Goal: Task Accomplishment & Management: Manage account settings

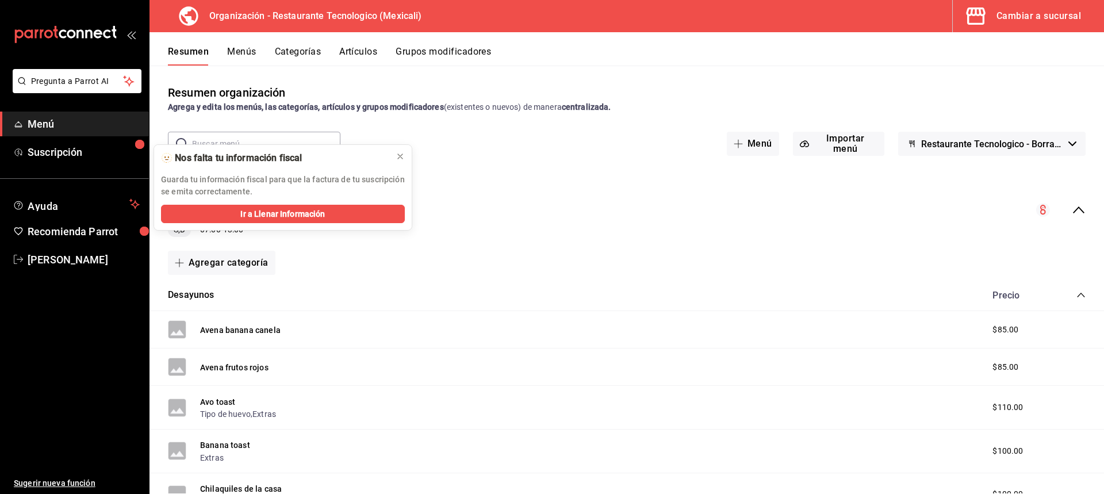
click at [1072, 209] on icon "collapse-menu-row" at bounding box center [1079, 210] width 14 height 14
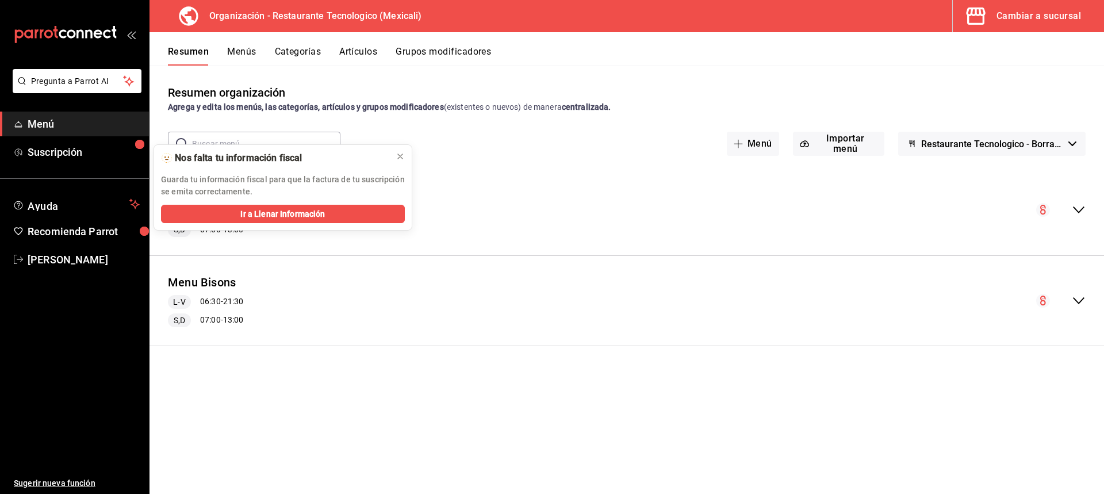
click at [1065, 209] on div "collapse-menu-row" at bounding box center [1060, 210] width 49 height 14
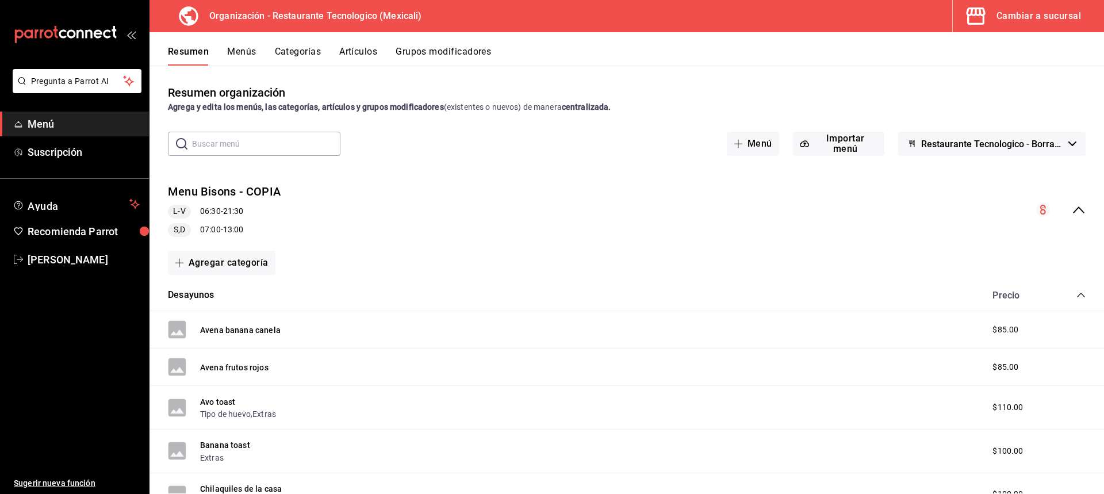
click at [1039, 16] on div "Cambiar a sucursal" at bounding box center [1039, 16] width 85 height 16
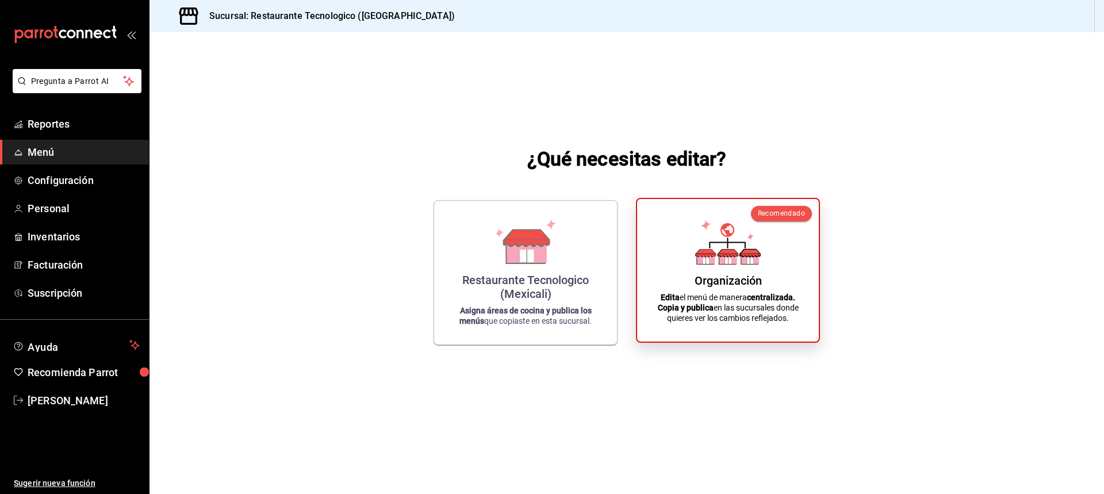
click at [686, 334] on div "Recomendado Organización Edita el menú de manera centralizada. Copia y publica …" at bounding box center [728, 270] width 184 height 145
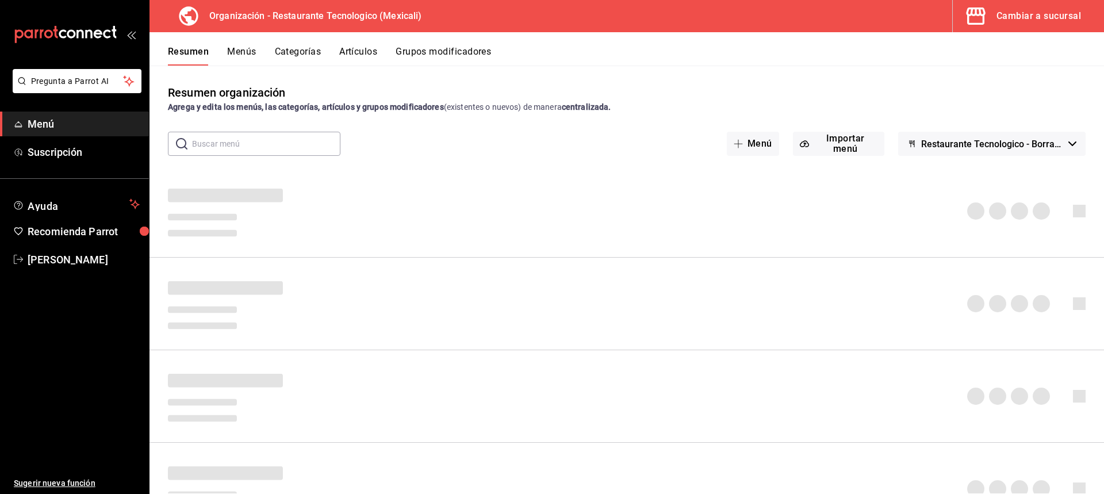
click at [253, 52] on button "Menús" at bounding box center [241, 56] width 29 height 20
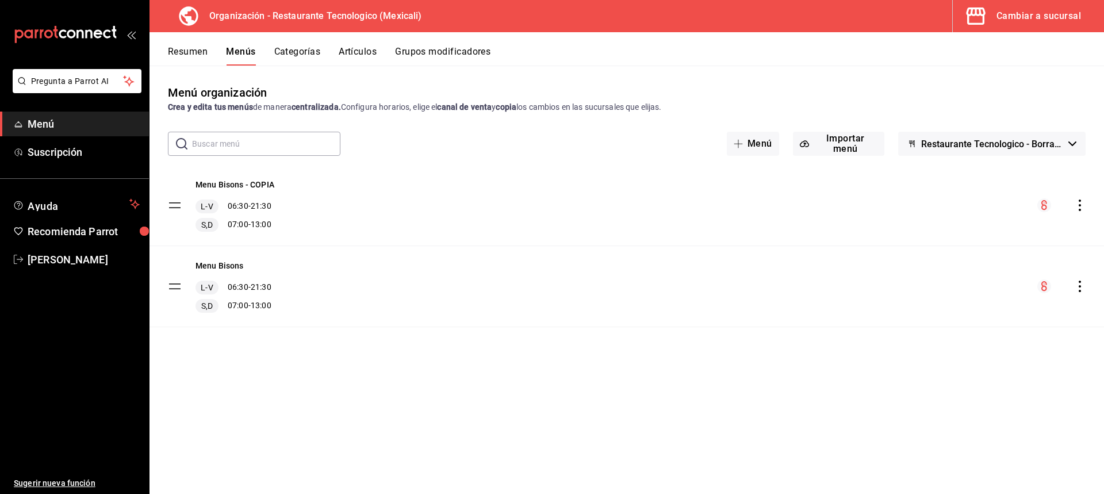
click at [1080, 286] on icon "actions" at bounding box center [1080, 287] width 2 height 12
click at [974, 313] on span "Editar" at bounding box center [989, 313] width 140 height 12
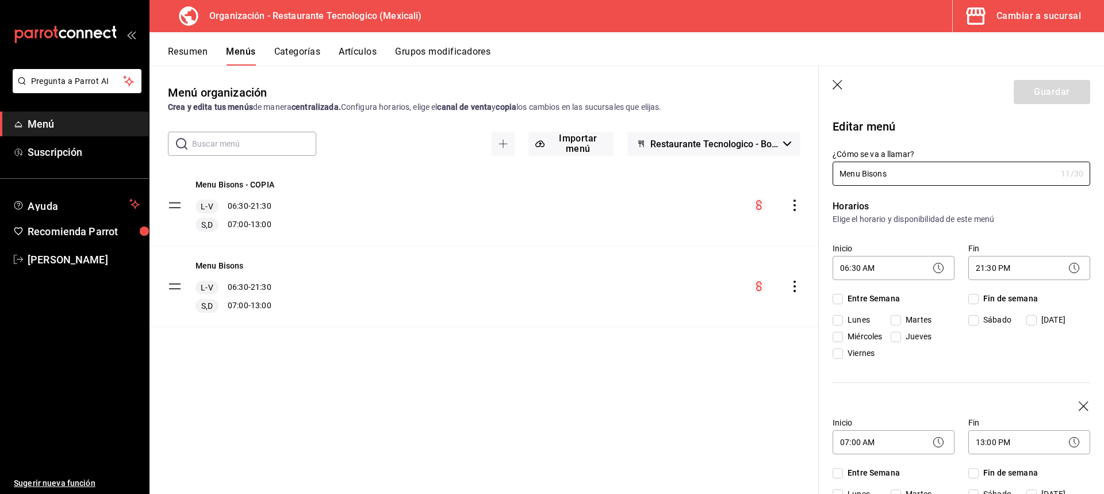
checkbox input "true"
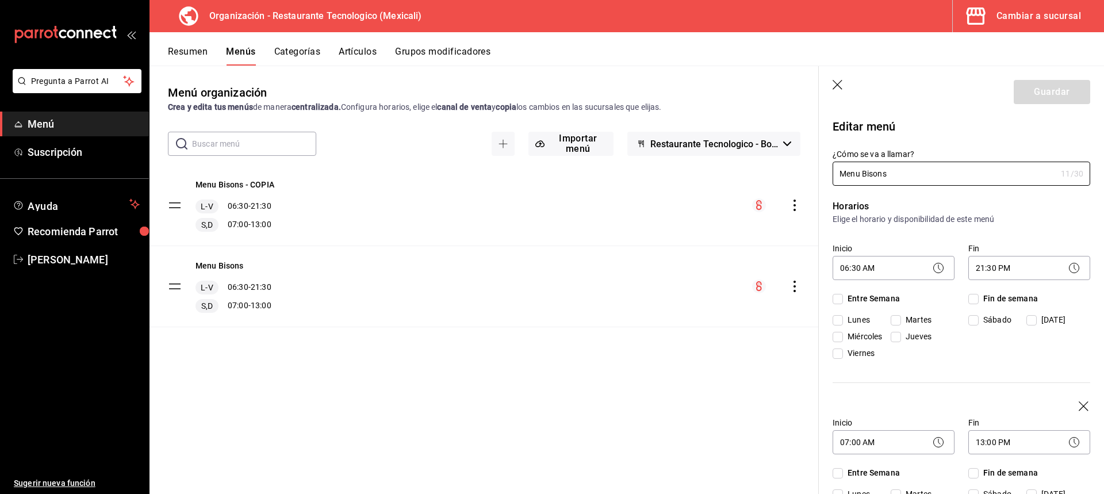
checkbox input "true"
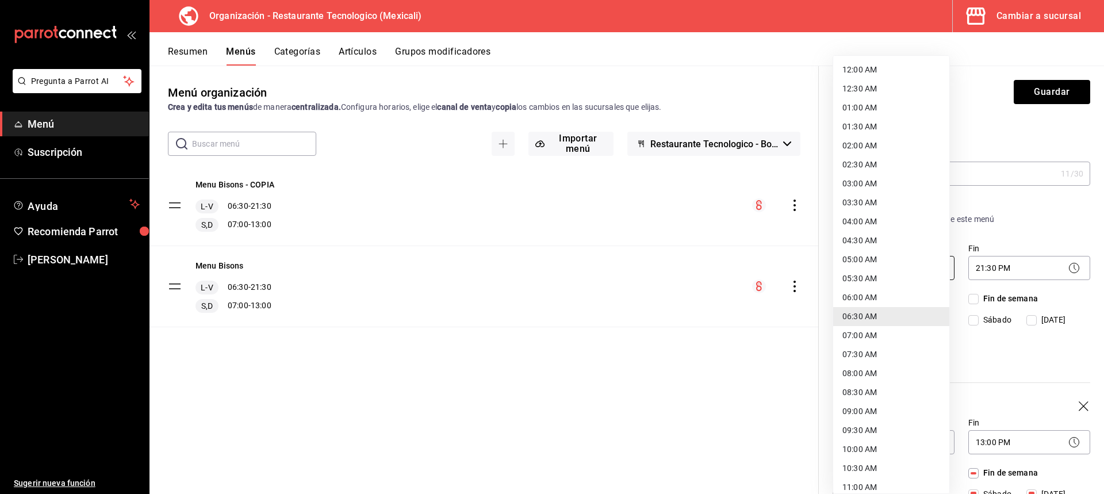
click at [944, 263] on body "Pregunta a Parrot AI Menú Suscripción Ayuda Recomienda Parrot KAROLINA BALLARDO…" at bounding box center [552, 247] width 1104 height 494
click at [909, 292] on li "06:00 AM" at bounding box center [891, 297] width 116 height 19
type input "06:00"
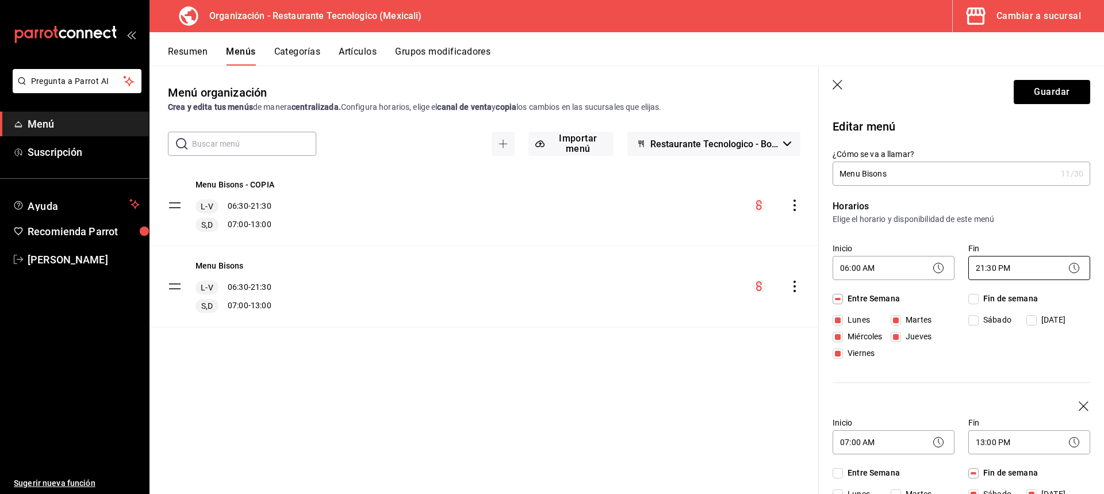
click at [1012, 270] on body "Pregunta a Parrot AI Menú Suscripción Ayuda Recomienda Parrot KAROLINA BALLARDO…" at bounding box center [552, 247] width 1104 height 494
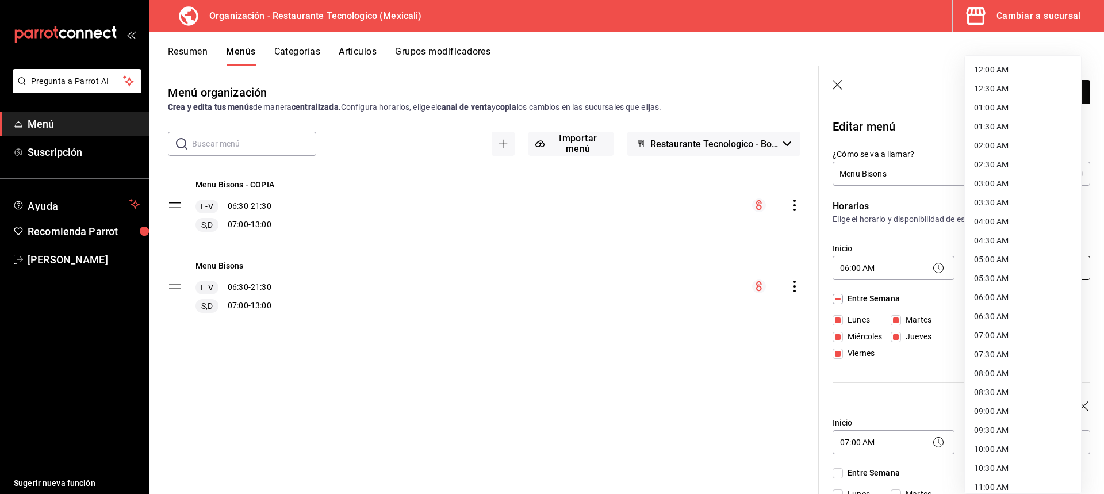
scroll to position [502, 0]
click at [1045, 428] on li "22:30 PM" at bounding box center [1023, 422] width 116 height 19
type input "22:30"
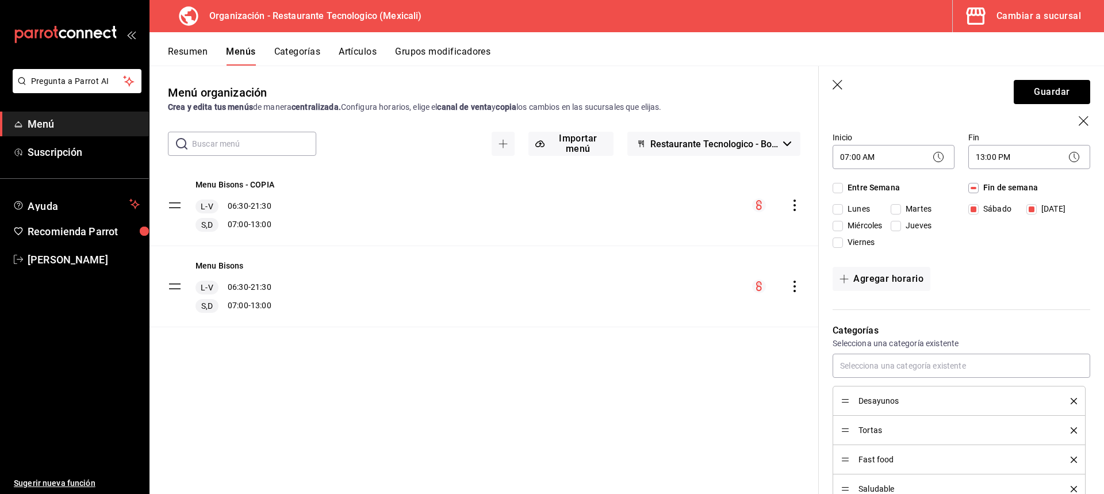
scroll to position [288, 0]
click at [1022, 142] on div "13:00 PM 13:00" at bounding box center [1030, 153] width 122 height 30
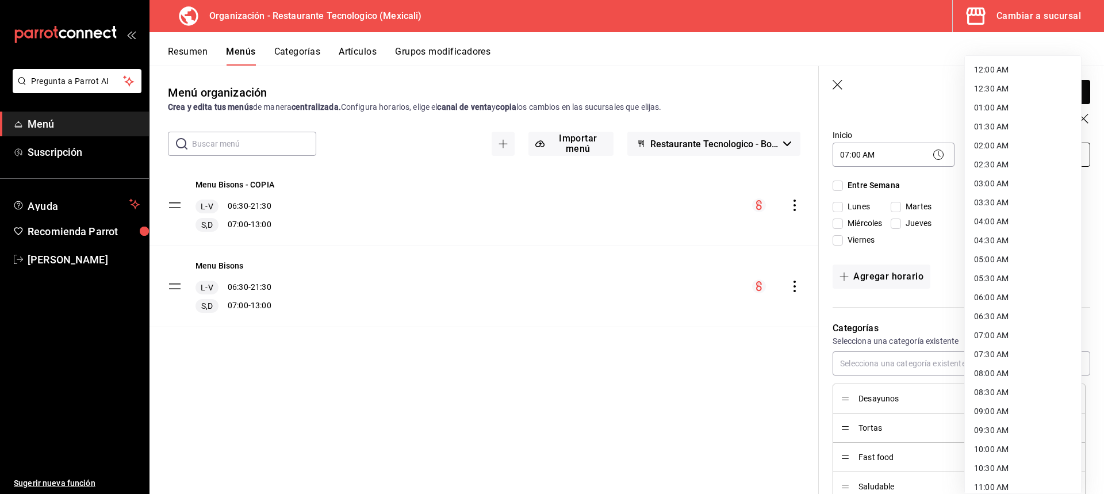
click at [1030, 159] on body "Pregunta a Parrot AI Menú Suscripción Ayuda Recomienda Parrot KAROLINA BALLARDO…" at bounding box center [552, 247] width 1104 height 494
click at [1022, 308] on li "14:00 PM" at bounding box center [1023, 312] width 116 height 19
type input "14:00"
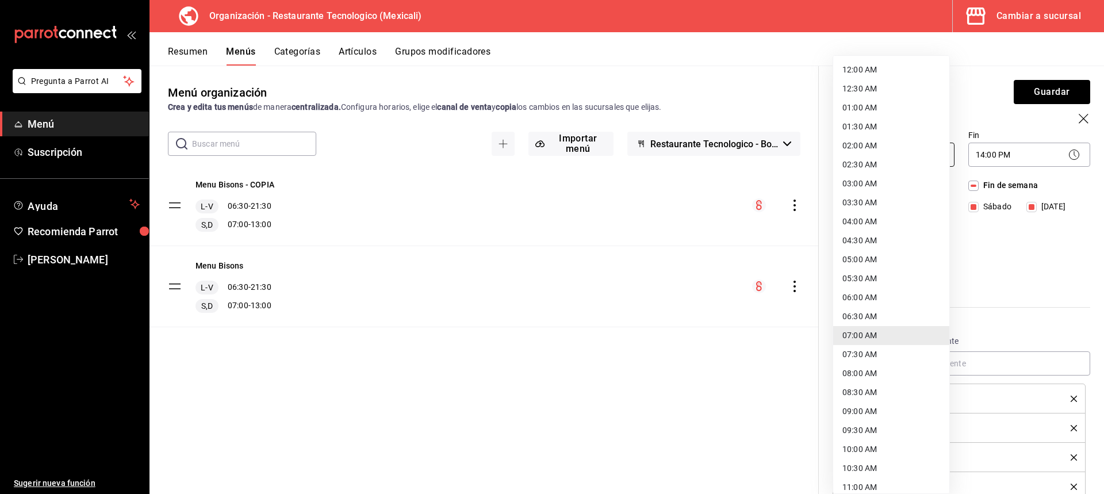
click at [862, 155] on body "Pregunta a Parrot AI Menú Suscripción Ayuda Recomienda Parrot KAROLINA BALLARDO…" at bounding box center [552, 247] width 1104 height 494
click at [887, 291] on li "06:00 AM" at bounding box center [891, 297] width 116 height 19
type input "06:00"
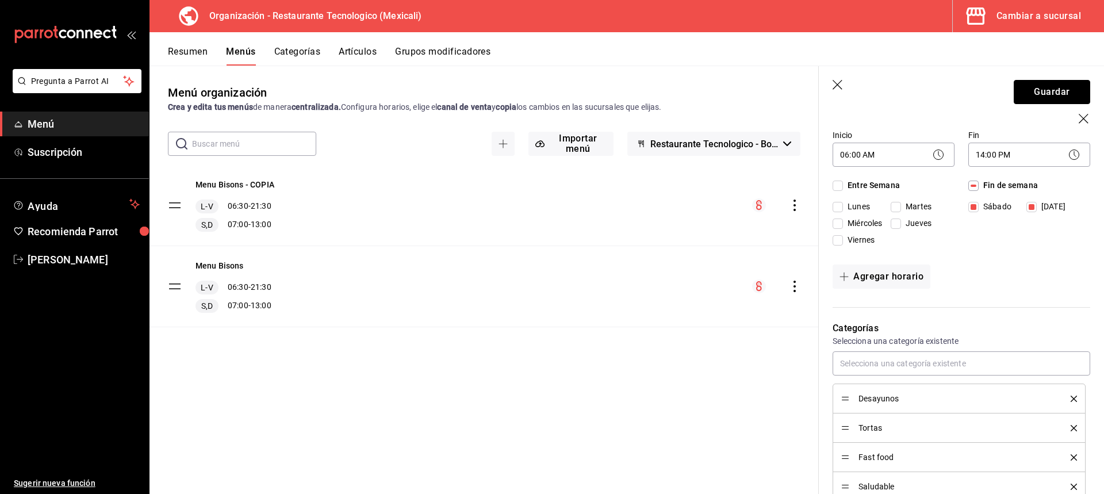
click at [1022, 92] on button "Guardar" at bounding box center [1052, 92] width 76 height 24
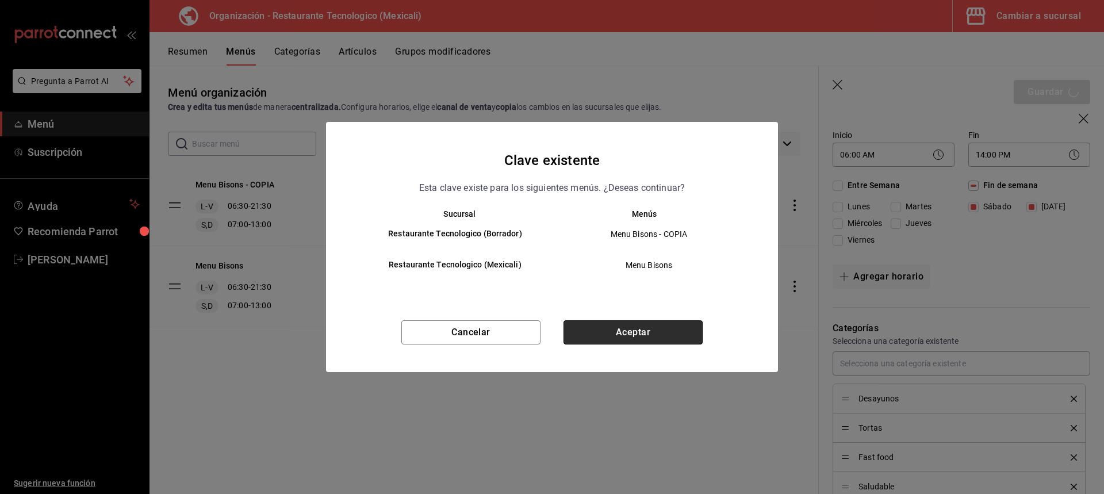
click at [683, 333] on button "Aceptar" at bounding box center [633, 332] width 139 height 24
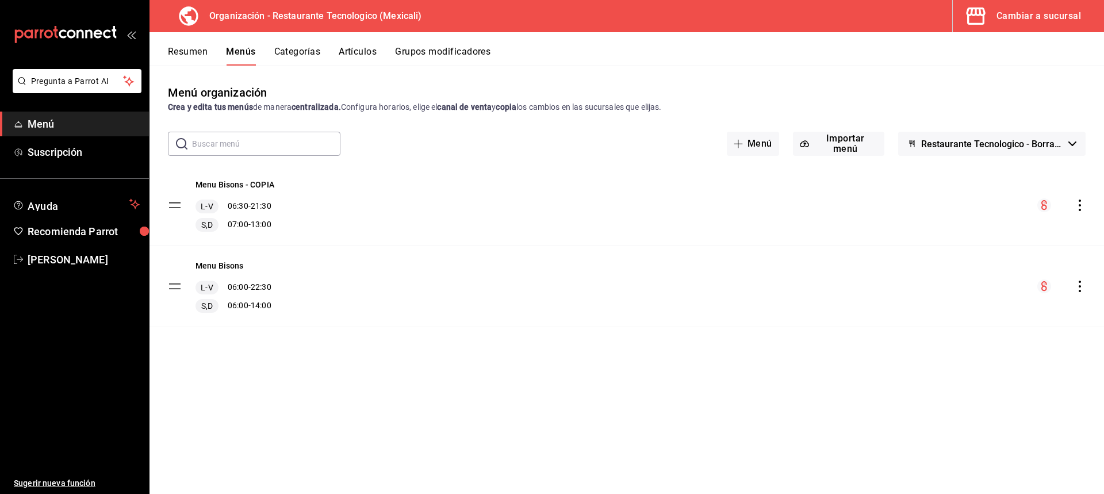
click at [1082, 274] on div "Menu Bisons L-V 06:00 - 22:30 S,D 06:00 - 14:00" at bounding box center [627, 286] width 955 height 81
click at [1078, 286] on icon "actions" at bounding box center [1080, 287] width 12 height 12
click at [1032, 316] on span "Editar" at bounding box center [989, 313] width 140 height 12
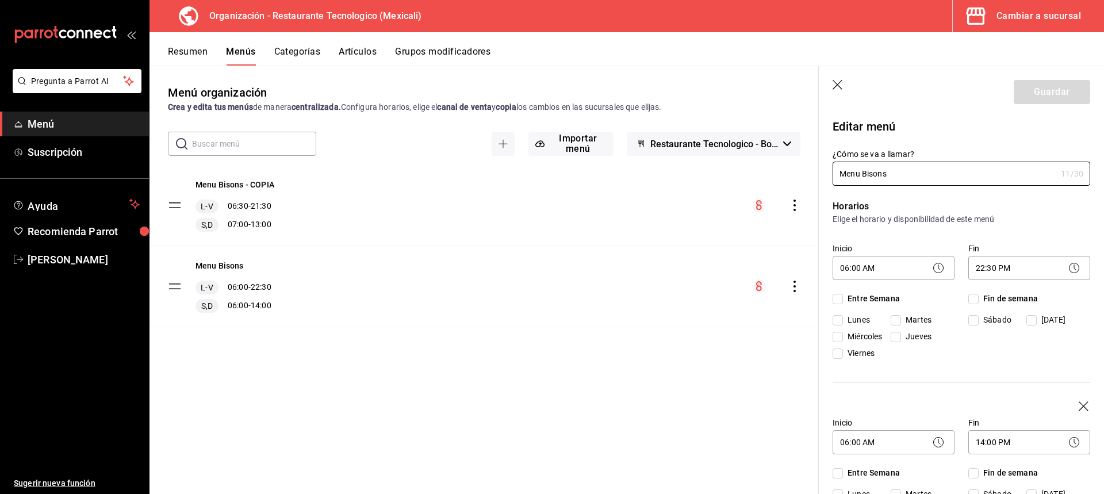
checkbox input "true"
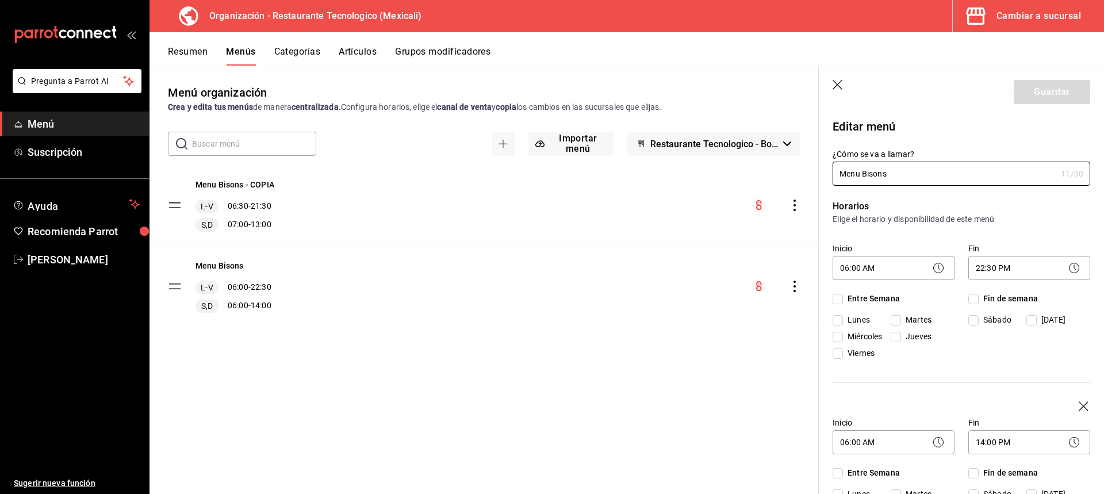
checkbox input "true"
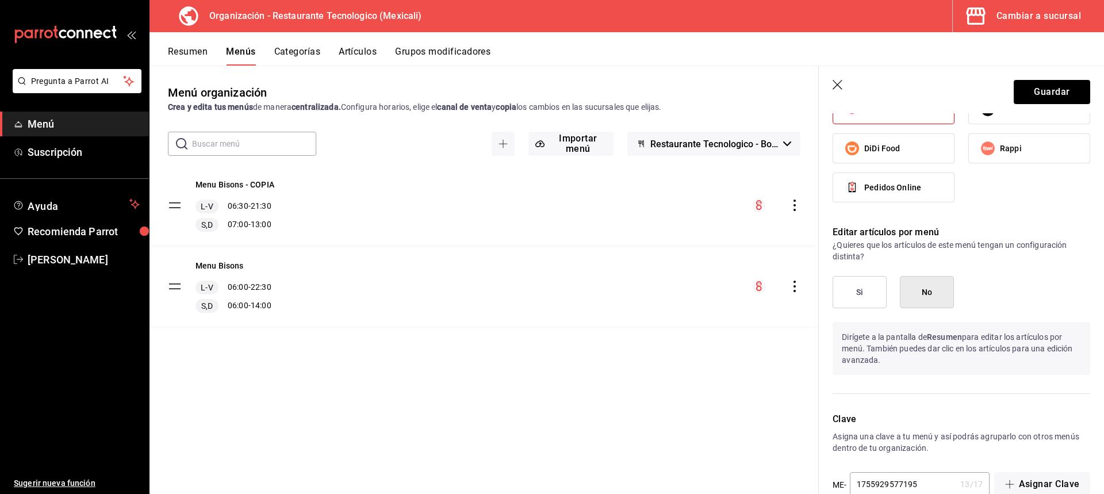
scroll to position [1062, 0]
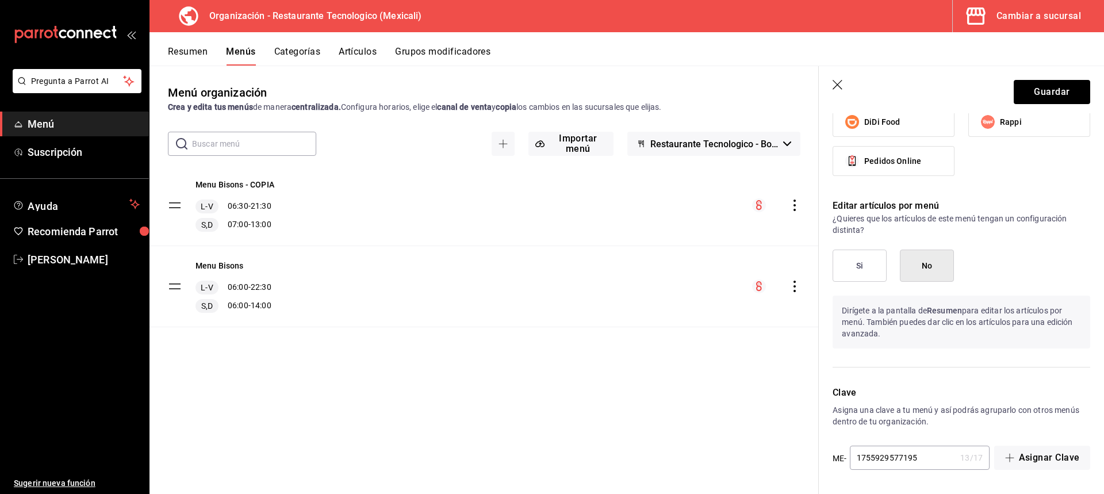
click at [762, 415] on div "Menú organización Crea y edita tus menús de manera centralizada. Configura hora…" at bounding box center [484, 289] width 669 height 410
click at [836, 78] on header "Guardar" at bounding box center [961, 89] width 285 height 47
click at [835, 82] on icon "button" at bounding box center [838, 85] width 10 height 10
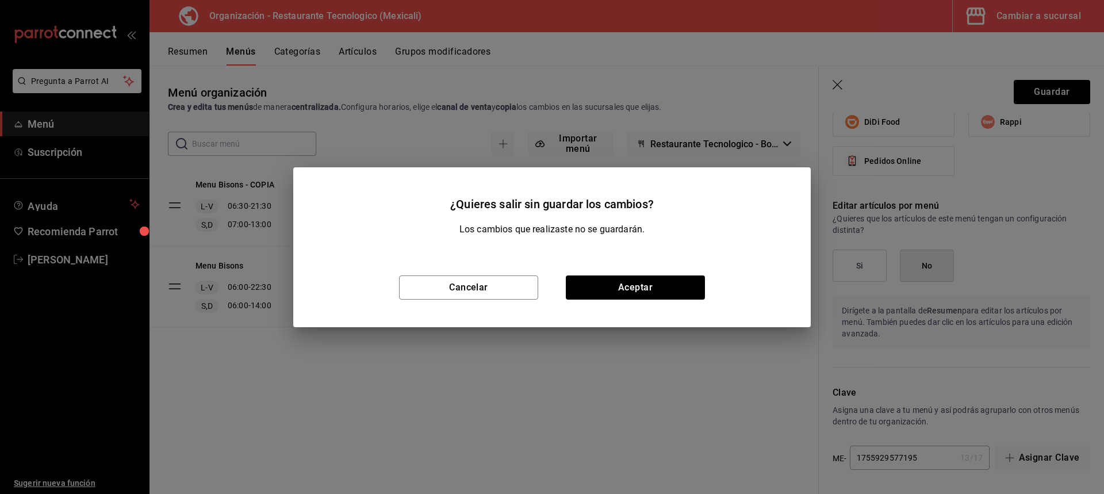
click at [619, 301] on div "Cancelar Aceptar" at bounding box center [552, 287] width 518 height 79
click at [624, 292] on button "Aceptar" at bounding box center [635, 288] width 139 height 24
checkbox input "false"
type input "1755961115820"
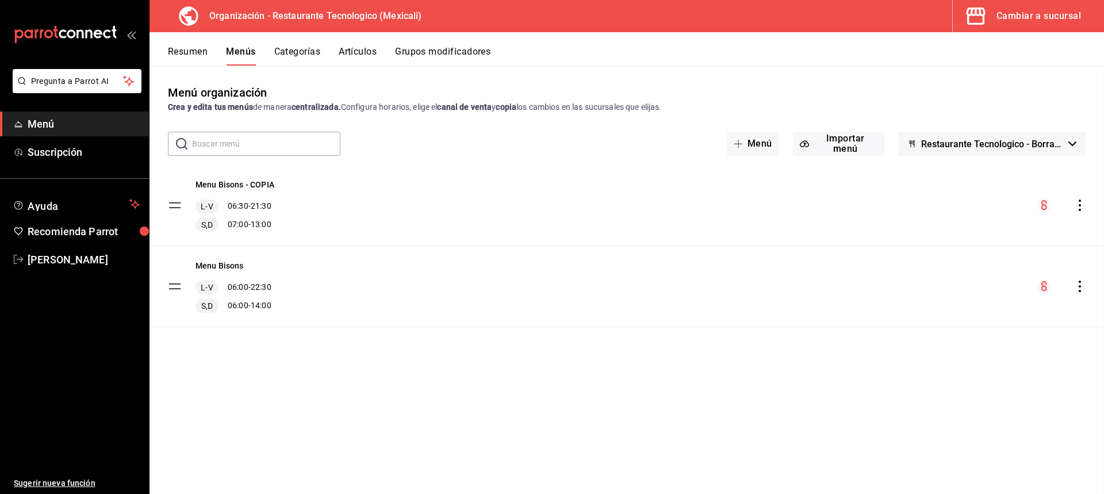
checkbox input "false"
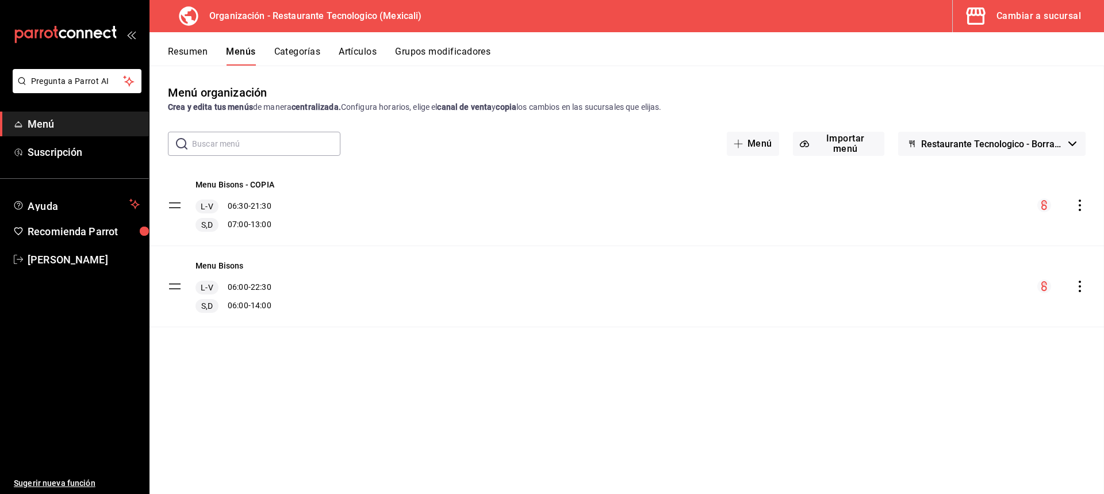
checkbox input "false"
click at [277, 46] on button "Categorías" at bounding box center [297, 56] width 47 height 20
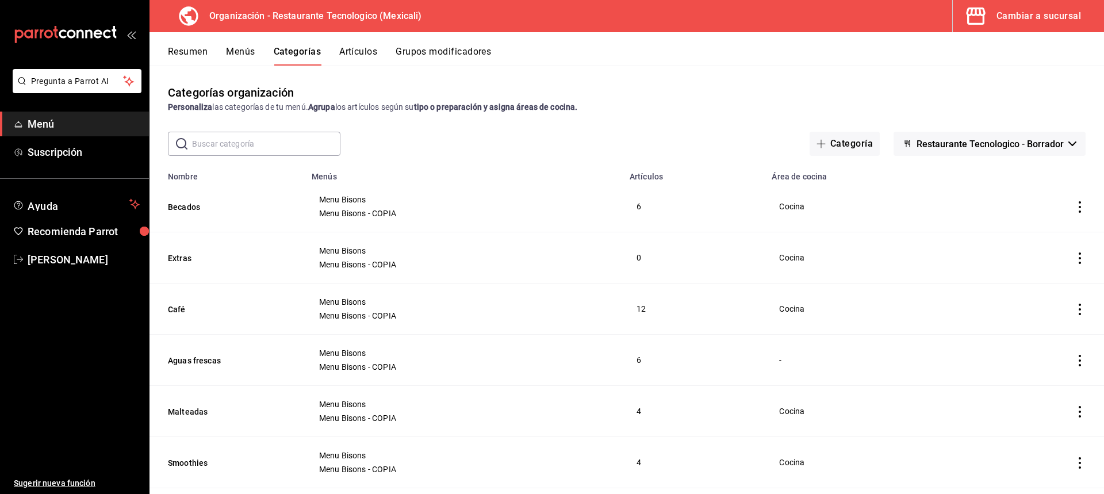
click at [235, 56] on button "Menús" at bounding box center [240, 56] width 29 height 20
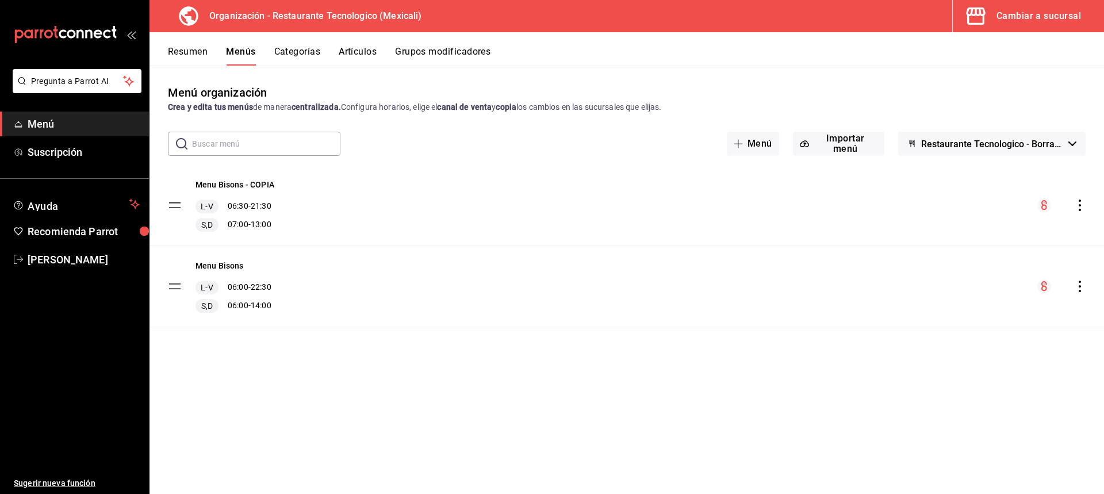
click at [1083, 205] on icon "actions" at bounding box center [1080, 206] width 12 height 12
click at [987, 347] on span "Eliminar menú y contenido relacionado" at bounding box center [989, 349] width 140 height 9
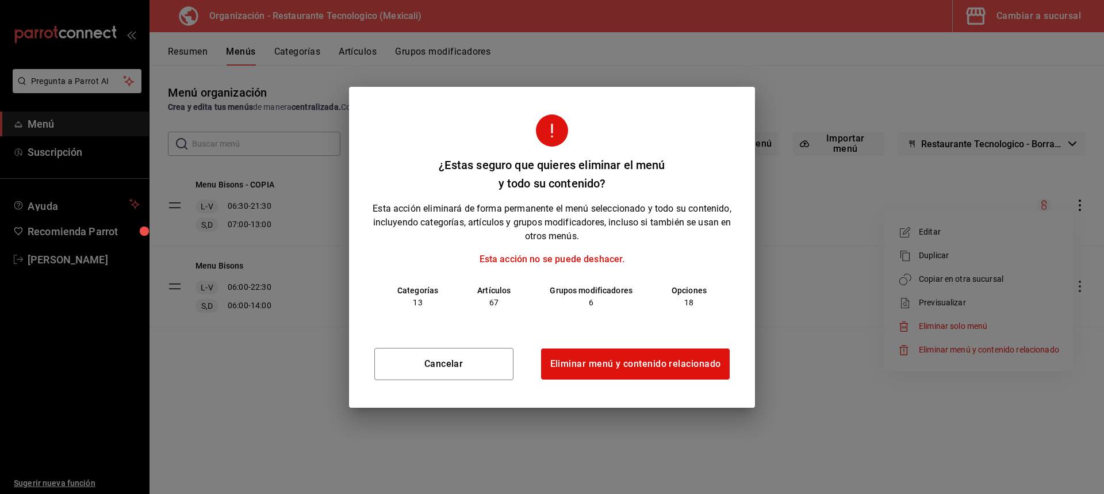
click at [591, 382] on div "Cancelar Eliminar menú y contenido relacionado" at bounding box center [552, 363] width 406 height 87
click at [598, 376] on button "Eliminar menú y contenido relacionado" at bounding box center [636, 364] width 190 height 32
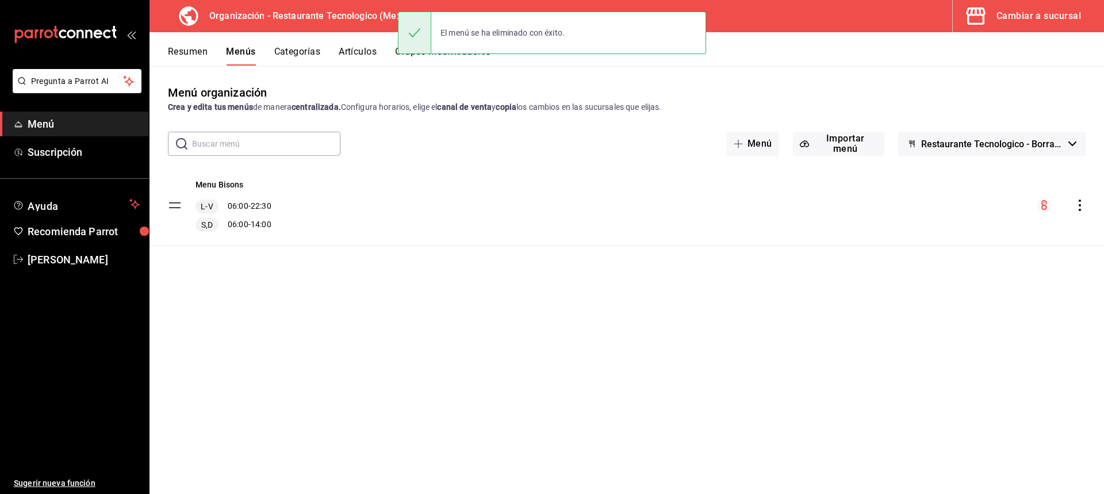
click at [296, 47] on button "Categorías" at bounding box center [297, 56] width 47 height 20
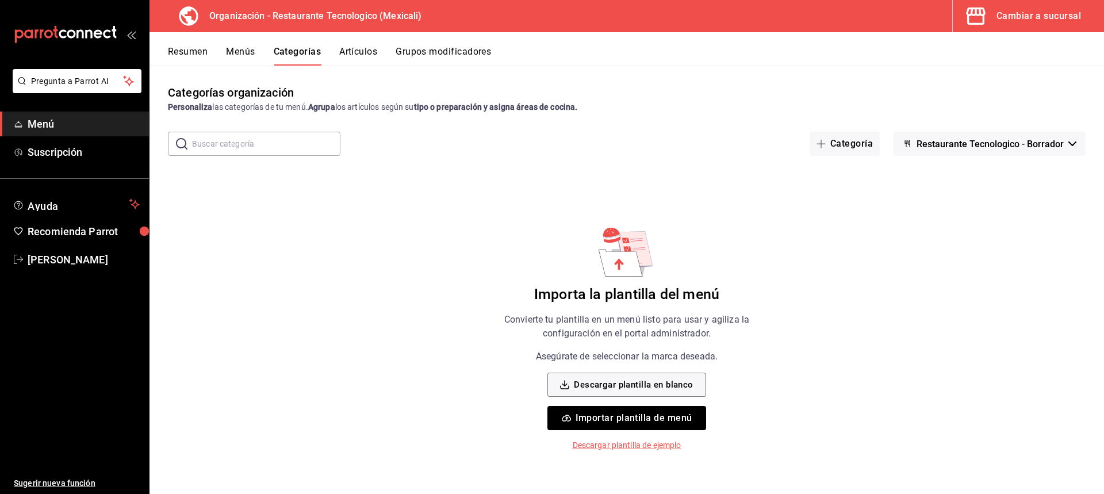
click at [347, 60] on button "Artículos" at bounding box center [358, 56] width 38 height 20
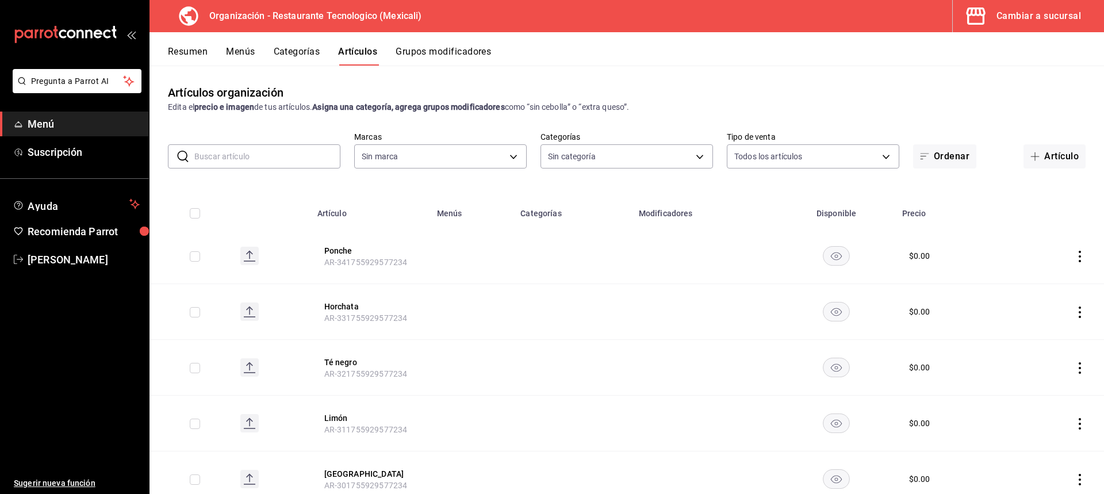
type input "781de6e5-5afb-4e7a-ac37-61d8477f1fc7"
click at [455, 51] on button "Grupos modificadores" at bounding box center [443, 56] width 95 height 20
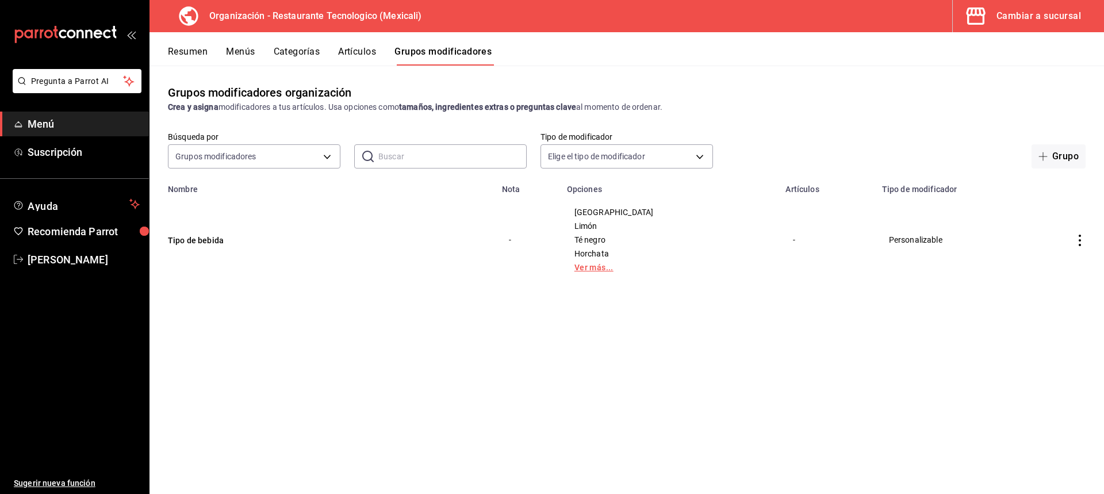
click at [652, 265] on link "Ver más..." at bounding box center [670, 267] width 190 height 8
click at [1079, 246] on icon "actions" at bounding box center [1080, 241] width 12 height 12
click at [804, 214] on div at bounding box center [552, 247] width 1104 height 494
click at [229, 49] on button "Menús" at bounding box center [240, 56] width 29 height 20
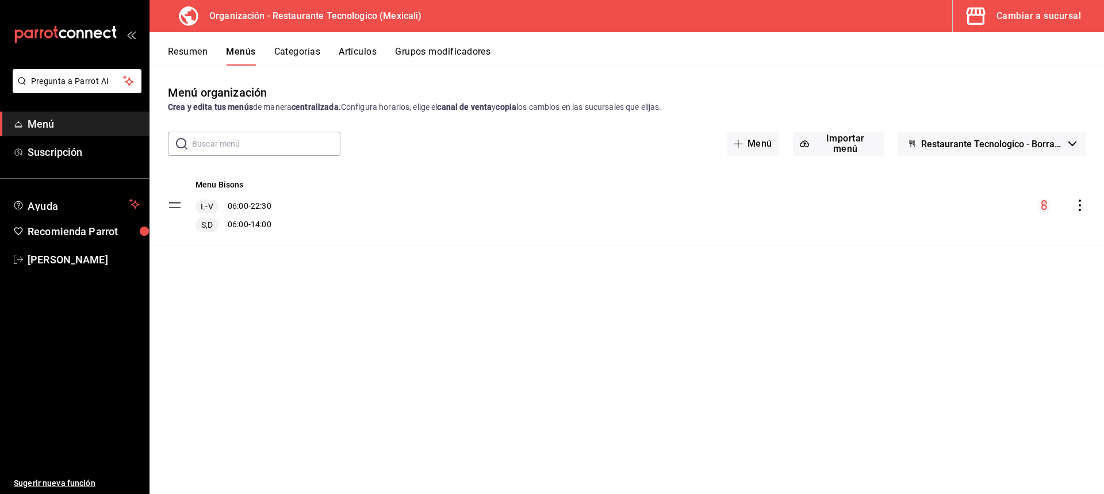
click at [353, 242] on div "Menu Bisons L-V 06:00 - 22:30 S,D 06:00 - 14:00" at bounding box center [627, 205] width 955 height 81
click at [275, 51] on button "Categorías" at bounding box center [297, 56] width 47 height 20
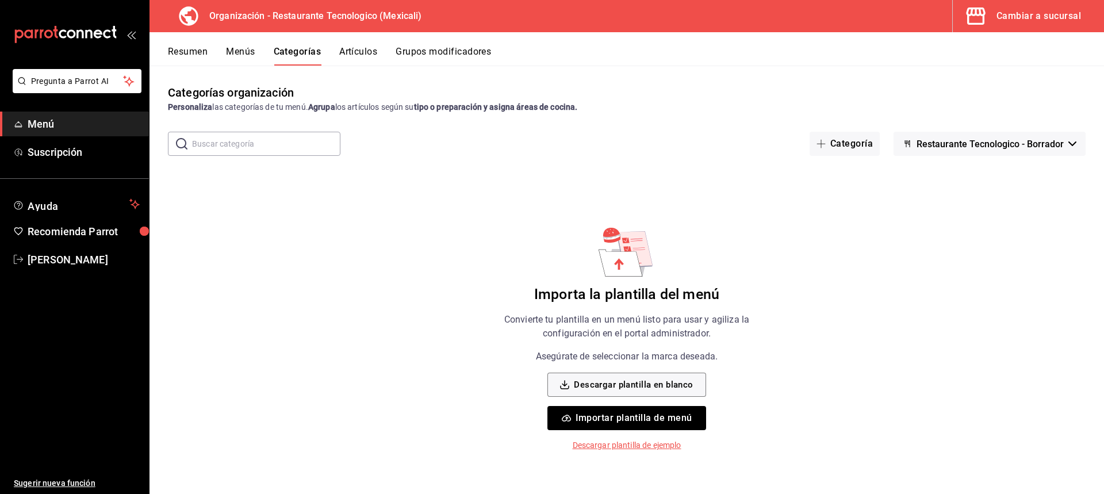
click at [352, 51] on button "Artículos" at bounding box center [358, 56] width 38 height 20
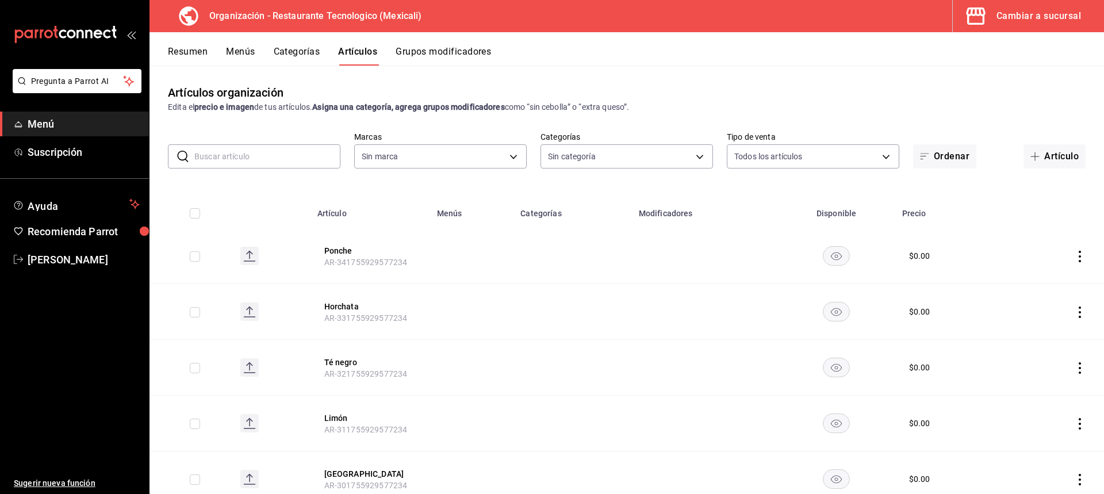
type input "781de6e5-5afb-4e7a-ac37-61d8477f1fc7"
click at [255, 56] on button "Menús" at bounding box center [240, 56] width 29 height 20
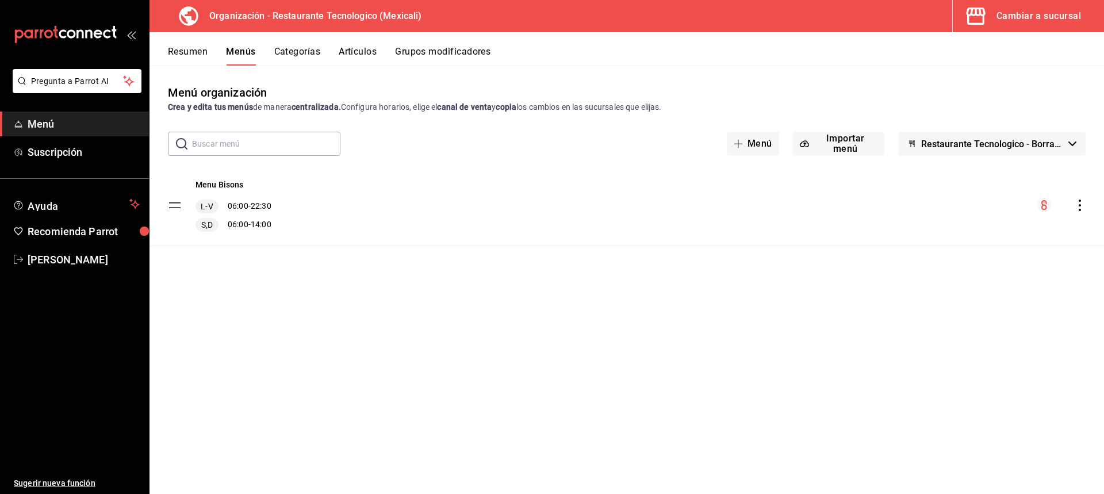
click at [267, 208] on div "L-V 06:00 - 22:30" at bounding box center [234, 207] width 76 height 14
click at [350, 44] on div "Resumen Menús Categorías Artículos Grupos modificadores" at bounding box center [627, 48] width 955 height 33
click at [358, 53] on button "Artículos" at bounding box center [358, 56] width 38 height 20
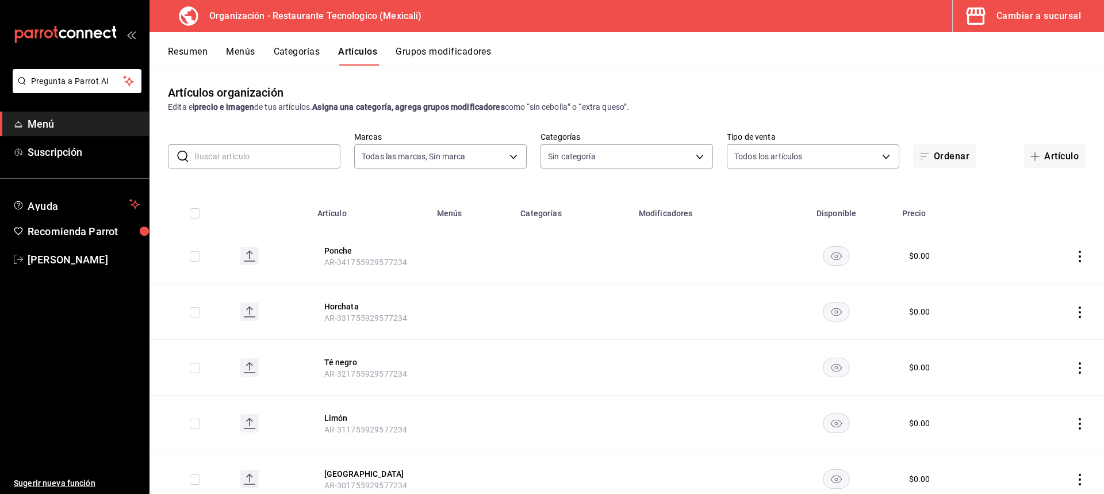
type input "781de6e5-5afb-4e7a-ac37-61d8477f1fc7"
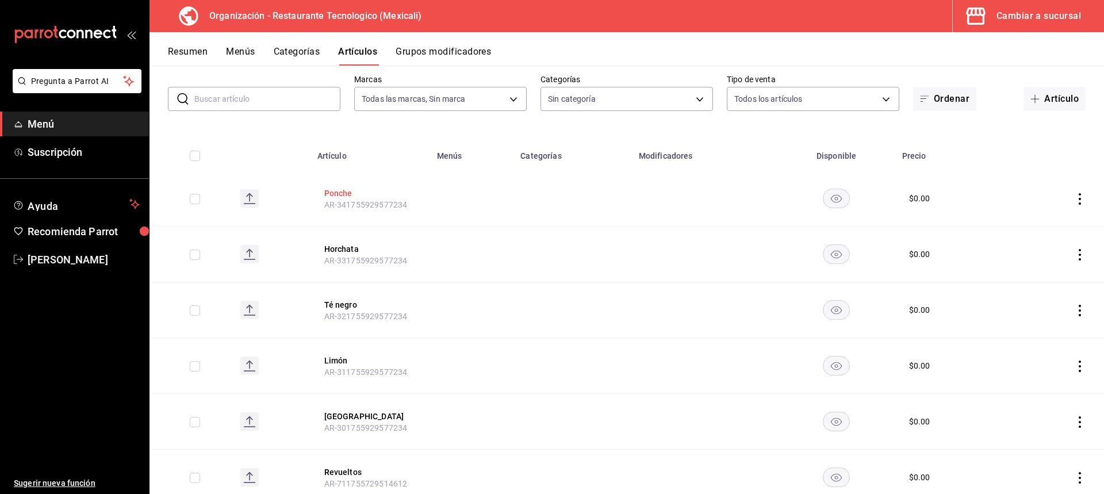
click at [332, 194] on button "Ponche" at bounding box center [370, 194] width 92 height 12
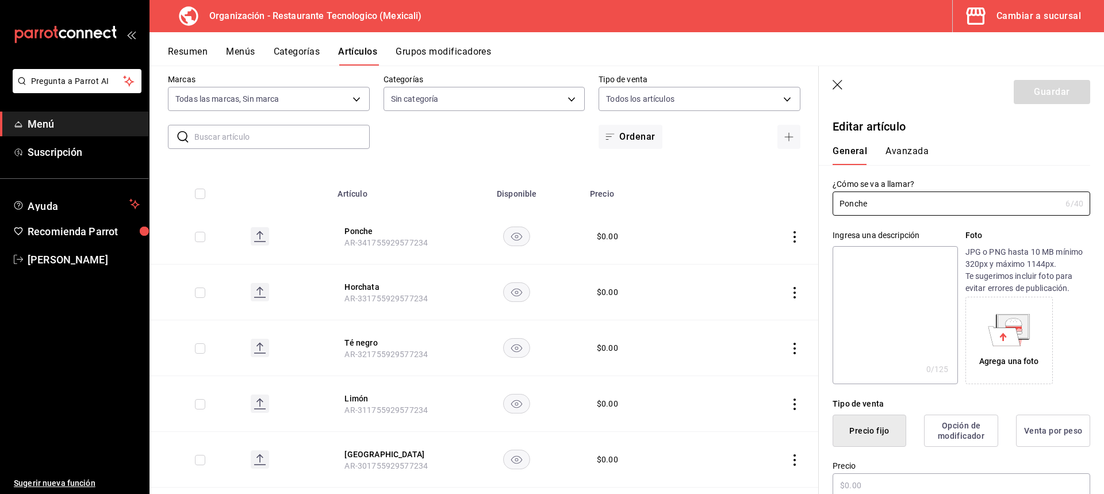
type input "$0.00"
click at [840, 83] on icon "button" at bounding box center [839, 86] width 12 height 12
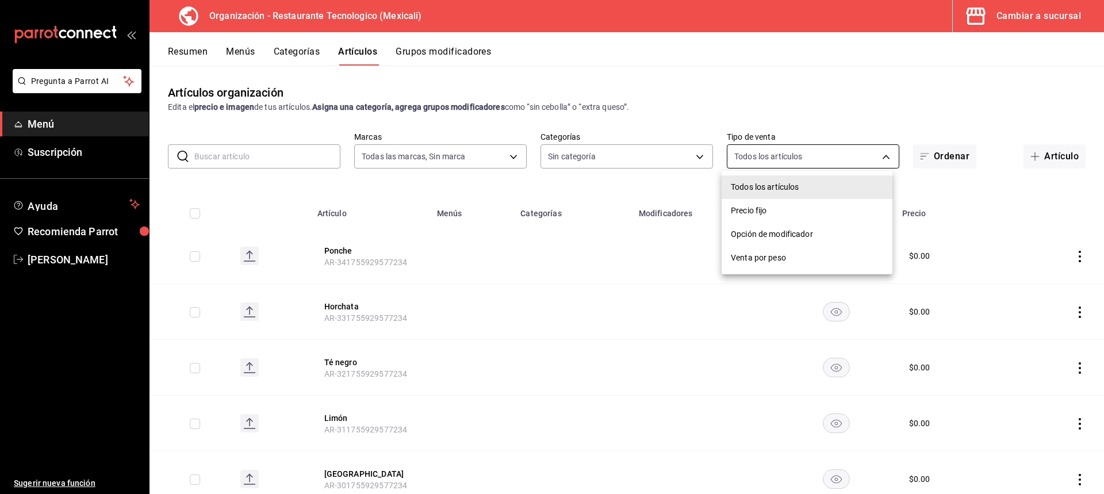
click at [877, 160] on body "Pregunta a Parrot AI Menú Suscripción Ayuda Recomienda Parrot KAROLINA BALLARDO…" at bounding box center [552, 247] width 1104 height 494
click at [875, 160] on div at bounding box center [552, 247] width 1104 height 494
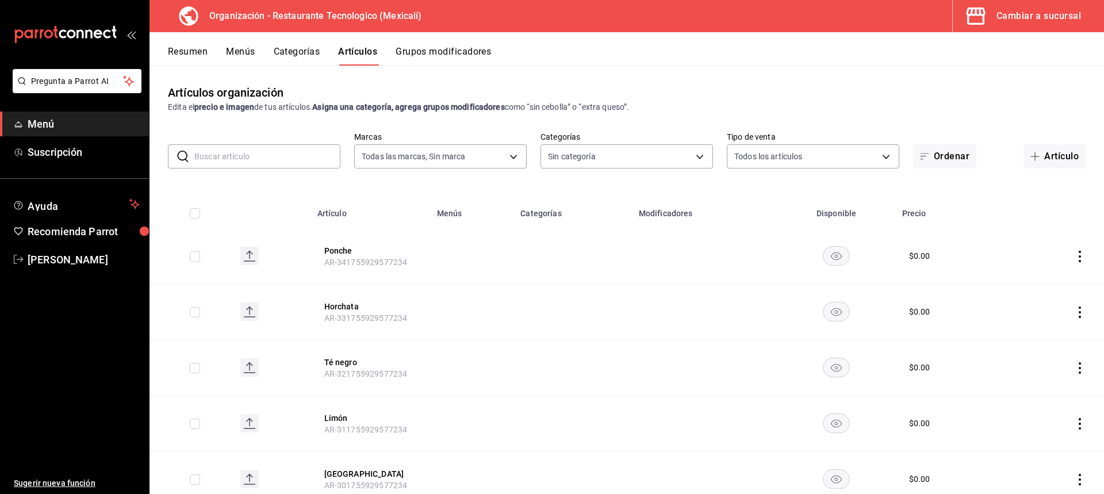
click at [435, 39] on div "Resumen Menús Categorías Artículos Grupos modificadores" at bounding box center [627, 48] width 955 height 33
click at [444, 48] on button "Grupos modificadores" at bounding box center [443, 56] width 95 height 20
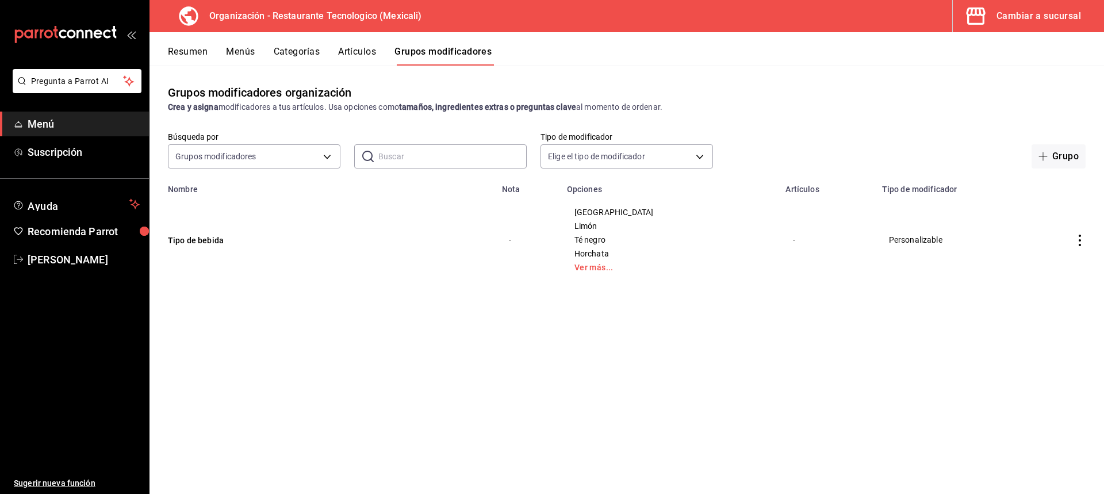
click at [633, 262] on div "Jamaica Limón Té negro Horchata Ver más..." at bounding box center [670, 240] width 192 height 64
click at [629, 276] on td "Jamaica Limón Té negro Horchata Ver más..." at bounding box center [669, 240] width 219 height 92
click at [634, 271] on link "Ver más..." at bounding box center [670, 267] width 190 height 8
click at [204, 236] on button "Tipo de bebida" at bounding box center [237, 241] width 138 height 12
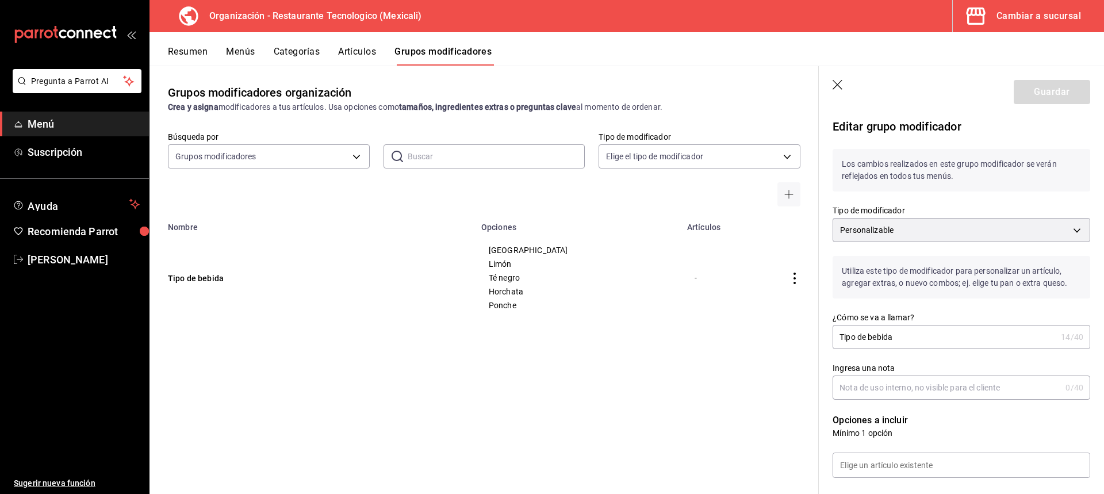
click at [844, 84] on icon "button" at bounding box center [839, 86] width 12 height 12
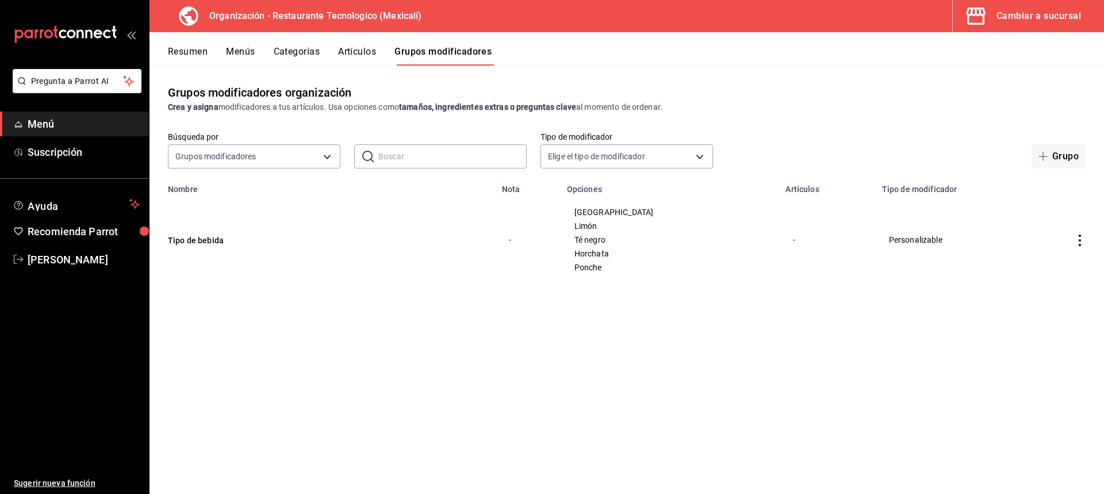
click at [292, 56] on button "Categorías" at bounding box center [297, 56] width 47 height 20
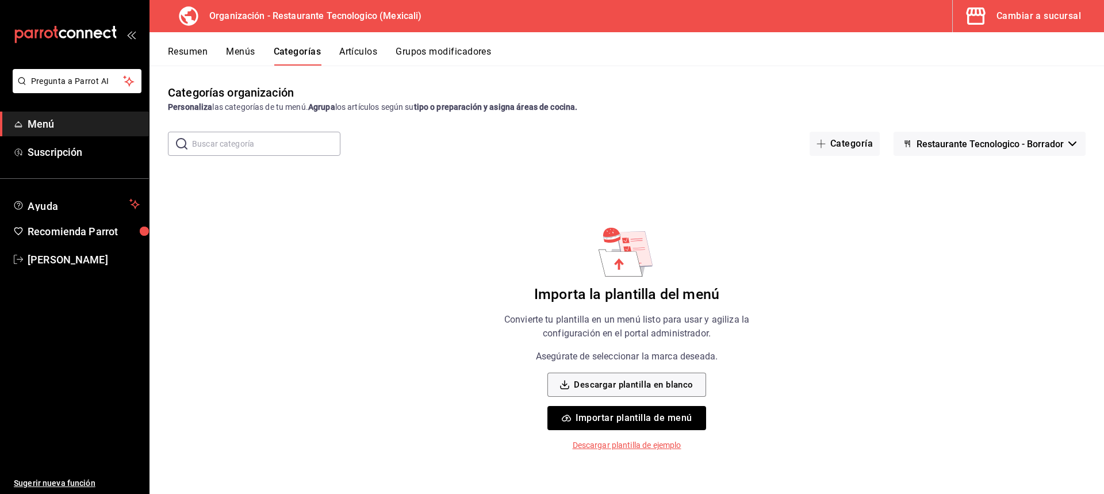
click at [75, 118] on span "Menú" at bounding box center [84, 124] width 112 height 16
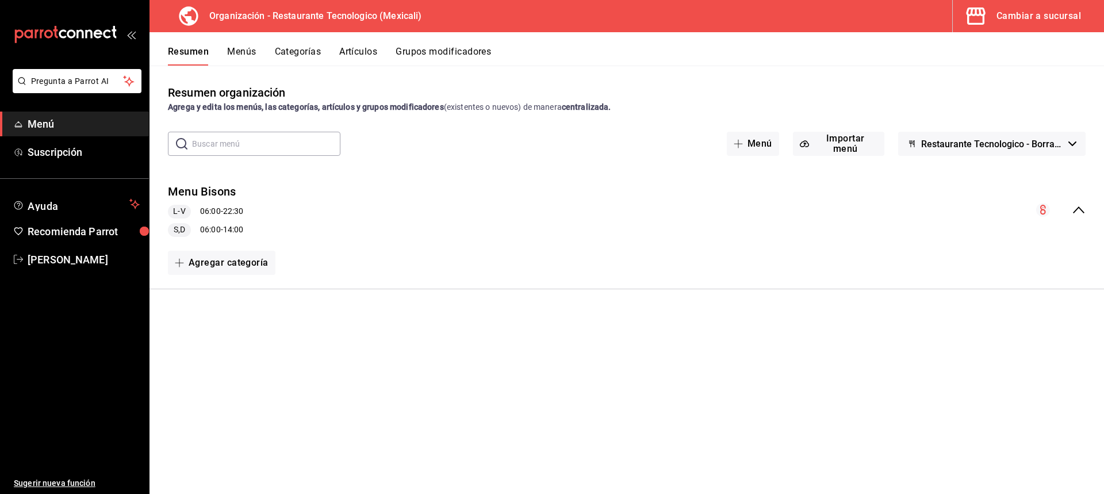
click at [217, 223] on div "S,D 06:00 - 14:00" at bounding box center [205, 230] width 75 height 14
click at [289, 57] on button "Categorías" at bounding box center [298, 56] width 47 height 20
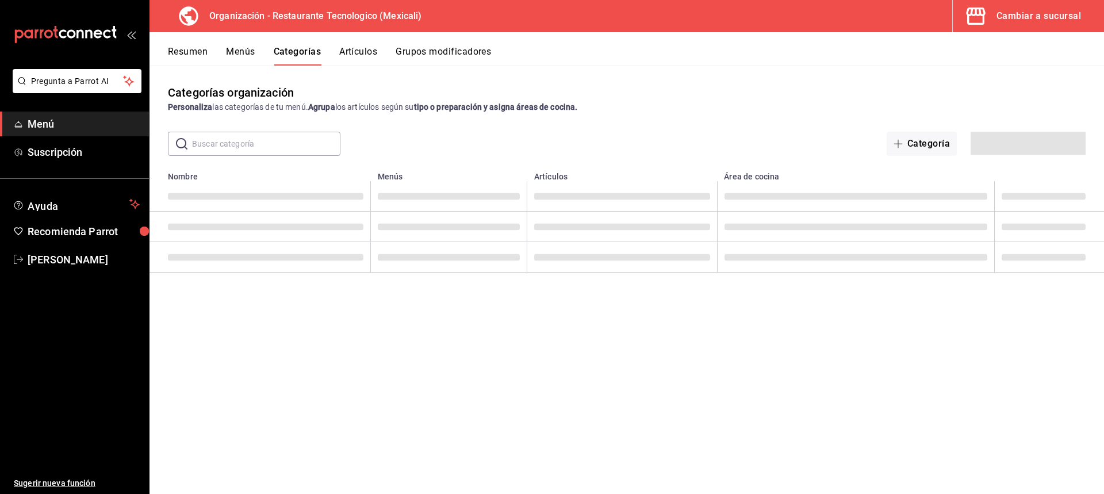
click at [431, 46] on button "Grupos modificadores" at bounding box center [443, 56] width 95 height 20
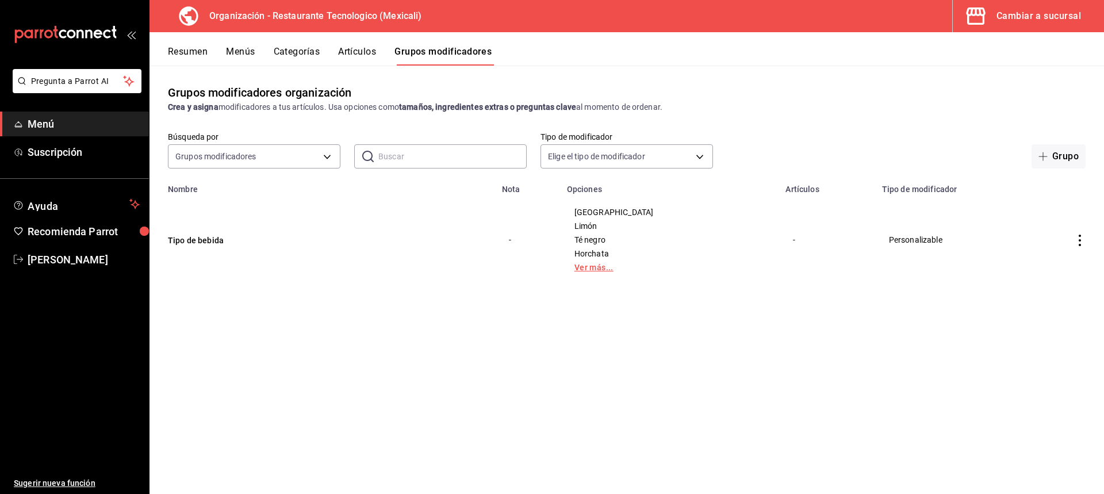
click at [629, 266] on link "Ver más..." at bounding box center [670, 267] width 190 height 8
click at [579, 159] on body "Pregunta a Parrot AI Menú Suscripción Ayuda Recomienda Parrot KAROLINA BALLARDO…" at bounding box center [552, 247] width 1104 height 494
click at [579, 159] on div at bounding box center [552, 247] width 1104 height 494
click at [612, 147] on body "Pregunta a Parrot AI Menú Suscripción Ayuda Recomienda Parrot KAROLINA BALLARDO…" at bounding box center [552, 247] width 1104 height 494
click at [574, 192] on span "Ver todos" at bounding box center [636, 191] width 135 height 12
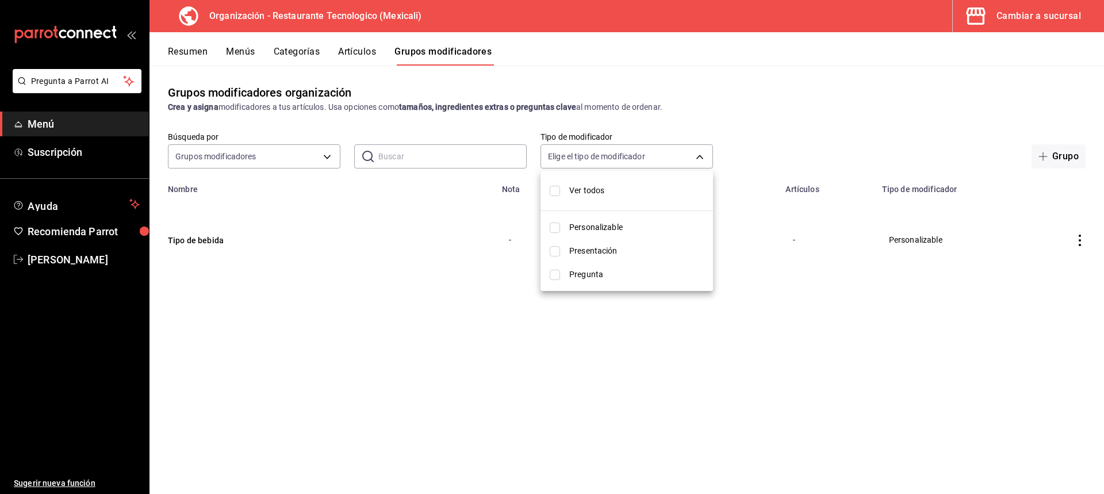
type input "CUSTOMIZABLE,PRESENTATION,QUESTION"
checkbox input "true"
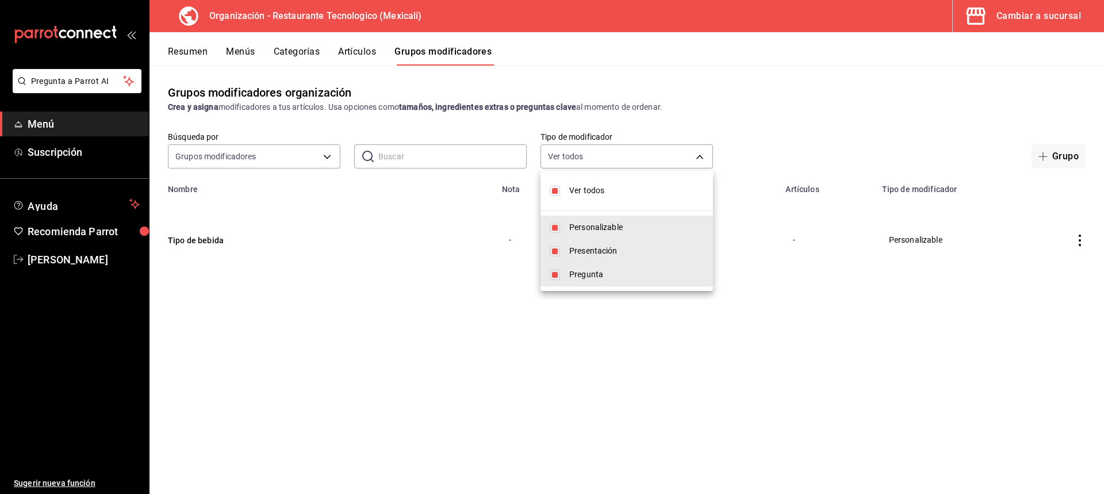
click at [796, 121] on div at bounding box center [552, 247] width 1104 height 494
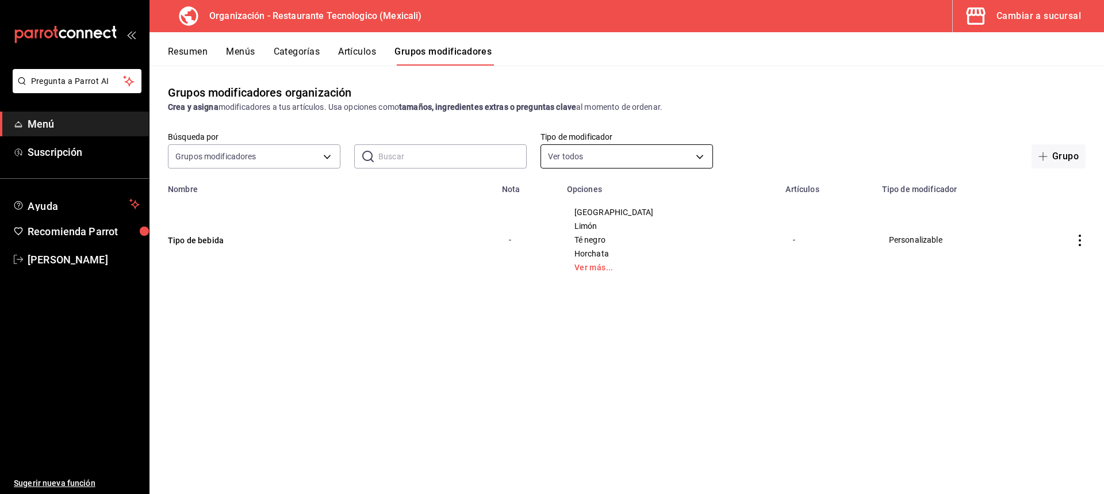
click at [678, 151] on body "Pregunta a Parrot AI Menú Suscripción Ayuda Recomienda Parrot KAROLINA BALLARDO…" at bounding box center [552, 247] width 1104 height 494
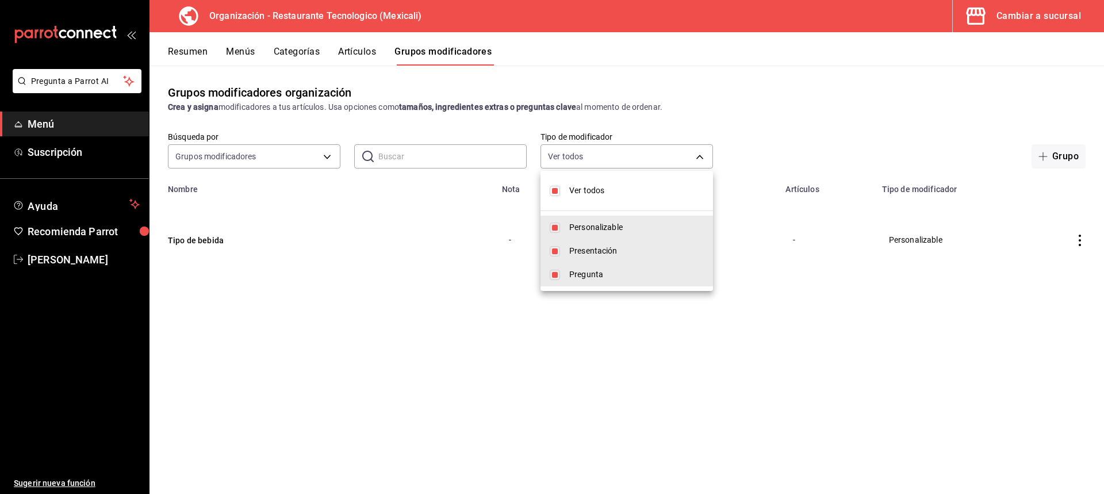
click at [1081, 245] on div at bounding box center [552, 247] width 1104 height 494
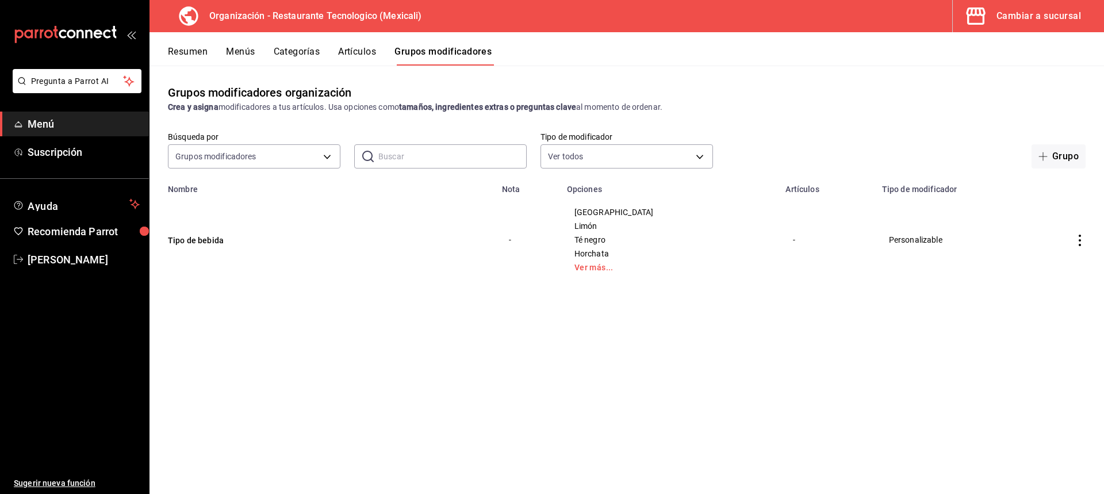
click at [1077, 239] on icon "actions" at bounding box center [1080, 241] width 12 height 12
click at [1019, 315] on icon at bounding box center [1016, 314] width 9 height 10
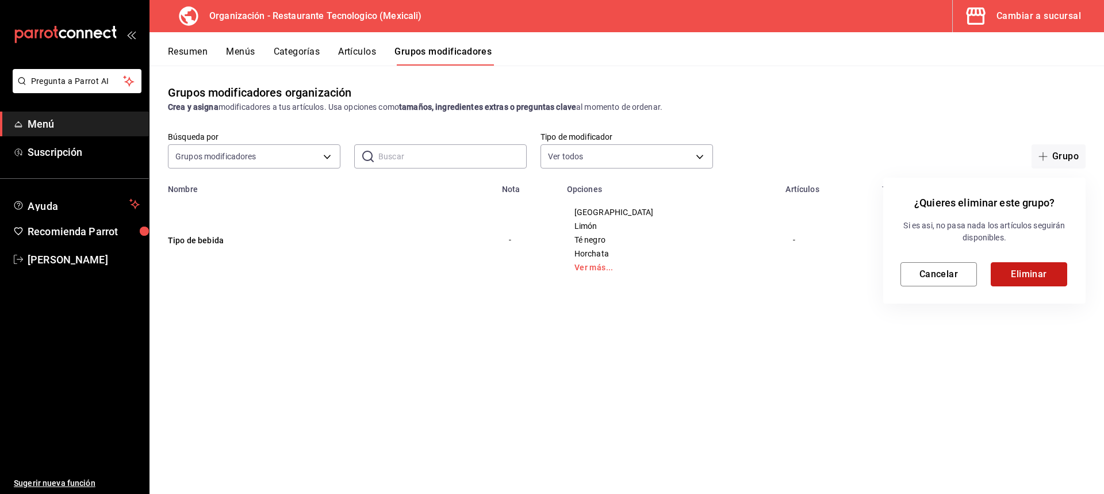
click at [1027, 265] on button "Eliminar" at bounding box center [1029, 274] width 76 height 24
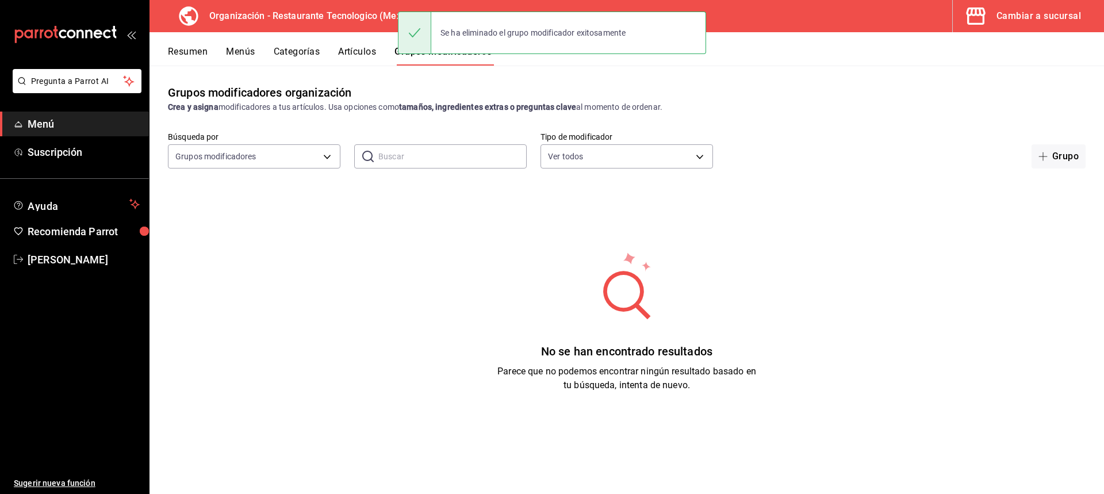
click at [191, 44] on div "Resumen Menús Categorías Artículos Grupos modificadores" at bounding box center [627, 48] width 955 height 33
click at [194, 51] on button "Resumen" at bounding box center [188, 56] width 40 height 20
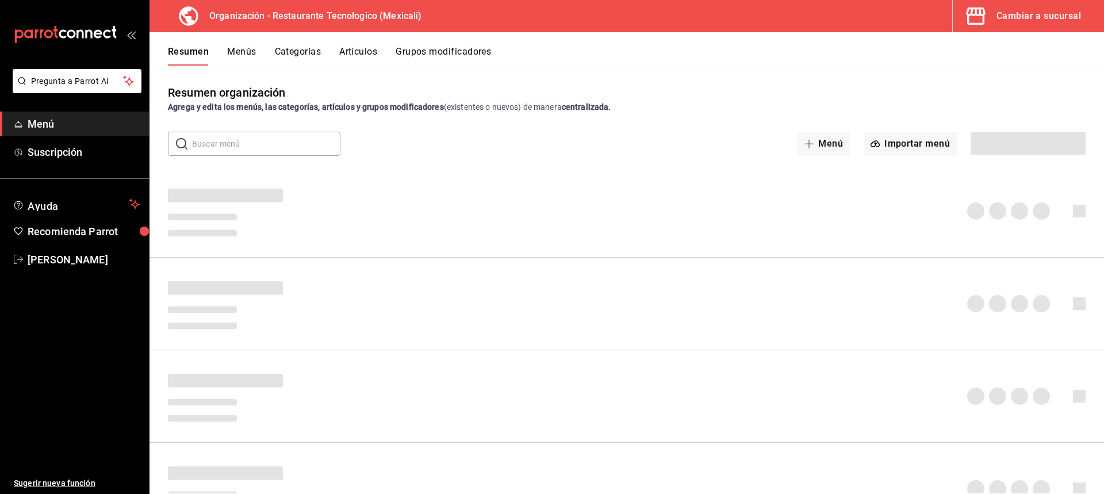
click at [240, 54] on button "Menús" at bounding box center [241, 56] width 29 height 20
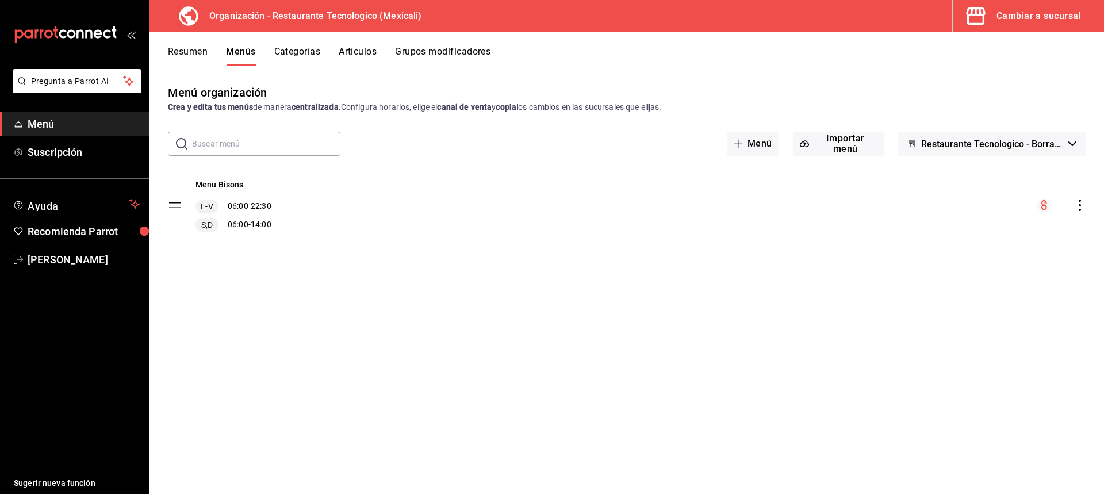
click at [235, 222] on div "S,D 06:00 - 14:00" at bounding box center [234, 225] width 76 height 14
click at [205, 202] on span "L-V" at bounding box center [206, 207] width 17 height 12
click at [167, 204] on div "Menu Bisons L-V 06:00 - 22:30 S,D 06:00 - 14:00" at bounding box center [627, 205] width 955 height 81
click at [177, 209] on tbody "Menu Bisons L-V 06:00 - 22:30 S,D 06:00 - 14:00" at bounding box center [627, 205] width 955 height 81
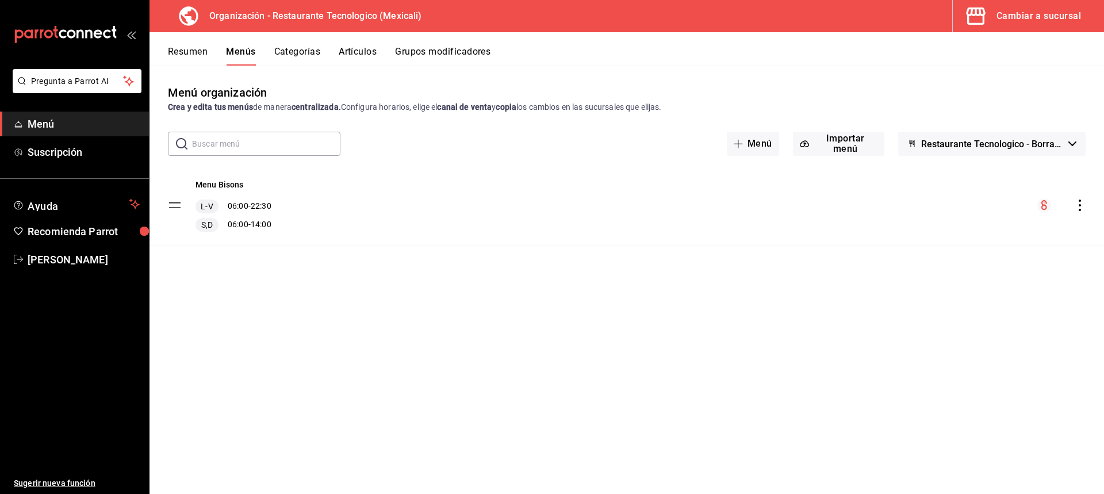
click at [177, 209] on tbody "Menu Bisons L-V 06:00 - 22:30 S,D 06:00 - 14:00" at bounding box center [627, 205] width 955 height 81
click at [1051, 210] on icon "menu-maker-table" at bounding box center [1045, 205] width 14 height 14
click at [1080, 200] on icon "actions" at bounding box center [1080, 206] width 12 height 12
click at [949, 300] on span "Previsualizar" at bounding box center [989, 303] width 140 height 12
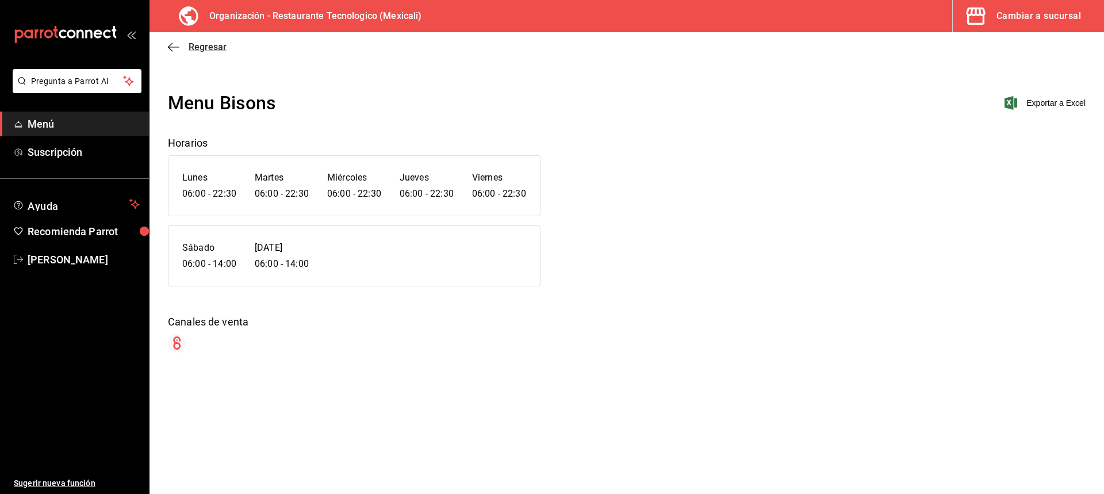
click at [171, 47] on icon "button" at bounding box center [174, 47] width 12 height 1
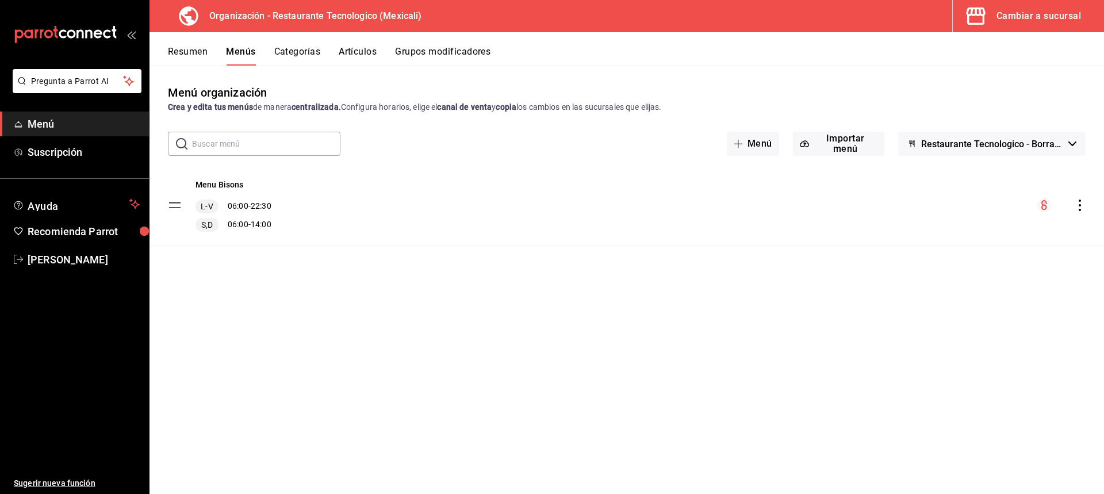
click at [985, 151] on button "Restaurante Tecnologico - Borrador" at bounding box center [992, 144] width 188 height 24
click at [985, 151] on div at bounding box center [552, 247] width 1104 height 494
click at [181, 36] on div "Resumen Menús Categorías Artículos Grupos modificadores" at bounding box center [627, 48] width 955 height 33
click at [194, 60] on button "Resumen" at bounding box center [188, 56] width 40 height 20
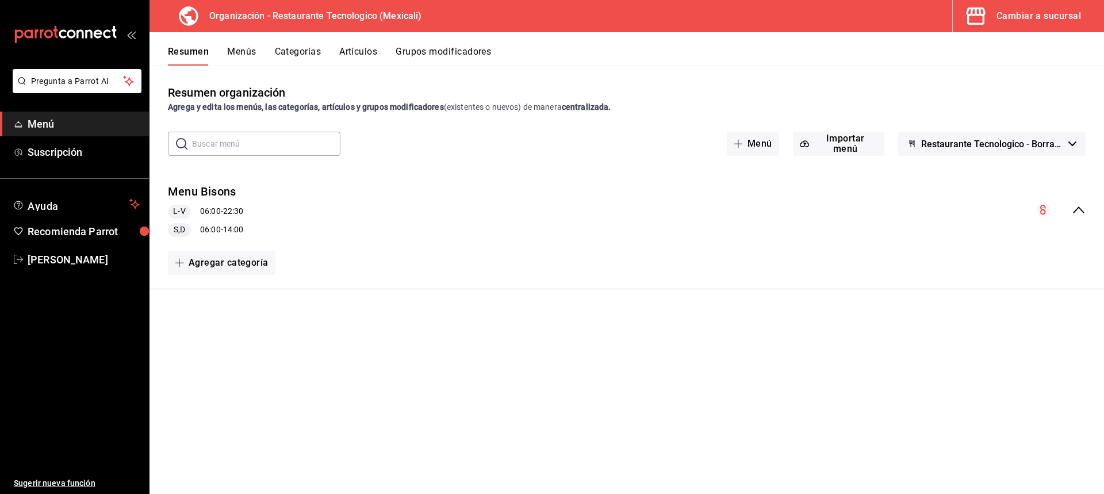
click at [254, 50] on button "Menús" at bounding box center [241, 56] width 29 height 20
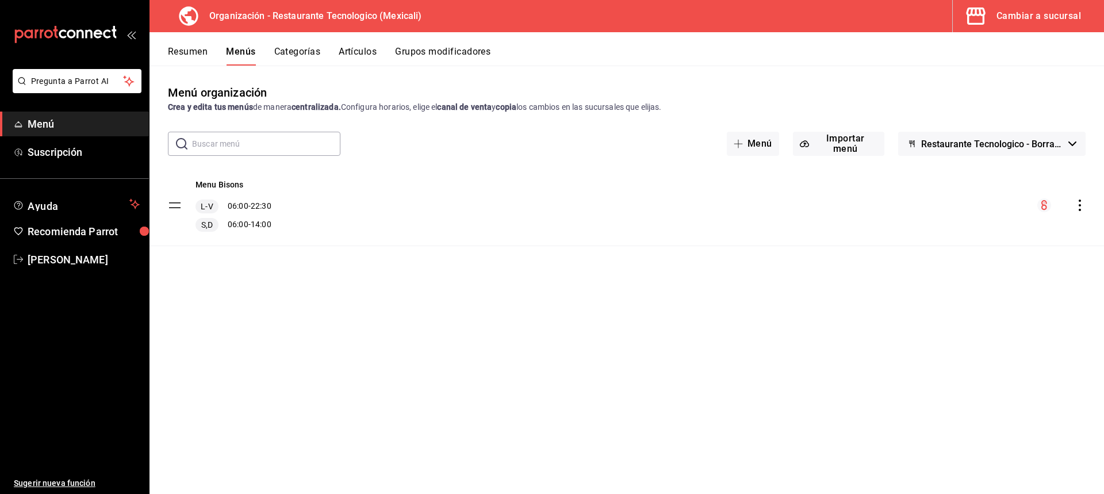
click at [304, 46] on button "Categorías" at bounding box center [297, 56] width 47 height 20
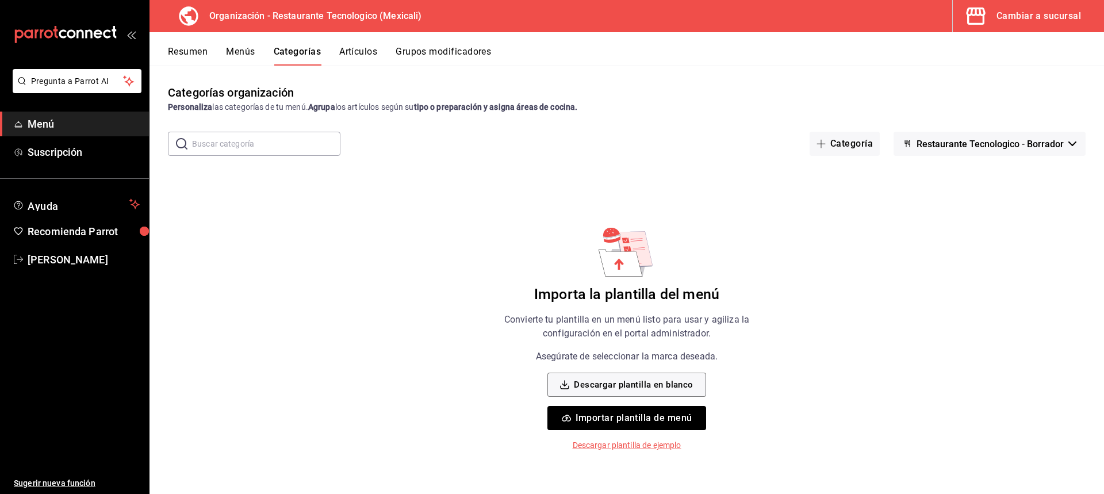
click at [1024, 12] on div "Cambiar a sucursal" at bounding box center [1039, 16] width 85 height 16
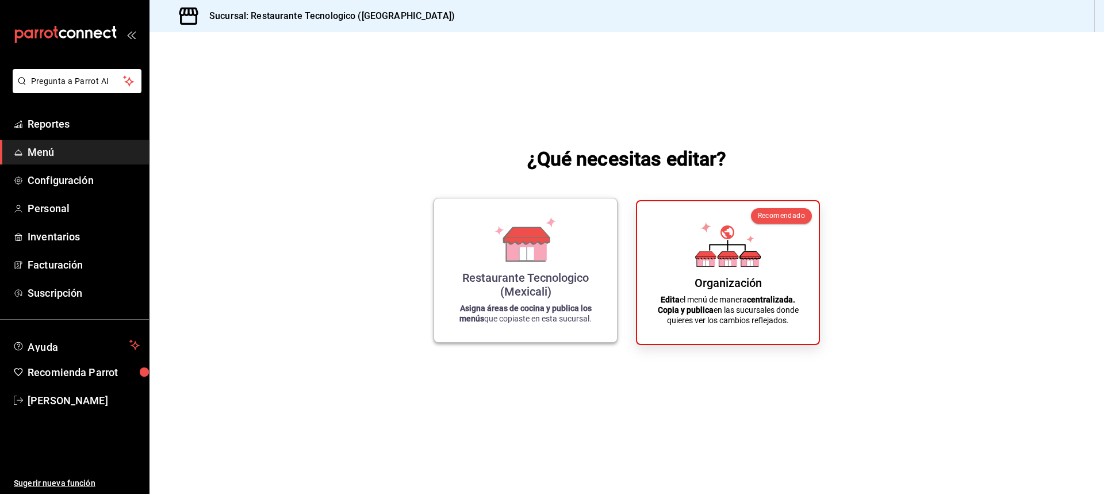
click at [573, 272] on div "Restaurante Tecnologico (Mexicali)" at bounding box center [525, 285] width 155 height 28
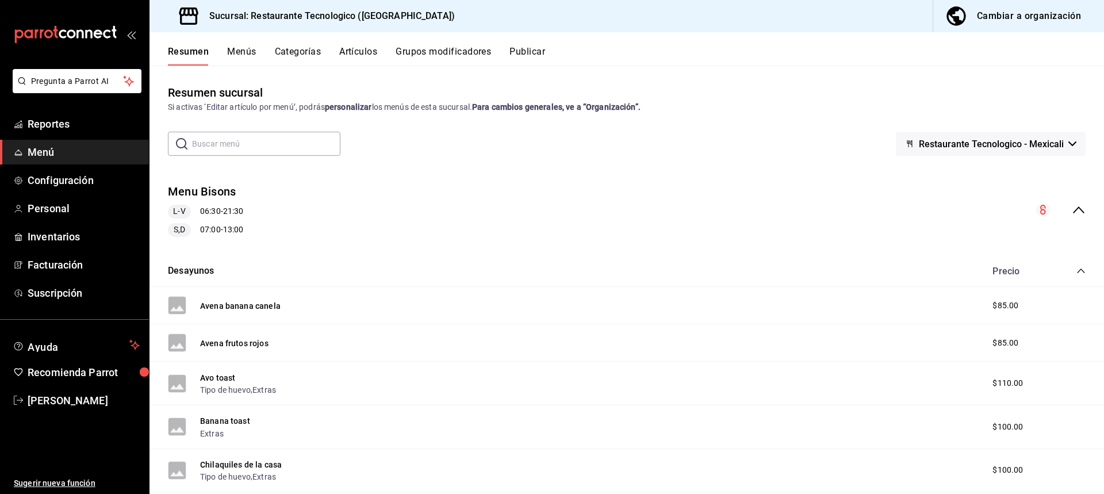
drag, startPoint x: 258, startPoint y: 53, endPoint x: 247, endPoint y: 49, distance: 11.9
click at [250, 50] on div "Resumen Menús Categorías Artículos Grupos modificadores Publicar" at bounding box center [636, 56] width 936 height 20
click at [243, 47] on button "Menús" at bounding box center [241, 56] width 29 height 20
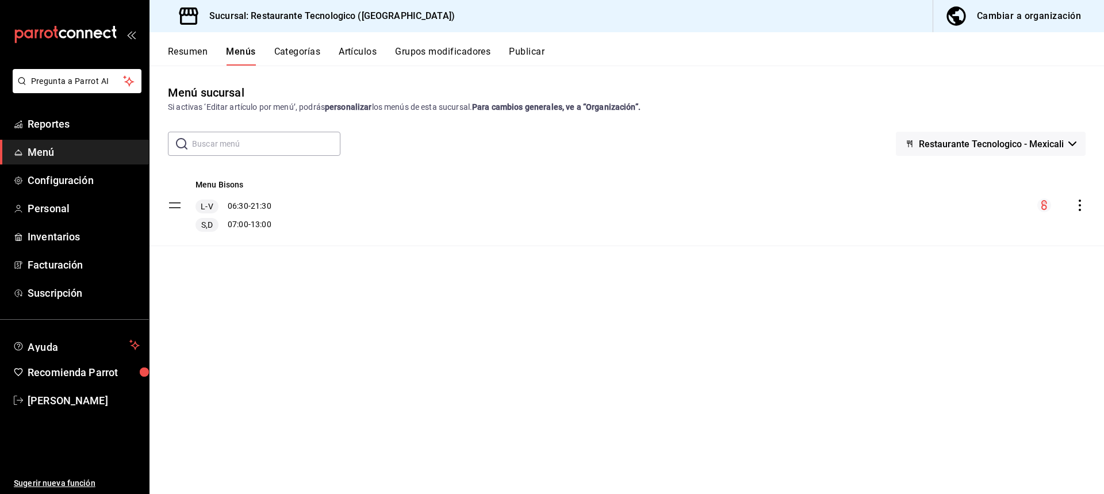
click at [300, 46] on button "Categorías" at bounding box center [297, 56] width 47 height 20
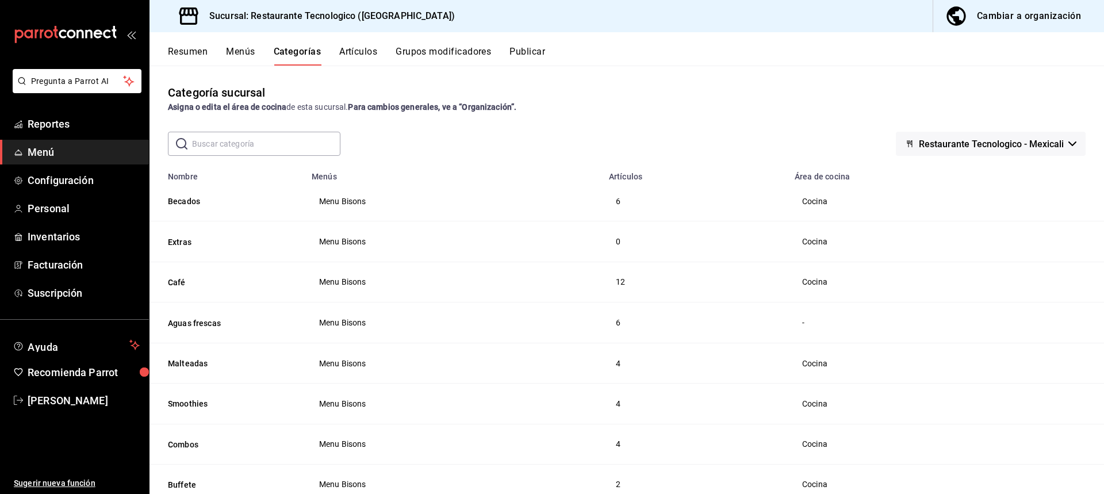
click at [377, 55] on button "Artículos" at bounding box center [358, 56] width 38 height 20
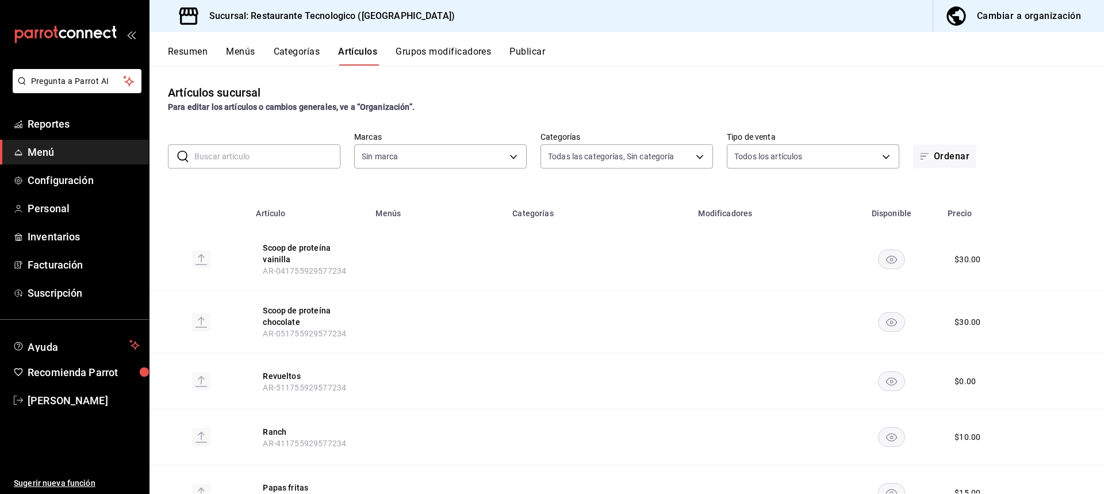
type input "cb72ad42-a68a-48c1-b29b-48c8d31d5338,bbc3ad24-3cf5-4daf-a64f-a867ad8608f4,d6854…"
type input "d54f783b-64c6-4104-8304-6ede054a47b1"
click at [416, 53] on button "Grupos modificadores" at bounding box center [443, 56] width 95 height 20
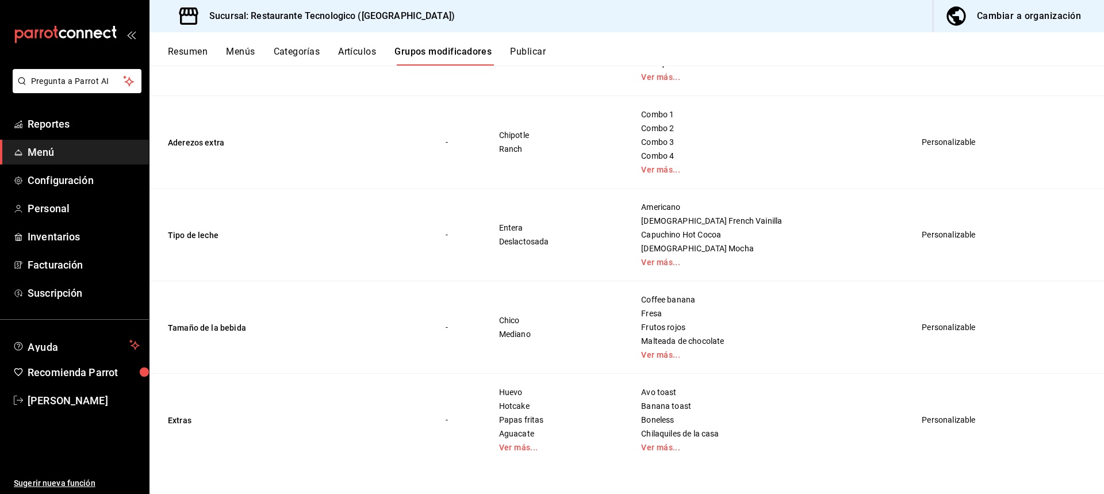
scroll to position [85, 0]
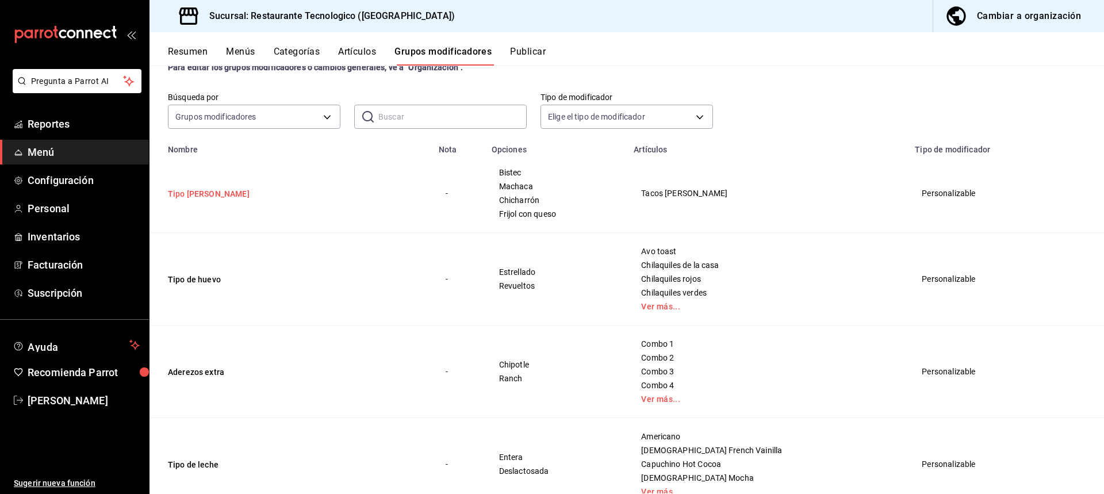
click at [208, 198] on button "Tipo [PERSON_NAME]" at bounding box center [237, 194] width 138 height 12
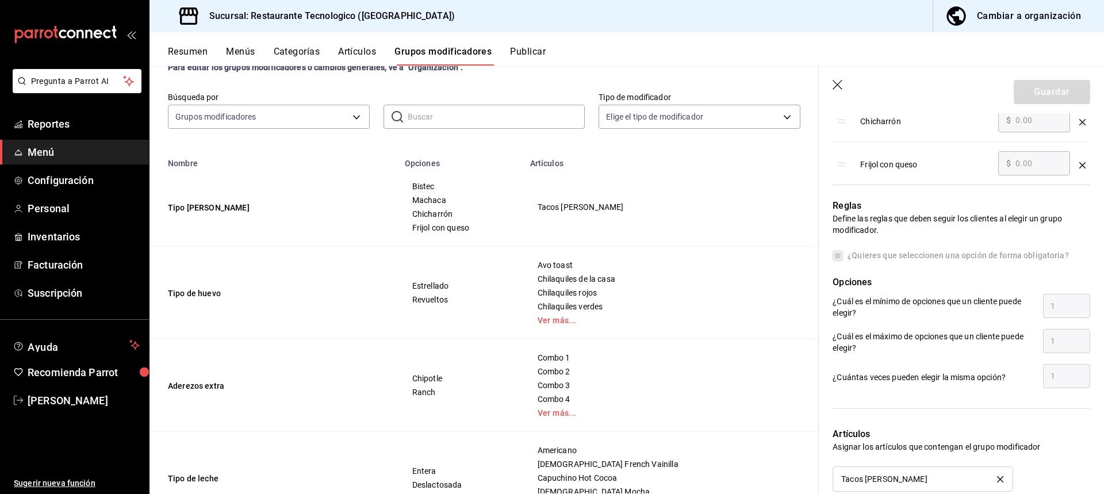
scroll to position [680, 0]
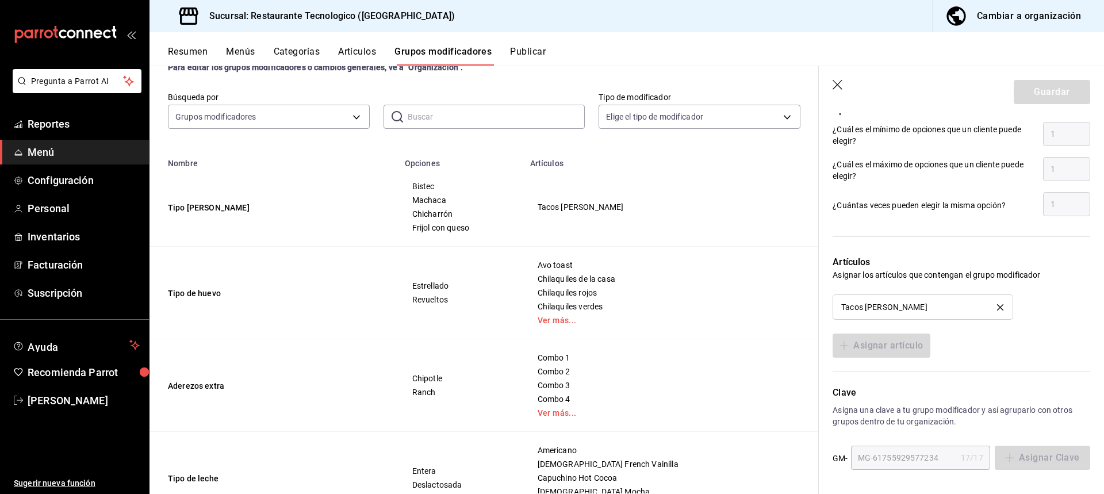
click at [933, 309] on div "Tacos [PERSON_NAME]" at bounding box center [922, 307] width 163 height 8
click at [888, 308] on div "Tacos [PERSON_NAME]" at bounding box center [884, 307] width 86 height 8
click at [899, 311] on div "Tacos [PERSON_NAME]" at bounding box center [884, 307] width 86 height 8
click at [919, 308] on div "Tacos [PERSON_NAME]" at bounding box center [922, 307] width 163 height 8
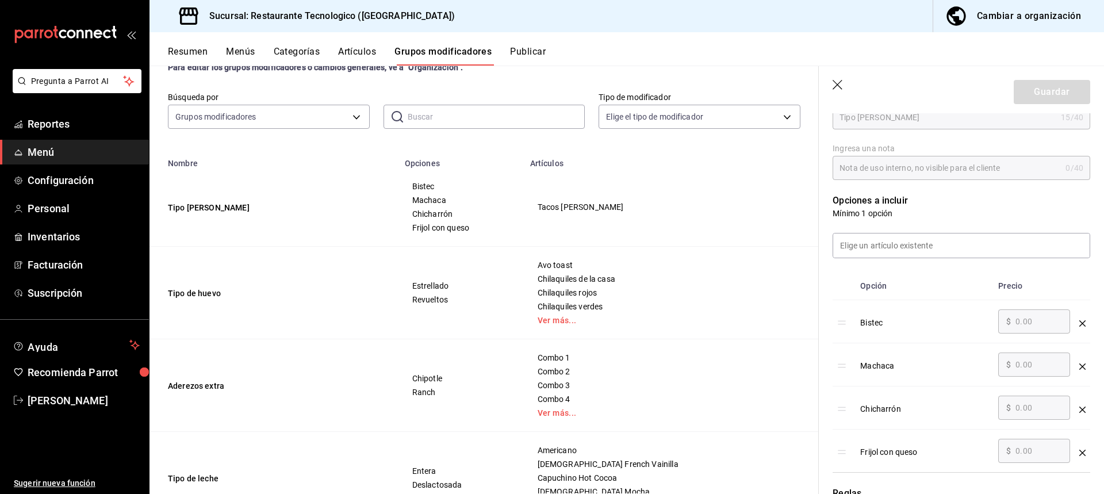
scroll to position [0, 0]
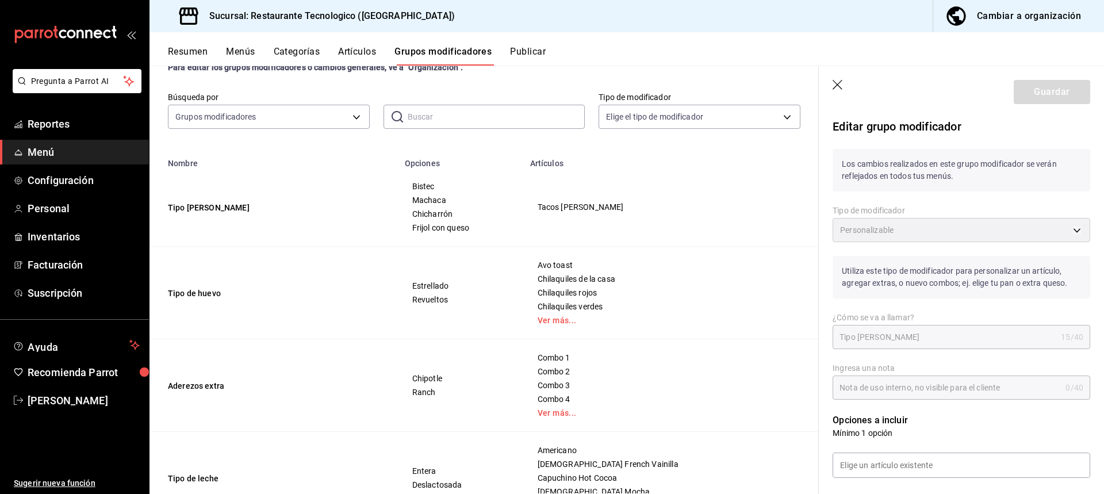
click at [889, 121] on p "Editar grupo modificador" at bounding box center [962, 126] width 258 height 17
click at [973, 230] on div "Personalizable" at bounding box center [962, 230] width 258 height 24
click at [940, 237] on div "Personalizable" at bounding box center [962, 230] width 258 height 24
click at [1028, 94] on div "Guardar" at bounding box center [1052, 92] width 76 height 24
click at [838, 90] on icon "button" at bounding box center [839, 86] width 12 height 12
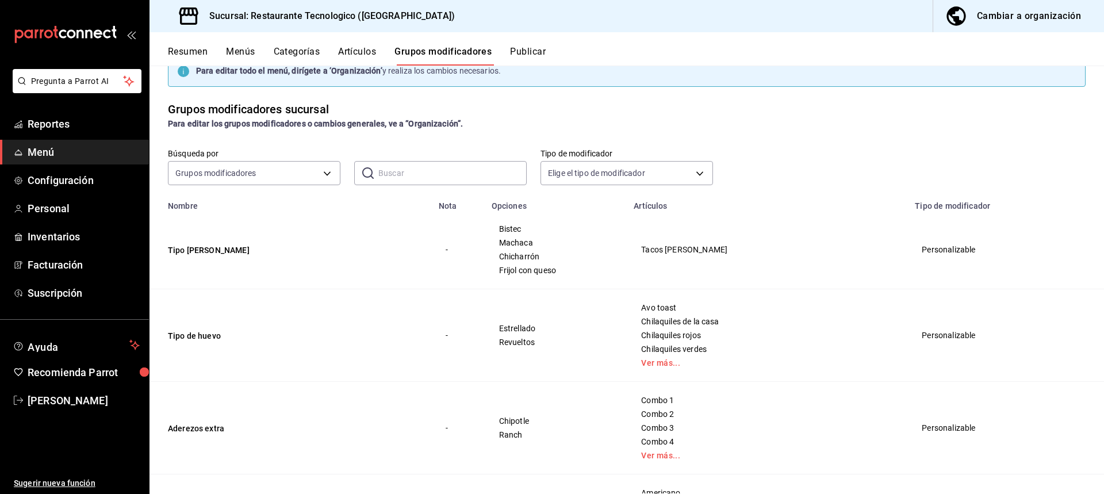
scroll to position [28, 0]
click at [702, 362] on link "Ver más..." at bounding box center [767, 364] width 253 height 8
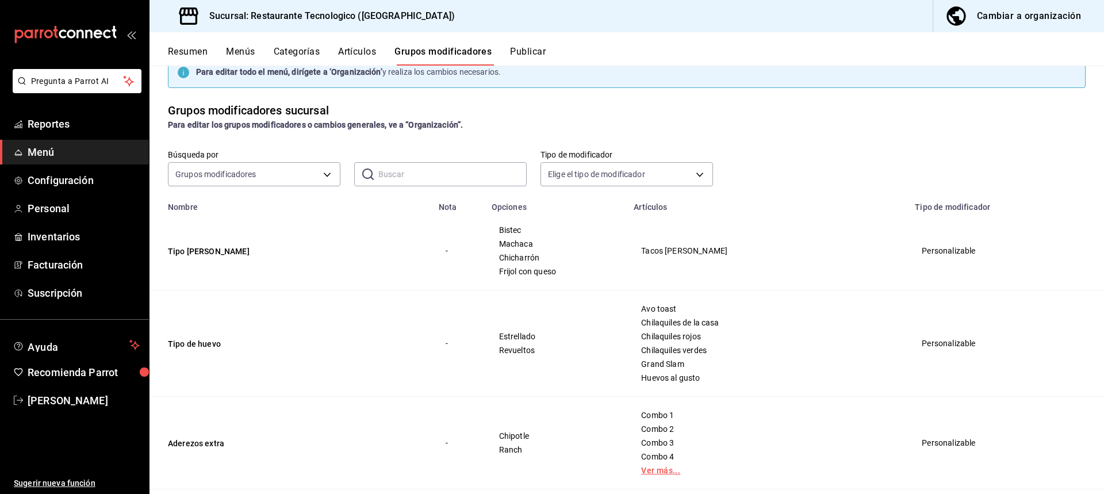
click at [692, 473] on link "Ver más..." at bounding box center [767, 470] width 253 height 8
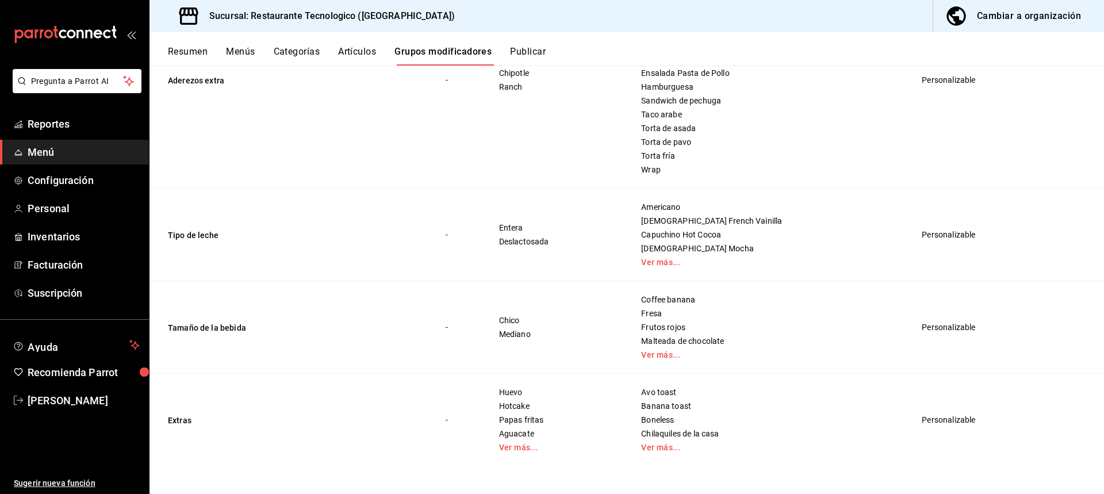
scroll to position [453, 0]
click at [692, 261] on link "Ver más..." at bounding box center [767, 262] width 253 height 8
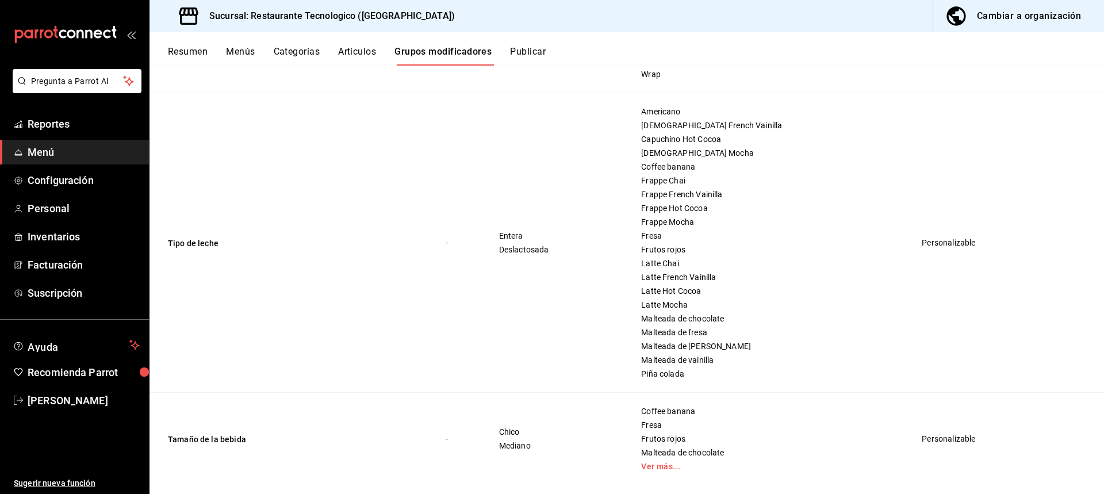
scroll to position [568, 0]
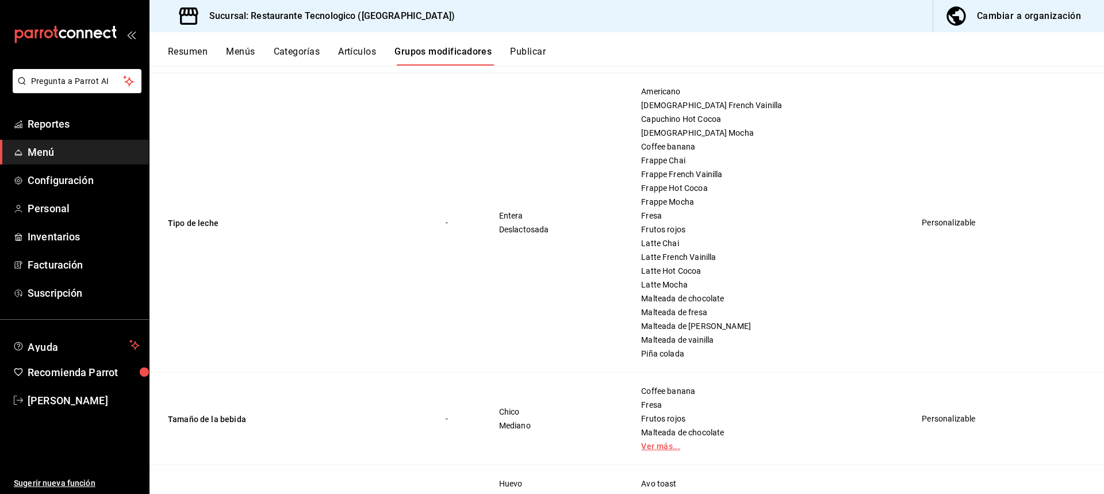
click at [713, 447] on link "Ver más..." at bounding box center [767, 446] width 253 height 8
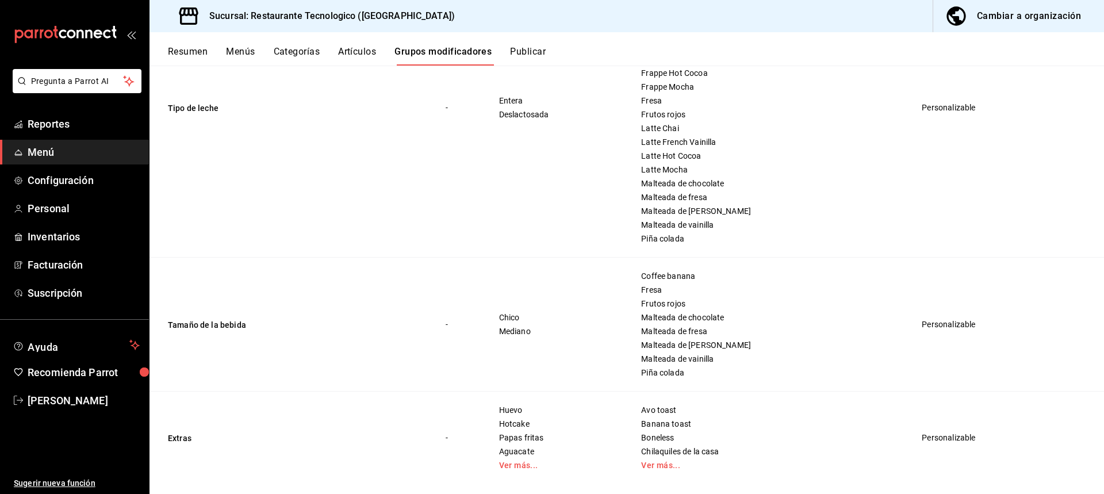
scroll to position [702, 0]
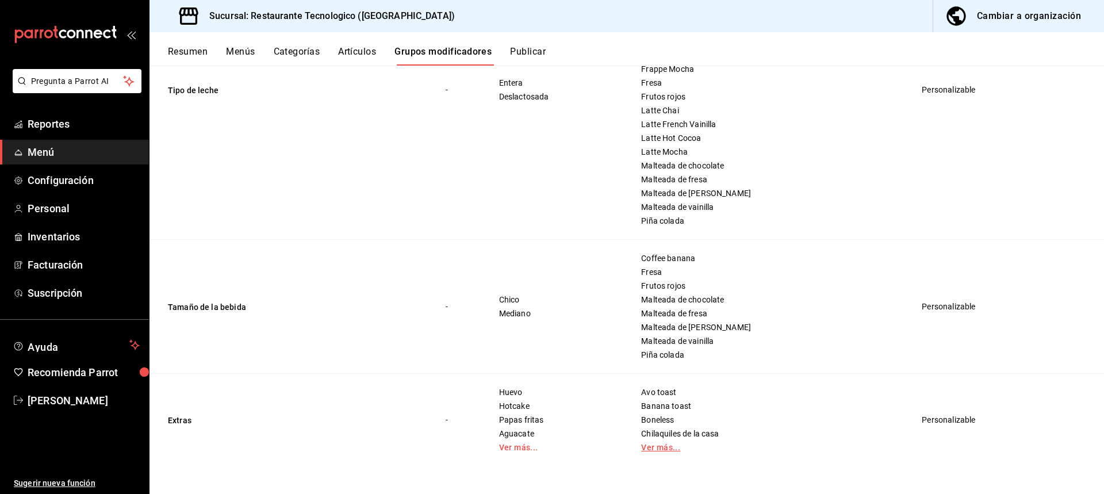
click at [703, 443] on link "Ver más..." at bounding box center [767, 447] width 253 height 8
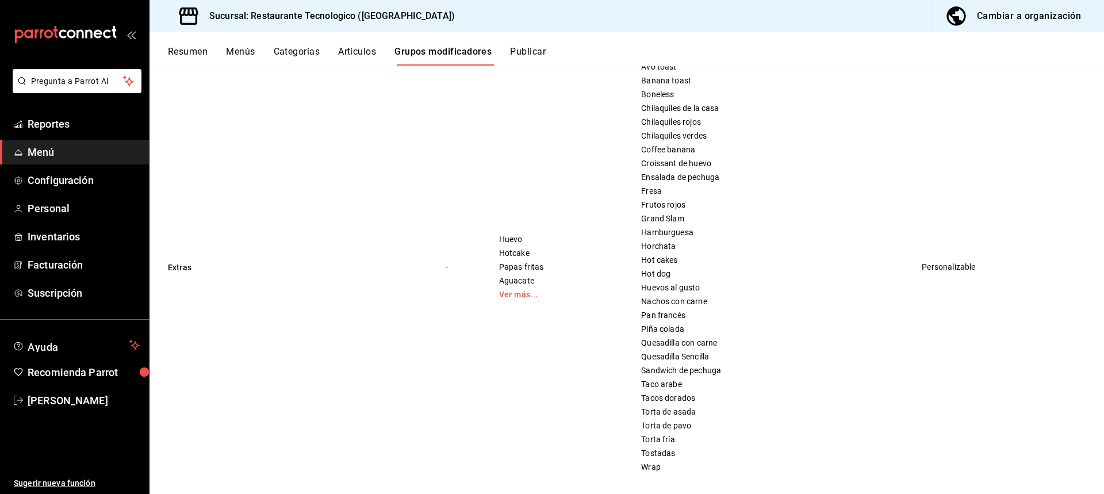
scroll to position [1047, 0]
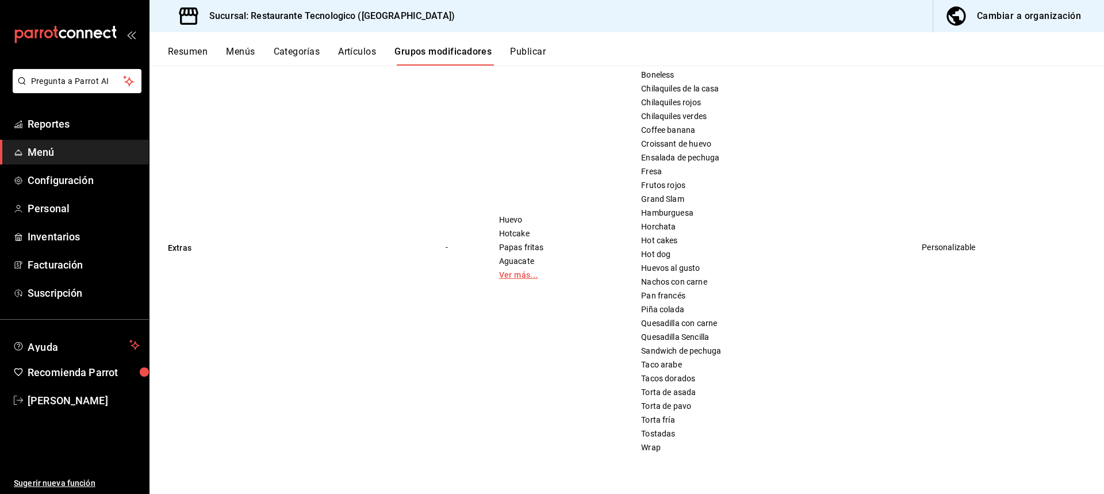
click at [548, 278] on link "Ver más..." at bounding box center [556, 275] width 114 height 8
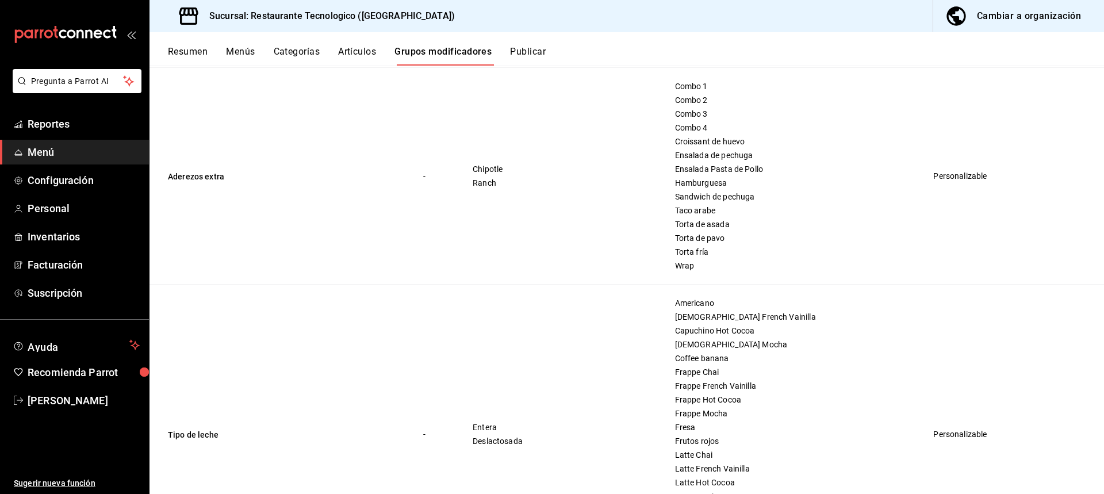
scroll to position [0, 0]
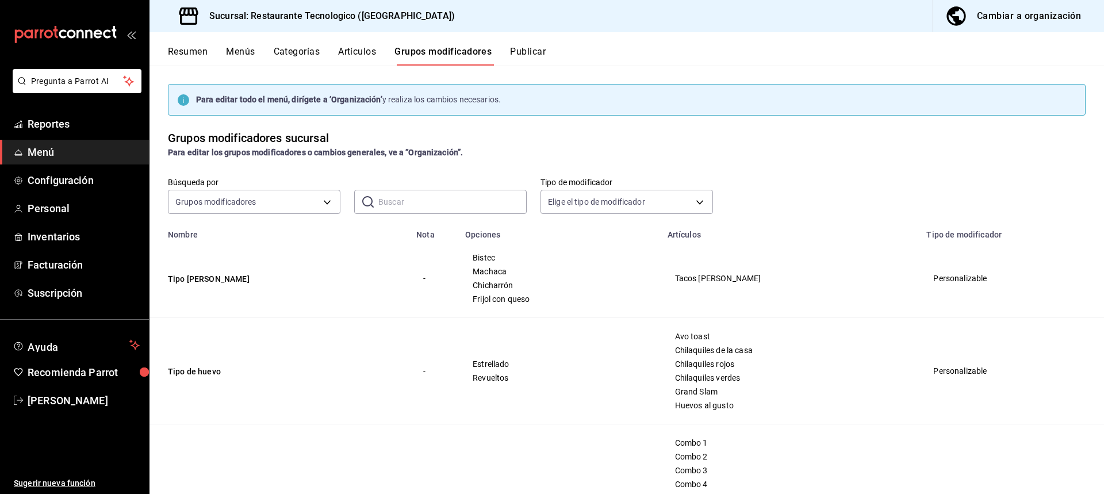
click at [343, 102] on strong "Para editar todo el menú, dirígete a ‘Organización’" at bounding box center [289, 99] width 186 height 9
click at [1043, 22] on div "Cambiar a organización" at bounding box center [1029, 16] width 104 height 16
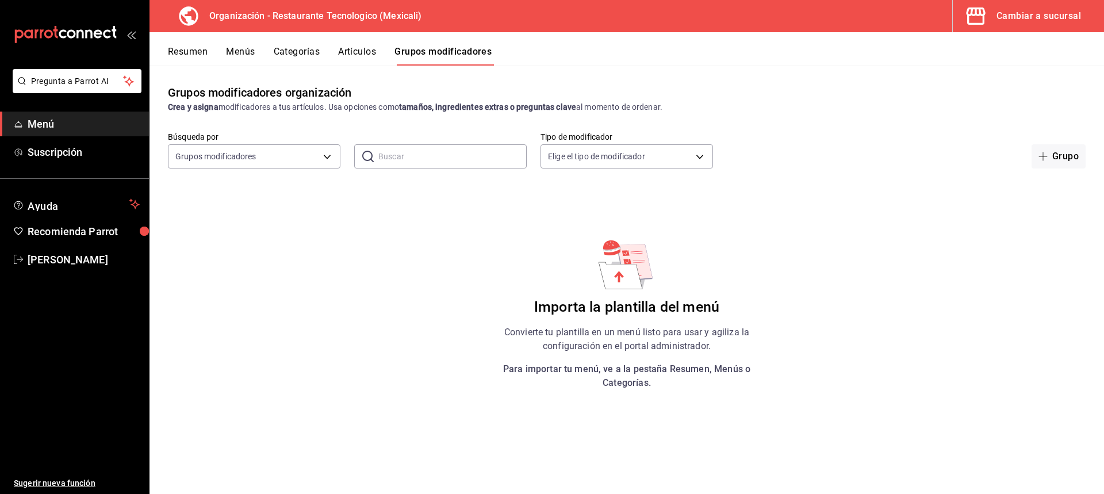
click at [198, 54] on button "Resumen" at bounding box center [188, 56] width 40 height 20
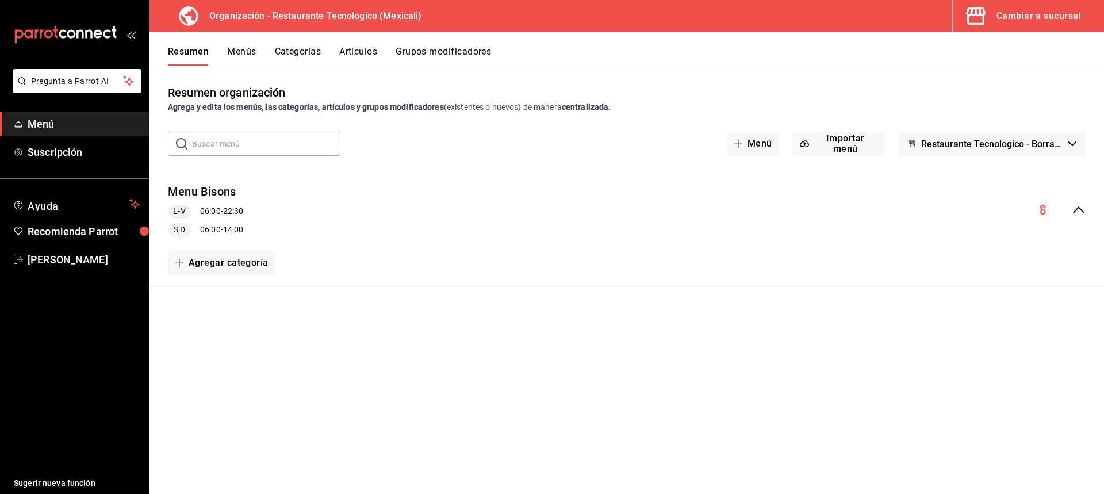
click at [239, 51] on button "Menús" at bounding box center [241, 56] width 29 height 20
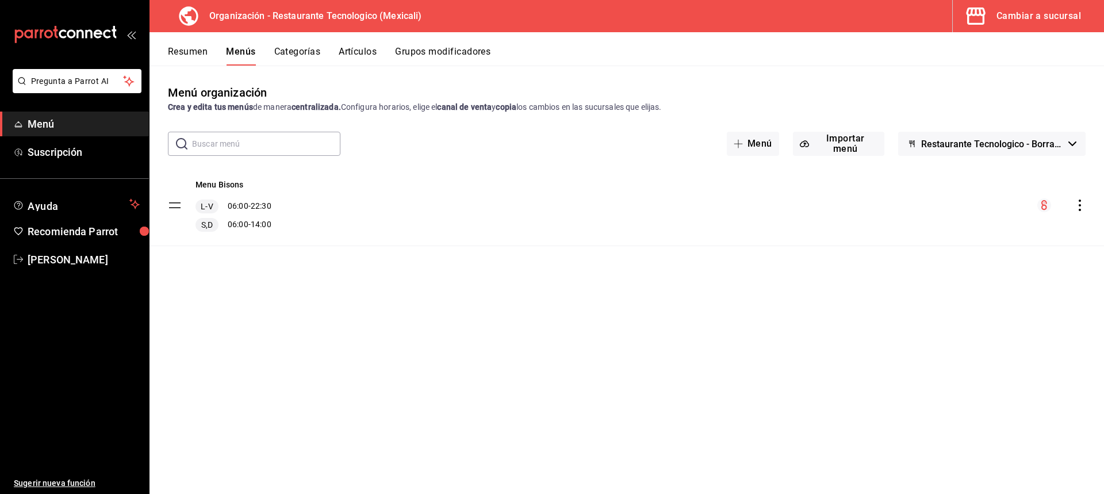
click at [1046, 197] on div "Menu Bisons L-V 06:00 - 22:30 S,D 06:00 - 14:00" at bounding box center [627, 205] width 955 height 81
click at [1073, 132] on button "Restaurante Tecnologico - Borrador" at bounding box center [992, 144] width 188 height 24
click at [1054, 141] on div at bounding box center [552, 247] width 1104 height 494
drag, startPoint x: 838, startPoint y: 137, endPoint x: 925, endPoint y: 256, distance: 147.7
click at [855, 323] on div "Menú organización Crea y edita tus menús de manera centralizada. Configura hora…" at bounding box center [627, 289] width 955 height 410
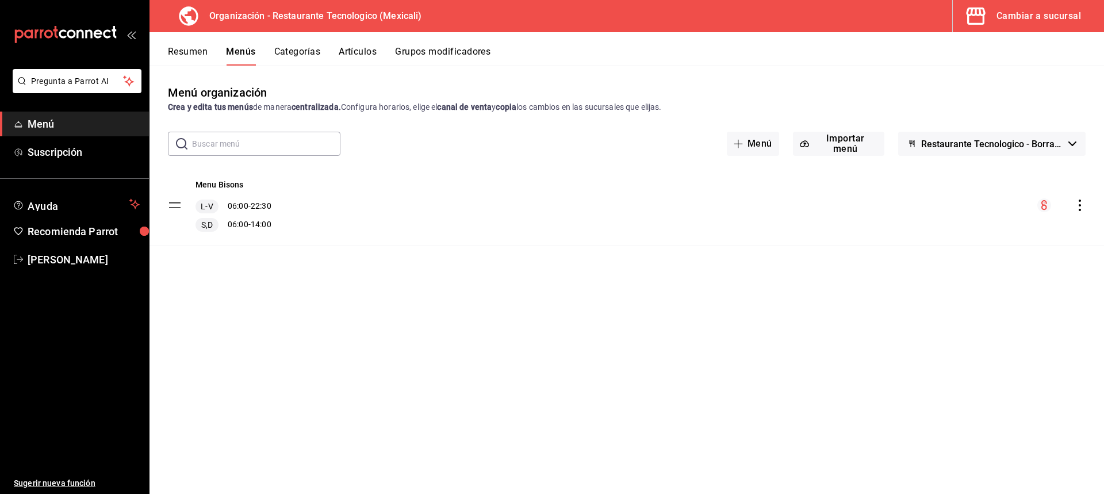
click at [946, 220] on div "Menu Bisons L-V 06:00 - 22:30 S,D 06:00 - 14:00" at bounding box center [627, 205] width 955 height 81
click at [310, 62] on button "Categorías" at bounding box center [297, 56] width 47 height 20
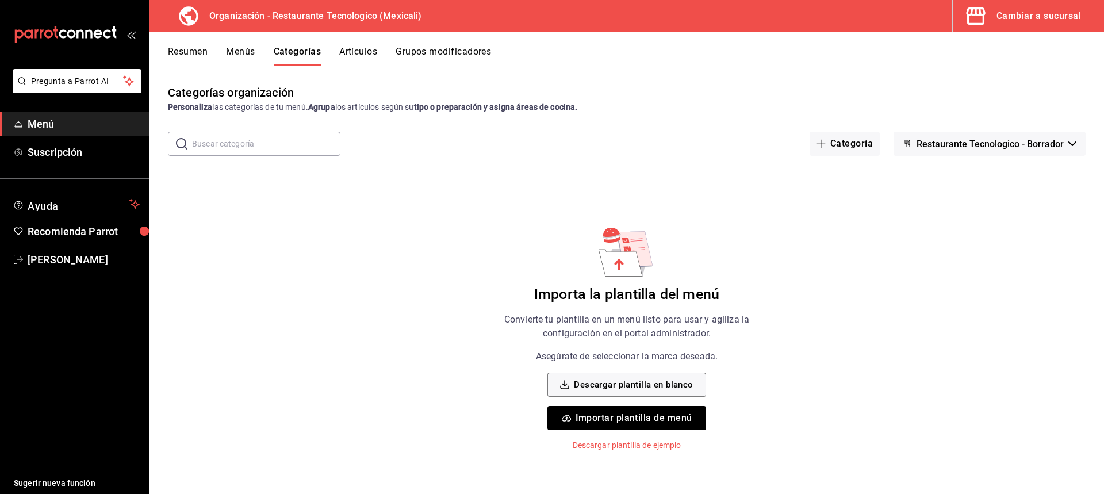
click at [253, 140] on input "text" at bounding box center [266, 143] width 148 height 23
click at [607, 150] on div "​ ​ Categoría Restaurante Tecnologico - Borrador" at bounding box center [627, 144] width 955 height 24
click at [858, 157] on div "Categorías organización Personaliza las categorías de tu menú. Agrupa los artíc…" at bounding box center [627, 280] width 955 height 428
click at [845, 145] on button "Categoría" at bounding box center [845, 144] width 70 height 24
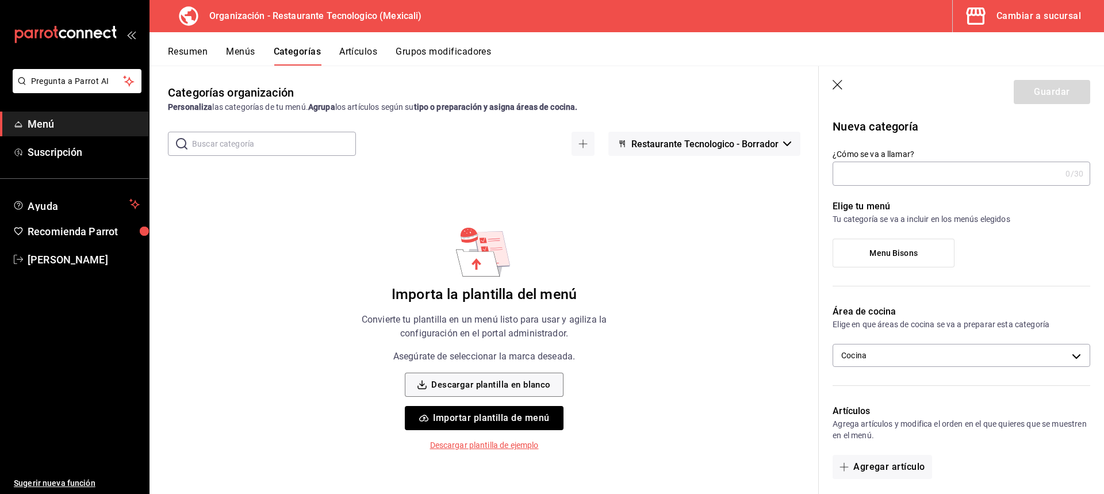
click at [910, 253] on span "Menu Bisons" at bounding box center [894, 253] width 48 height 10
click at [0, 0] on input "Menu Bisons" at bounding box center [0, 0] width 0 height 0
click at [923, 165] on input "¿Cómo se va a llamar?" at bounding box center [947, 173] width 228 height 23
click at [851, 87] on header "Guardar" at bounding box center [961, 89] width 285 height 47
click at [841, 82] on icon "button" at bounding box center [839, 86] width 12 height 12
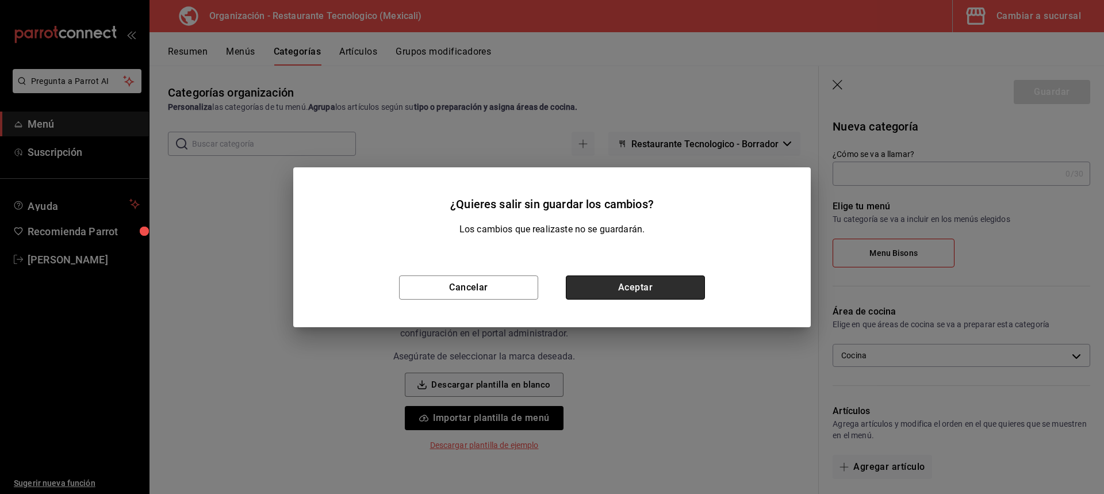
click at [615, 288] on button "Aceptar" at bounding box center [635, 288] width 139 height 24
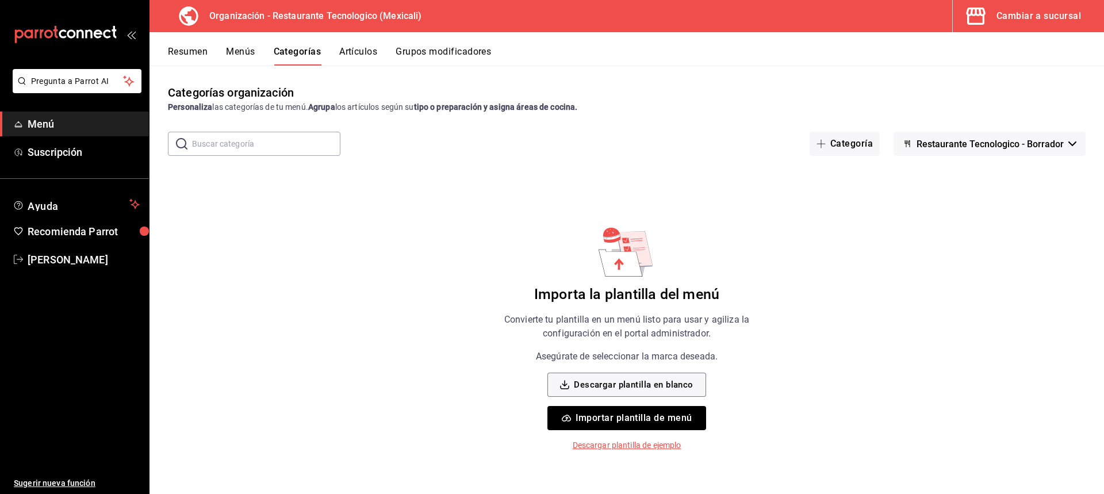
click at [262, 140] on input "text" at bounding box center [266, 143] width 148 height 23
click at [355, 40] on div "Resumen Menús Categorías Artículos Grupos modificadores" at bounding box center [627, 48] width 955 height 33
click at [362, 49] on button "Artículos" at bounding box center [358, 56] width 38 height 20
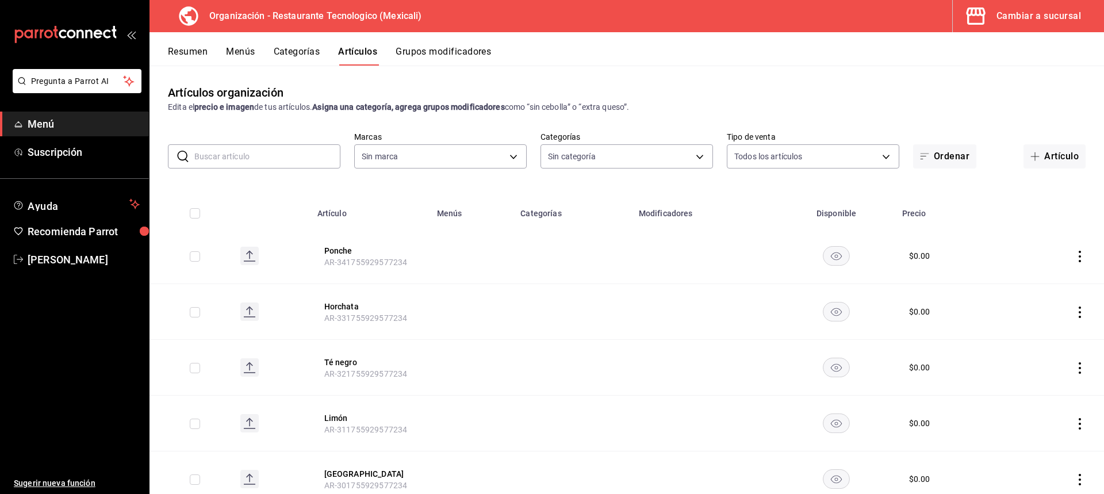
type input "781de6e5-5afb-4e7a-ac37-61d8477f1fc7"
click at [257, 159] on input "text" at bounding box center [267, 156] width 146 height 23
click at [209, 63] on div "Resumen Menús Categorías Artículos Grupos modificadores" at bounding box center [636, 56] width 936 height 20
click at [198, 45] on div "Resumen Menús Categorías Artículos Grupos modificadores" at bounding box center [627, 48] width 955 height 33
click at [208, 56] on div "Resumen Menús Categorías Artículos Grupos modificadores" at bounding box center [636, 56] width 936 height 20
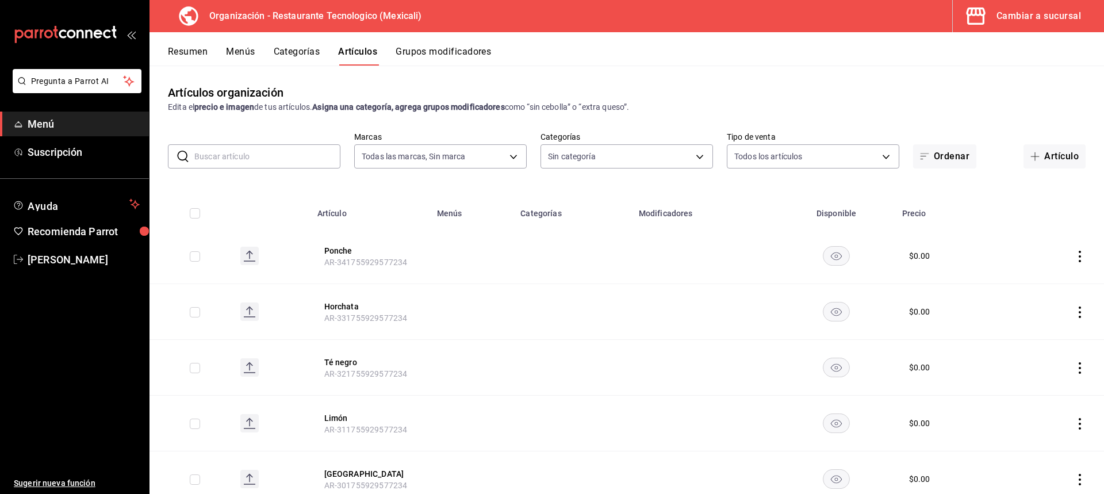
click at [188, 46] on button "Resumen" at bounding box center [188, 56] width 40 height 20
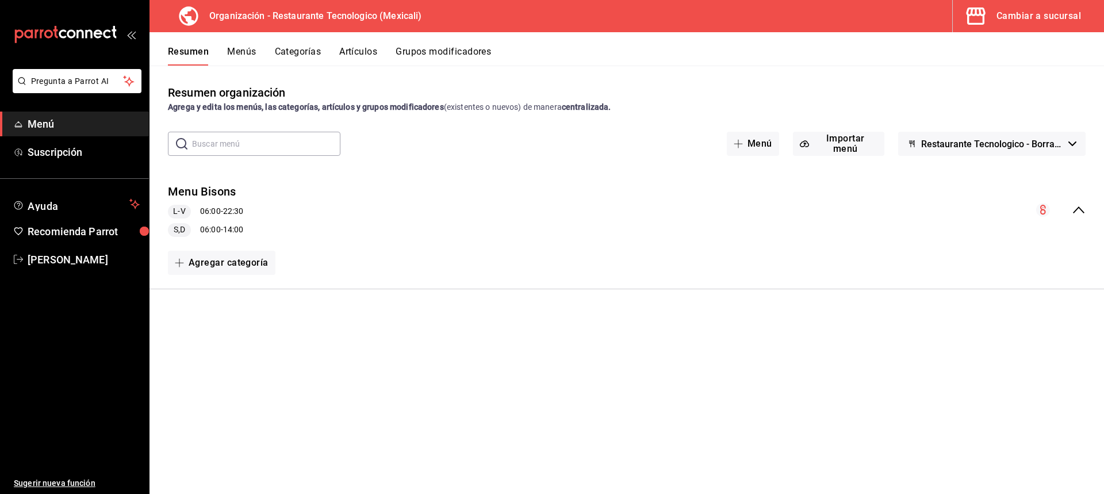
click at [224, 216] on div "L-V 06:00 - 22:30" at bounding box center [205, 212] width 75 height 14
click at [229, 189] on button "Menu Bisons" at bounding box center [202, 191] width 68 height 17
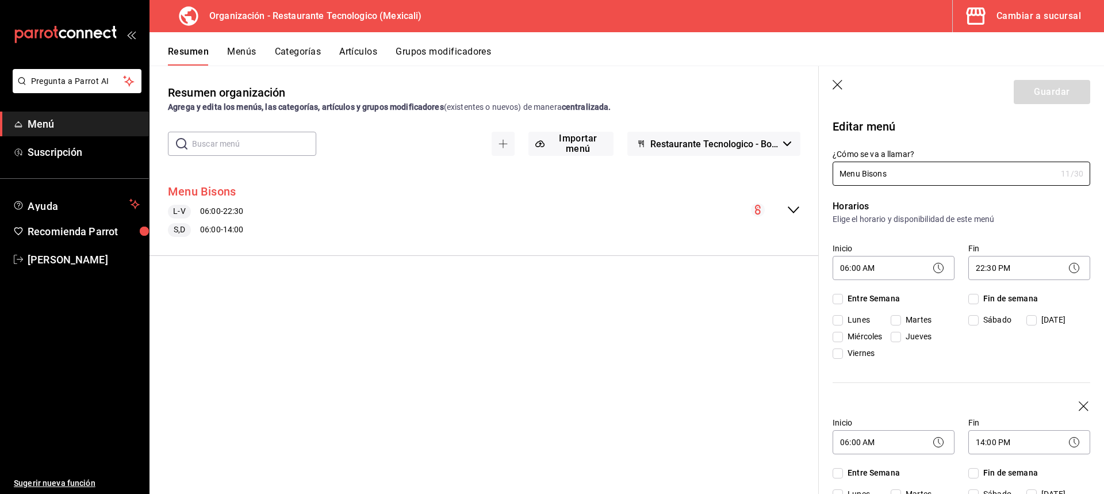
checkbox input "true"
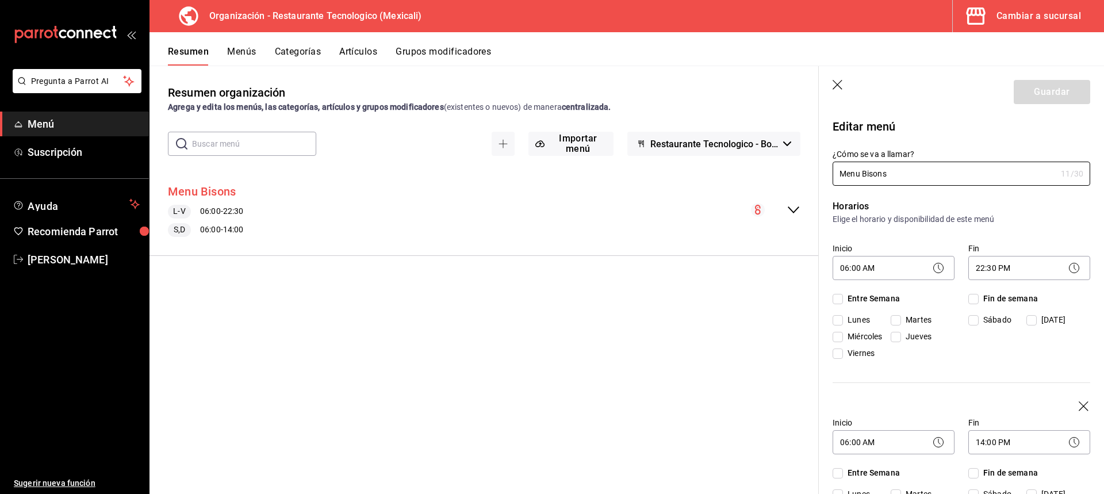
checkbox input "true"
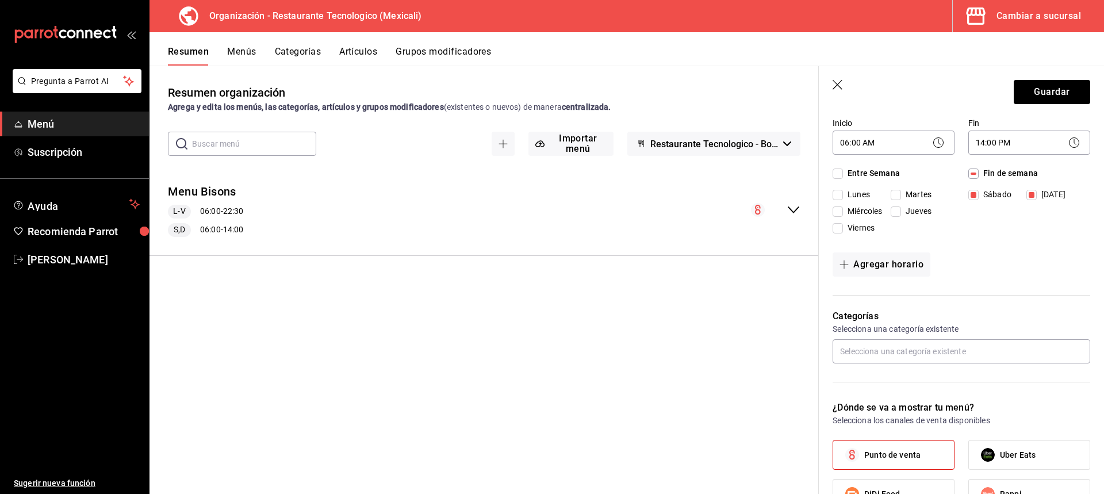
scroll to position [269, 0]
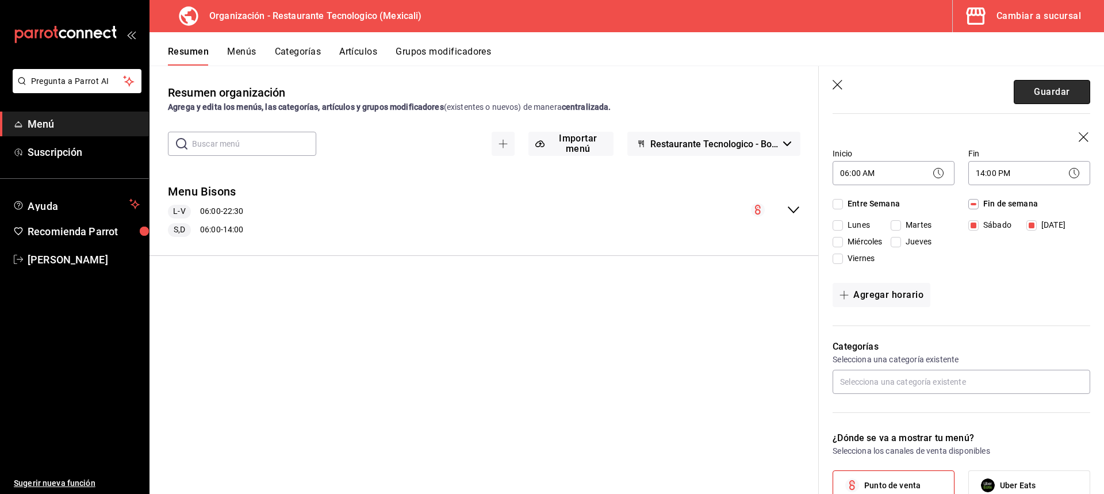
click at [1055, 95] on button "Guardar" at bounding box center [1052, 92] width 76 height 24
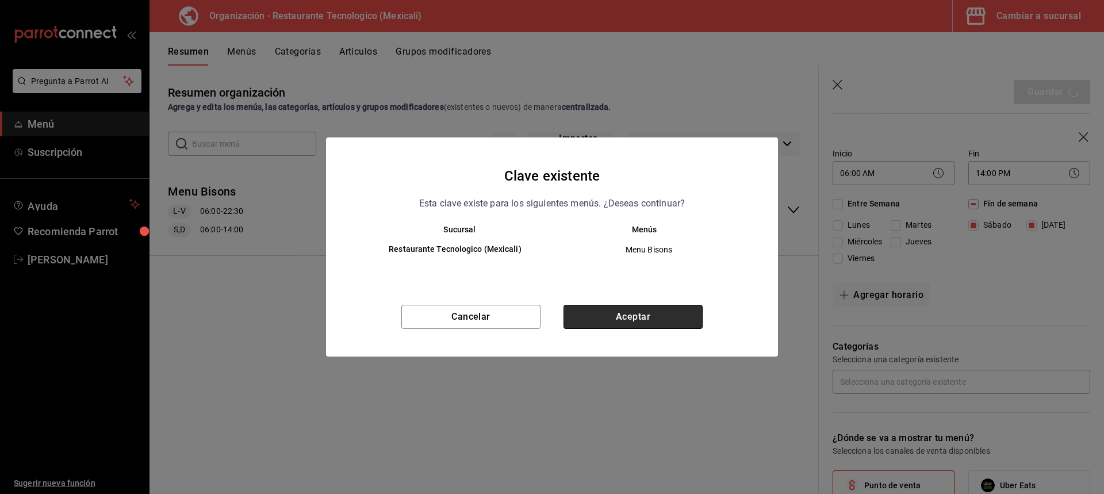
click at [641, 311] on button "Aceptar" at bounding box center [633, 317] width 139 height 24
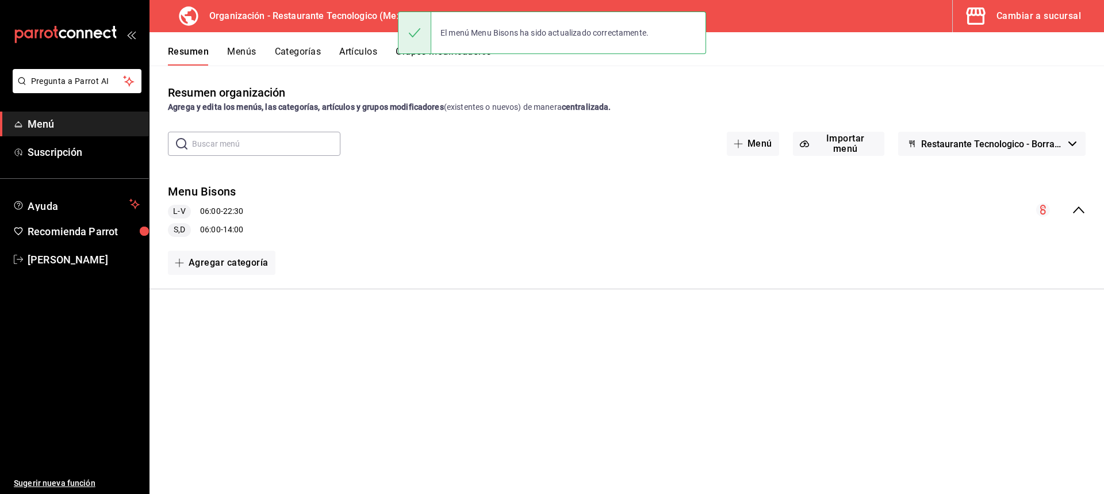
click at [251, 47] on button "Menús" at bounding box center [241, 56] width 29 height 20
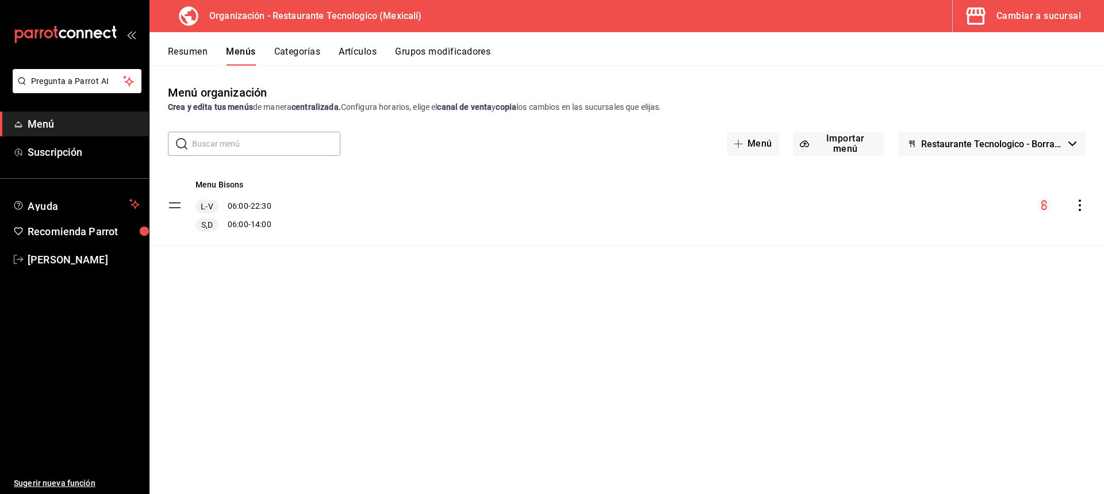
click at [1077, 206] on icon "actions" at bounding box center [1080, 206] width 12 height 12
click at [1003, 341] on li "Eliminar menú y contenido relacionado" at bounding box center [978, 350] width 179 height 24
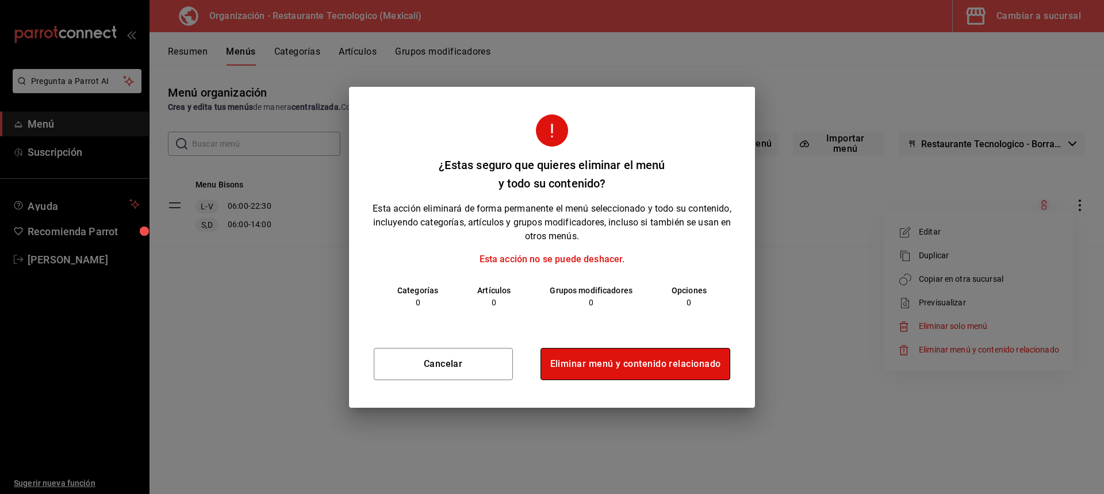
click at [637, 377] on button "Eliminar menú y contenido relacionado" at bounding box center [636, 364] width 190 height 32
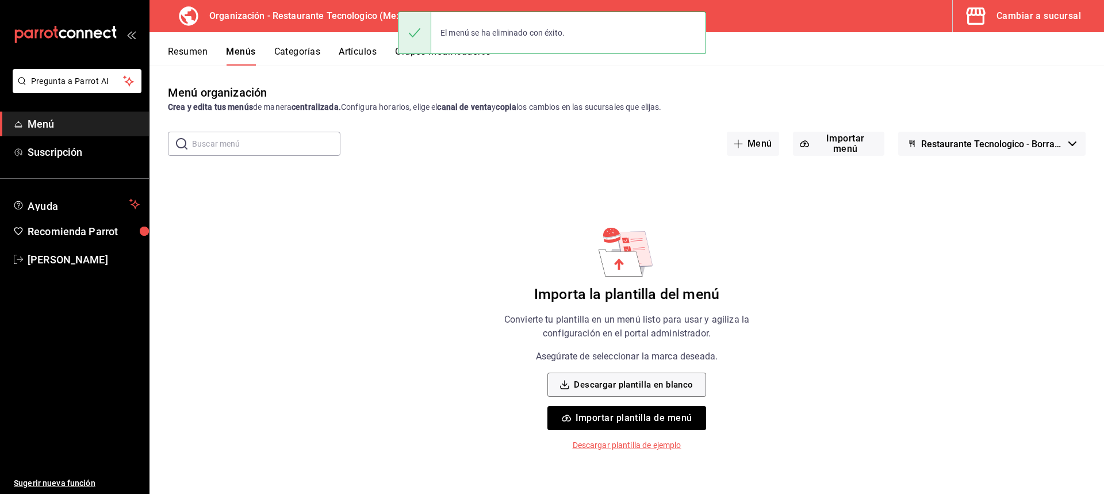
click at [187, 52] on button "Resumen" at bounding box center [188, 56] width 40 height 20
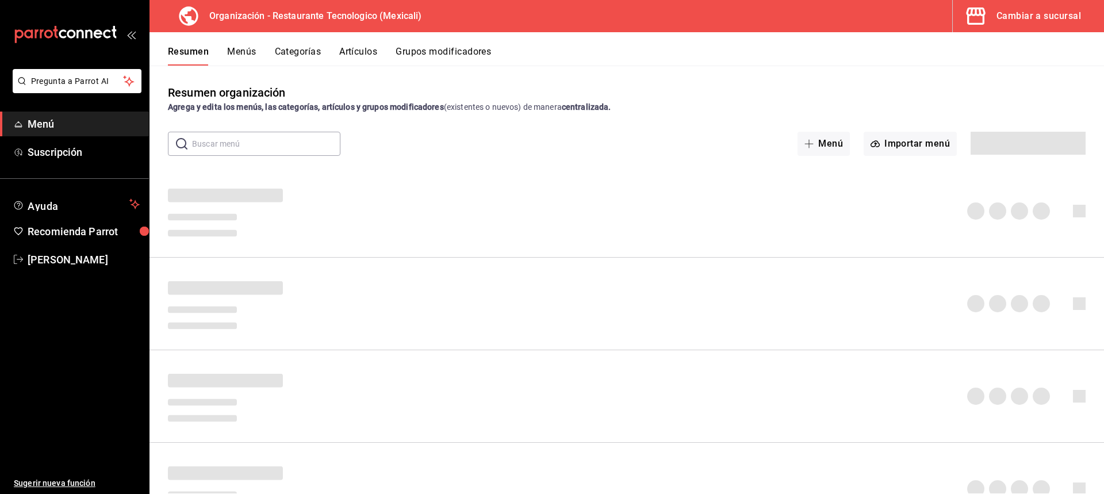
click at [301, 49] on button "Categorías" at bounding box center [298, 56] width 47 height 20
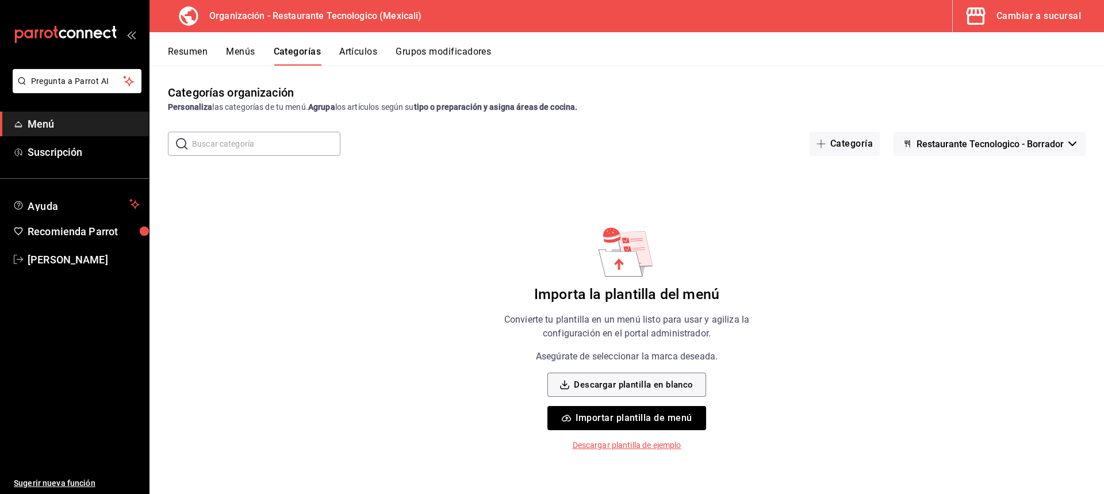
click at [180, 52] on button "Resumen" at bounding box center [188, 56] width 40 height 20
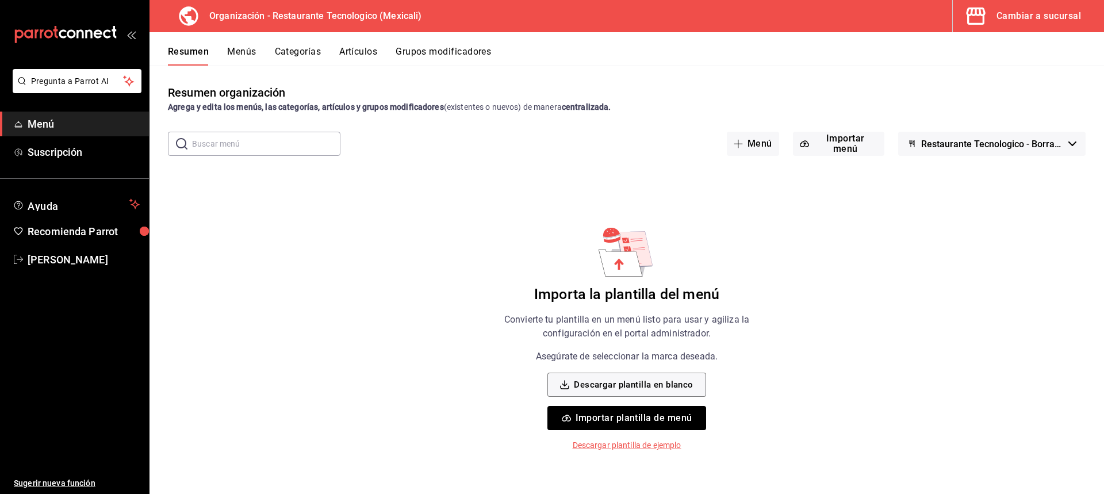
click at [689, 421] on button "Importar plantilla de menú" at bounding box center [627, 418] width 158 height 24
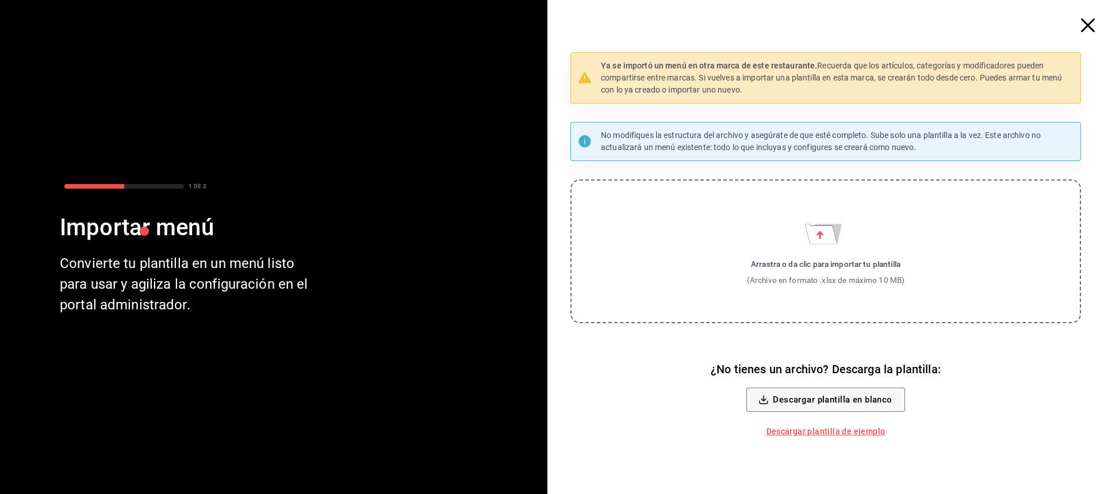
click at [825, 253] on label "Arrastra o da clic para importar tu plantilla (Archivo en formato .xlsx de máxi…" at bounding box center [826, 251] width 511 height 144
click at [0, 0] on input "Arrastra o da clic para importar tu plantilla (Archivo en formato .xlsx de máxi…" at bounding box center [0, 0] width 0 height 0
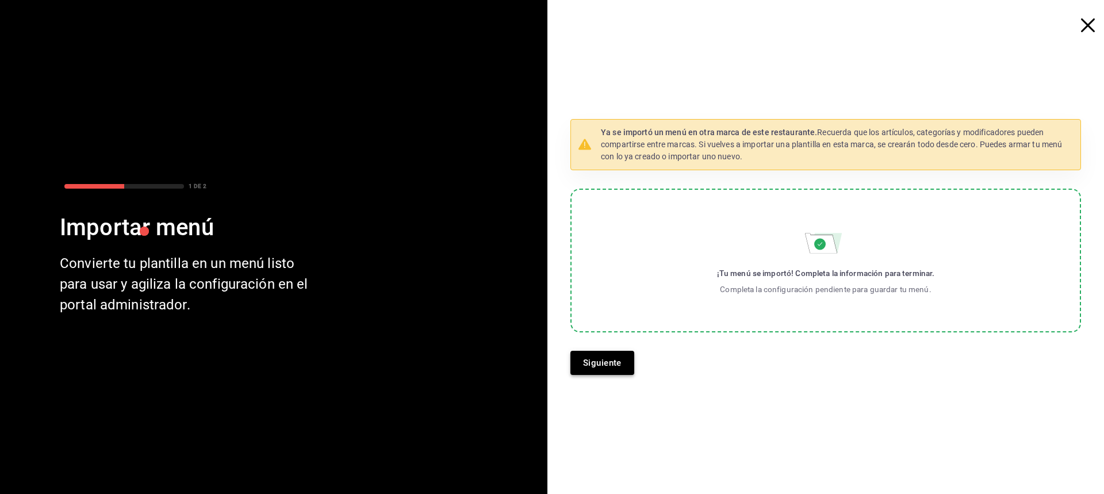
click at [594, 357] on button "Siguiente" at bounding box center [603, 363] width 64 height 24
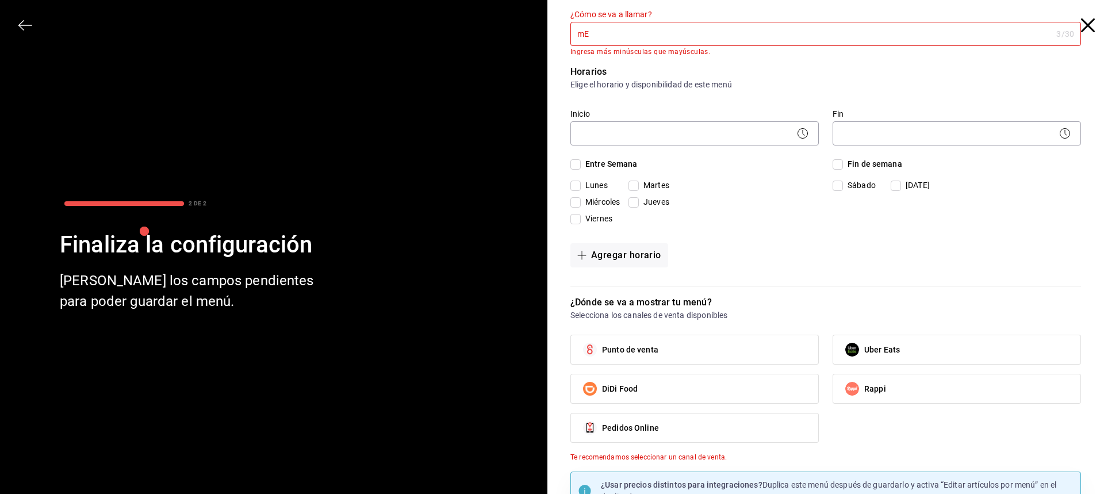
type input "m"
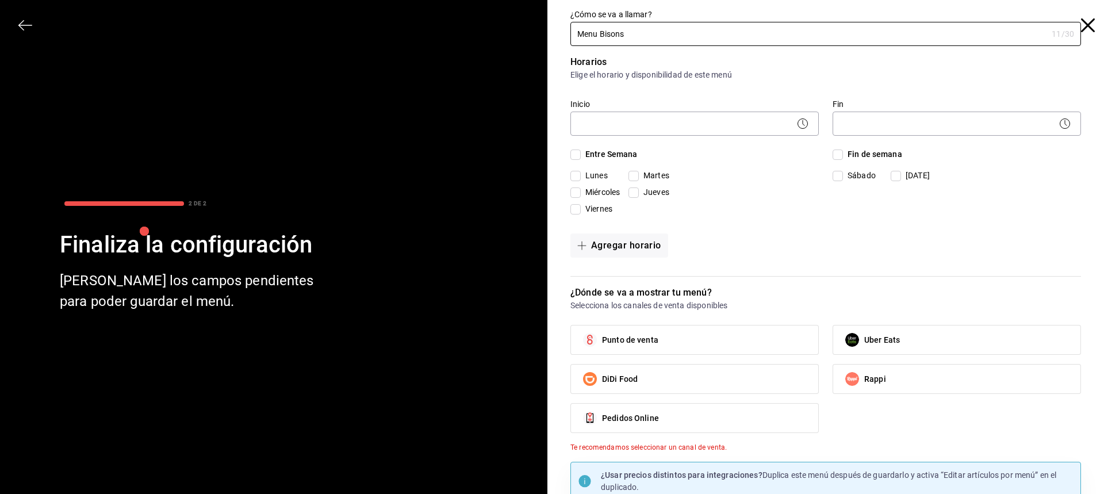
type input "Menu Bisons"
click at [787, 137] on div "​" at bounding box center [695, 122] width 248 height 30
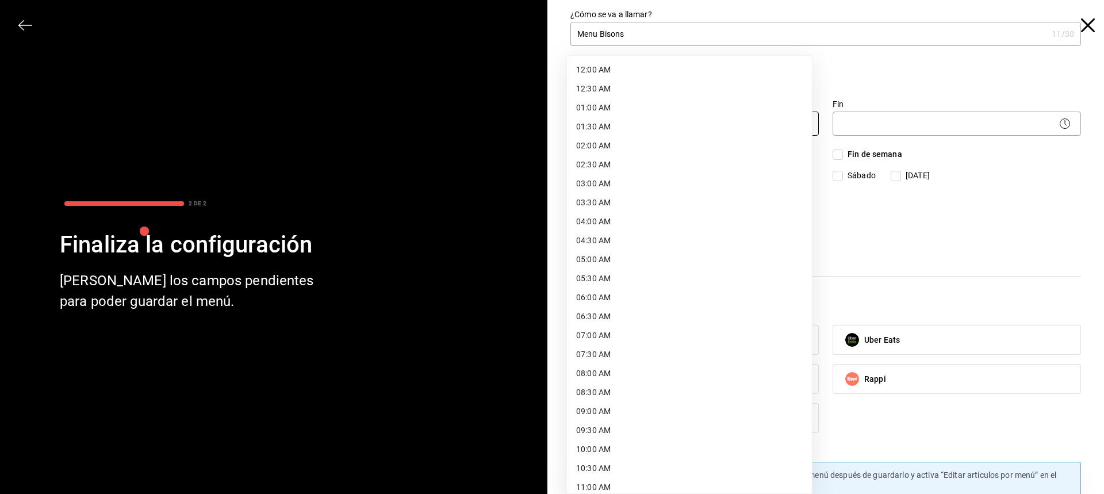
click at [788, 119] on body "Pregunta a Parrot AI Menú Suscripción Ayuda Recomienda Parrot KAROLINA BALLARDO…" at bounding box center [552, 247] width 1104 height 494
click at [670, 293] on li "06:00 AM" at bounding box center [689, 297] width 245 height 19
type input "06:00"
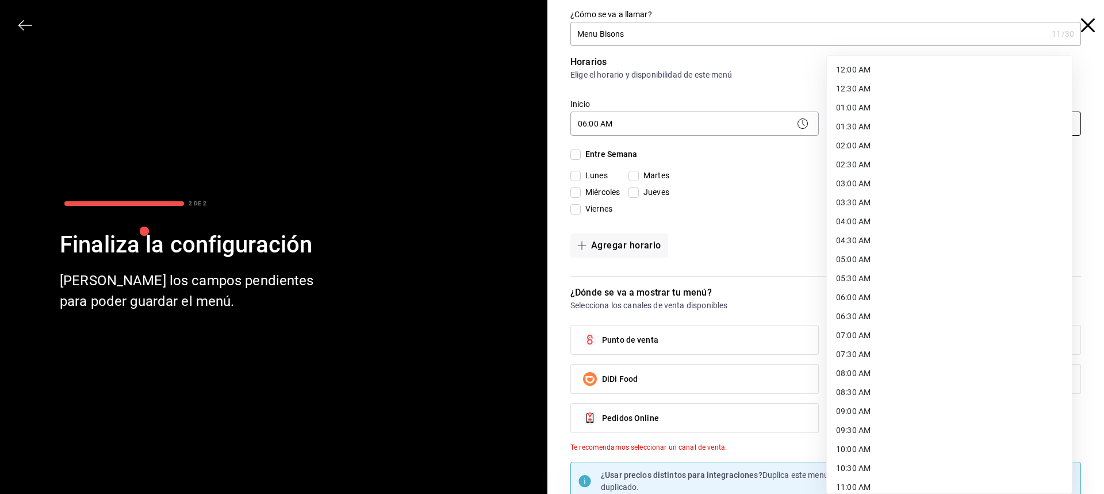
click at [969, 122] on body "Pregunta a Parrot AI Menú Suscripción Ayuda Recomienda Parrot KAROLINA BALLARDO…" at bounding box center [552, 247] width 1104 height 494
drag, startPoint x: 932, startPoint y: 403, endPoint x: 925, endPoint y: 422, distance: 20.7
click at [925, 422] on ul "12:00 AM 12:30 AM 01:00 AM 01:30 AM 02:00 AM 02:30 AM 03:00 AM 03:30 AM 04:00 A…" at bounding box center [949, 23] width 245 height 939
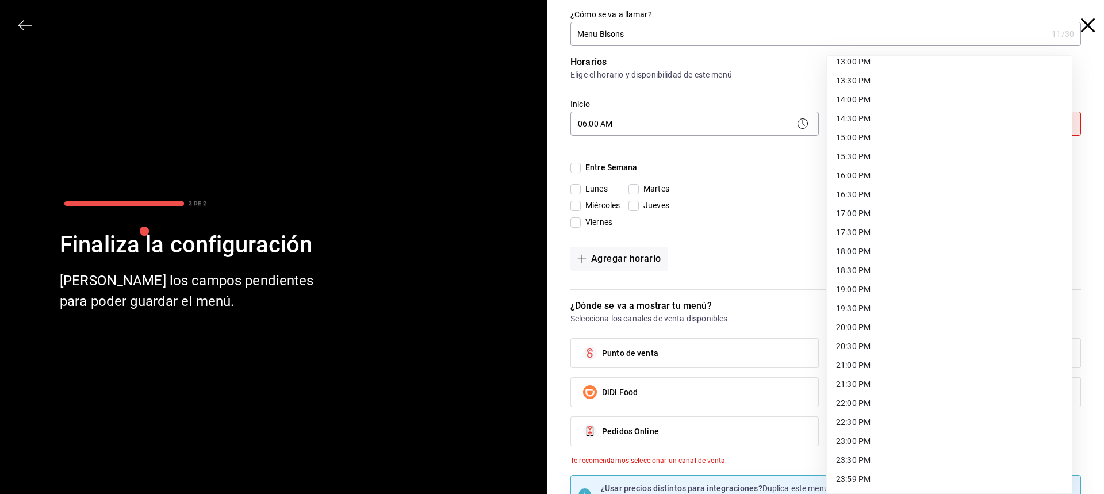
click at [925, 422] on li "22:30 PM" at bounding box center [949, 422] width 245 height 19
type input "22:30"
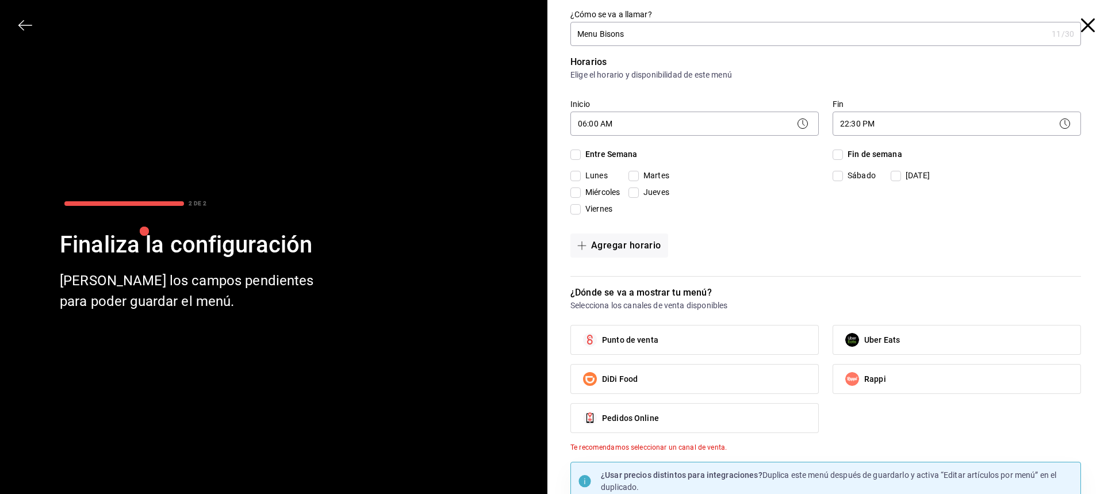
click at [615, 160] on span "Entre Semana" at bounding box center [609, 154] width 57 height 12
click at [581, 160] on input "Entre Semana" at bounding box center [576, 155] width 10 height 10
checkbox input "true"
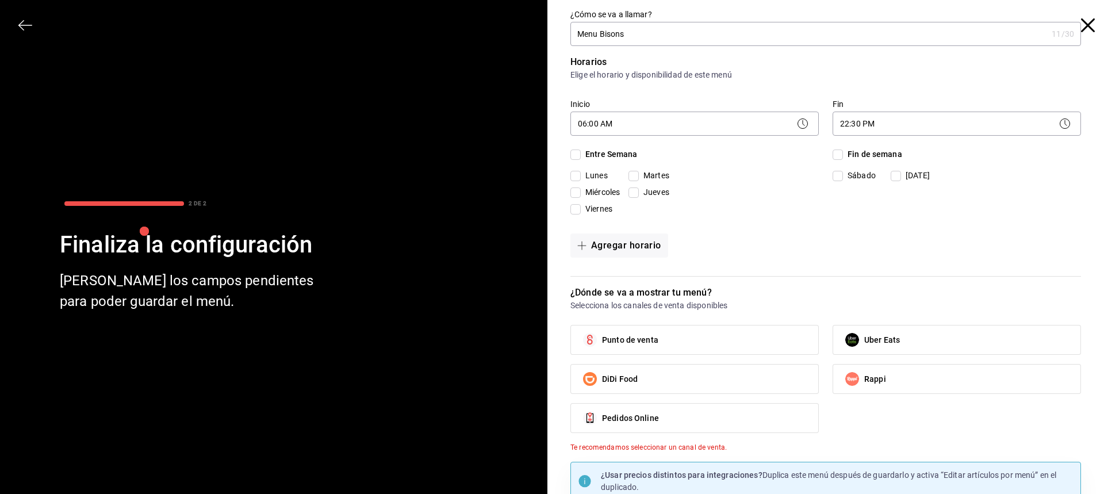
checkbox input "true"
click at [647, 251] on button "Agregar horario" at bounding box center [620, 246] width 98 height 24
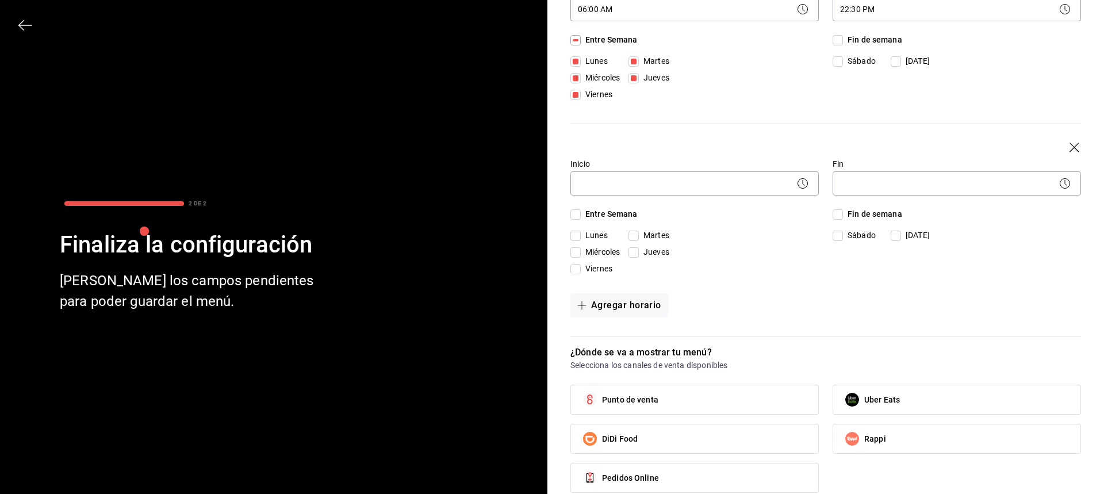
scroll to position [115, 0]
click at [843, 212] on span "Fin de semana" at bounding box center [872, 214] width 59 height 12
click at [839, 212] on input "Fin de semana" at bounding box center [838, 214] width 10 height 10
checkbox input "true"
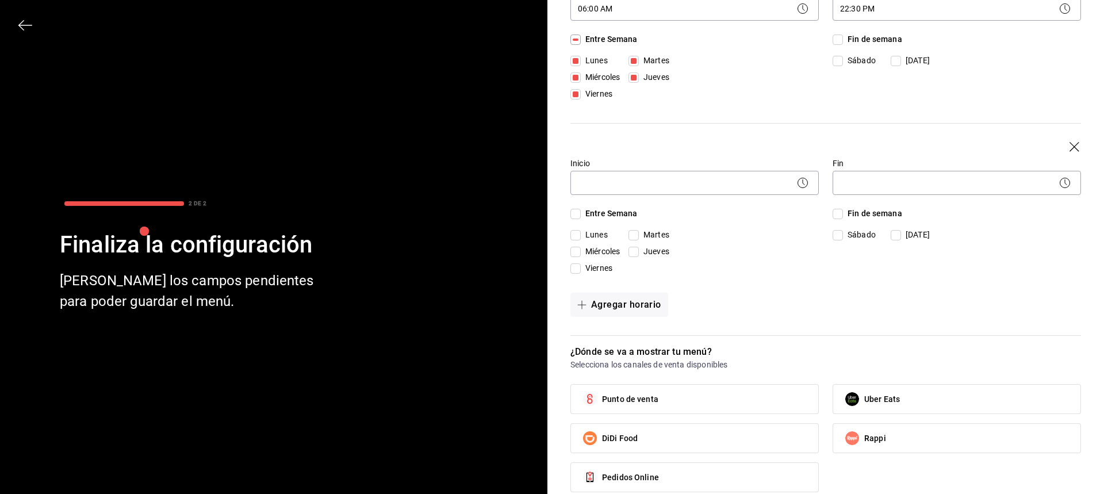
checkbox input "true"
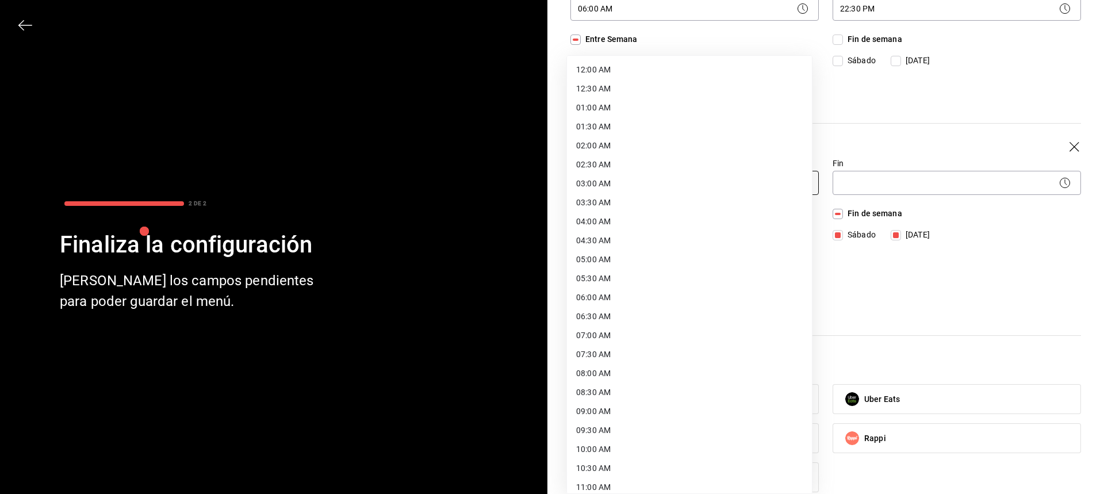
click at [758, 176] on body "Pregunta a Parrot AI Menú Suscripción Ayuda Recomienda Parrot KAROLINA BALLARDO…" at bounding box center [552, 247] width 1104 height 494
click at [697, 243] on li "06:00 AM" at bounding box center [689, 240] width 245 height 19
type input "06:00"
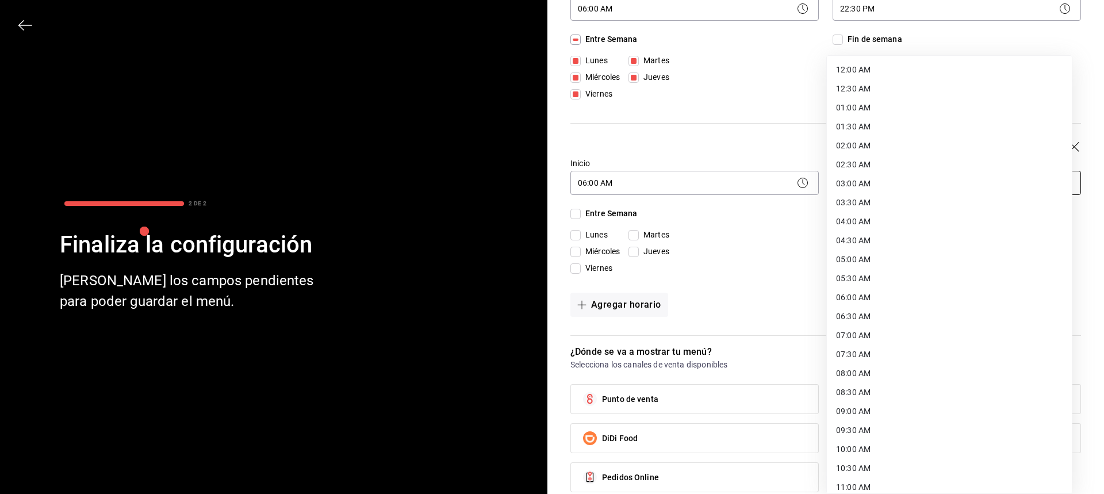
click at [863, 184] on body "Pregunta a Parrot AI Menú Suscripción Ayuda Recomienda Parrot KAROLINA BALLARDO…" at bounding box center [552, 247] width 1104 height 494
click at [899, 316] on li "14:00 PM" at bounding box center [949, 313] width 245 height 19
type input "14:00"
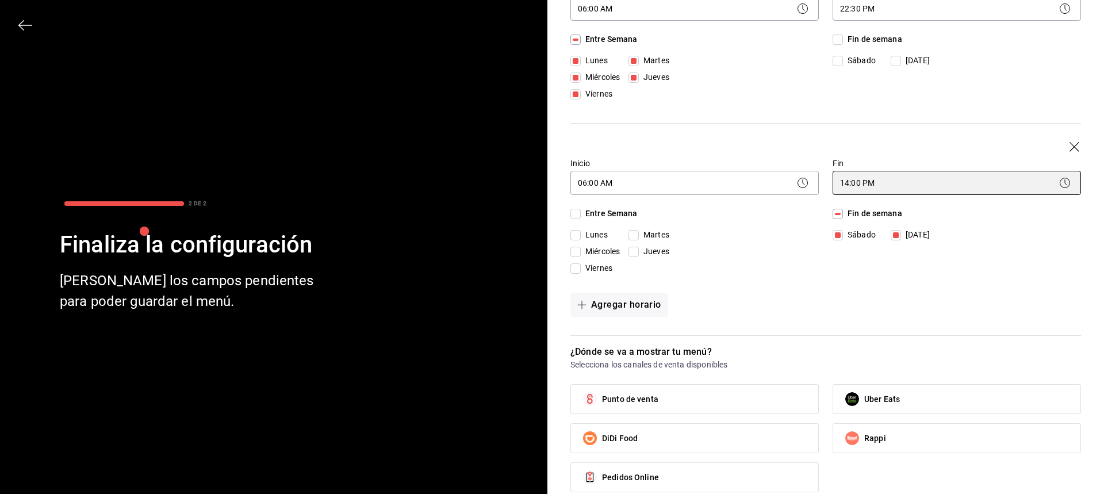
scroll to position [224, 0]
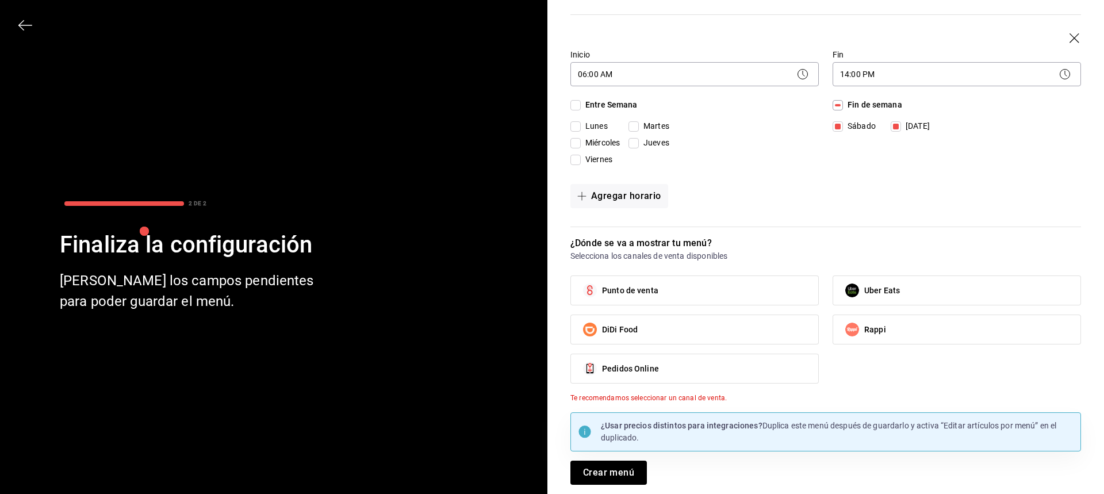
click at [726, 296] on label "Punto de venta" at bounding box center [694, 290] width 247 height 29
click at [602, 296] on input "Punto de venta" at bounding box center [590, 290] width 24 height 24
checkbox input "true"
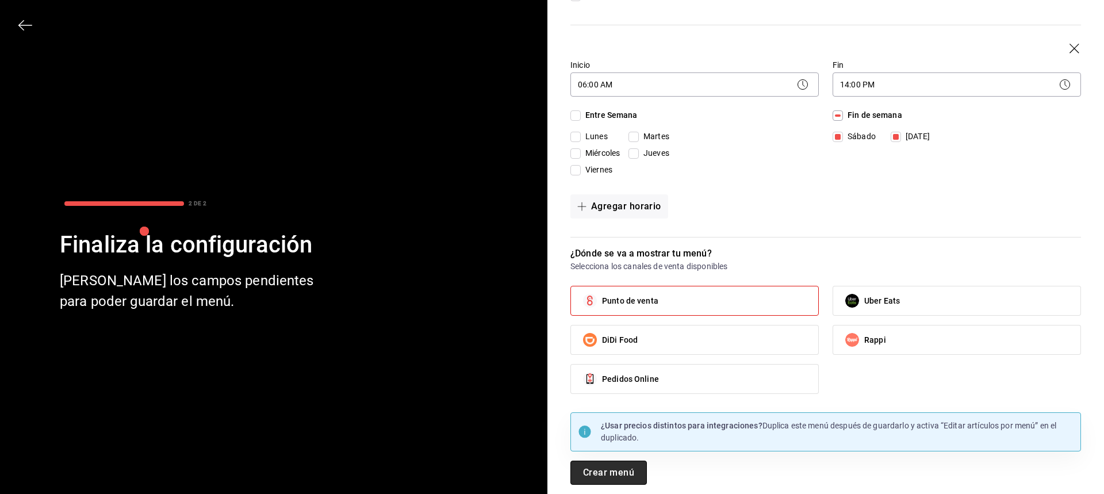
click at [610, 476] on button "Crear menú" at bounding box center [609, 473] width 76 height 24
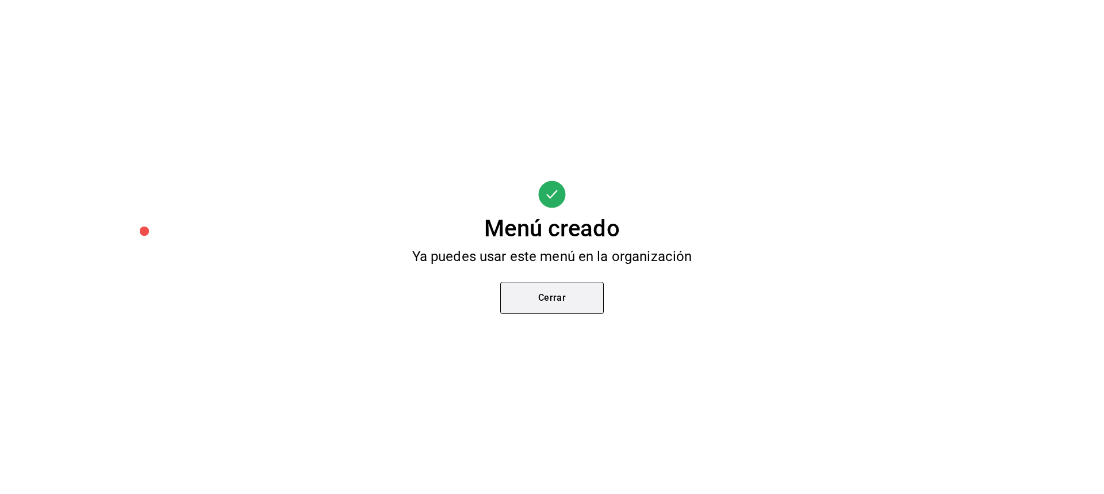
click at [595, 296] on button "Cerrar" at bounding box center [552, 298] width 104 height 32
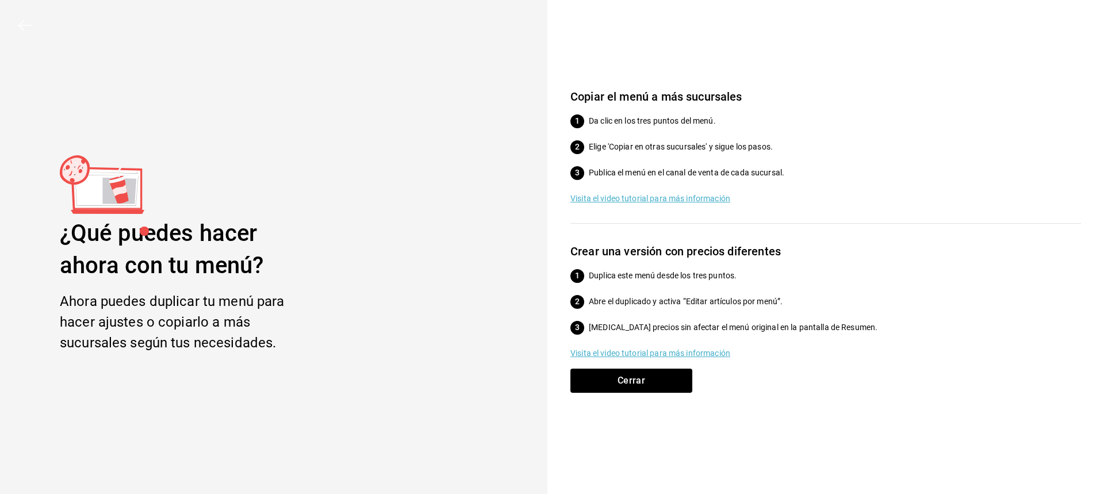
click at [654, 397] on div "Cerrar" at bounding box center [826, 388] width 511 height 38
click at [660, 384] on button "Cerrar" at bounding box center [632, 381] width 122 height 24
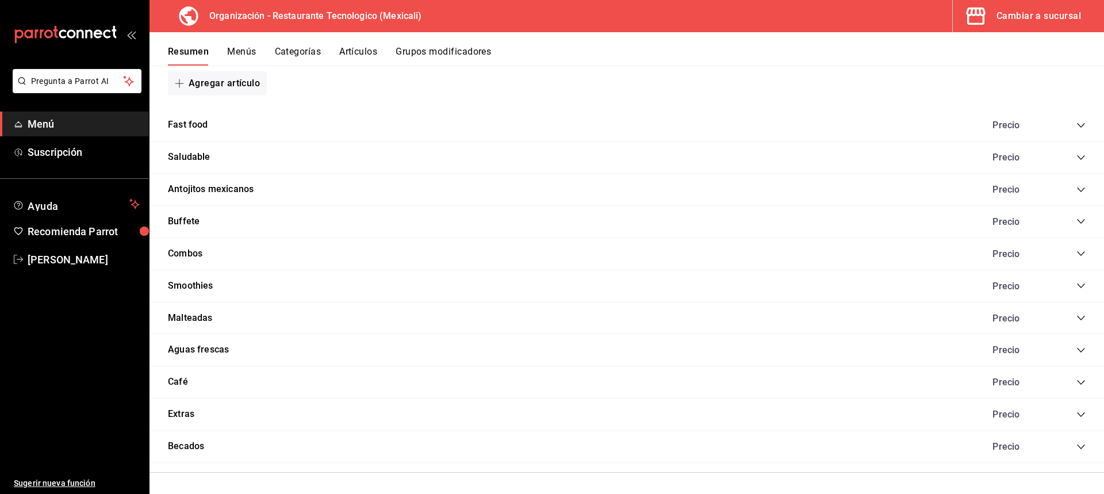
scroll to position [1088, 0]
click at [1077, 378] on icon "collapse-category-row" at bounding box center [1081, 380] width 9 height 9
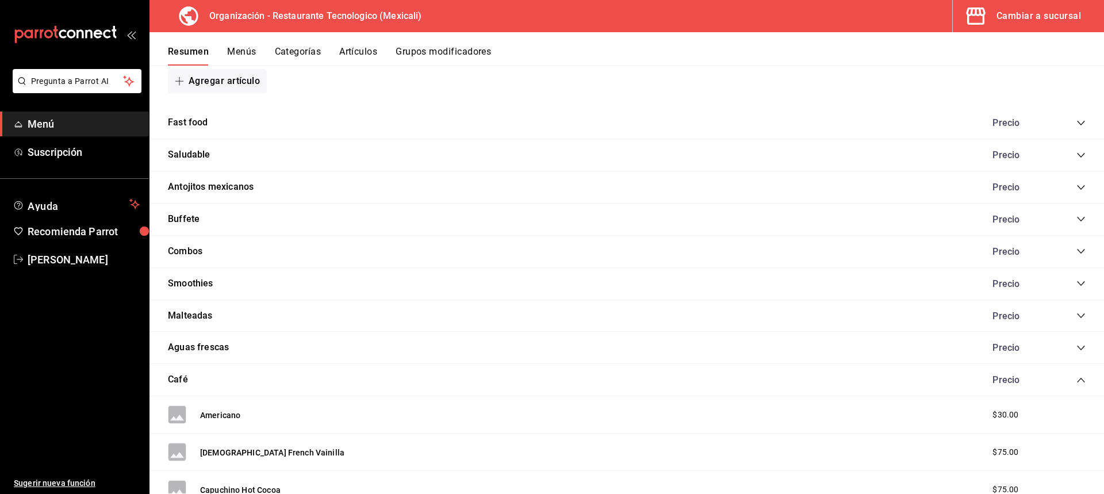
click at [1077, 378] on icon "collapse-category-row" at bounding box center [1081, 380] width 9 height 9
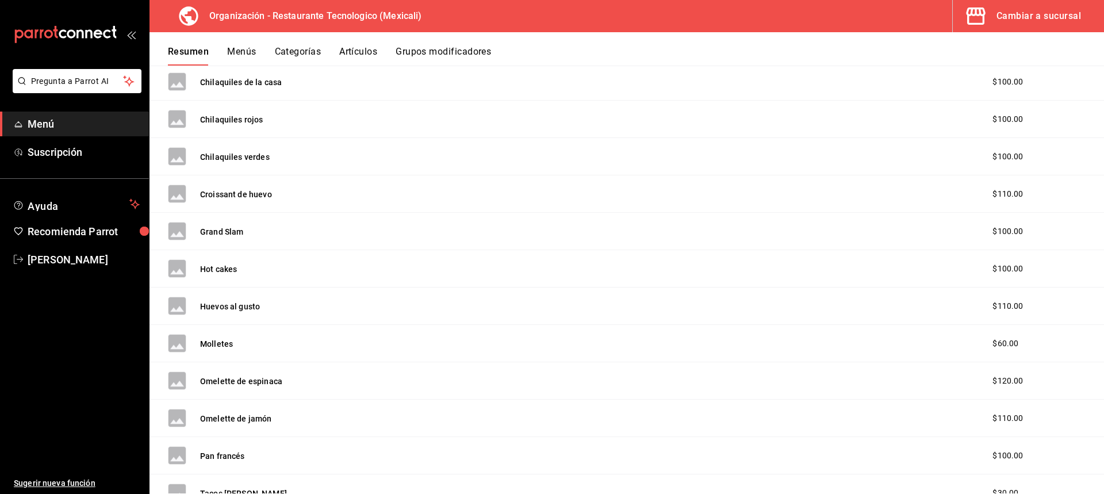
scroll to position [0, 0]
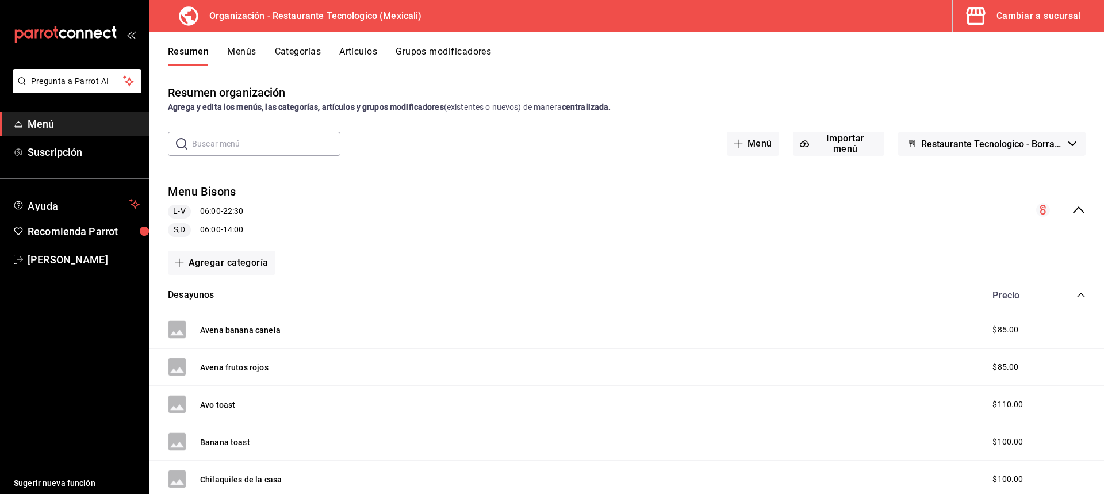
click at [1062, 146] on button "Restaurante Tecnologico - Borrador" at bounding box center [992, 144] width 188 height 24
click at [1015, 209] on div at bounding box center [552, 247] width 1104 height 494
click at [1039, 209] on circle "collapse-menu-row" at bounding box center [1043, 210] width 14 height 14
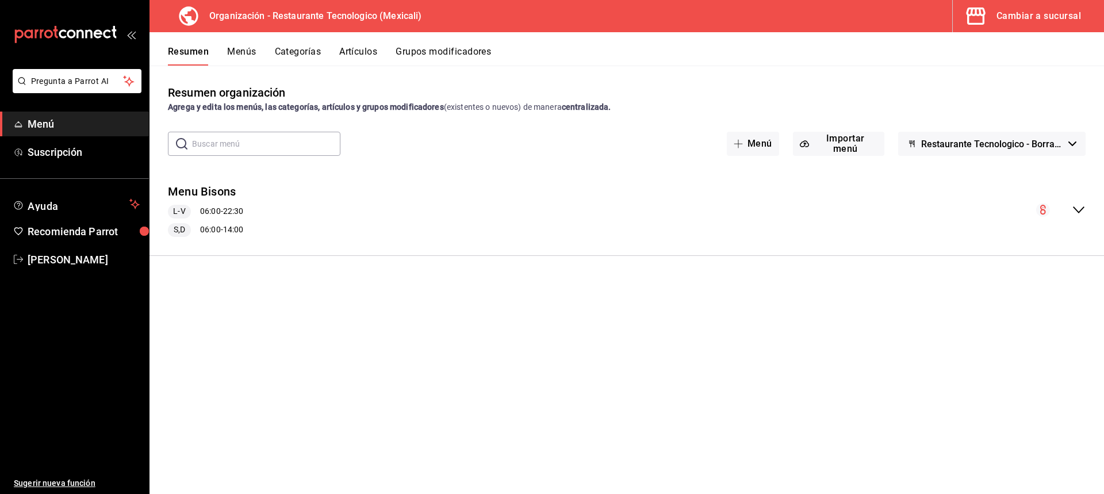
click at [1074, 215] on icon "collapse-menu-row" at bounding box center [1079, 210] width 14 height 14
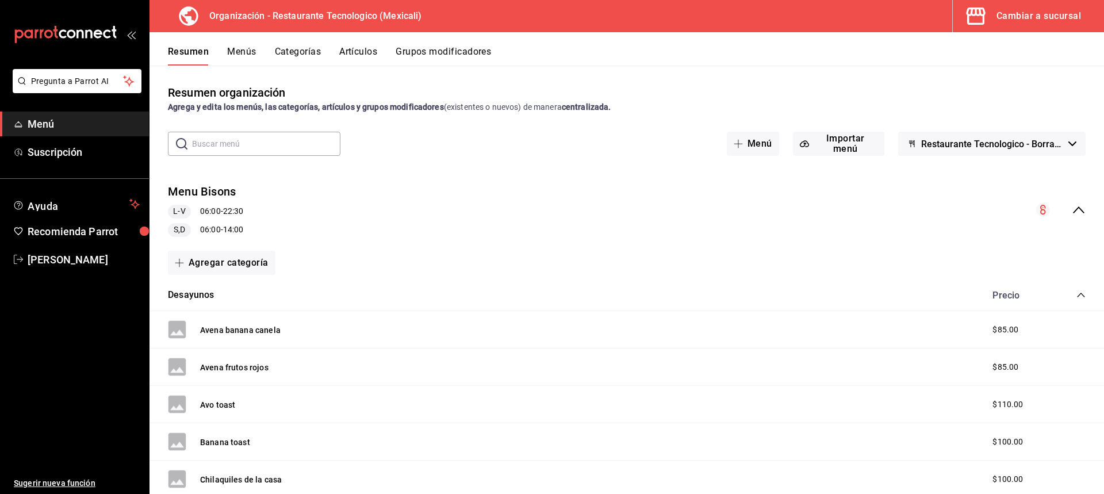
click at [1074, 215] on icon "collapse-menu-row" at bounding box center [1079, 210] width 14 height 14
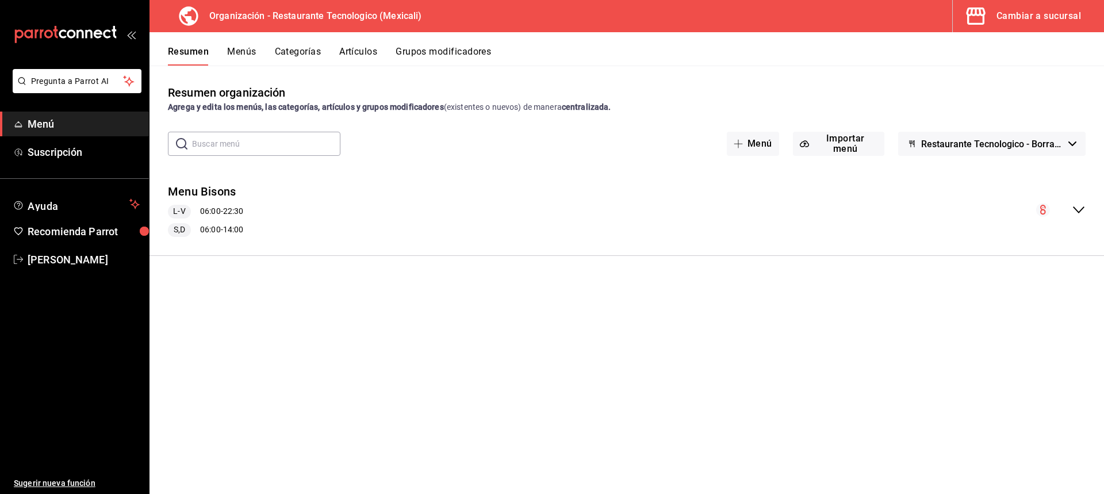
click at [1075, 215] on icon "collapse-menu-row" at bounding box center [1079, 210] width 14 height 14
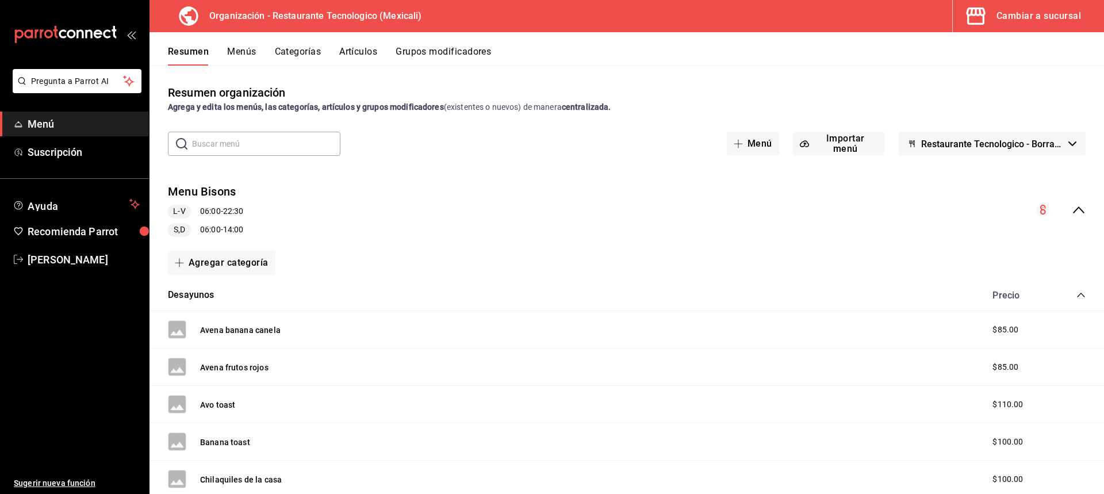
click at [240, 55] on button "Menús" at bounding box center [241, 56] width 29 height 20
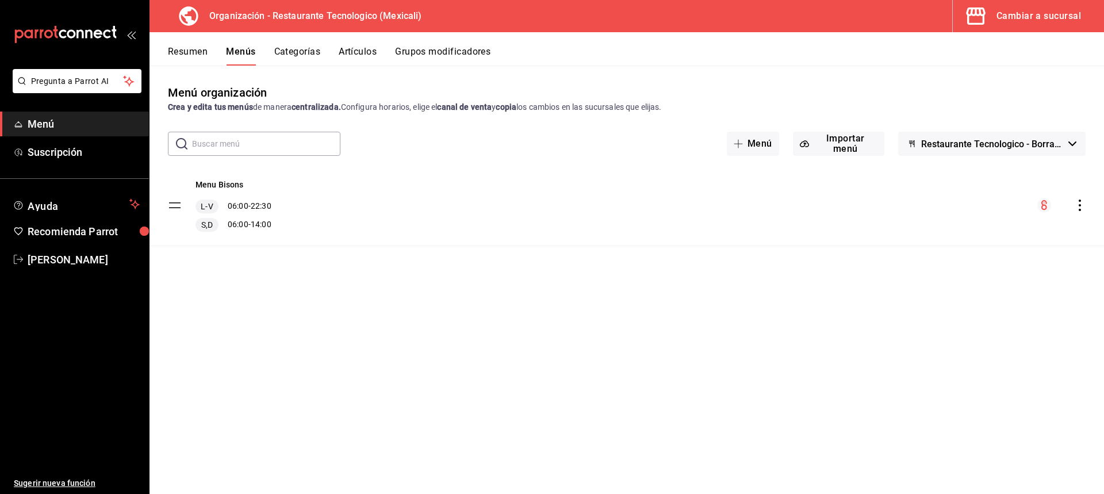
click at [1079, 211] on icon "actions" at bounding box center [1080, 206] width 12 height 12
click at [1082, 206] on div at bounding box center [552, 247] width 1104 height 494
click at [487, 240] on div "Menu Bisons L-V 06:00 - 22:30 S,D 06:00 - 14:00" at bounding box center [627, 205] width 955 height 81
click at [275, 46] on button "Categorías" at bounding box center [297, 56] width 47 height 20
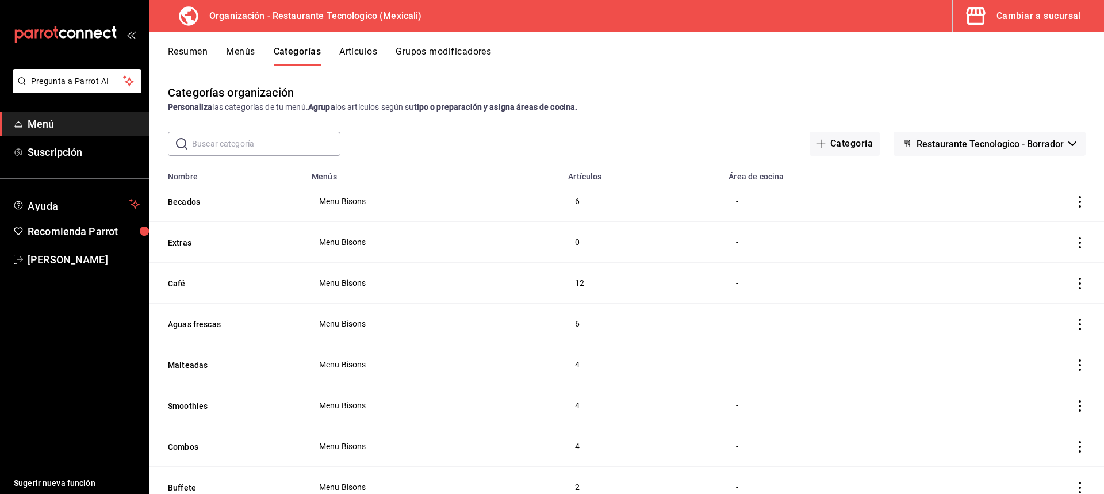
click at [200, 38] on div "Resumen Menús Categorías Artículos Grupos modificadores" at bounding box center [627, 48] width 955 height 33
click at [202, 54] on button "Resumen" at bounding box center [188, 56] width 40 height 20
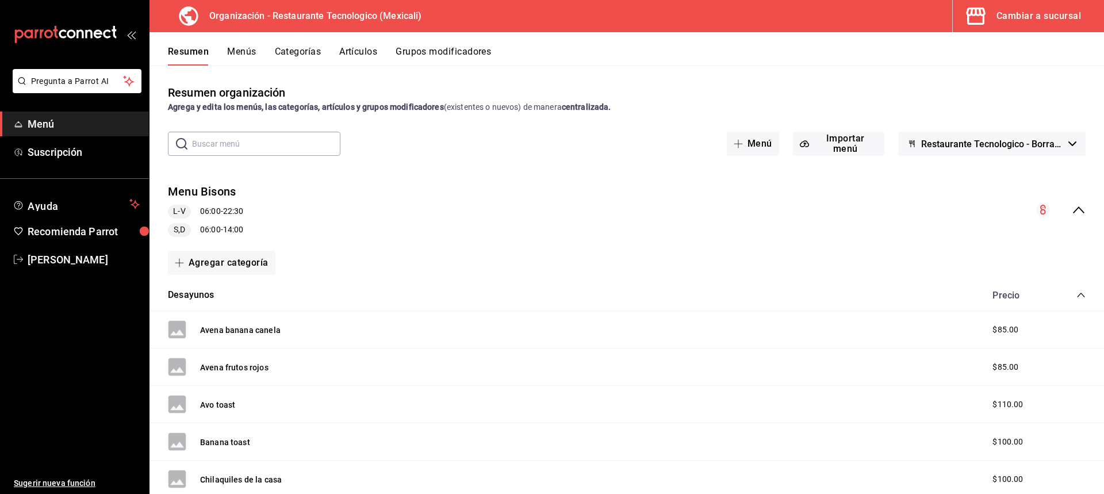
click at [1073, 137] on button "Restaurante Tecnologico - Borrador" at bounding box center [992, 144] width 188 height 24
click at [1073, 137] on div at bounding box center [552, 247] width 1104 height 494
click at [689, 220] on div "Menu Bisons L-V 06:00 - 22:30 S,D 06:00 - 14:00" at bounding box center [627, 210] width 955 height 72
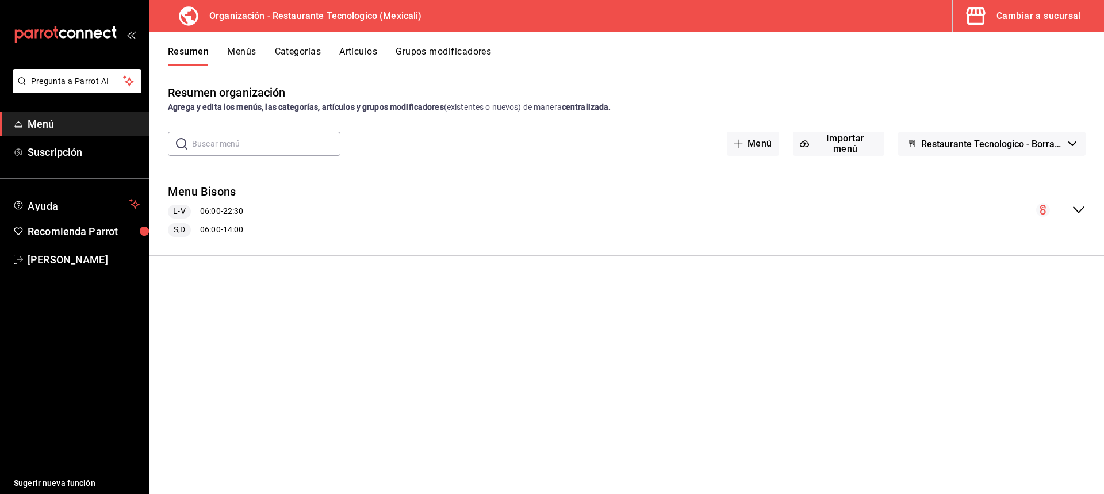
click at [247, 49] on button "Menús" at bounding box center [241, 56] width 29 height 20
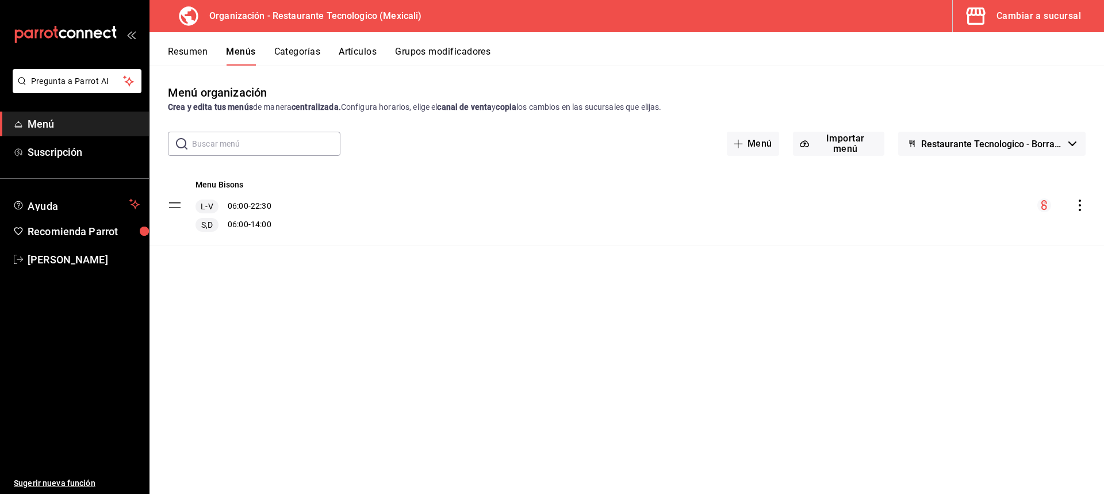
click at [1085, 211] on div "menu-maker-table" at bounding box center [1062, 205] width 48 height 14
click at [1078, 206] on icon "actions" at bounding box center [1080, 206] width 12 height 12
click at [979, 354] on span "Eliminar menú y contenido relacionado" at bounding box center [989, 349] width 140 height 9
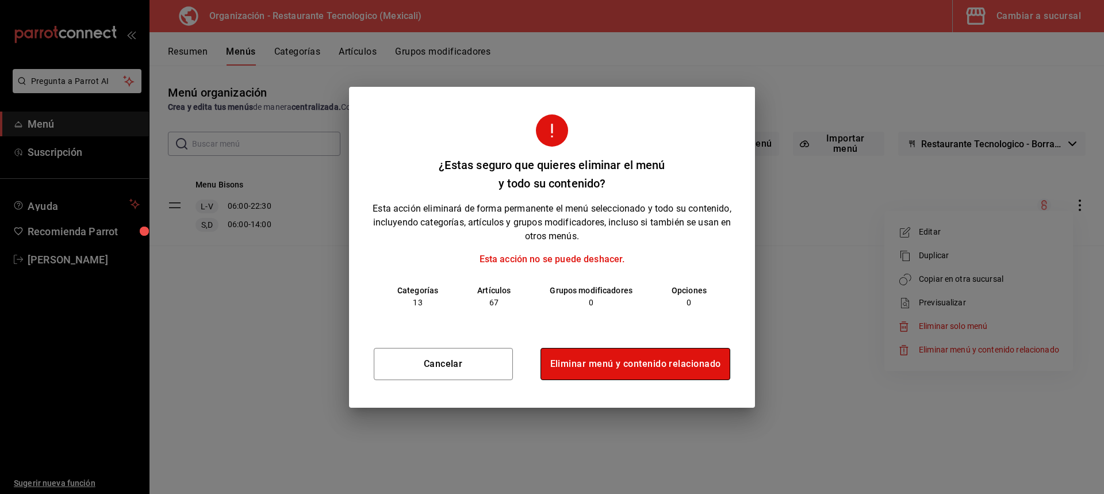
click at [594, 352] on button "Eliminar menú y contenido relacionado" at bounding box center [636, 364] width 190 height 32
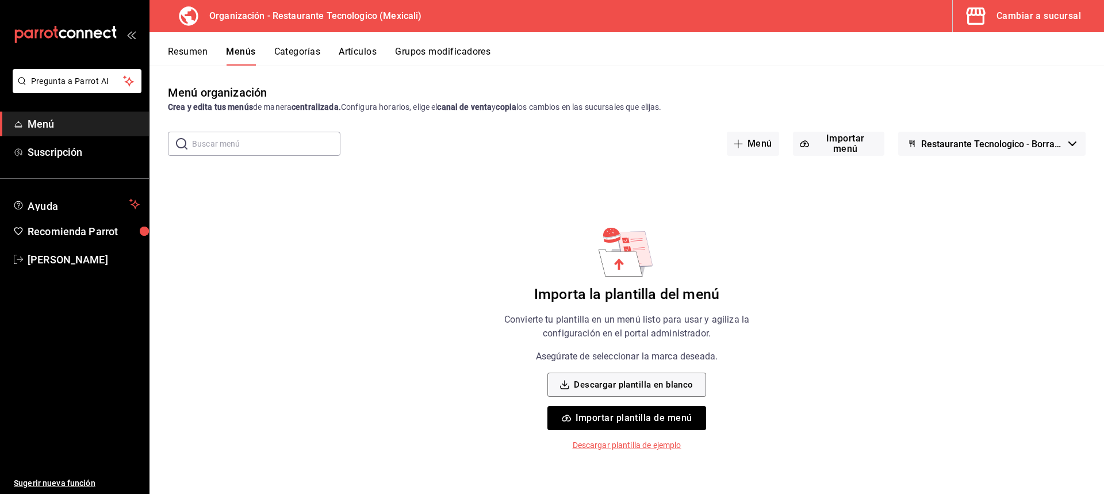
click at [192, 54] on button "Resumen" at bounding box center [188, 56] width 40 height 20
click at [231, 59] on button "Menús" at bounding box center [241, 56] width 29 height 20
click at [686, 412] on button "Importar plantilla de menú" at bounding box center [627, 418] width 158 height 24
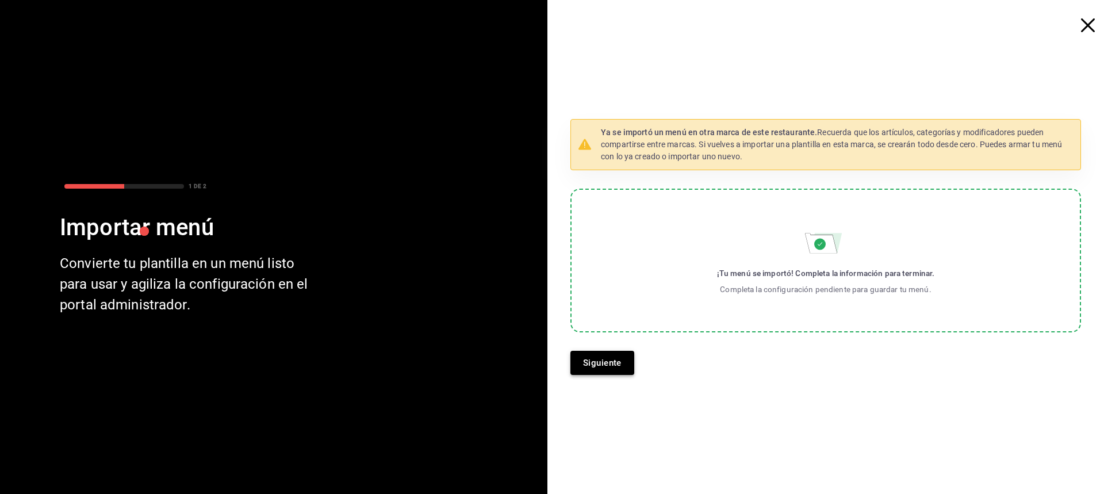
click at [606, 374] on button "Siguiente" at bounding box center [603, 363] width 64 height 24
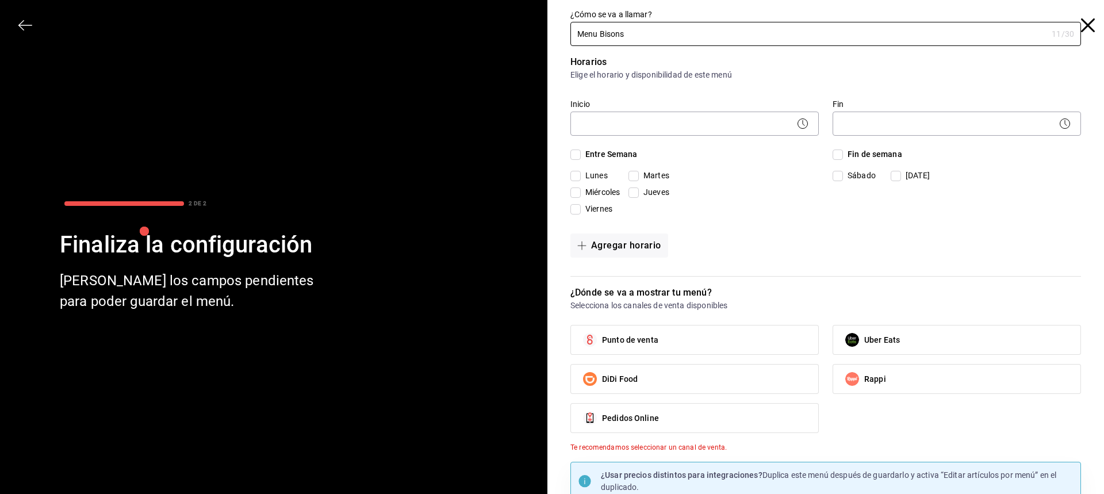
type input "Menu Bisons"
click at [594, 152] on span "Entre Semana" at bounding box center [609, 154] width 57 height 12
click at [581, 152] on input "Entre Semana" at bounding box center [576, 155] width 10 height 10
checkbox input "true"
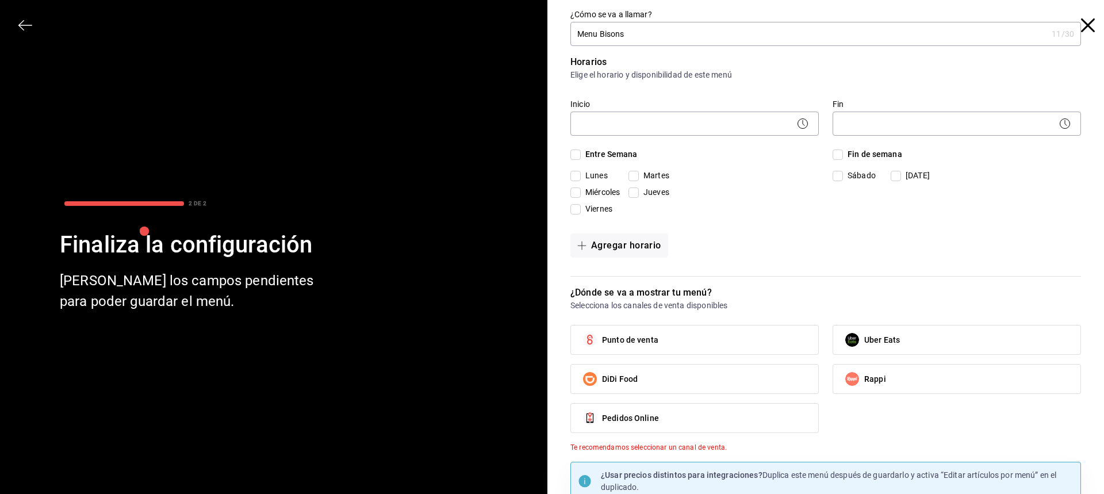
checkbox input "true"
click at [662, 112] on body "Pregunta a Parrot AI Menú Suscripción Ayuda Recomienda Parrot KAROLINA BALLARDO…" at bounding box center [552, 247] width 1104 height 494
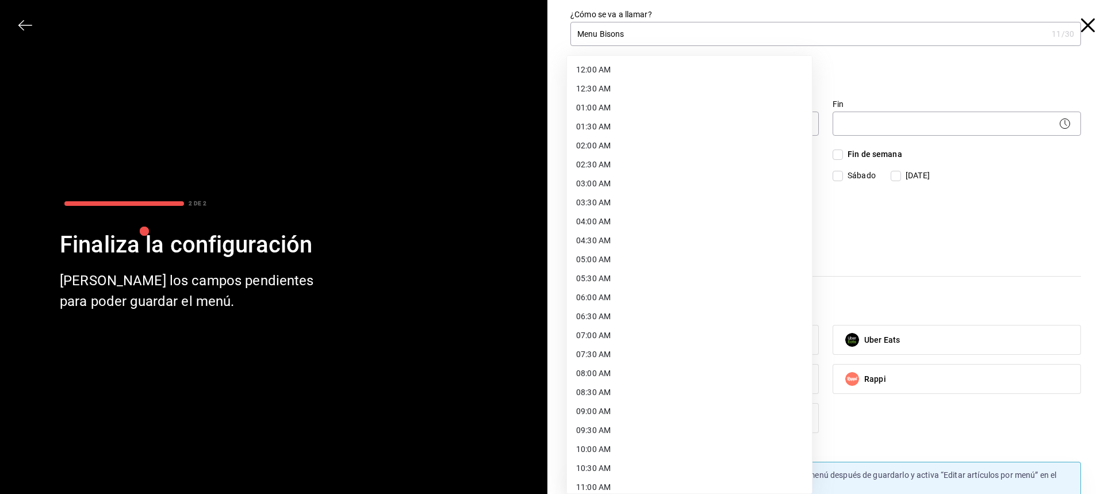
click at [673, 300] on li "06:00 AM" at bounding box center [689, 297] width 245 height 19
type input "06:00"
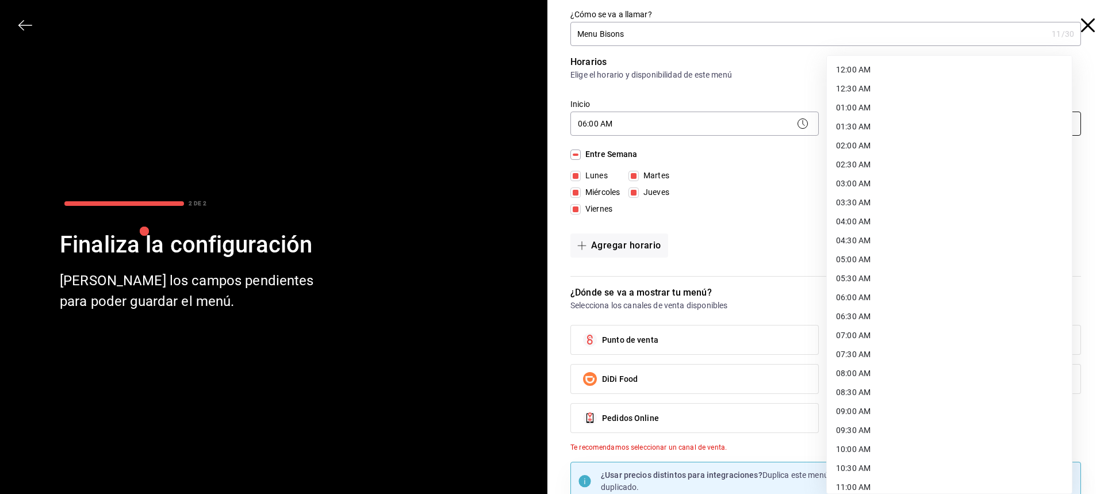
click at [970, 116] on body "Pregunta a Parrot AI Menú Suscripción Ayuda Recomienda Parrot KAROLINA BALLARDO…" at bounding box center [552, 247] width 1104 height 494
click at [927, 403] on li "22:00 PM" at bounding box center [949, 403] width 245 height 19
click at [987, 121] on body "Pregunta a Parrot AI Menú Suscripción Ayuda Recomienda Parrot KAROLINA BALLARDO…" at bounding box center [552, 247] width 1104 height 494
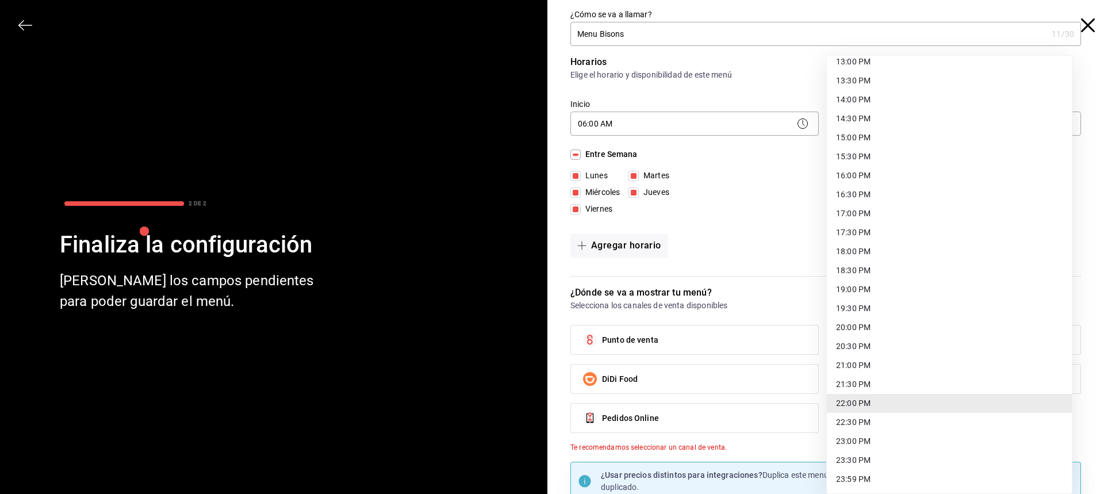
click at [910, 428] on li "22:30 PM" at bounding box center [949, 422] width 245 height 19
type input "22:30"
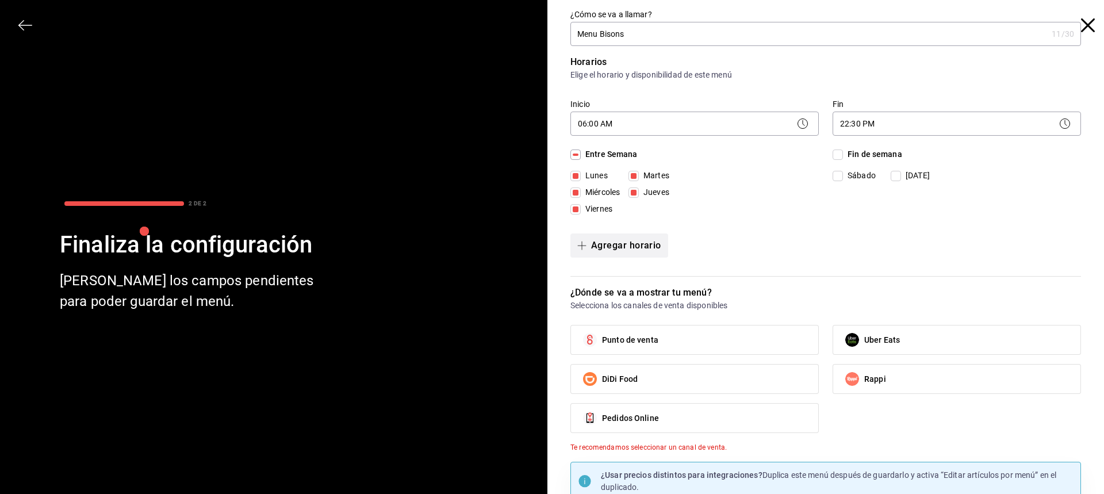
click at [637, 245] on button "Agregar horario" at bounding box center [620, 246] width 98 height 24
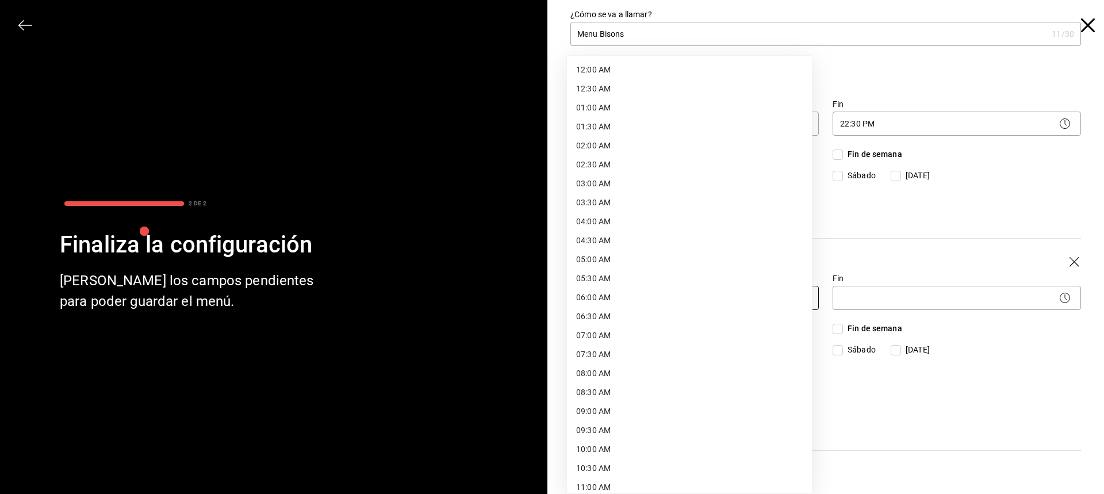
click at [576, 290] on body "Pregunta a Parrot AI Menú Suscripción Ayuda Recomienda Parrot KAROLINA BALLARDO…" at bounding box center [552, 247] width 1104 height 494
click at [903, 263] on div at bounding box center [552, 247] width 1104 height 494
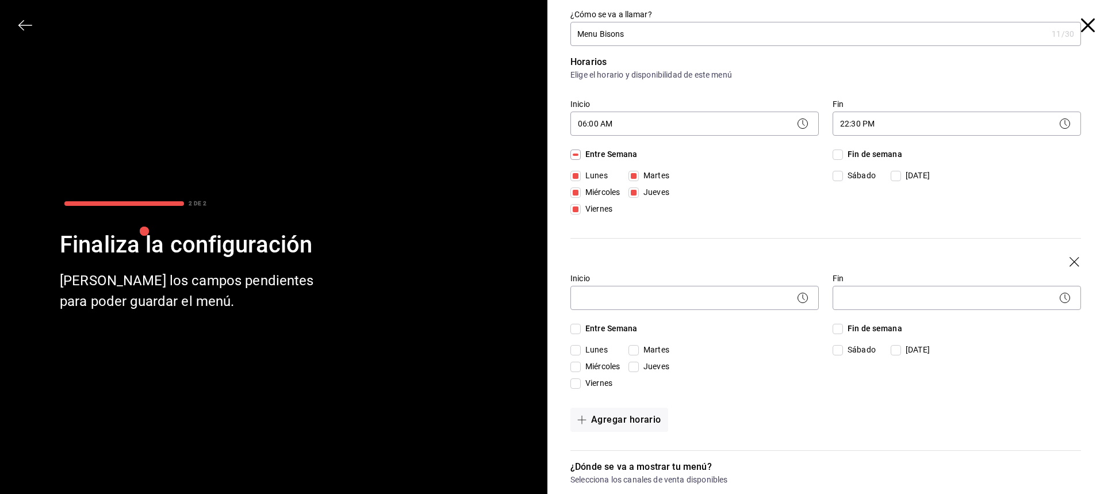
click at [1070, 259] on icon "button" at bounding box center [1076, 263] width 12 height 12
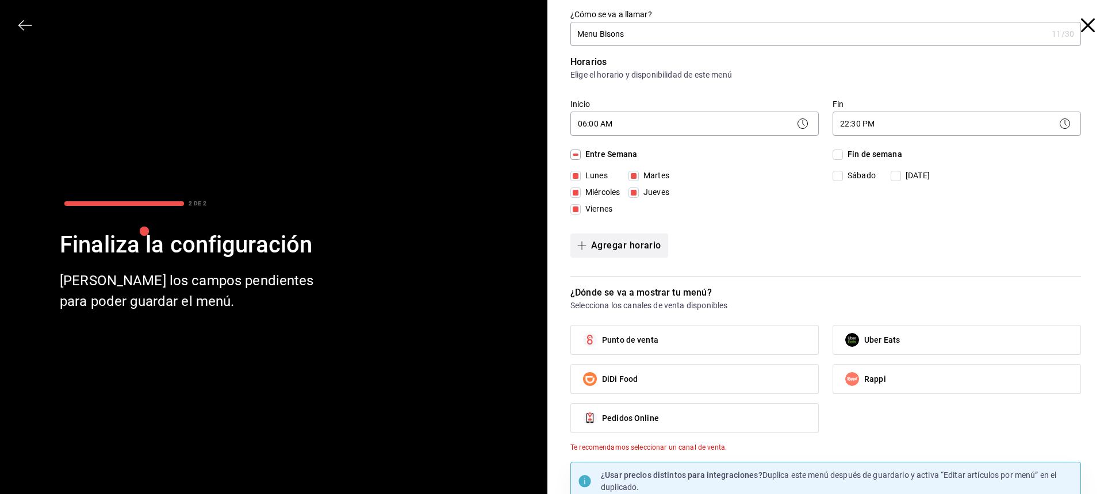
click at [571, 245] on button "Agregar horario" at bounding box center [620, 246] width 98 height 24
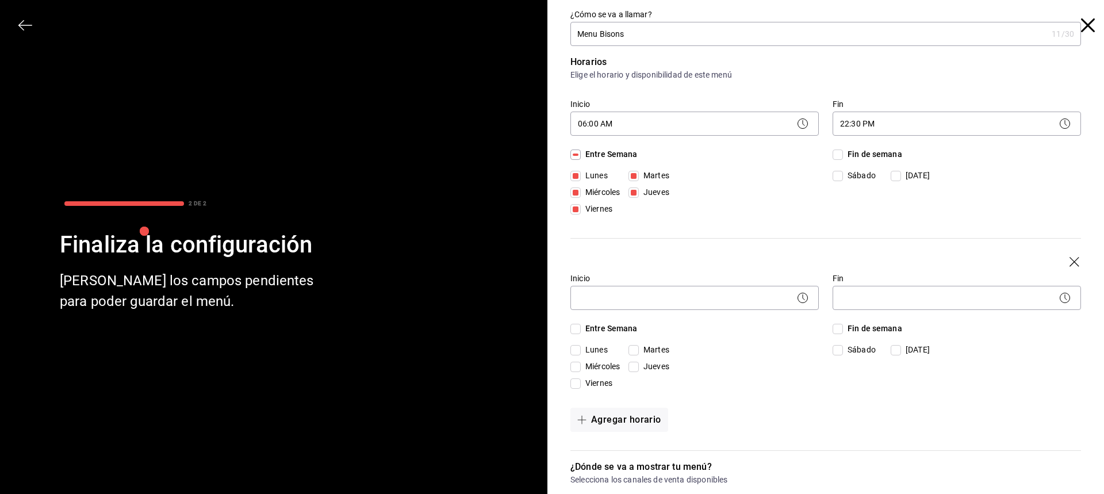
click at [706, 315] on div "Inicio ​ Fin ​ Entre Semana Lunes Martes Miércoles Jueves Viernes Fin de semana…" at bounding box center [826, 325] width 511 height 137
click at [833, 331] on input "Fin de semana" at bounding box center [838, 329] width 10 height 10
checkbox input "true"
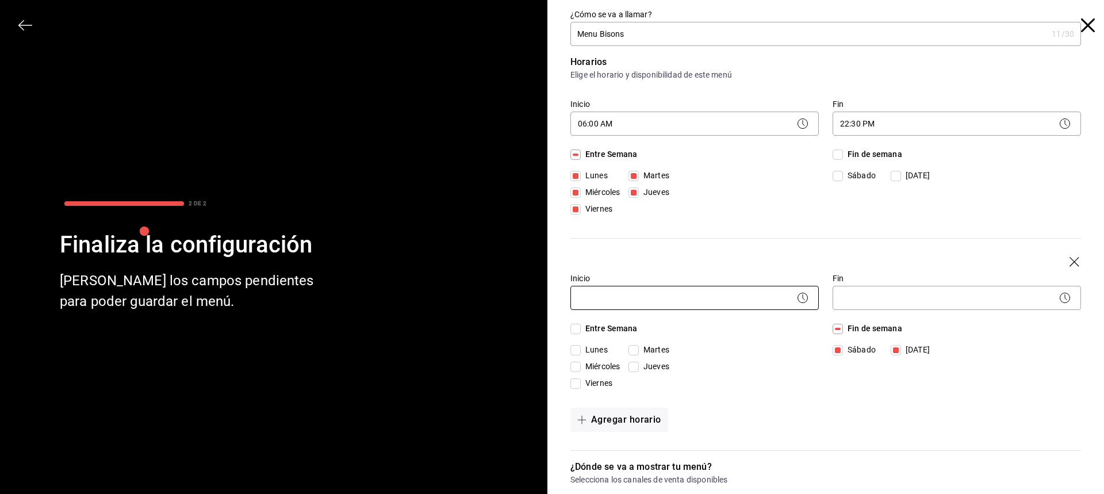
click at [744, 294] on body "Pregunta a Parrot AI Menú Suscripción Ayuda Recomienda Parrot KAROLINA BALLARDO…" at bounding box center [552, 247] width 1104 height 494
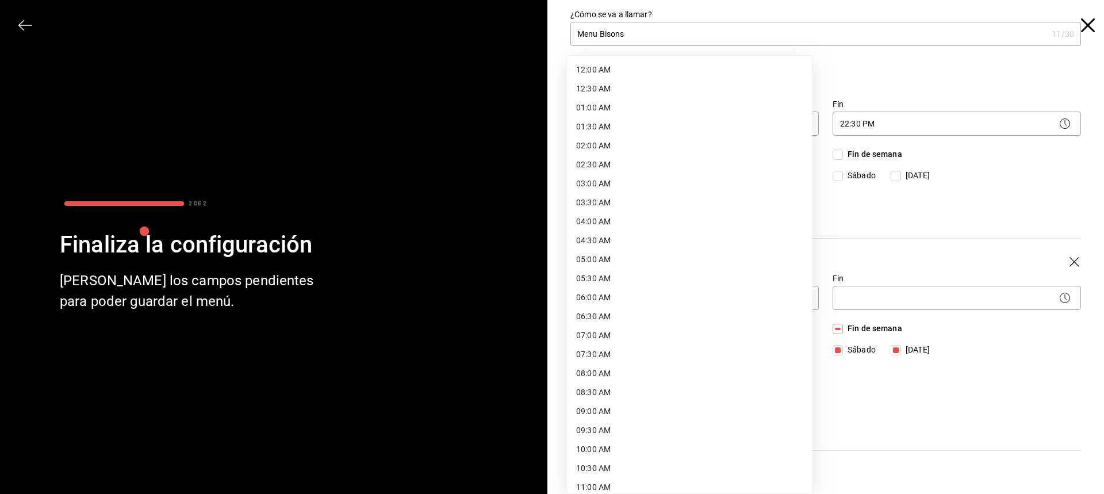
click at [659, 296] on li "06:00 AM" at bounding box center [689, 297] width 245 height 19
type input "06:00"
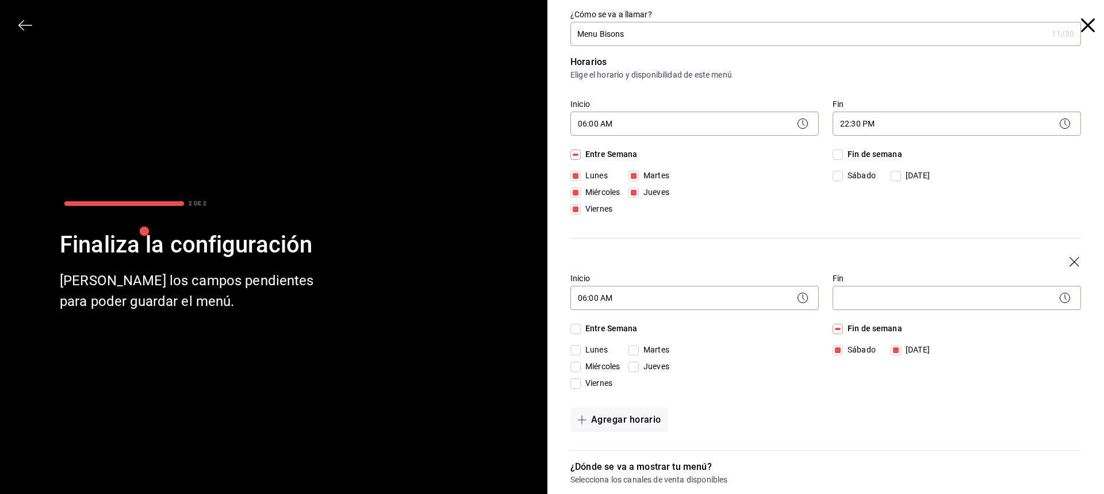
click at [978, 304] on body "Pregunta a Parrot AI Menú Suscripción Ayuda Recomienda Parrot KAROLINA BALLARDO…" at bounding box center [552, 247] width 1104 height 494
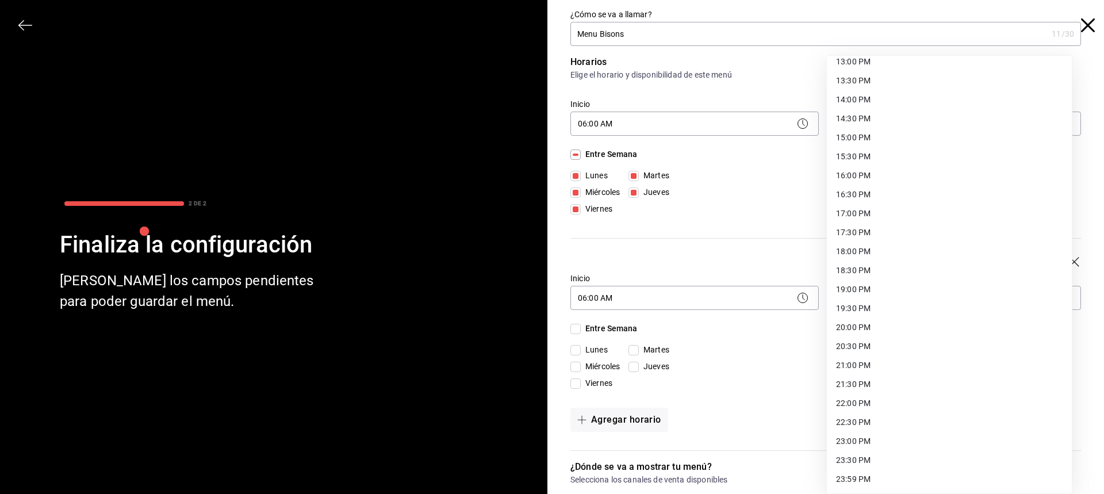
click at [885, 402] on li "22:00 PM" at bounding box center [949, 403] width 245 height 19
type input "22:00"
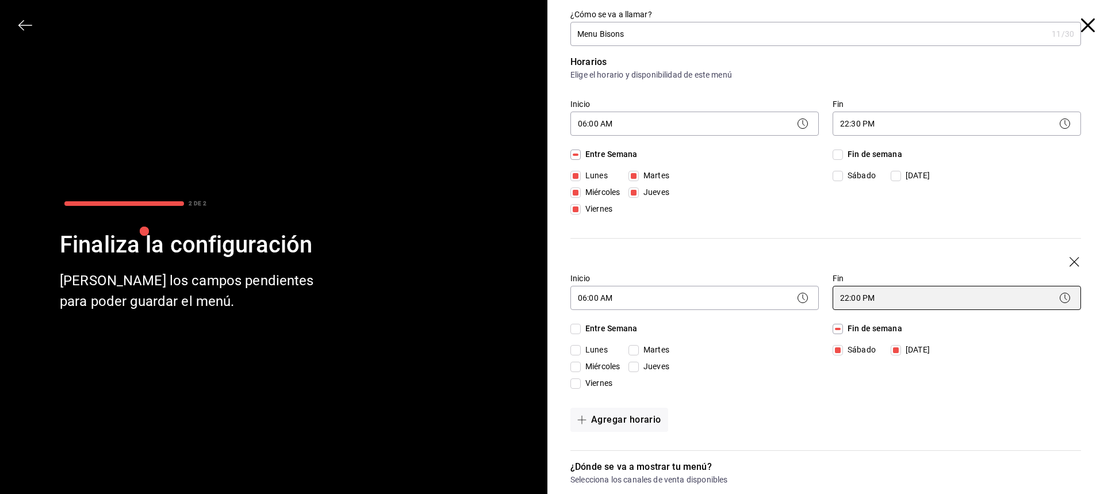
scroll to position [173, 0]
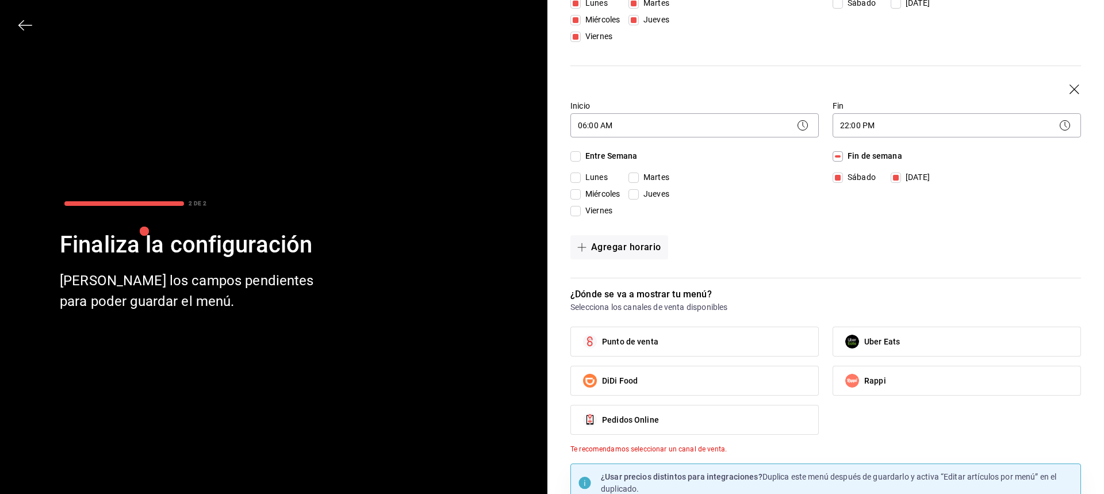
click at [729, 349] on label "Punto de venta" at bounding box center [694, 341] width 247 height 29
click at [602, 349] on input "Punto de venta" at bounding box center [590, 342] width 24 height 24
checkbox input "true"
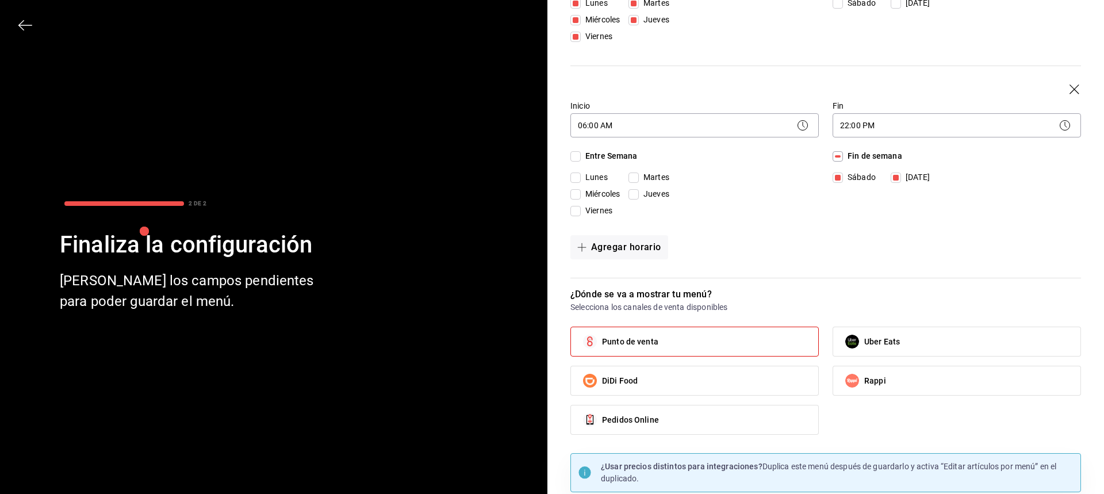
scroll to position [213, 0]
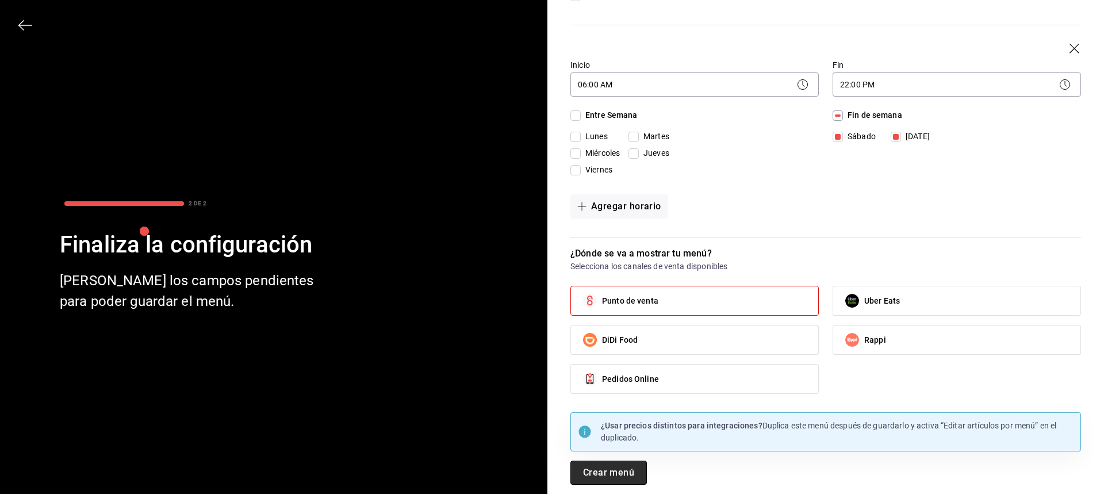
click at [633, 472] on button "Crear menú" at bounding box center [609, 473] width 76 height 24
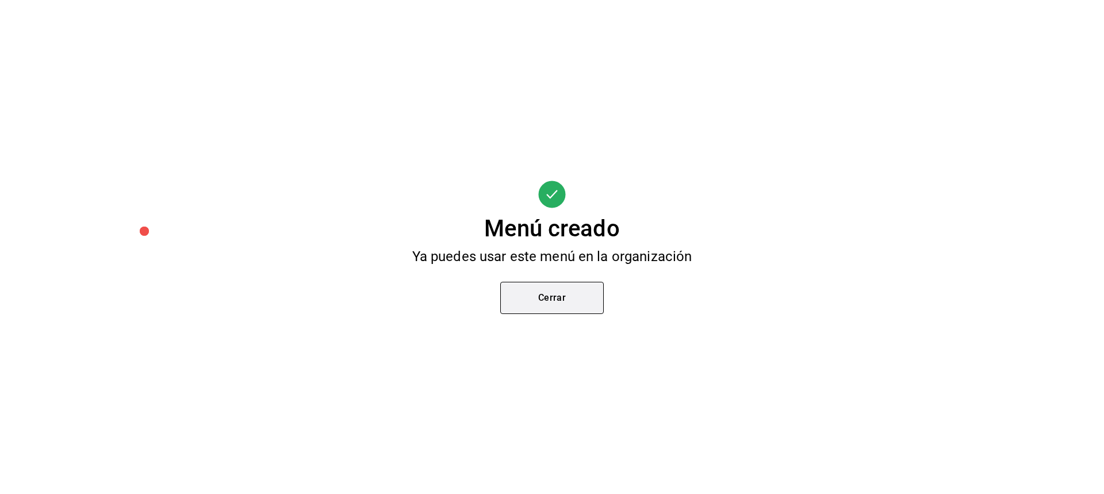
click at [584, 309] on button "Cerrar" at bounding box center [552, 298] width 104 height 32
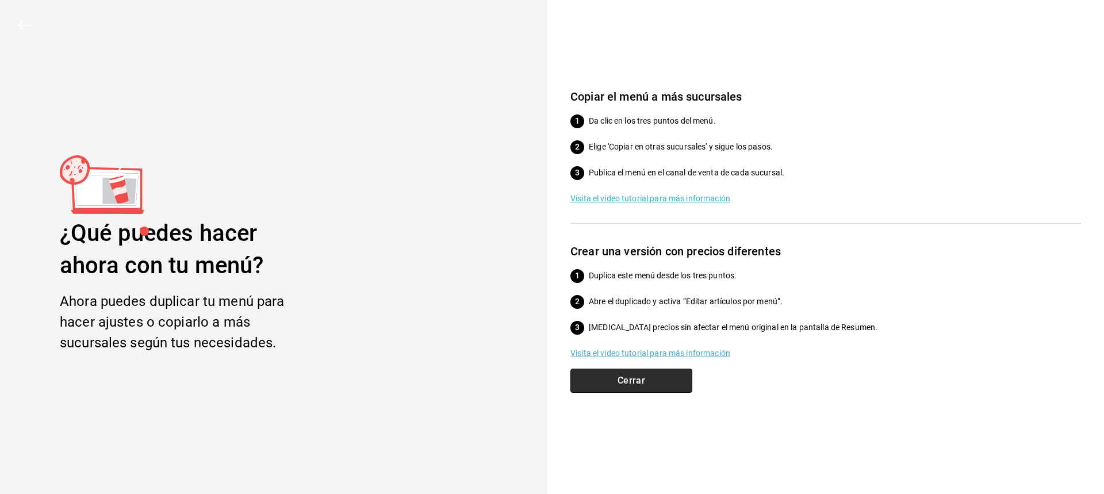
click at [651, 380] on button "Cerrar" at bounding box center [632, 381] width 122 height 24
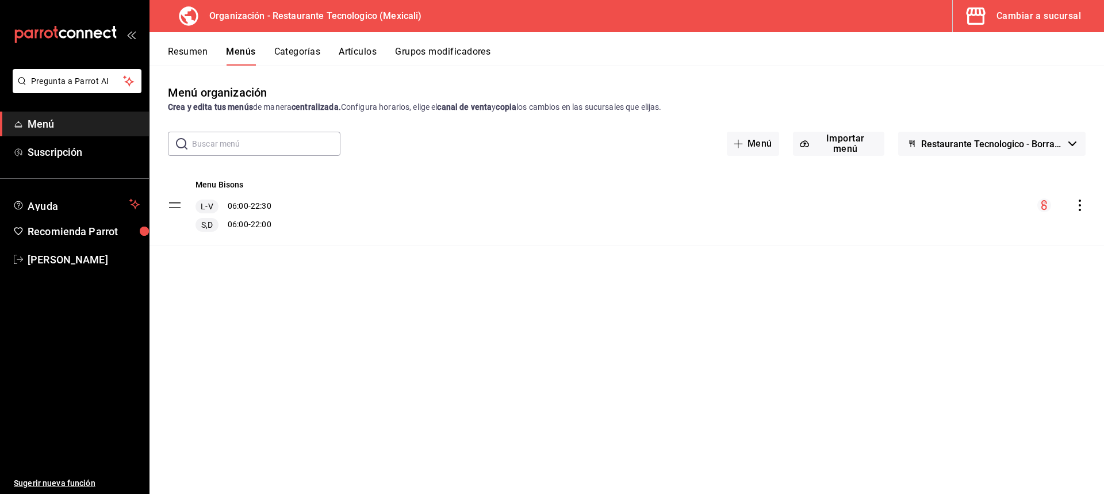
click at [282, 53] on button "Categorías" at bounding box center [297, 56] width 47 height 20
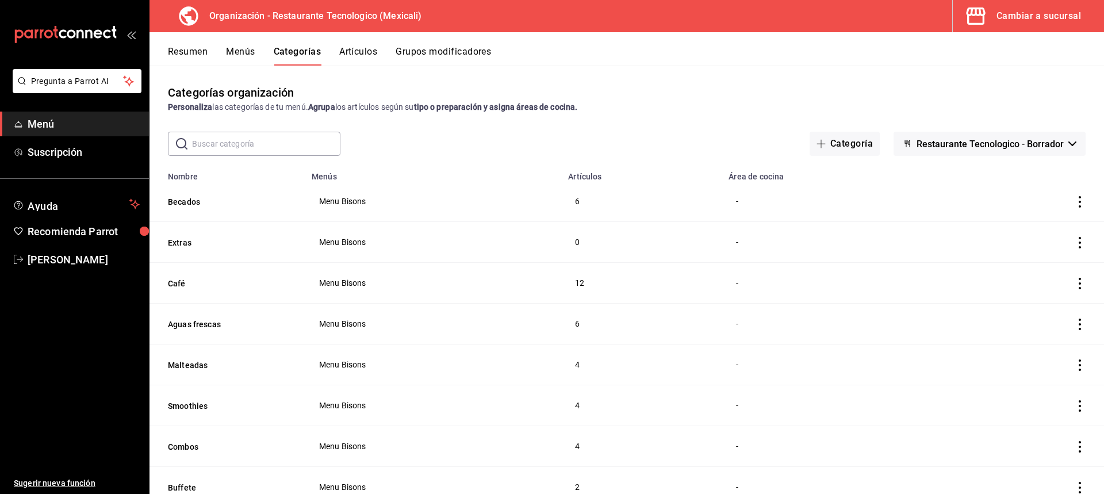
click at [374, 57] on button "Artículos" at bounding box center [358, 56] width 38 height 20
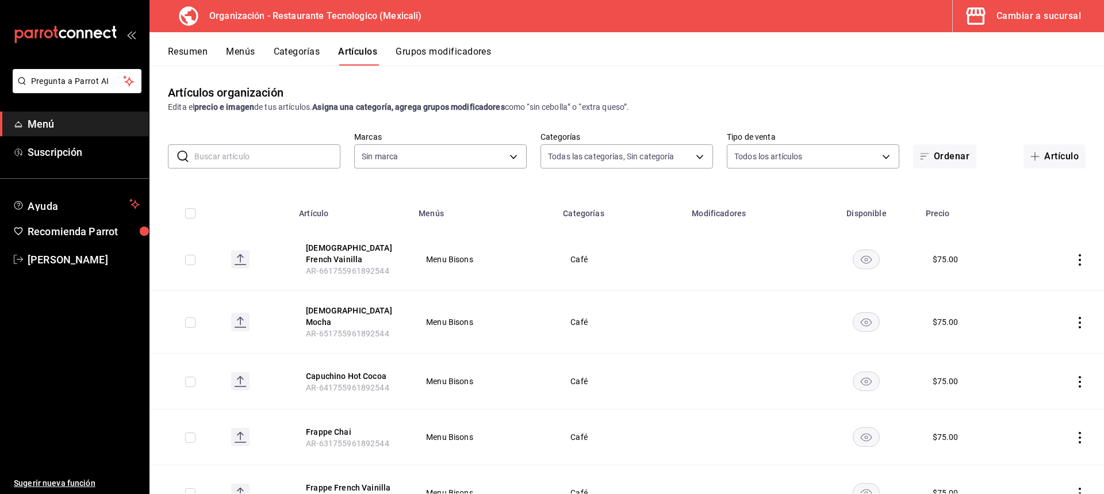
type input "d27bfef7-5a41-4a0a-8979-bed2b2b7709a,8c5700f1-b53d-4b98-9f9d-444e89469eba,63c57…"
type input "781de6e5-5afb-4e7a-ac37-61d8477f1fc7"
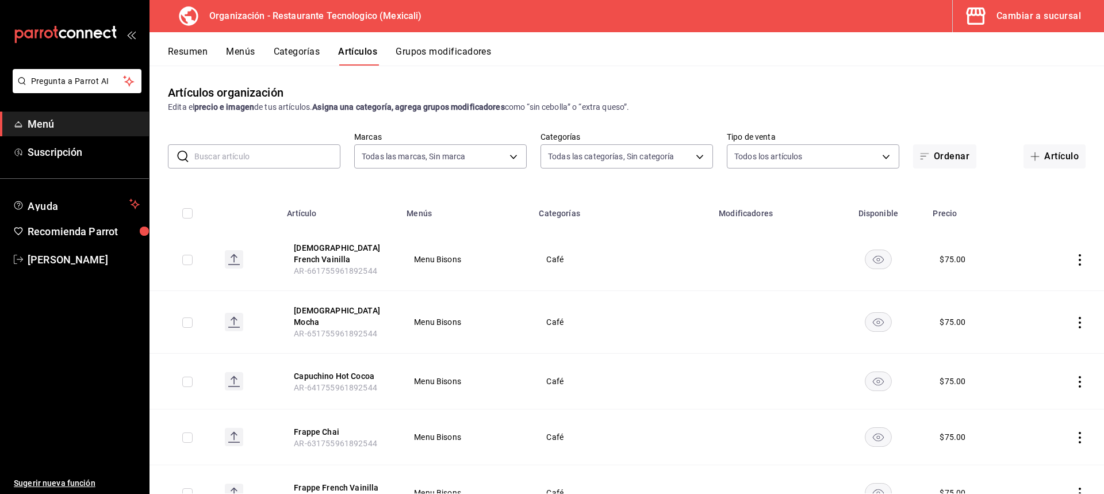
click at [480, 52] on button "Grupos modificadores" at bounding box center [443, 56] width 95 height 20
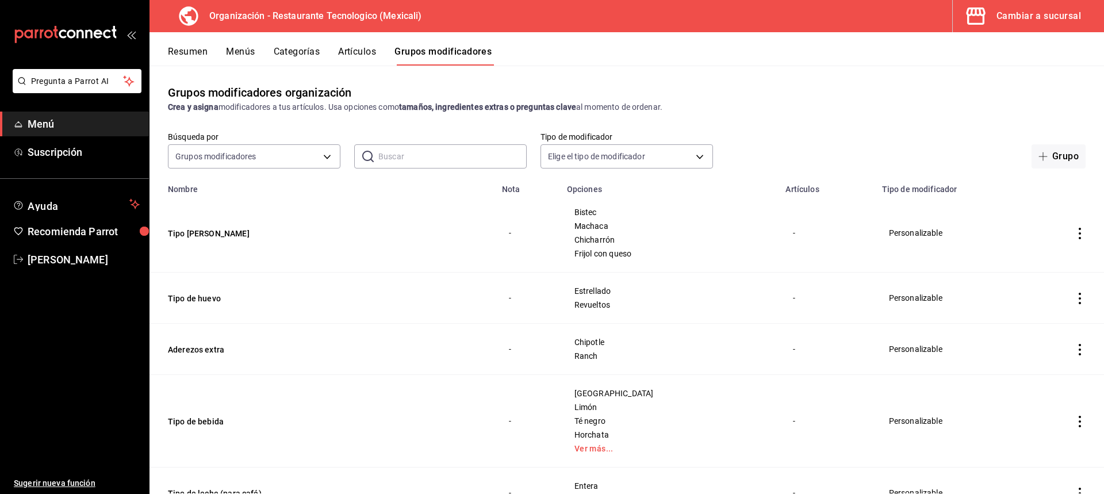
click at [1078, 231] on td "simple table" at bounding box center [1080, 233] width 48 height 79
click at [1074, 235] on icon "actions" at bounding box center [1080, 234] width 12 height 12
click at [1045, 257] on span "Editar" at bounding box center [1037, 260] width 30 height 12
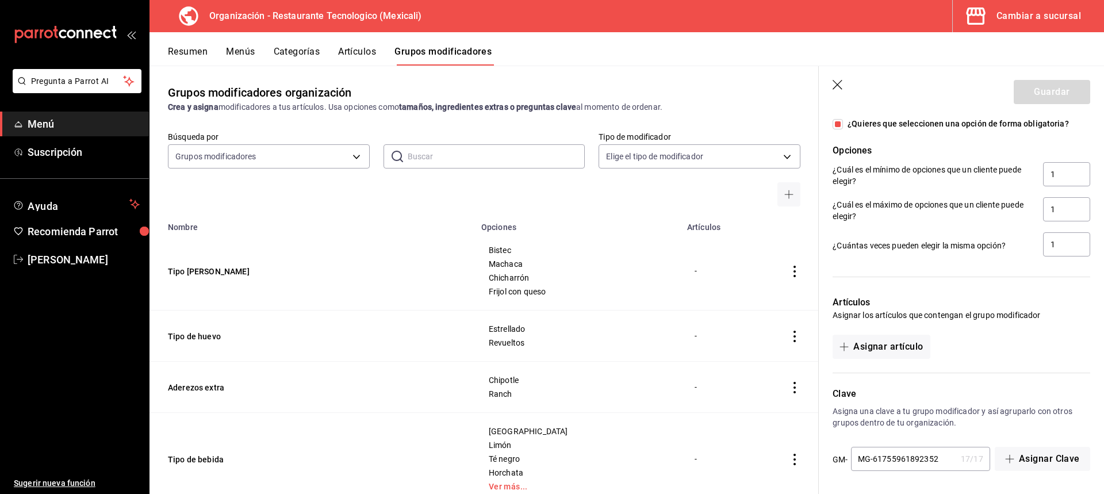
scroll to position [679, 0]
click at [896, 333] on div "Artículos Asignar los artículos que contengan el grupo modificador Asignar artí…" at bounding box center [954, 319] width 271 height 77
click at [897, 338] on button "Asignar artículo" at bounding box center [881, 346] width 97 height 24
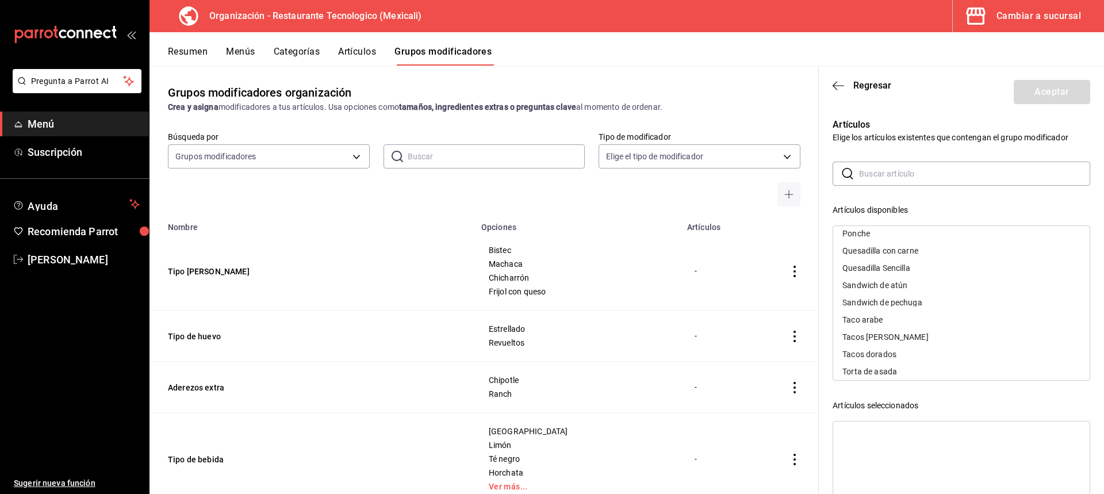
scroll to position [978, 0]
click at [908, 277] on div "Tacos [PERSON_NAME]" at bounding box center [961, 279] width 257 height 17
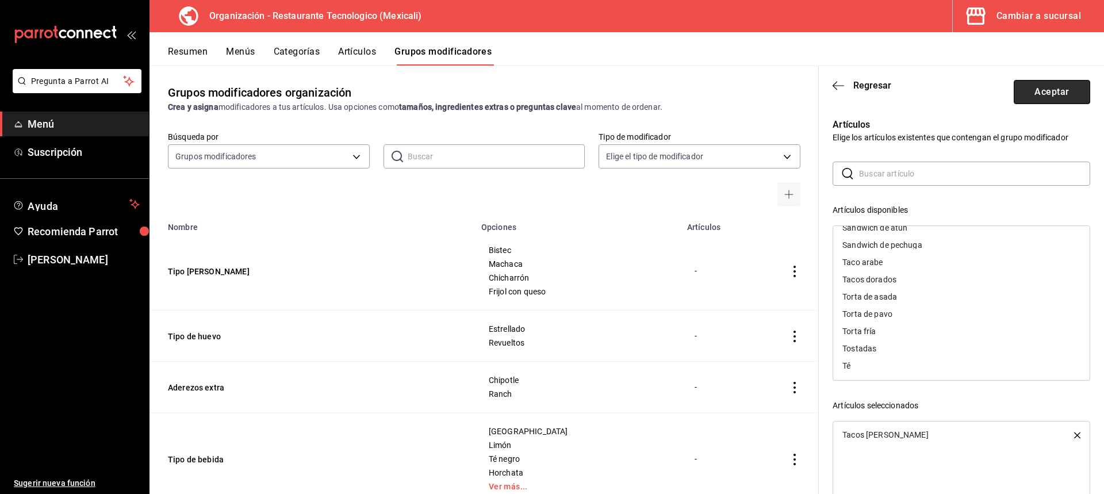
click at [1069, 85] on button "Aceptar" at bounding box center [1052, 92] width 76 height 24
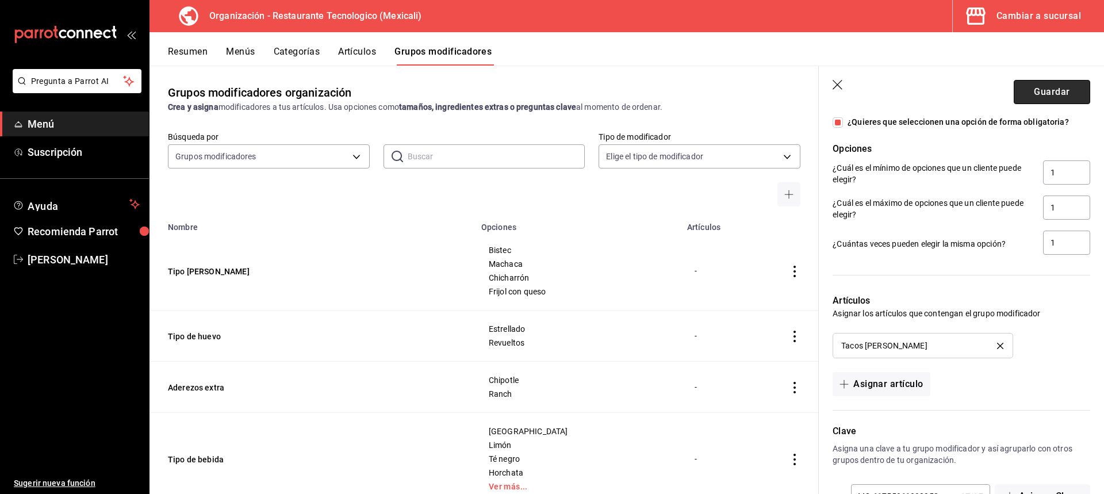
click at [1071, 91] on button "Guardar" at bounding box center [1052, 92] width 76 height 24
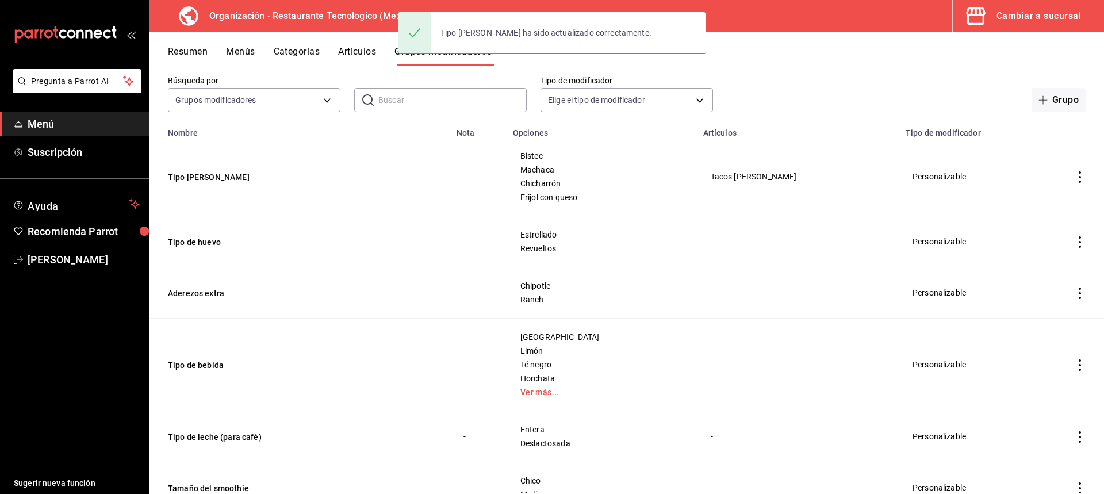
scroll to position [115, 0]
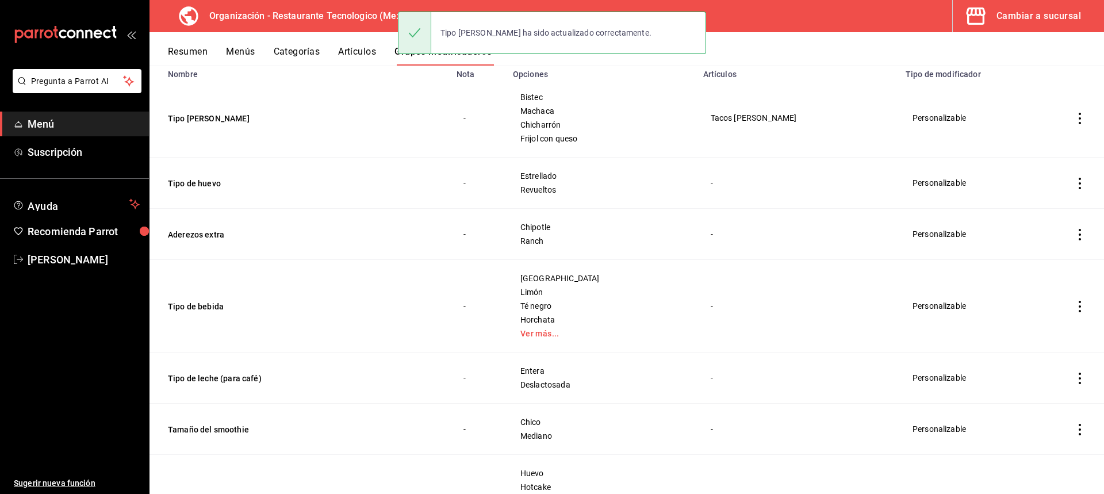
click at [1079, 185] on icon "actions" at bounding box center [1080, 184] width 2 height 12
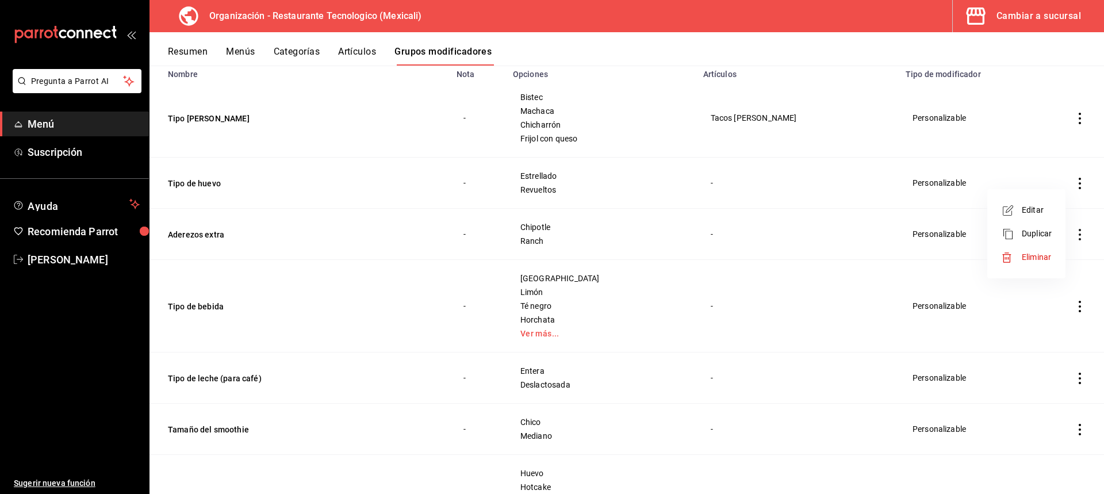
click at [1056, 210] on li "Editar" at bounding box center [1026, 210] width 69 height 24
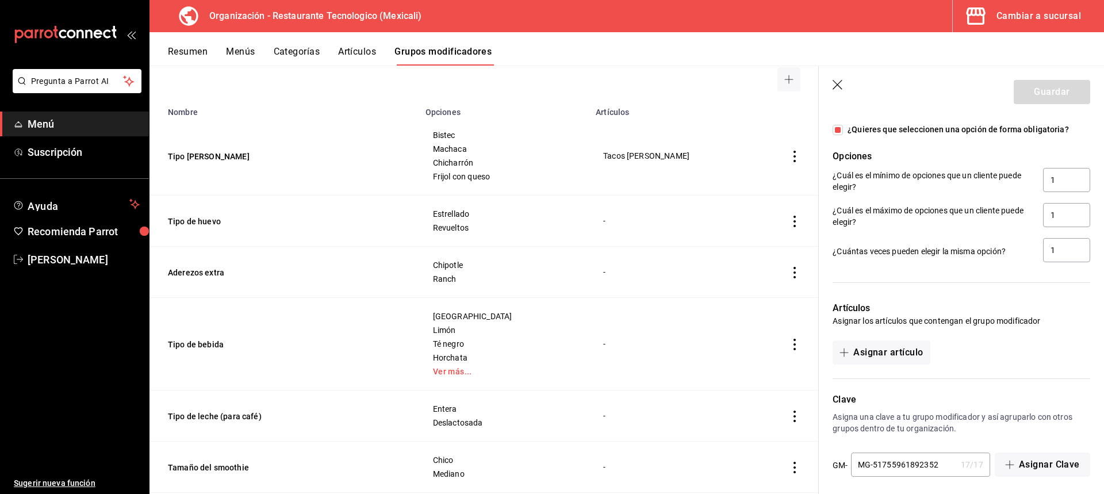
scroll to position [592, 0]
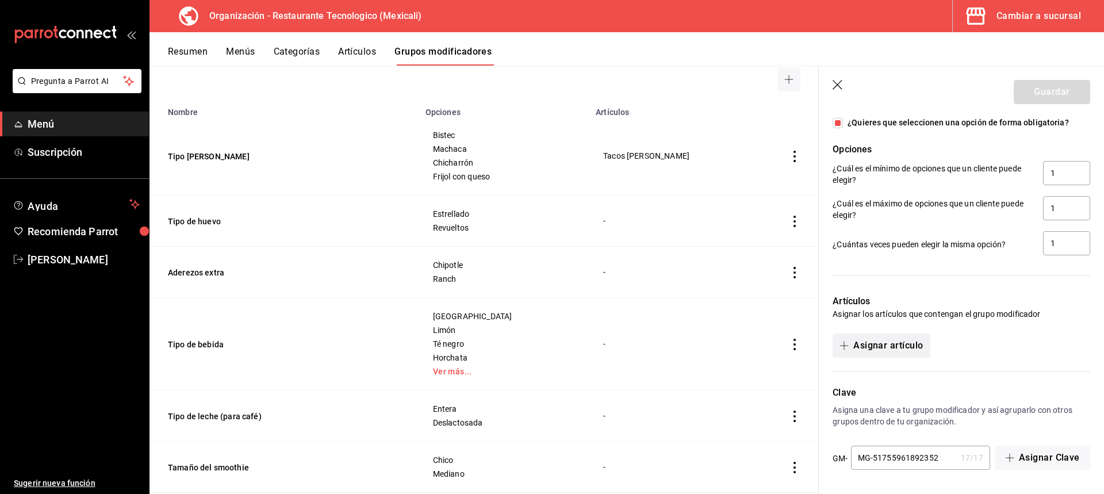
click at [921, 342] on button "Asignar artículo" at bounding box center [881, 346] width 97 height 24
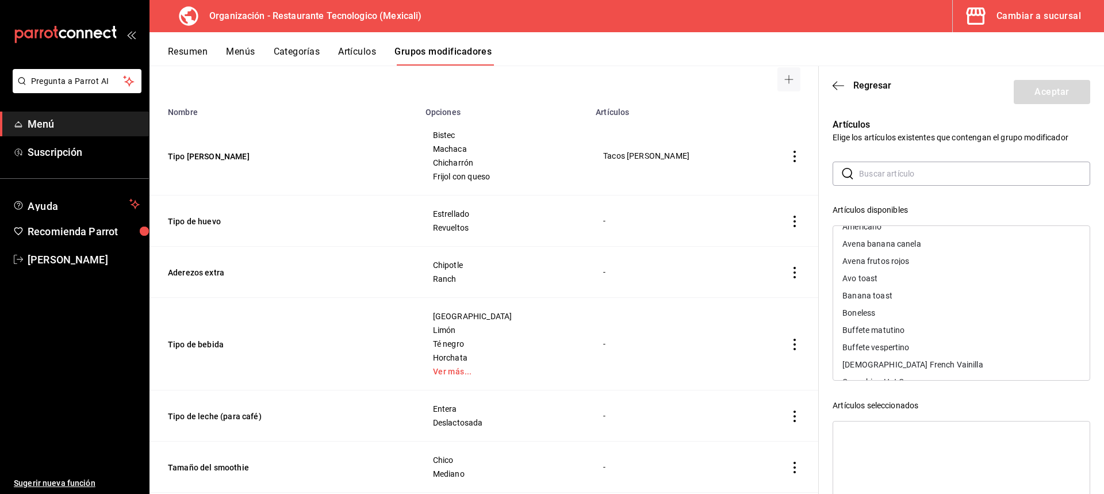
scroll to position [58, 0]
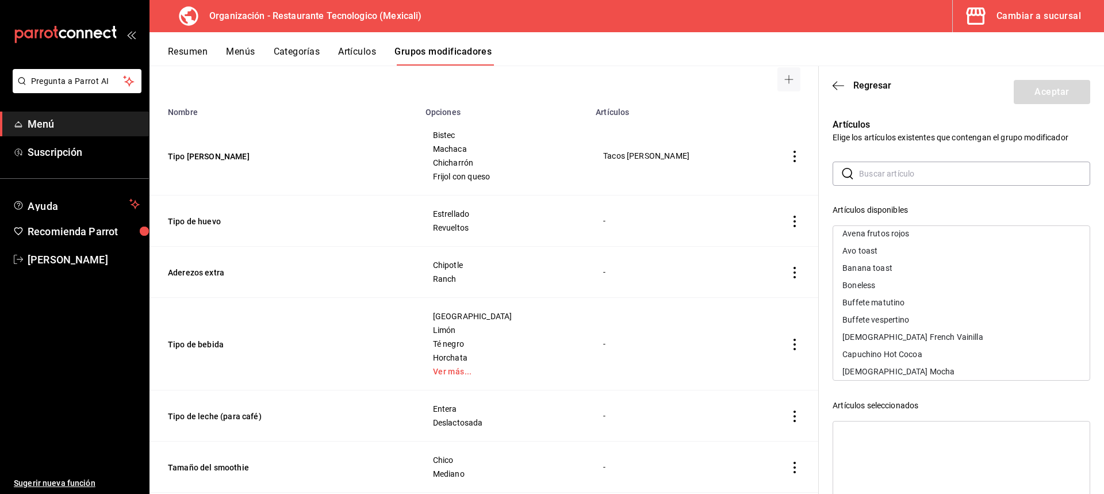
click at [956, 254] on div "Avo toast" at bounding box center [961, 250] width 257 height 17
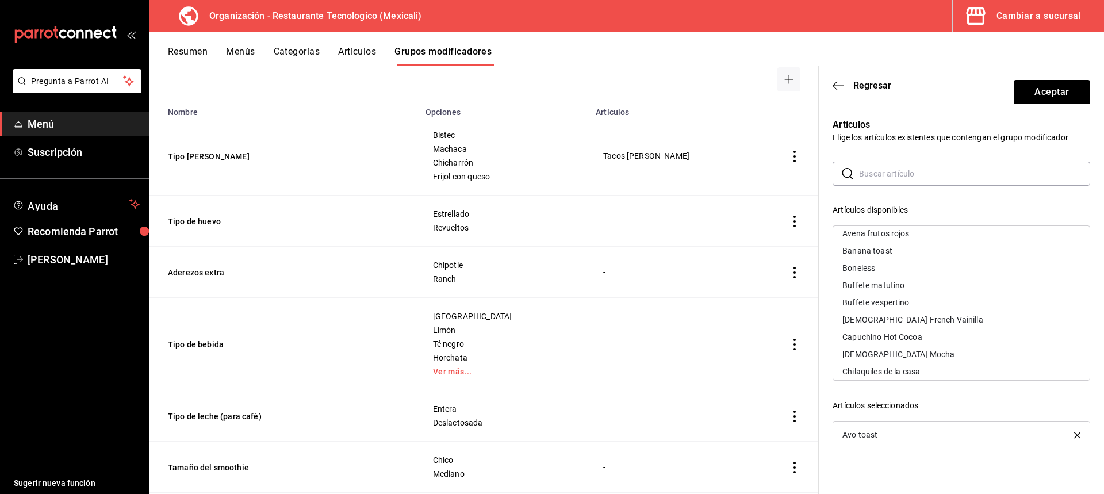
scroll to position [115, 0]
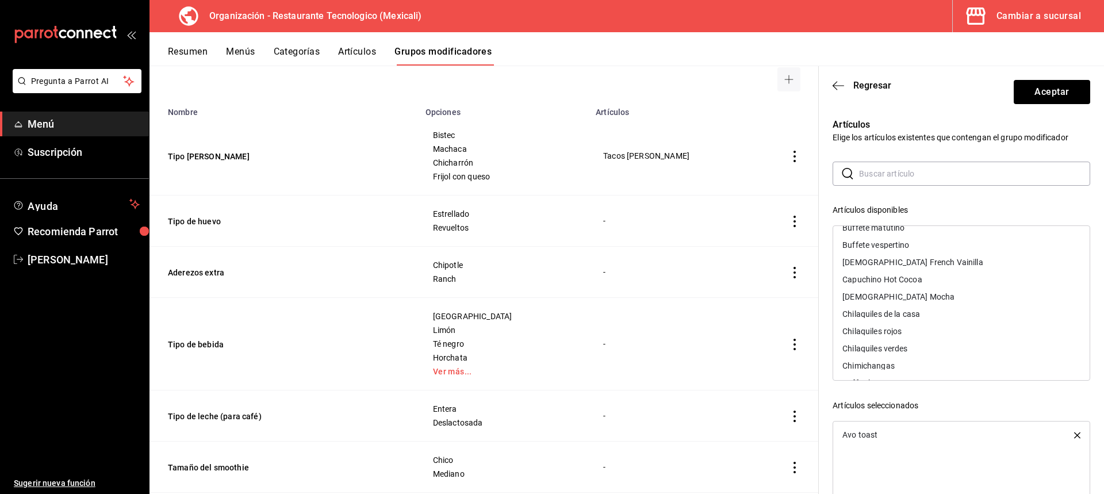
click at [937, 334] on div "Chilaquiles rojos" at bounding box center [961, 331] width 257 height 17
click at [937, 349] on div "Chimichangas" at bounding box center [961, 348] width 257 height 17
click at [944, 327] on div "Chilaquiles verdes" at bounding box center [961, 331] width 257 height 17
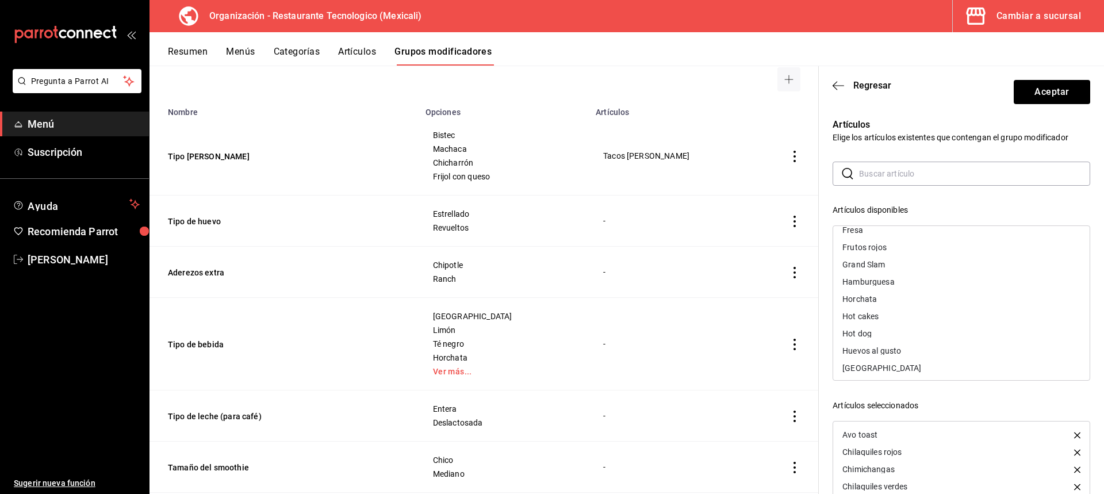
scroll to position [460, 0]
click at [936, 253] on div "Grand Slam" at bounding box center [961, 244] width 257 height 17
click at [1066, 89] on button "Aceptar" at bounding box center [1052, 92] width 76 height 24
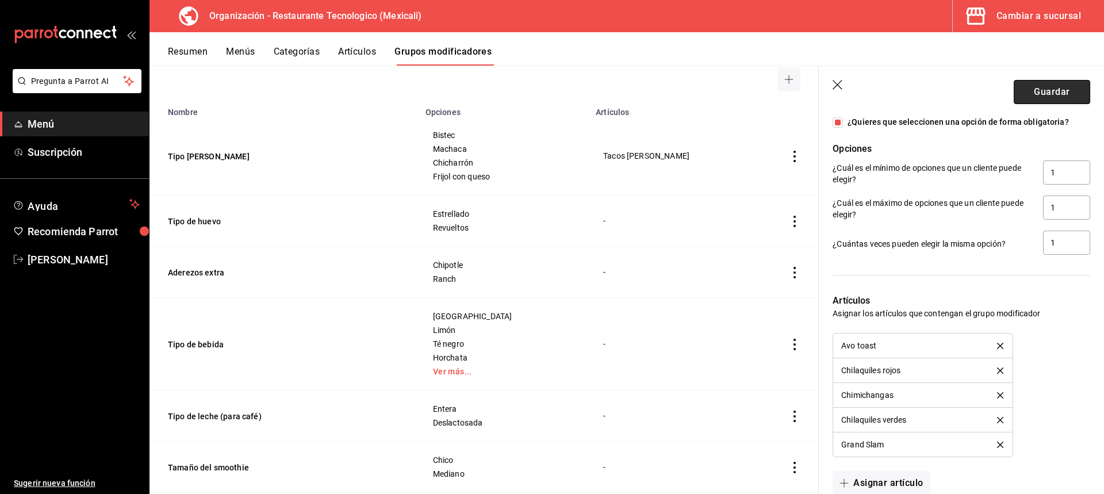
click at [1069, 86] on button "Guardar" at bounding box center [1052, 92] width 76 height 24
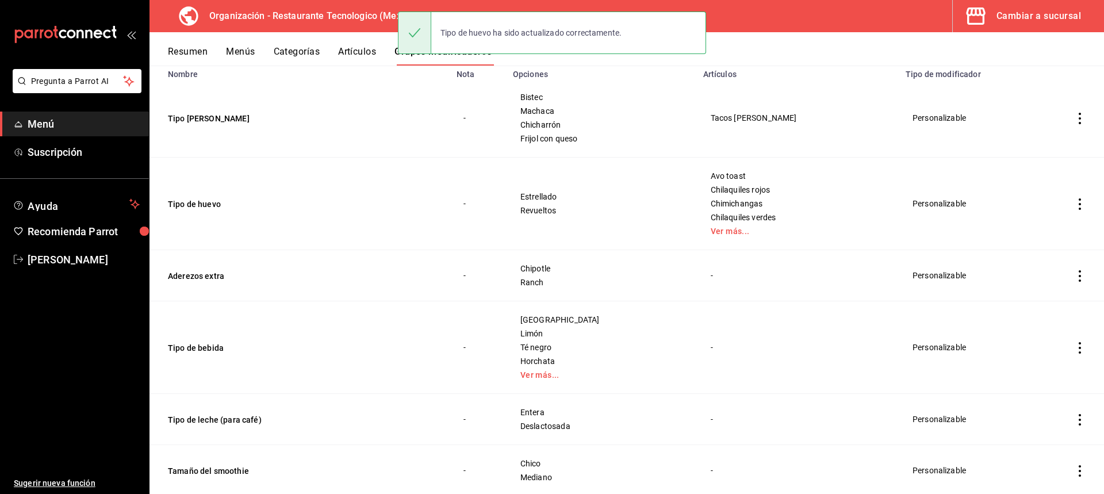
scroll to position [173, 0]
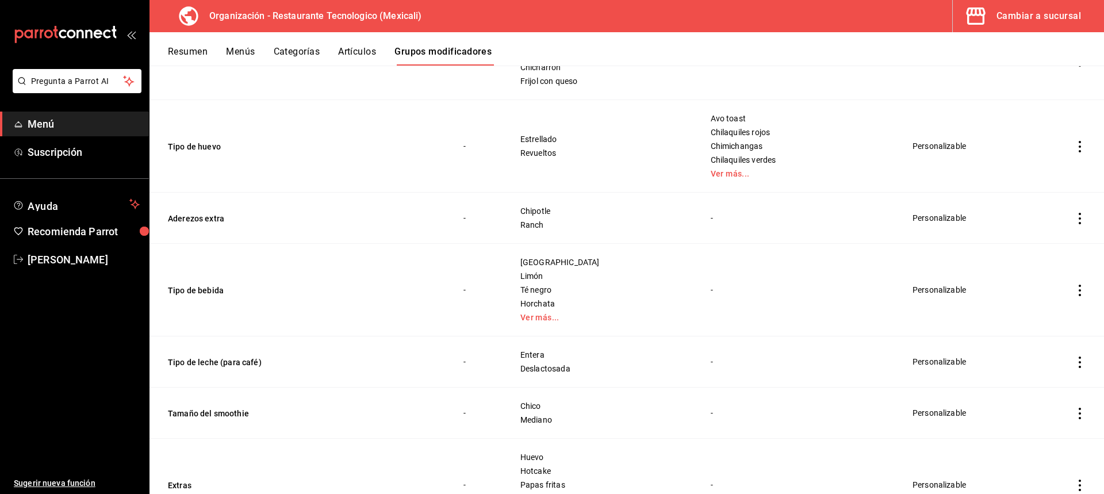
click at [1074, 216] on icon "actions" at bounding box center [1080, 219] width 12 height 12
click at [1048, 246] on span "Editar" at bounding box center [1037, 245] width 30 height 12
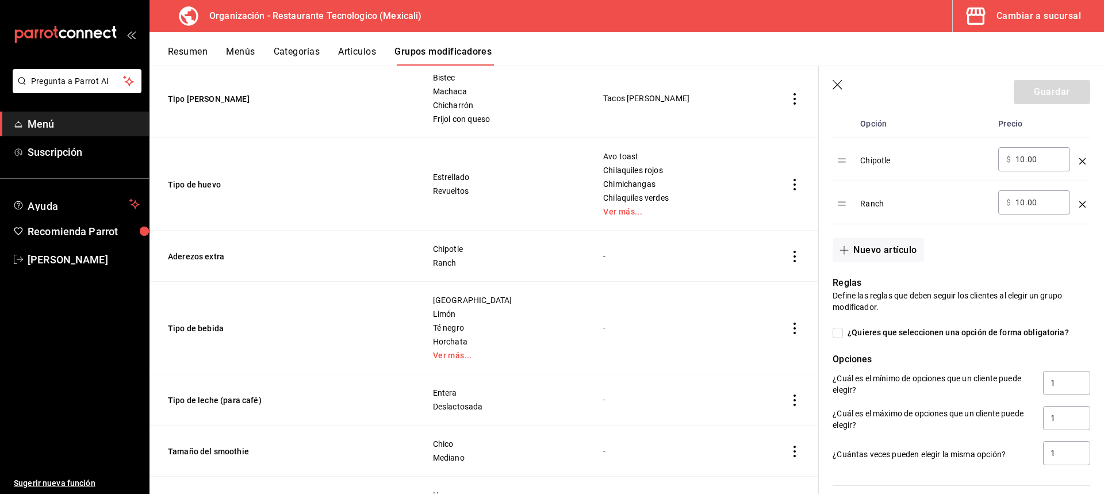
scroll to position [345, 0]
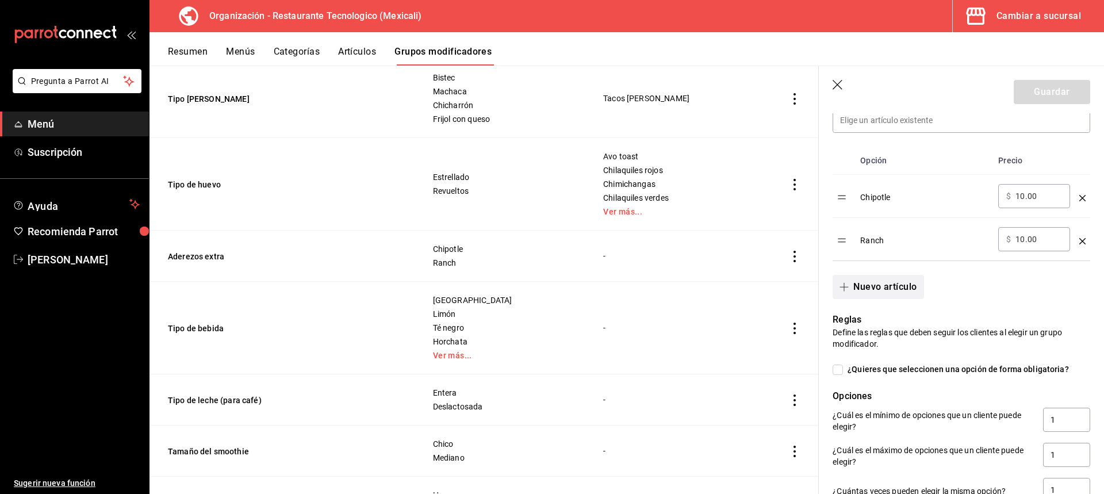
click at [871, 278] on button "Nuevo artículo" at bounding box center [878, 287] width 91 height 24
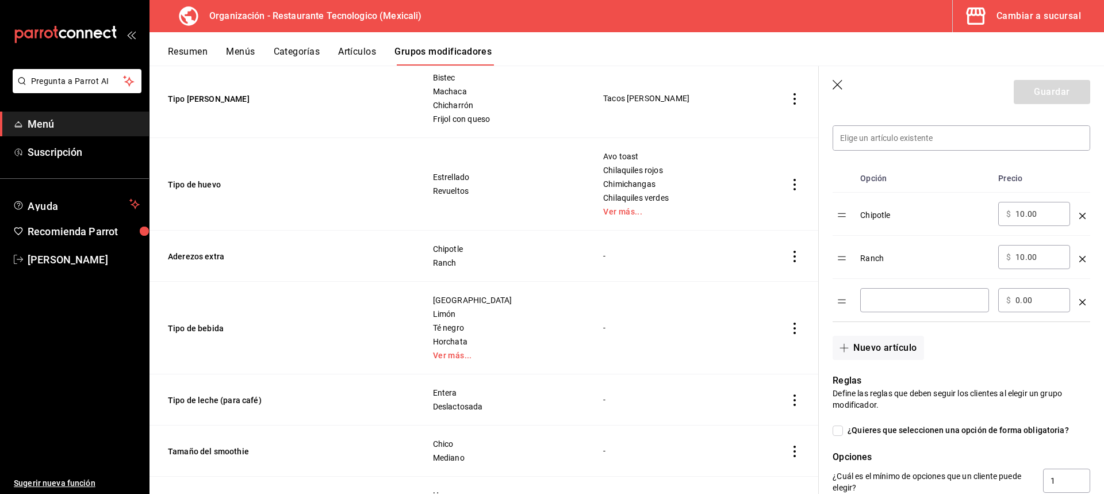
scroll to position [348, 0]
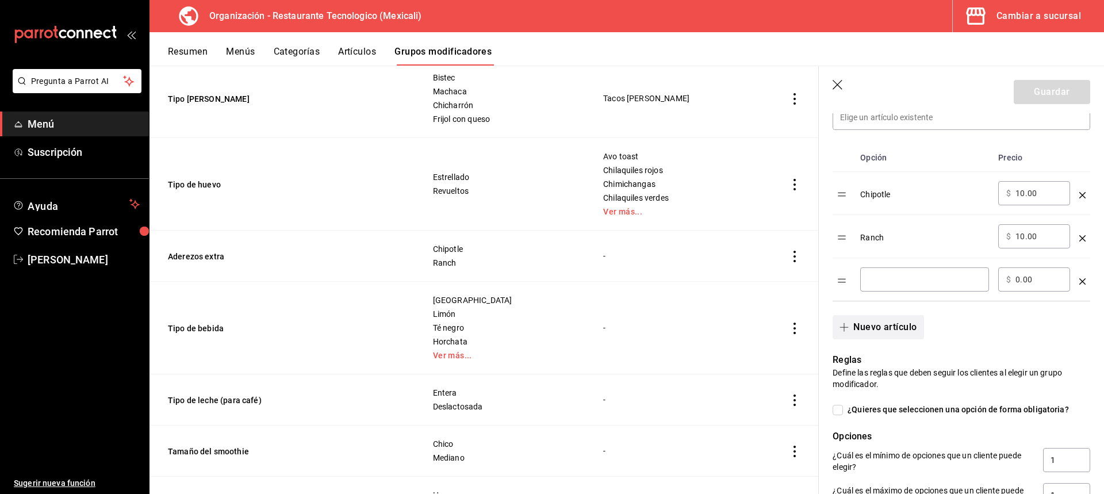
click at [910, 332] on button "Nuevo artículo" at bounding box center [878, 327] width 91 height 24
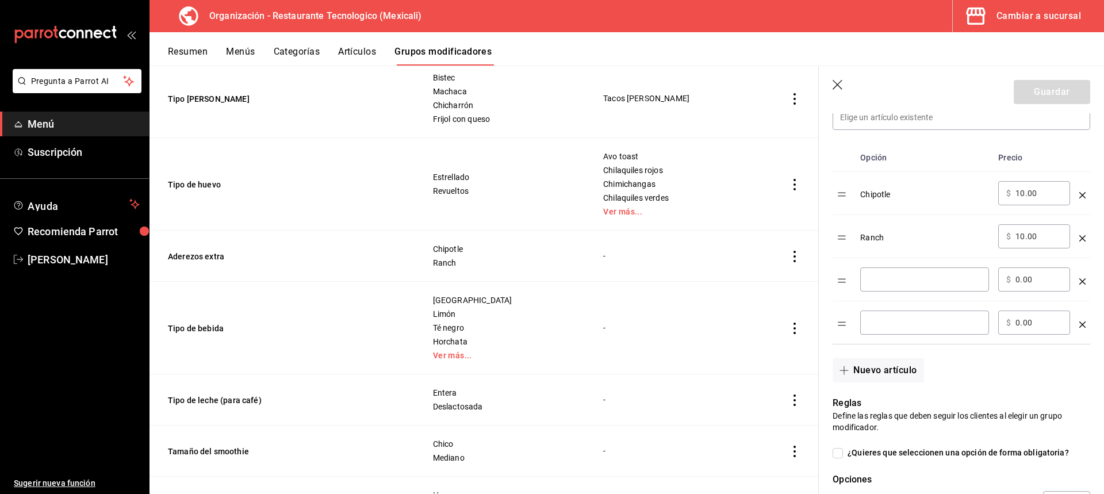
click at [1079, 284] on td "optionsTable" at bounding box center [1083, 279] width 16 height 43
click at [1080, 281] on icon "optionsTable" at bounding box center [1083, 281] width 6 height 6
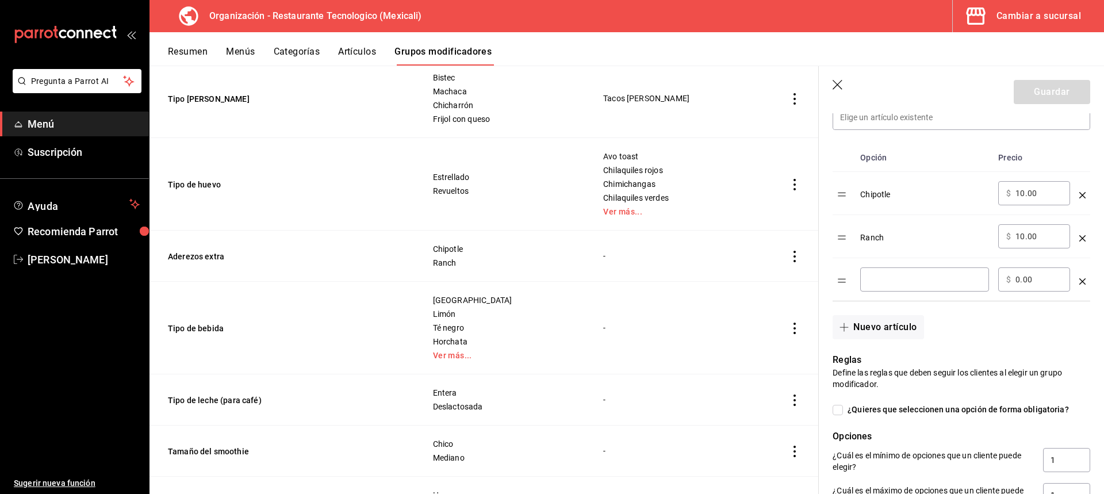
click at [1080, 279] on icon "optionsTable" at bounding box center [1083, 281] width 6 height 6
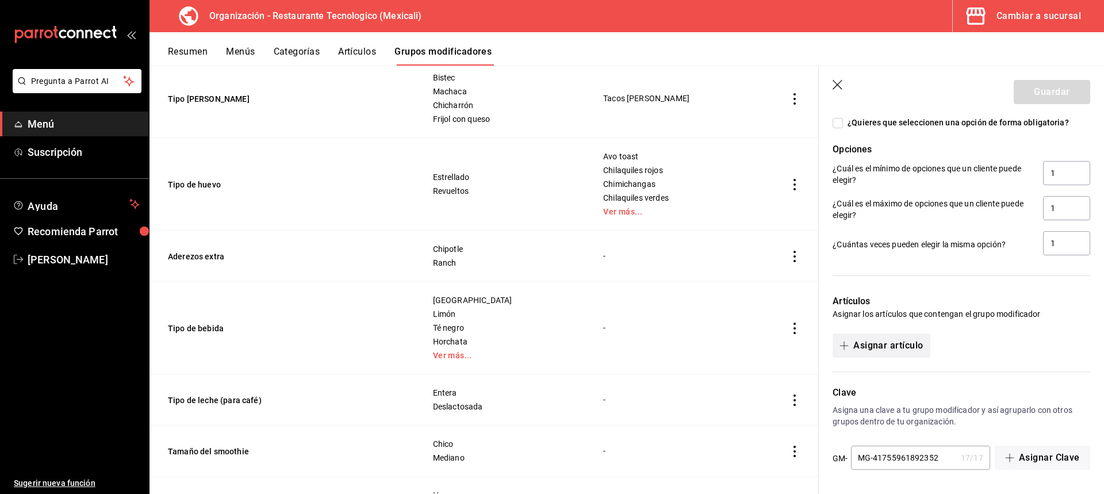
scroll to position [592, 0]
click at [906, 344] on button "Asignar artículo" at bounding box center [881, 346] width 97 height 24
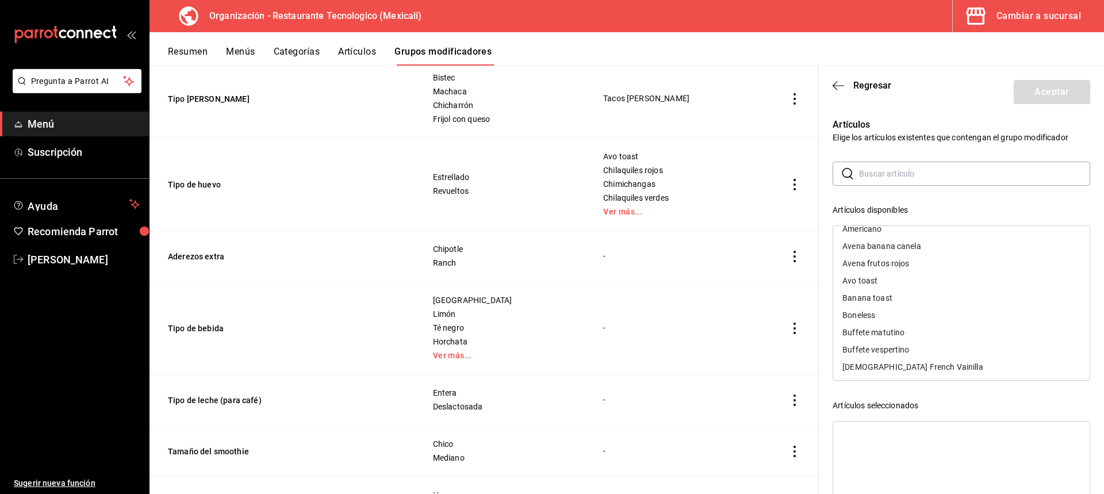
scroll to position [0, 0]
click at [952, 273] on div "Avena banana canela" at bounding box center [961, 273] width 257 height 17
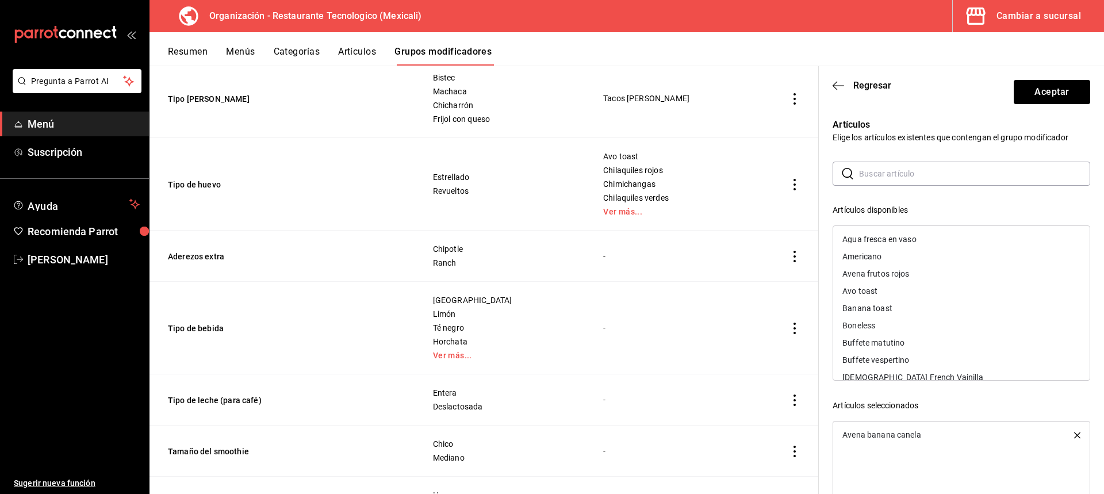
click at [1066, 433] on li "Avena banana canela" at bounding box center [961, 434] width 257 height 17
click at [1074, 435] on icon "button" at bounding box center [1077, 435] width 6 height 6
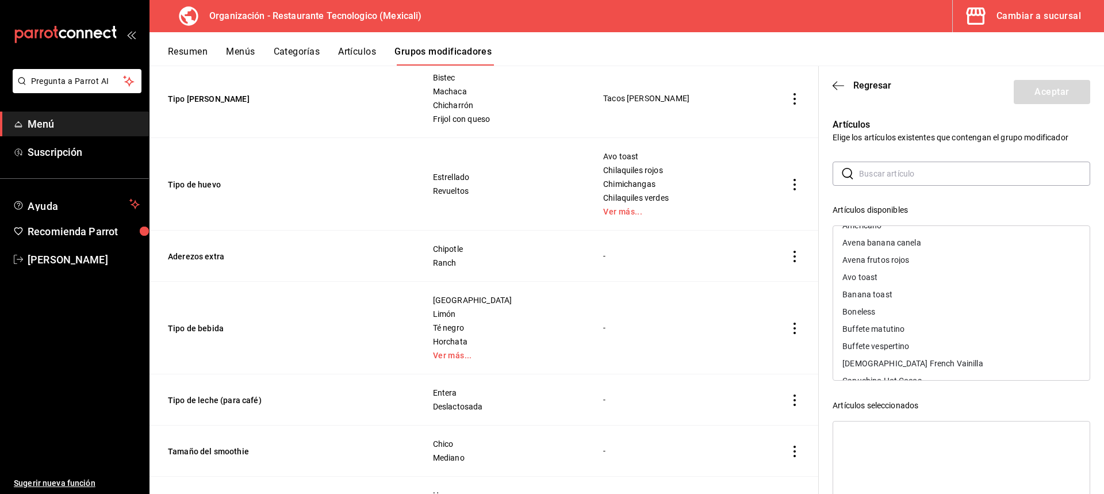
scroll to position [58, 0]
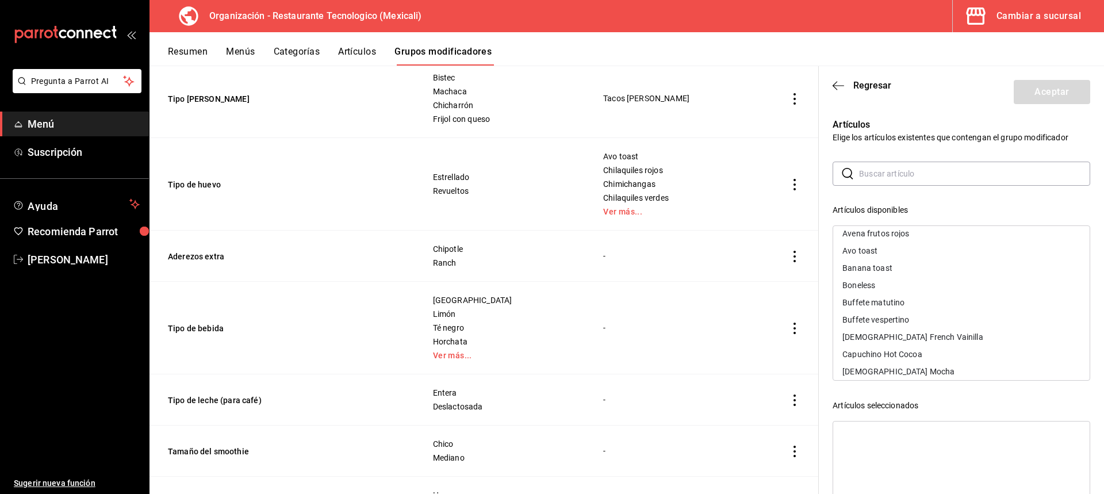
click at [934, 285] on div "Boneless" at bounding box center [961, 285] width 257 height 17
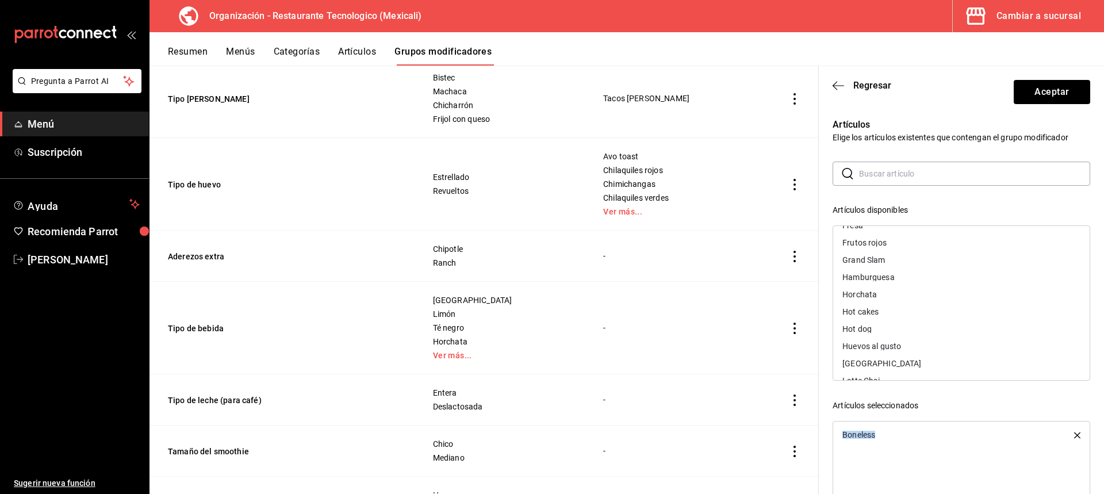
scroll to position [518, 0]
click at [923, 255] on div "Hamburguesa" at bounding box center [961, 256] width 257 height 17
click at [952, 267] on div "Sandwich de pechuga" at bounding box center [961, 267] width 257 height 17
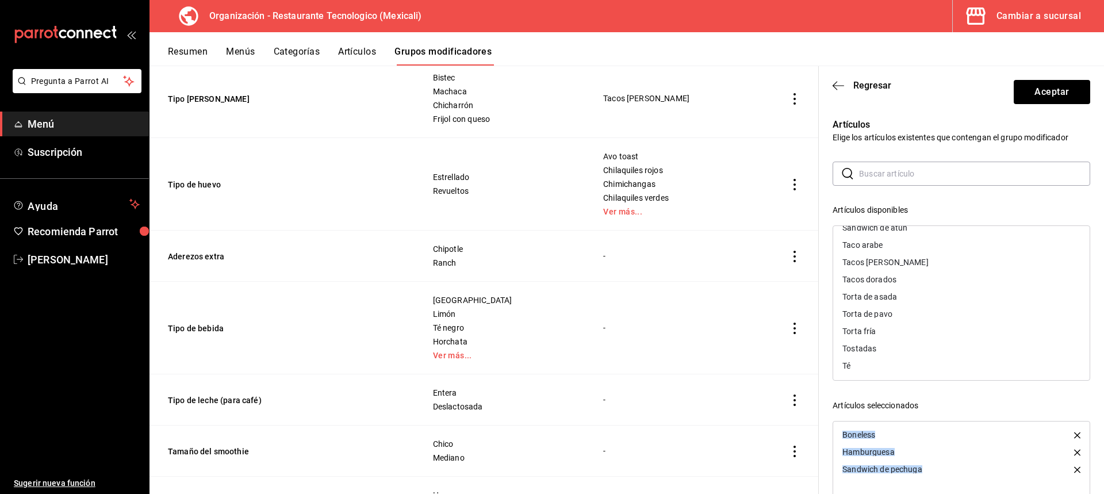
scroll to position [964, 0]
click at [915, 362] on div "Wrap" at bounding box center [961, 362] width 257 height 17
click at [928, 238] on div "Taco arabe" at bounding box center [961, 241] width 257 height 17
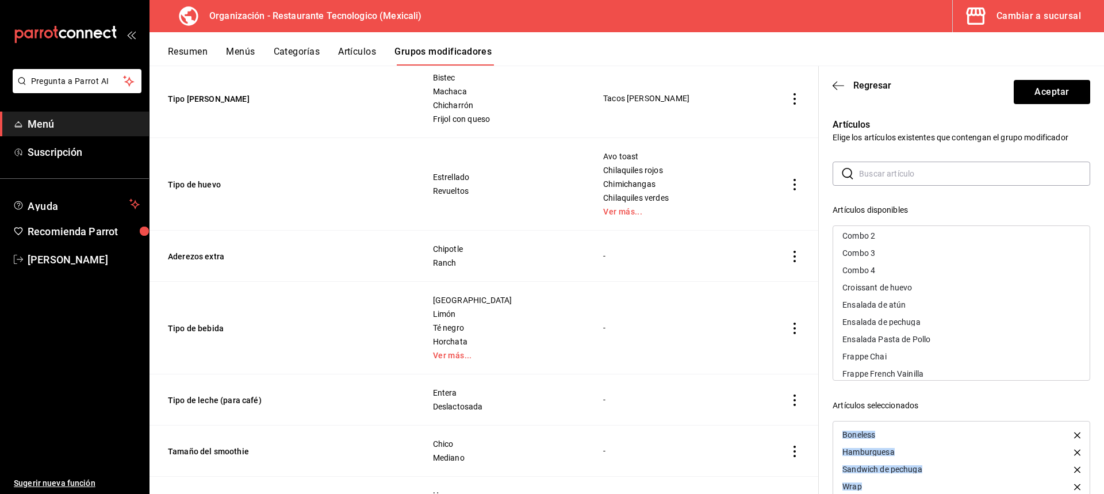
click at [919, 320] on div "Ensalada de pechuga" at bounding box center [882, 322] width 78 height 8
click at [921, 266] on div "Combo 4" at bounding box center [961, 270] width 257 height 17
click at [899, 252] on div "Combo 3" at bounding box center [961, 252] width 257 height 17
click at [916, 228] on div "Combo 2" at bounding box center [961, 235] width 257 height 17
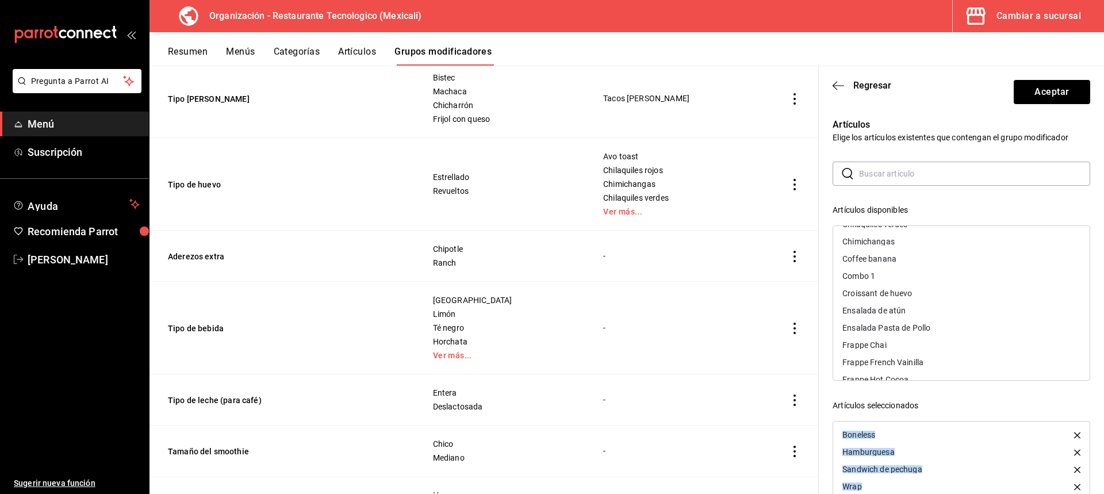
click at [906, 284] on div "Combo 1" at bounding box center [961, 275] width 257 height 17
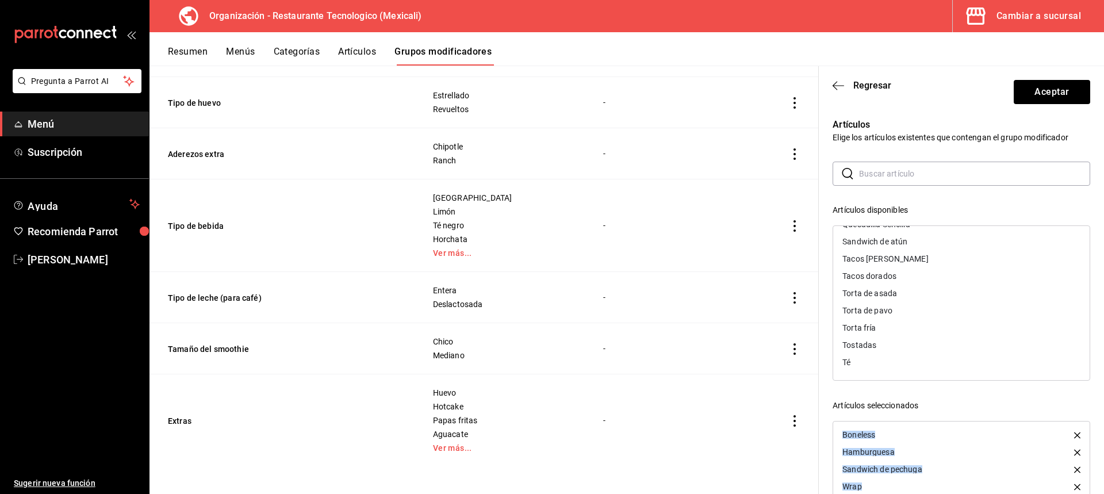
scroll to position [745, 0]
click at [1049, 94] on button "Aceptar" at bounding box center [1052, 92] width 76 height 24
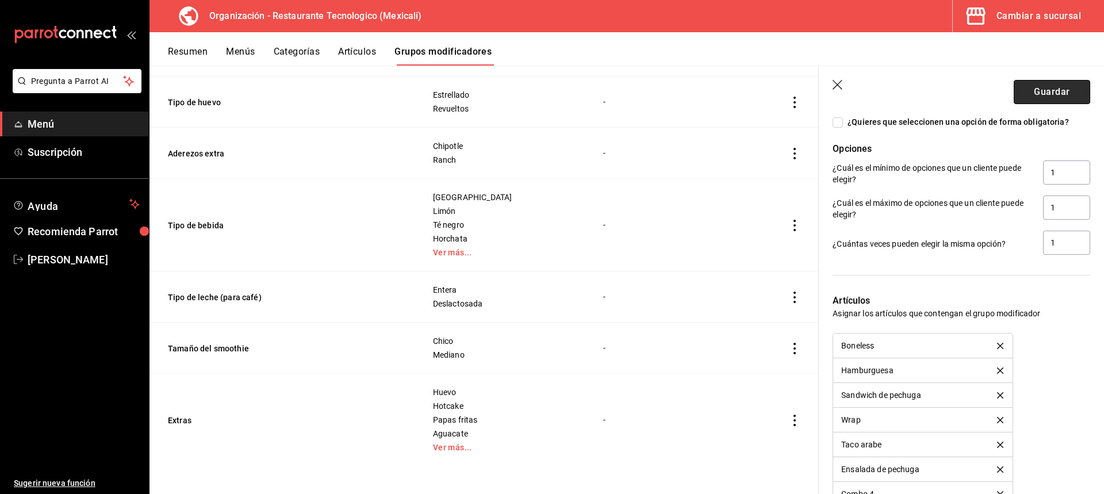
click at [1038, 88] on button "Guardar" at bounding box center [1052, 92] width 76 height 24
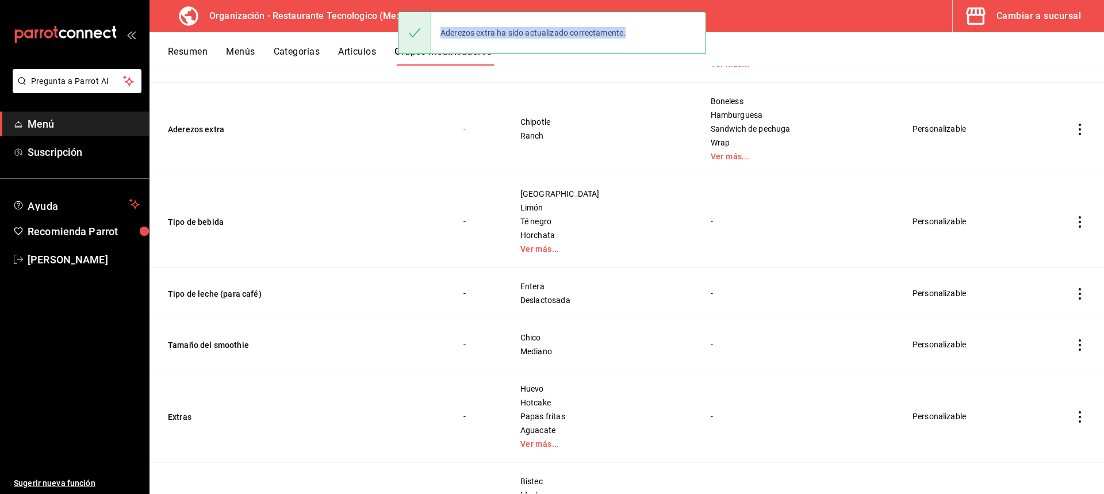
scroll to position [288, 0]
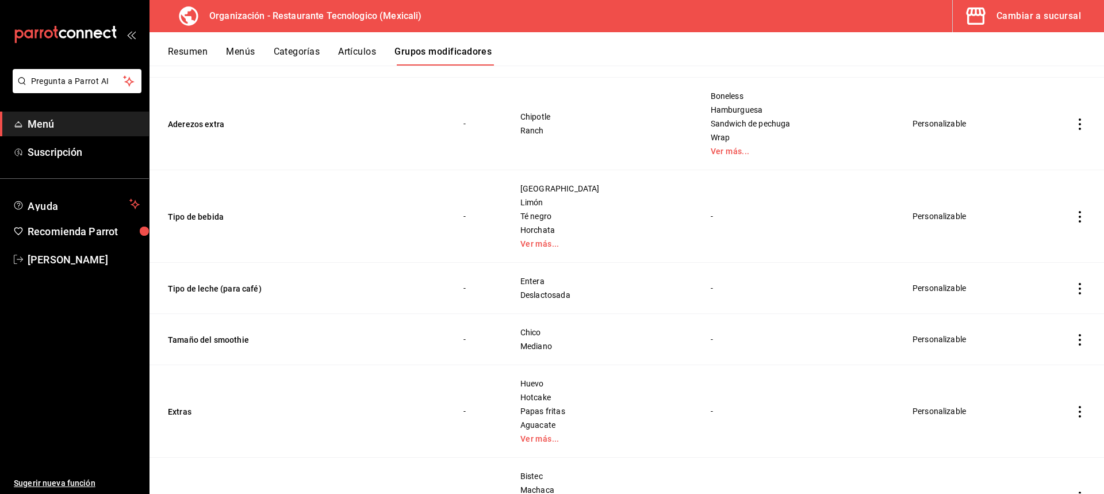
click at [1078, 215] on td "simple table" at bounding box center [1080, 216] width 48 height 93
click at [1074, 220] on icon "actions" at bounding box center [1080, 217] width 12 height 12
click at [1049, 242] on span "Editar" at bounding box center [1037, 244] width 30 height 12
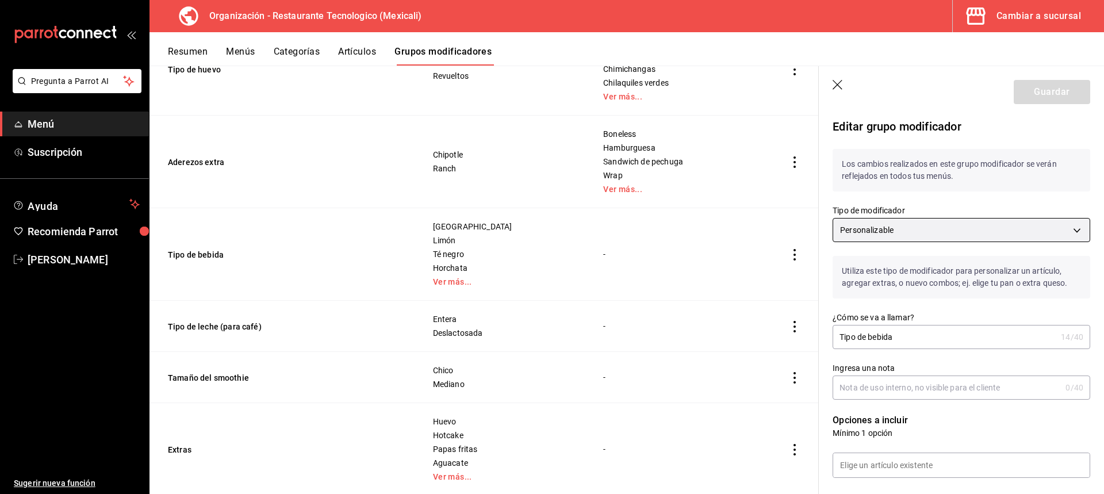
click at [916, 220] on body "Pregunta a Parrot AI Menú Suscripción Ayuda Recomienda Parrot KAROLINA BALLARDO…" at bounding box center [552, 247] width 1104 height 494
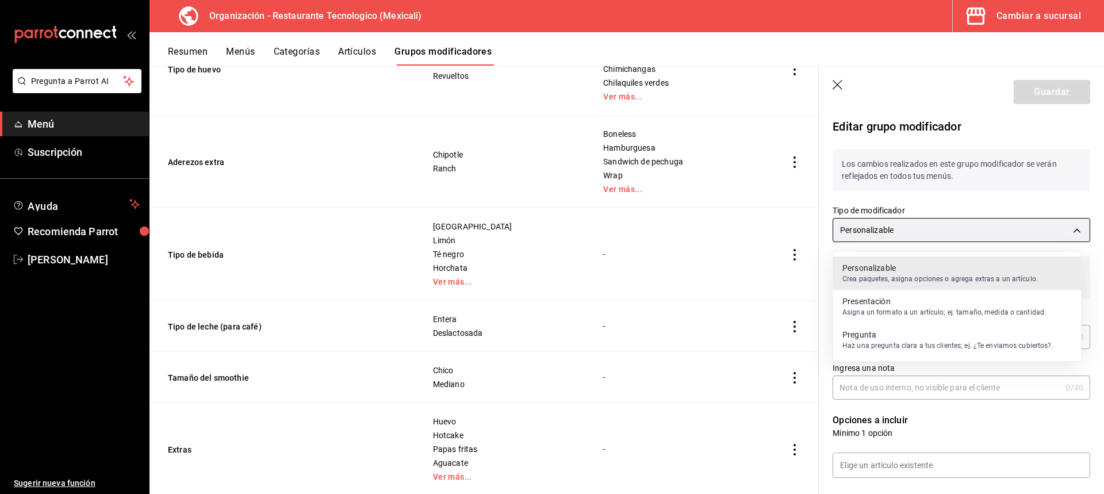
click at [916, 220] on div at bounding box center [552, 247] width 1104 height 494
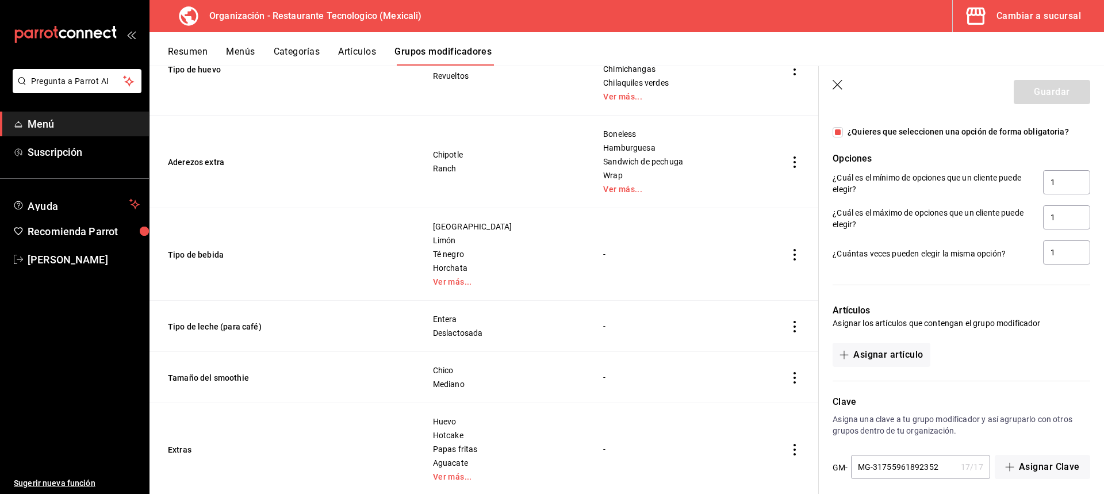
scroll to position [722, 0]
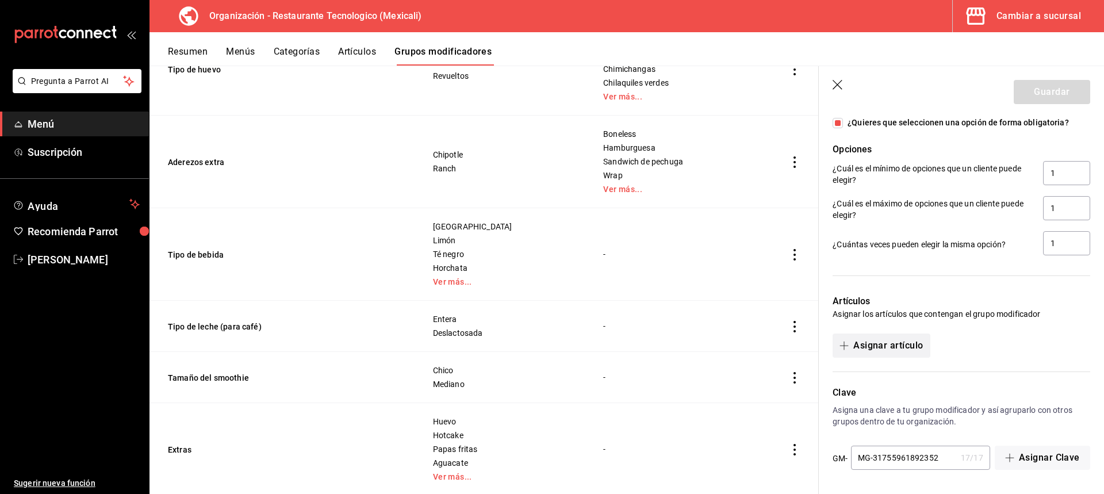
click at [908, 348] on button "Asignar artículo" at bounding box center [881, 346] width 97 height 24
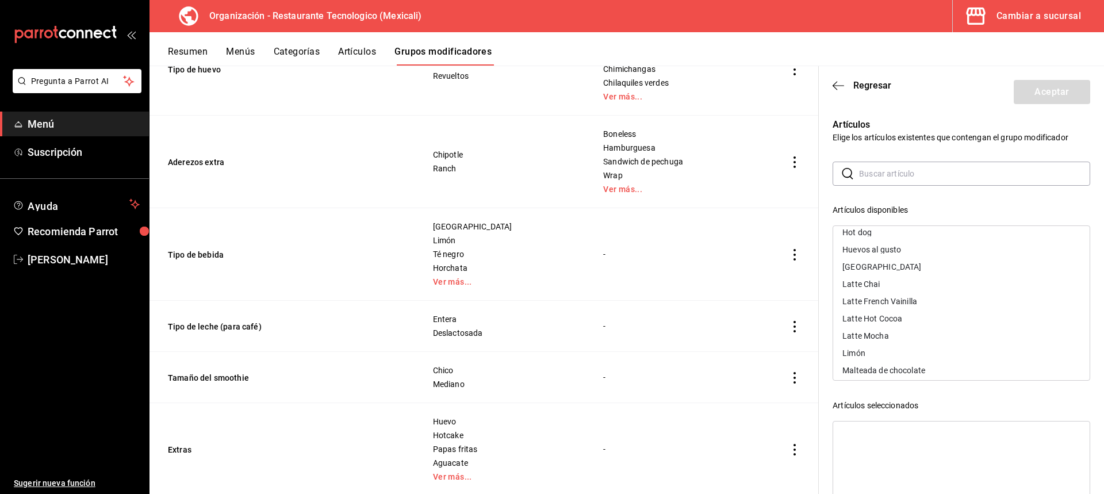
scroll to position [575, 0]
click at [936, 297] on div "[GEOGRAPHIC_DATA]" at bounding box center [961, 302] width 257 height 17
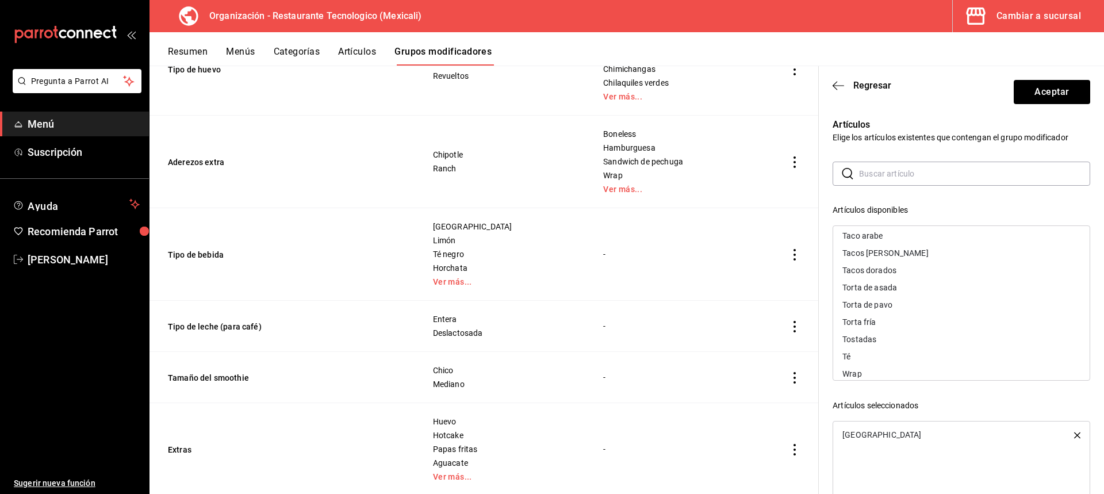
scroll to position [998, 0]
click at [1072, 438] on div "[GEOGRAPHIC_DATA]" at bounding box center [961, 434] width 257 height 17
click at [1074, 437] on icon "button" at bounding box center [1077, 435] width 6 height 6
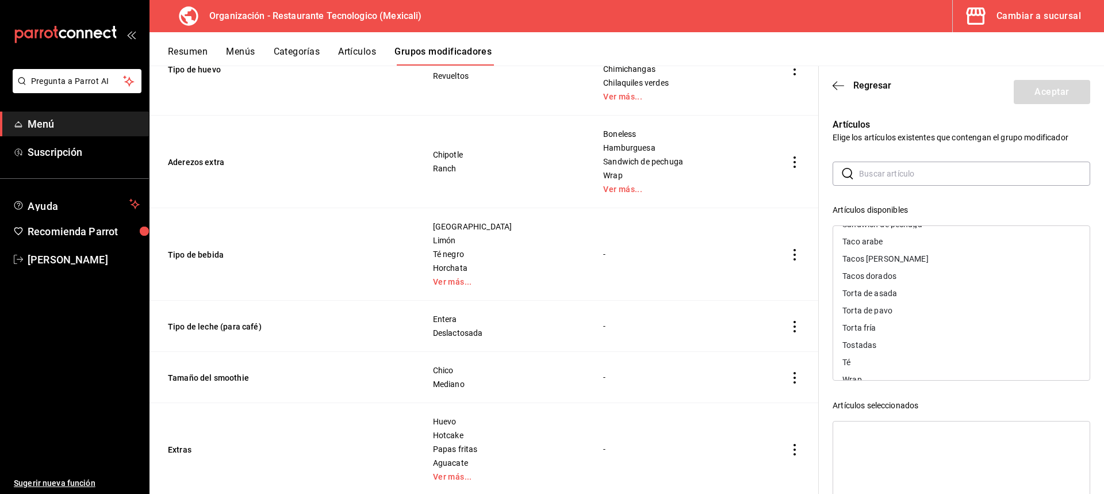
scroll to position [1016, 0]
click at [838, 91] on header "Regresar Aceptar" at bounding box center [961, 89] width 285 height 47
click at [835, 87] on icon "button" at bounding box center [835, 85] width 5 height 9
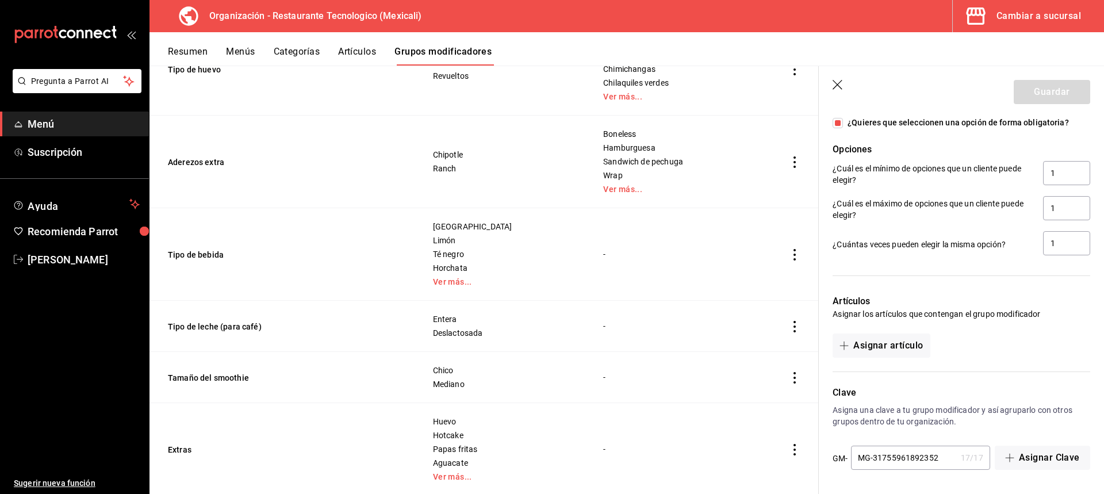
click at [837, 87] on icon "button" at bounding box center [839, 86] width 12 height 12
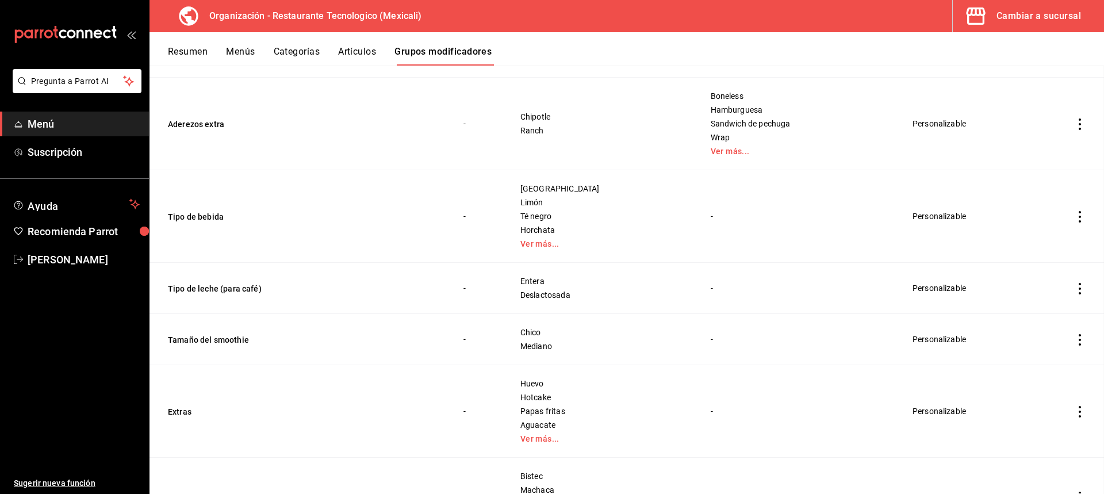
scroll to position [250, 0]
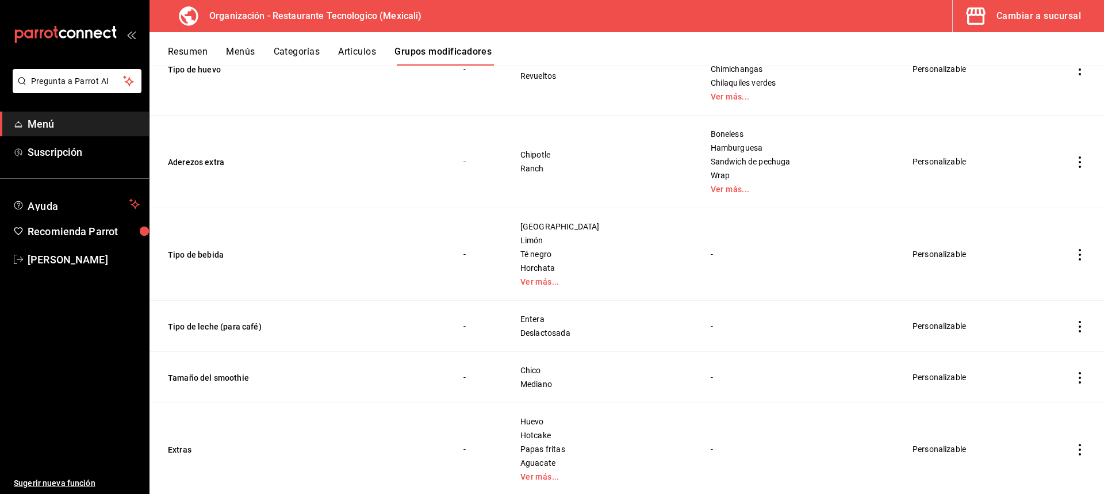
click at [1074, 259] on icon "actions" at bounding box center [1080, 255] width 12 height 12
click at [1036, 331] on span "Eliminar" at bounding box center [1036, 328] width 29 height 9
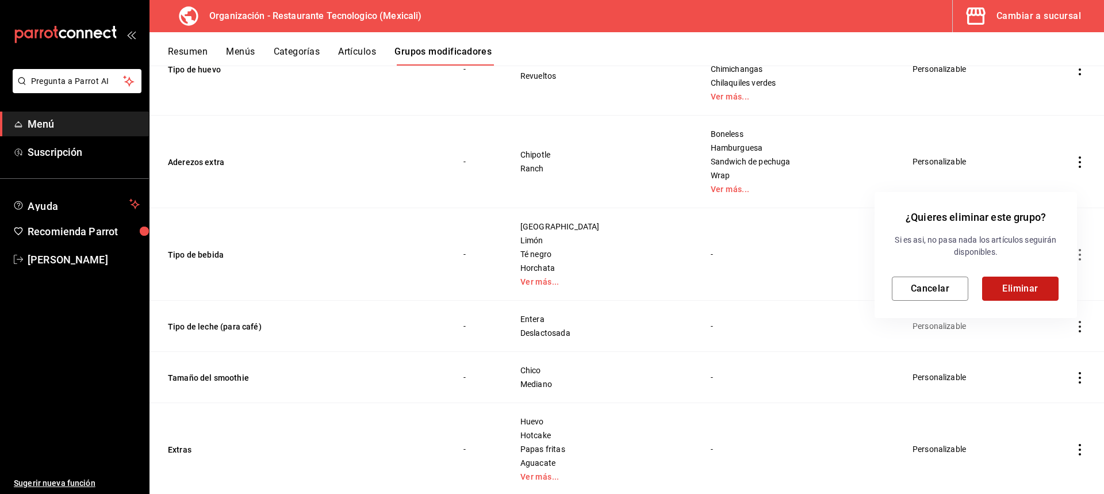
click at [1012, 290] on button "Eliminar" at bounding box center [1020, 289] width 76 height 24
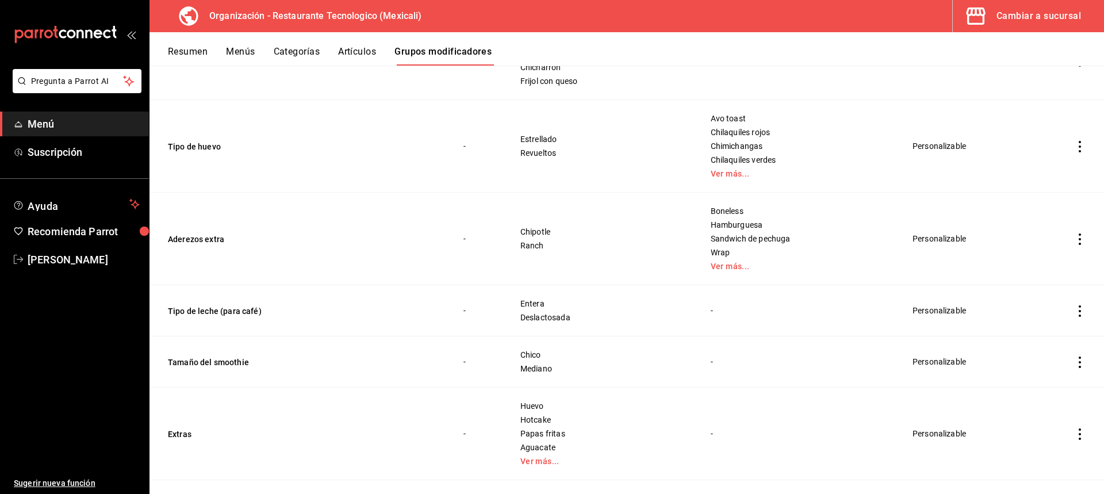
scroll to position [230, 0]
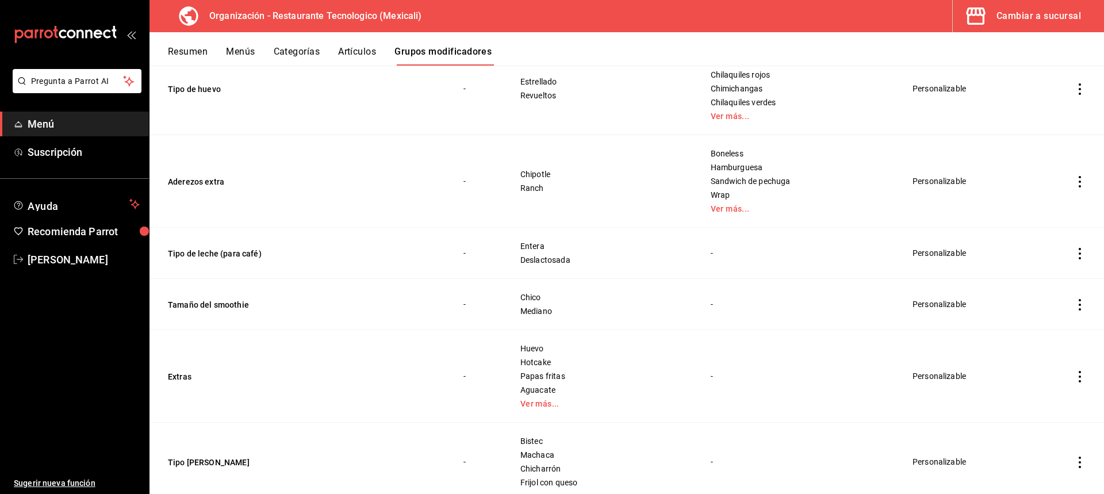
click at [1077, 251] on td "simple table" at bounding box center [1080, 253] width 48 height 51
click at [1074, 255] on icon "actions" at bounding box center [1080, 254] width 12 height 12
click at [1054, 277] on li "Editar" at bounding box center [1026, 281] width 69 height 24
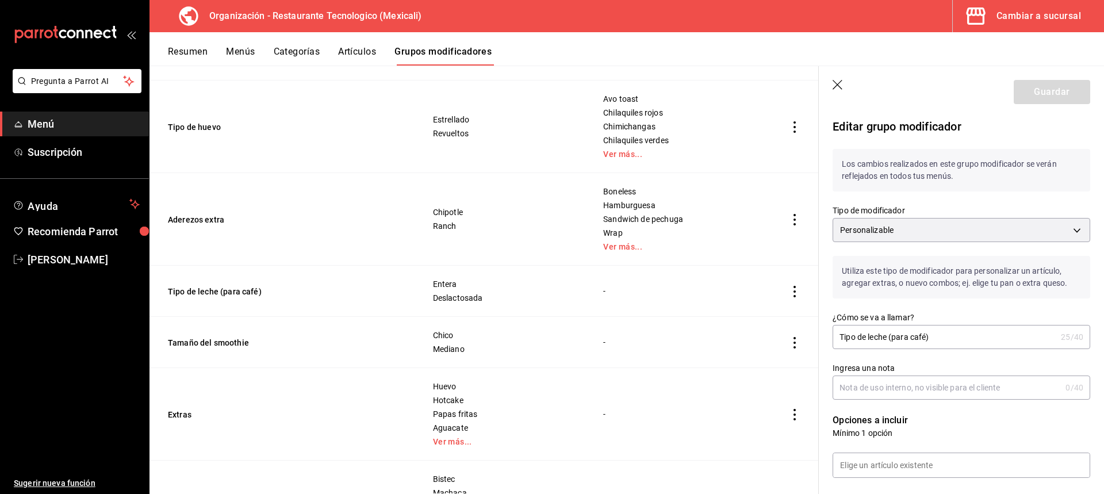
drag, startPoint x: 962, startPoint y: 342, endPoint x: 892, endPoint y: 332, distance: 70.8
click at [892, 332] on input "Tipo de leche (para café)" at bounding box center [945, 337] width 224 height 23
type input "Tipo de leche"
click at [928, 376] on input "Ingresa una nota" at bounding box center [947, 387] width 228 height 23
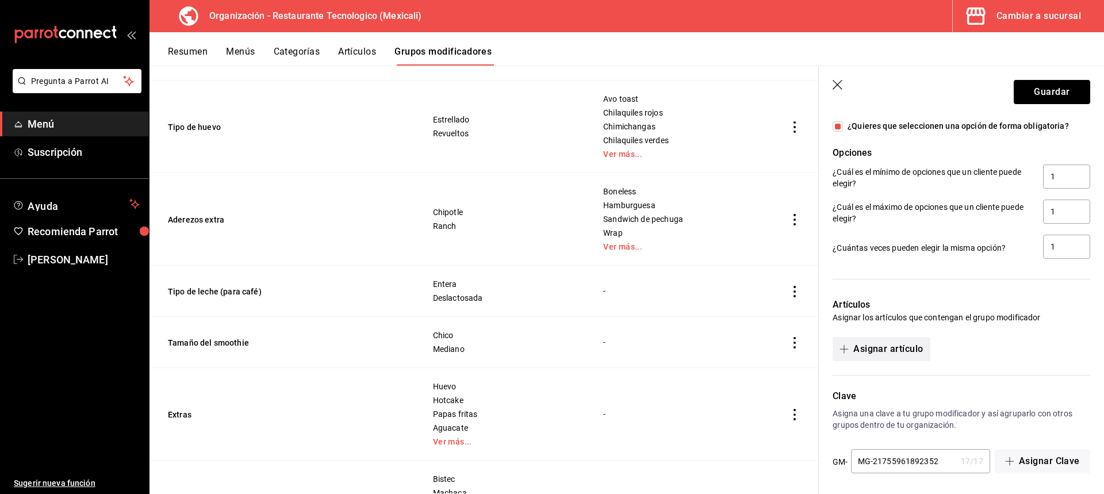
scroll to position [592, 0]
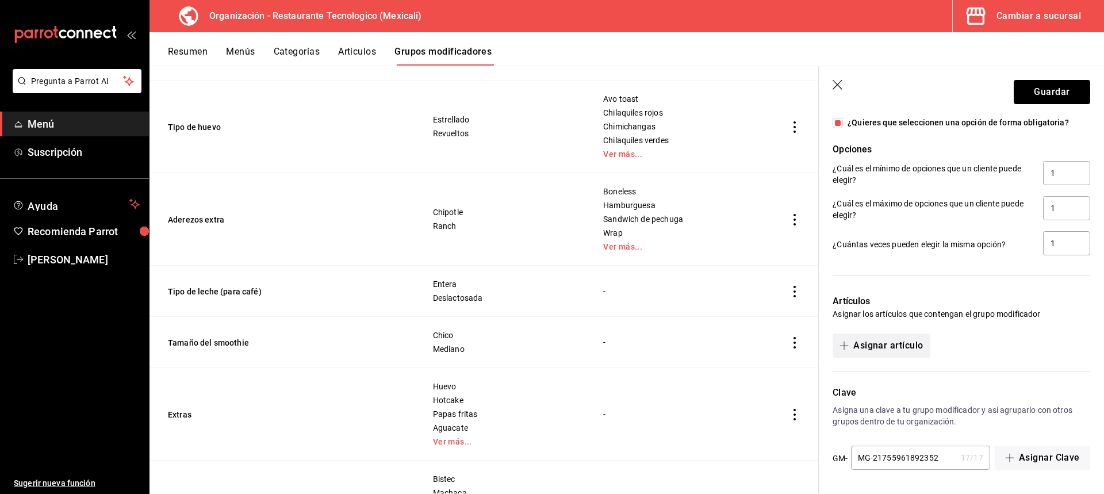
click at [915, 343] on button "Asignar artículo" at bounding box center [881, 346] width 97 height 24
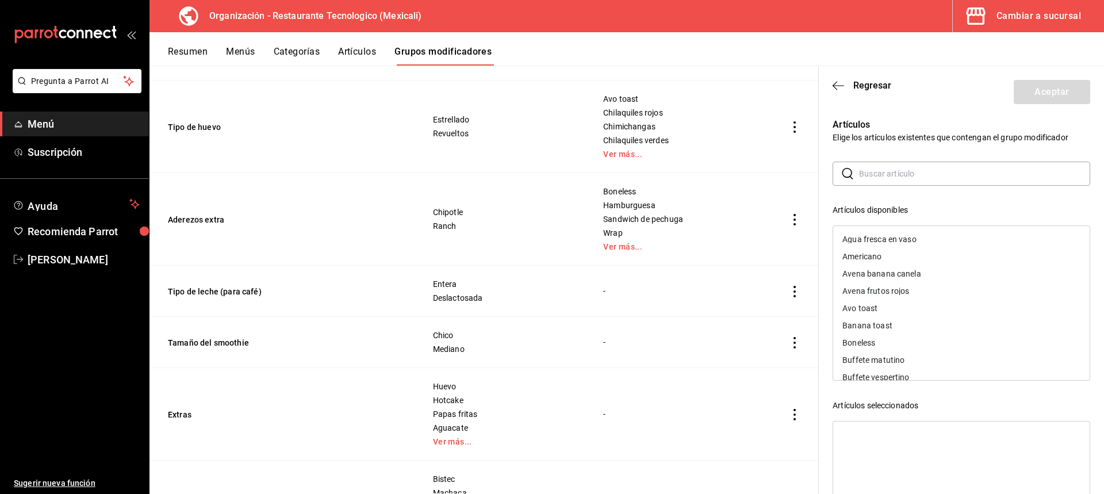
click at [990, 259] on div "Americano" at bounding box center [961, 256] width 257 height 17
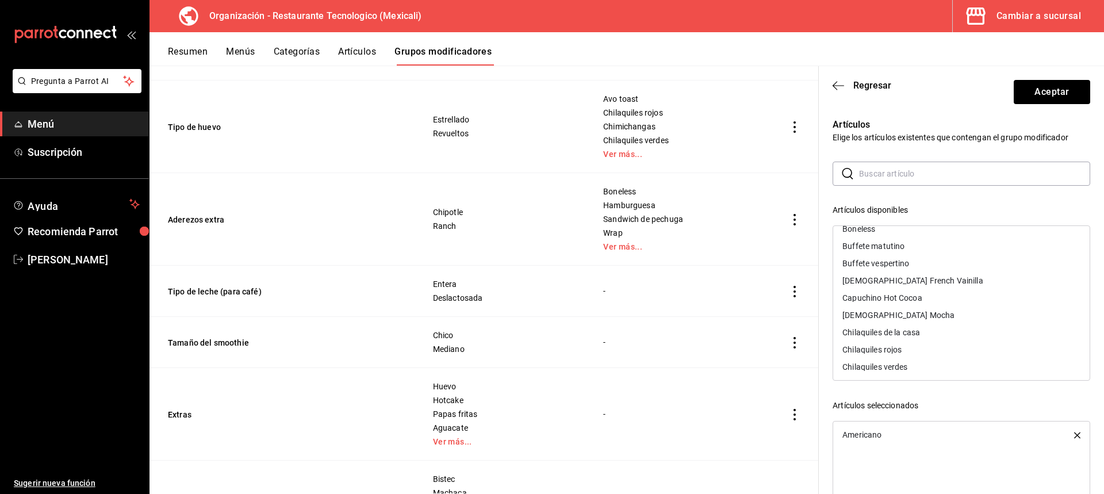
scroll to position [115, 0]
click at [966, 258] on div "[DEMOGRAPHIC_DATA] French Vainilla" at bounding box center [961, 262] width 257 height 17
click at [963, 261] on div "Capuchino Hot Cocoa" at bounding box center [961, 262] width 257 height 17
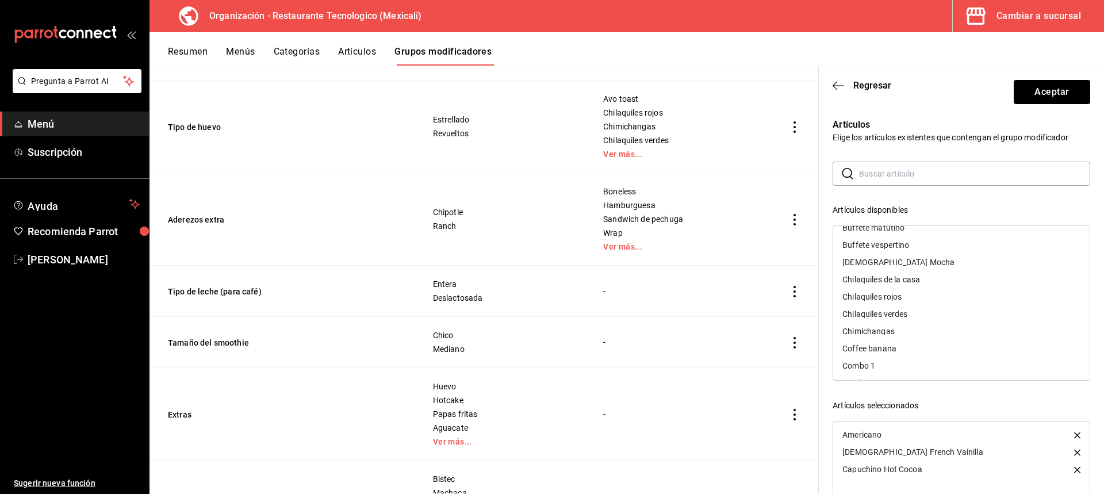
click at [963, 261] on div "[DEMOGRAPHIC_DATA] Mocha" at bounding box center [961, 262] width 257 height 17
drag, startPoint x: 963, startPoint y: 261, endPoint x: 791, endPoint y: 379, distance: 208.8
click at [791, 379] on main "Grupos modificadores organización Crea y asigna modificadores a tus artículos. …" at bounding box center [627, 280] width 955 height 429
click at [901, 331] on div "Coffee banana" at bounding box center [961, 331] width 257 height 17
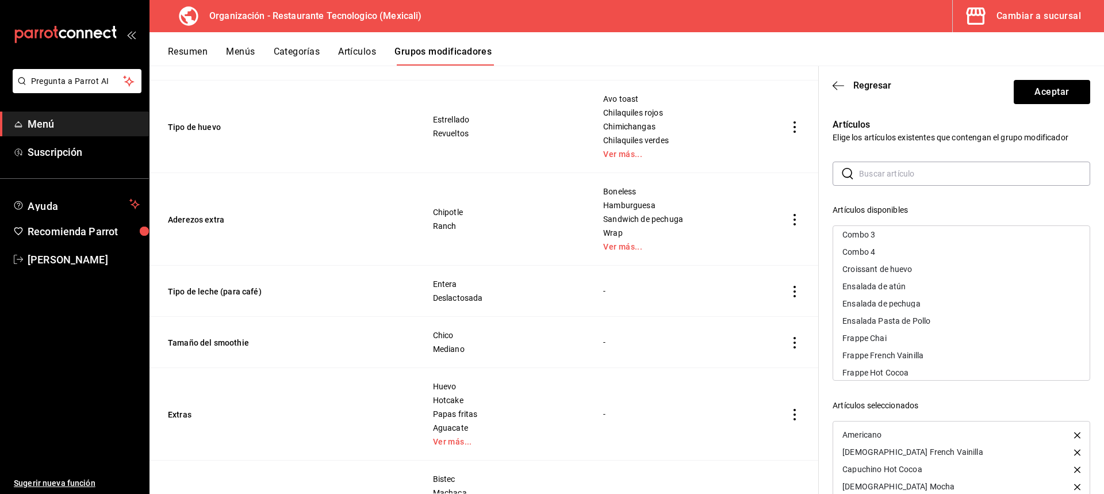
scroll to position [230, 0]
click at [980, 351] on div "Frappe Chai" at bounding box center [961, 354] width 257 height 17
click at [980, 351] on div "Frappe French Vainilla" at bounding box center [961, 354] width 257 height 17
click at [980, 351] on div "Frappe Hot Cocoa" at bounding box center [961, 354] width 257 height 17
click at [980, 351] on div "Frappe Mocha" at bounding box center [961, 354] width 257 height 17
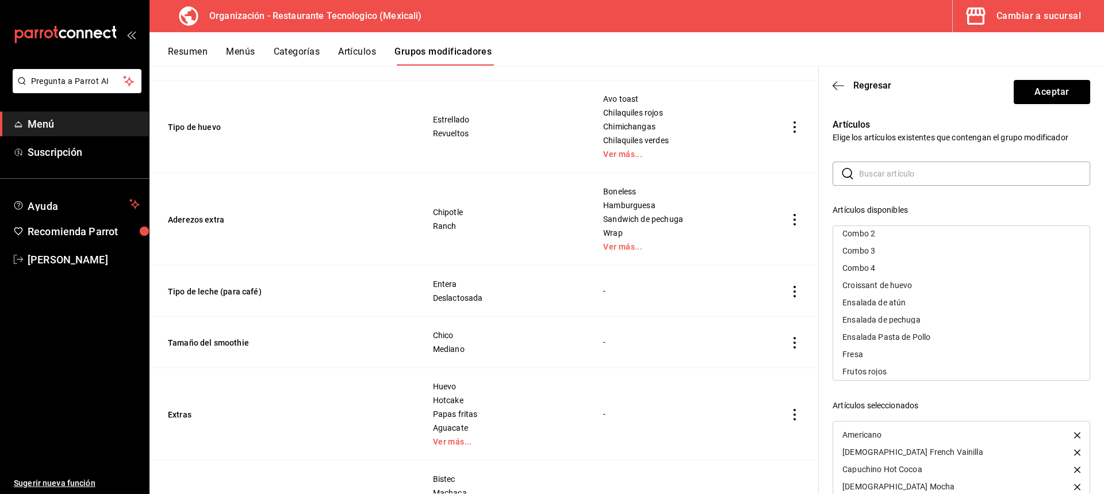
click at [980, 350] on div "Fresa" at bounding box center [961, 354] width 257 height 17
click at [980, 350] on div "Frutos rojos" at bounding box center [961, 354] width 257 height 17
click at [913, 297] on div "Latte Chai" at bounding box center [961, 302] width 257 height 17
click at [911, 309] on div "Latte French Vainilla" at bounding box center [961, 302] width 257 height 17
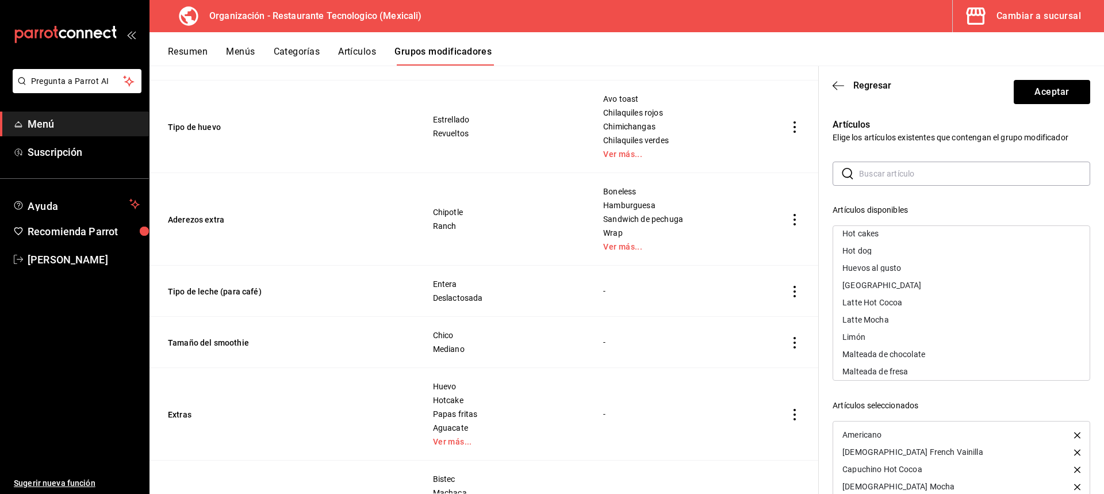
click at [911, 309] on div "Latte Hot Cocoa" at bounding box center [961, 302] width 257 height 17
click at [911, 309] on div "Latte Mocha" at bounding box center [961, 302] width 257 height 17
click at [952, 323] on div "Malteada de chocolate" at bounding box center [961, 319] width 257 height 17
click at [952, 323] on div "Malteada de fresa" at bounding box center [961, 319] width 257 height 17
click at [952, 323] on div "Malteada de [PERSON_NAME]" at bounding box center [961, 319] width 257 height 17
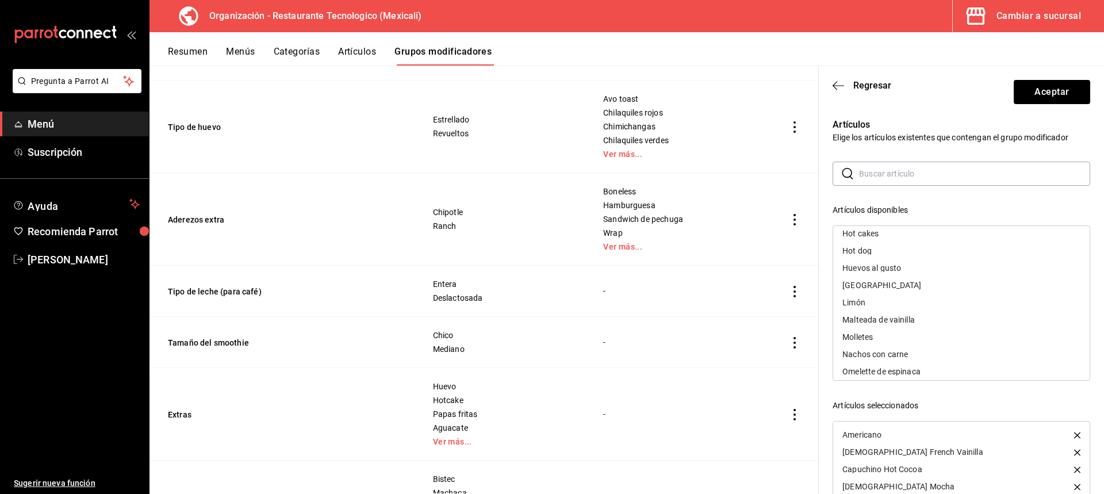
click at [952, 323] on div "Malteada de vainilla" at bounding box center [961, 319] width 257 height 17
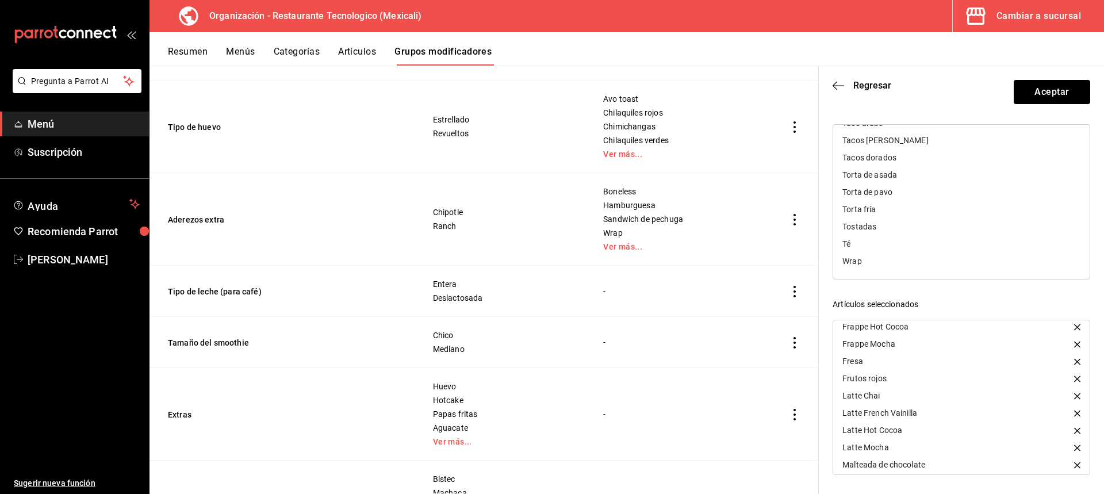
scroll to position [183, 0]
click at [1062, 91] on button "Aceptar" at bounding box center [1052, 92] width 76 height 24
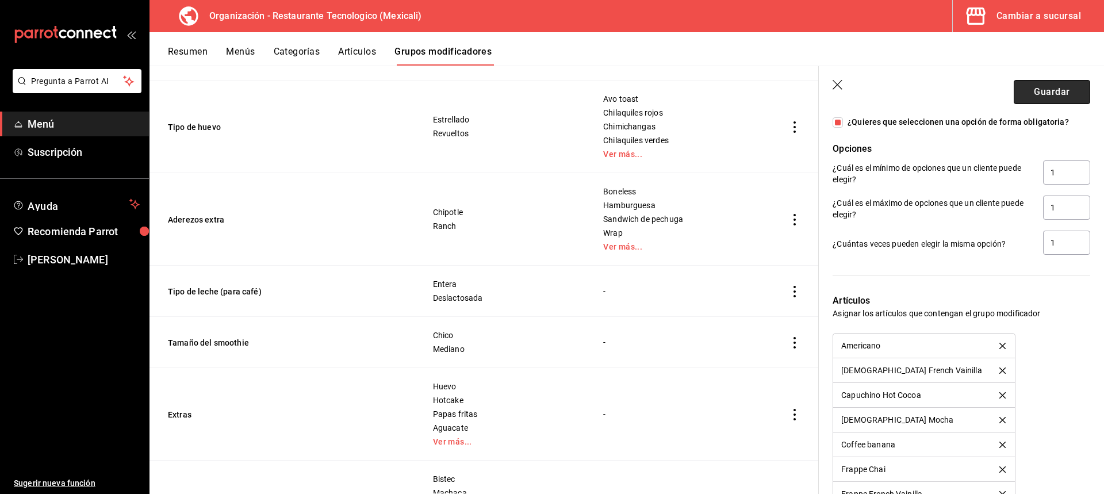
click at [1062, 90] on button "Guardar" at bounding box center [1052, 92] width 76 height 24
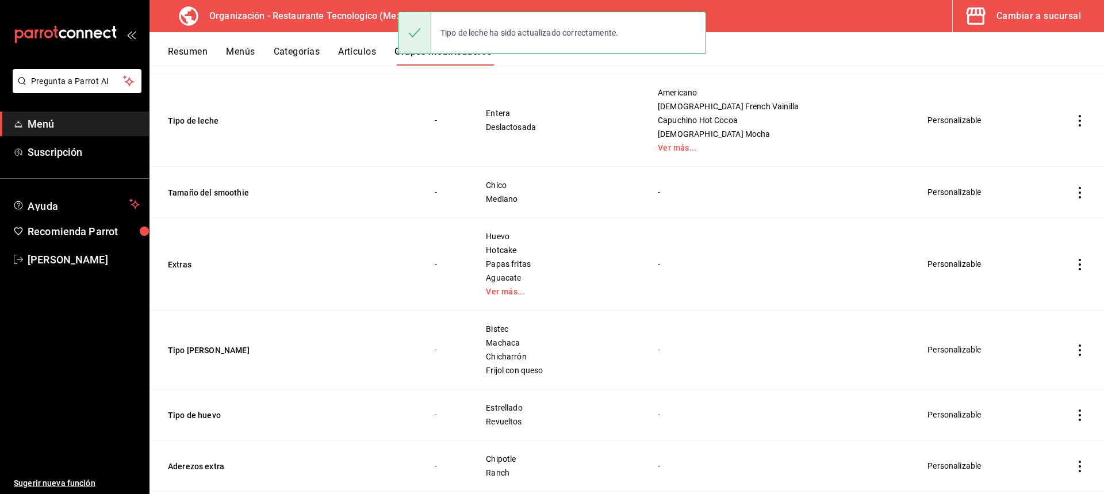
scroll to position [403, 0]
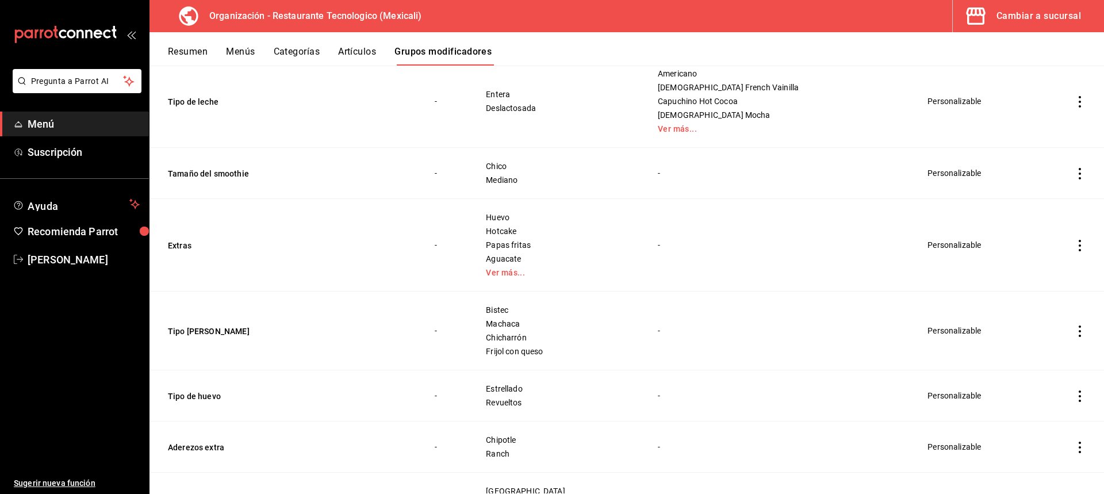
drag, startPoint x: 1066, startPoint y: 167, endPoint x: 1073, endPoint y: 170, distance: 6.9
click at [1068, 167] on td "simple table" at bounding box center [1080, 173] width 48 height 51
click at [1074, 170] on icon "actions" at bounding box center [1080, 174] width 12 height 12
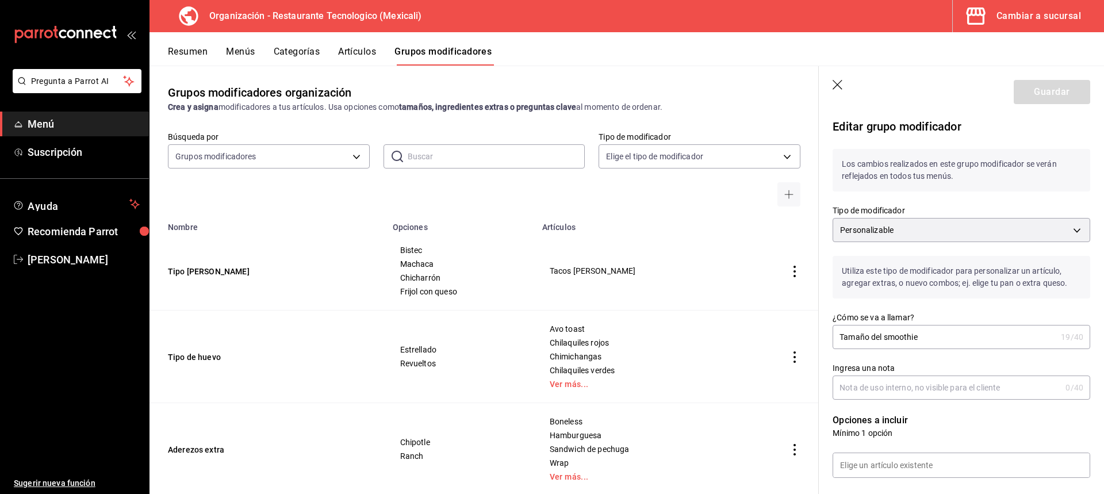
scroll to position [403, 0]
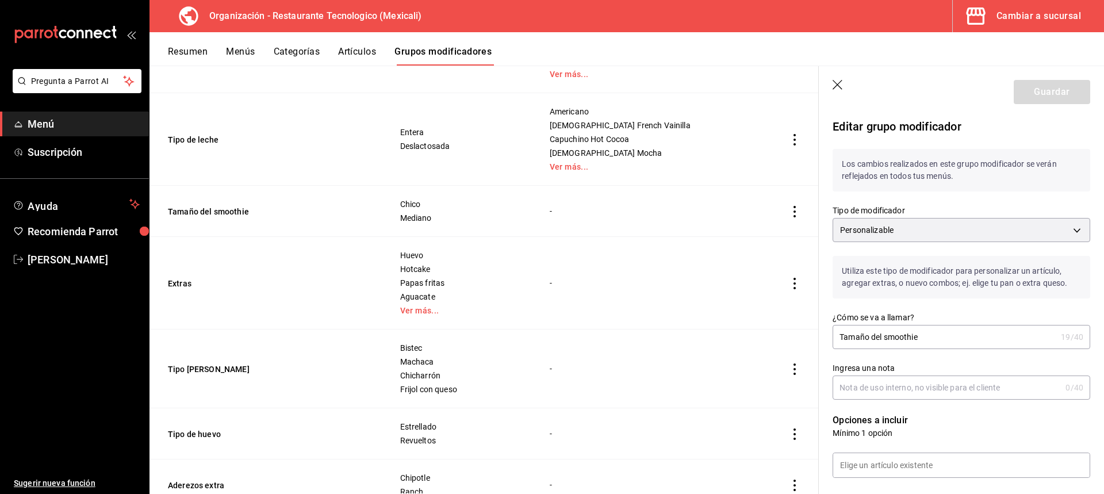
drag, startPoint x: 921, startPoint y: 339, endPoint x: 878, endPoint y: 327, distance: 44.6
click at [878, 327] on input "Tamaño del smoothie" at bounding box center [945, 337] width 224 height 23
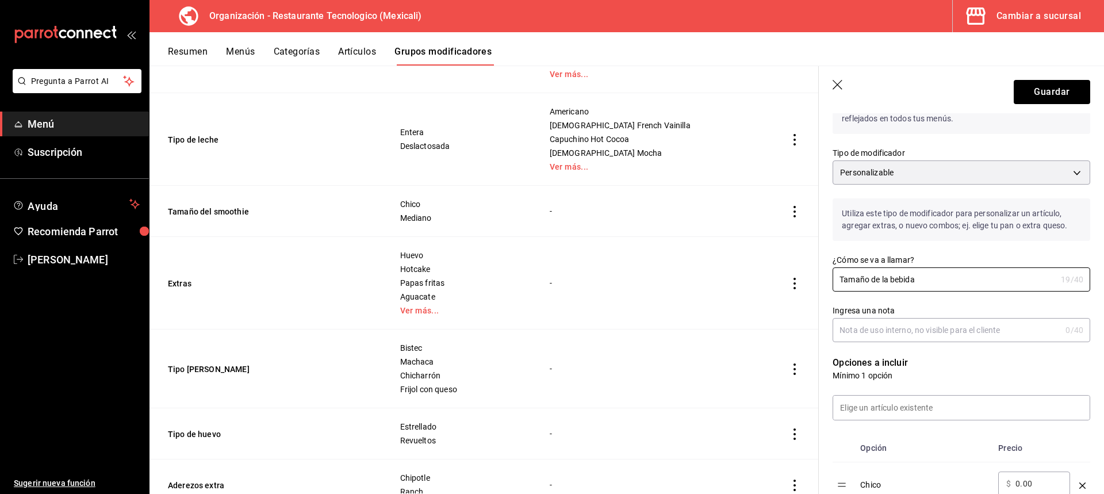
scroll to position [115, 0]
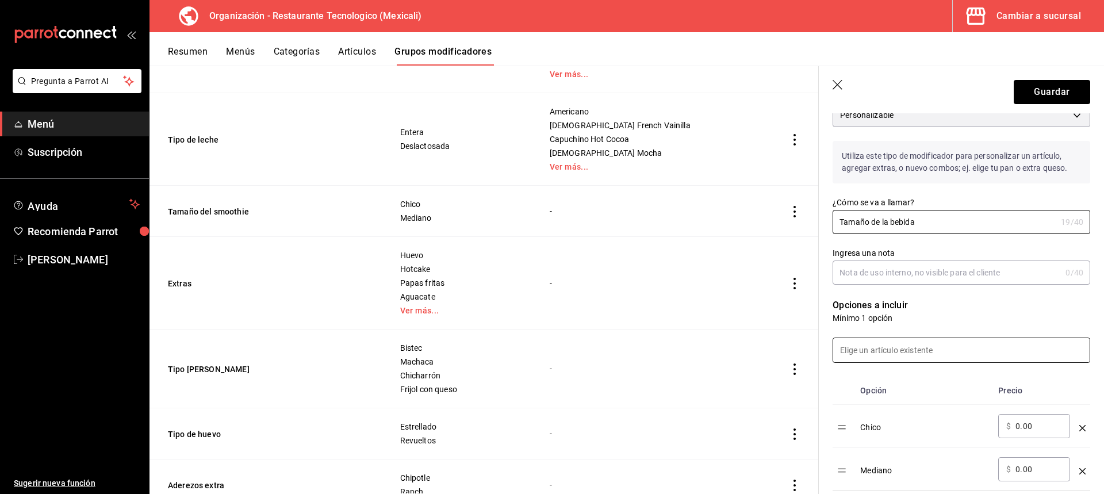
type input "Tamaño de la bebida"
click at [914, 349] on input at bounding box center [961, 350] width 257 height 24
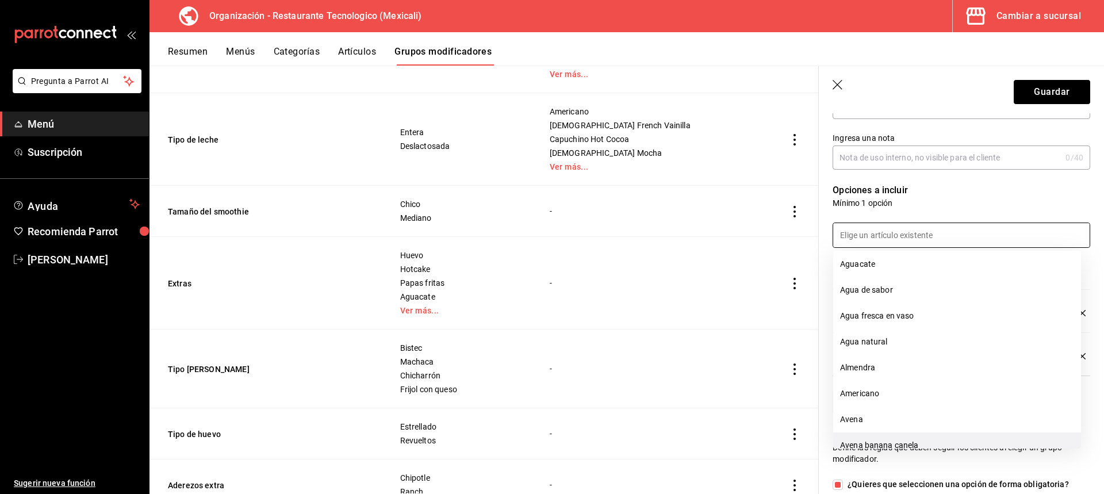
scroll to position [0, 0]
click at [1039, 165] on input "Ingresa una nota" at bounding box center [947, 157] width 228 height 23
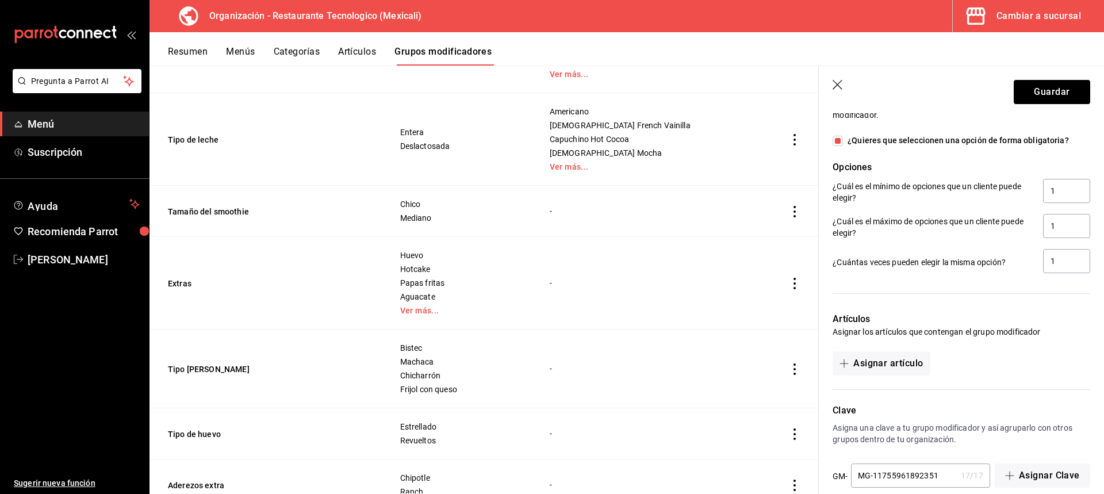
scroll to position [575, 0]
click at [863, 365] on button "Asignar artículo" at bounding box center [881, 362] width 97 height 24
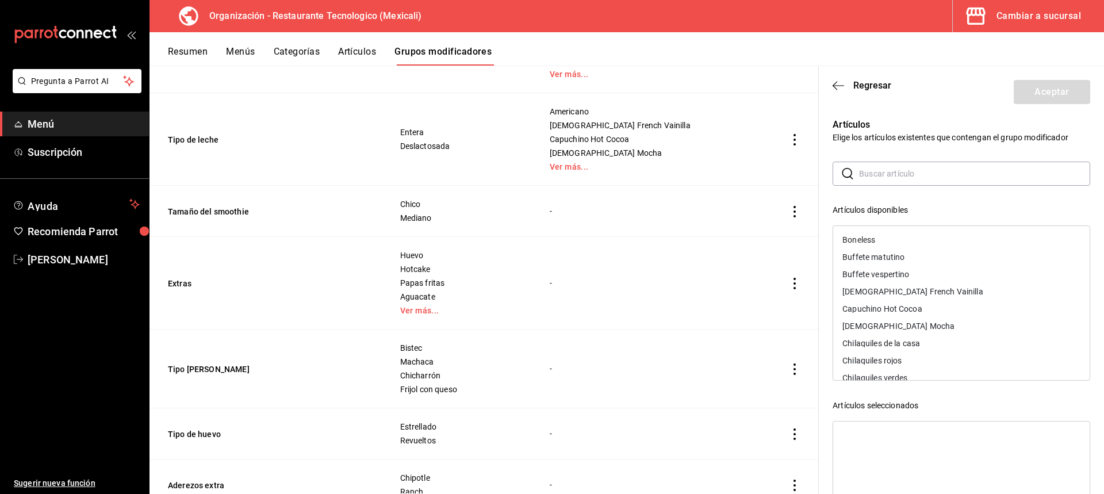
scroll to position [115, 0]
click at [948, 277] on div "[DEMOGRAPHIC_DATA] French Vainilla" at bounding box center [961, 279] width 257 height 17
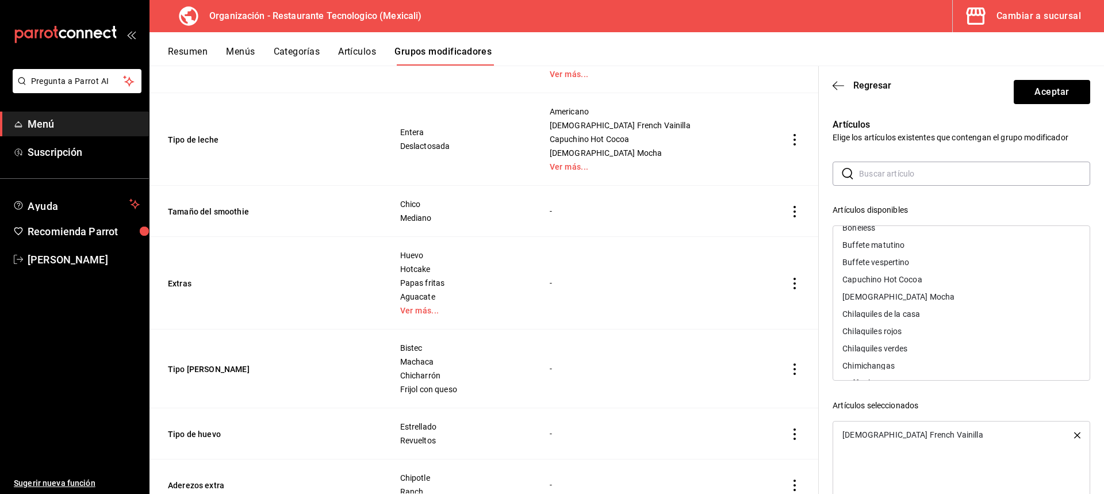
click at [948, 277] on div "Capuchino Hot Cocoa" at bounding box center [961, 279] width 257 height 17
click at [948, 277] on div "[DEMOGRAPHIC_DATA] Mocha" at bounding box center [961, 279] width 257 height 17
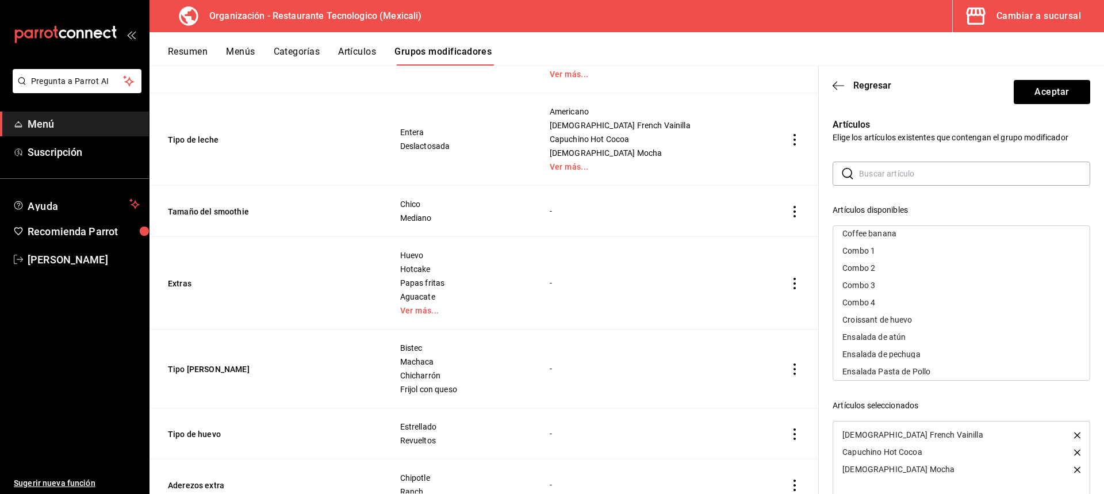
scroll to position [173, 0]
click at [1074, 434] on icon "button" at bounding box center [1077, 435] width 6 height 6
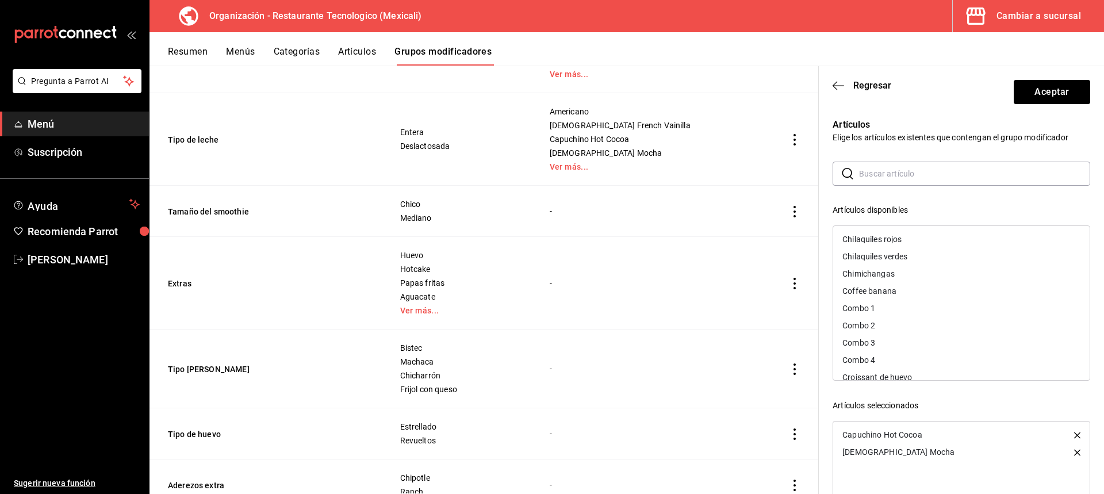
click at [1074, 433] on icon "button" at bounding box center [1077, 435] width 6 height 6
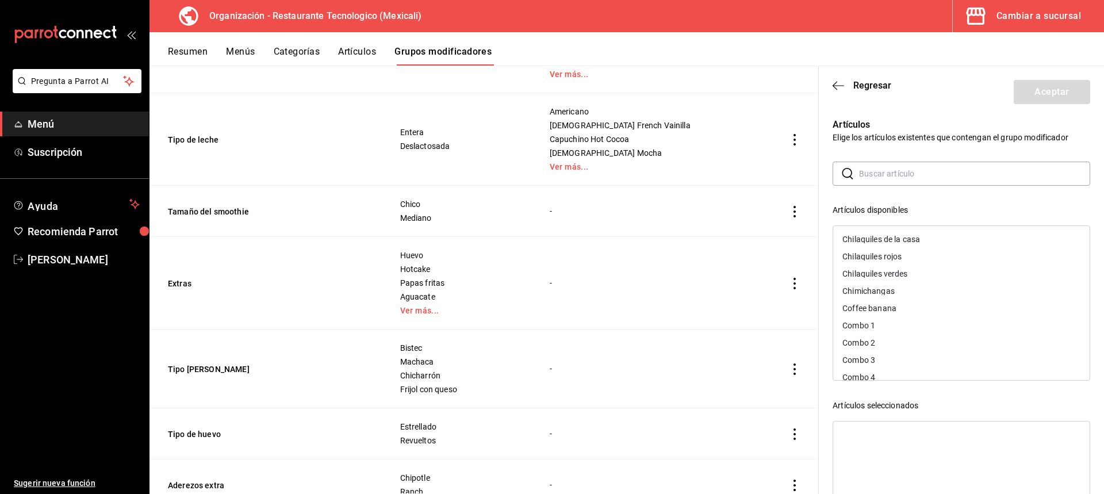
scroll to position [224, 0]
click at [939, 295] on div "Coffee banana" at bounding box center [961, 290] width 257 height 17
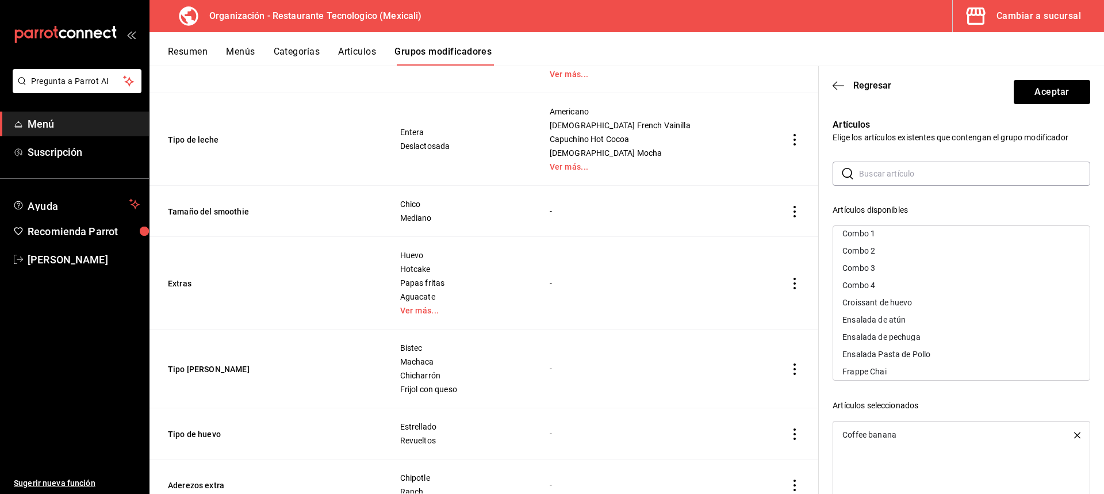
scroll to position [339, 0]
click at [936, 313] on div "Frappe Chai" at bounding box center [961, 313] width 257 height 17
click at [936, 313] on div "Frappe French Vainilla" at bounding box center [961, 313] width 257 height 17
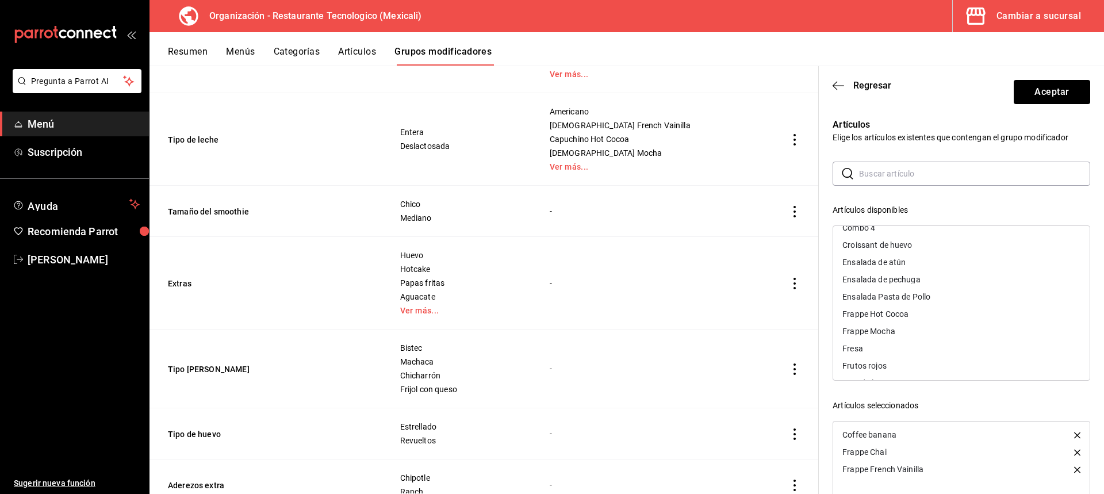
click at [936, 313] on div "Frappe Hot Cocoa" at bounding box center [961, 313] width 257 height 17
click at [936, 313] on div "Frappe Mocha" at bounding box center [961, 313] width 257 height 17
click at [938, 261] on div "Fresa" at bounding box center [961, 256] width 257 height 17
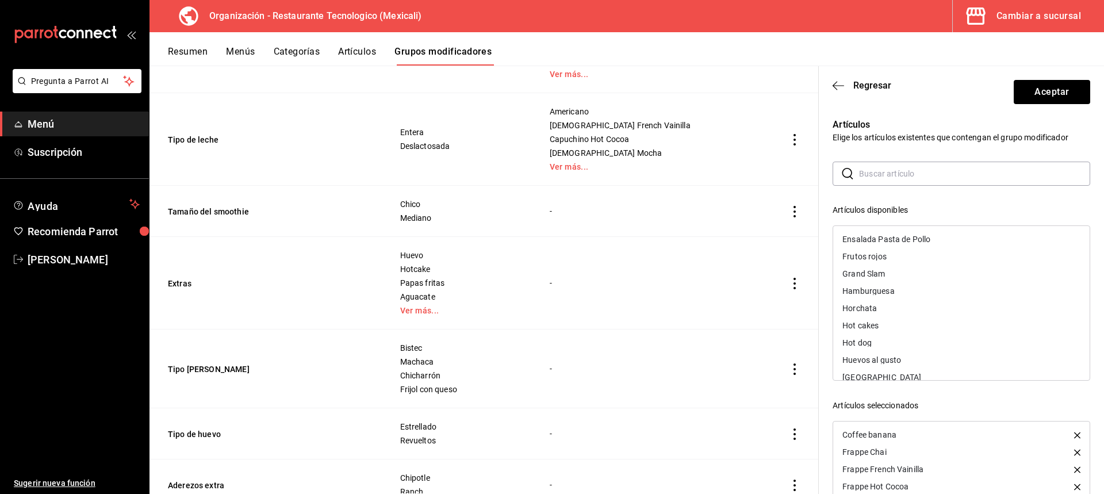
click at [938, 261] on div "Frutos rojos" at bounding box center [961, 256] width 257 height 17
click at [919, 324] on div "Latte Chai" at bounding box center [961, 319] width 257 height 17
click at [919, 324] on div "Latte French Vainilla" at bounding box center [961, 319] width 257 height 17
click at [919, 324] on div "Latte Hot Cocoa" at bounding box center [961, 319] width 257 height 17
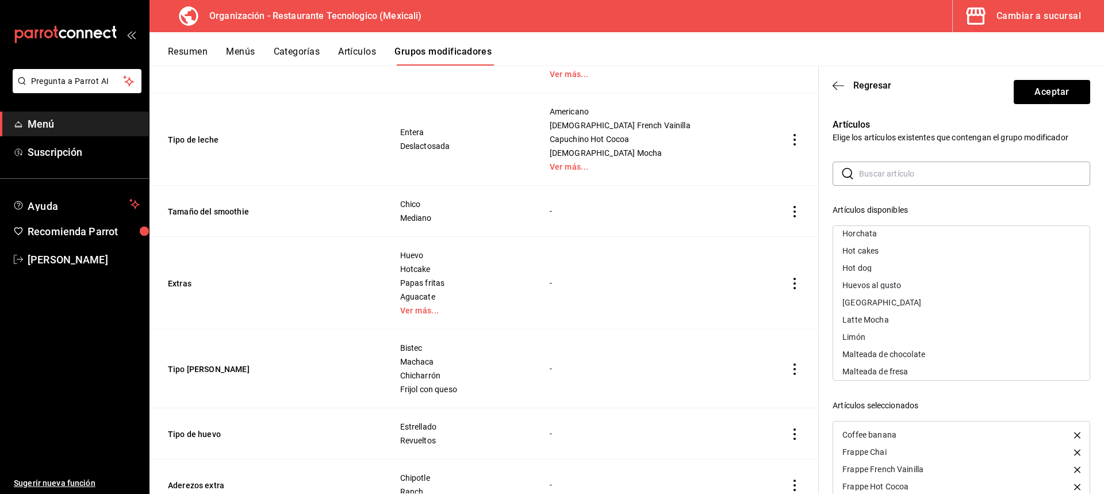
click at [919, 324] on div "Latte Mocha" at bounding box center [961, 319] width 257 height 17
click at [940, 278] on div "Malteada de chocolate" at bounding box center [961, 279] width 257 height 17
click at [940, 278] on div "Malteada de fresa" at bounding box center [961, 279] width 257 height 17
click at [940, 278] on div "Malteada de [PERSON_NAME]" at bounding box center [961, 279] width 257 height 17
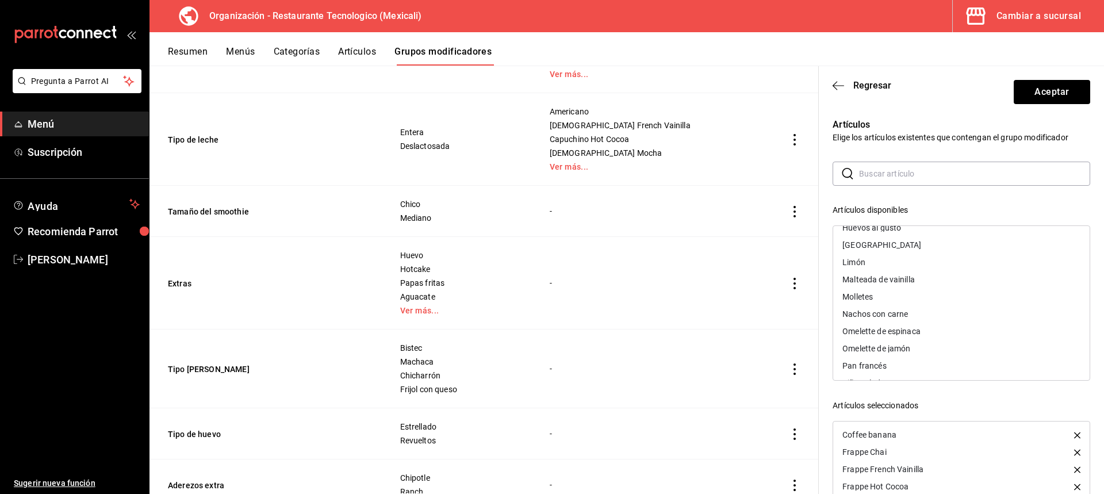
click at [940, 278] on div "Malteada de vainilla" at bounding box center [961, 279] width 257 height 17
click at [942, 254] on div "Piña colada" at bounding box center [961, 250] width 257 height 17
click at [929, 159] on div "Artículos Elige los artículos existentes que contengan el grupo modificador ​ ​…" at bounding box center [954, 338] width 271 height 468
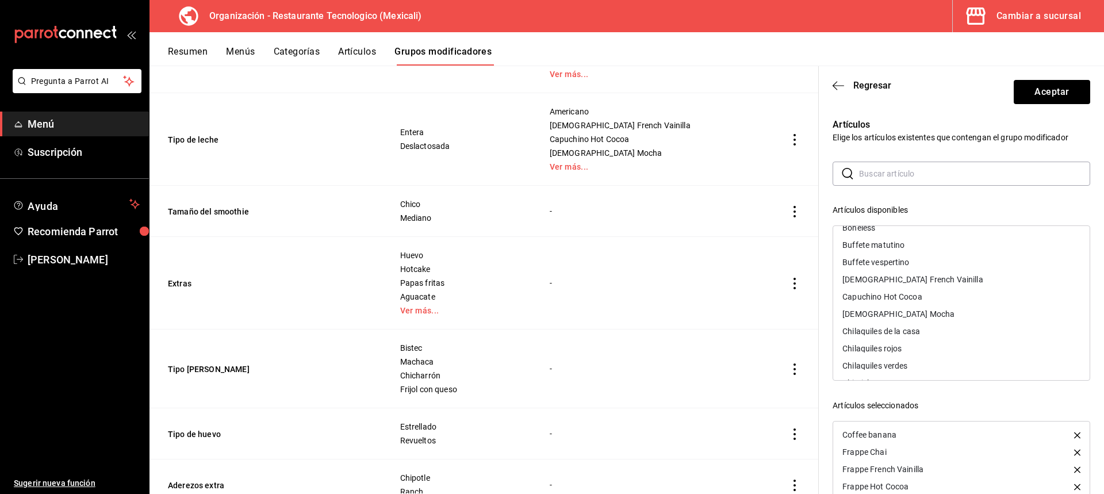
click at [832, 82] on header "Regresar Aceptar" at bounding box center [961, 89] width 285 height 47
click at [841, 86] on icon "button" at bounding box center [839, 86] width 12 height 10
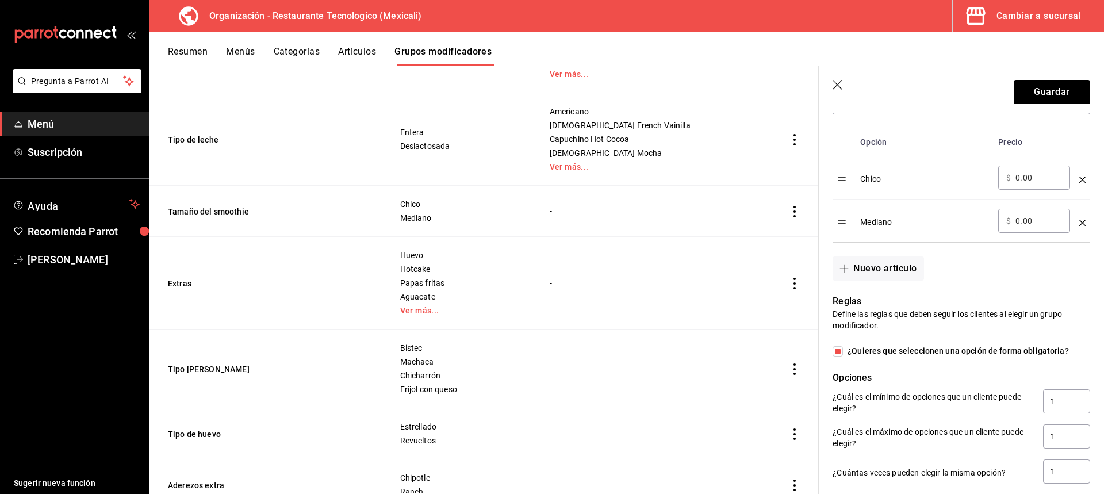
scroll to position [403, 0]
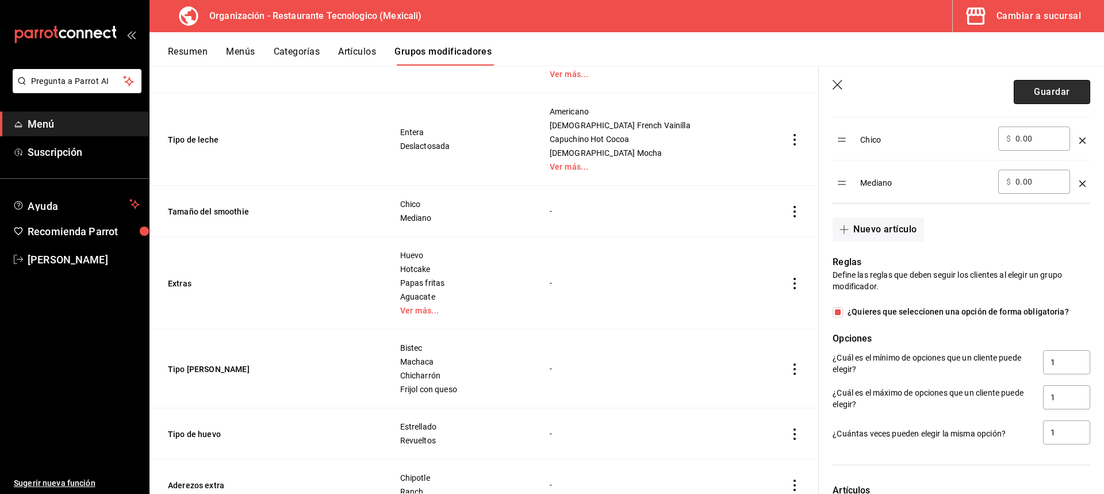
click at [1046, 100] on button "Guardar" at bounding box center [1052, 92] width 76 height 24
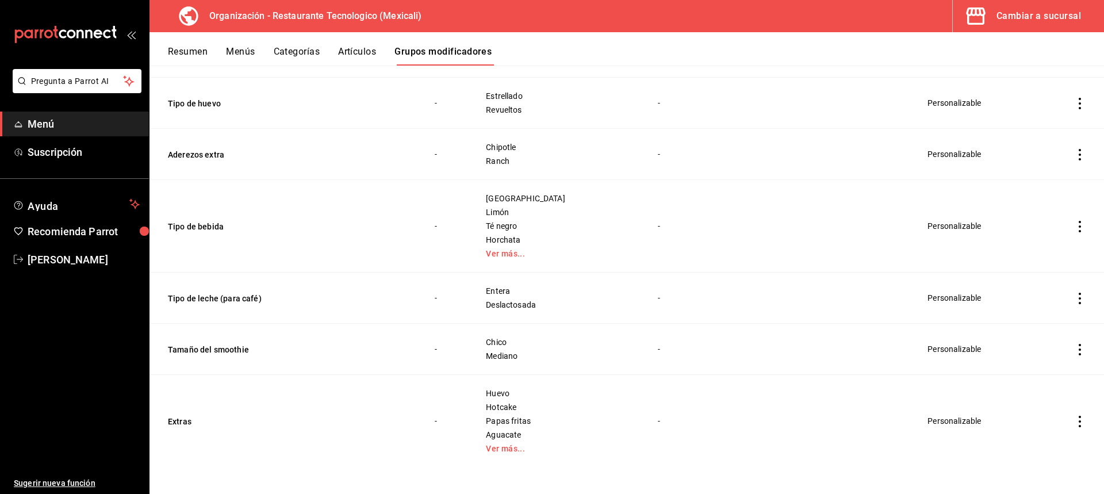
scroll to position [697, 0]
click at [1076, 221] on icon "actions" at bounding box center [1080, 226] width 12 height 12
click at [1049, 293] on span "Eliminar" at bounding box center [1037, 299] width 30 height 12
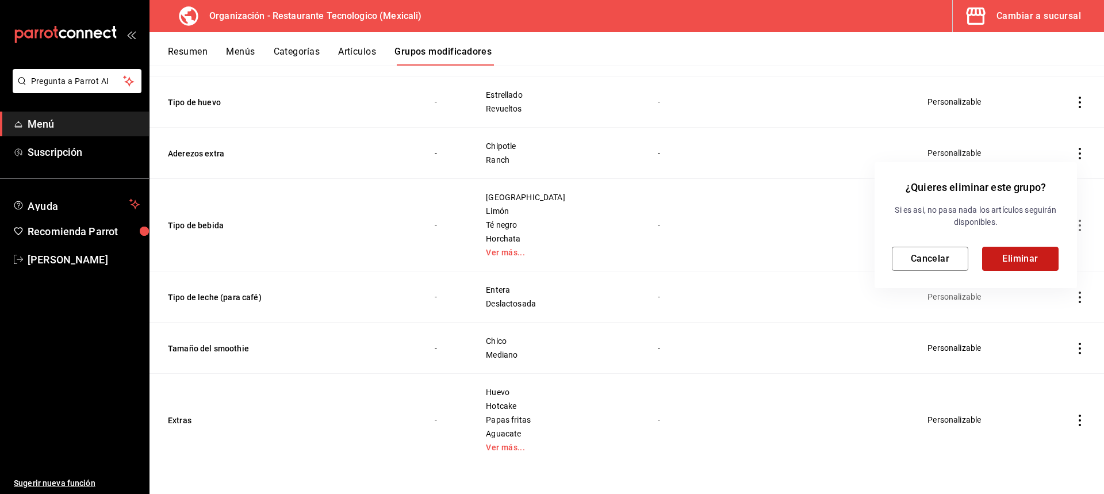
click at [1030, 258] on button "Eliminar" at bounding box center [1020, 259] width 76 height 24
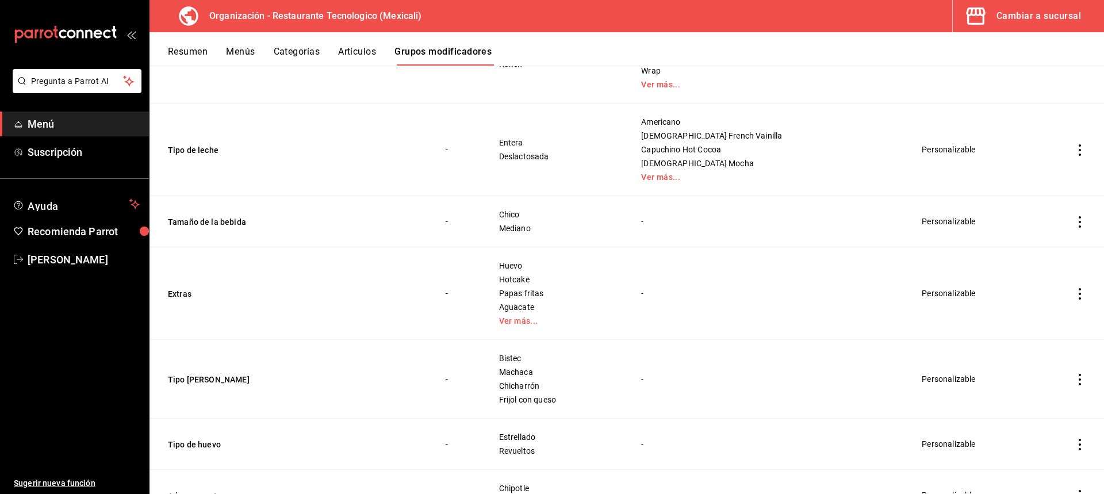
scroll to position [374, 0]
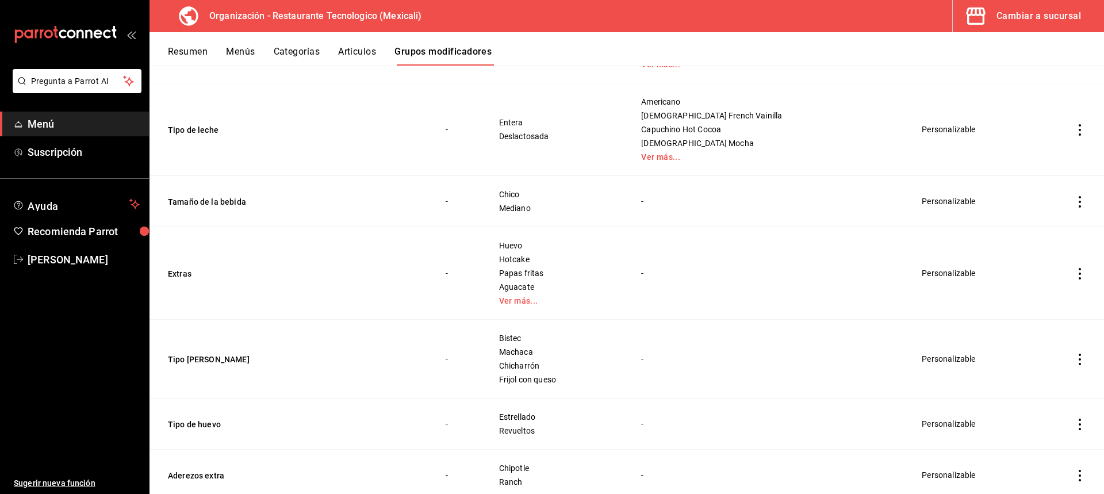
click at [1074, 360] on icon "actions" at bounding box center [1080, 360] width 12 height 12
click at [1036, 427] on span "Eliminar" at bounding box center [1037, 433] width 30 height 12
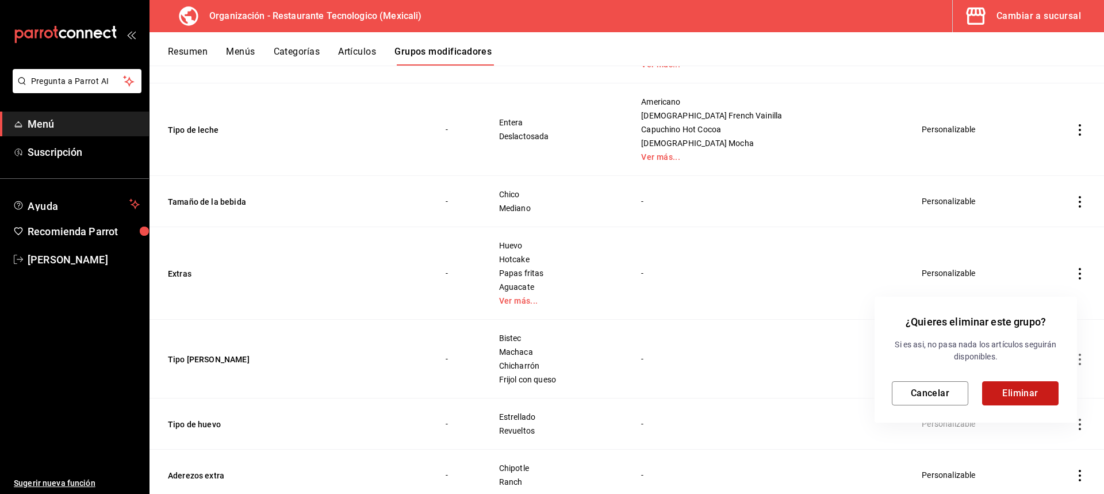
click at [1004, 392] on button "Eliminar" at bounding box center [1020, 393] width 76 height 24
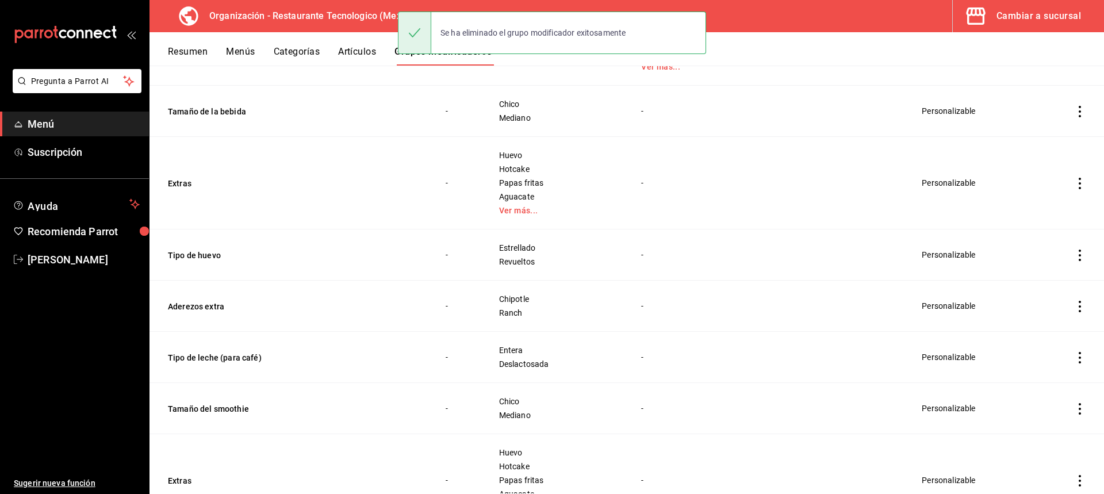
scroll to position [526, 0]
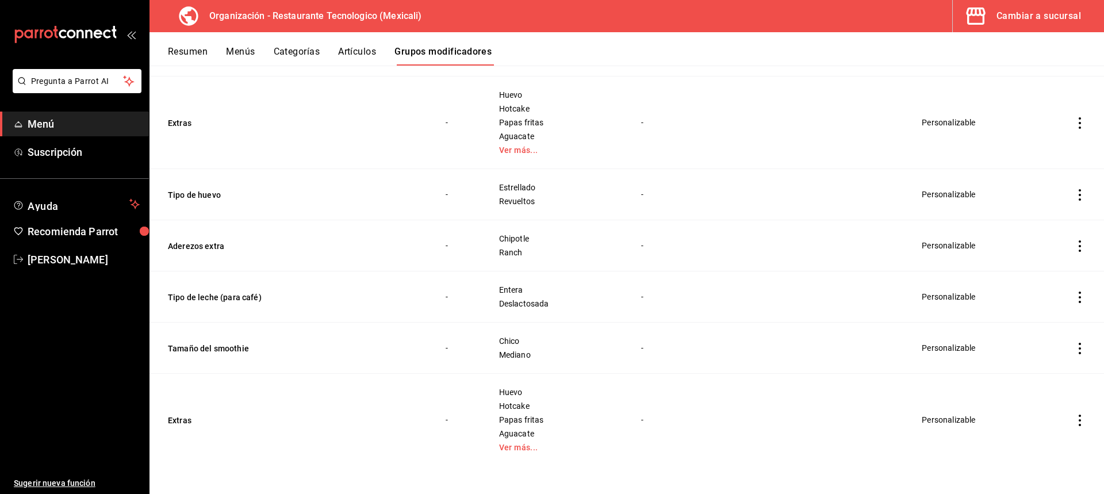
click at [1074, 193] on icon "actions" at bounding box center [1080, 195] width 12 height 12
click at [1036, 260] on li "Eliminar" at bounding box center [1026, 269] width 69 height 24
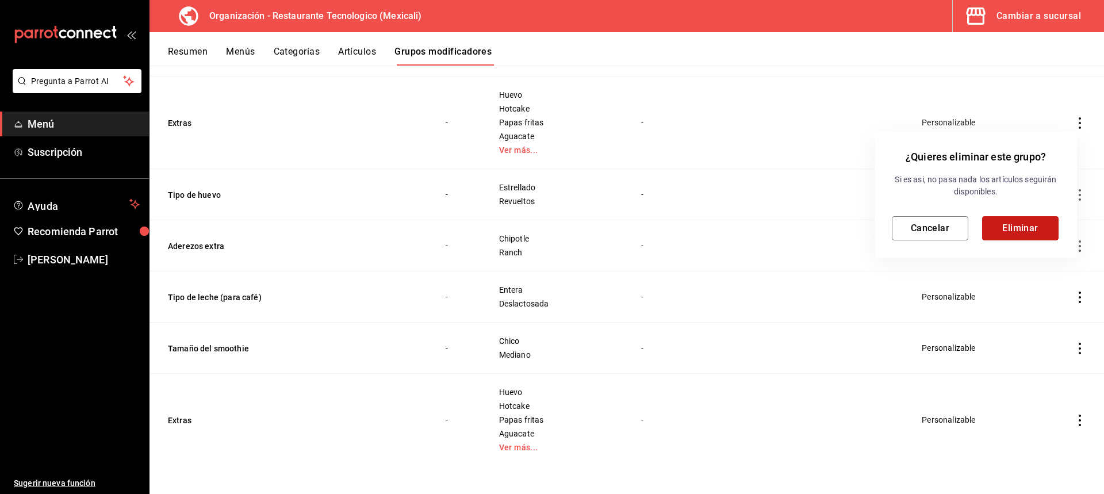
click at [1020, 225] on button "Eliminar" at bounding box center [1020, 228] width 76 height 24
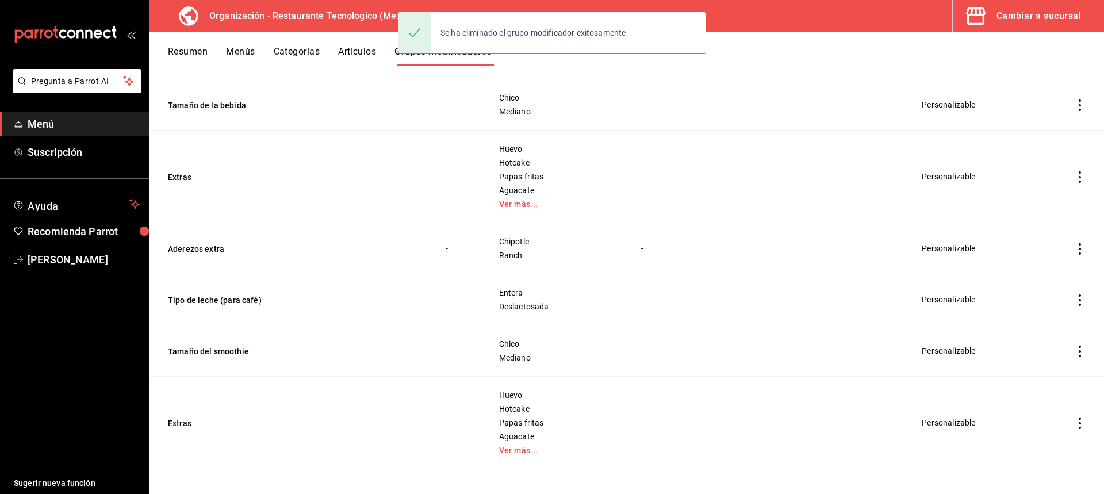
scroll to position [475, 0]
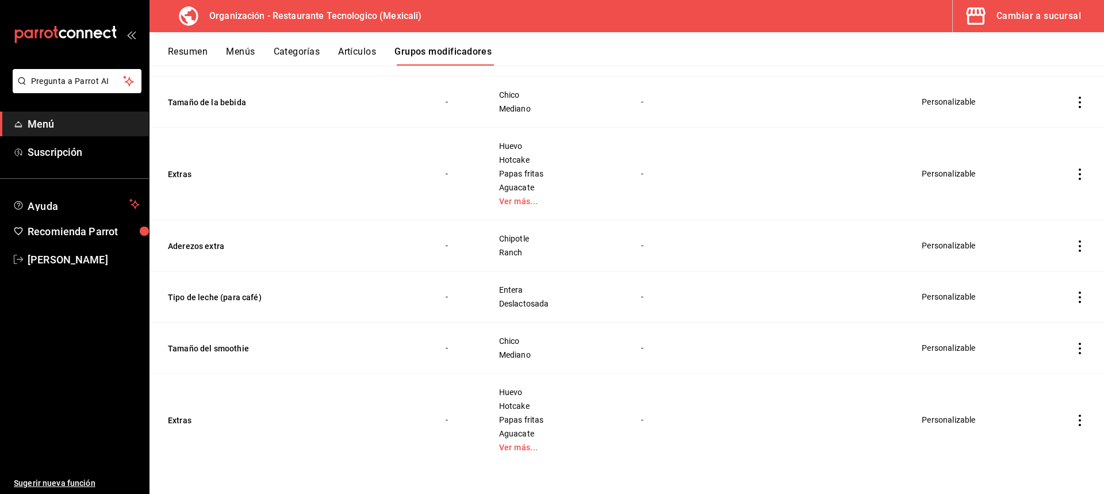
click at [1074, 299] on icon "actions" at bounding box center [1080, 298] width 12 height 12
click at [1023, 378] on li "Eliminar" at bounding box center [1026, 371] width 69 height 24
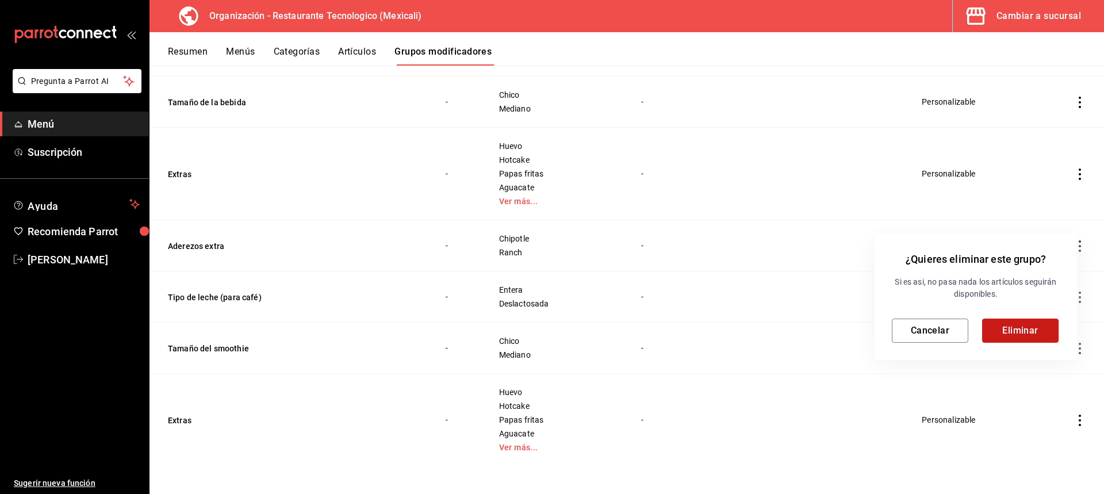
click at [1020, 331] on button "Eliminar" at bounding box center [1020, 331] width 76 height 24
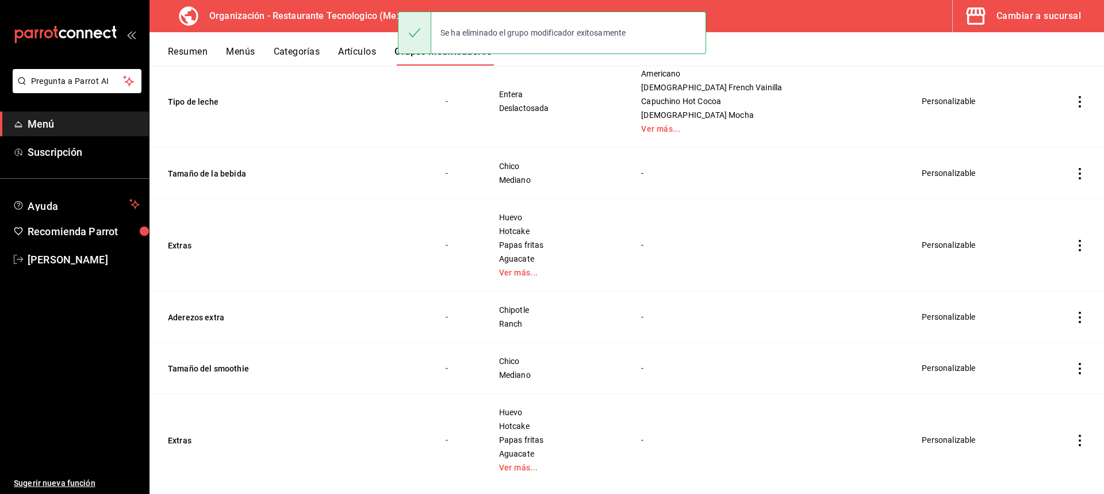
scroll to position [423, 0]
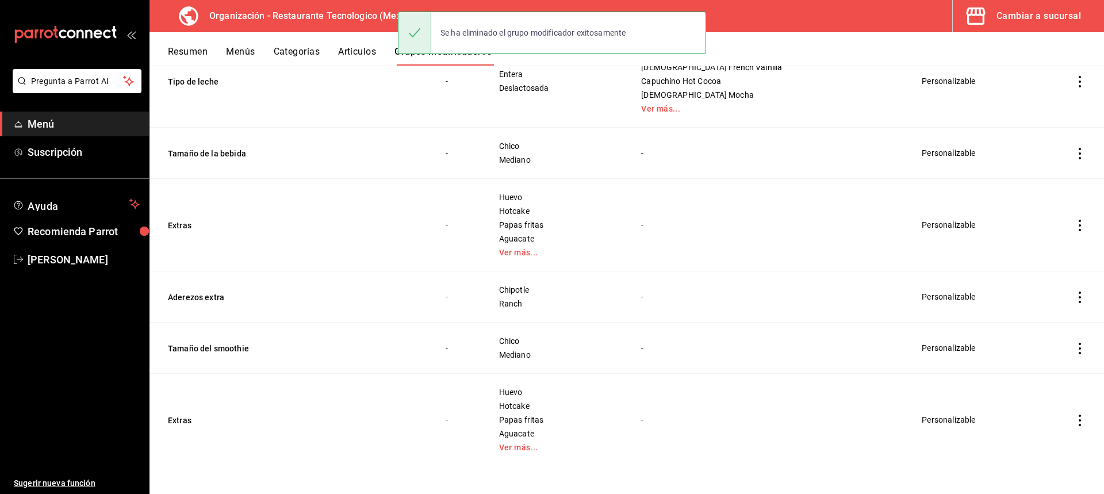
click at [1074, 352] on icon "actions" at bounding box center [1080, 349] width 12 height 12
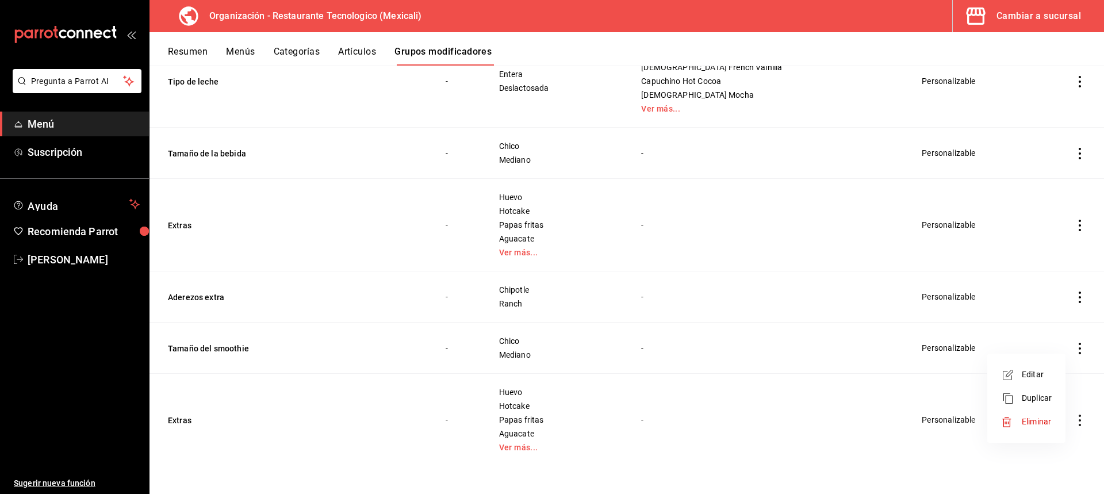
click at [1058, 421] on li "Eliminar" at bounding box center [1026, 422] width 69 height 24
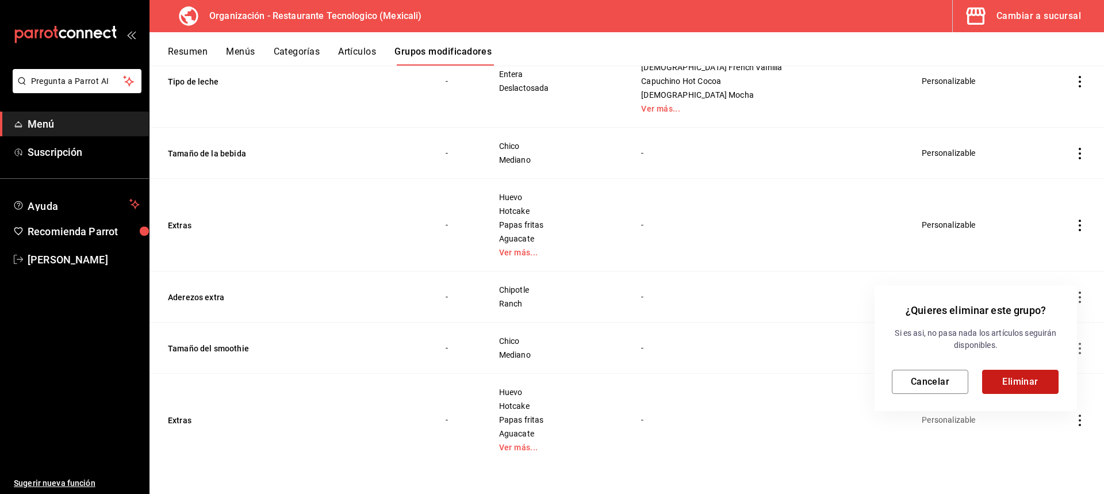
click at [1039, 392] on button "Eliminar" at bounding box center [1020, 382] width 76 height 24
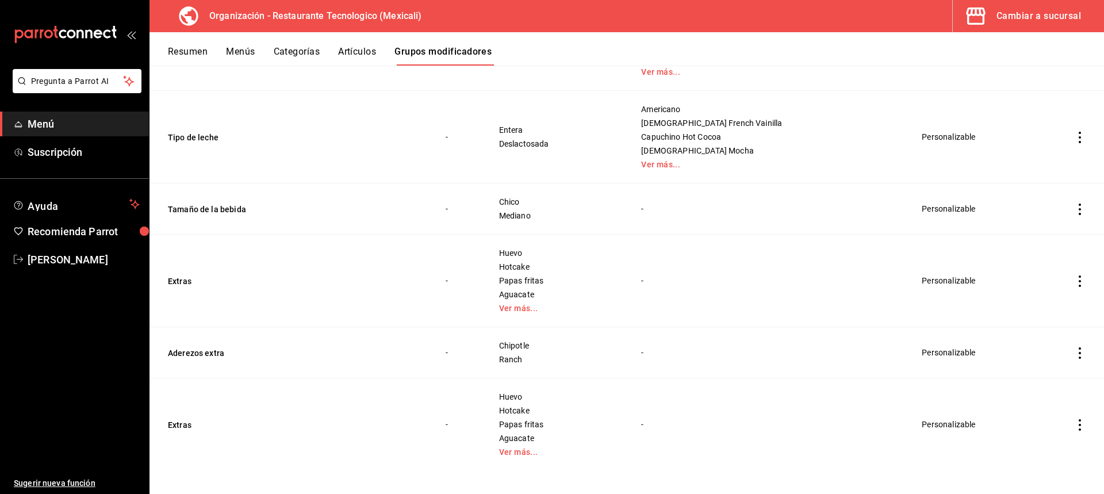
scroll to position [372, 0]
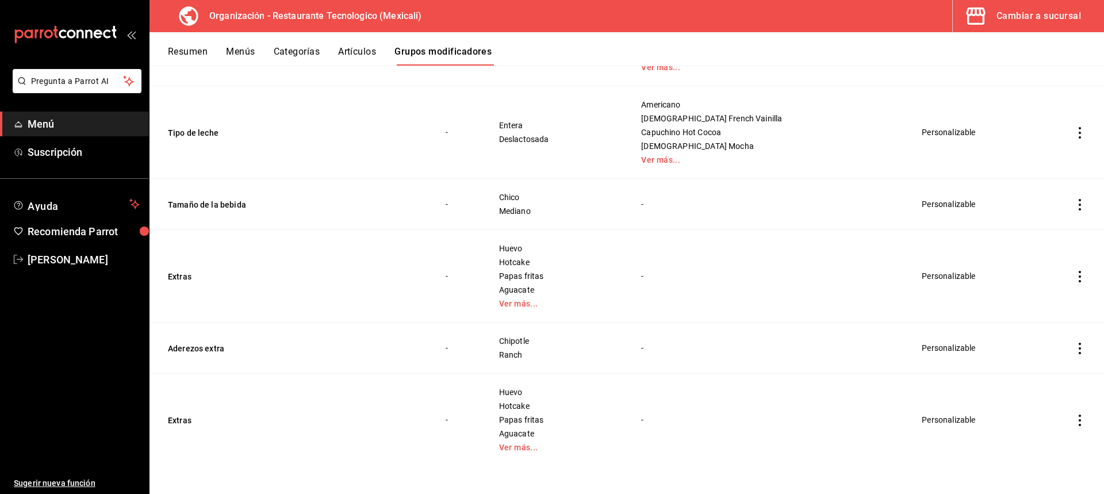
click at [1065, 346] on td "simple table" at bounding box center [1080, 348] width 48 height 51
click at [1074, 350] on icon "actions" at bounding box center [1080, 349] width 12 height 12
click at [1002, 429] on li "Eliminar" at bounding box center [1026, 422] width 69 height 24
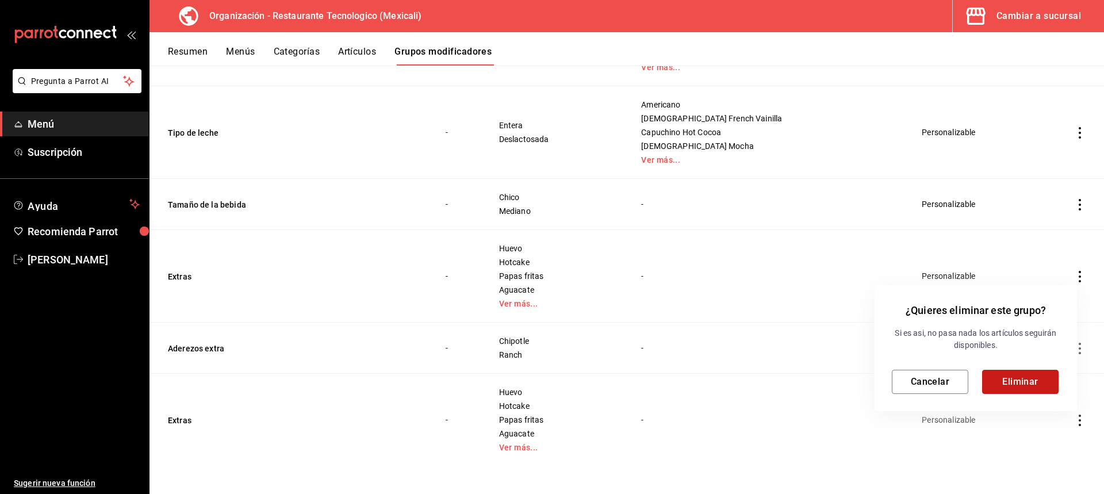
click at [1027, 381] on button "Eliminar" at bounding box center [1020, 382] width 76 height 24
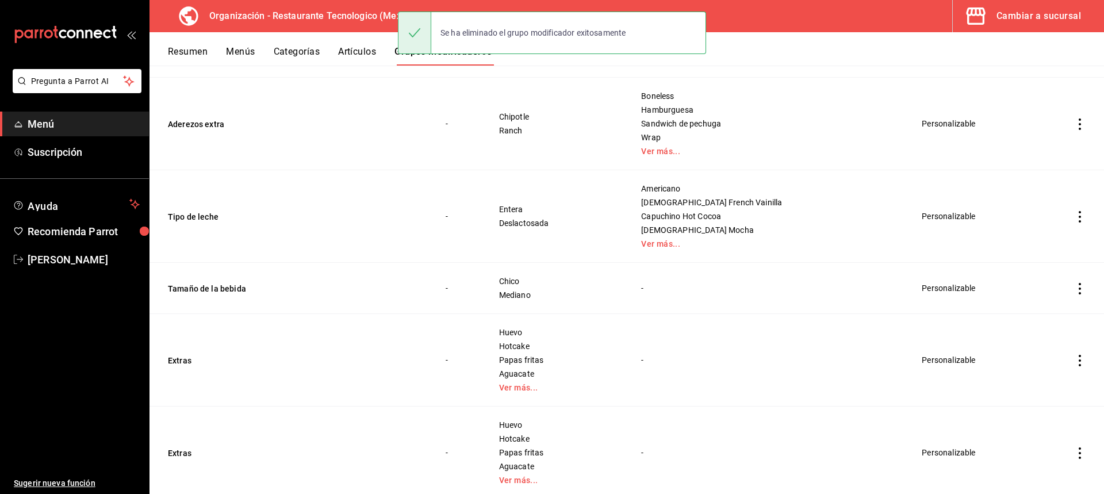
scroll to position [321, 0]
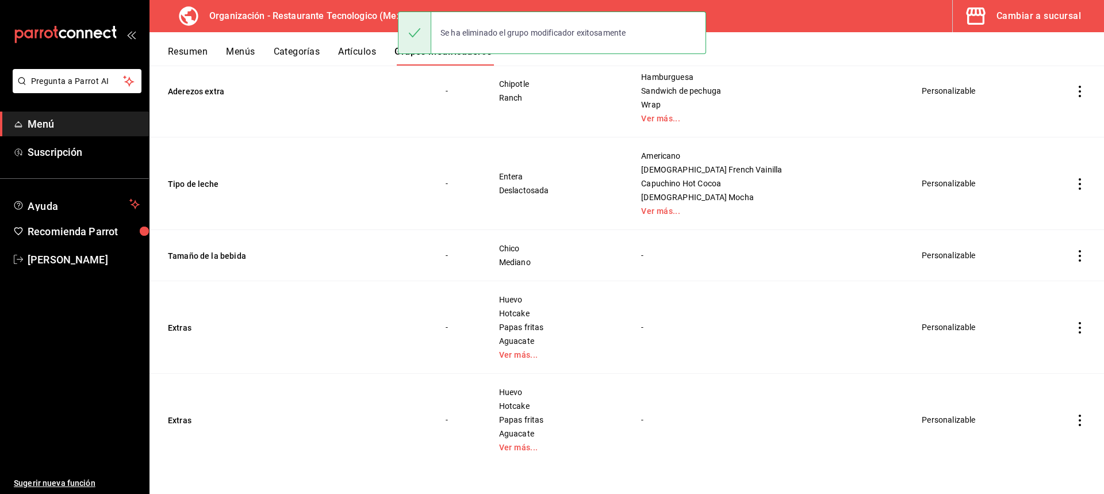
click at [1079, 416] on icon "actions" at bounding box center [1080, 421] width 2 height 12
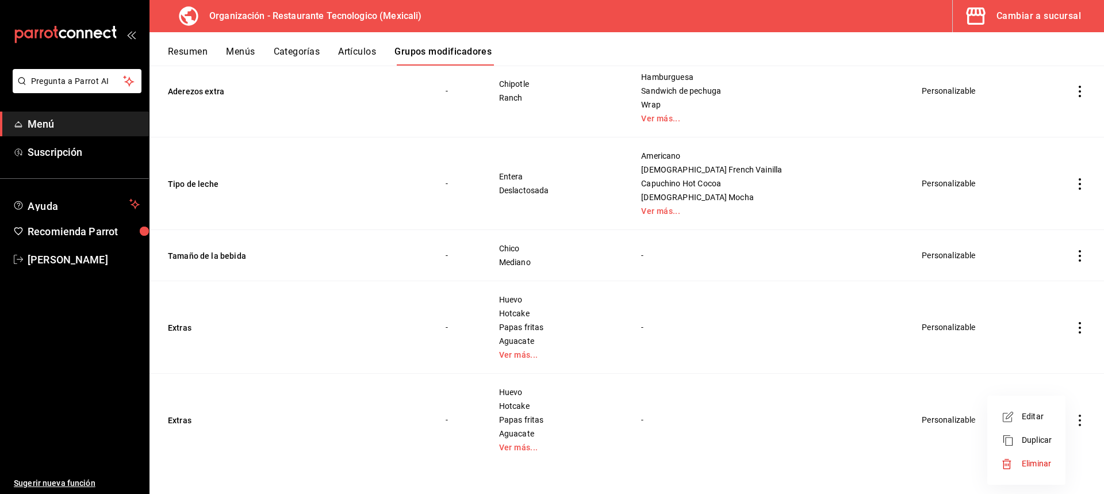
click at [1031, 460] on span "Eliminar" at bounding box center [1036, 463] width 29 height 9
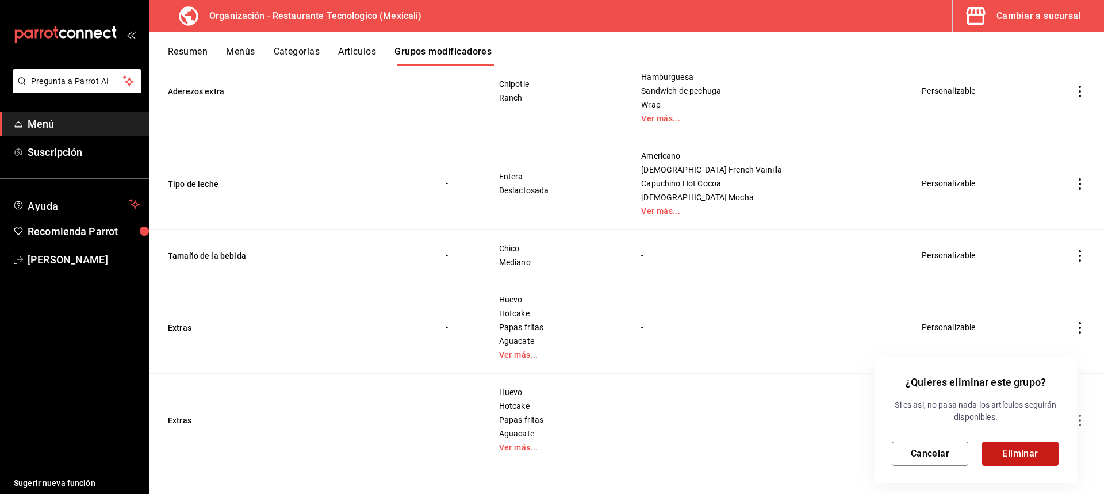
click at [1028, 449] on button "Eliminar" at bounding box center [1020, 454] width 76 height 24
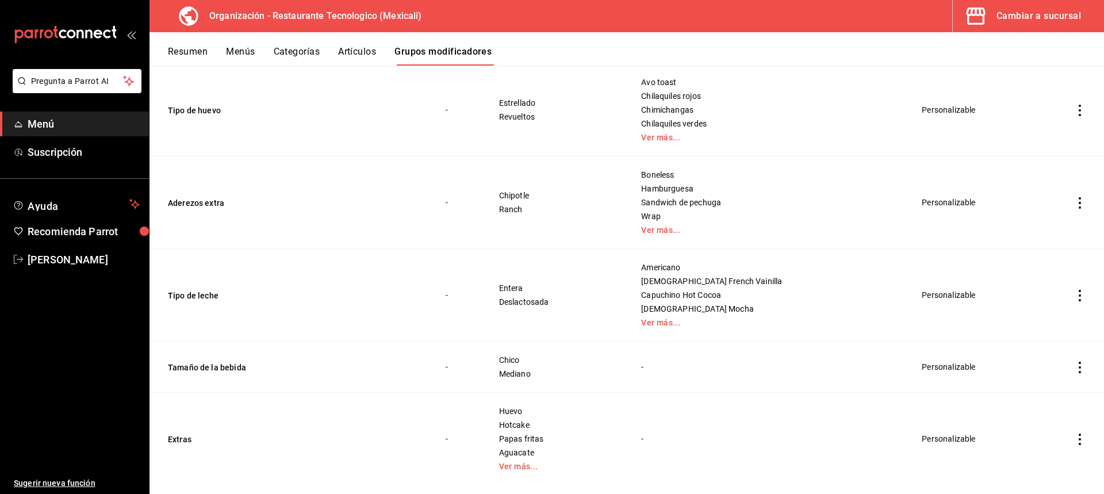
scroll to position [228, 0]
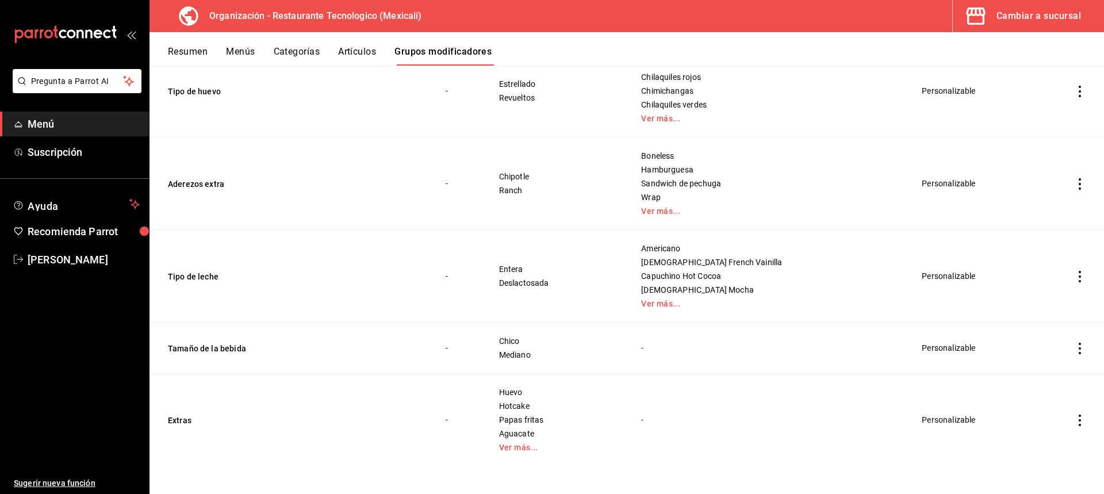
click at [1074, 348] on icon "actions" at bounding box center [1080, 349] width 12 height 12
click at [1040, 377] on span "Editar" at bounding box center [1037, 375] width 30 height 12
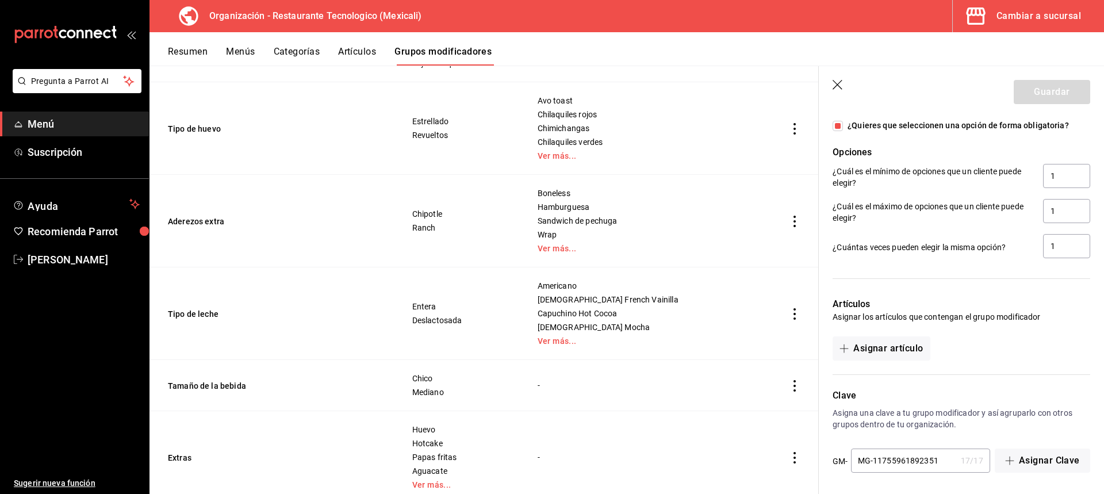
scroll to position [592, 0]
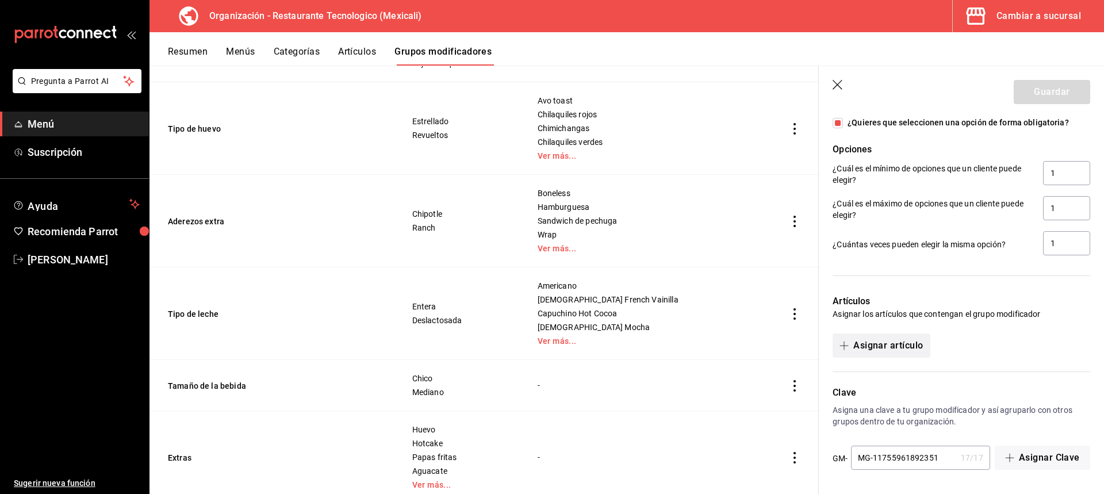
click at [925, 345] on button "Asignar artículo" at bounding box center [881, 346] width 97 height 24
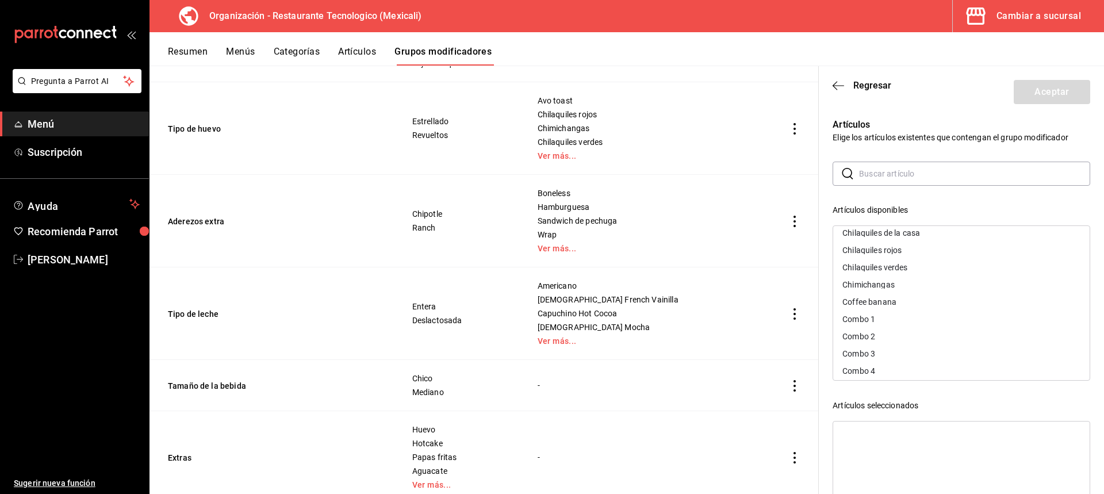
scroll to position [230, 0]
click at [952, 290] on div "Coffee banana" at bounding box center [961, 285] width 257 height 17
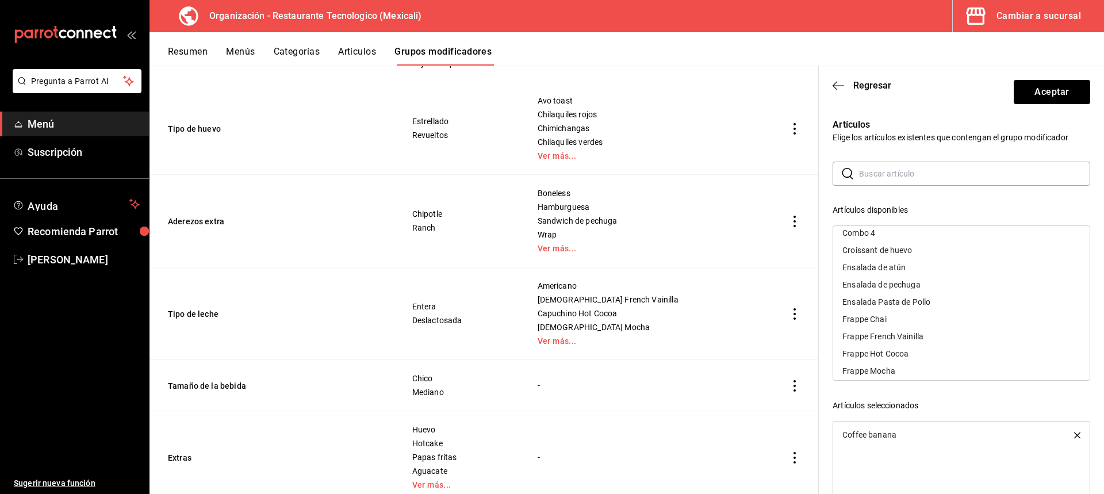
scroll to position [345, 0]
click at [918, 301] on div "Frappe Chai" at bounding box center [961, 308] width 257 height 17
click at [918, 301] on div "Frappe French Vainilla" at bounding box center [961, 308] width 257 height 17
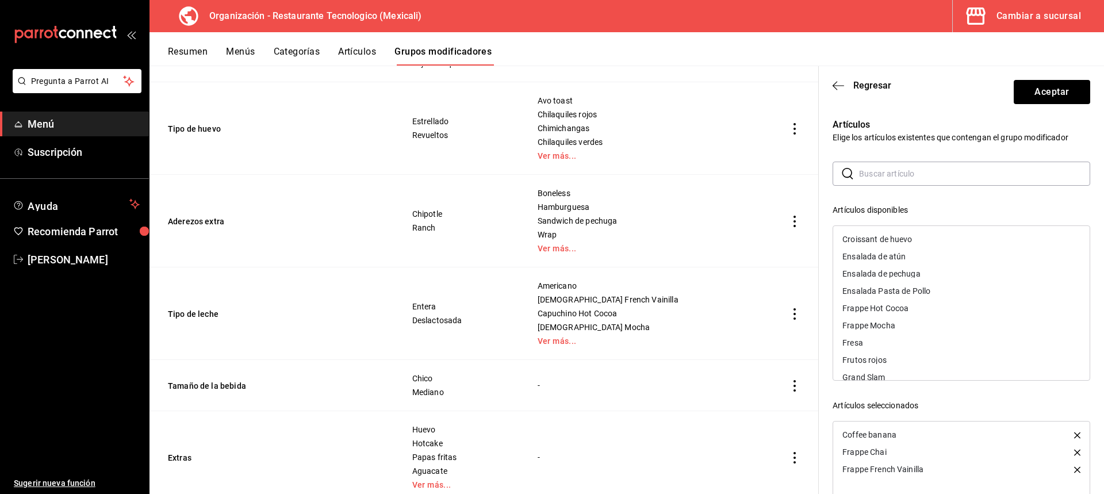
click at [924, 303] on div "Frappe Hot Cocoa" at bounding box center [961, 308] width 257 height 17
click at [924, 303] on div "Frappe Mocha" at bounding box center [961, 308] width 257 height 17
click at [924, 303] on div "Fresa" at bounding box center [961, 308] width 257 height 17
click at [929, 307] on div "Frutos rojos" at bounding box center [961, 308] width 257 height 17
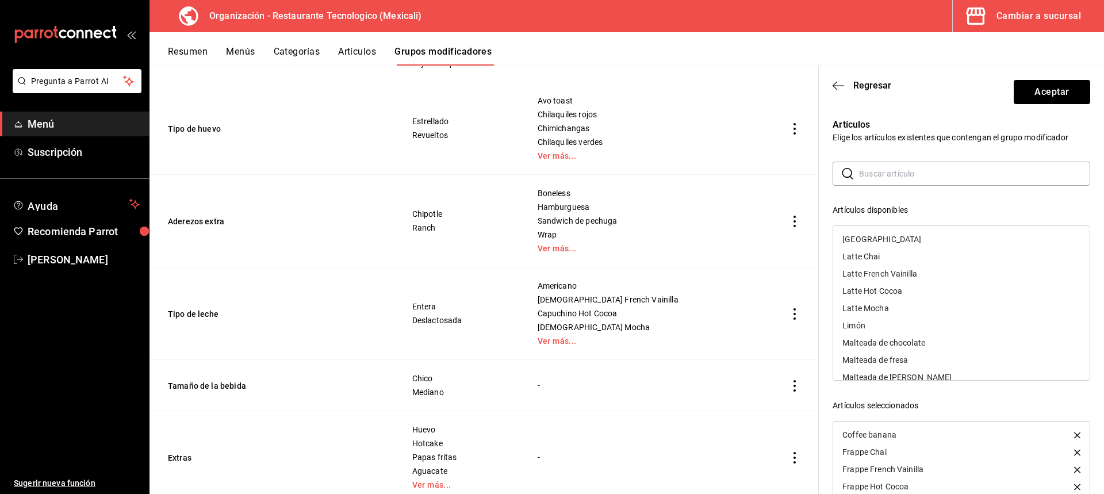
click at [934, 261] on div "Latte Chai" at bounding box center [961, 256] width 257 height 17
click at [934, 261] on div "Latte French Vainilla" at bounding box center [961, 256] width 257 height 17
click at [934, 261] on div "Latte Hot Cocoa" at bounding box center [961, 256] width 257 height 17
click at [934, 261] on div "Latte Mocha" at bounding box center [961, 256] width 257 height 17
click at [935, 272] on div "Malteada de chocolate" at bounding box center [961, 273] width 257 height 17
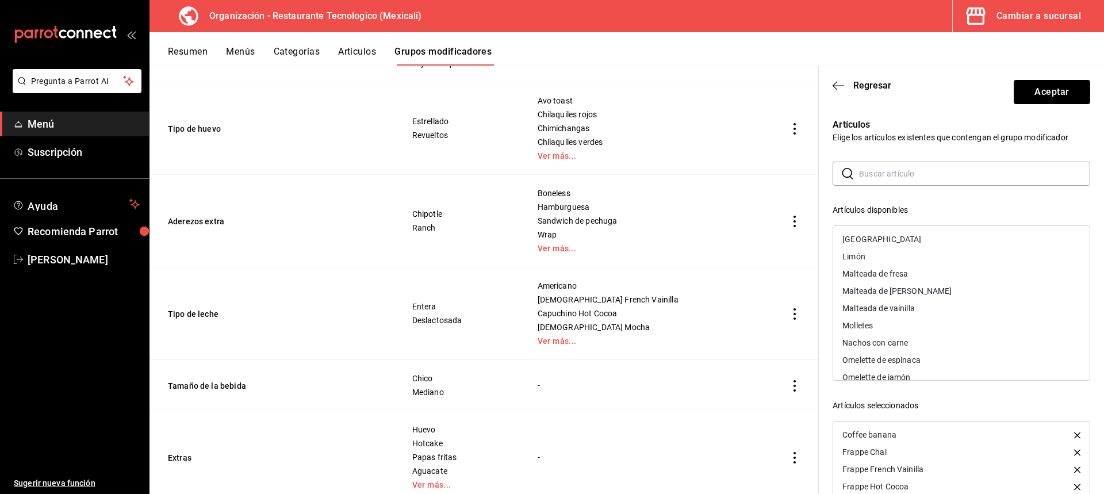
click at [935, 272] on div "Malteada de fresa" at bounding box center [961, 273] width 257 height 17
click at [935, 272] on div "Malteada de [PERSON_NAME]" at bounding box center [961, 273] width 257 height 17
click at [935, 272] on div "Malteada de vainilla" at bounding box center [961, 273] width 257 height 17
click at [946, 248] on div "Piña colada" at bounding box center [961, 244] width 257 height 17
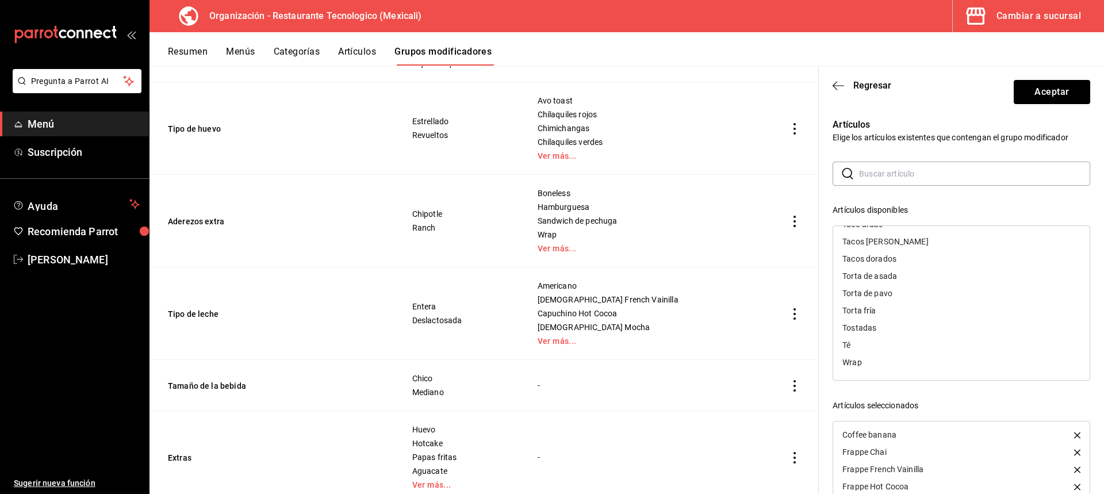
scroll to position [58, 0]
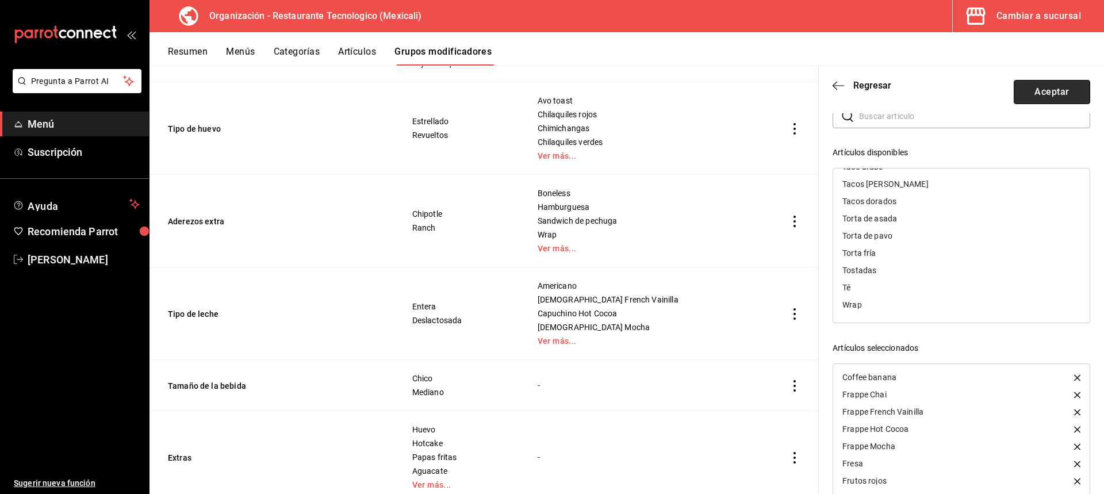
click at [1058, 98] on button "Aceptar" at bounding box center [1052, 92] width 76 height 24
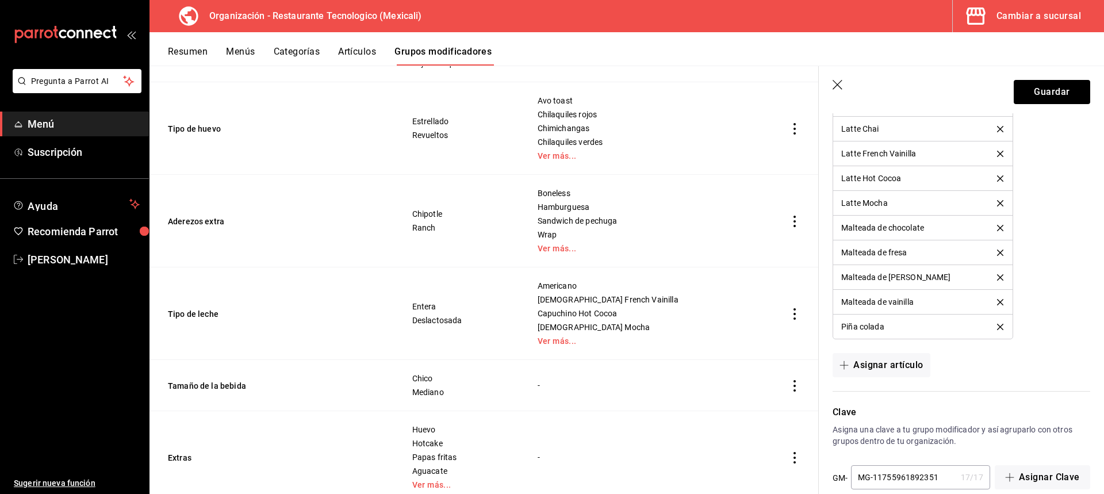
scroll to position [995, 0]
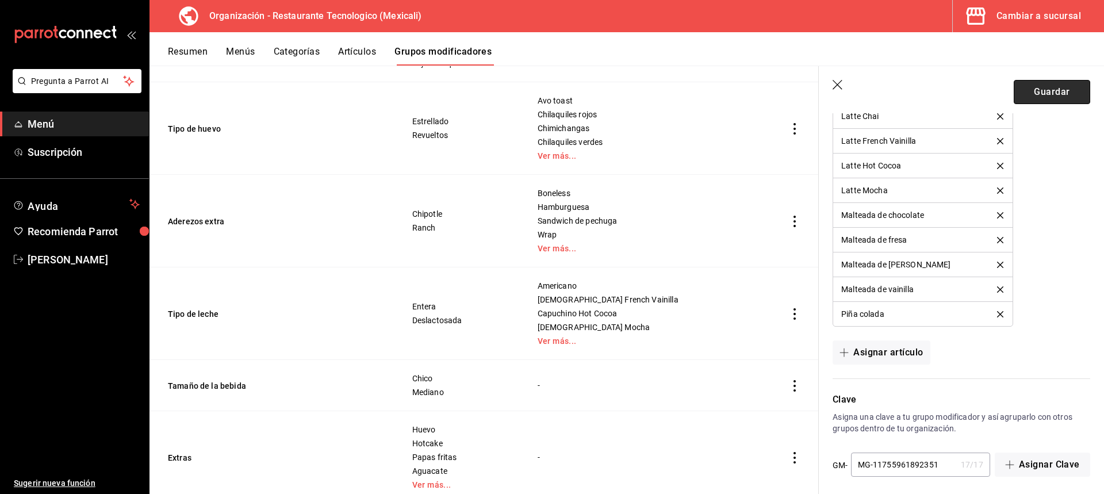
click at [1044, 90] on button "Guardar" at bounding box center [1052, 92] width 76 height 24
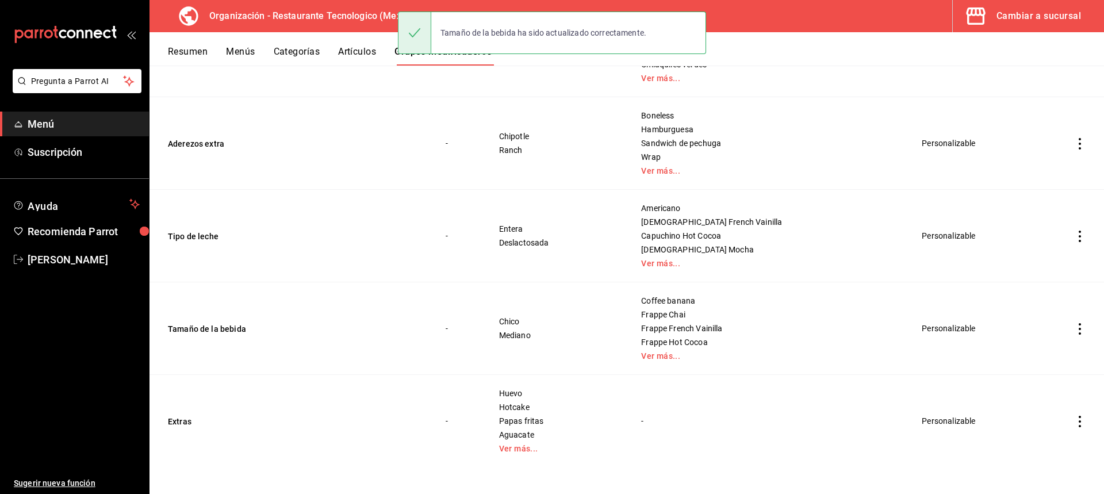
scroll to position [270, 0]
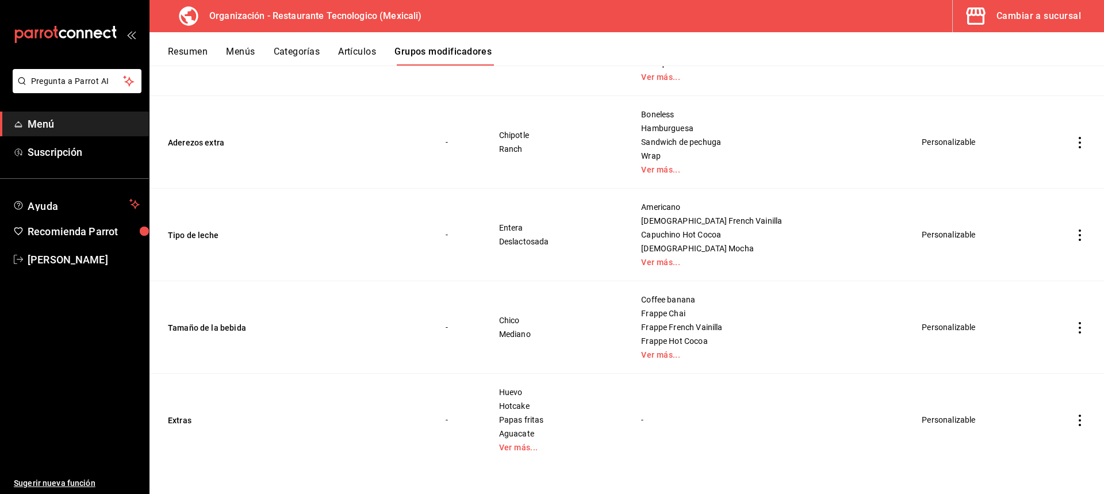
click at [1074, 331] on icon "actions" at bounding box center [1080, 328] width 12 height 12
click at [1042, 354] on span "Editar" at bounding box center [1037, 354] width 30 height 12
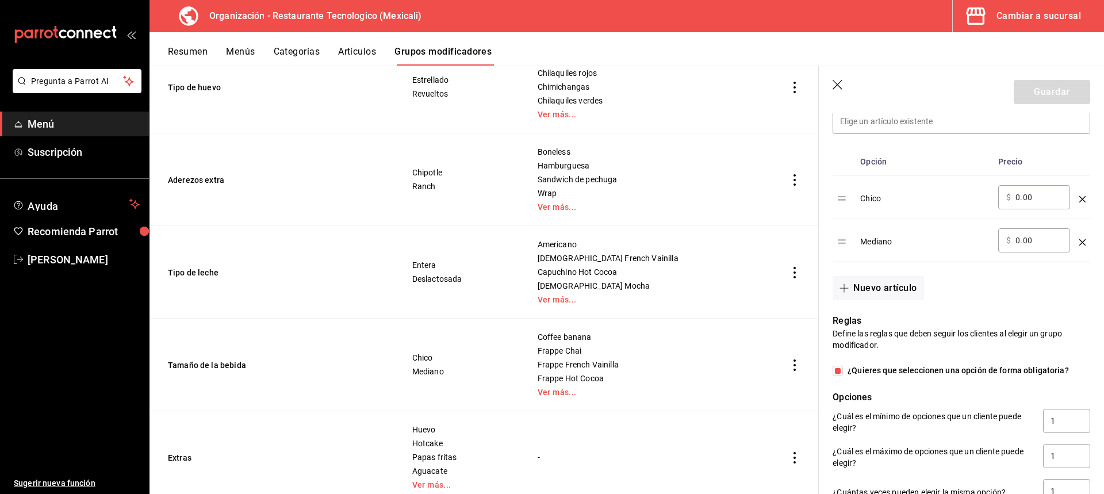
scroll to position [345, 0]
click at [1020, 237] on input "0.00" at bounding box center [1039, 240] width 47 height 12
type input "10.00"
click at [1066, 100] on button "Guardar" at bounding box center [1052, 92] width 76 height 24
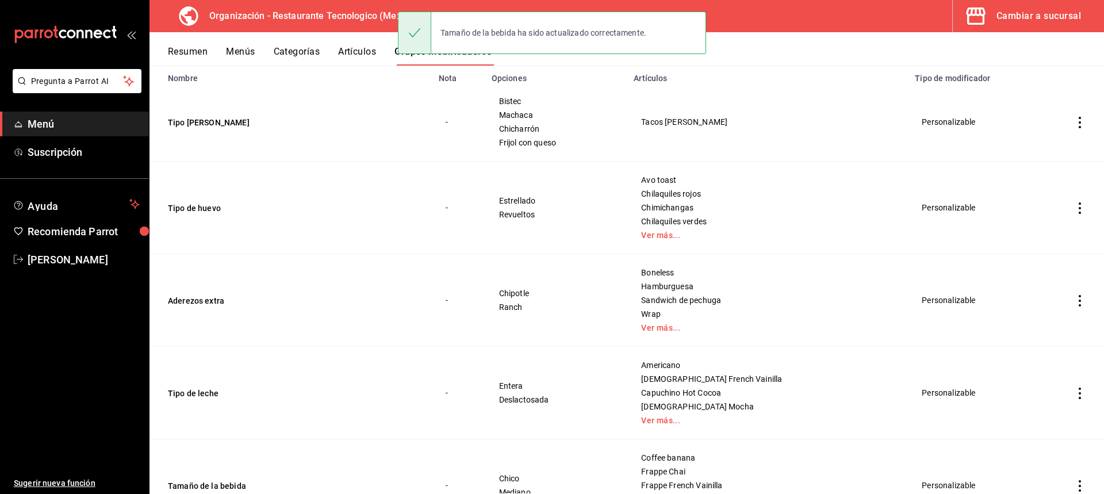
scroll to position [270, 0]
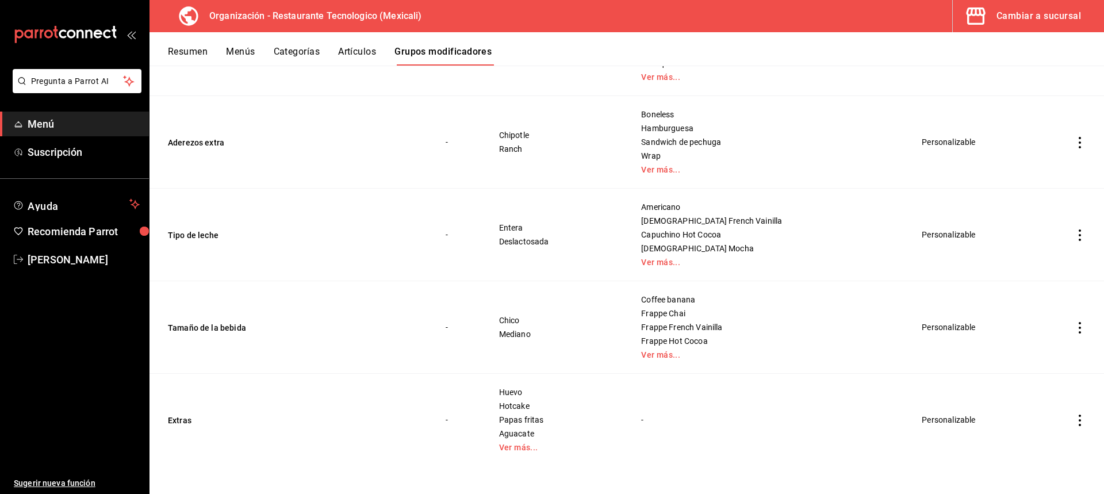
click at [1079, 424] on icon "actions" at bounding box center [1080, 421] width 2 height 12
click at [1058, 422] on li "Editar" at bounding box center [1026, 417] width 69 height 24
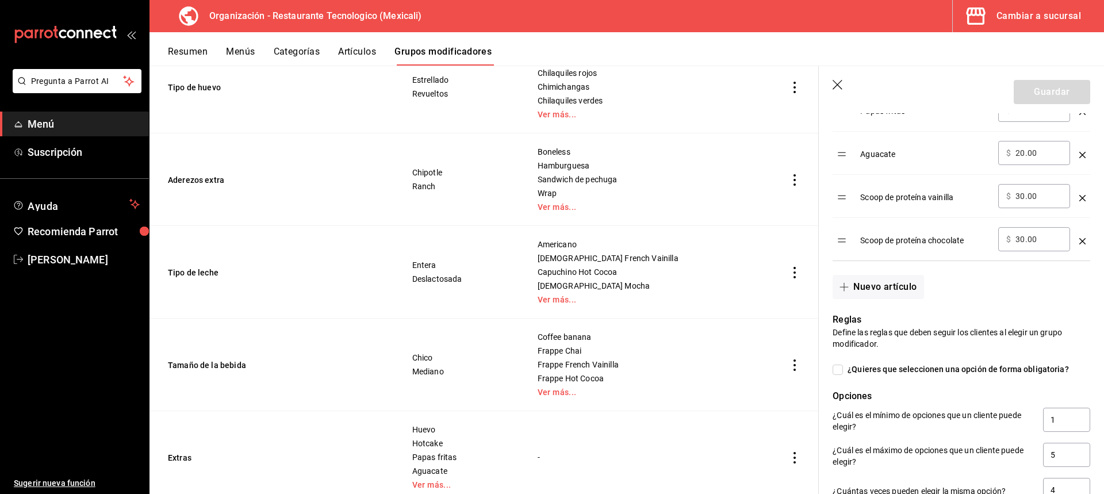
scroll to position [460, 0]
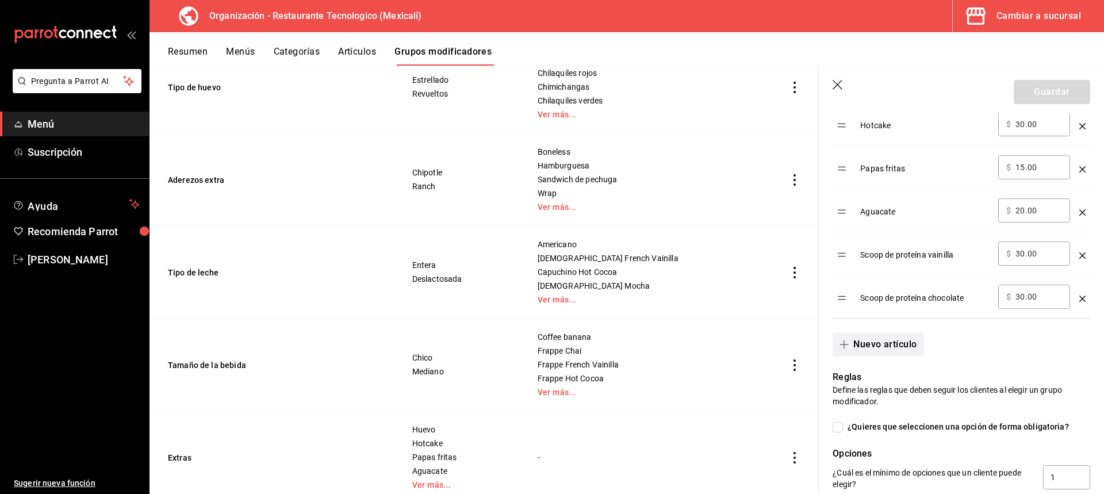
click at [917, 348] on button "Nuevo artículo" at bounding box center [878, 344] width 91 height 24
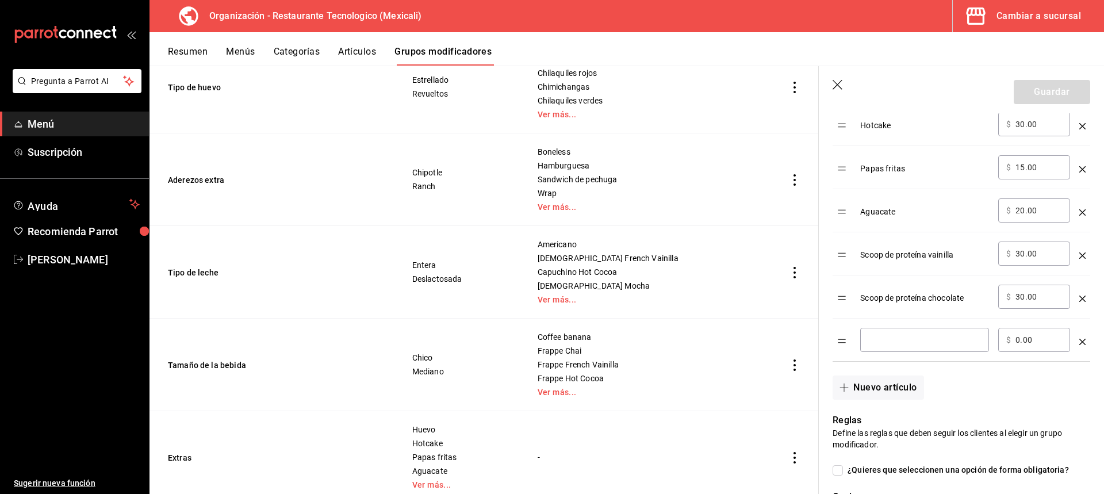
click at [1078, 336] on td "optionsTable" at bounding box center [1083, 340] width 16 height 43
click at [1080, 339] on icon "optionsTable" at bounding box center [1083, 342] width 6 height 6
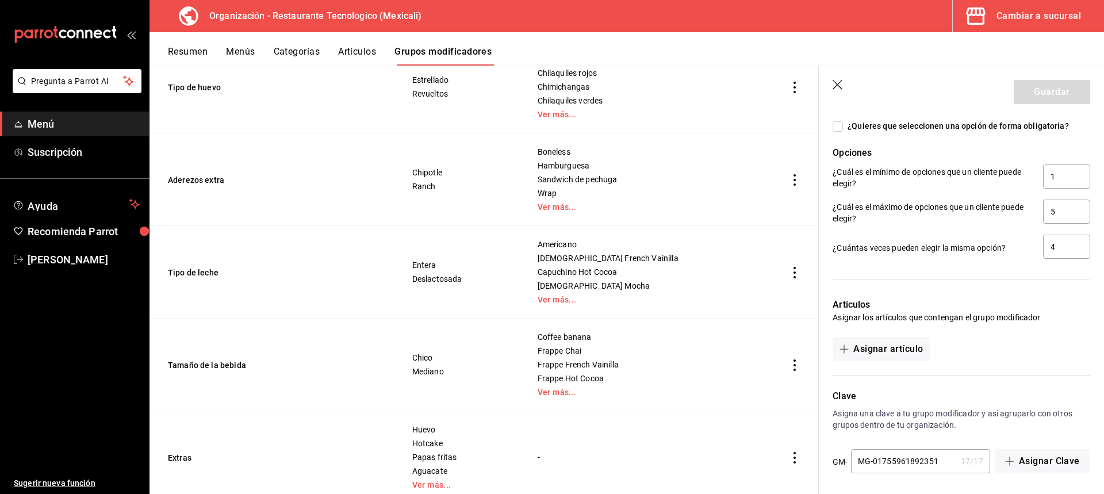
scroll to position [765, 0]
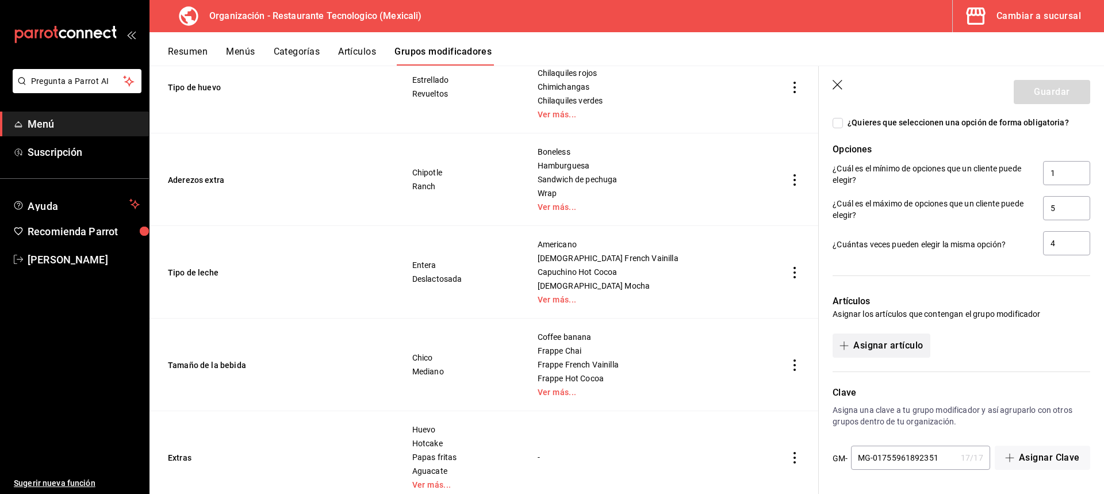
click at [913, 350] on button "Asignar artículo" at bounding box center [881, 346] width 97 height 24
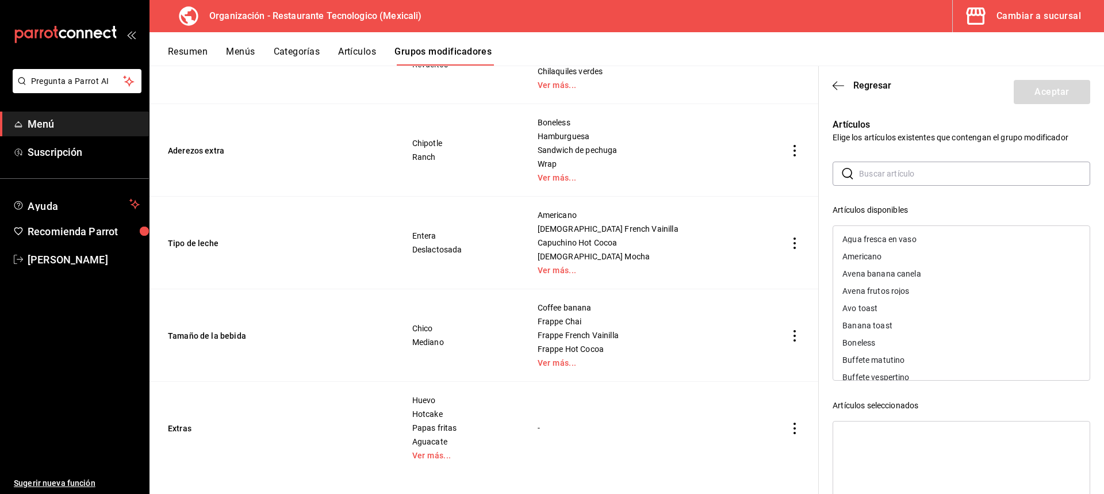
scroll to position [308, 0]
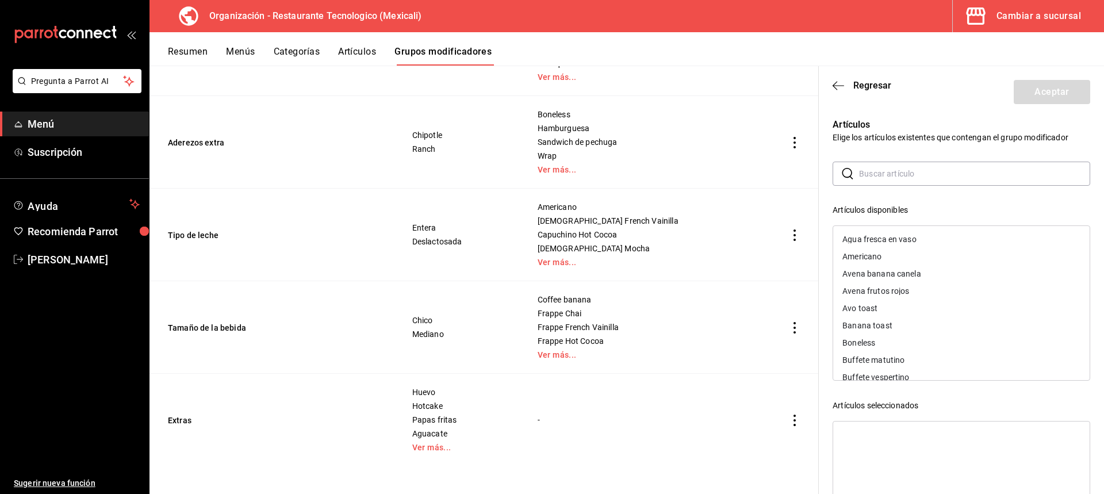
click at [934, 311] on div "Avo toast" at bounding box center [961, 308] width 257 height 17
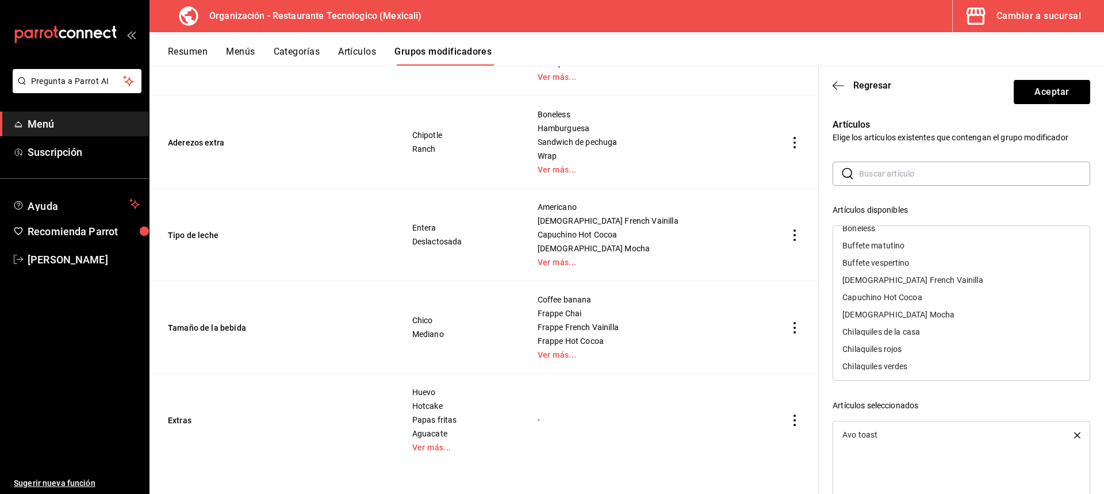
scroll to position [115, 0]
click at [462, 446] on link "Ver más..." at bounding box center [460, 447] width 97 height 8
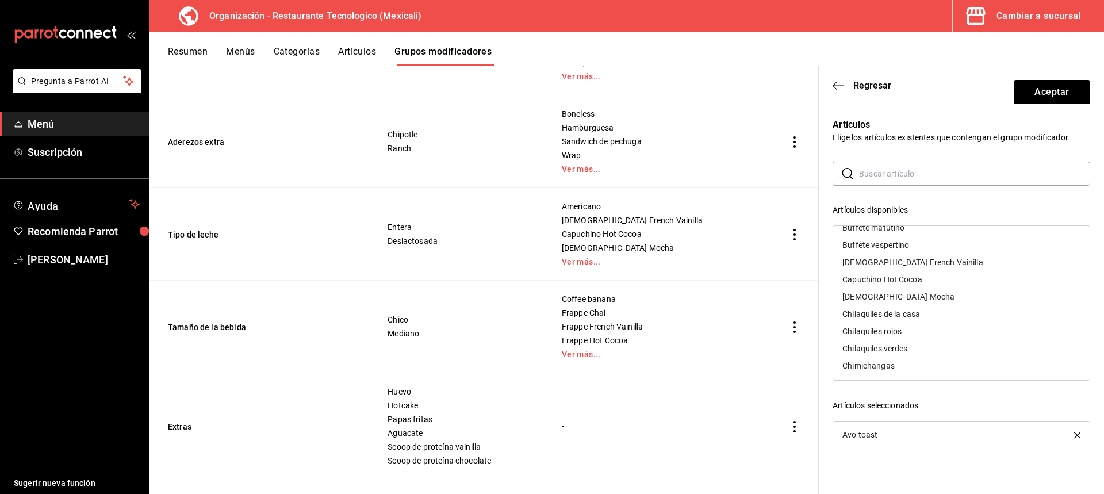
click at [964, 309] on div "Chilaquiles de la casa" at bounding box center [961, 313] width 257 height 17
click at [964, 309] on div "Chilaquiles rojos" at bounding box center [961, 313] width 257 height 17
click at [964, 309] on div "Chilaquiles verdes" at bounding box center [961, 313] width 257 height 17
click at [936, 339] on div "Coffee banana" at bounding box center [961, 331] width 257 height 17
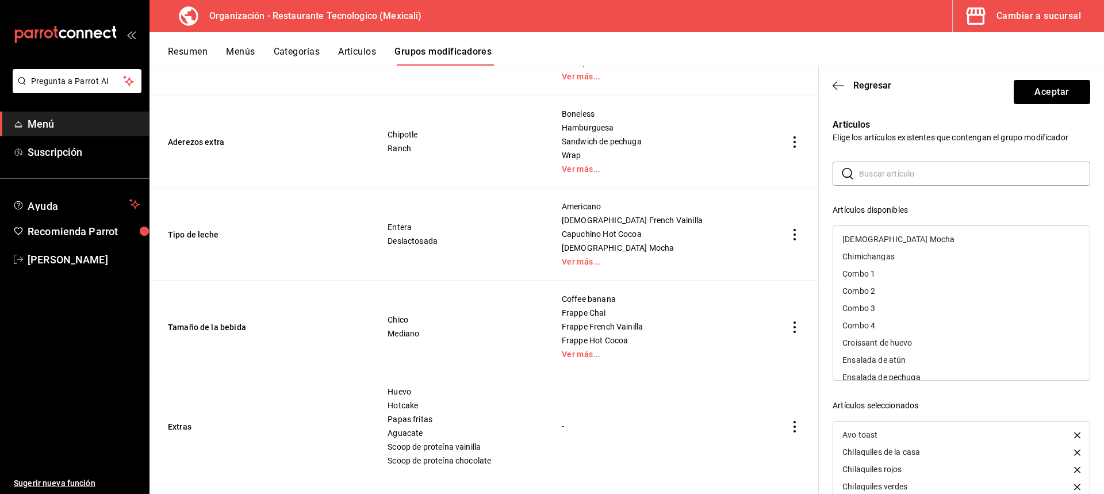
scroll to position [230, 0]
click at [914, 281] on div "Croissant de huevo" at bounding box center [961, 285] width 257 height 17
click at [946, 310] on div "Ensalada de pechuga" at bounding box center [961, 302] width 257 height 17
click at [946, 310] on div "Ensalada Pasta de Pollo" at bounding box center [961, 302] width 257 height 17
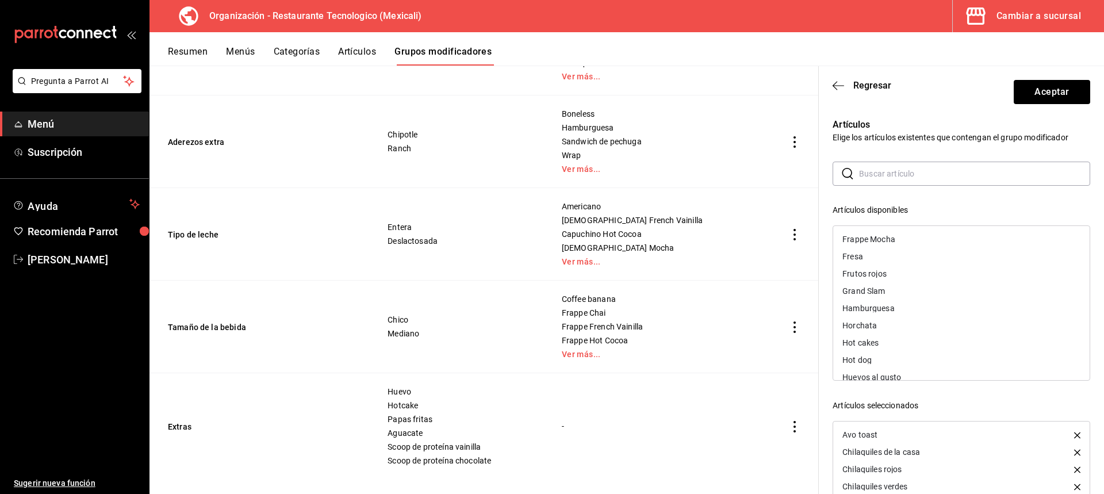
click at [944, 253] on div "Fresa" at bounding box center [961, 256] width 257 height 17
click at [944, 253] on div "Frutos rojos" at bounding box center [961, 256] width 257 height 17
click at [943, 253] on div "Grand Slam" at bounding box center [961, 256] width 257 height 17
click at [935, 255] on div "Hamburguesa" at bounding box center [961, 256] width 257 height 17
click at [922, 287] on div "Hot dog" at bounding box center [961, 290] width 257 height 17
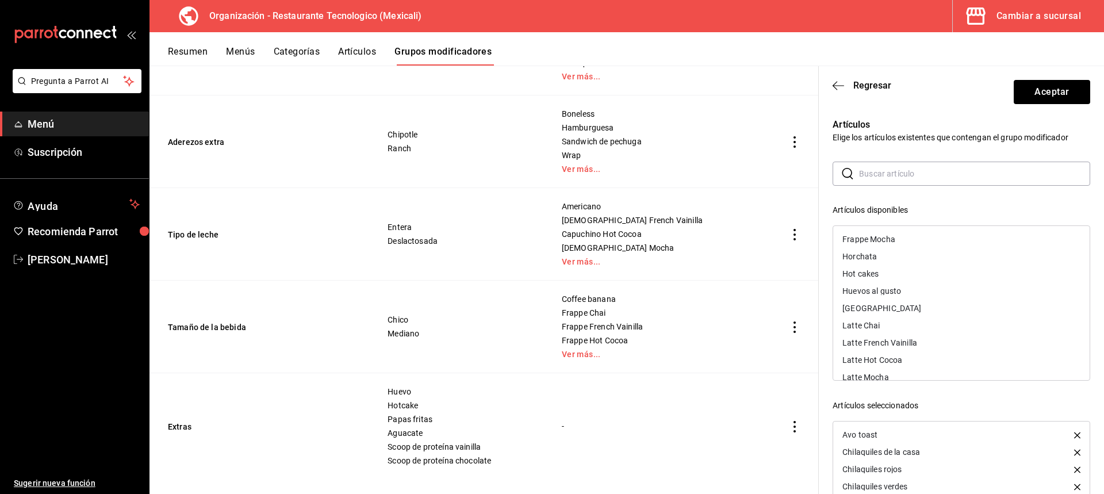
click at [929, 280] on div "Hot cakes" at bounding box center [961, 273] width 257 height 17
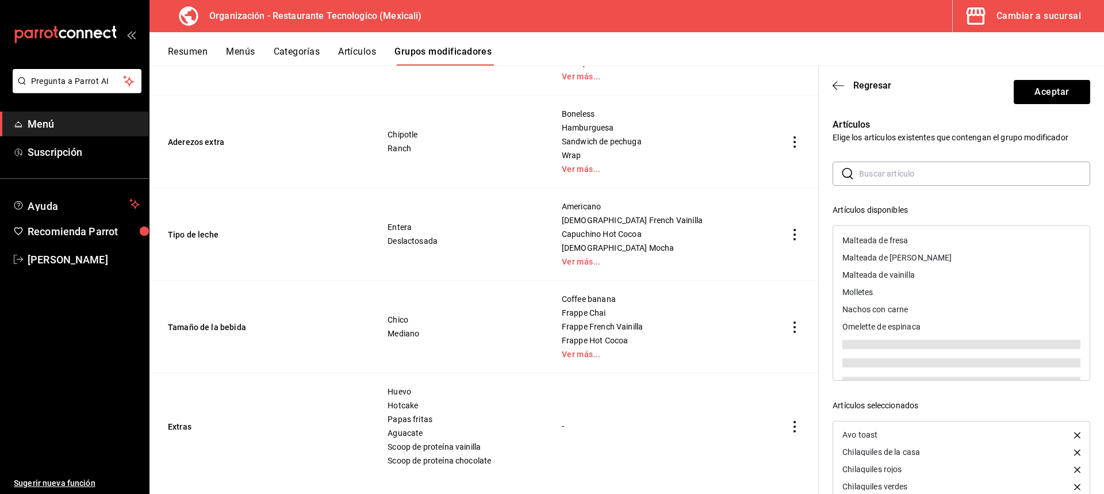
scroll to position [529, 0]
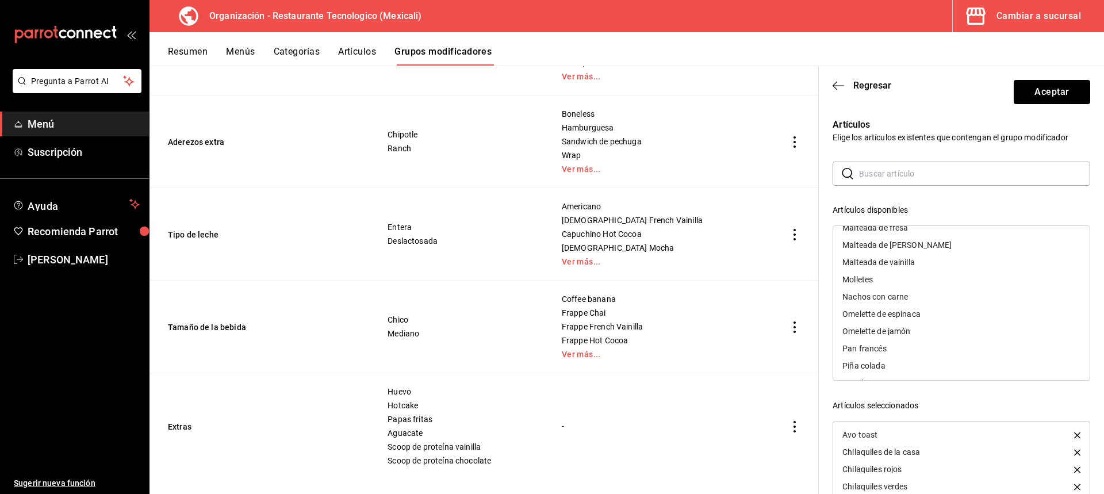
click at [913, 297] on div "Nachos con carne" at bounding box center [961, 296] width 257 height 17
click at [895, 286] on div "Piña colada" at bounding box center [961, 290] width 257 height 17
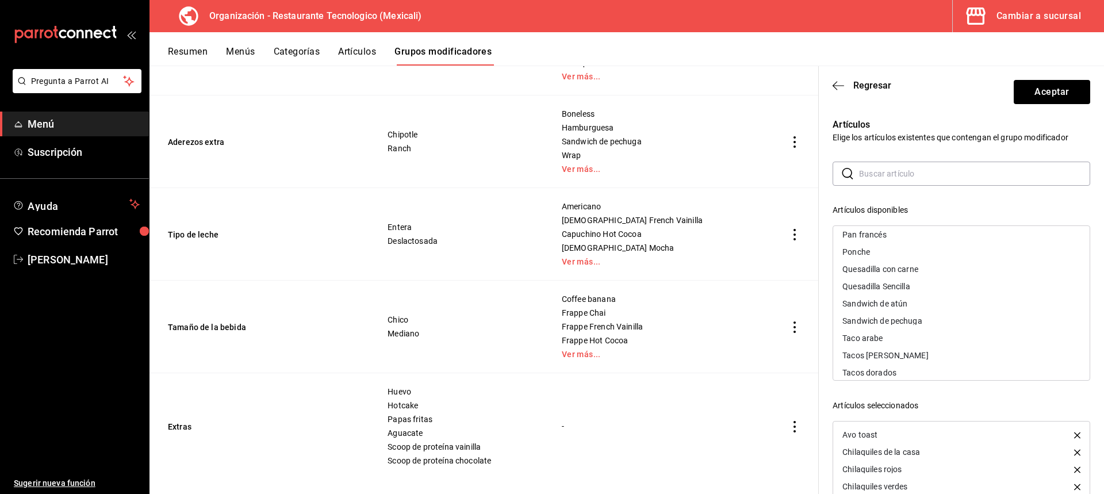
scroll to position [644, 0]
click at [970, 251] on div "Quesadilla con carne" at bounding box center [961, 250] width 257 height 17
click at [970, 251] on div "Quesadilla Sencilla" at bounding box center [961, 250] width 257 height 17
click at [981, 270] on div "Sandwich de pechuga" at bounding box center [961, 267] width 257 height 17
click at [975, 262] on div "Taco arabe" at bounding box center [961, 267] width 257 height 17
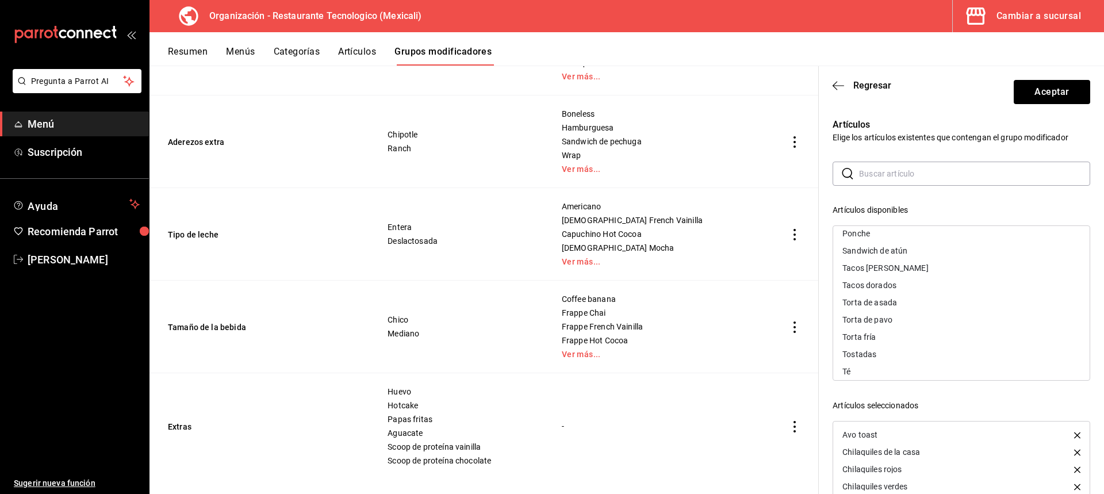
click at [916, 300] on div "Torta de asada" at bounding box center [961, 302] width 257 height 17
click at [916, 300] on div "Torta de pavo" at bounding box center [961, 302] width 257 height 17
click at [913, 308] on div "Torta fría" at bounding box center [961, 310] width 257 height 17
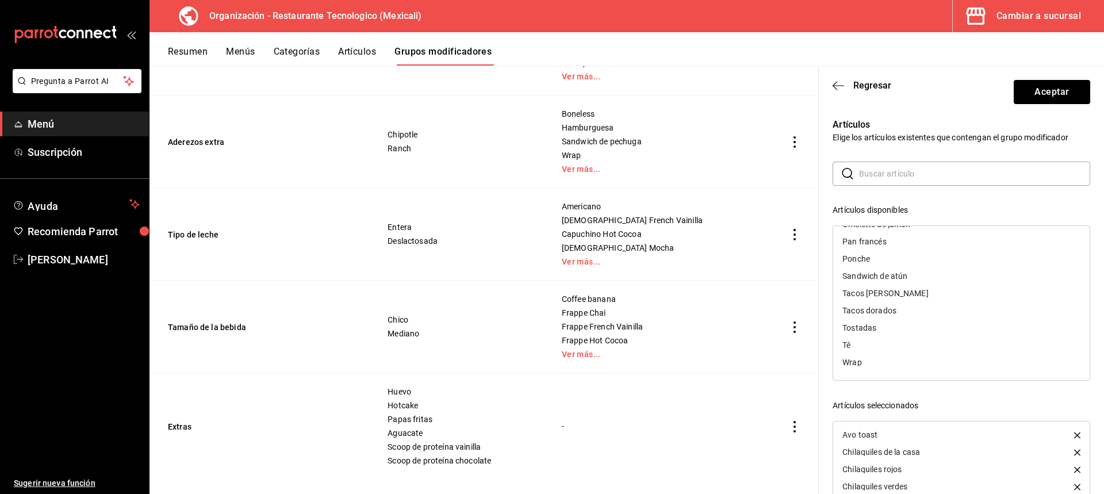
click at [902, 327] on div "Tostadas" at bounding box center [961, 327] width 257 height 17
click at [902, 327] on div "Tacos dorados" at bounding box center [961, 327] width 257 height 17
click at [942, 296] on div "Omelette de espinaca" at bounding box center [961, 298] width 257 height 17
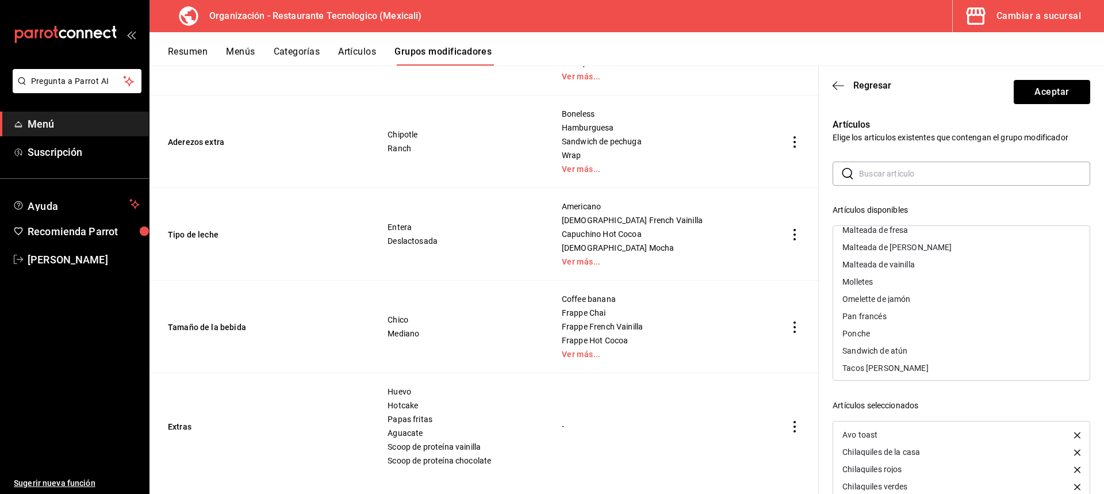
click at [942, 296] on div "Omelette de jamón" at bounding box center [961, 298] width 257 height 17
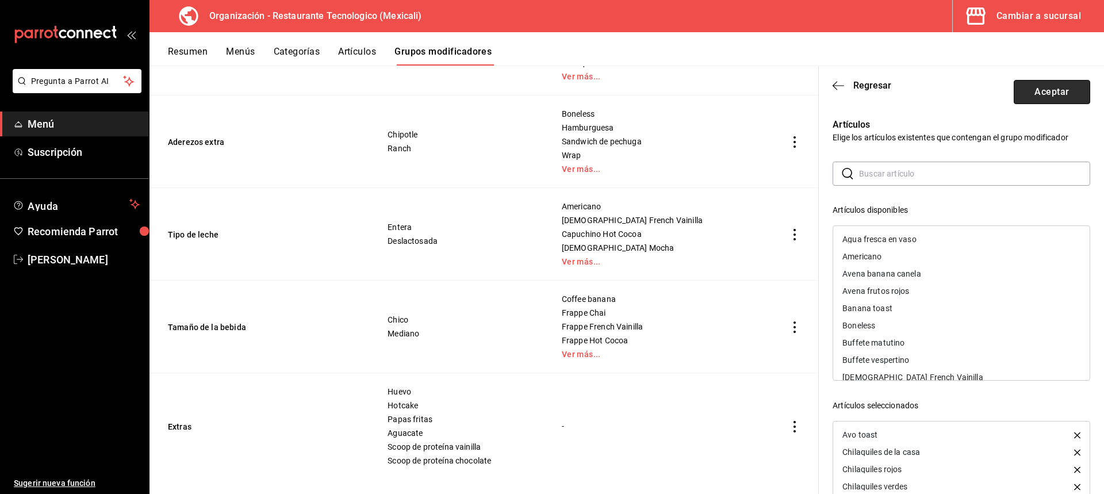
click at [1065, 85] on button "Aceptar" at bounding box center [1052, 92] width 76 height 24
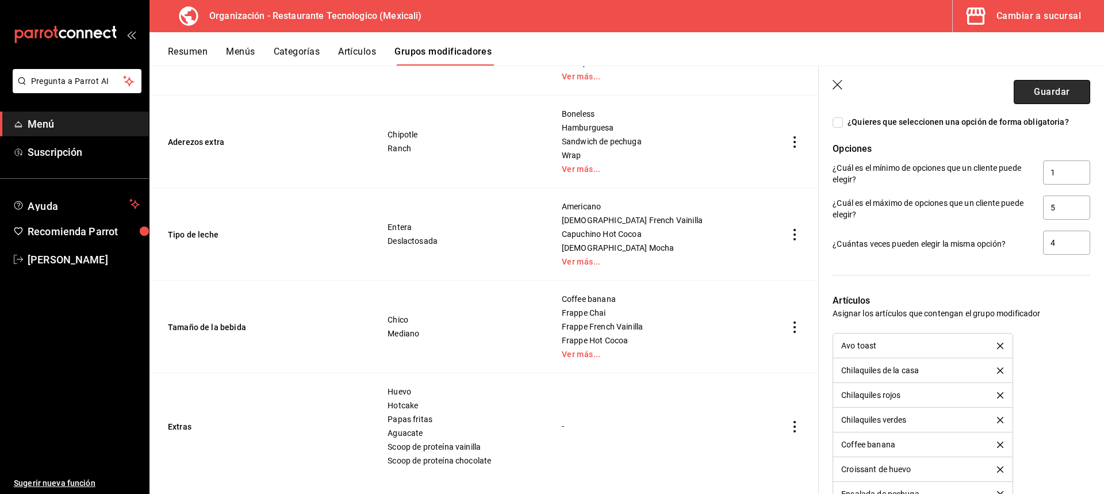
click at [1064, 89] on button "Guardar" at bounding box center [1052, 92] width 76 height 24
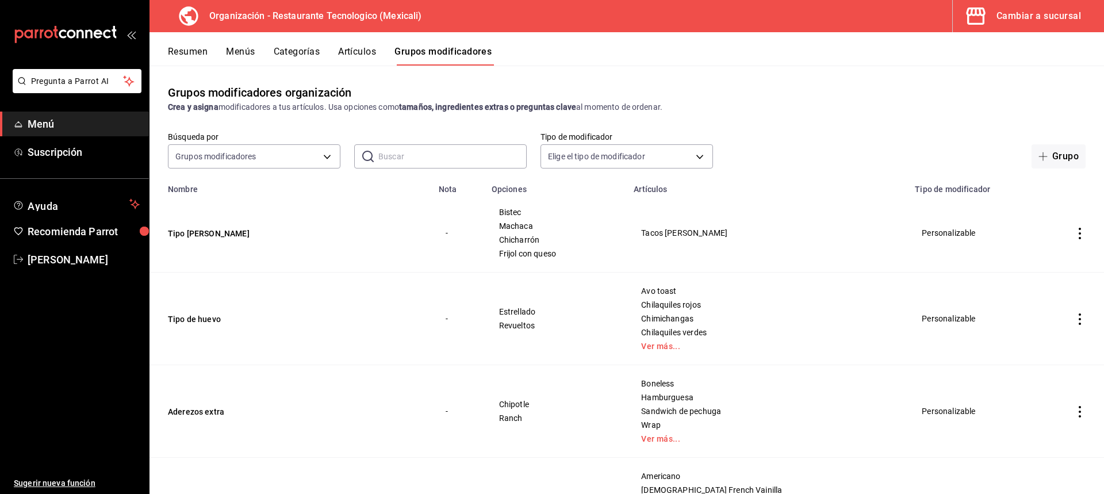
click at [368, 65] on button "Artículos" at bounding box center [357, 56] width 38 height 20
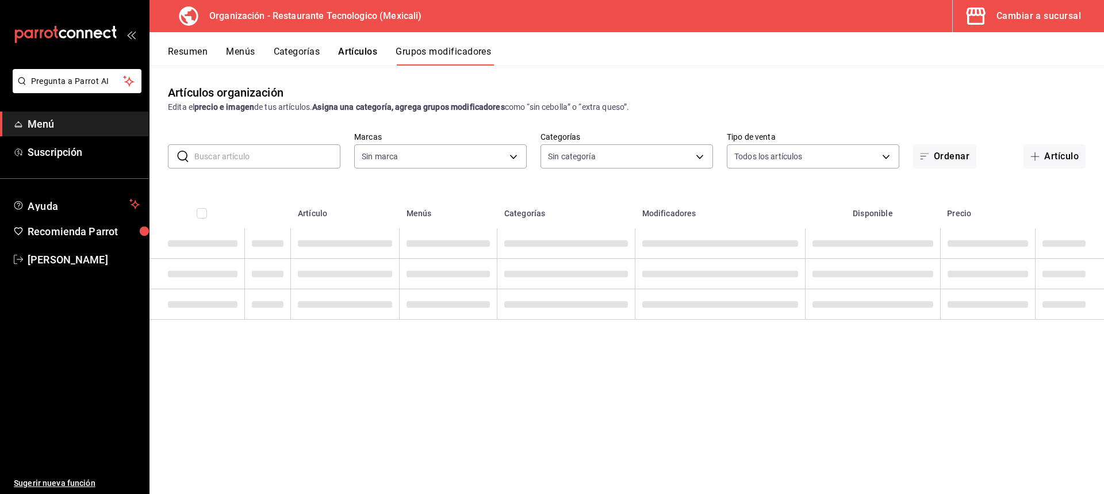
type input "781de6e5-5afb-4e7a-ac37-61d8477f1fc7"
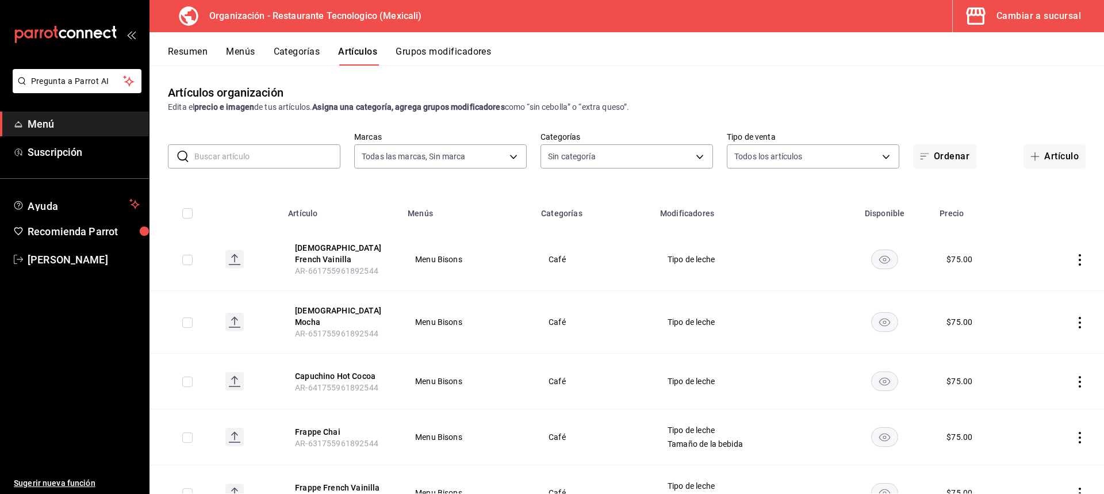
type input "d27bfef7-5a41-4a0a-8979-bed2b2b7709a,8c5700f1-b53d-4b98-9f9d-444e89469eba,63c57…"
click at [236, 52] on button "Menús" at bounding box center [240, 56] width 29 height 20
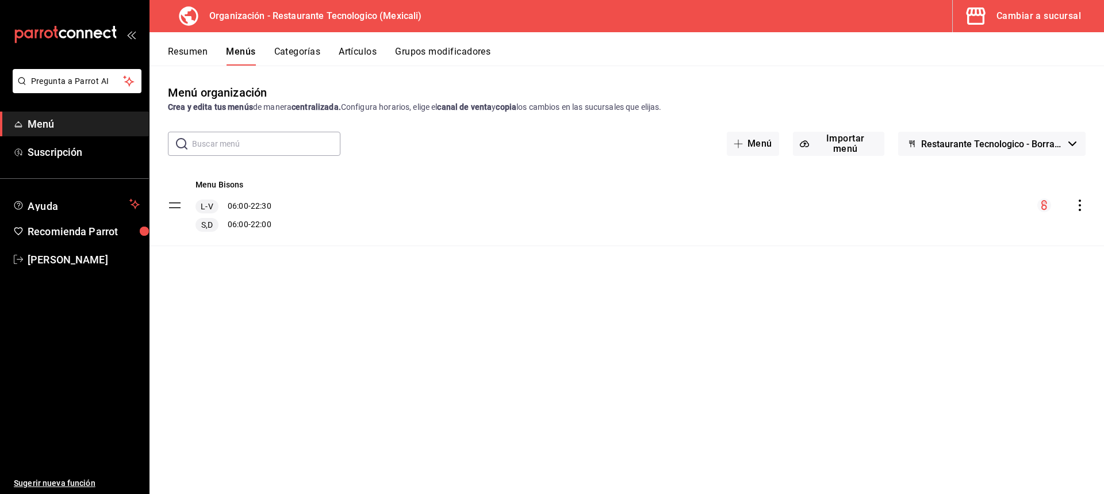
click at [303, 52] on button "Categorías" at bounding box center [297, 56] width 47 height 20
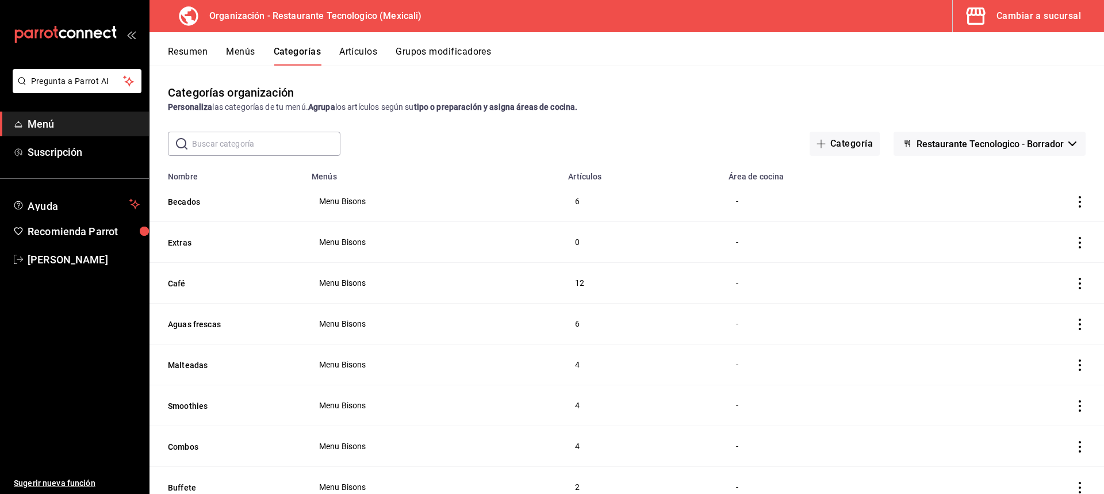
click at [1076, 205] on icon "actions" at bounding box center [1080, 202] width 12 height 12
click at [1067, 200] on div at bounding box center [552, 247] width 1104 height 494
click at [180, 202] on button "Becados" at bounding box center [225, 202] width 115 height 12
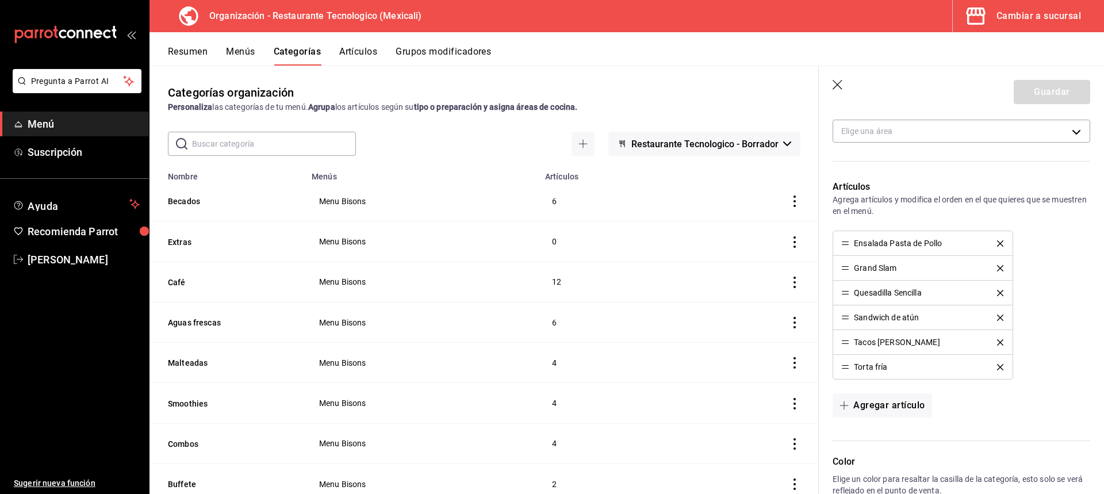
scroll to position [230, 0]
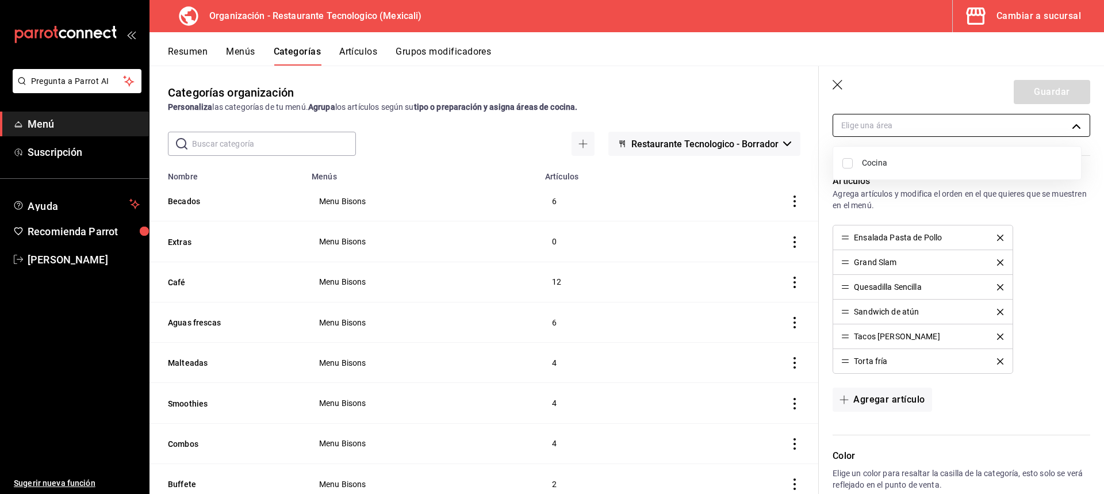
click at [985, 129] on body "Pregunta a Parrot AI Menú Suscripción Ayuda Recomienda Parrot [PERSON_NAME] Sug…" at bounding box center [552, 247] width 1104 height 494
click at [923, 163] on span "Cocina" at bounding box center [967, 163] width 210 height 12
type input "75547902-d210-4c5e-9913-9bba564ea32c"
checkbox input "true"
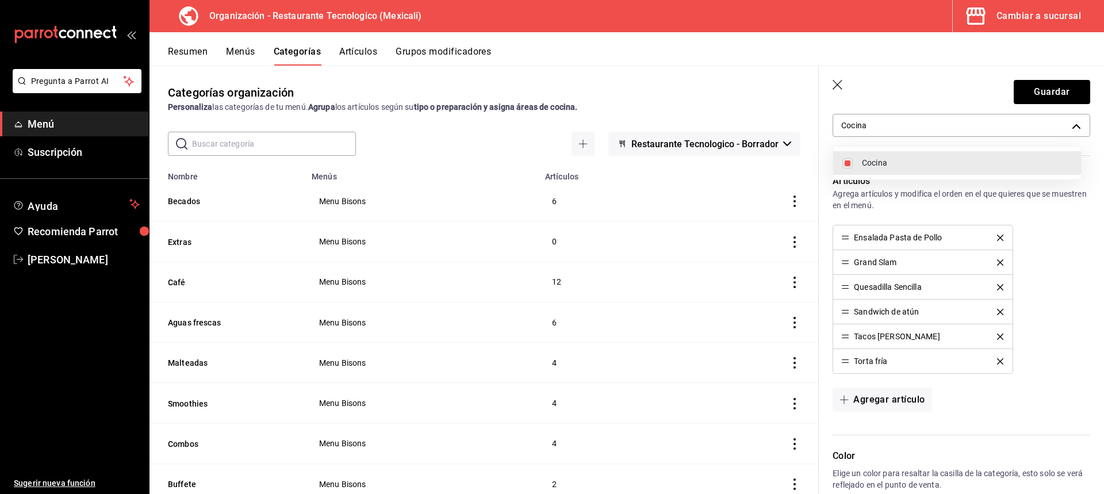
click at [1042, 96] on div at bounding box center [552, 247] width 1104 height 494
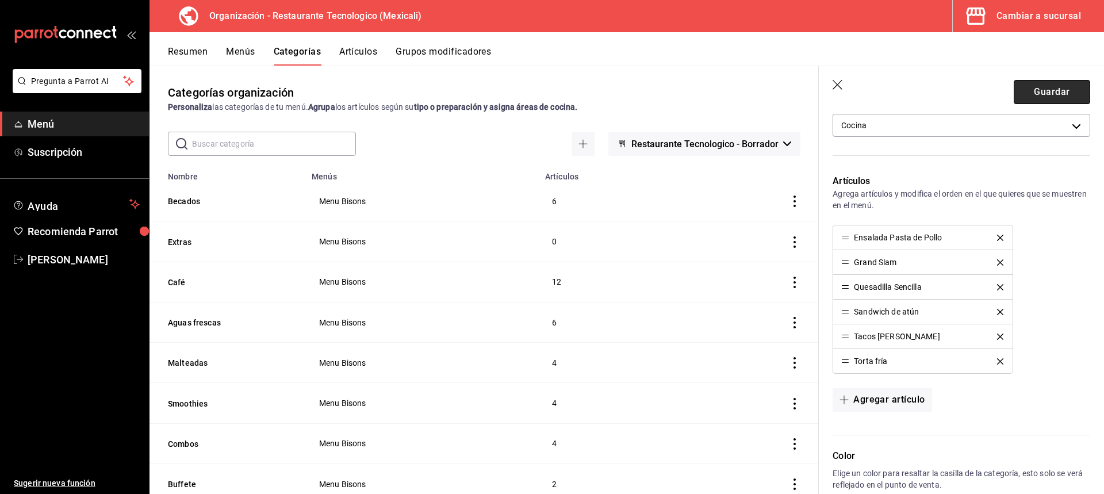
click at [1049, 90] on button "Guardar" at bounding box center [1052, 92] width 76 height 24
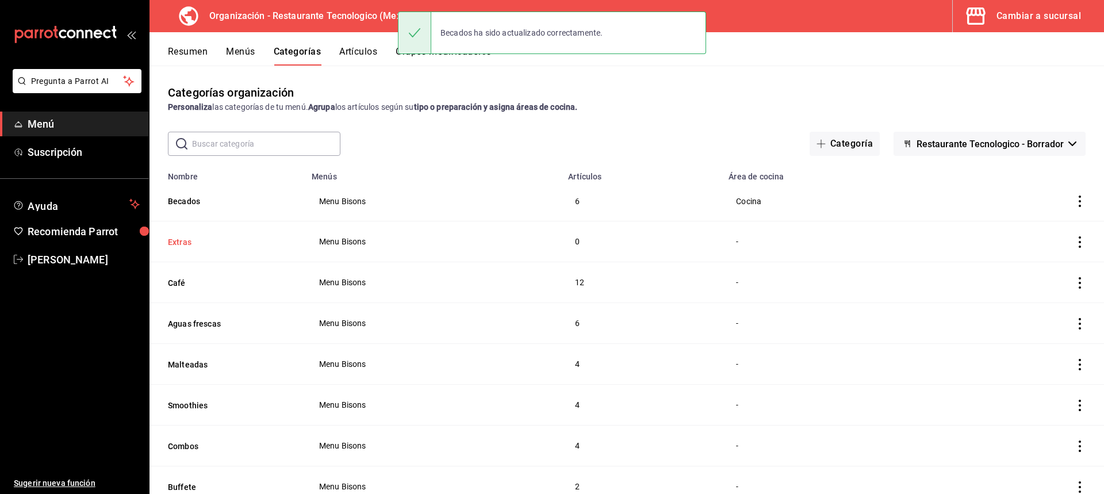
click at [183, 243] on button "Extras" at bounding box center [225, 242] width 115 height 12
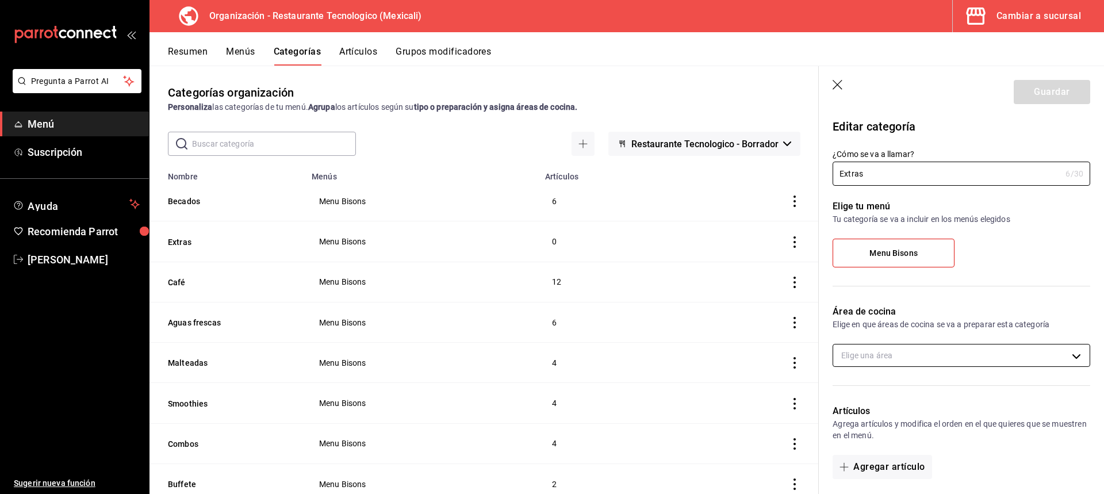
click at [931, 356] on body "Pregunta a Parrot AI Menú Suscripción Ayuda Recomienda Parrot [PERSON_NAME] Sug…" at bounding box center [552, 247] width 1104 height 494
click at [904, 401] on li "Cocina" at bounding box center [957, 393] width 248 height 24
type input "75547902-d210-4c5e-9913-9bba564ea32c"
checkbox input "true"
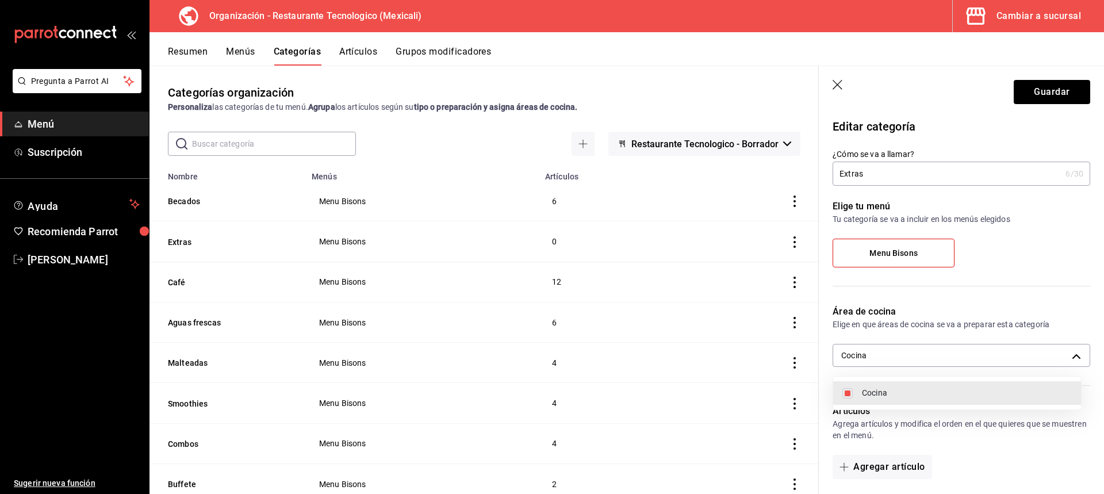
click at [1073, 87] on div at bounding box center [552, 247] width 1104 height 494
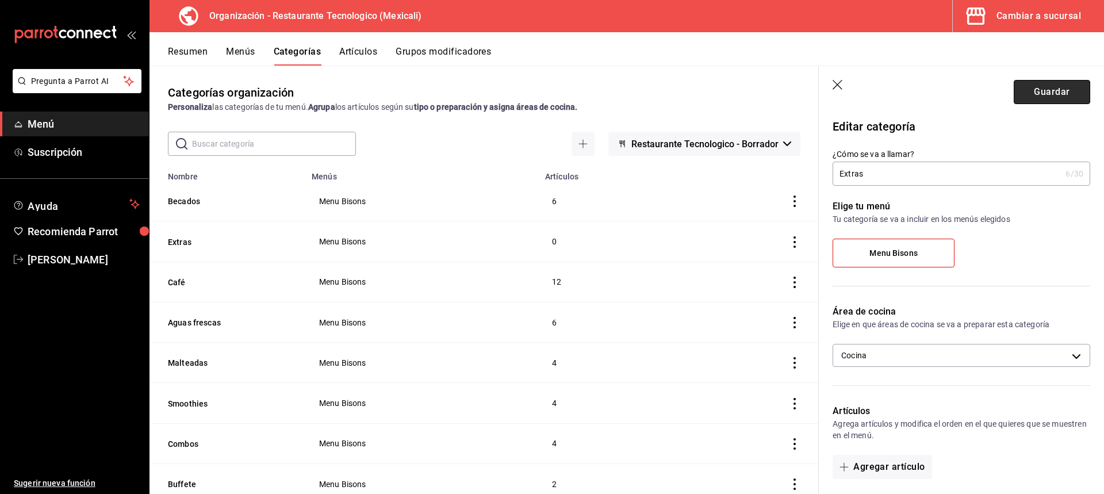
click at [1063, 85] on button "Guardar" at bounding box center [1052, 92] width 76 height 24
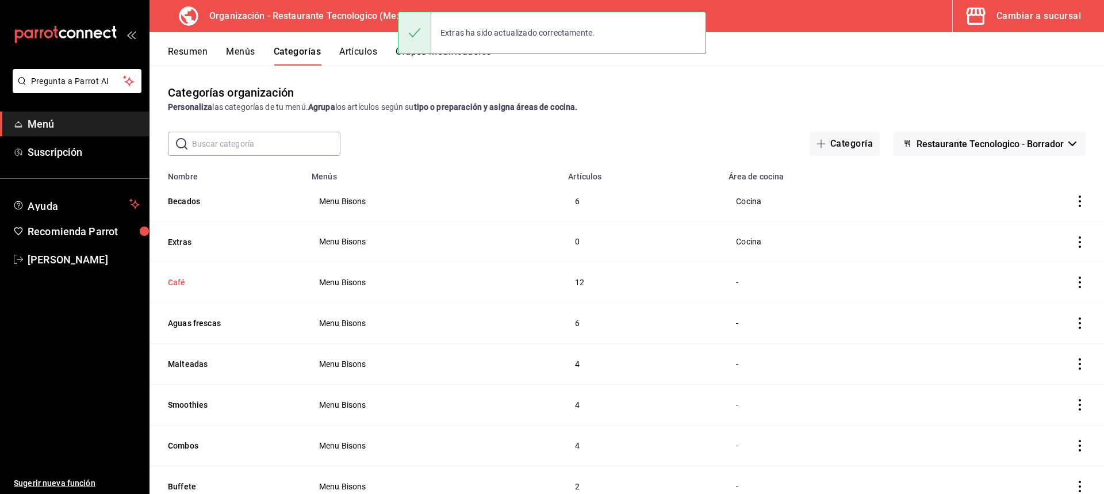
click at [194, 278] on button "Café" at bounding box center [225, 283] width 115 height 12
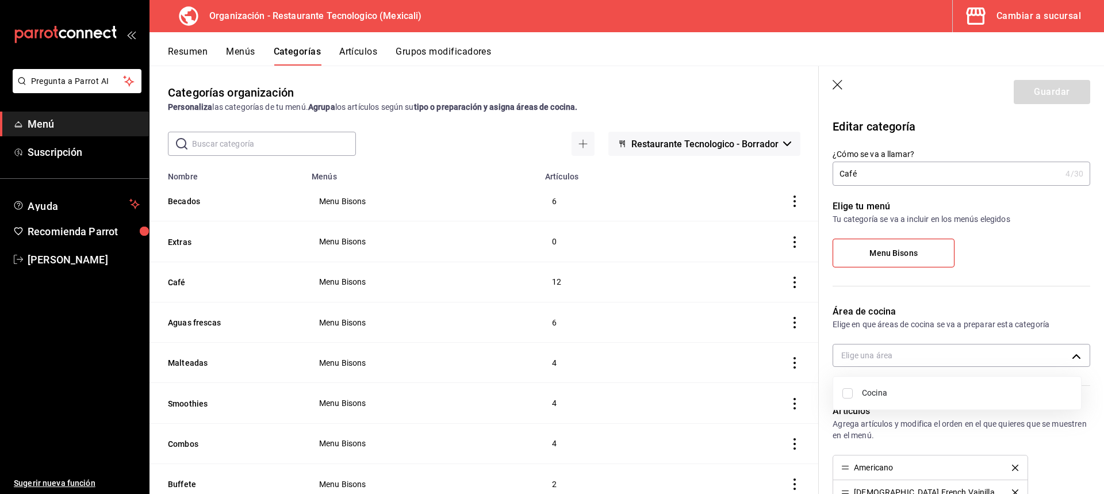
drag, startPoint x: 999, startPoint y: 361, endPoint x: 987, endPoint y: 361, distance: 12.1
click at [998, 361] on body "Pregunta a Parrot AI Menú Suscripción Ayuda Recomienda Parrot [PERSON_NAME] Sug…" at bounding box center [552, 247] width 1104 height 494
click at [914, 397] on span "Cocina" at bounding box center [967, 393] width 210 height 12
type input "75547902-d210-4c5e-9913-9bba564ea32c"
checkbox input "true"
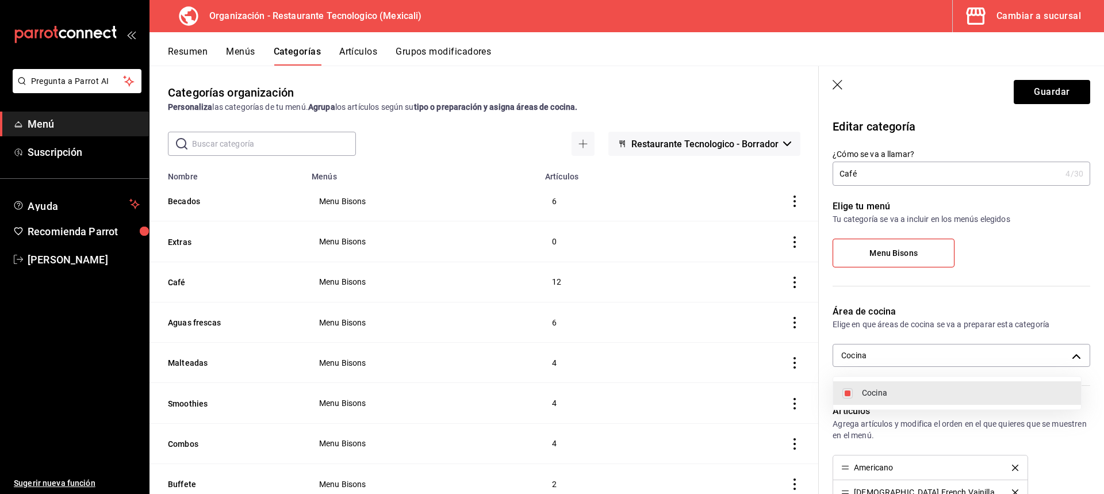
click at [1065, 85] on div at bounding box center [552, 247] width 1104 height 494
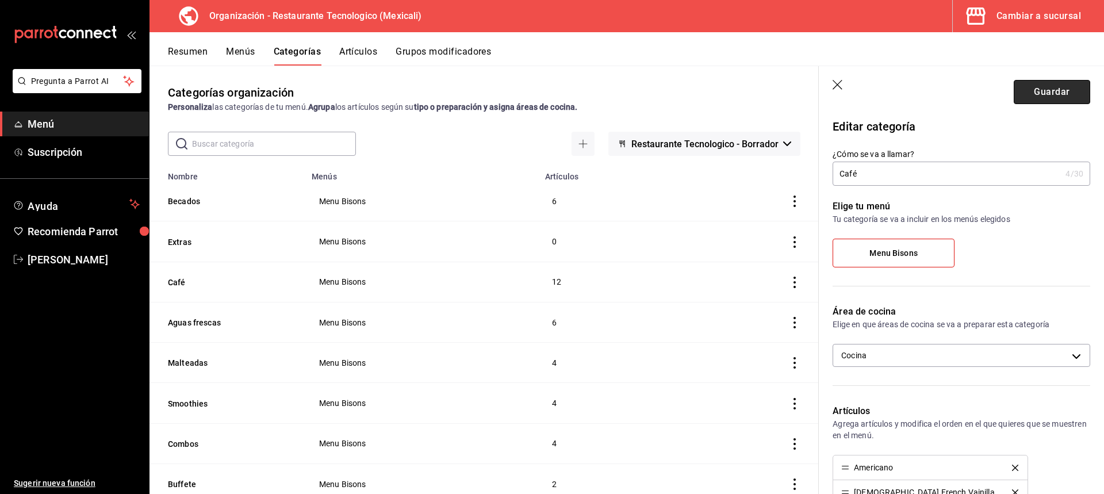
click at [1038, 86] on button "Guardar" at bounding box center [1052, 92] width 76 height 24
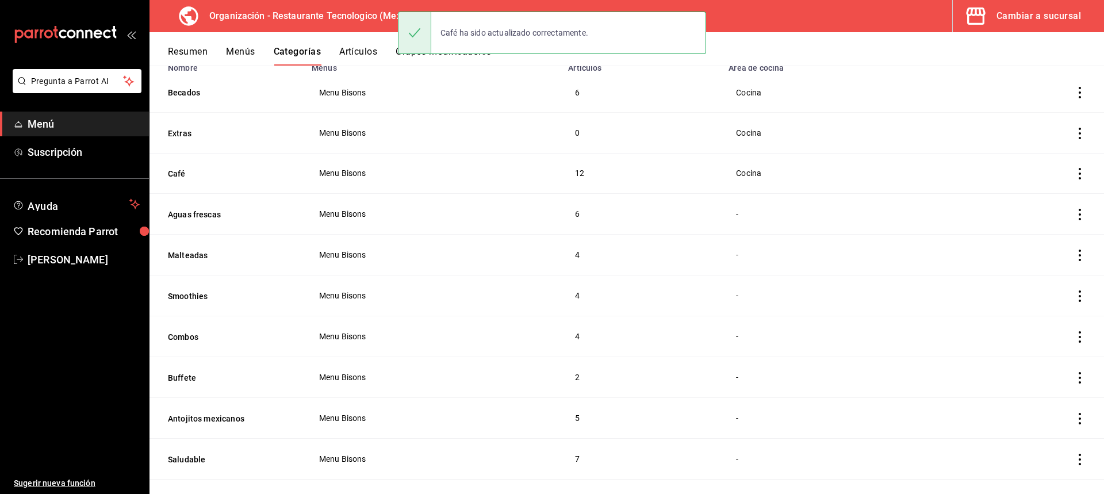
scroll to position [115, 0]
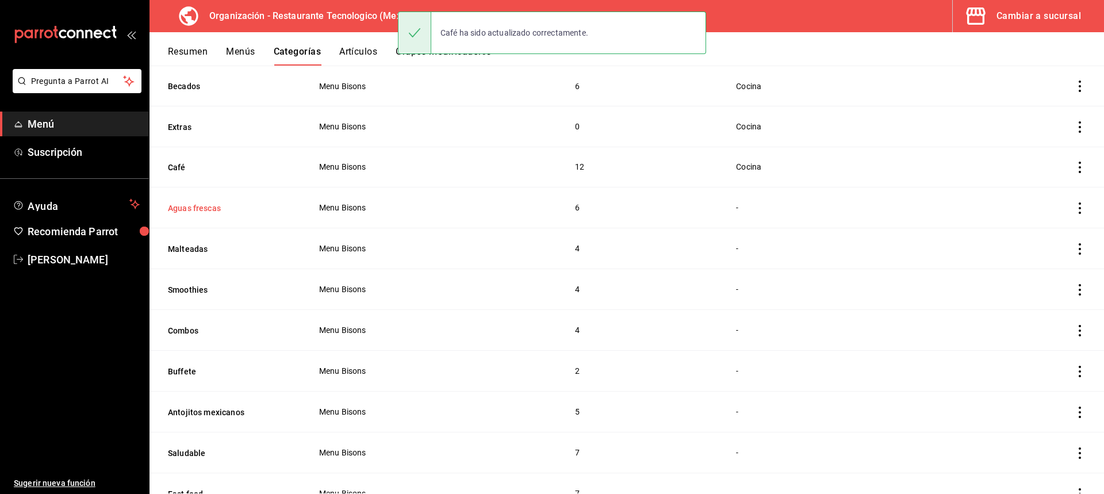
click at [222, 202] on button "Aguas frescas" at bounding box center [225, 208] width 115 height 12
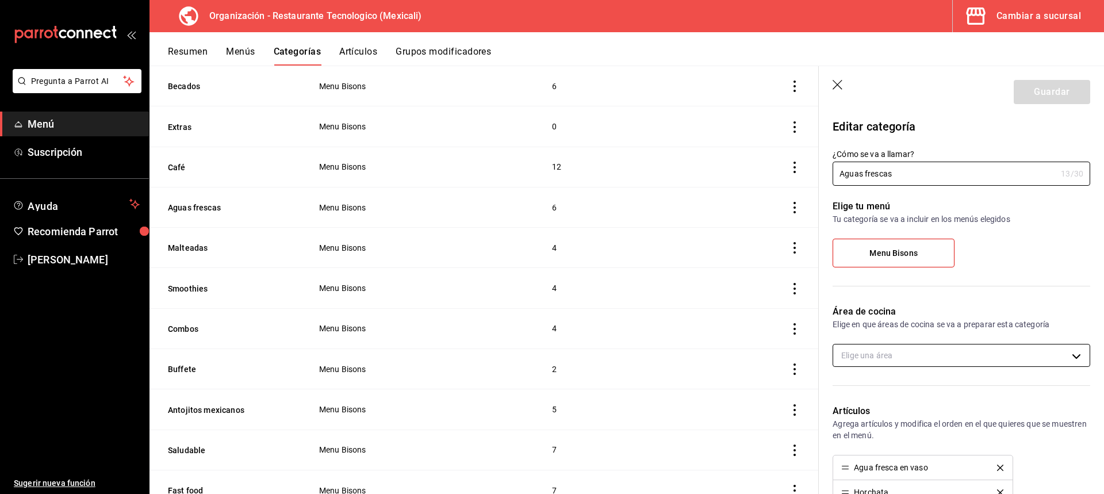
click at [1012, 354] on body "Pregunta a Parrot AI Menú Suscripción Ayuda Recomienda Parrot [PERSON_NAME] Sug…" at bounding box center [552, 247] width 1104 height 494
click at [986, 384] on li "Cocina" at bounding box center [957, 393] width 248 height 24
type input "75547902-d210-4c5e-9913-9bba564ea32c"
checkbox input "true"
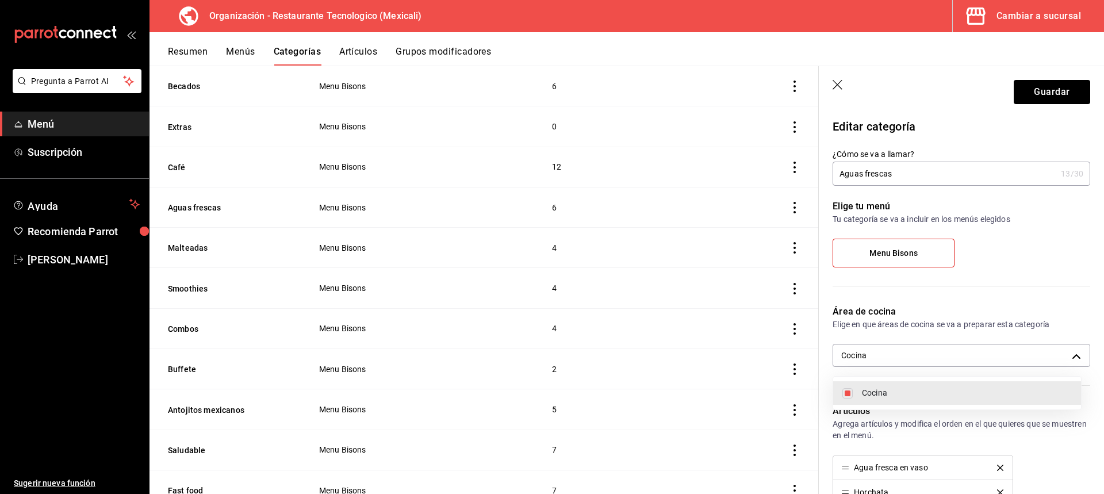
click at [1066, 85] on div at bounding box center [552, 247] width 1104 height 494
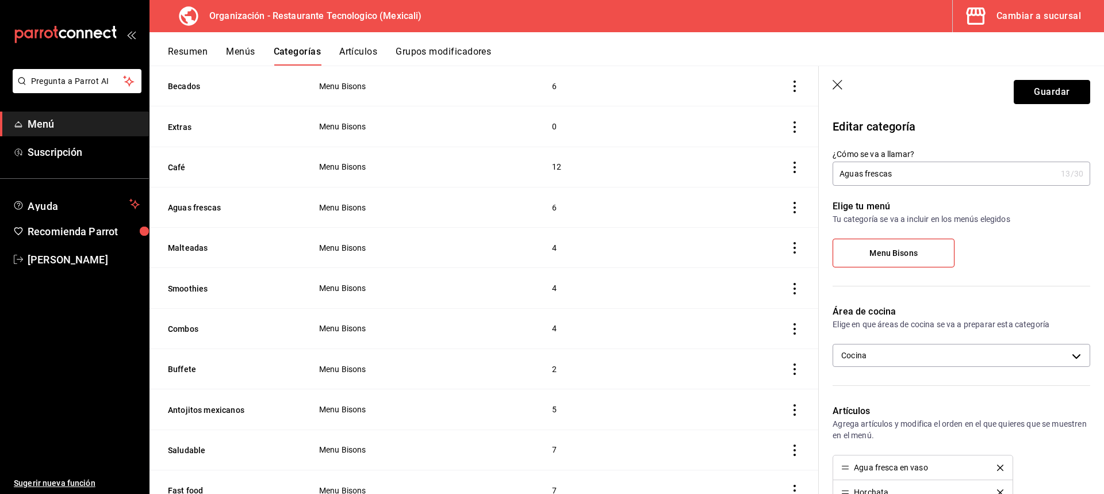
click at [1069, 89] on button "Guardar" at bounding box center [1052, 92] width 76 height 24
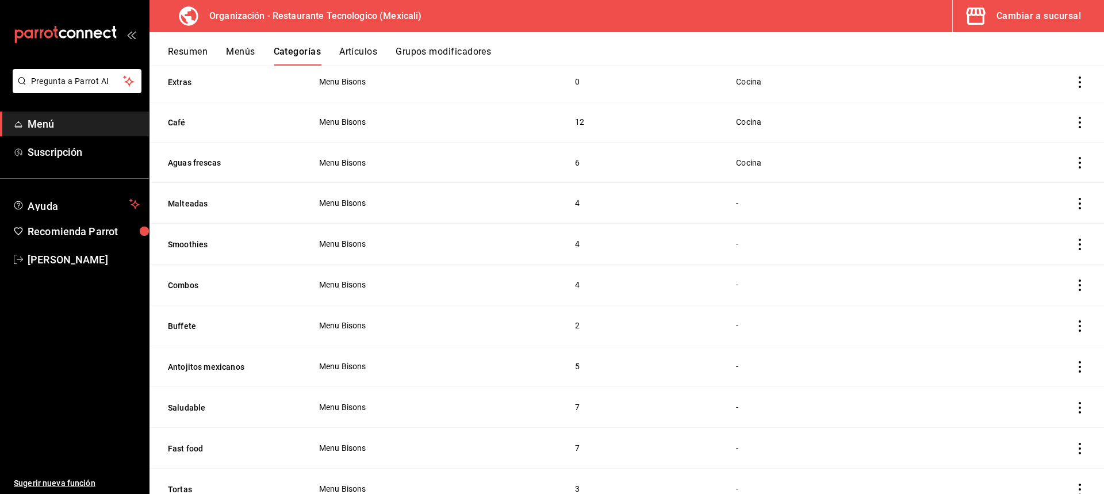
scroll to position [173, 0]
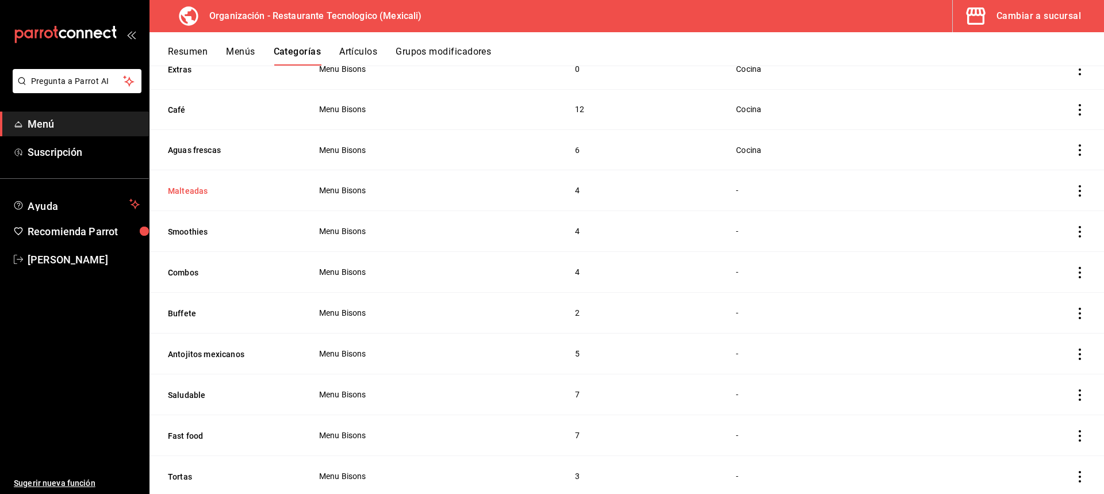
click at [208, 185] on button "Malteadas" at bounding box center [225, 191] width 115 height 12
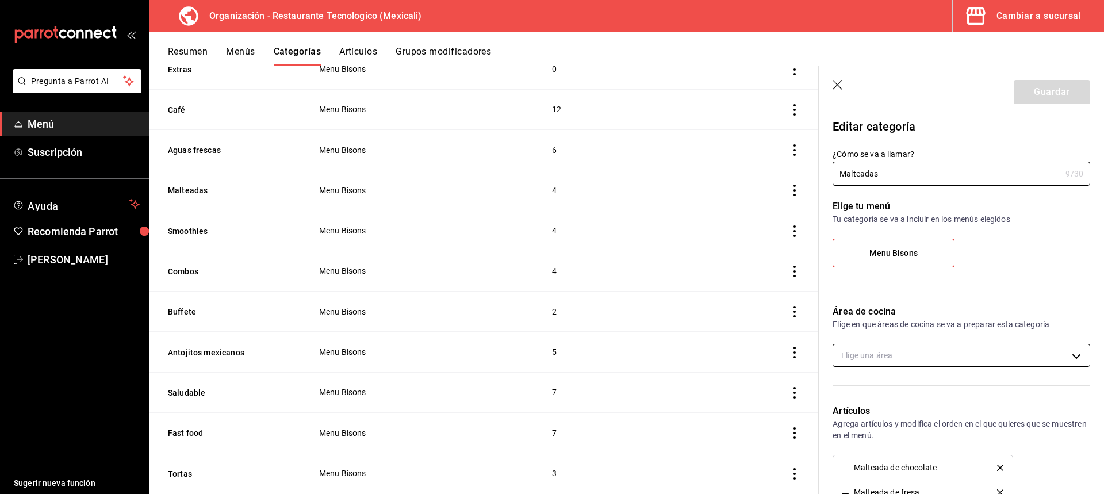
click at [915, 358] on body "Pregunta a Parrot AI Menú Suscripción Ayuda Recomienda Parrot [PERSON_NAME] Sug…" at bounding box center [552, 247] width 1104 height 494
click at [914, 388] on span "Cocina" at bounding box center [967, 393] width 210 height 12
type input "75547902-d210-4c5e-9913-9bba564ea32c"
checkbox input "true"
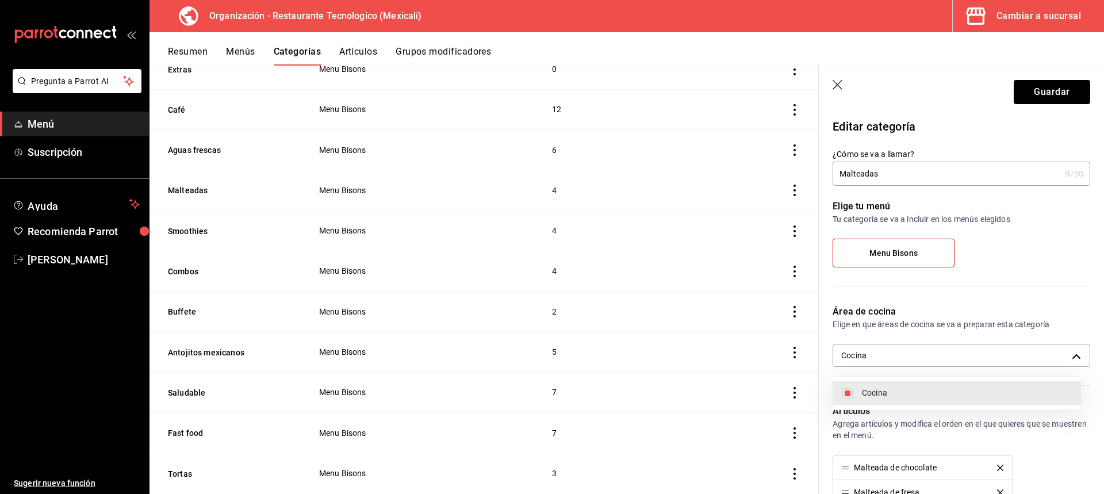
click at [1079, 83] on div at bounding box center [552, 247] width 1104 height 494
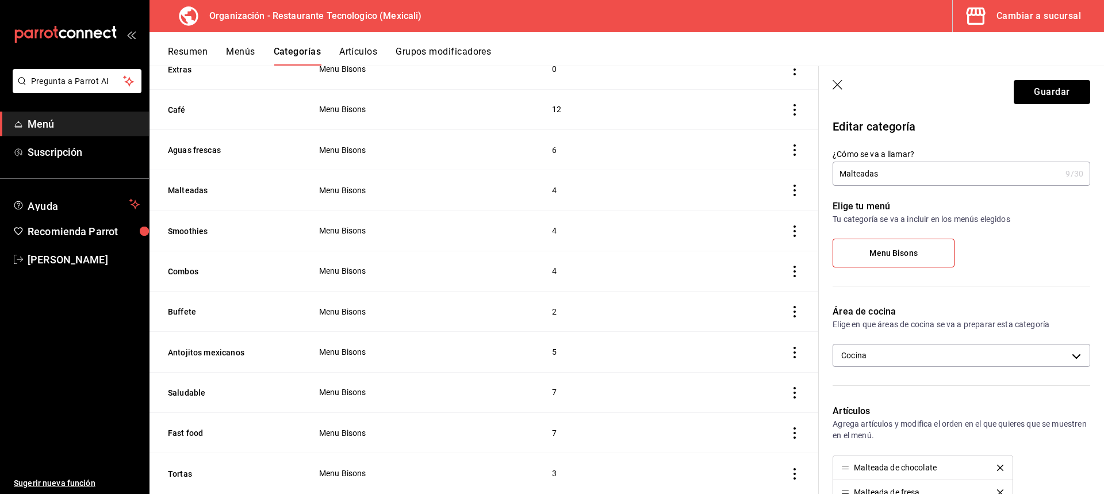
click at [1074, 86] on button "Guardar" at bounding box center [1052, 92] width 76 height 24
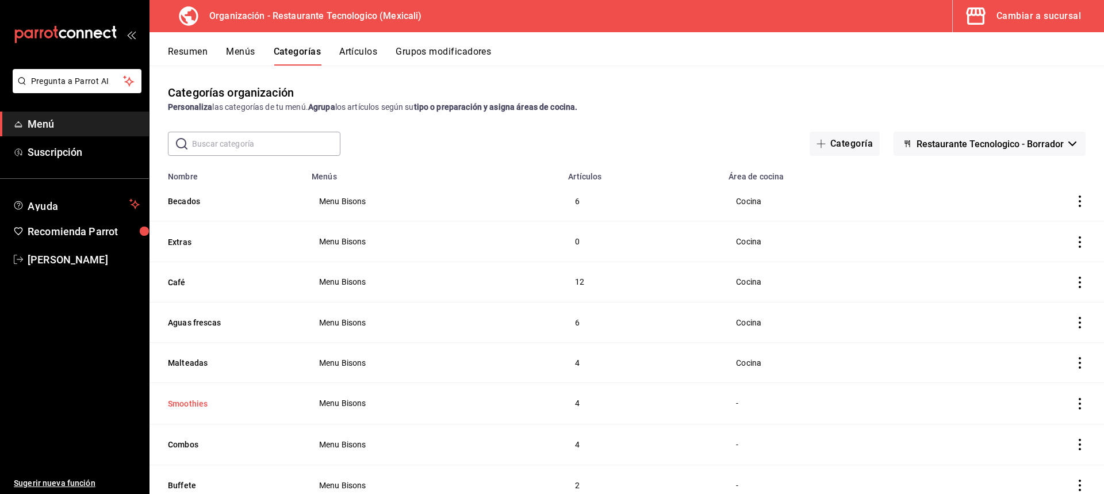
drag, startPoint x: 223, startPoint y: 406, endPoint x: 224, endPoint y: 400, distance: 5.8
click at [223, 406] on button "Smoothies" at bounding box center [225, 404] width 115 height 12
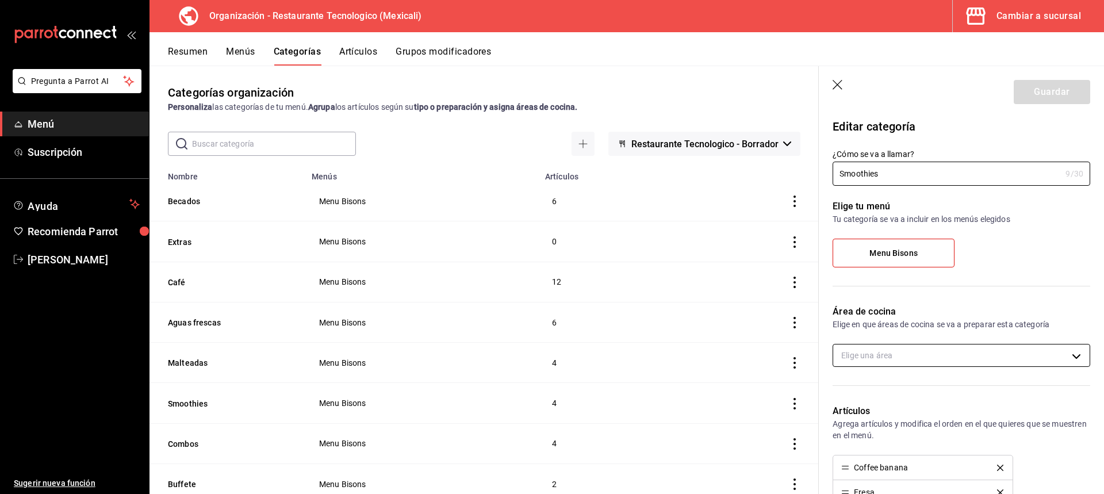
click at [972, 350] on body "Pregunta a Parrot AI Menú Suscripción Ayuda Recomienda Parrot [PERSON_NAME] Sug…" at bounding box center [552, 247] width 1104 height 494
click at [954, 392] on span "Cocina" at bounding box center [967, 393] width 210 height 12
type input "75547902-d210-4c5e-9913-9bba564ea32c"
checkbox input "true"
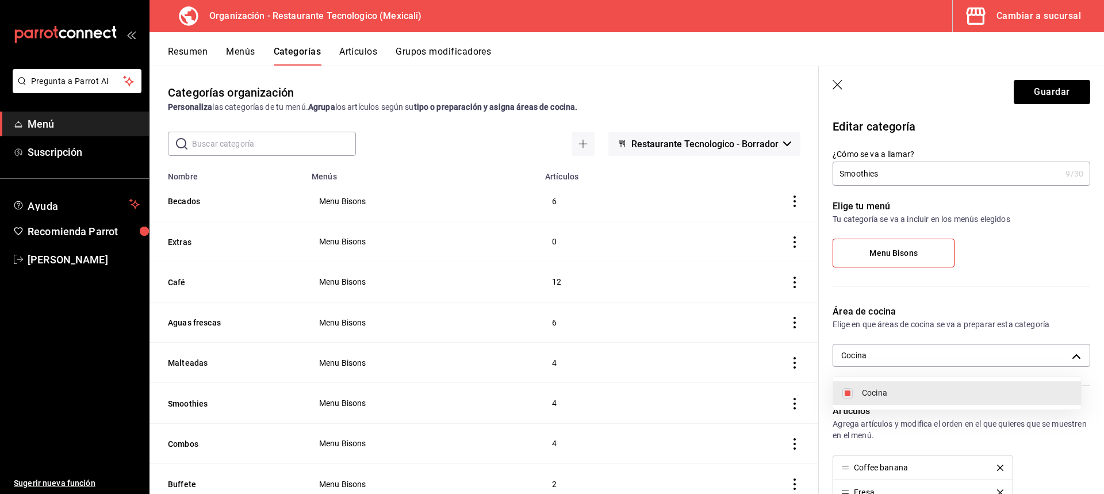
click at [1064, 98] on div at bounding box center [552, 247] width 1104 height 494
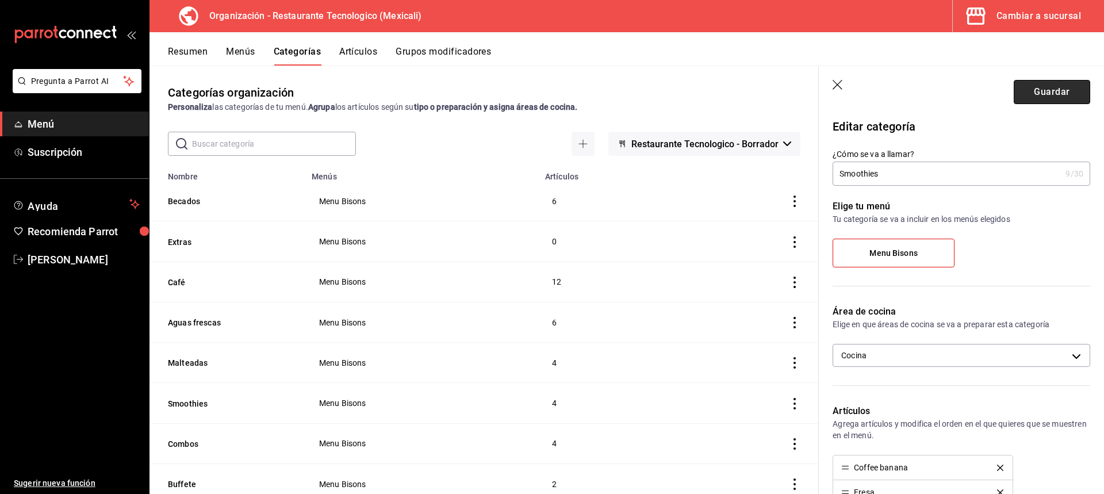
click at [1049, 90] on button "Guardar" at bounding box center [1052, 92] width 76 height 24
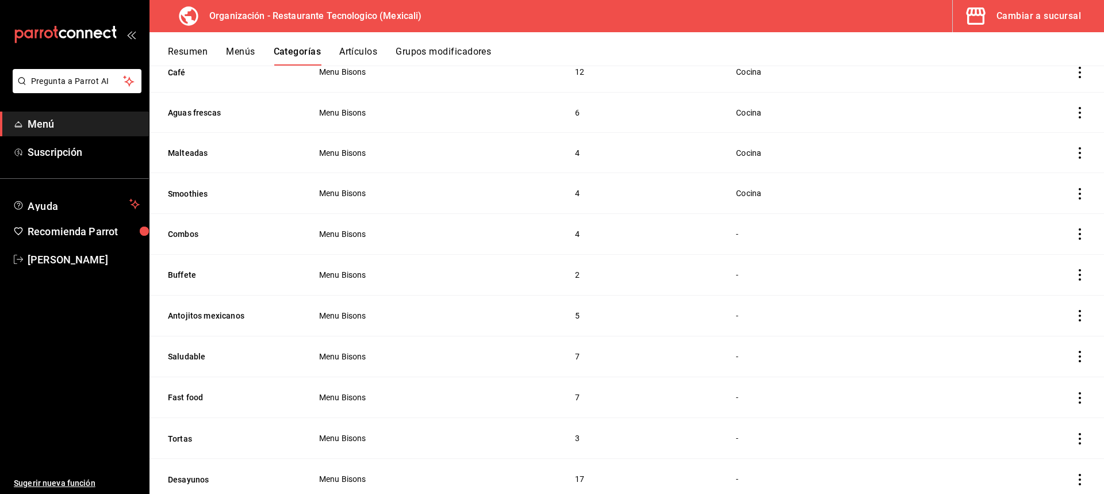
scroll to position [230, 0]
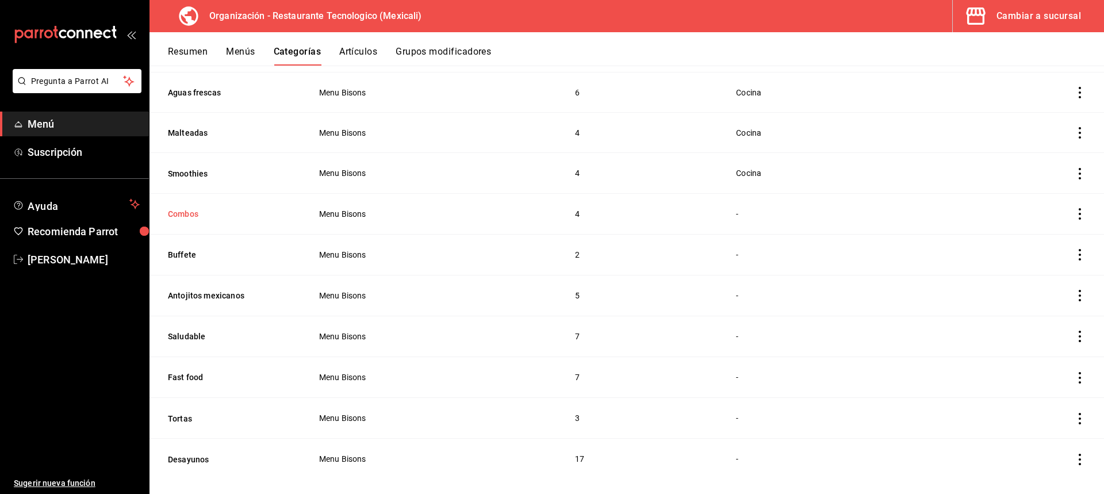
click at [198, 208] on button "Combos" at bounding box center [225, 214] width 115 height 12
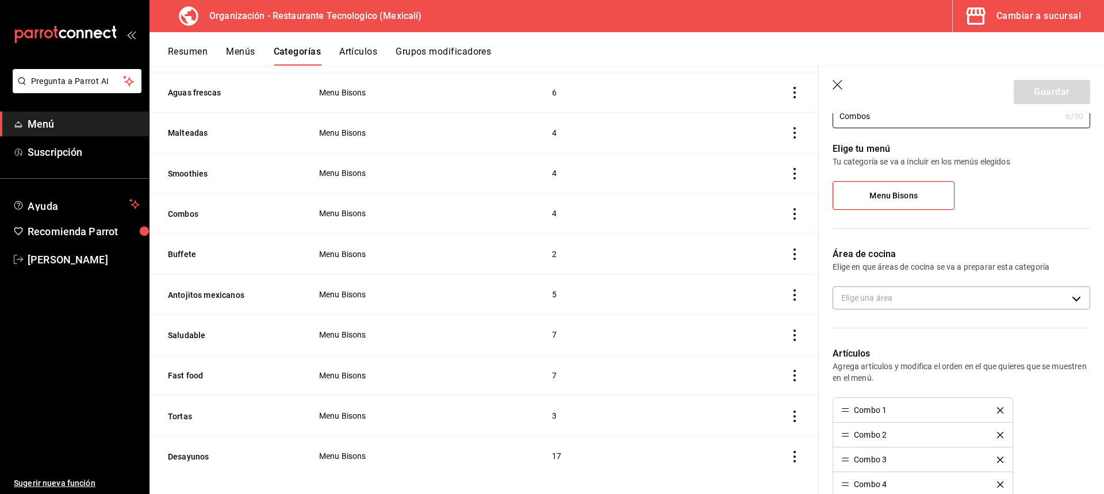
scroll to position [115, 0]
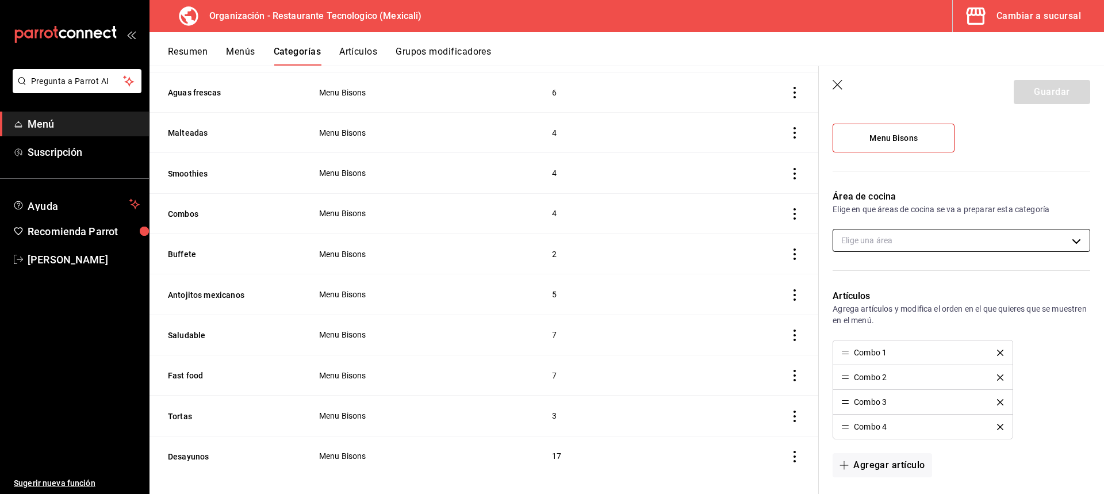
click at [958, 248] on body "Pregunta a Parrot AI Menú Suscripción Ayuda Recomienda Parrot [PERSON_NAME] Sug…" at bounding box center [552, 247] width 1104 height 494
click at [954, 266] on ul "Cocina" at bounding box center [957, 278] width 248 height 33
click at [953, 271] on li "Cocina" at bounding box center [957, 278] width 248 height 24
type input "75547902-d210-4c5e-9913-9bba564ea32c"
checkbox input "true"
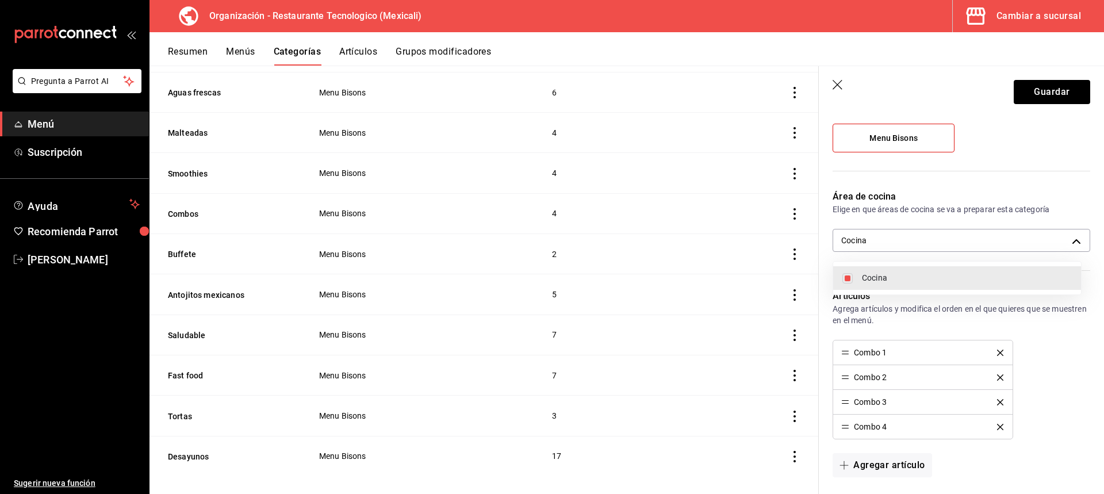
click at [1067, 92] on div at bounding box center [552, 247] width 1104 height 494
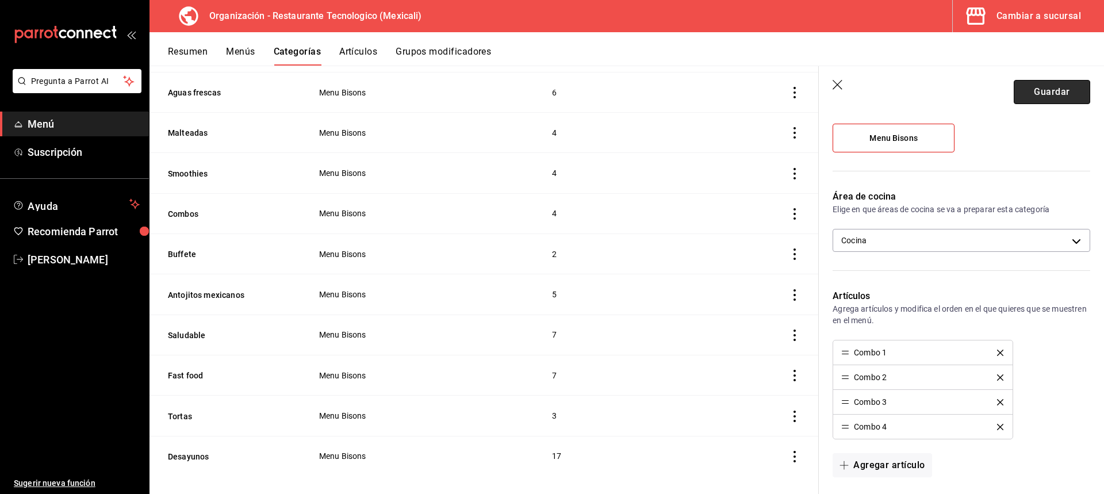
click at [1050, 90] on button "Guardar" at bounding box center [1052, 92] width 76 height 24
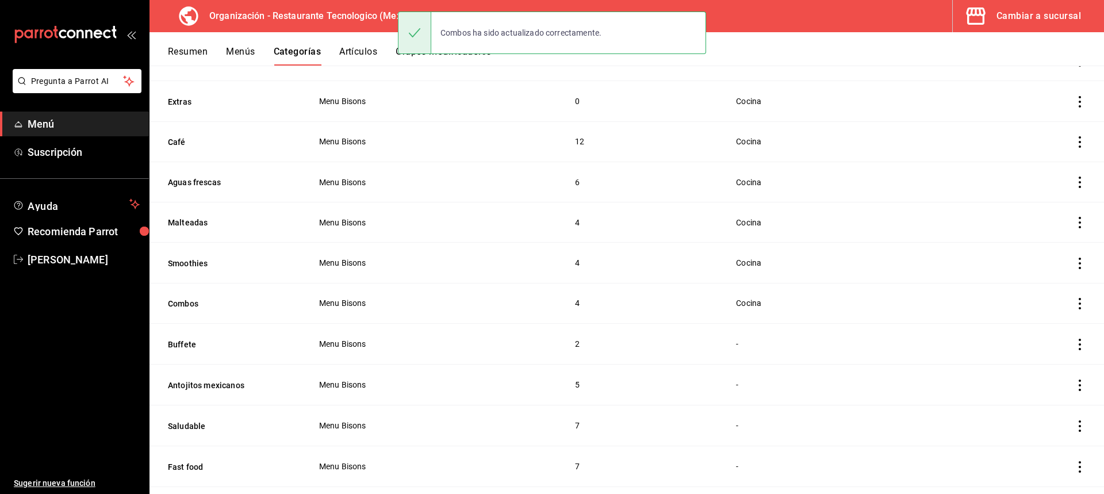
scroll to position [239, 0]
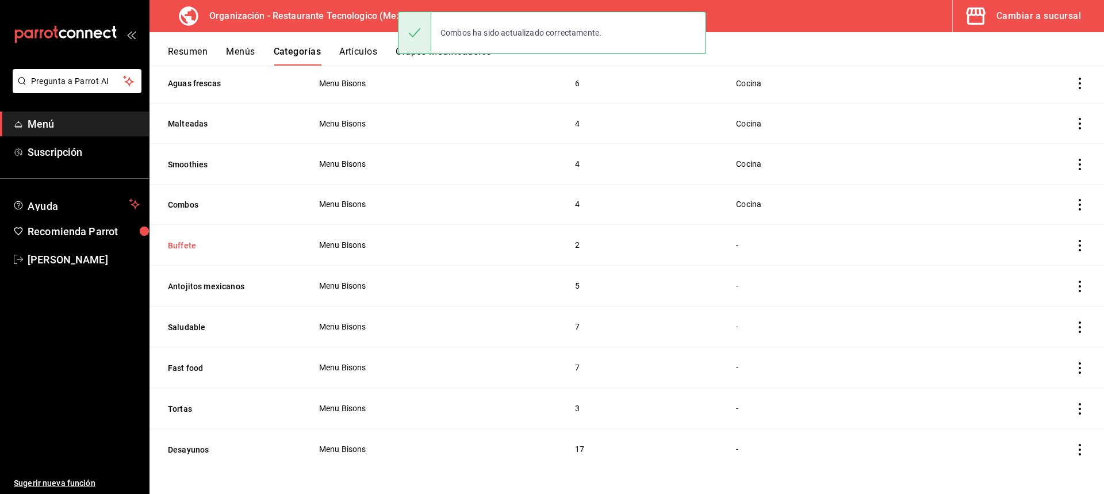
click at [209, 240] on button "Buffete" at bounding box center [225, 246] width 115 height 12
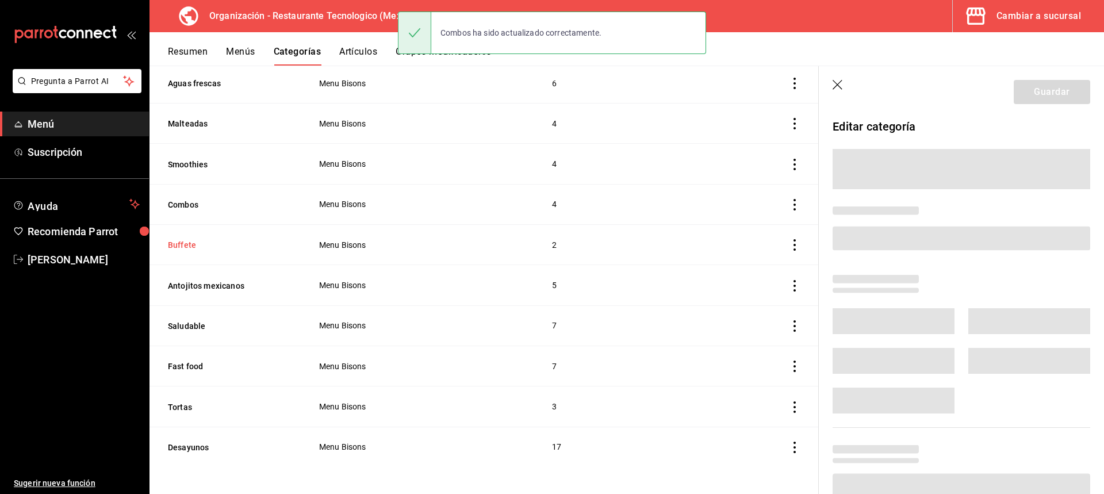
scroll to position [234, 0]
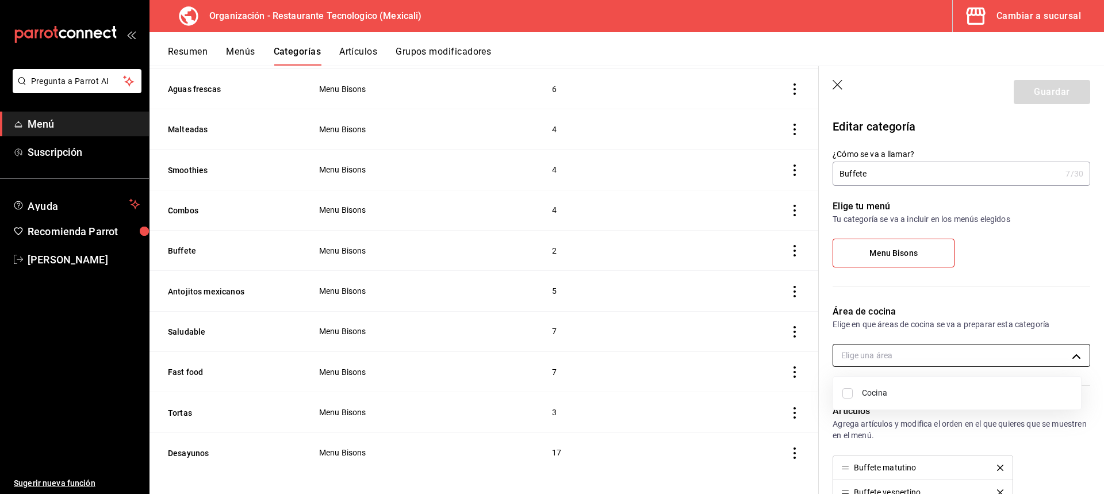
click at [963, 353] on body "Pregunta a Parrot AI Menú Suscripción Ayuda Recomienda Parrot [PERSON_NAME] Sug…" at bounding box center [552, 247] width 1104 height 494
click at [940, 389] on span "Cocina" at bounding box center [967, 393] width 210 height 12
type input "75547902-d210-4c5e-9913-9bba564ea32c"
checkbox input "true"
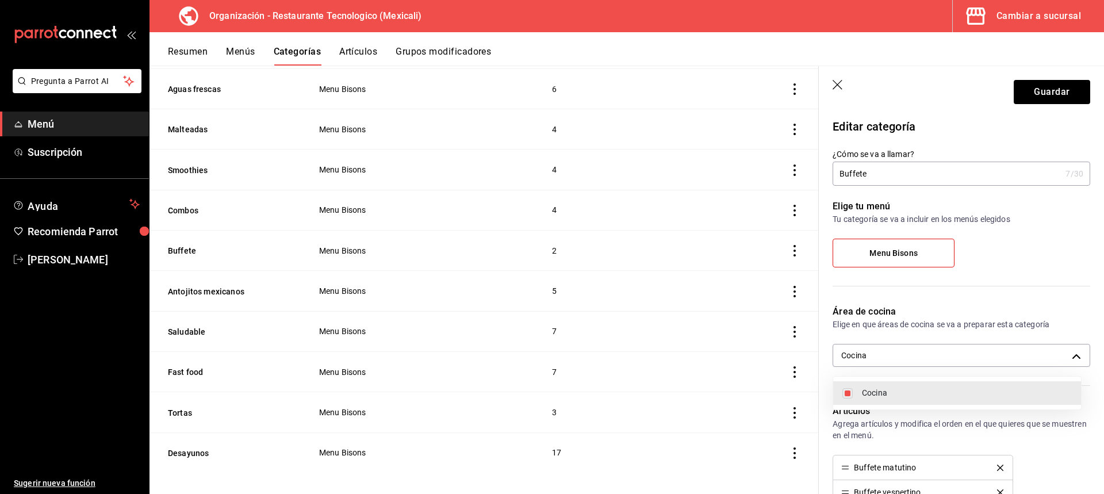
click at [1057, 94] on div at bounding box center [552, 247] width 1104 height 494
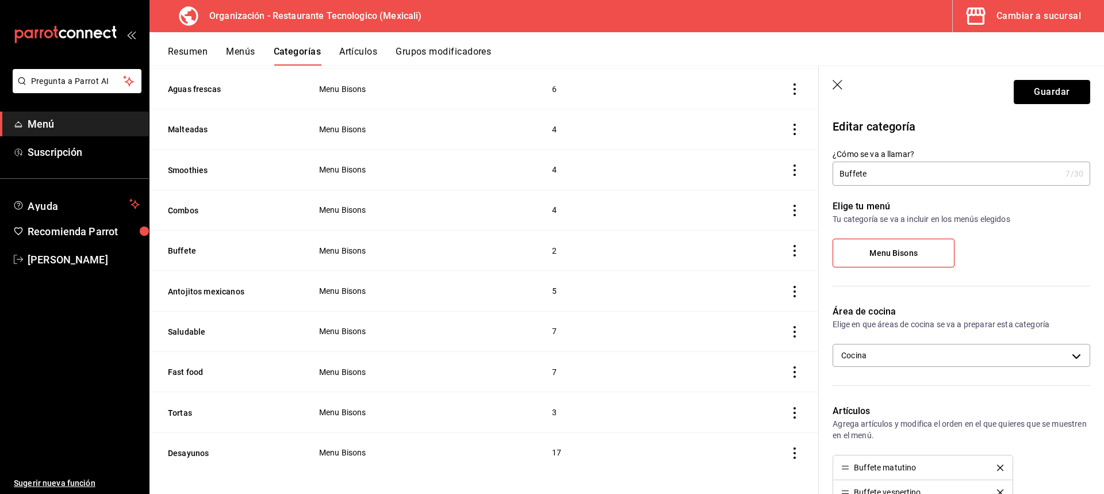
click at [1057, 94] on button "Guardar" at bounding box center [1052, 92] width 76 height 24
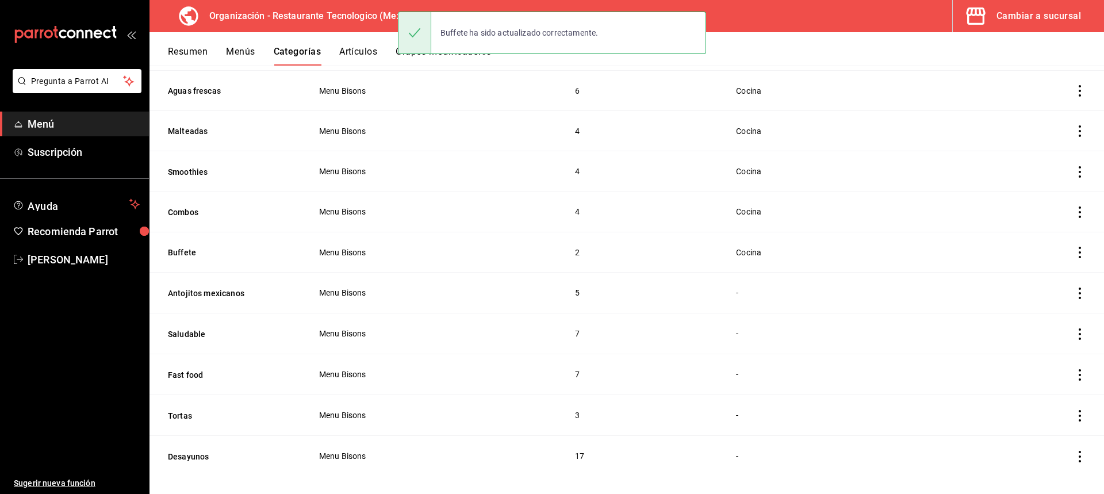
scroll to position [238, 0]
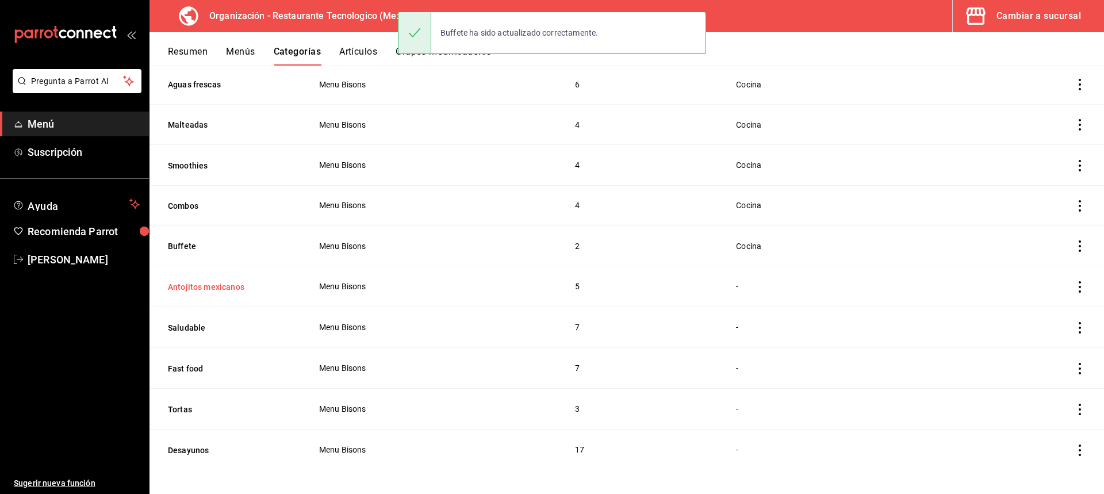
click at [270, 281] on button "Antojitos mexicanos" at bounding box center [225, 287] width 115 height 12
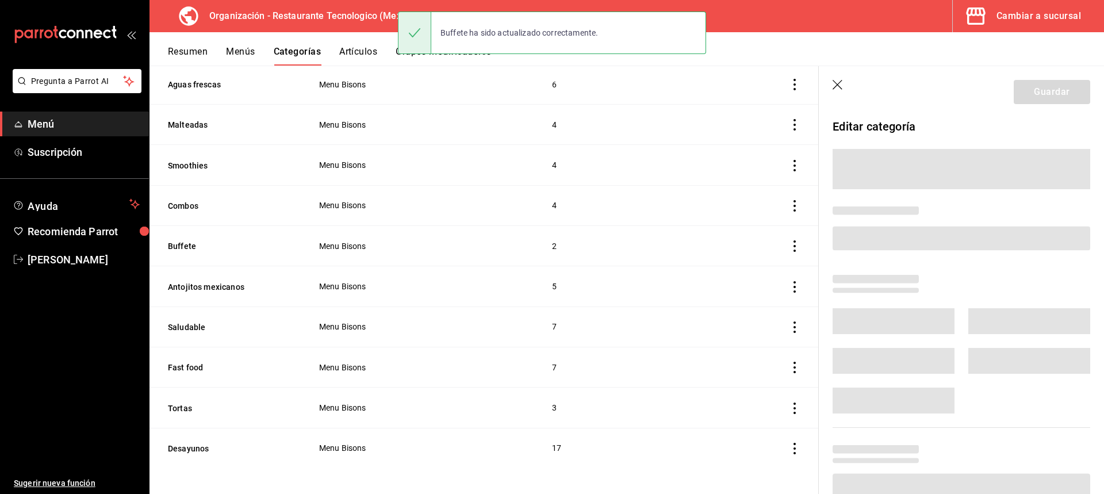
scroll to position [234, 0]
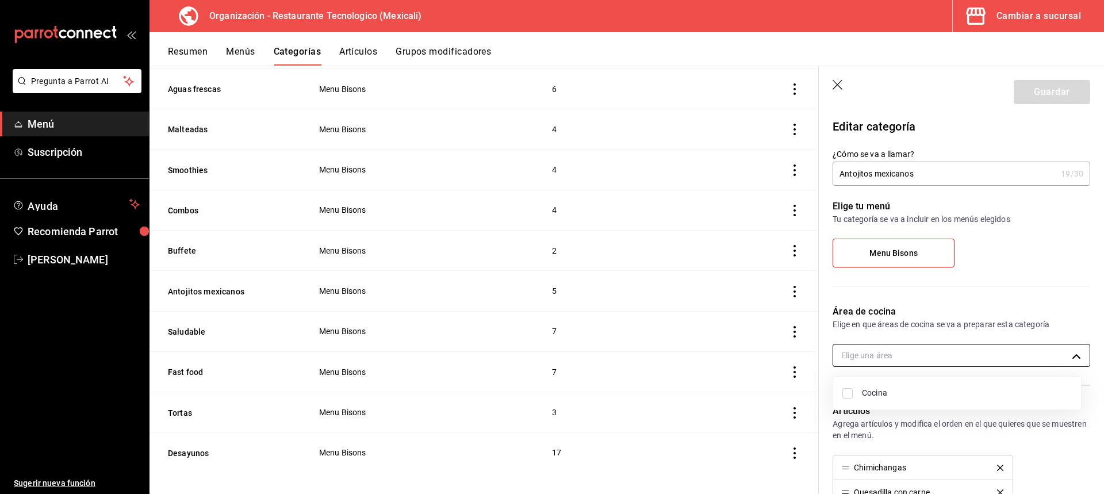
click at [916, 363] on body "Pregunta a Parrot AI Menú Suscripción Ayuda Recomienda Parrot [PERSON_NAME] Sug…" at bounding box center [552, 247] width 1104 height 494
click at [894, 396] on span "Cocina" at bounding box center [967, 393] width 210 height 12
type input "75547902-d210-4c5e-9913-9bba564ea32c"
checkbox input "true"
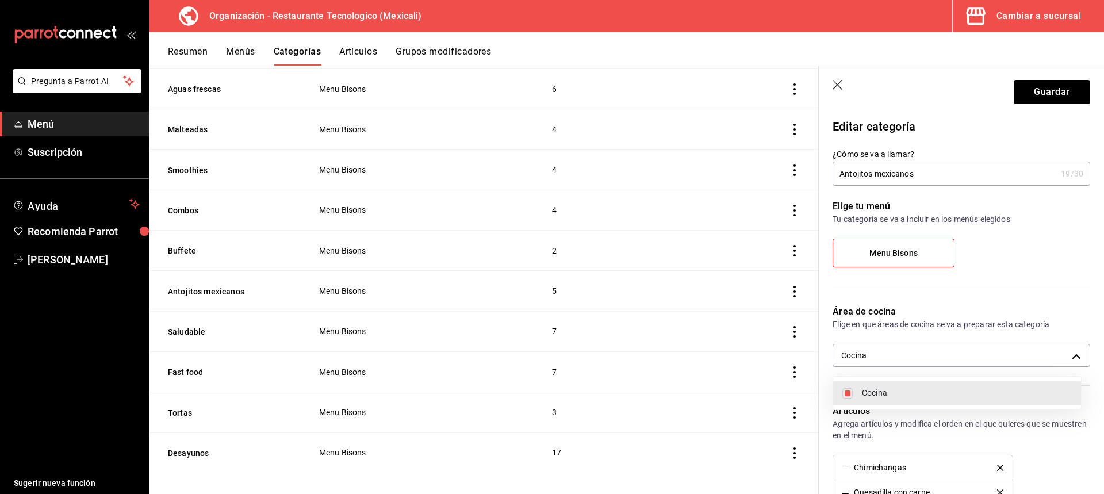
click at [1074, 90] on div at bounding box center [552, 247] width 1104 height 494
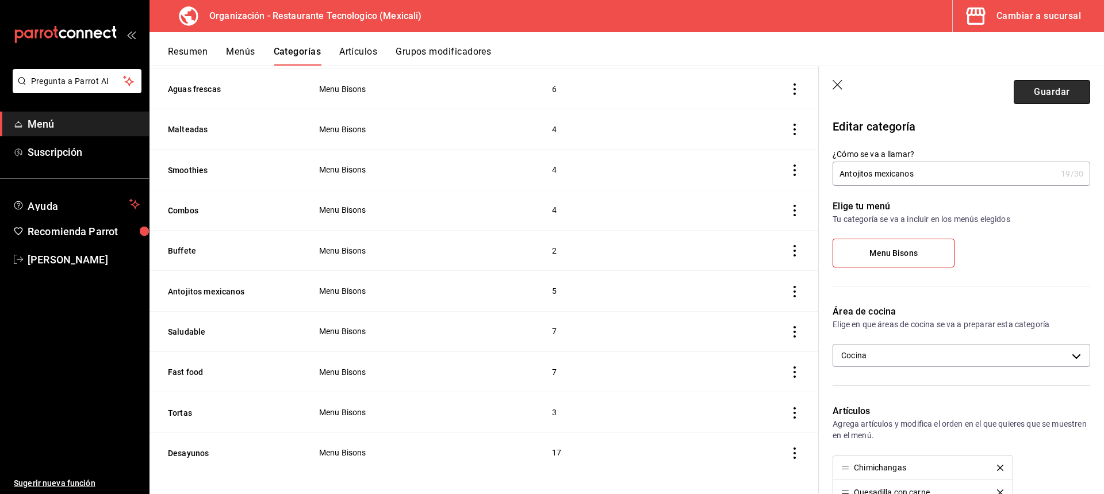
click at [1074, 90] on button "Guardar" at bounding box center [1052, 92] width 76 height 24
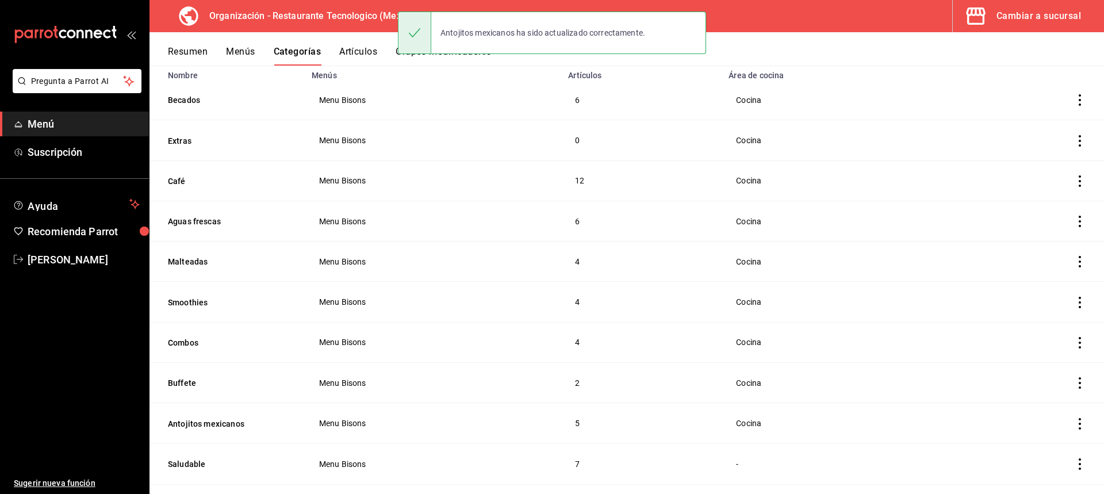
scroll to position [238, 0]
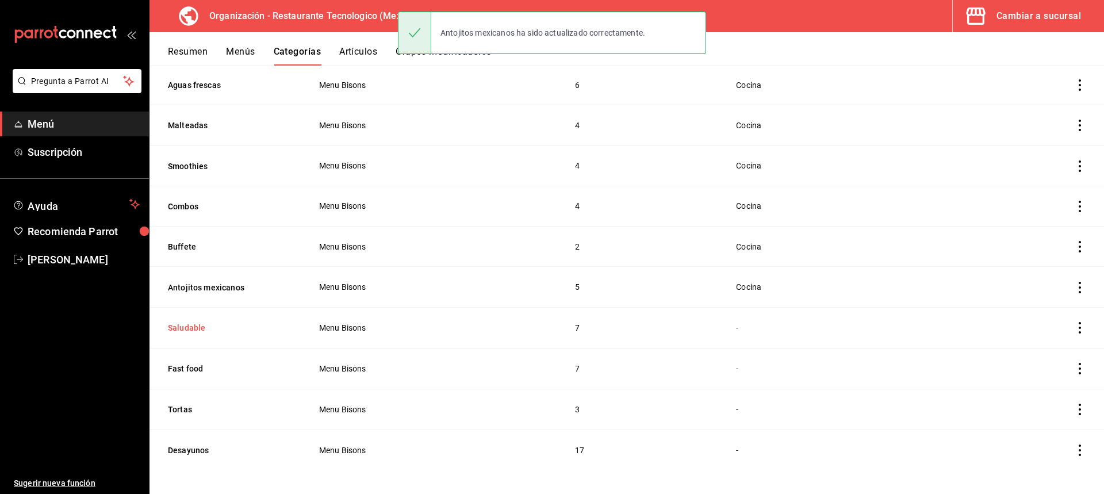
click at [190, 324] on button "Saludable" at bounding box center [225, 328] width 115 height 12
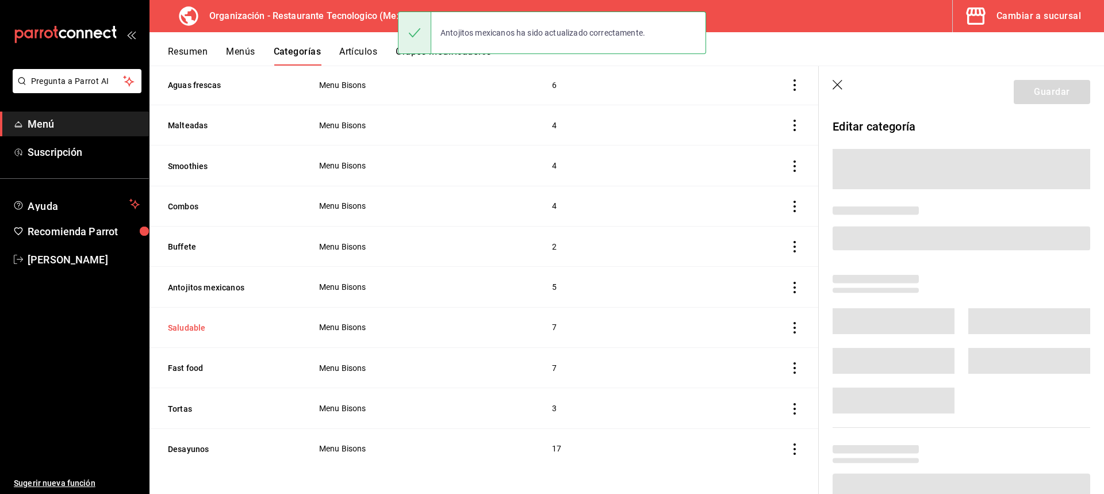
scroll to position [234, 0]
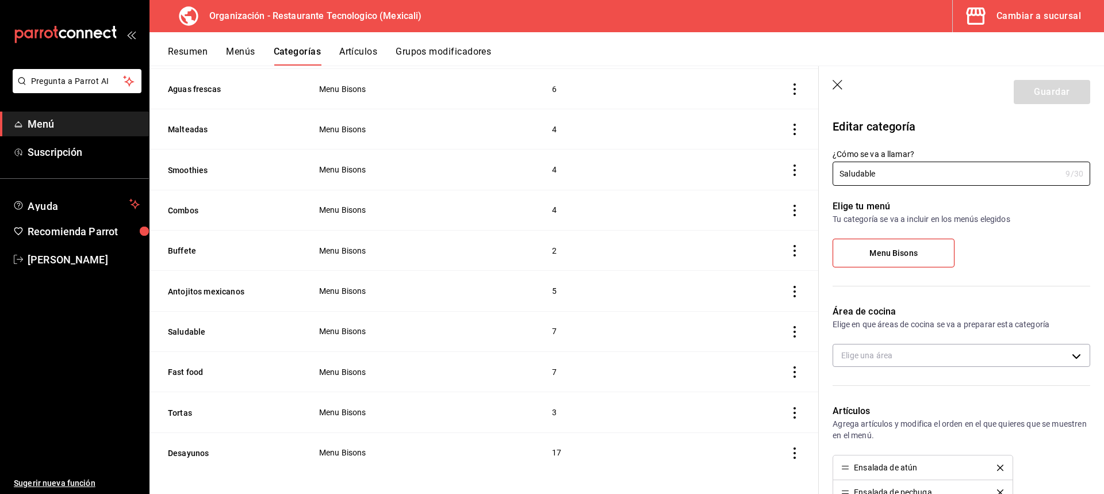
click at [838, 79] on header "Guardar" at bounding box center [961, 89] width 285 height 47
click at [837, 83] on icon "button" at bounding box center [839, 86] width 12 height 12
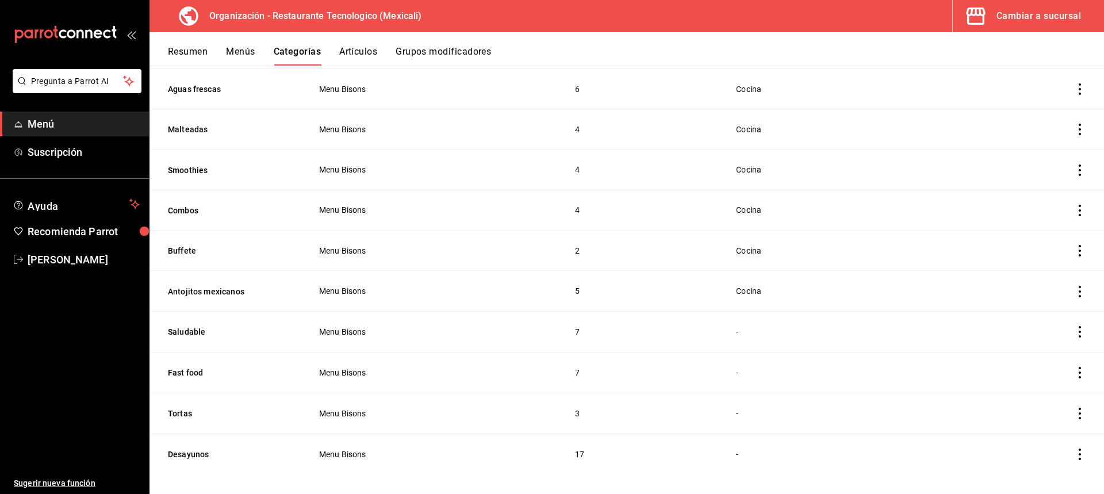
scroll to position [238, 0]
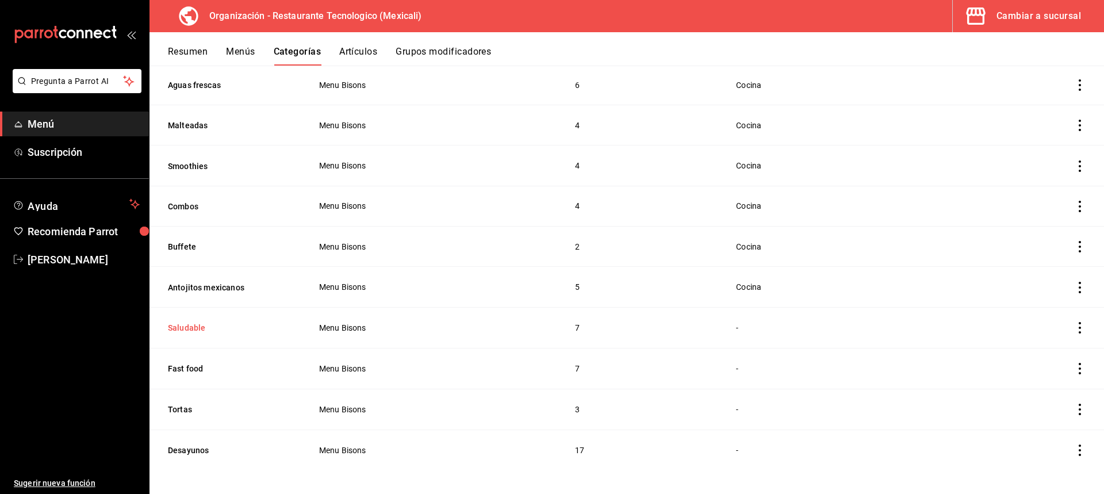
click at [212, 322] on button "Saludable" at bounding box center [225, 328] width 115 height 12
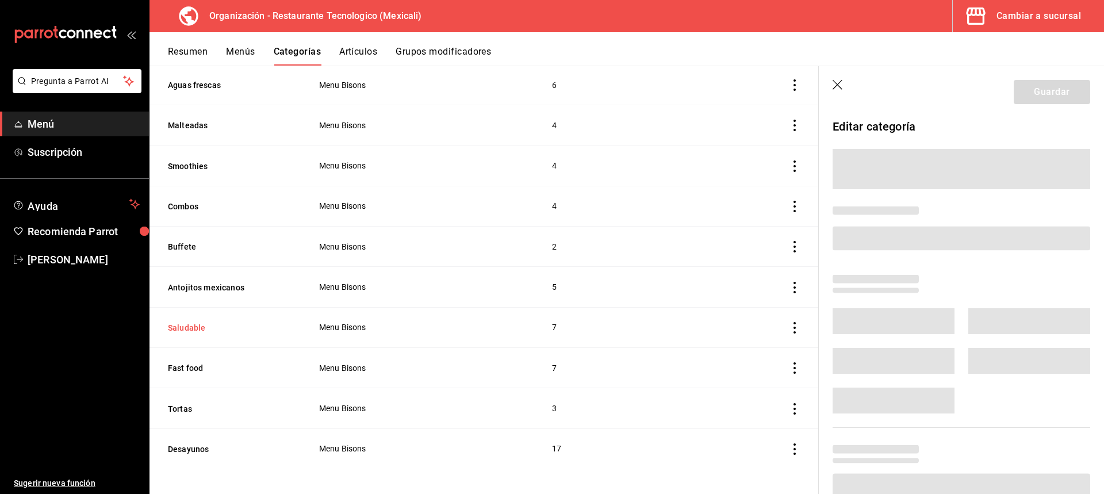
scroll to position [234, 0]
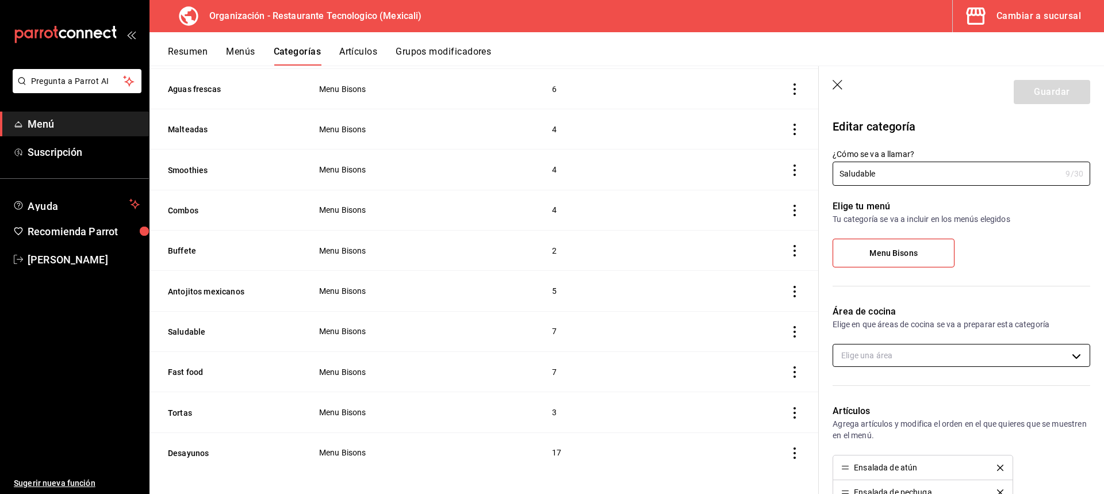
click at [897, 356] on body "Pregunta a Parrot AI Menú Suscripción Ayuda Recomienda Parrot [PERSON_NAME] Sug…" at bounding box center [552, 247] width 1104 height 494
click at [906, 363] on div at bounding box center [552, 247] width 1104 height 494
click at [893, 347] on body "Pregunta a Parrot AI Menú Suscripción Ayuda Recomienda Parrot [PERSON_NAME] Sug…" at bounding box center [552, 247] width 1104 height 494
click at [893, 391] on span "Cocina" at bounding box center [967, 393] width 210 height 12
type input "75547902-d210-4c5e-9913-9bba564ea32c"
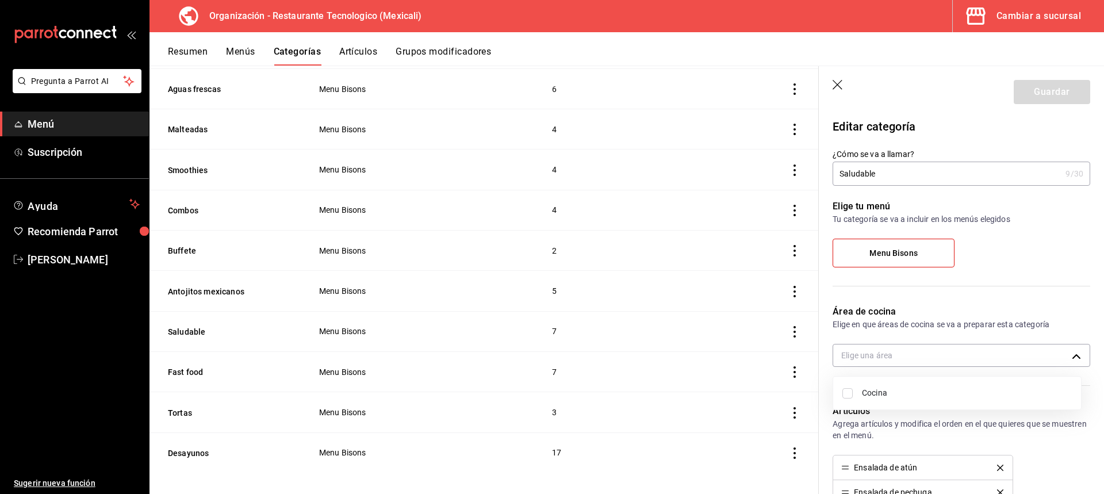
checkbox input "true"
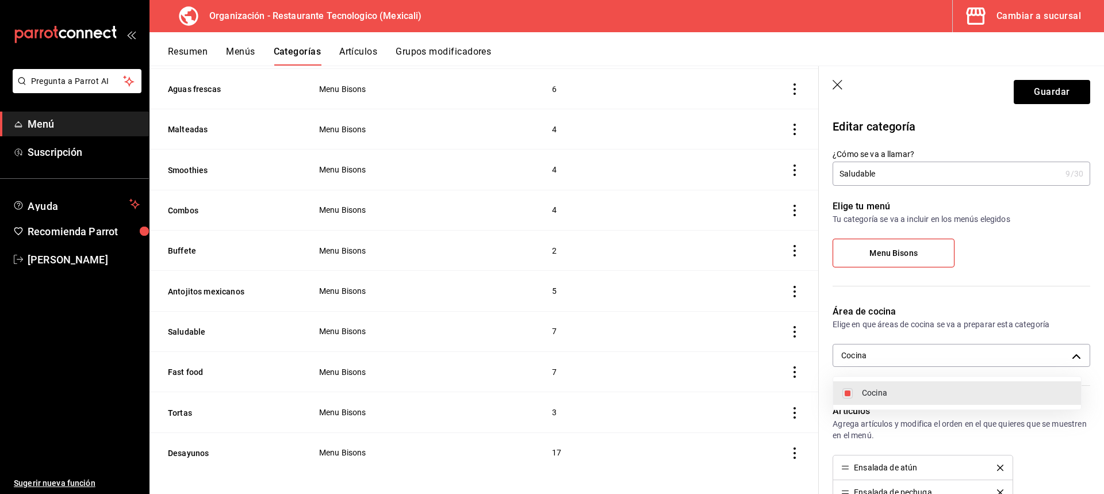
click at [1070, 84] on div at bounding box center [552, 247] width 1104 height 494
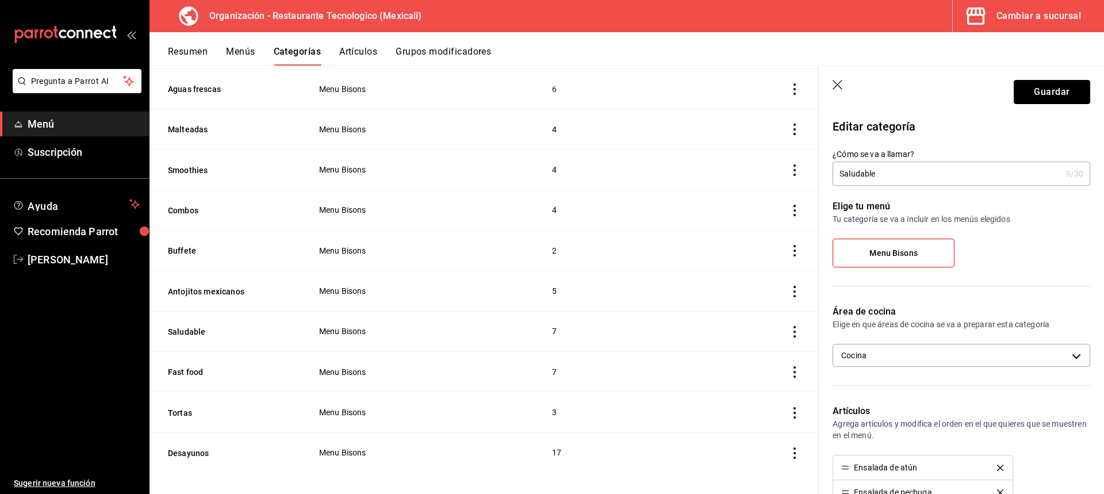
click at [1065, 90] on button "Guardar" at bounding box center [1052, 92] width 76 height 24
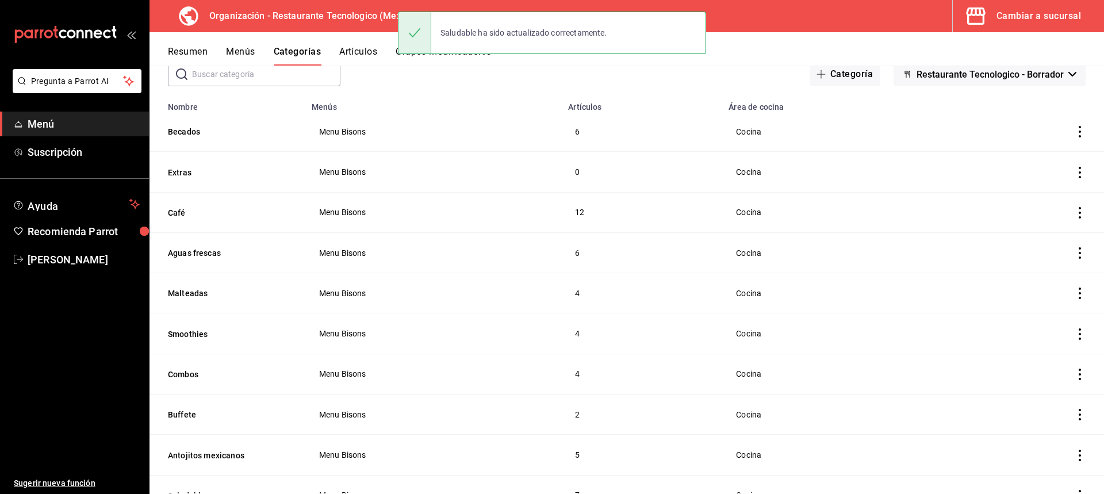
scroll to position [236, 0]
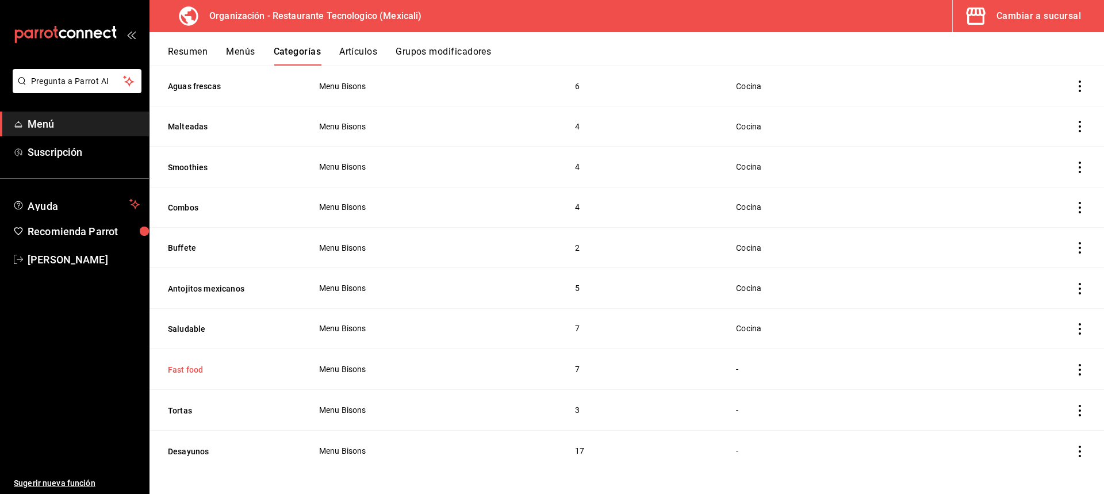
click at [223, 364] on button "Fast food" at bounding box center [225, 370] width 115 height 12
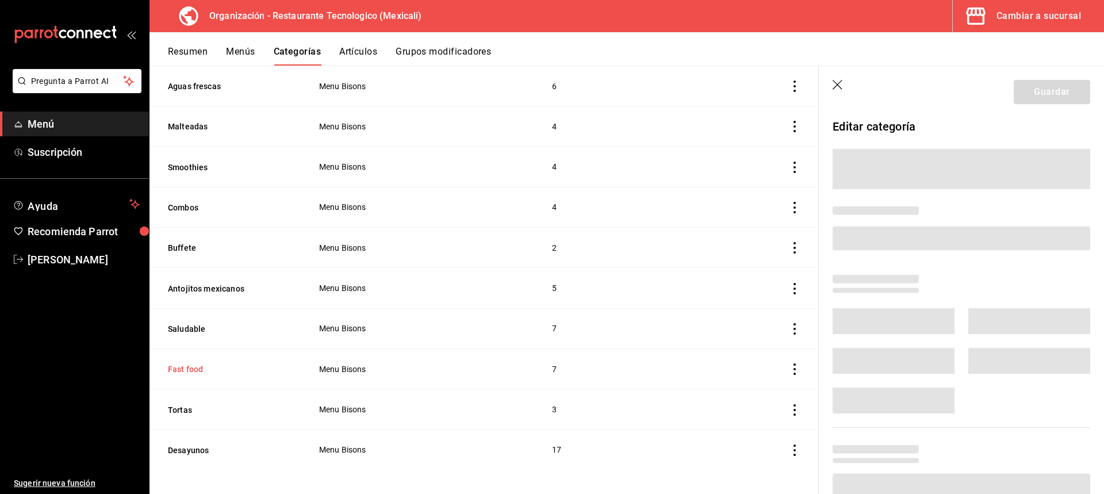
scroll to position [234, 0]
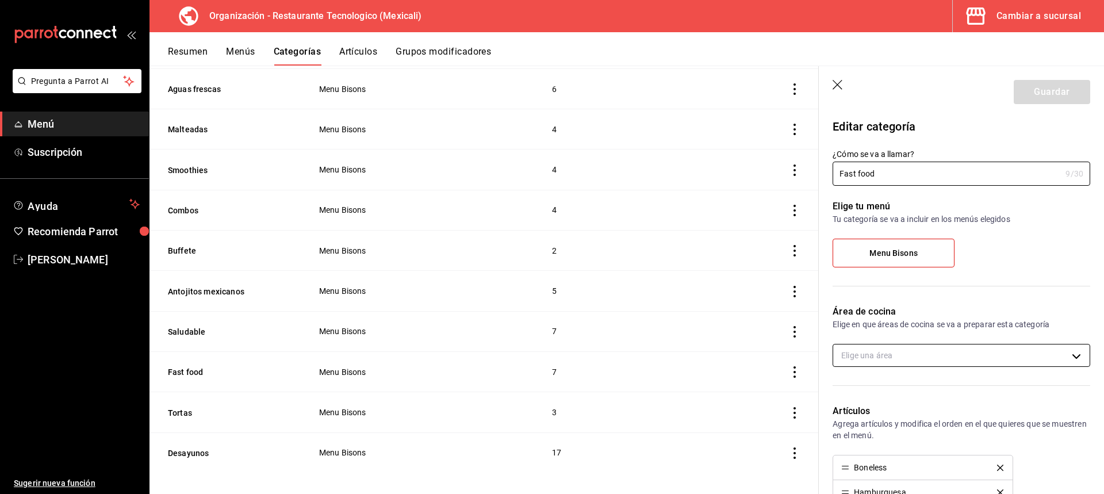
click at [924, 357] on body "Pregunta a Parrot AI Menú Suscripción Ayuda Recomienda Parrot [PERSON_NAME] Sug…" at bounding box center [552, 247] width 1104 height 494
click at [929, 377] on ul "Cocina" at bounding box center [957, 393] width 248 height 33
click at [928, 397] on span "Cocina" at bounding box center [967, 393] width 210 height 12
type input "75547902-d210-4c5e-9913-9bba564ea32c"
checkbox input "true"
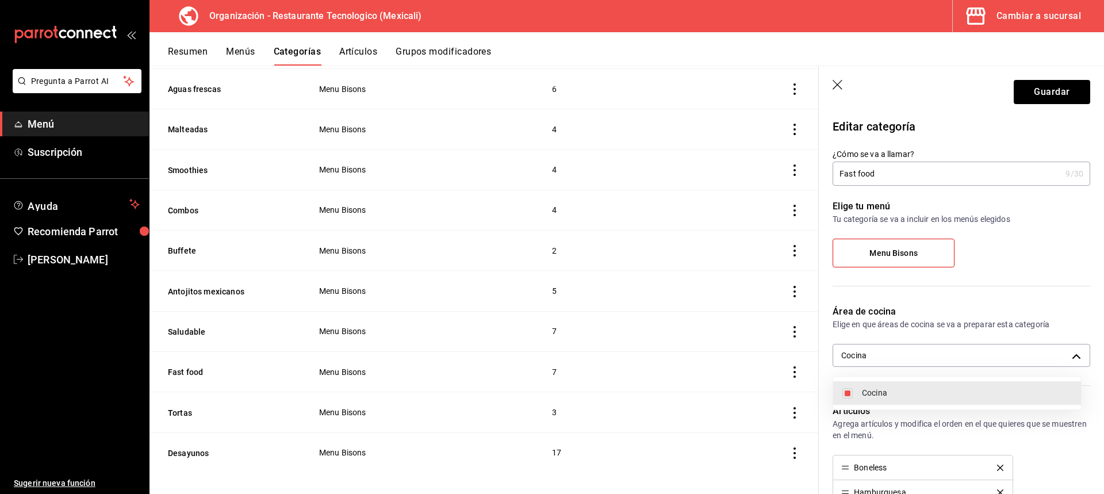
click at [1066, 87] on div at bounding box center [552, 247] width 1104 height 494
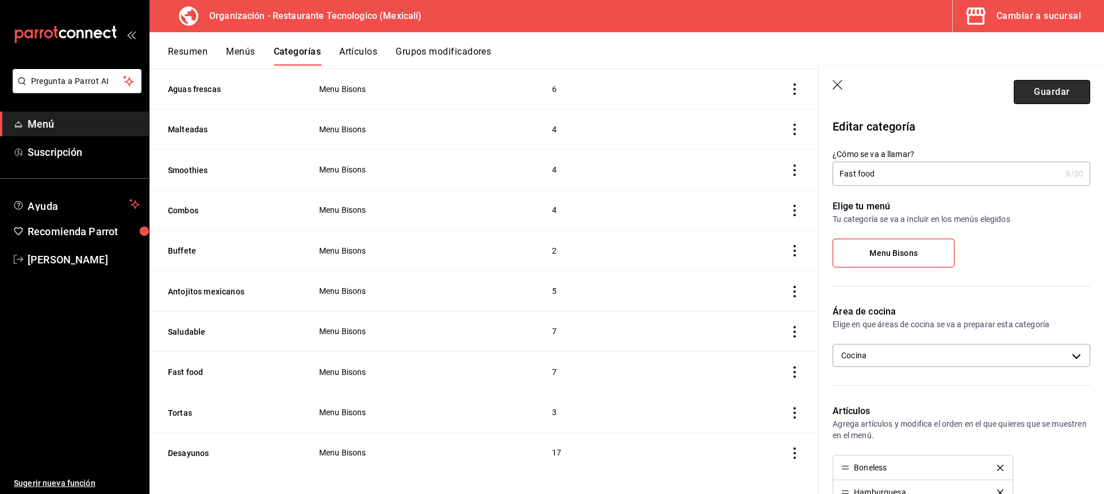
click at [1040, 96] on button "Guardar" at bounding box center [1052, 92] width 76 height 24
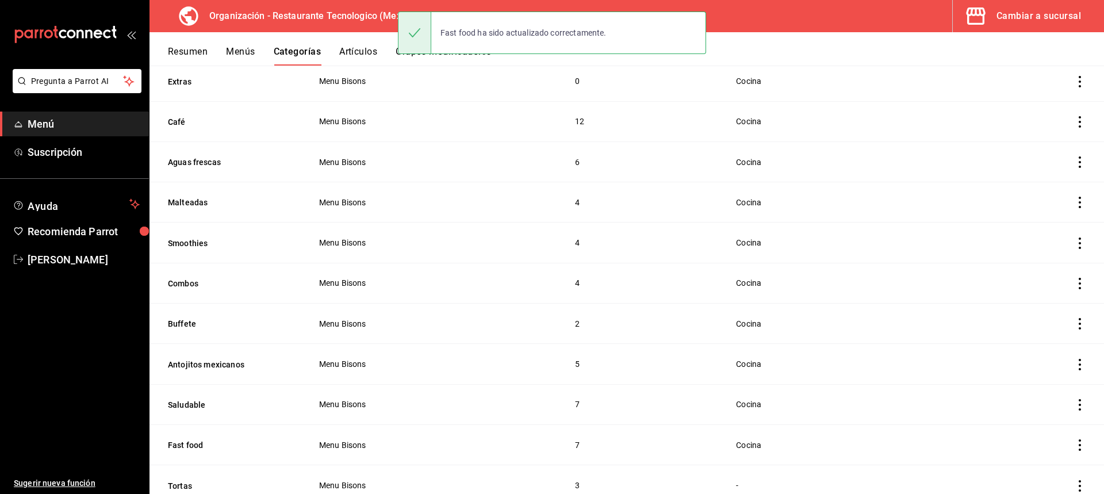
scroll to position [235, 0]
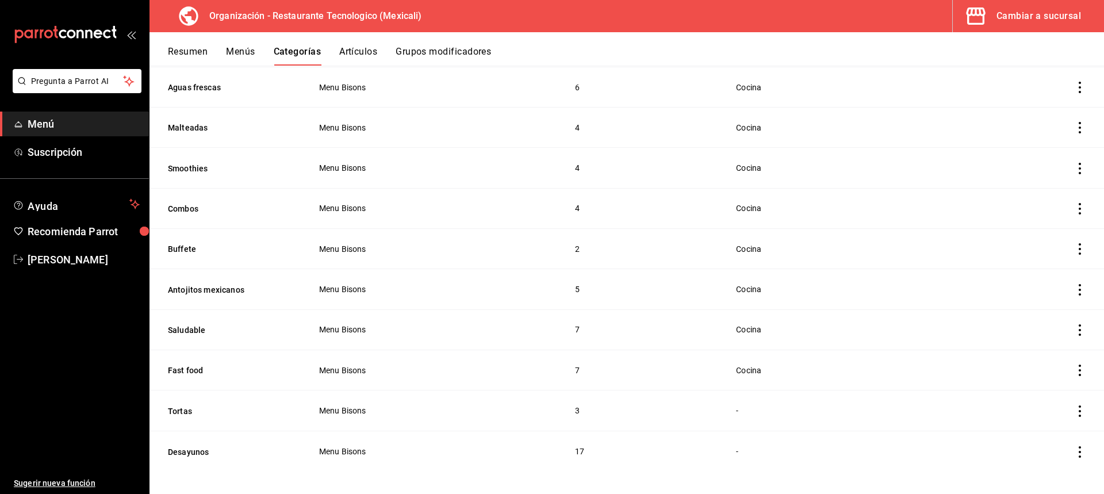
click at [1074, 405] on icon "actions" at bounding box center [1080, 411] width 12 height 12
click at [1055, 420] on li "Editar" at bounding box center [1026, 417] width 69 height 24
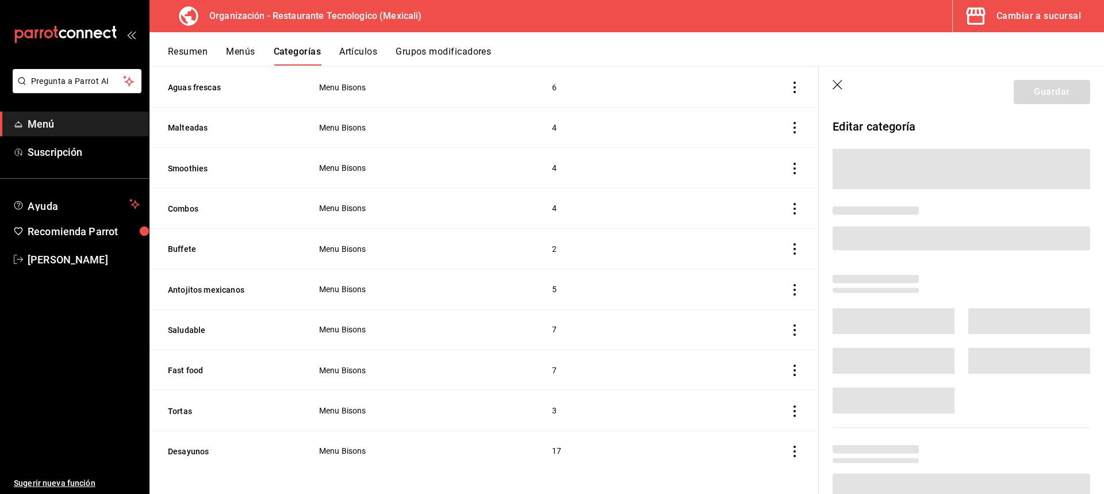
scroll to position [234, 0]
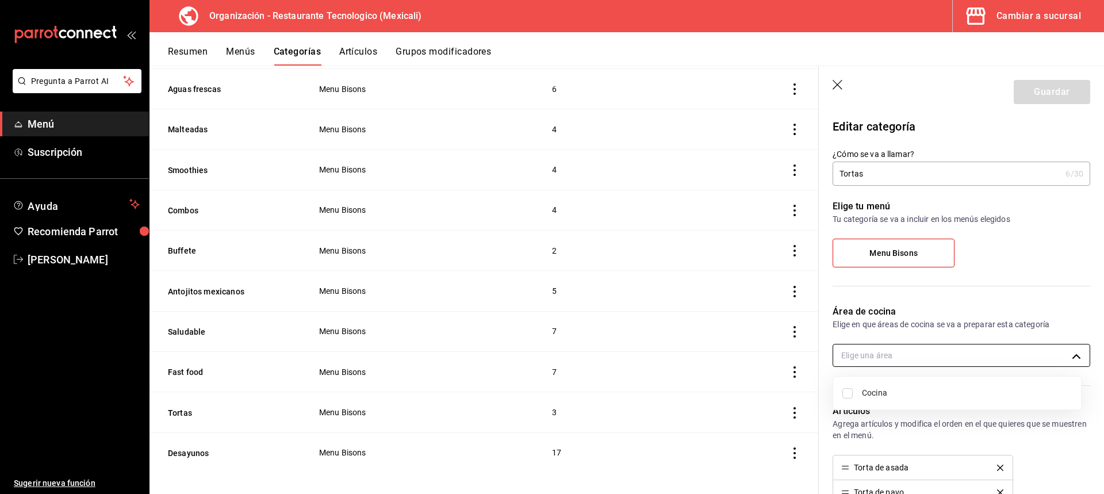
click at [905, 347] on body "Pregunta a Parrot AI Menú Suscripción Ayuda Recomienda Parrot [PERSON_NAME] Sug…" at bounding box center [552, 247] width 1104 height 494
click at [887, 399] on li "Cocina" at bounding box center [957, 393] width 248 height 24
type input "75547902-d210-4c5e-9913-9bba564ea32c"
checkbox input "true"
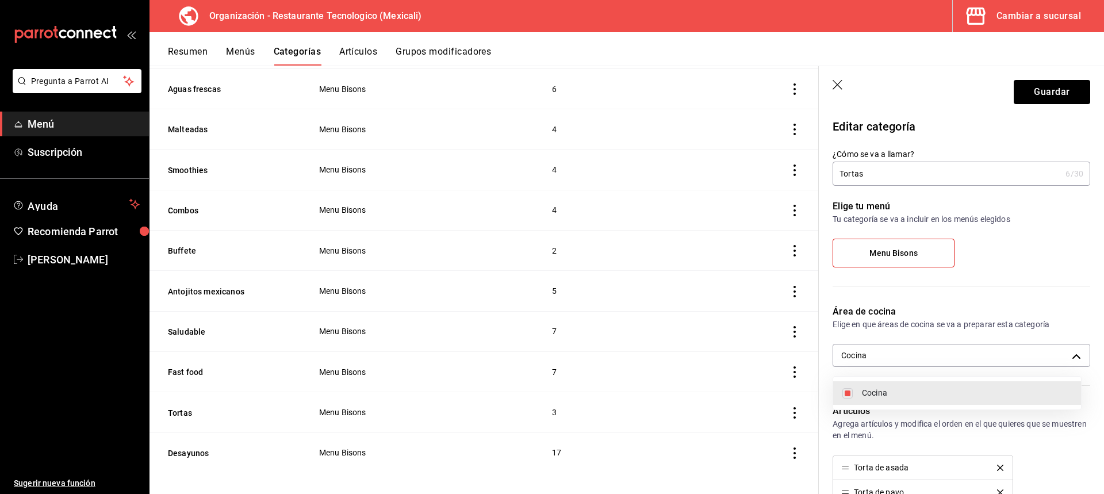
click at [1059, 92] on div at bounding box center [552, 247] width 1104 height 494
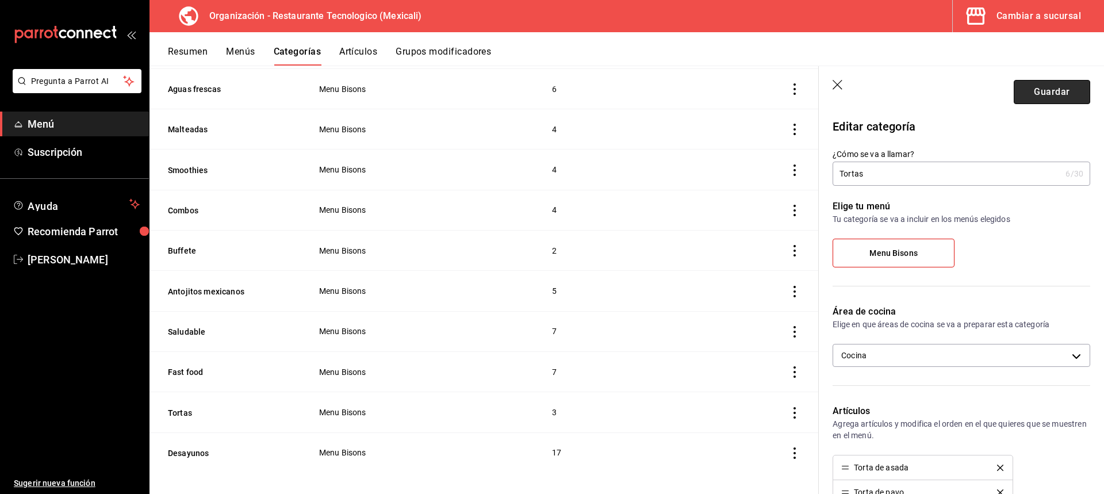
click at [1047, 90] on button "Guardar" at bounding box center [1052, 92] width 76 height 24
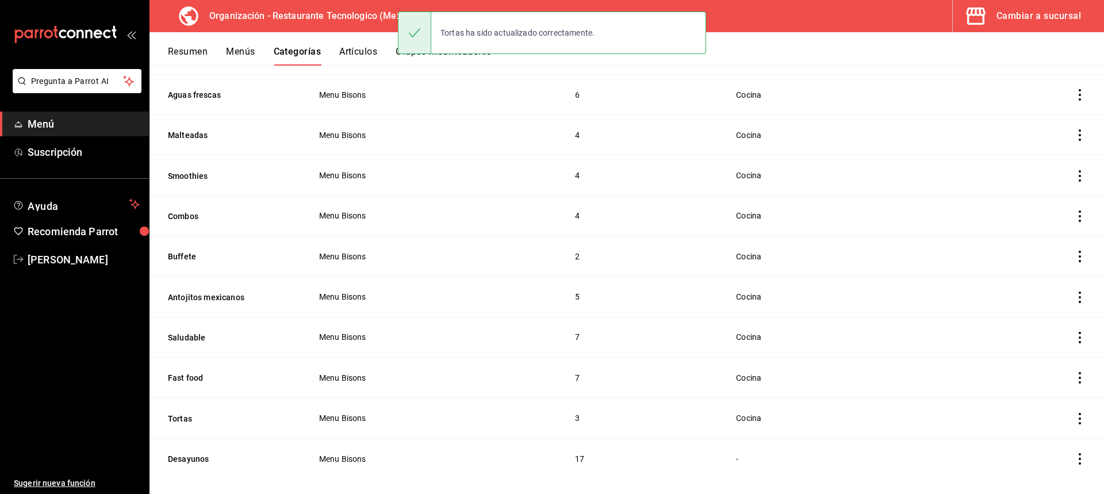
scroll to position [235, 0]
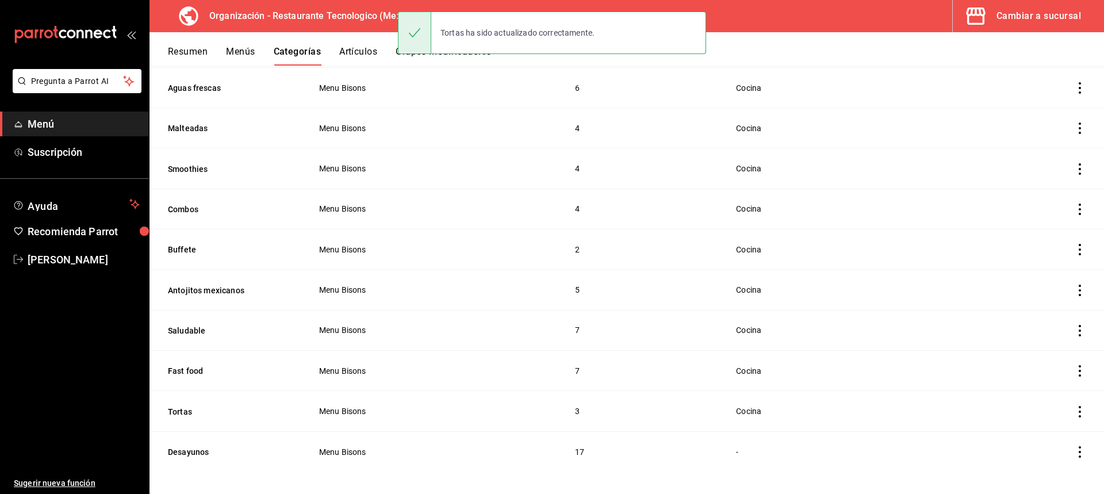
click at [1074, 447] on icon "actions" at bounding box center [1080, 452] width 12 height 12
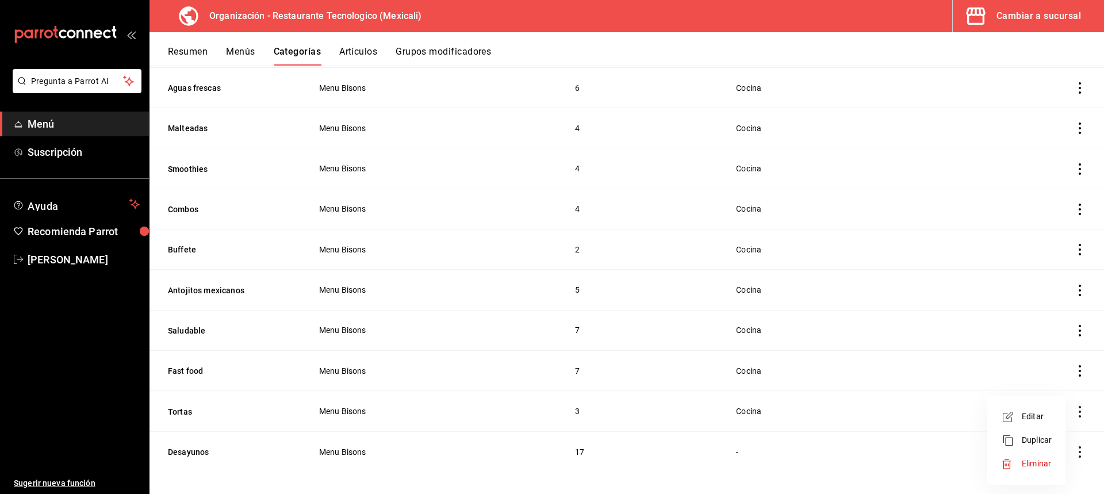
click at [1044, 421] on span "Editar" at bounding box center [1037, 417] width 30 height 12
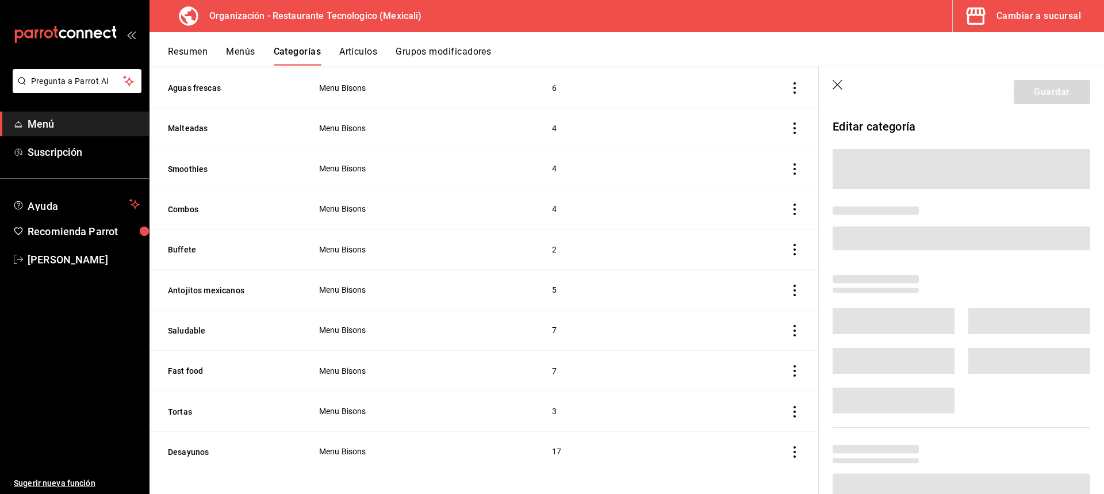
scroll to position [234, 0]
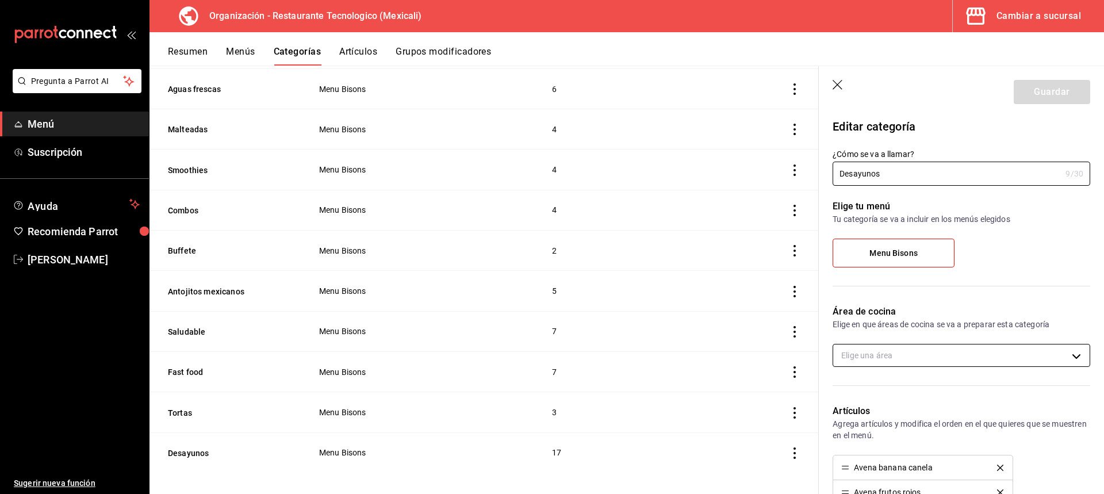
click at [953, 347] on body "Pregunta a Parrot AI Menú Suscripción Ayuda Recomienda Parrot [PERSON_NAME] Sug…" at bounding box center [552, 247] width 1104 height 494
click at [926, 388] on span "Cocina" at bounding box center [967, 393] width 210 height 12
type input "75547902-d210-4c5e-9913-9bba564ea32c"
checkbox input "true"
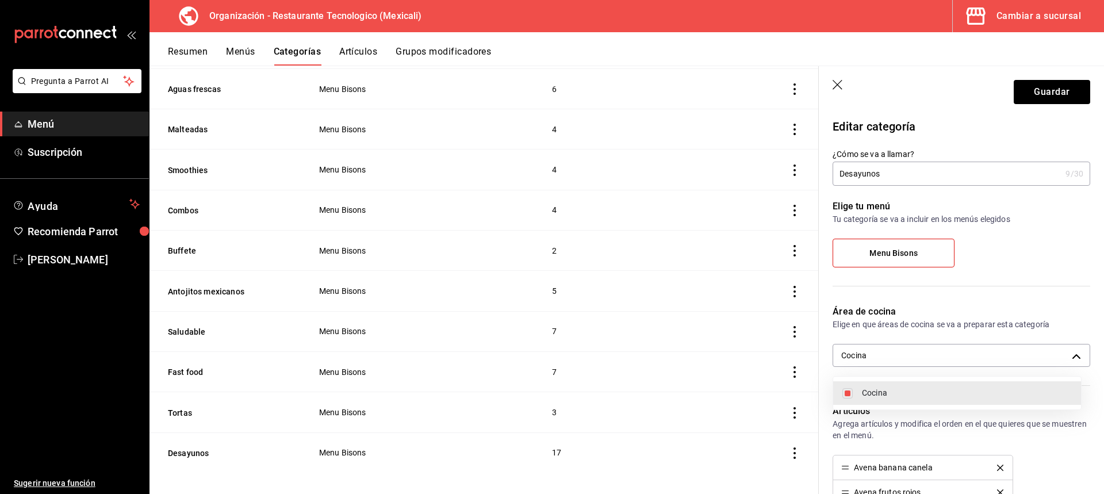
click at [1065, 91] on div at bounding box center [552, 247] width 1104 height 494
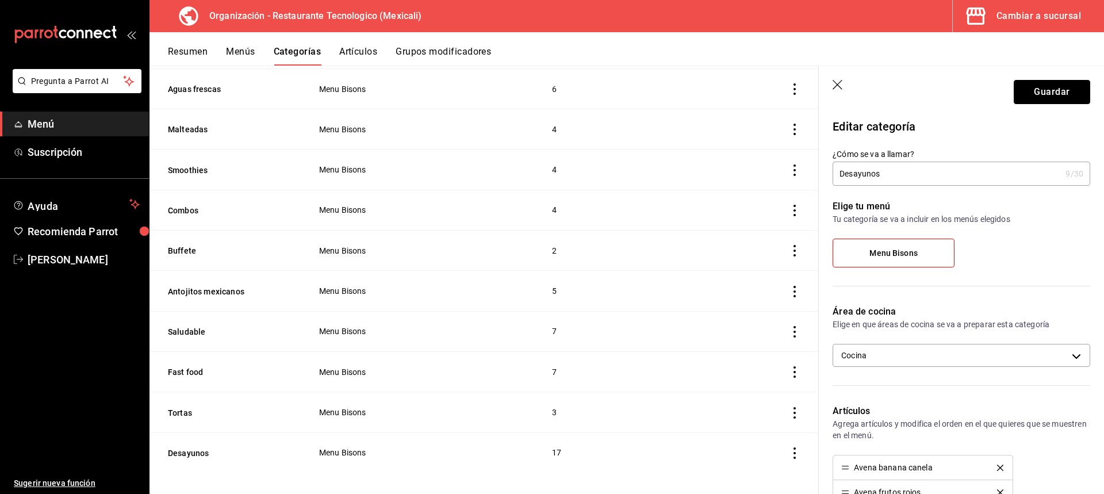
click at [1053, 84] on button "Guardar" at bounding box center [1052, 92] width 76 height 24
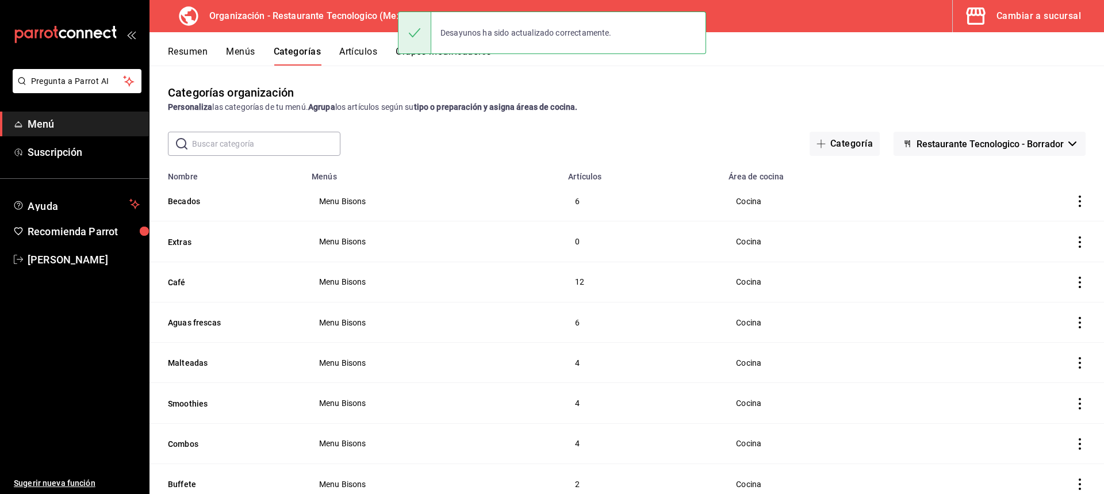
click at [754, 38] on div "Resumen Menús Categorías Artículos Grupos modificadores" at bounding box center [627, 48] width 955 height 33
click at [343, 46] on button "Artículos" at bounding box center [358, 56] width 38 height 20
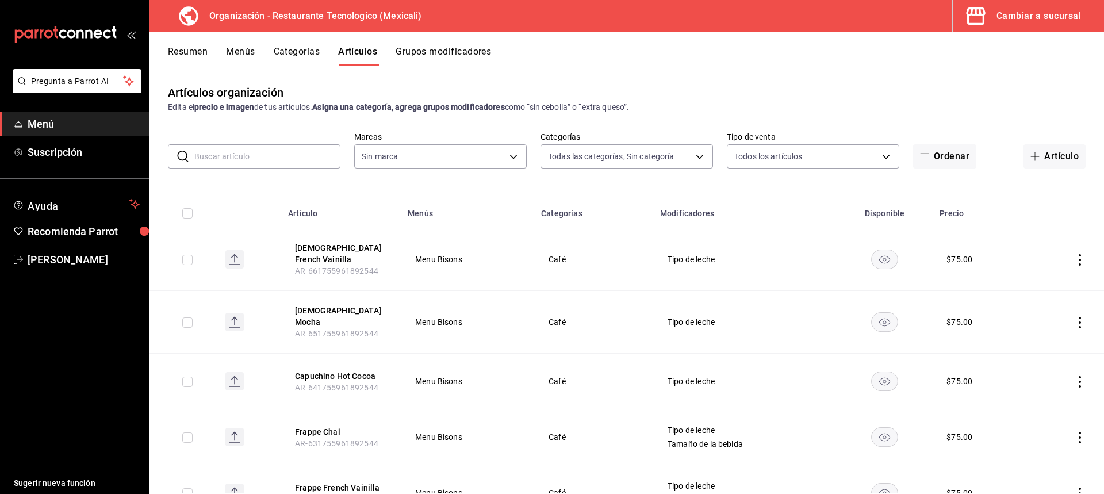
type input "d27bfef7-5a41-4a0a-8979-bed2b2b7709a,8c5700f1-b53d-4b98-9f9d-444e89469eba,63c57…"
click at [434, 58] on button "Grupos modificadores" at bounding box center [443, 56] width 95 height 20
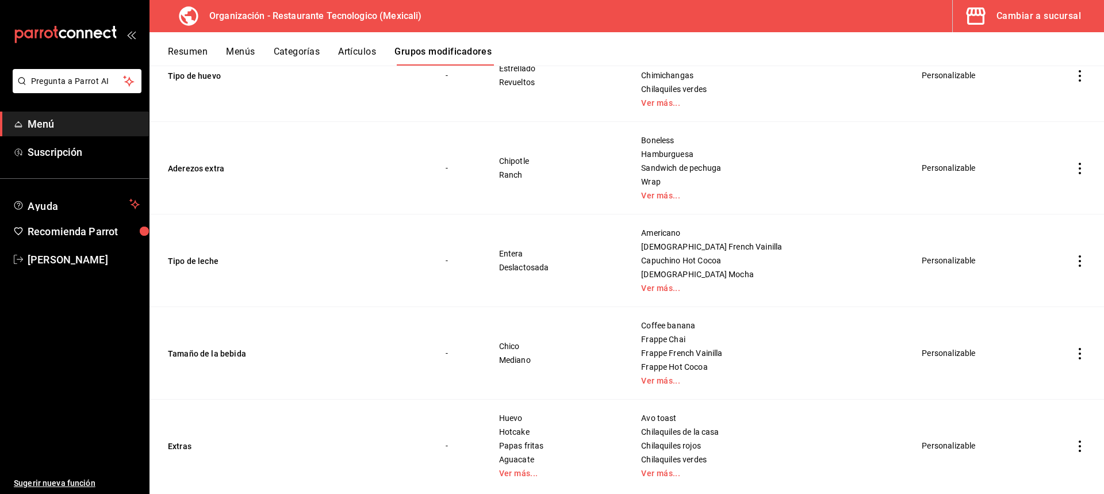
scroll to position [270, 0]
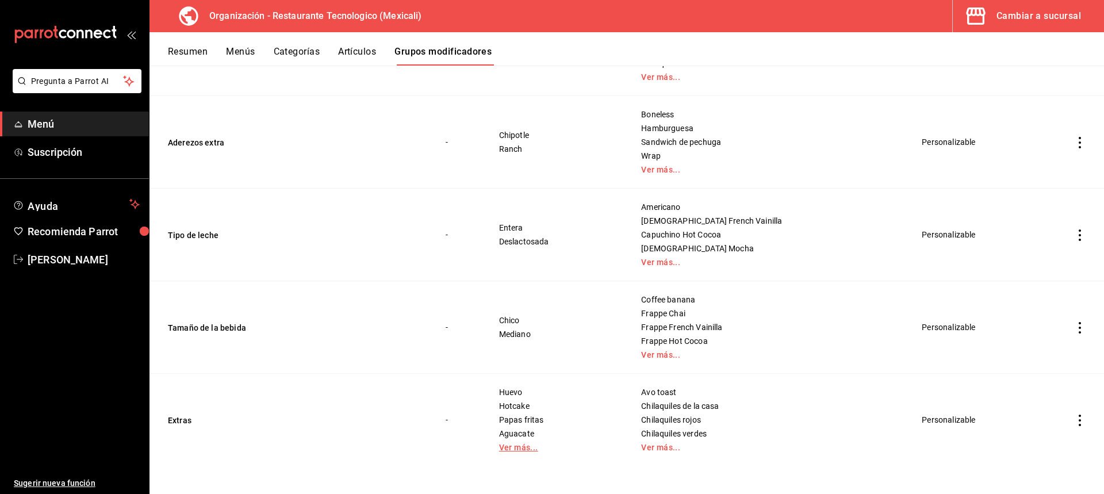
click at [562, 446] on link "Ver más..." at bounding box center [556, 447] width 114 height 8
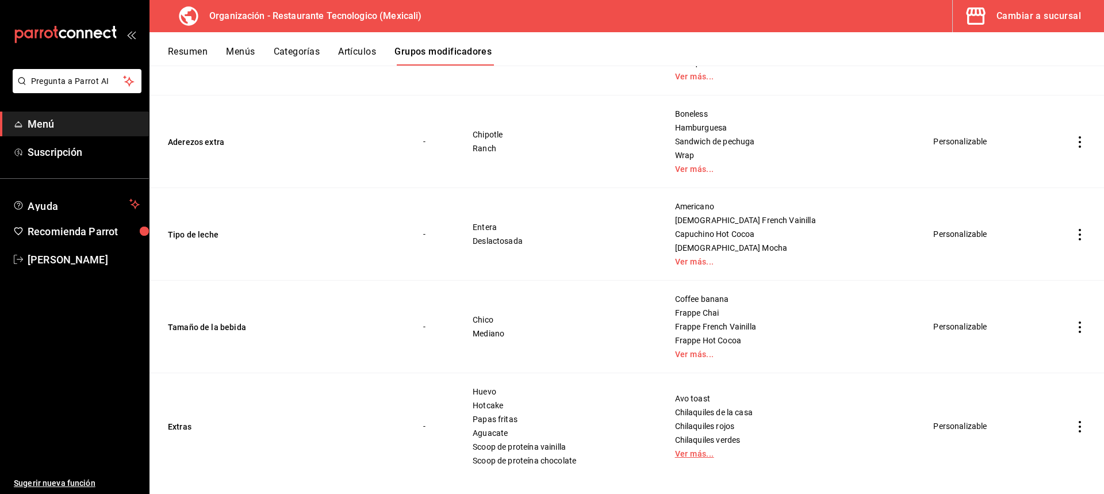
click at [745, 451] on link "Ver más..." at bounding box center [790, 454] width 231 height 8
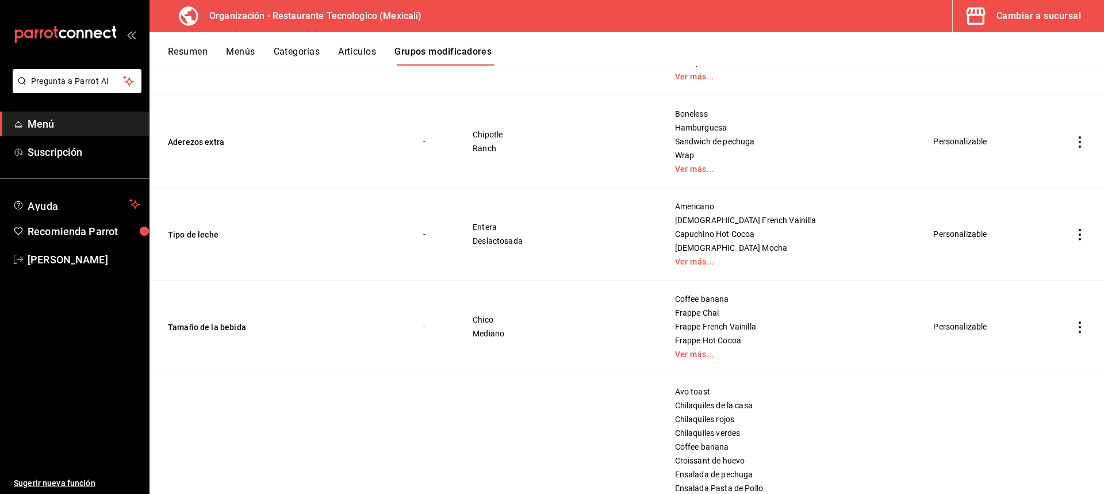
click at [744, 354] on link "Ver más..." at bounding box center [790, 354] width 231 height 8
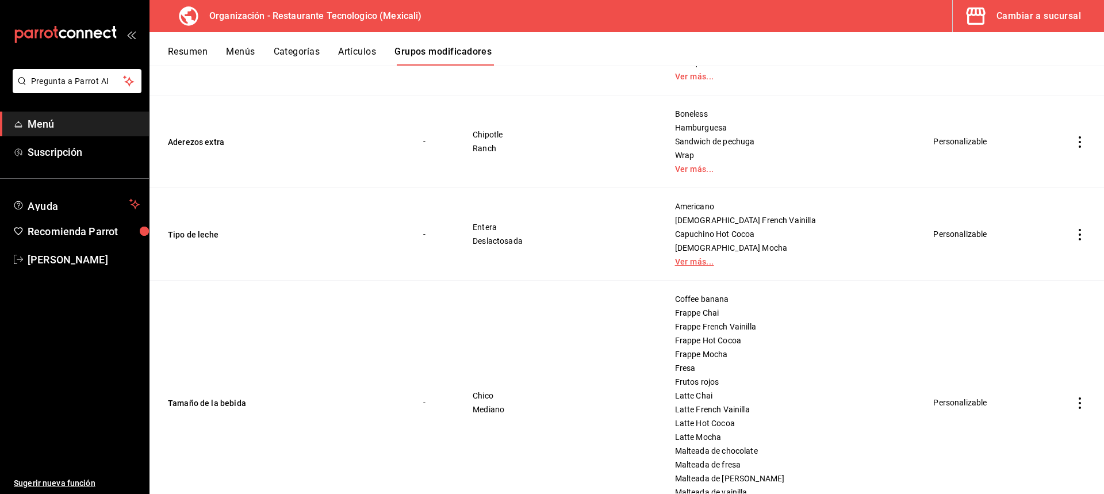
click at [737, 260] on link "Ver más..." at bounding box center [790, 262] width 231 height 8
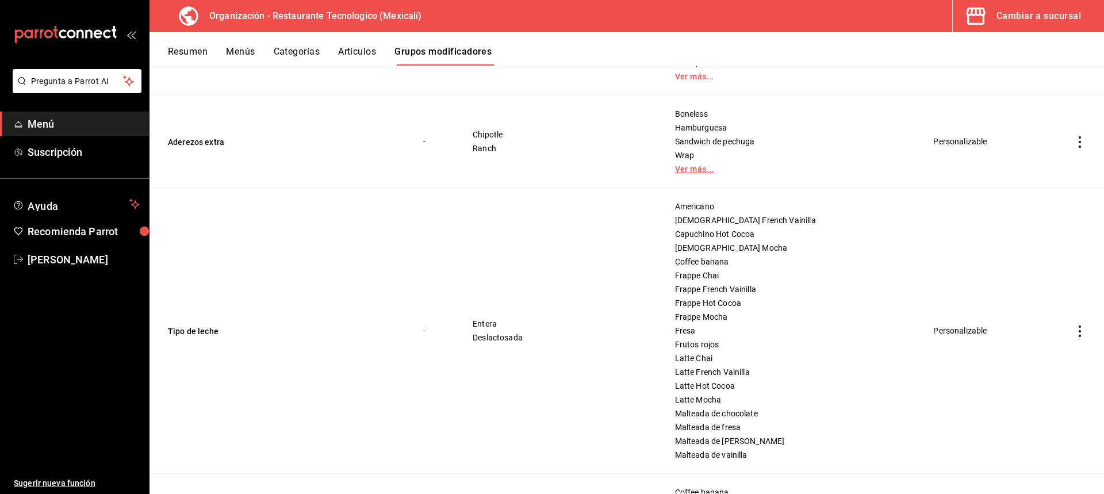
click at [741, 165] on link "Ver más..." at bounding box center [790, 169] width 231 height 8
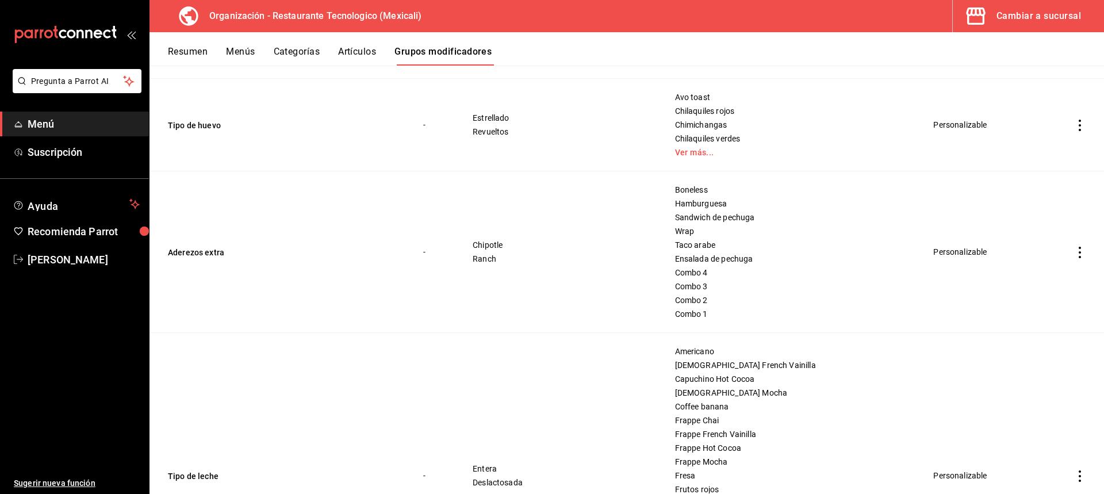
scroll to position [97, 0]
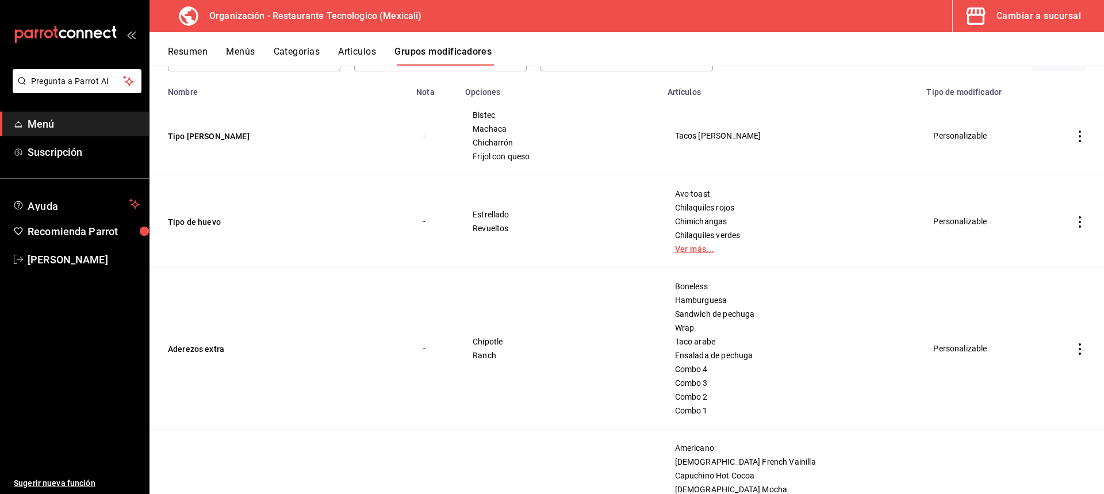
click at [728, 249] on link "Ver más..." at bounding box center [790, 249] width 231 height 8
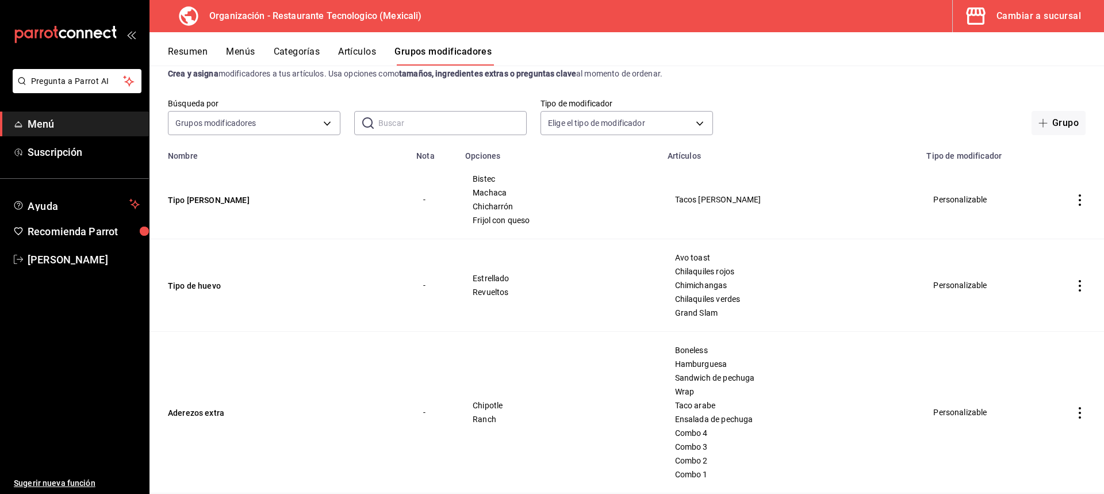
scroll to position [0, 0]
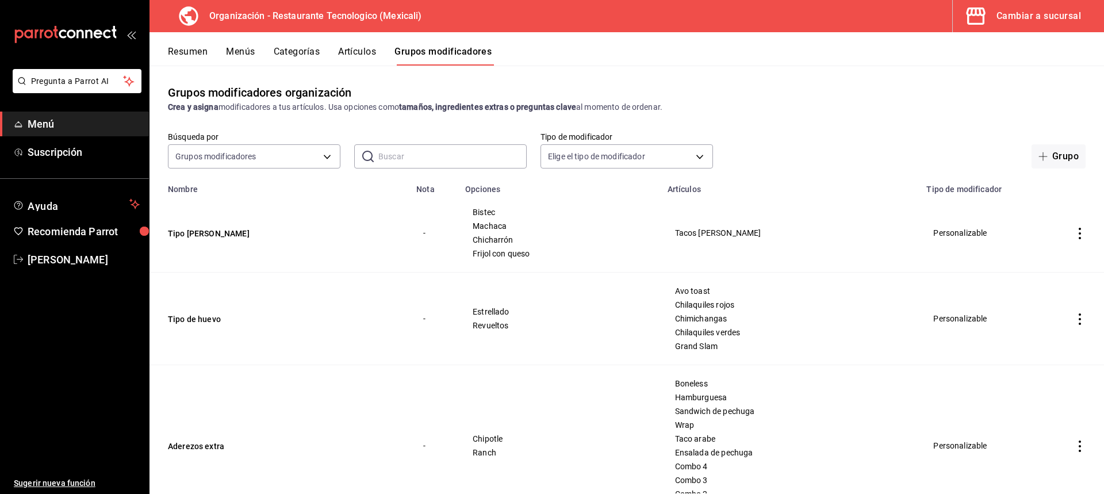
click at [361, 49] on button "Artículos" at bounding box center [357, 56] width 38 height 20
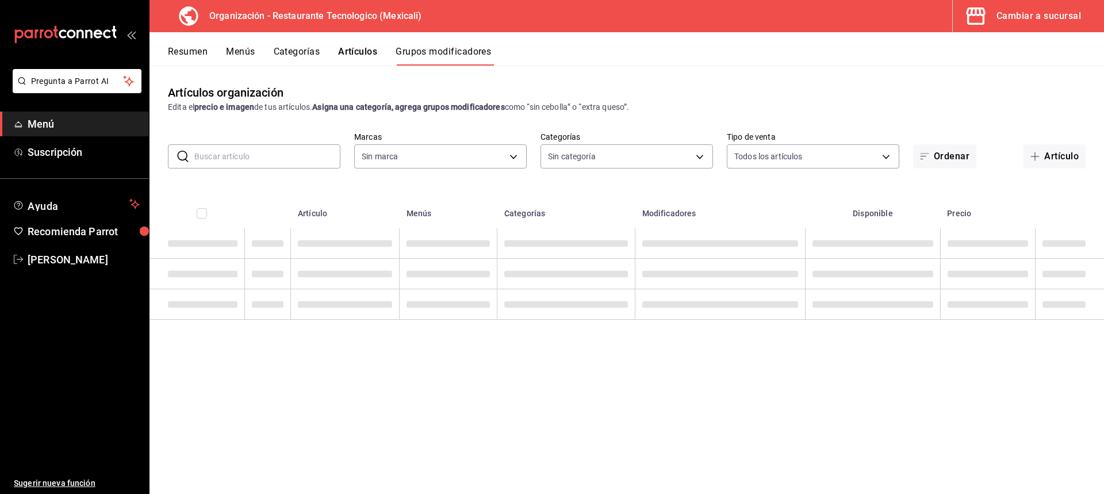
type input "781de6e5-5afb-4e7a-ac37-61d8477f1fc7"
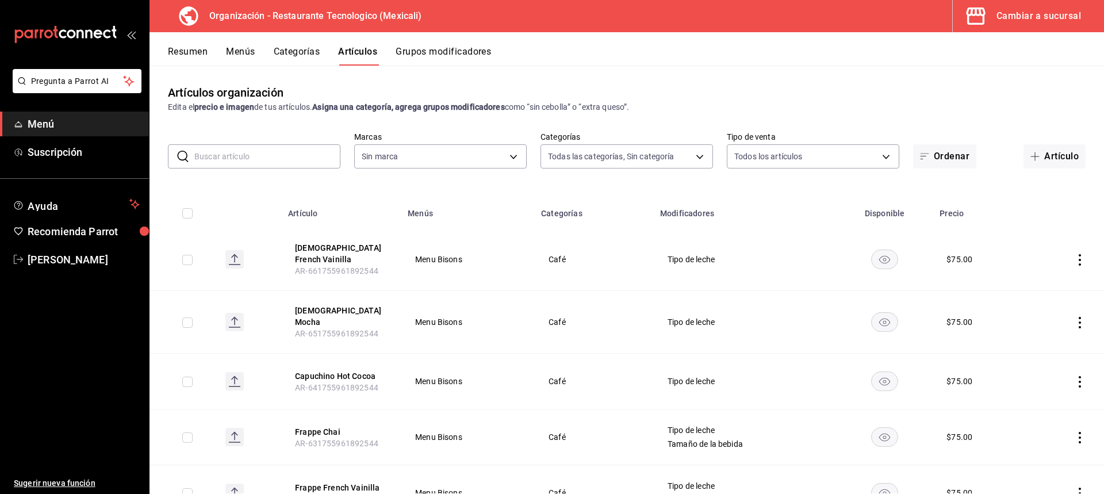
type input "d27bfef7-5a41-4a0a-8979-bed2b2b7709a,8c5700f1-b53d-4b98-9f9d-444e89469eba,63c57…"
type input "781de6e5-5afb-4e7a-ac37-61d8477f1fc7"
click at [204, 53] on button "Resumen" at bounding box center [188, 56] width 40 height 20
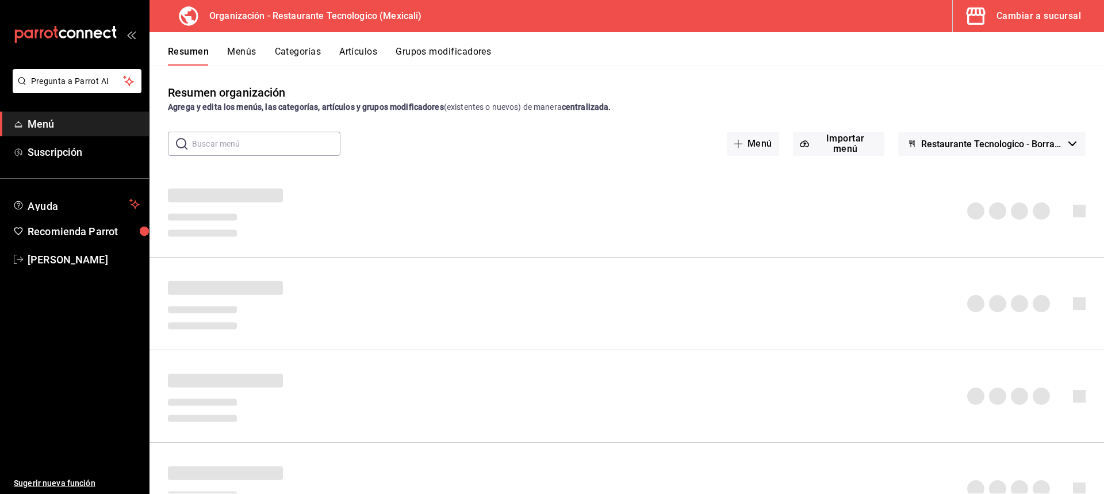
click at [248, 55] on button "Menús" at bounding box center [241, 56] width 29 height 20
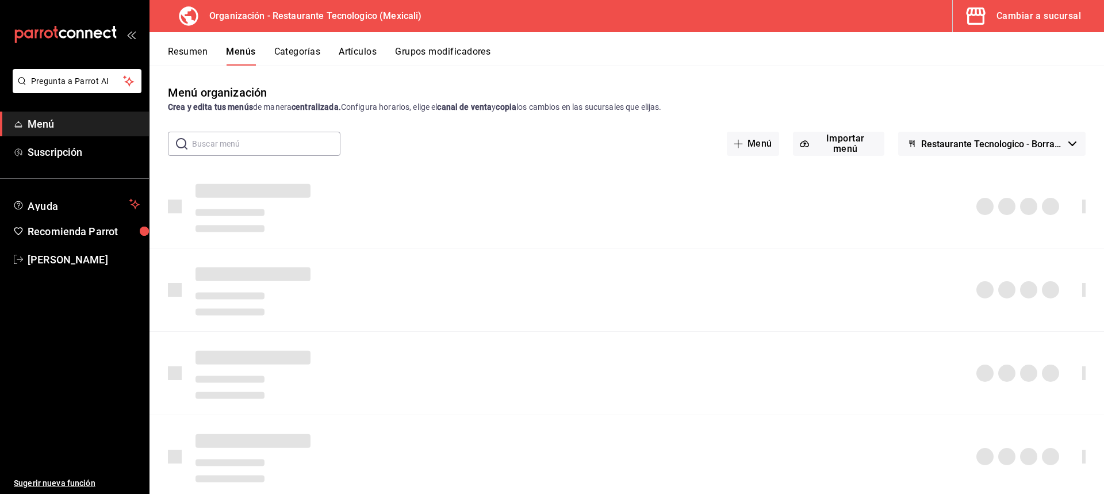
click at [422, 56] on button "Grupos modificadores" at bounding box center [442, 56] width 95 height 20
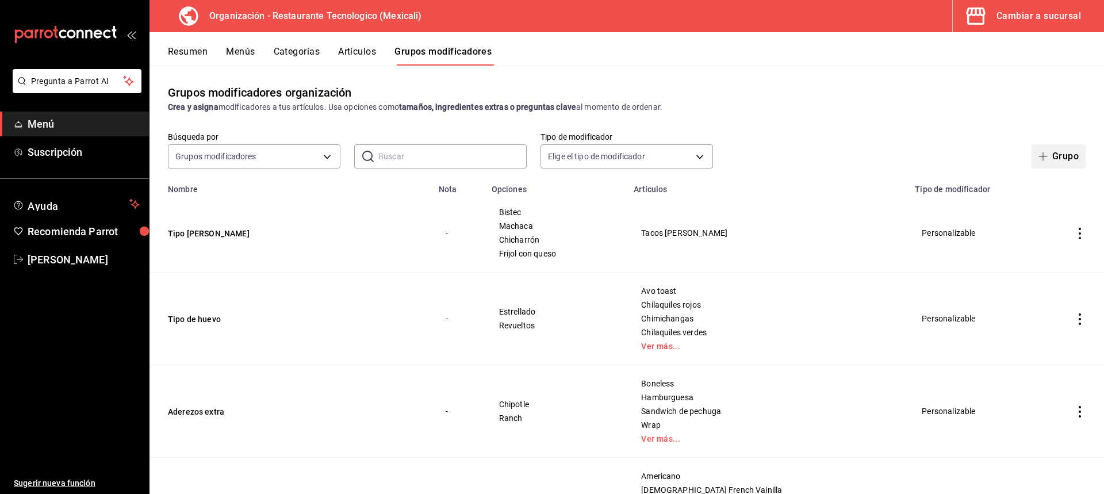
click at [1034, 161] on button "Grupo" at bounding box center [1059, 156] width 54 height 24
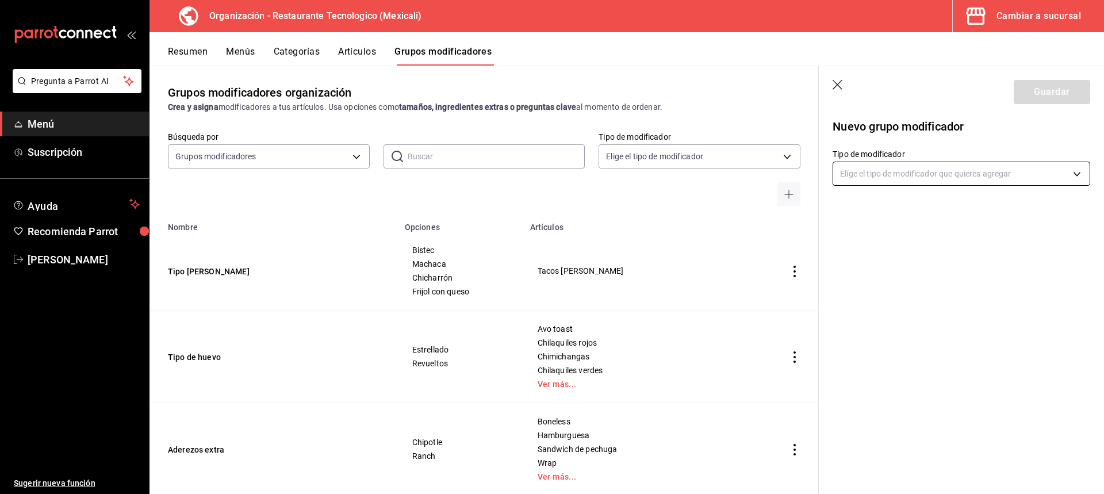
click at [990, 174] on body "Pregunta a Parrot AI Menú Suscripción Ayuda Recomienda Parrot [PERSON_NAME] Sug…" at bounding box center [552, 247] width 1104 height 494
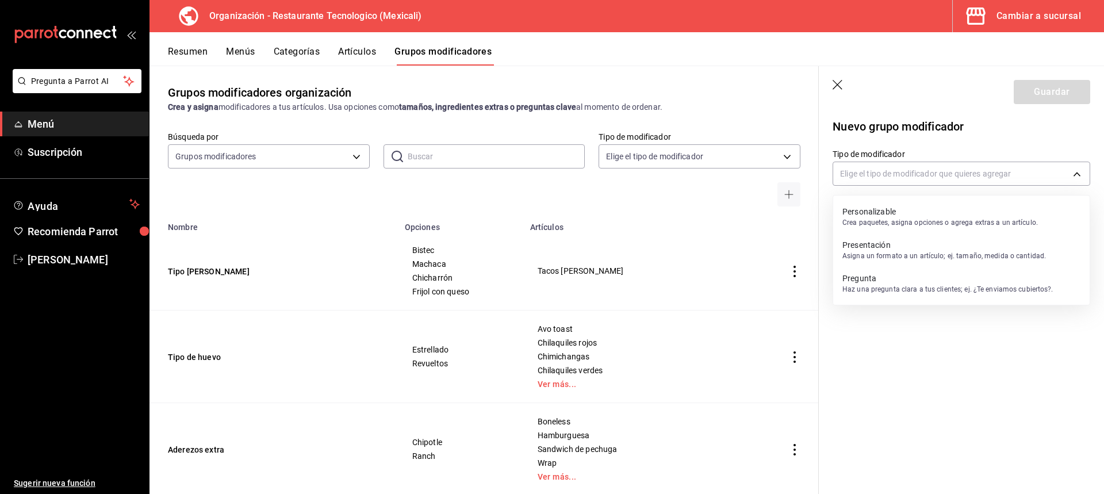
click at [999, 209] on p "Personalizable" at bounding box center [941, 212] width 196 height 12
type input "CUSTOMIZABLE"
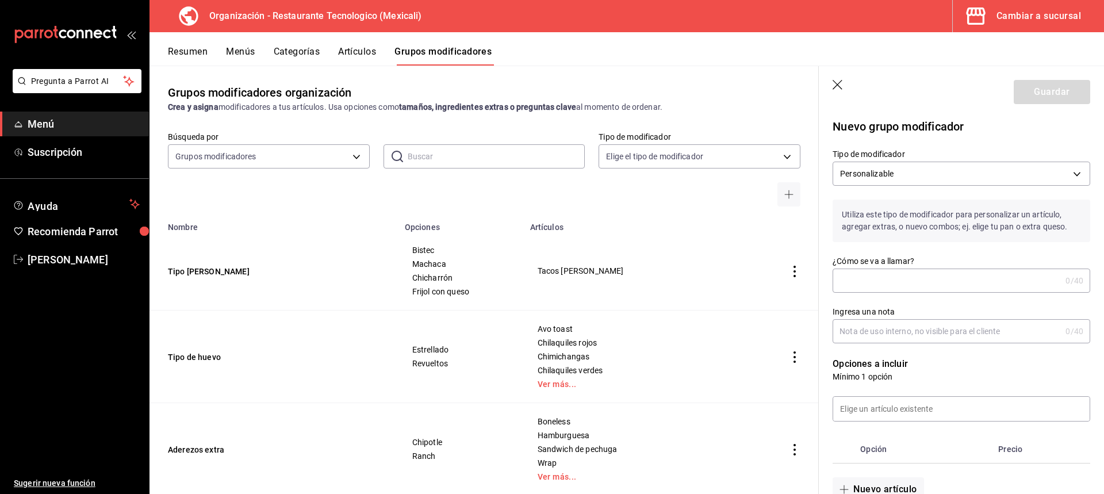
click at [928, 292] on input "¿Cómo se va a llamar?" at bounding box center [947, 280] width 228 height 23
type input "M"
click at [969, 335] on input "Ingresa una nota" at bounding box center [947, 331] width 228 height 23
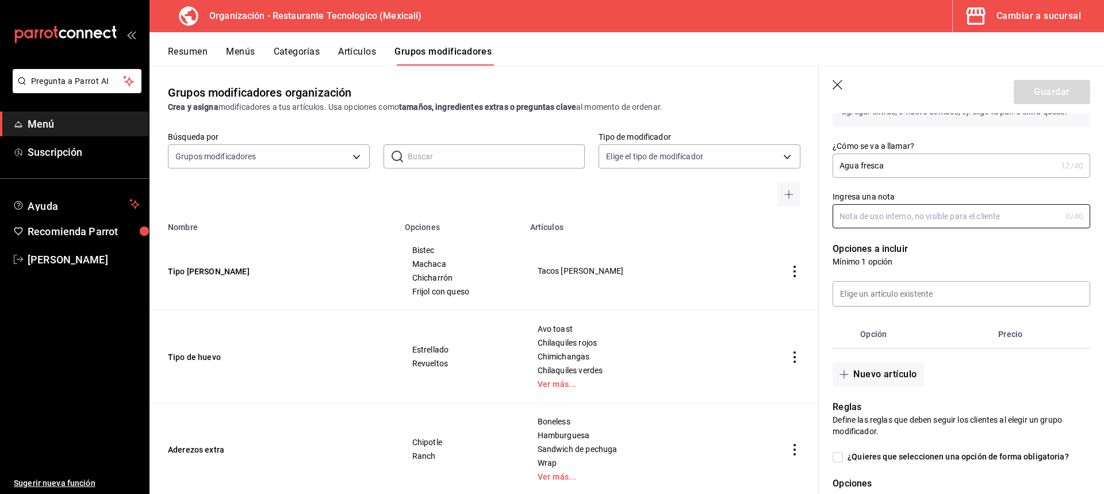
scroll to position [173, 0]
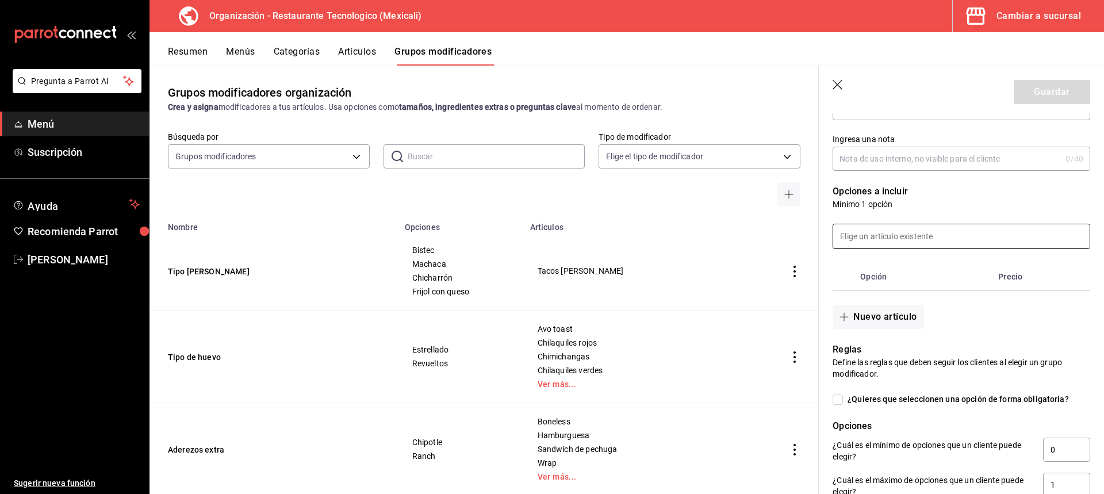
click at [921, 242] on input at bounding box center [961, 236] width 257 height 24
click at [952, 207] on p "Mínimo 1 opción" at bounding box center [962, 204] width 258 height 12
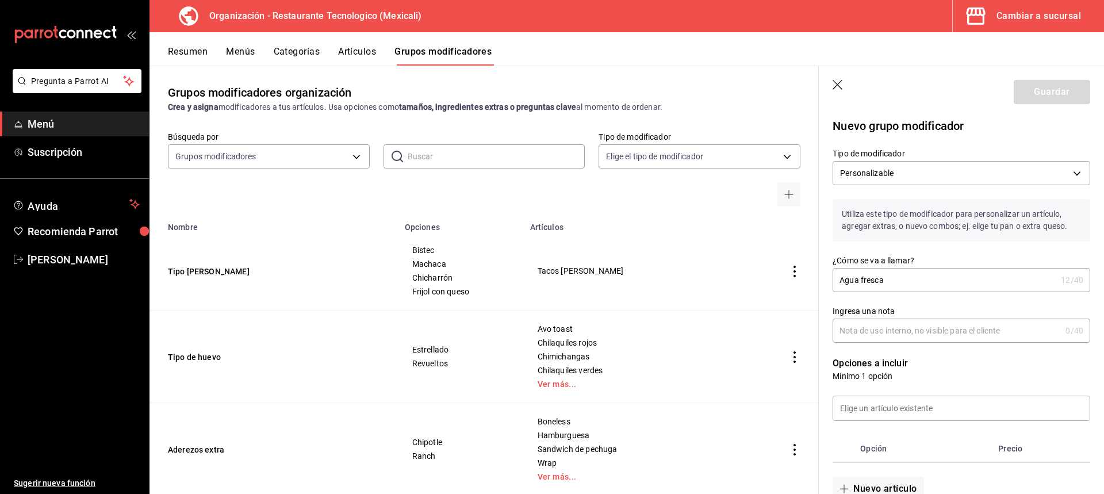
scroll to position [0, 0]
drag, startPoint x: 907, startPoint y: 286, endPoint x: 703, endPoint y: 257, distance: 205.7
click at [703, 257] on main "Grupos modificadores organización Crea y asigna modificadores a tus artículos. …" at bounding box center [627, 280] width 955 height 429
type input "B"
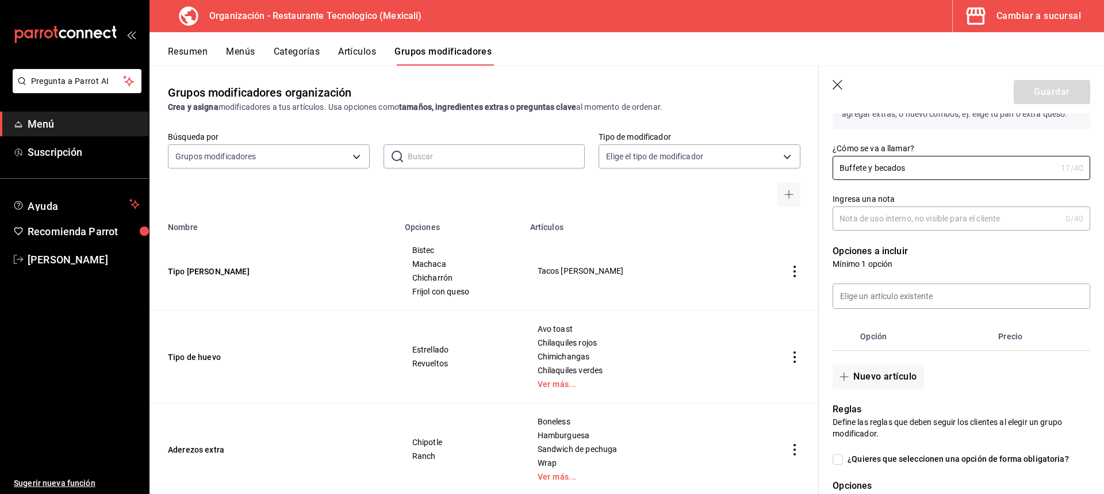
scroll to position [115, 0]
type input "Buffete y becados"
click at [957, 300] on input at bounding box center [961, 294] width 257 height 24
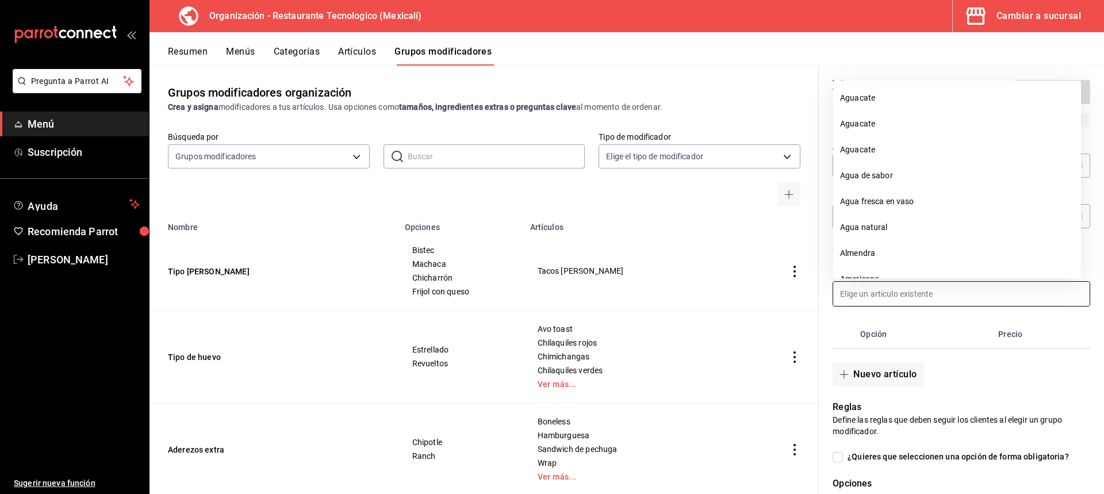
click at [973, 305] on input at bounding box center [961, 294] width 257 height 24
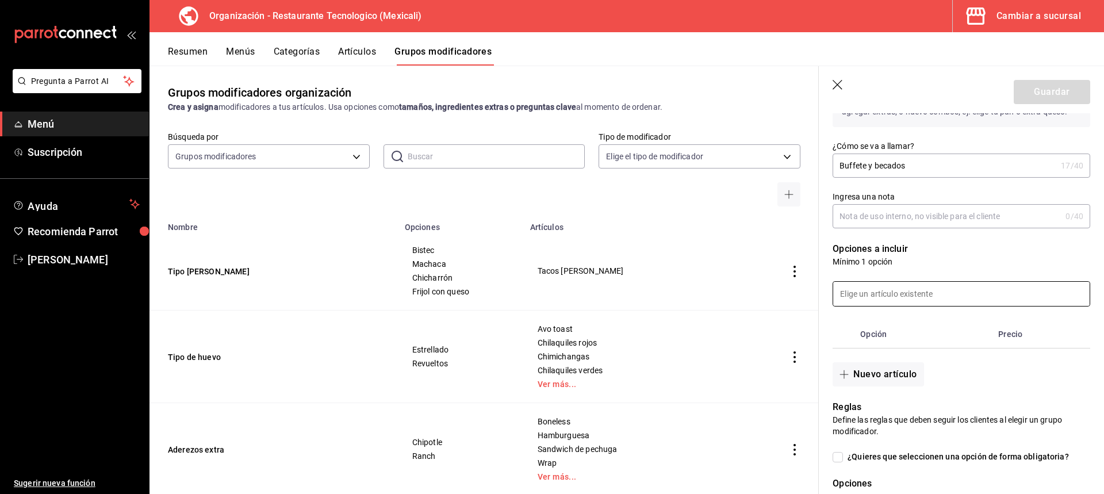
click at [973, 305] on input at bounding box center [961, 294] width 257 height 24
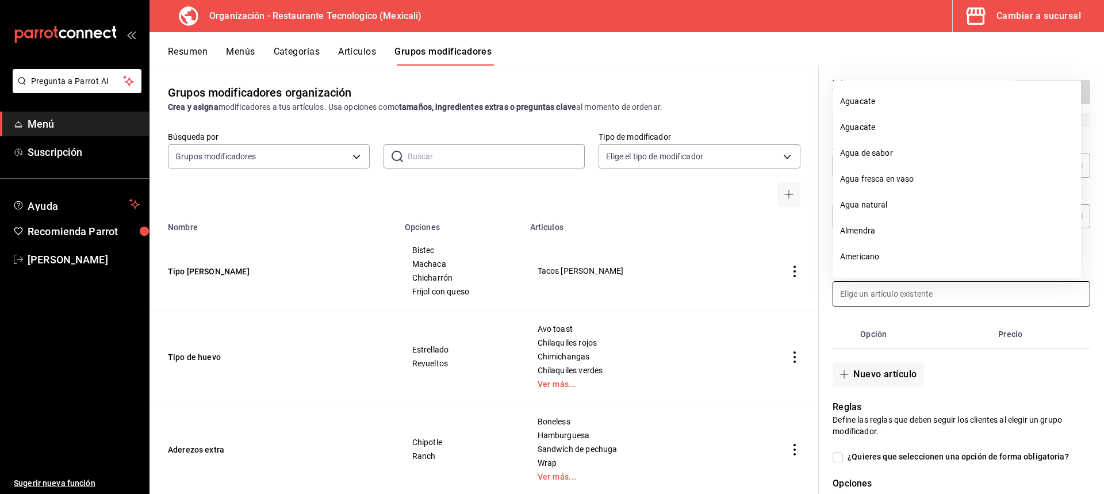
scroll to position [0, 0]
click at [909, 205] on li "Agua fresca en vaso" at bounding box center [957, 202] width 248 height 26
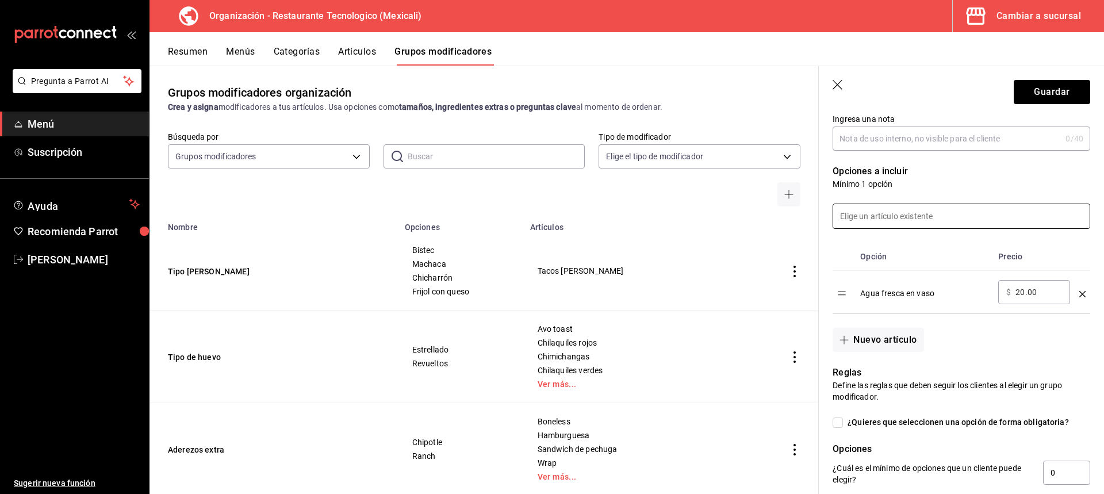
scroll to position [230, 0]
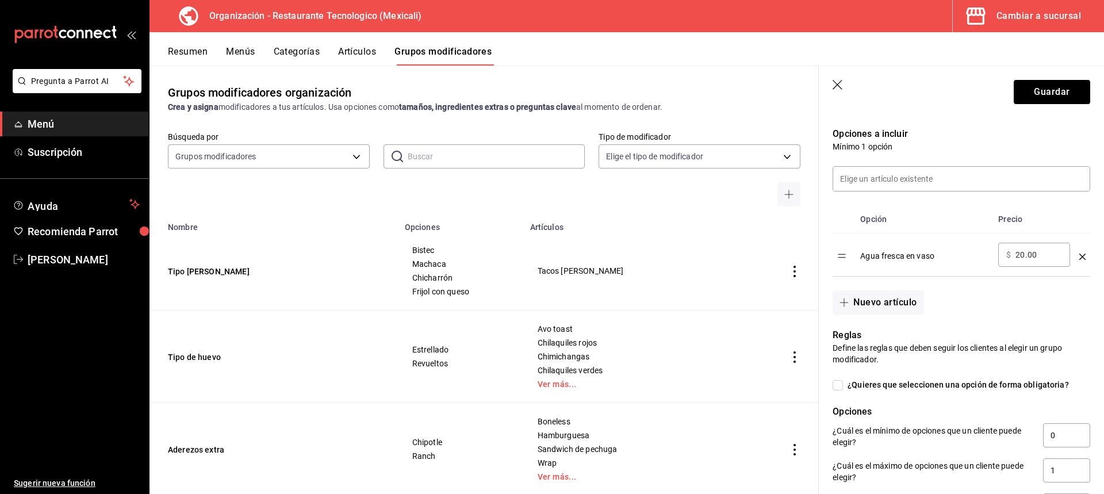
drag, startPoint x: 1027, startPoint y: 255, endPoint x: 1015, endPoint y: 255, distance: 12.1
click at [1015, 255] on div "​ $ 20.00 ​" at bounding box center [1034, 255] width 72 height 24
click at [1024, 257] on input "000.00" at bounding box center [1039, 255] width 47 height 12
type input "0.00"
click at [1035, 273] on td "​ $ 0.00 ​" at bounding box center [1034, 255] width 81 height 43
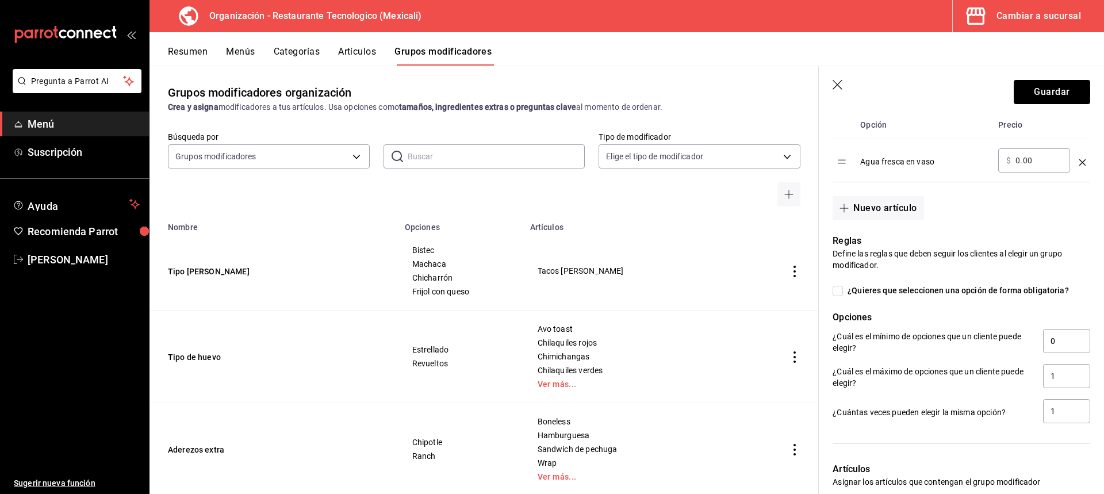
scroll to position [345, 0]
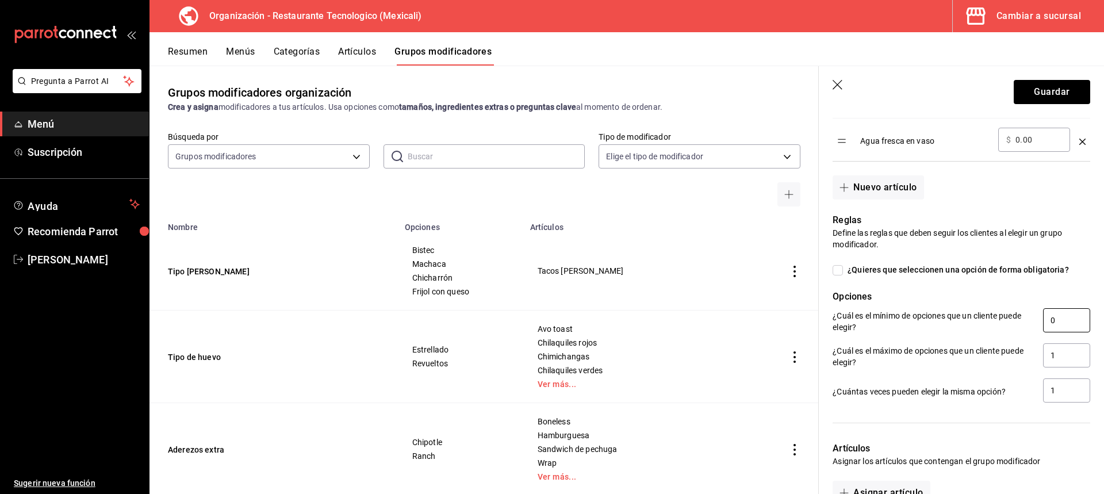
drag, startPoint x: 1053, startPoint y: 320, endPoint x: 1035, endPoint y: 315, distance: 18.6
click at [1043, 315] on input "0" at bounding box center [1066, 320] width 47 height 24
type input "1"
click at [1061, 366] on input "1" at bounding box center [1066, 355] width 47 height 24
click at [1063, 379] on input "1" at bounding box center [1066, 390] width 47 height 24
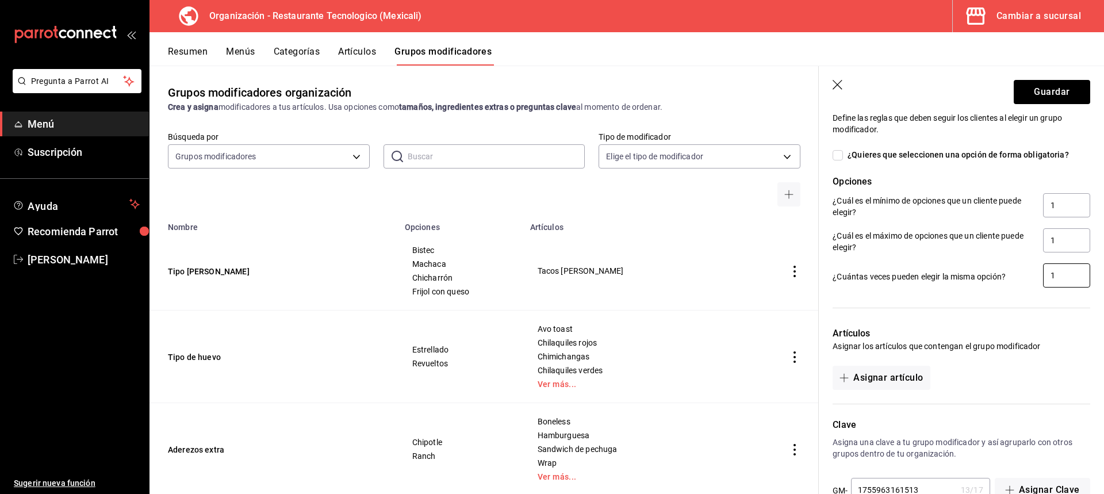
scroll to position [493, 0]
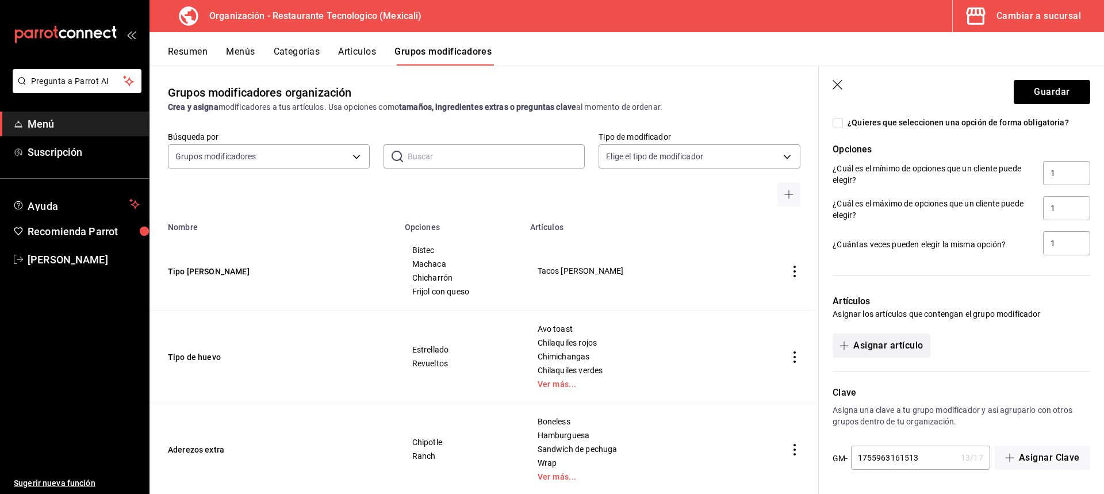
click at [921, 347] on button "Asignar artículo" at bounding box center [881, 346] width 97 height 24
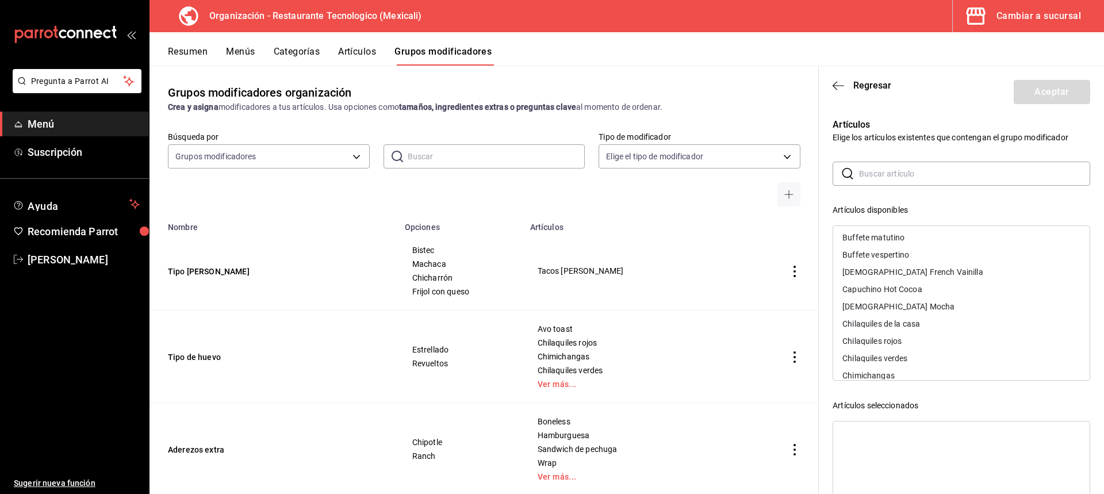
scroll to position [58, 0]
click at [943, 304] on div "Buffete matutino" at bounding box center [961, 302] width 257 height 17
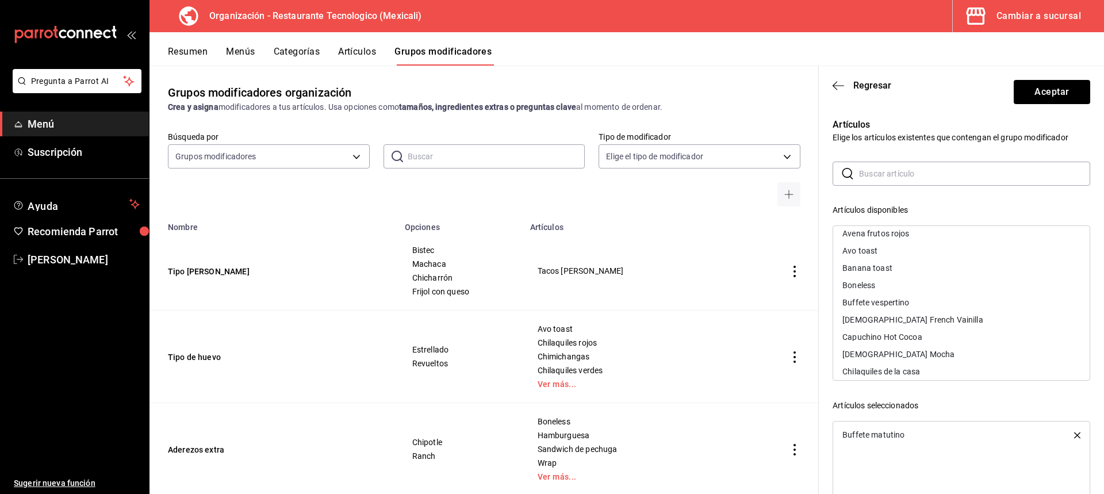
click at [944, 305] on div "Buffete vespertino" at bounding box center [961, 302] width 257 height 17
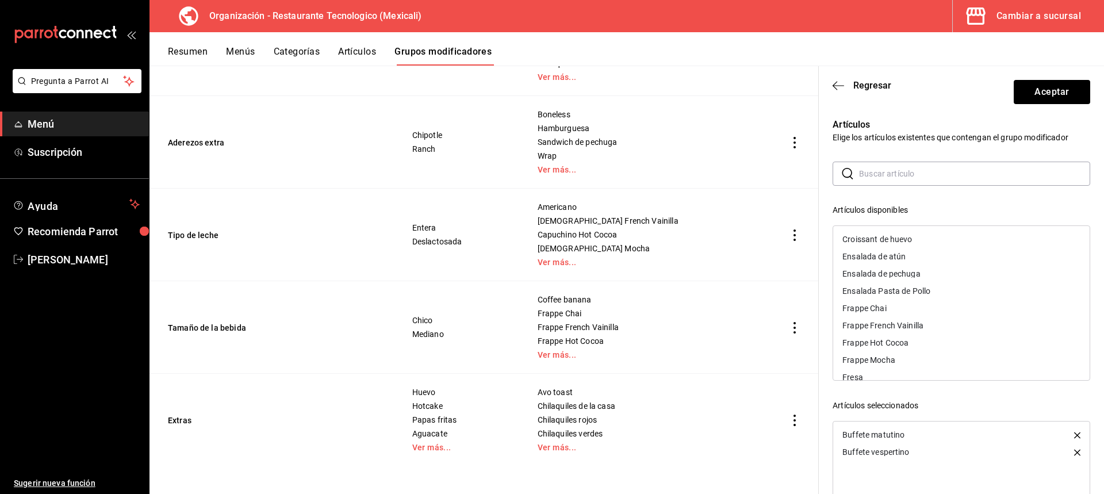
scroll to position [345, 0]
click at [975, 239] on div "Ensalada de atún" at bounding box center [961, 239] width 257 height 17
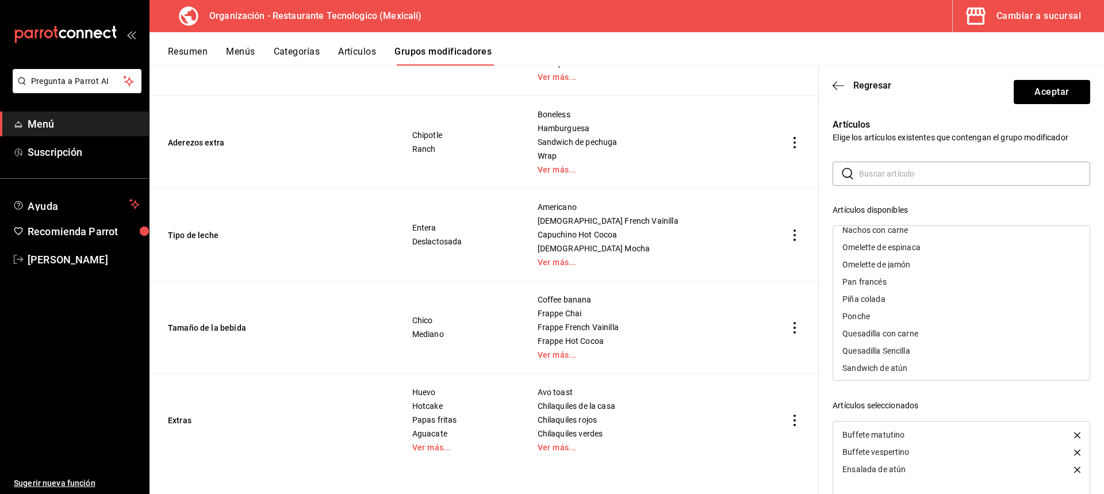
scroll to position [805, 0]
click at [947, 347] on div "Sandwich de atún" at bounding box center [961, 348] width 257 height 17
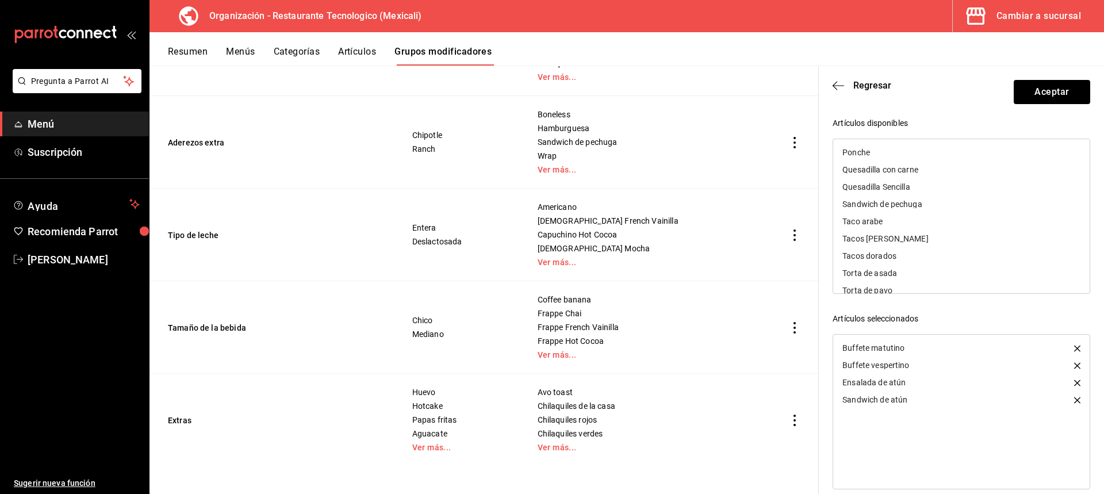
scroll to position [101, 0]
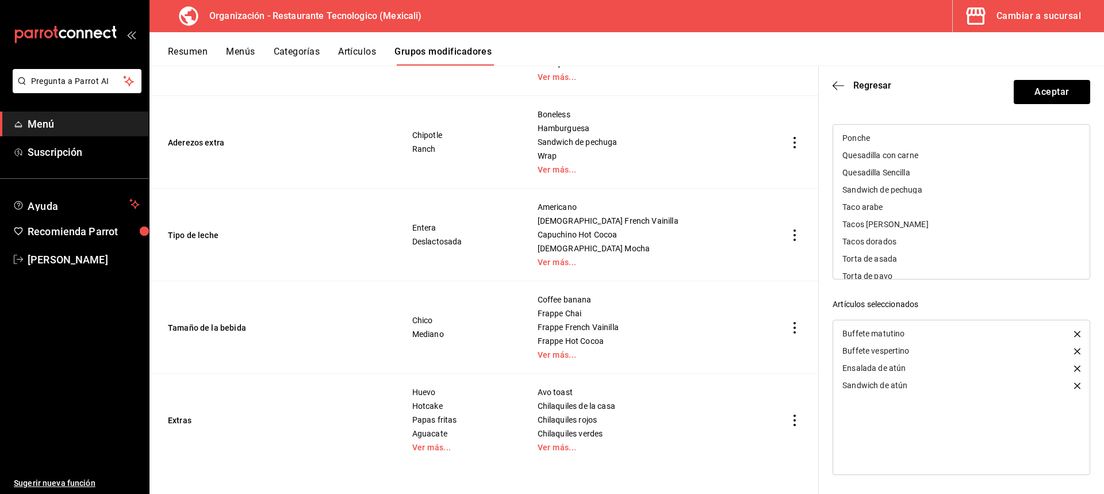
click at [1074, 387] on icon "button" at bounding box center [1077, 385] width 6 height 6
click at [1074, 372] on icon "button" at bounding box center [1077, 368] width 6 height 6
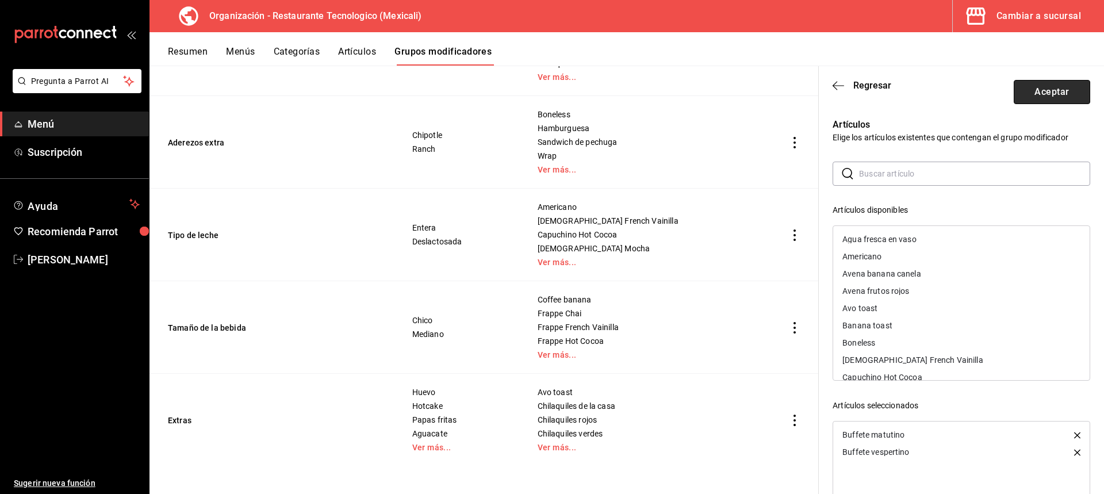
click at [1064, 91] on button "Aceptar" at bounding box center [1052, 92] width 76 height 24
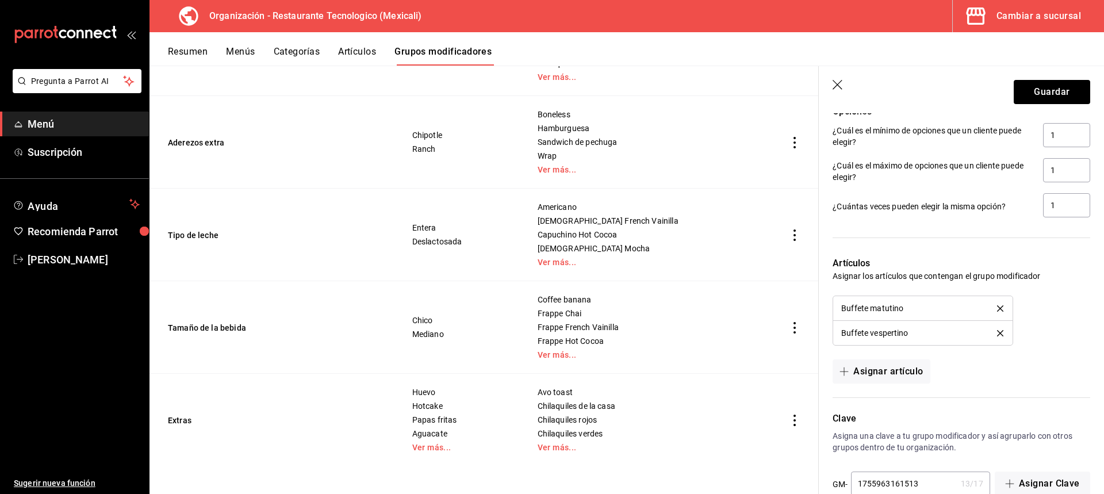
scroll to position [557, 0]
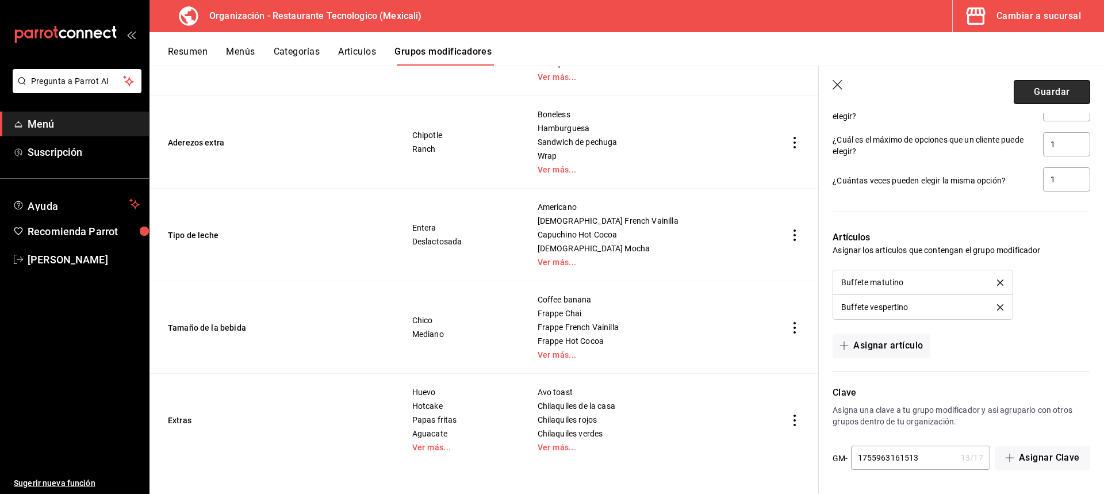
click at [1057, 100] on button "Guardar" at bounding box center [1052, 92] width 76 height 24
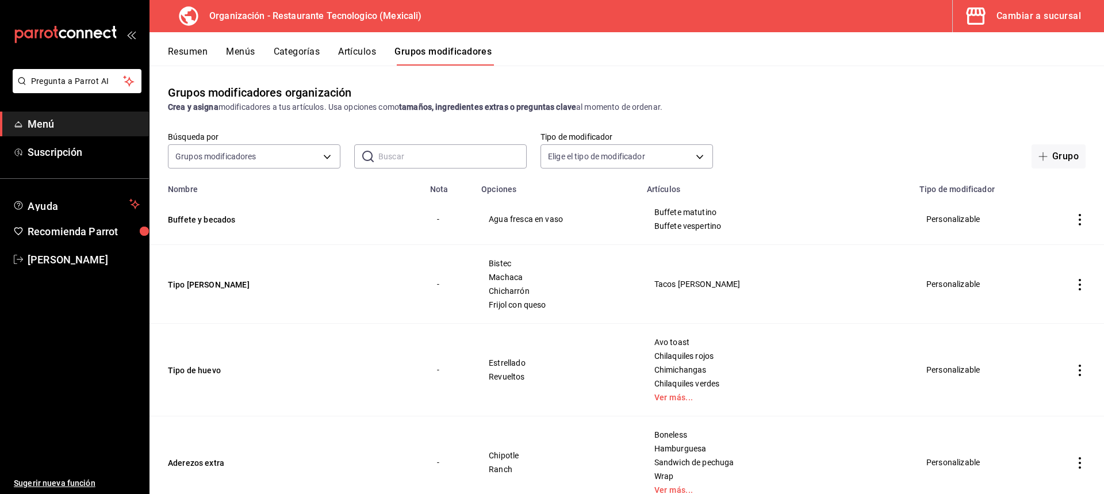
click at [247, 48] on button "Menús" at bounding box center [240, 56] width 29 height 20
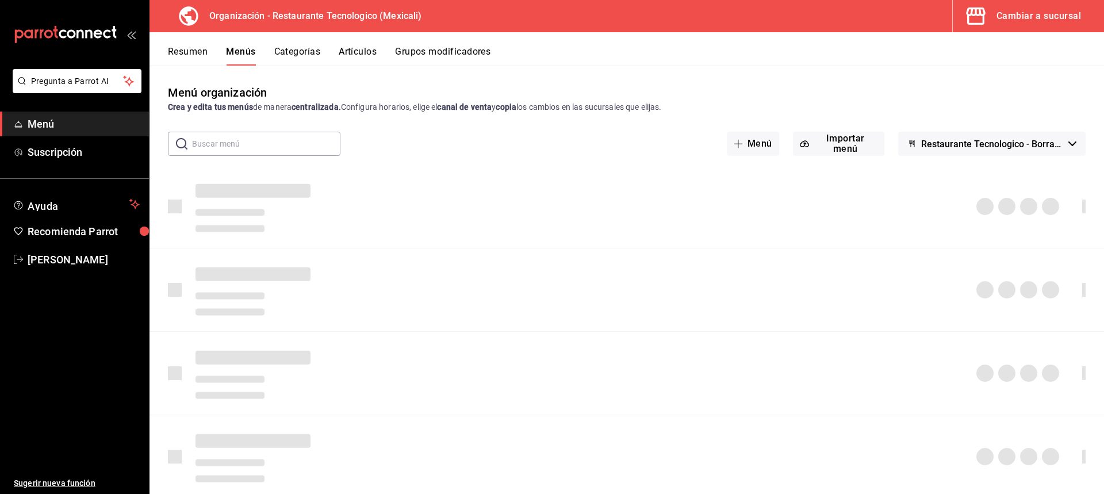
click at [294, 55] on button "Categorías" at bounding box center [297, 56] width 47 height 20
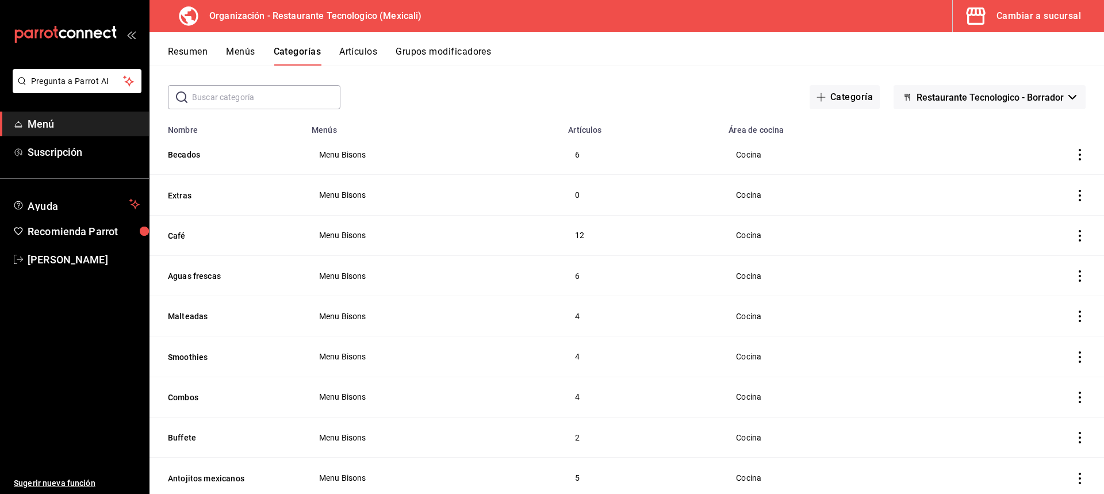
scroll to position [3, 0]
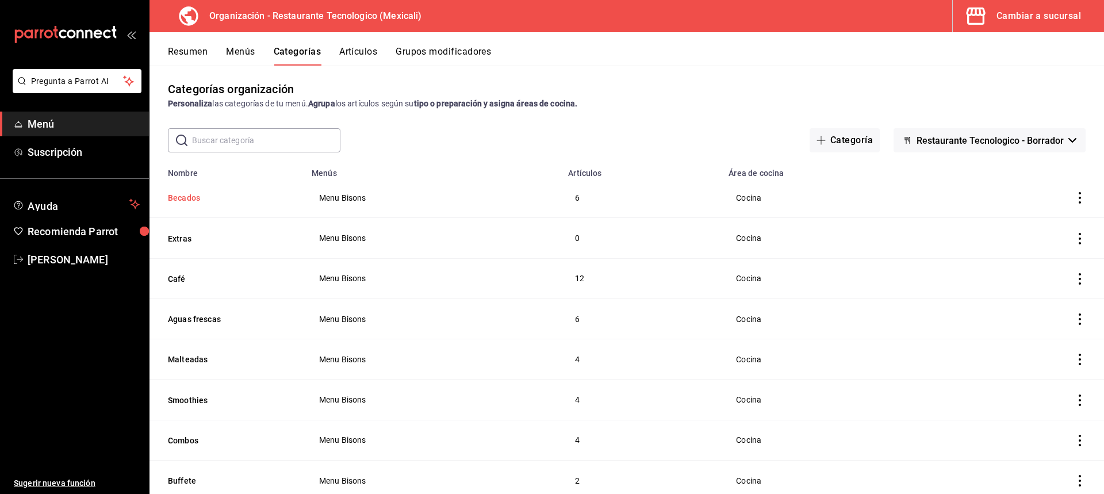
click at [231, 196] on button "Becados" at bounding box center [225, 198] width 115 height 12
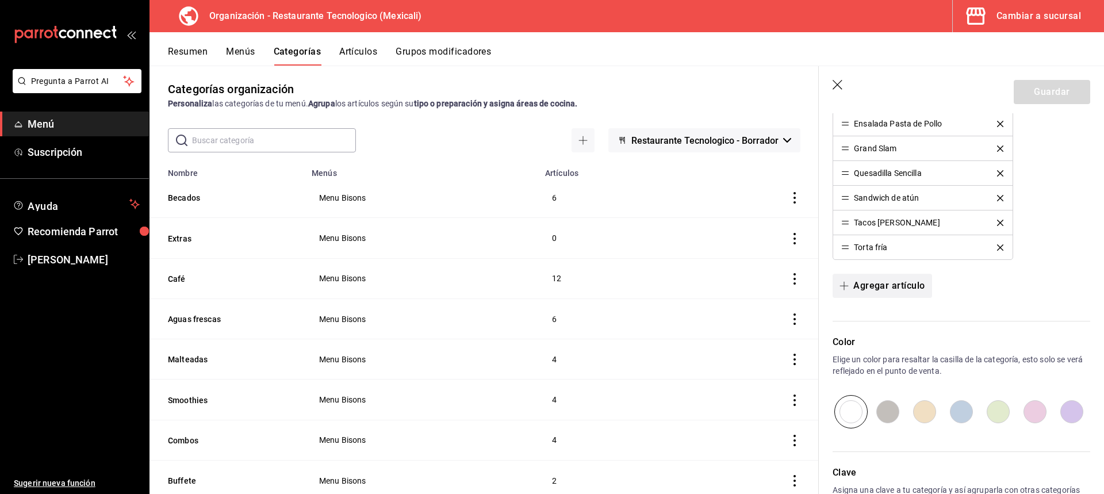
scroll to position [345, 0]
click at [889, 288] on button "Agregar artículo" at bounding box center [882, 285] width 99 height 24
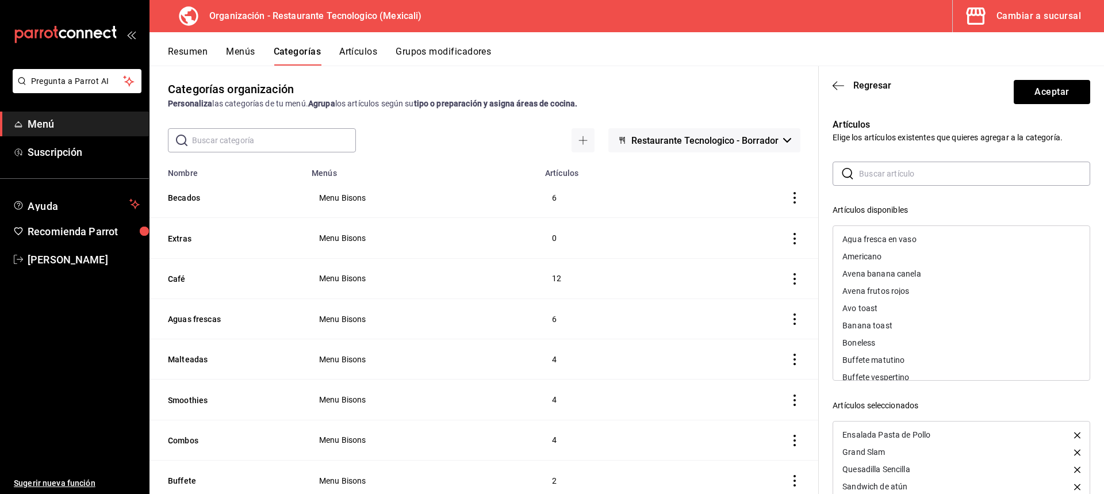
click at [919, 241] on div "Agua fresca en vaso" at bounding box center [961, 239] width 257 height 17
click at [1070, 94] on button "Aceptar" at bounding box center [1052, 92] width 76 height 24
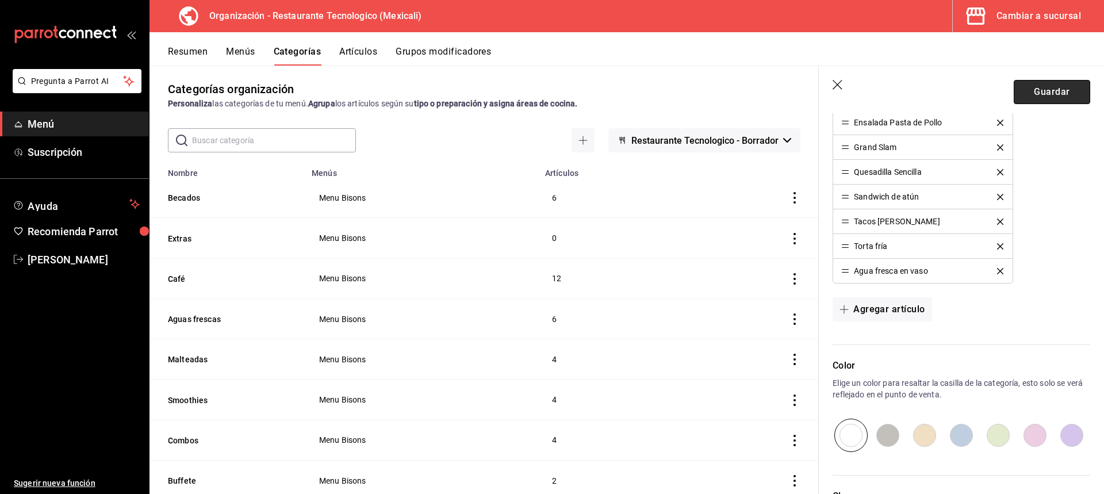
click at [1073, 94] on button "Guardar" at bounding box center [1052, 92] width 76 height 24
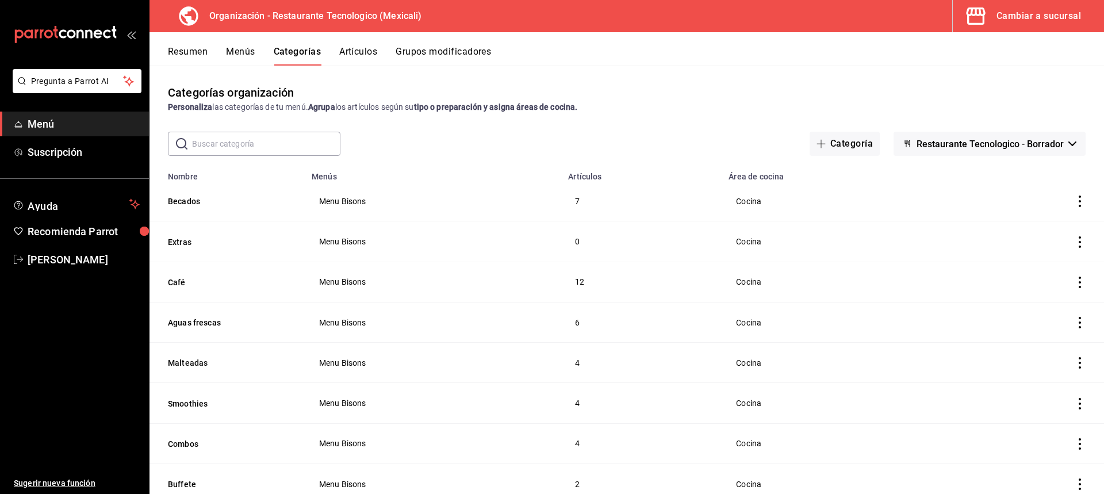
click at [457, 50] on button "Grupos modificadores" at bounding box center [443, 56] width 95 height 20
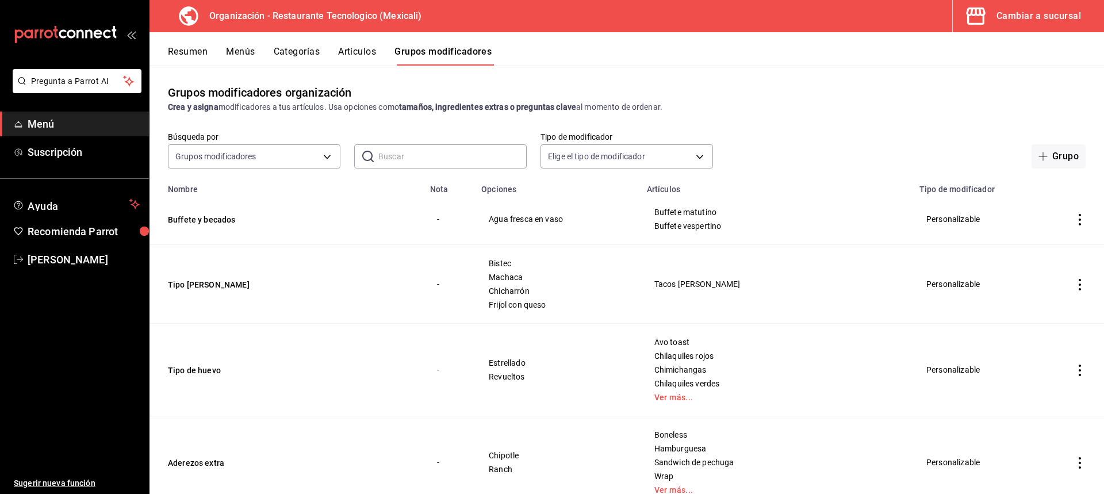
click at [1074, 216] on icon "actions" at bounding box center [1080, 220] width 12 height 12
click at [1049, 248] on span "Editar" at bounding box center [1037, 246] width 30 height 12
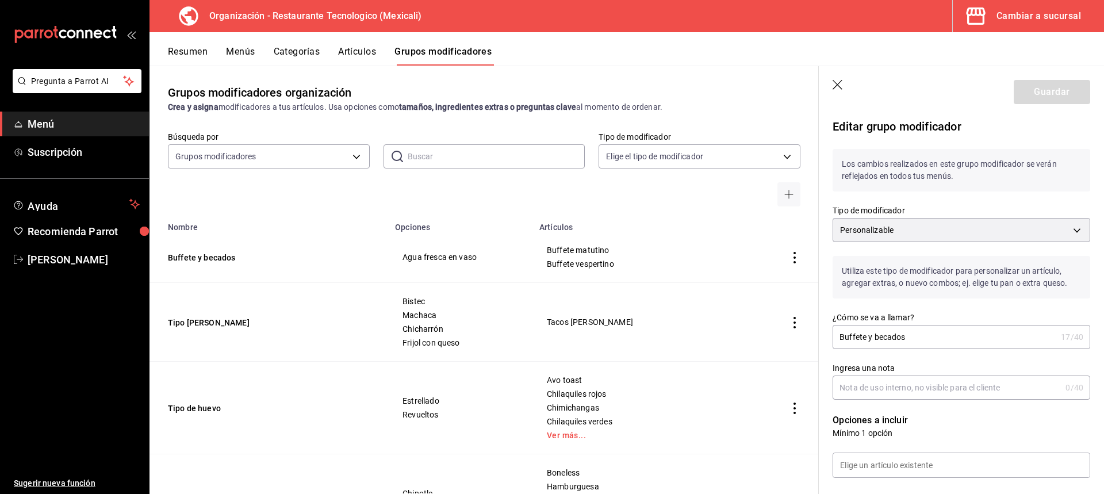
drag, startPoint x: 930, startPoint y: 343, endPoint x: 867, endPoint y: 336, distance: 63.1
click at [867, 336] on input "Buffete y becados" at bounding box center [945, 337] width 224 height 23
type input "Buffete"
click at [1054, 98] on button "Guardar" at bounding box center [1052, 92] width 76 height 24
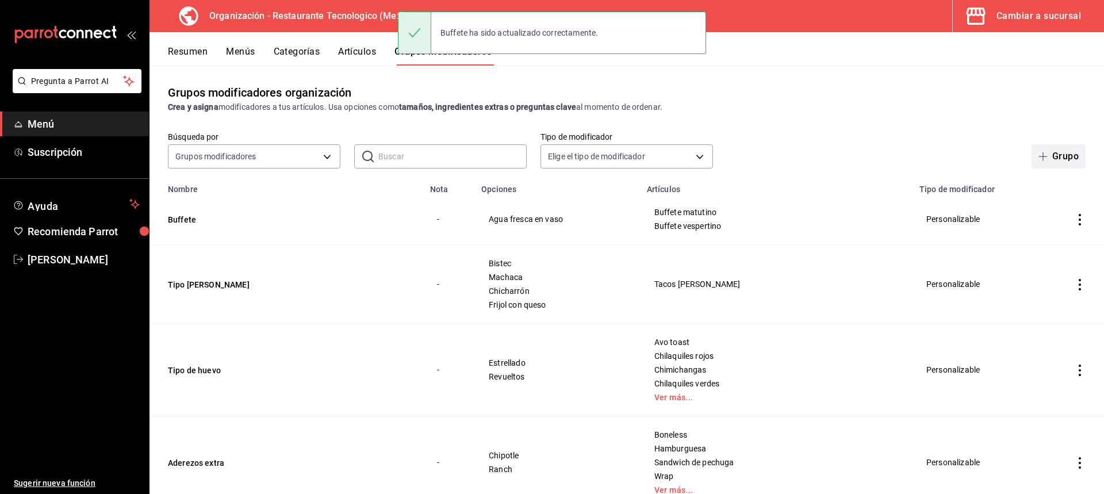
click at [1039, 153] on icon "button" at bounding box center [1043, 156] width 9 height 9
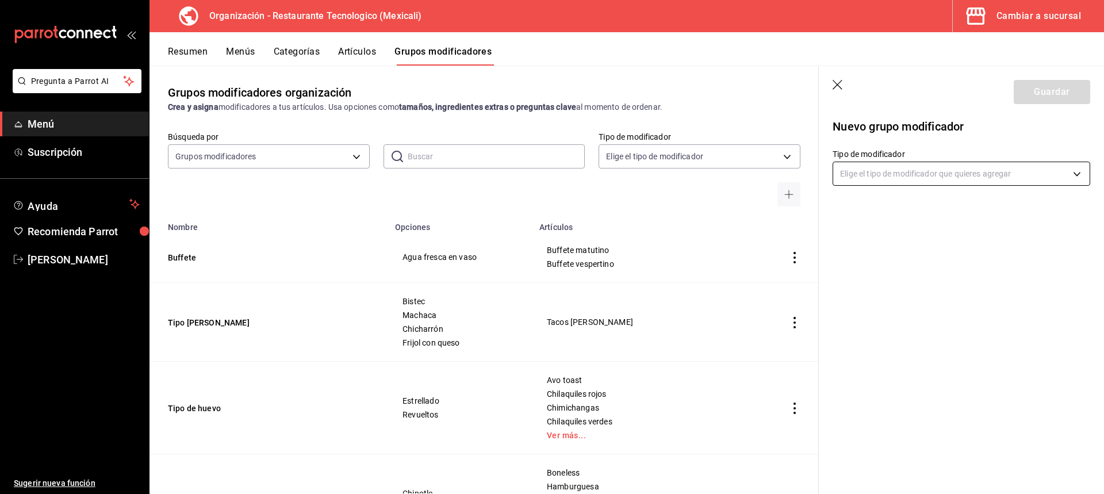
click at [955, 171] on body "Pregunta a Parrot AI Menú Suscripción Ayuda Recomienda Parrot [PERSON_NAME] Sug…" at bounding box center [552, 247] width 1104 height 494
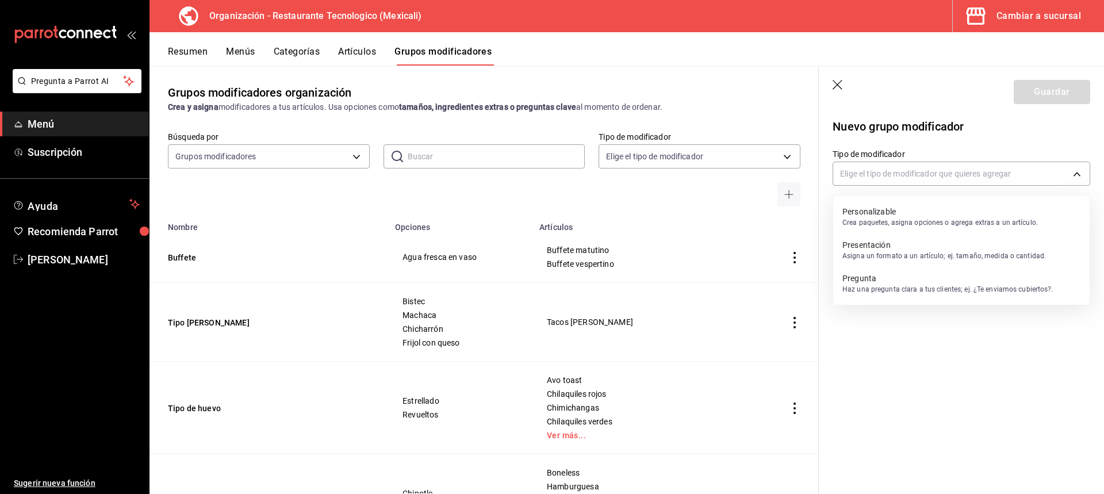
click at [957, 223] on p "Crea paquetes, asigna opciones o agrega extras a un artículo." at bounding box center [941, 222] width 196 height 10
type input "CUSTOMIZABLE"
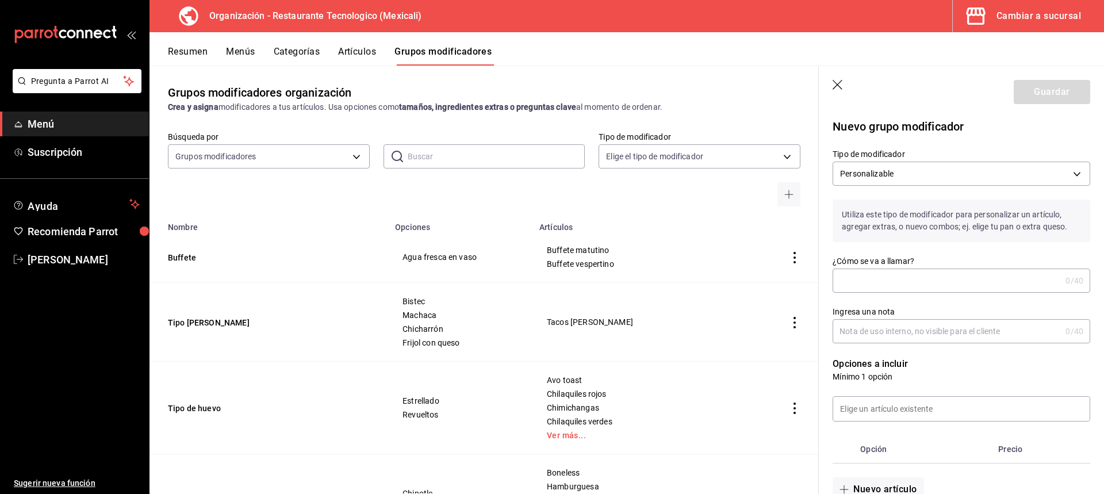
click at [893, 281] on input "¿Cómo se va a llamar?" at bounding box center [947, 280] width 228 height 23
type input "Becados"
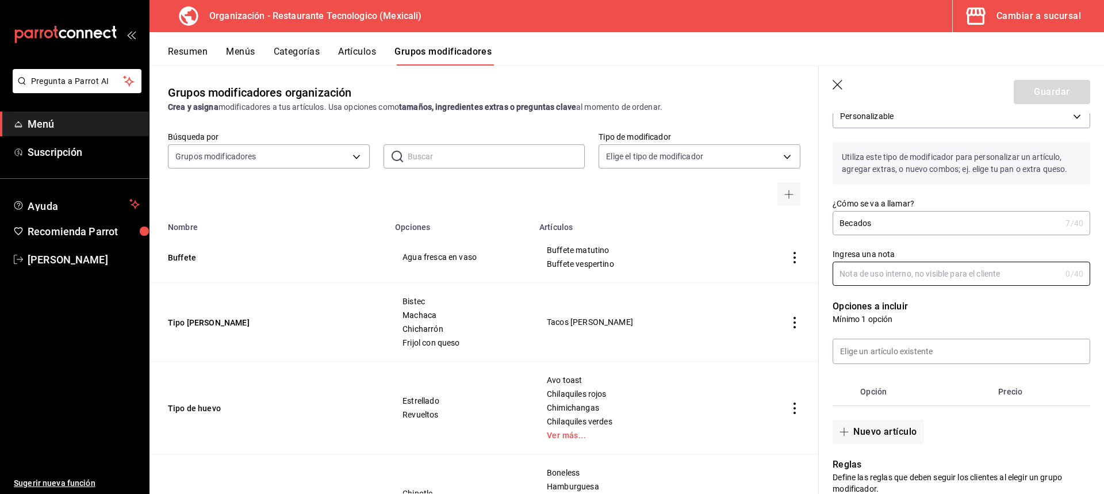
scroll to position [115, 0]
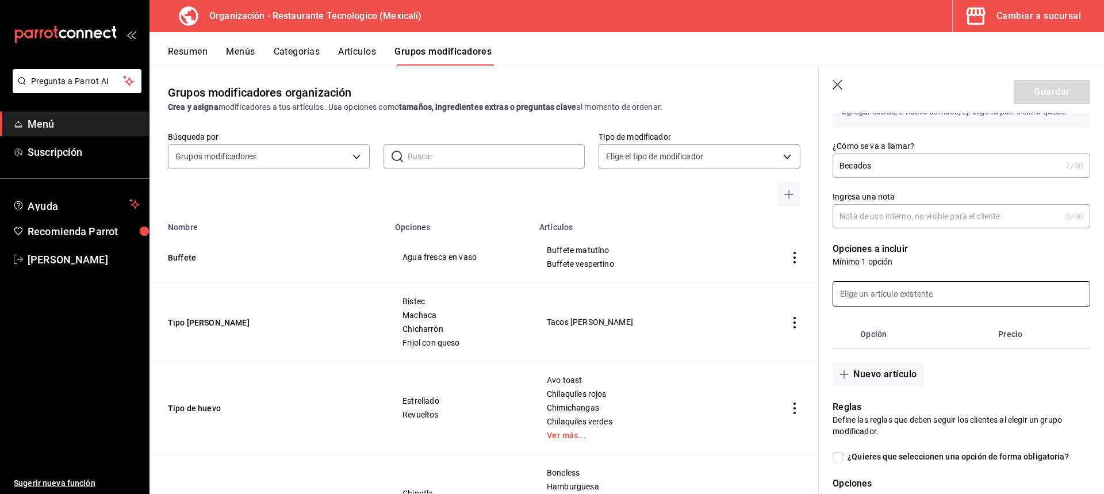
click at [976, 296] on input at bounding box center [961, 294] width 257 height 24
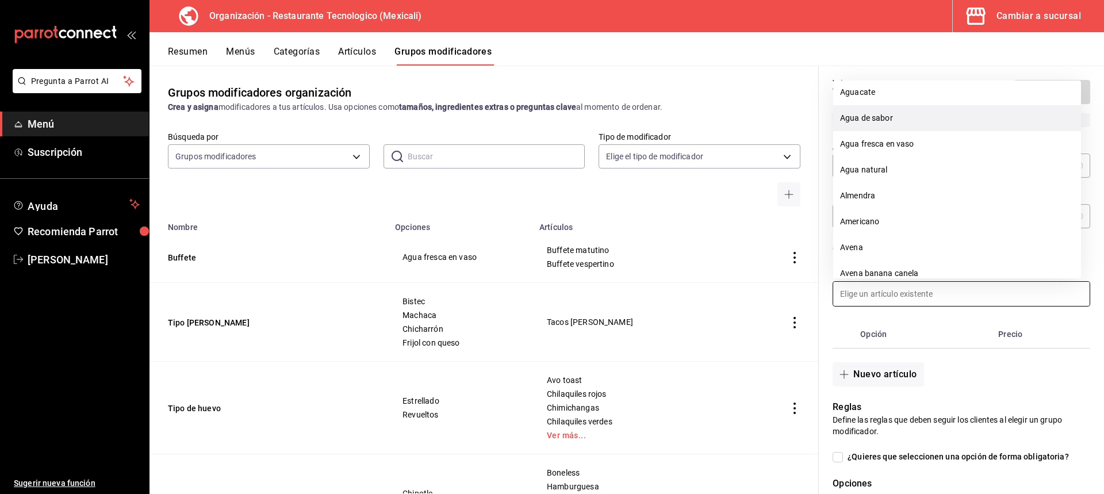
scroll to position [0, 0]
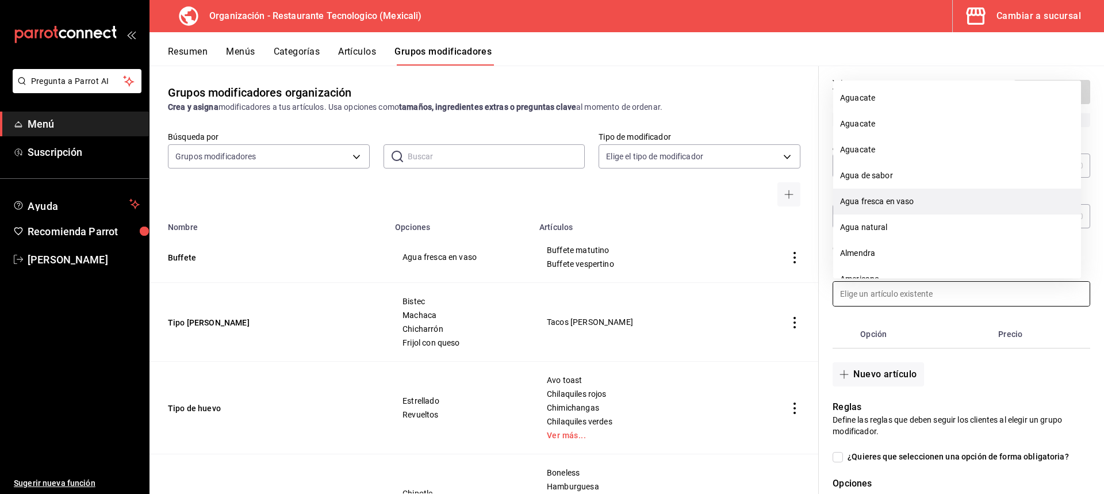
click at [963, 196] on li "Agua fresca en vaso" at bounding box center [957, 202] width 248 height 26
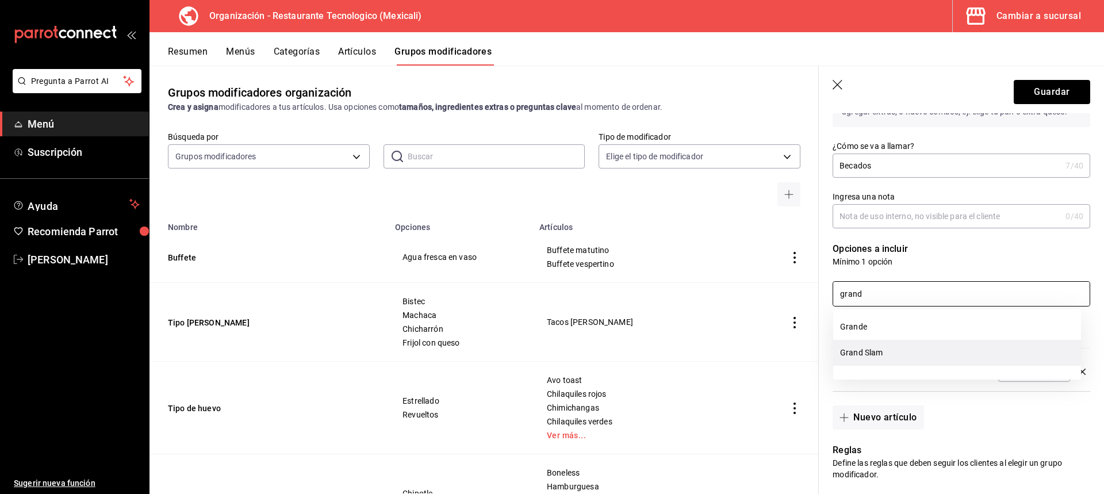
click at [892, 349] on li "Grand Slam" at bounding box center [957, 353] width 248 height 26
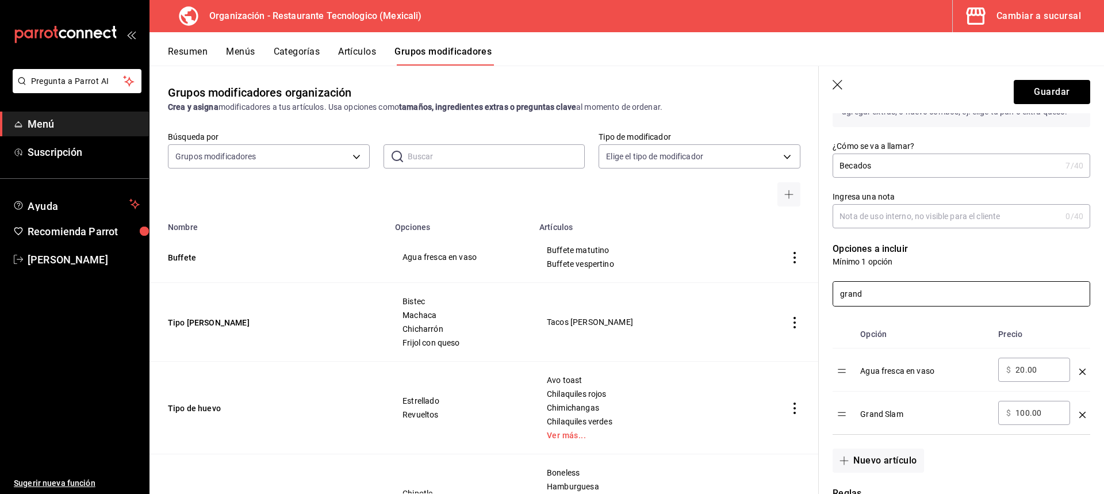
drag, startPoint x: 903, startPoint y: 296, endPoint x: 818, endPoint y: 294, distance: 84.6
click at [818, 294] on div "Guardar Nuevo grupo modificador Tipo de modificador Personalizable CUSTOMIZABLE…" at bounding box center [961, 313] width 286 height 494
type input "s"
type input "Quesadill"
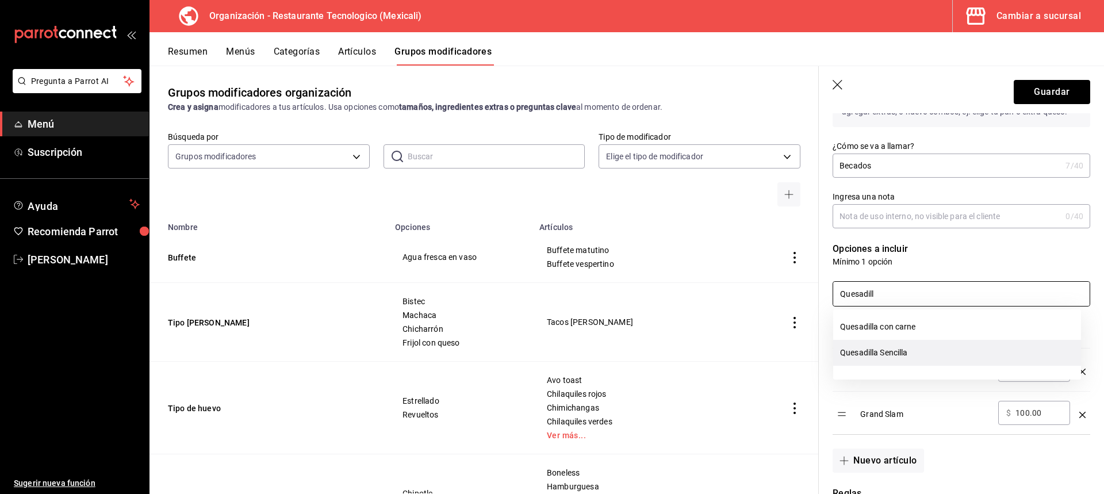
click at [934, 351] on li "Quesadilla Sencilla" at bounding box center [957, 353] width 248 height 26
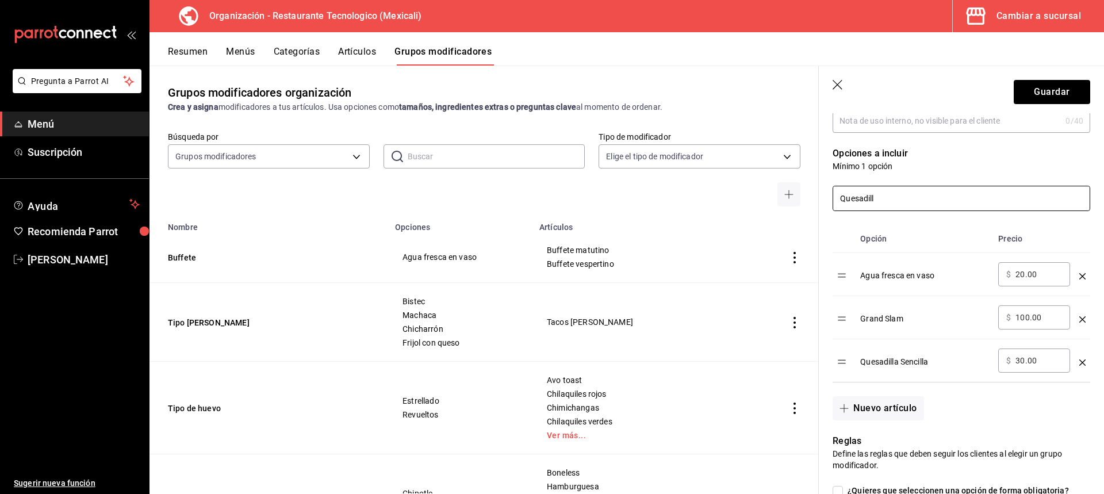
scroll to position [230, 0]
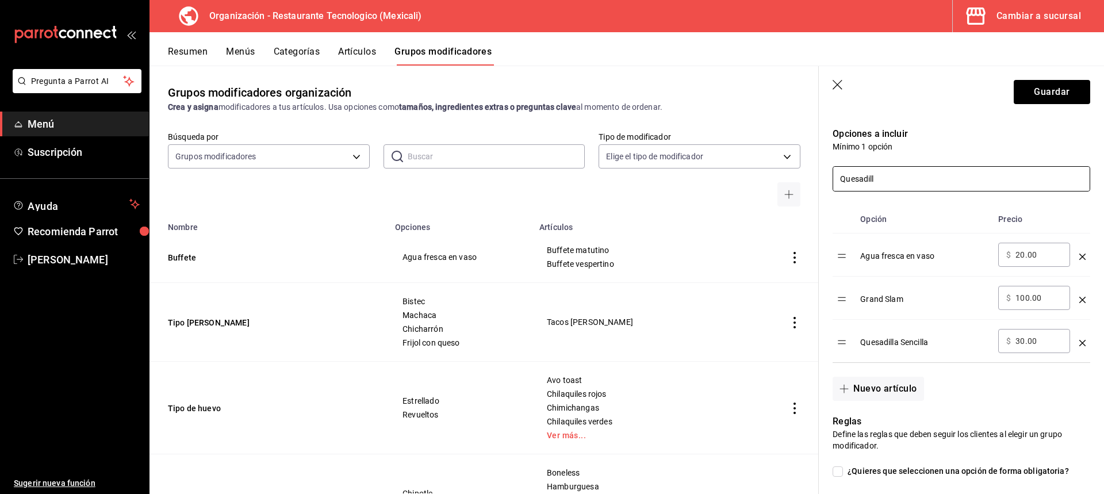
drag, startPoint x: 909, startPoint y: 185, endPoint x: 753, endPoint y: 174, distance: 156.3
click at [753, 174] on main "Grupos modificadores organización Crea y asigna modificadores a tus artículos. …" at bounding box center [627, 280] width 955 height 429
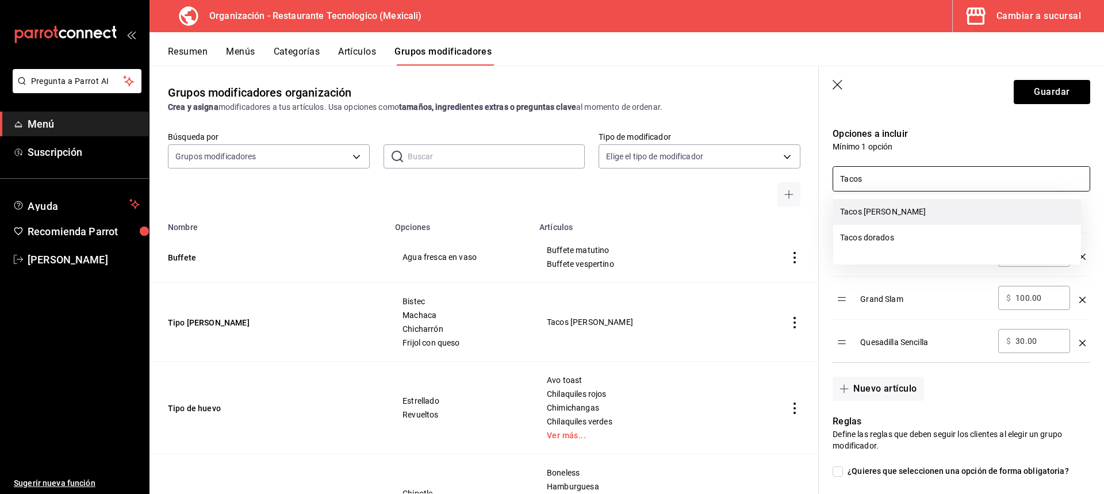
click at [893, 211] on li "Tacos [PERSON_NAME]" at bounding box center [957, 212] width 248 height 26
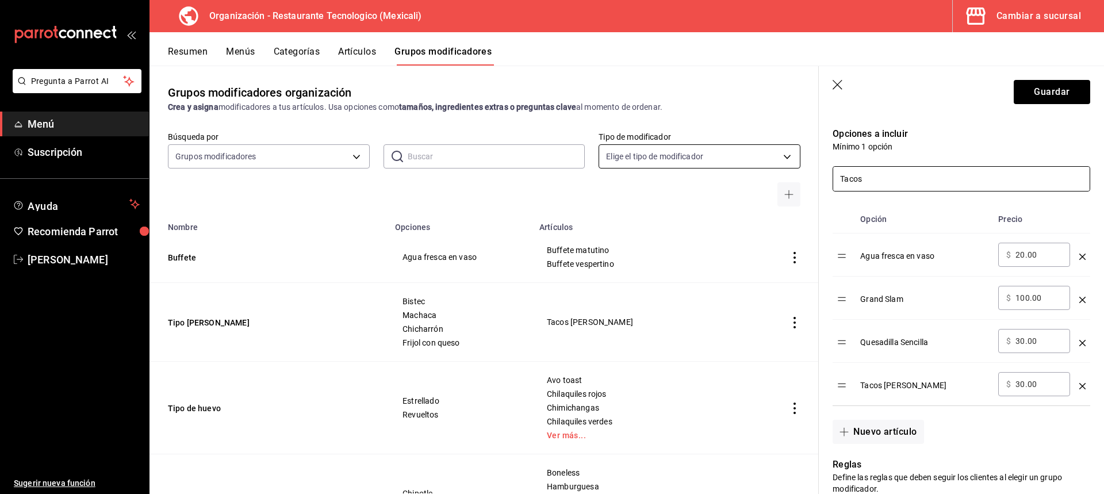
drag, startPoint x: 894, startPoint y: 178, endPoint x: 705, endPoint y: 159, distance: 190.1
click at [705, 159] on main "Grupos modificadores organización Crea y asigna modificadores a tus artículos. …" at bounding box center [627, 280] width 955 height 429
type input "E"
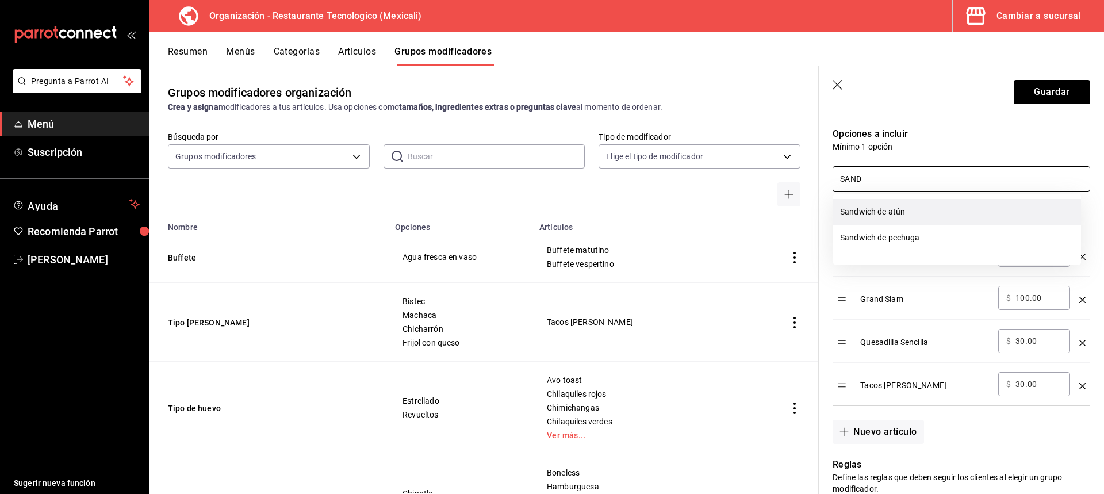
click at [913, 206] on li "Sandwich de atún" at bounding box center [957, 212] width 248 height 26
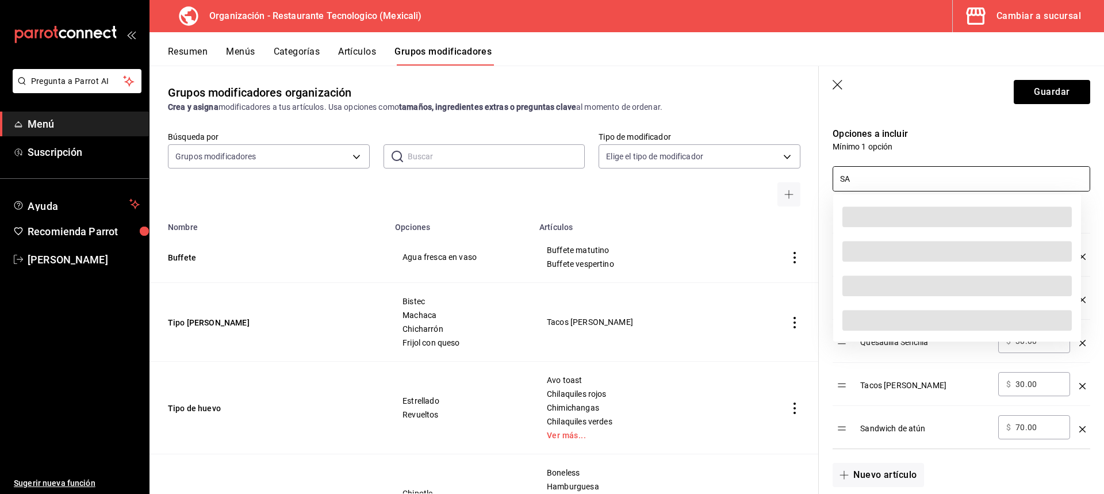
type input "S"
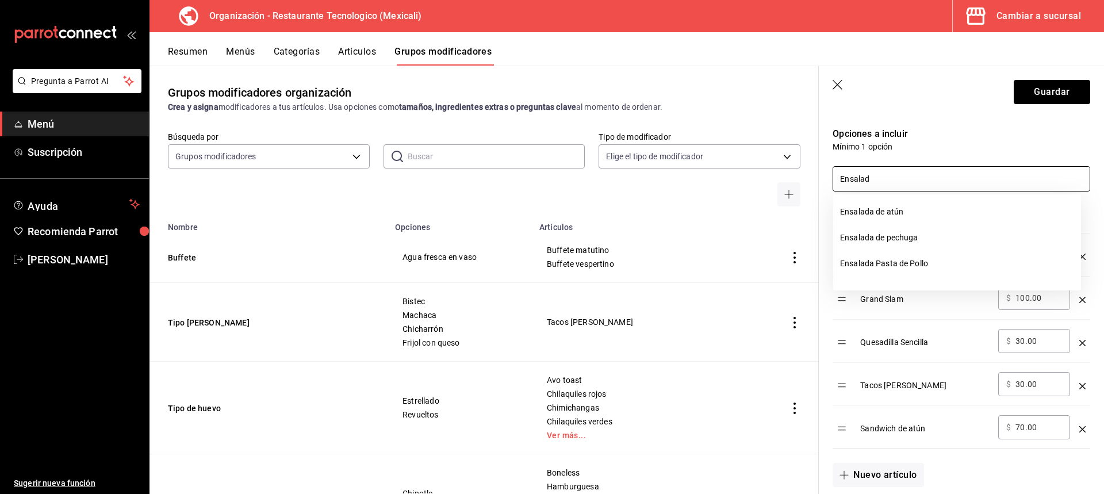
type input "Ensalada"
click at [944, 258] on li "Ensalada Pasta de Pollo" at bounding box center [957, 264] width 248 height 26
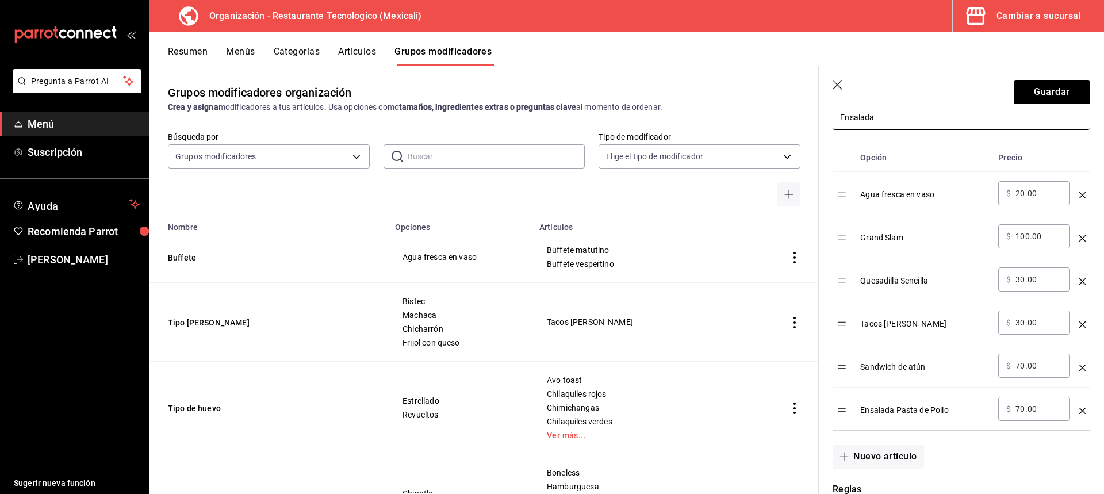
scroll to position [173, 0]
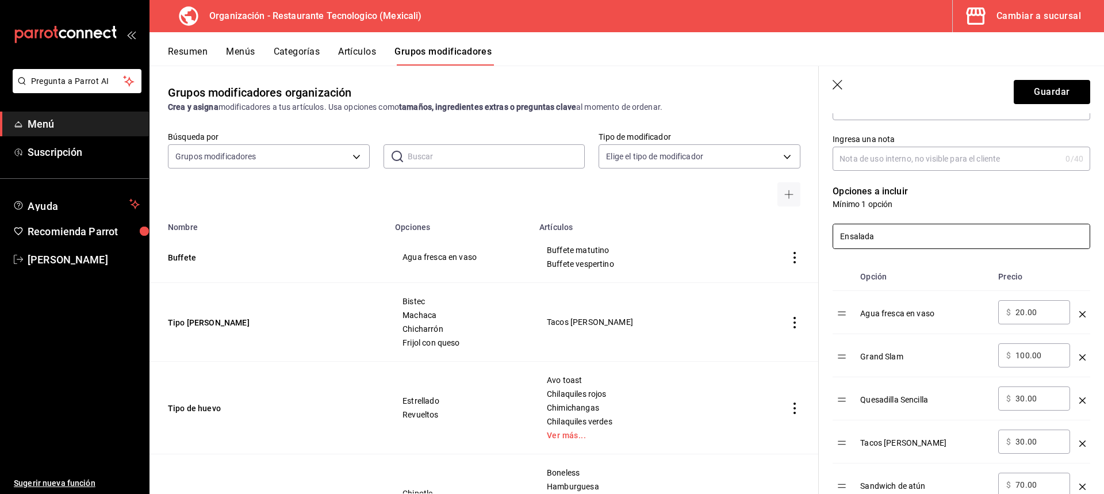
drag, startPoint x: 700, startPoint y: 241, endPoint x: 676, endPoint y: 238, distance: 23.8
click at [681, 238] on main "Grupos modificadores organización Crea y asigna modificadores a tus artículos. …" at bounding box center [627, 280] width 955 height 429
click at [940, 327] on li "Torta fría" at bounding box center [957, 321] width 248 height 26
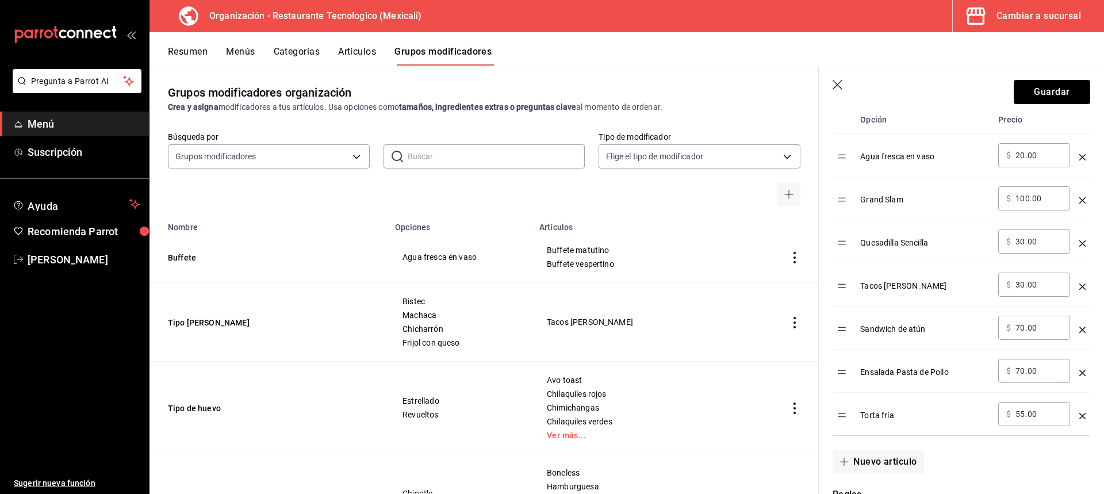
scroll to position [230, 0]
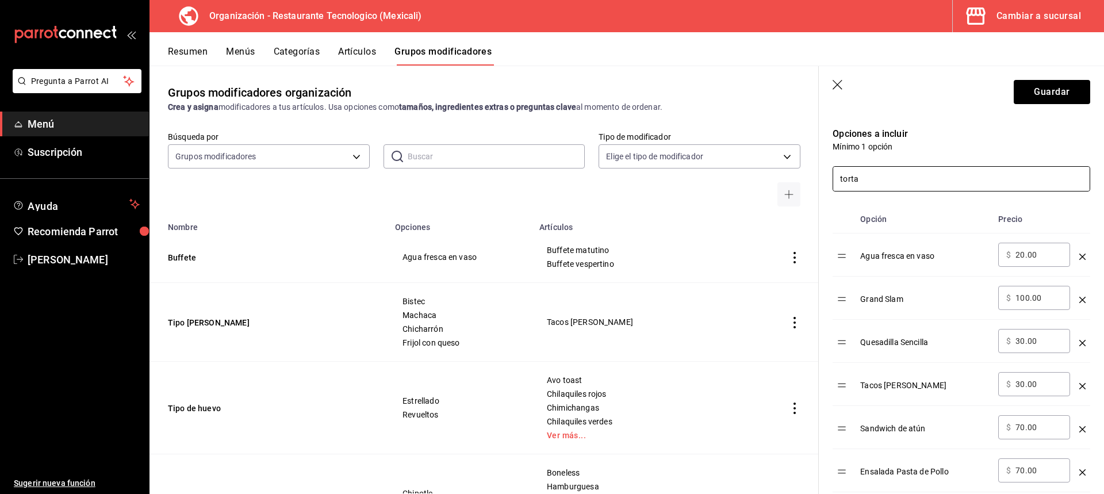
type input "torta"
click at [1022, 256] on input "20.00" at bounding box center [1039, 255] width 47 height 12
type input "0.00"
click at [1020, 299] on input "100.00" at bounding box center [1039, 298] width 47 height 12
click at [1020, 299] on input "00.00" at bounding box center [1039, 298] width 47 height 12
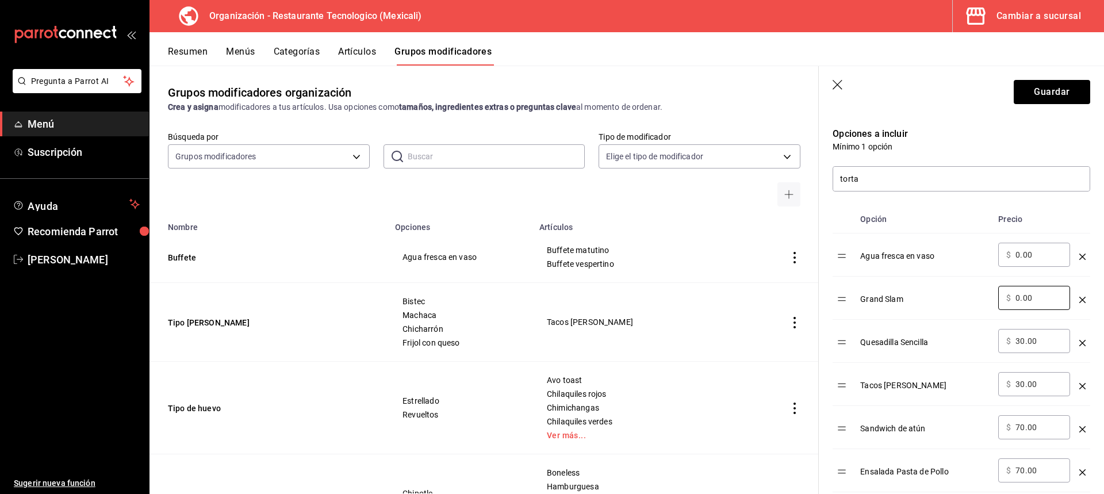
type input "0.00"
click at [1022, 345] on input "30.00" at bounding box center [1039, 341] width 47 height 12
type input "0.00"
click at [1021, 385] on input "30.00" at bounding box center [1039, 384] width 47 height 12
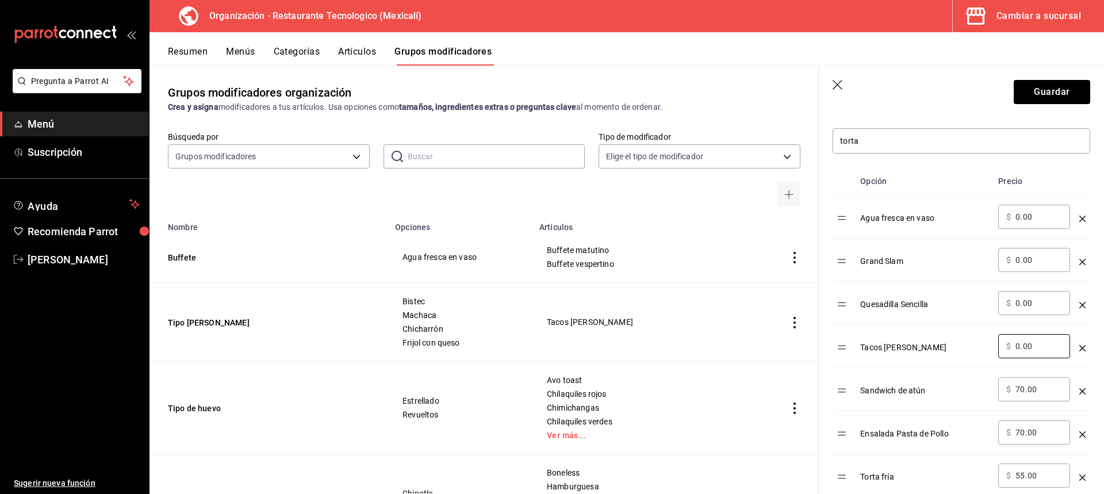
scroll to position [288, 0]
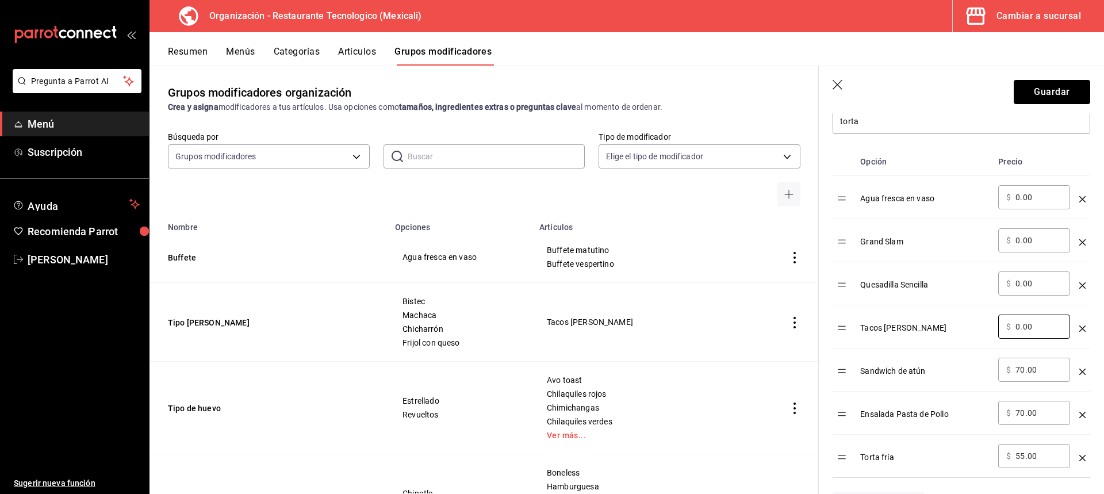
type input "0.00"
click at [1020, 376] on input "70.00" at bounding box center [1039, 370] width 47 height 12
type input "0.00"
click at [1020, 414] on input "70.00" at bounding box center [1039, 413] width 47 height 12
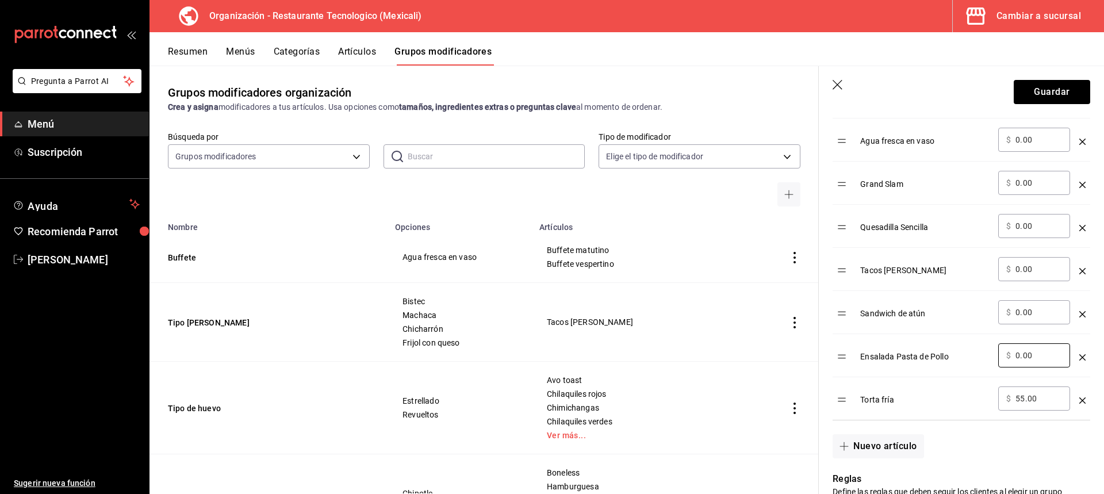
type input "0.00"
click at [1023, 403] on input "55.00" at bounding box center [1039, 399] width 47 height 12
click at [1024, 403] on input "55.00" at bounding box center [1039, 399] width 47 height 12
type input "5.00"
type input "0.00"
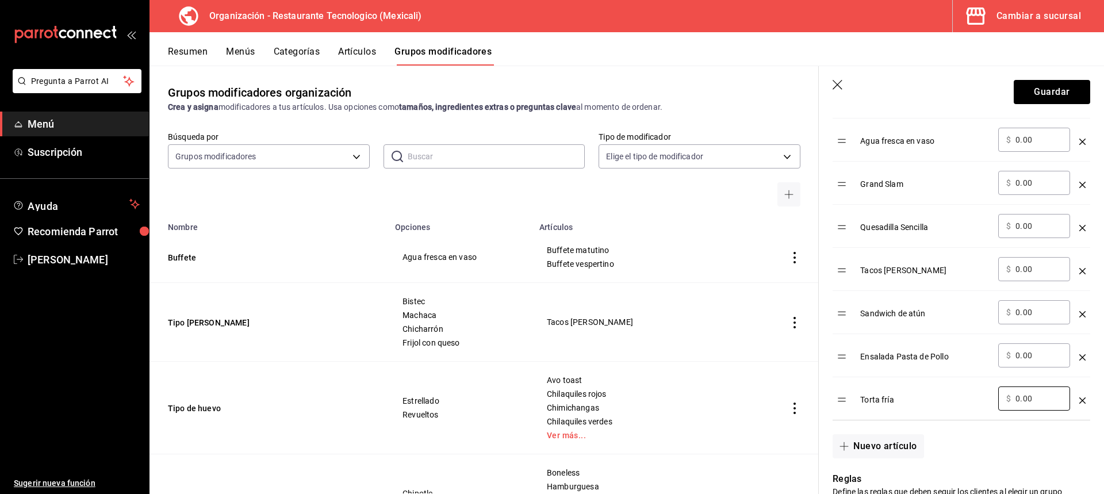
click at [1017, 364] on div "​ $ 0.00 ​" at bounding box center [1034, 355] width 72 height 24
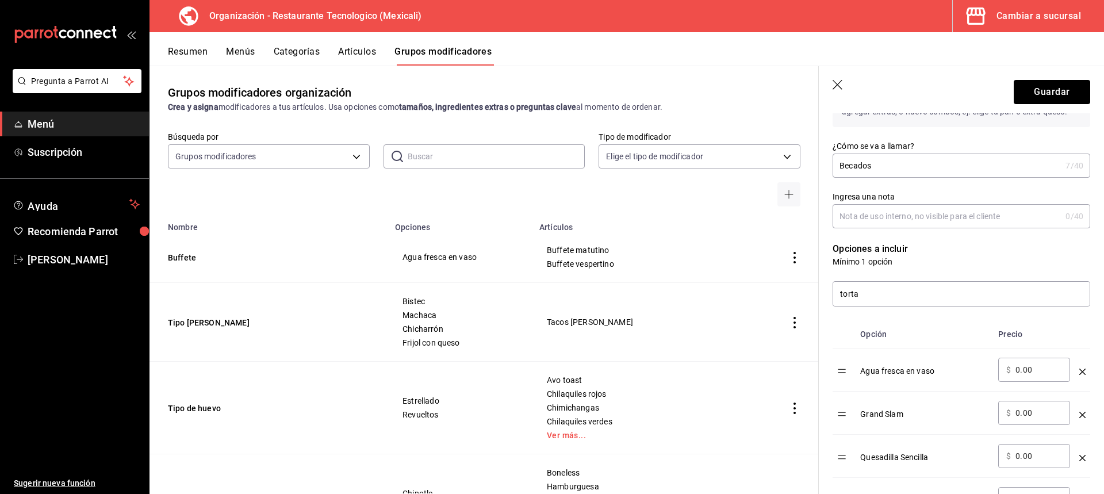
scroll to position [173, 0]
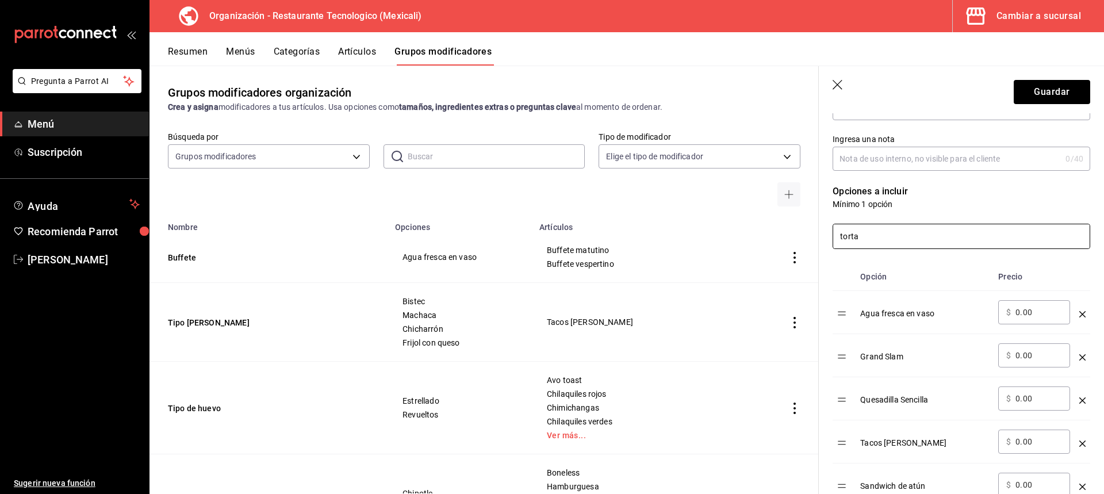
drag, startPoint x: 845, startPoint y: 240, endPoint x: 916, endPoint y: 235, distance: 70.9
click at [843, 238] on input "torta" at bounding box center [961, 236] width 257 height 24
type input "Torta"
click at [943, 210] on div "Torta" at bounding box center [954, 229] width 271 height 39
drag, startPoint x: 908, startPoint y: 243, endPoint x: 715, endPoint y: 227, distance: 193.4
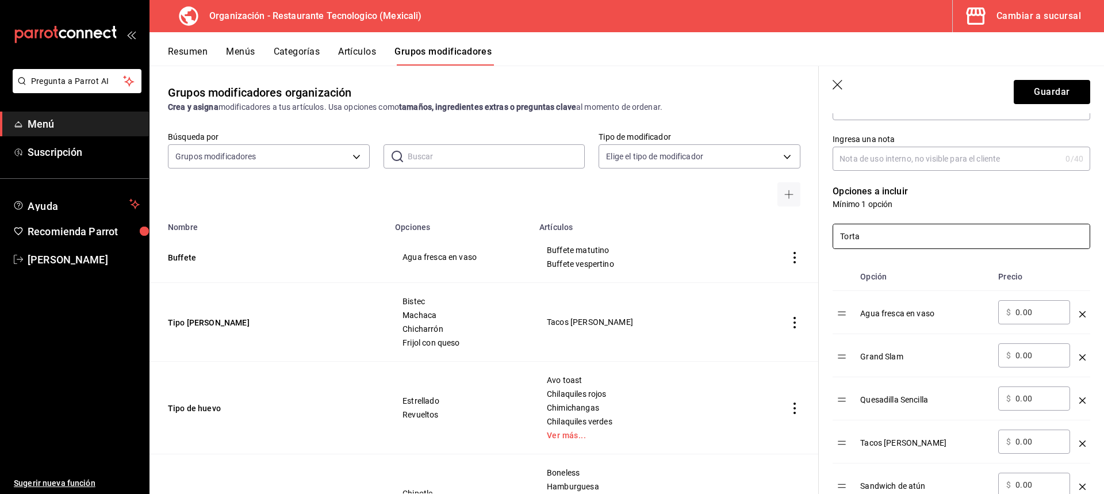
click at [715, 227] on main "Grupos modificadores organización Crea y asigna modificadores a tus artículos. …" at bounding box center [627, 280] width 955 height 429
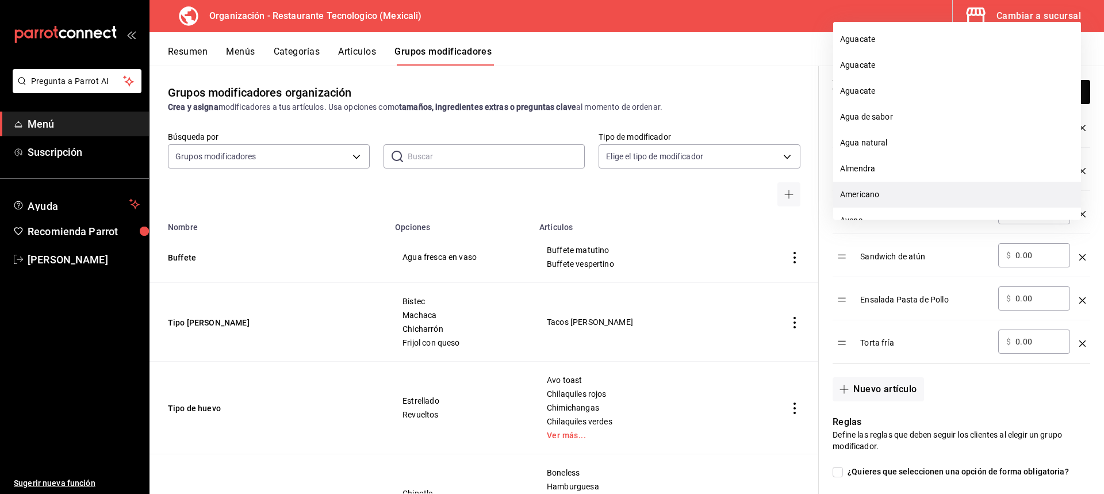
scroll to position [58, 0]
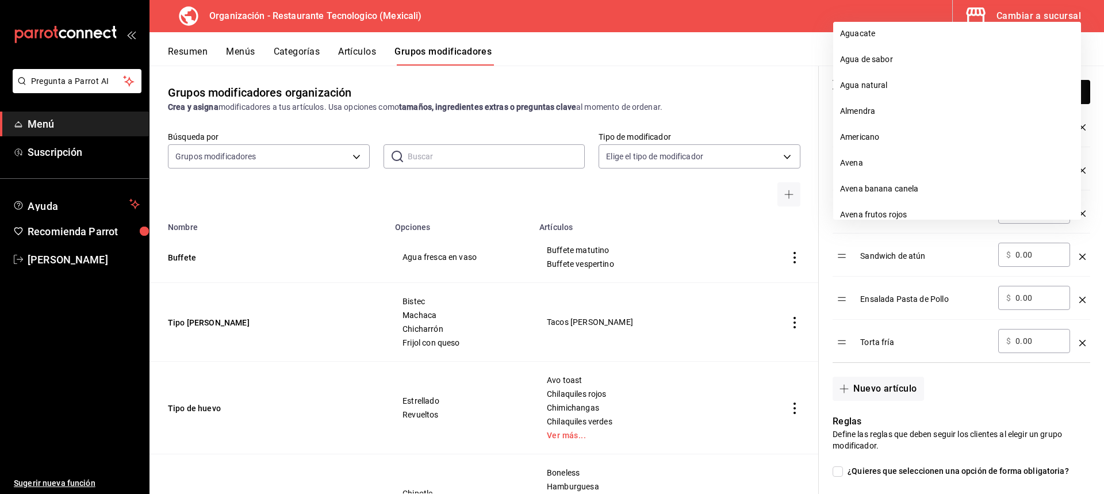
click at [952, 374] on div "Nuevo artículo" at bounding box center [954, 382] width 271 height 38
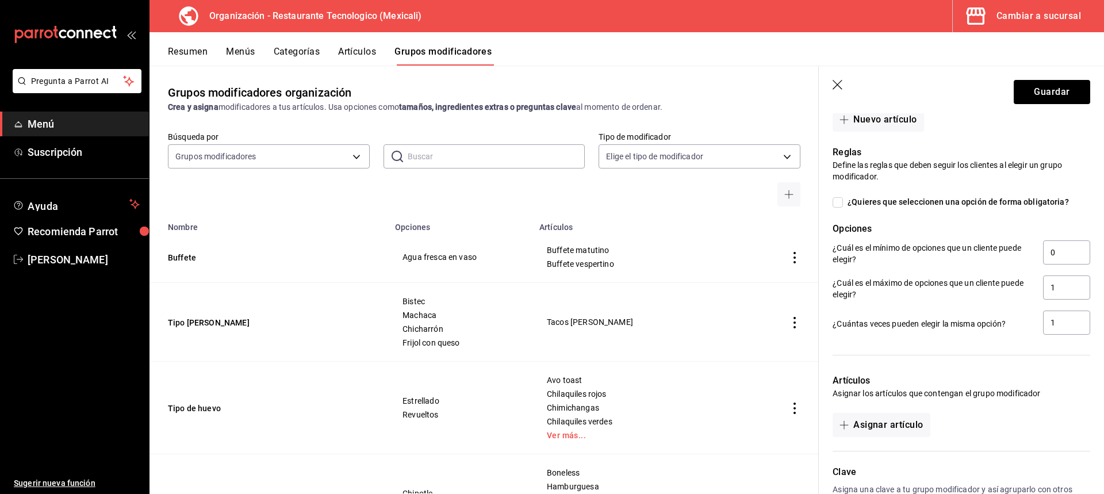
scroll to position [690, 0]
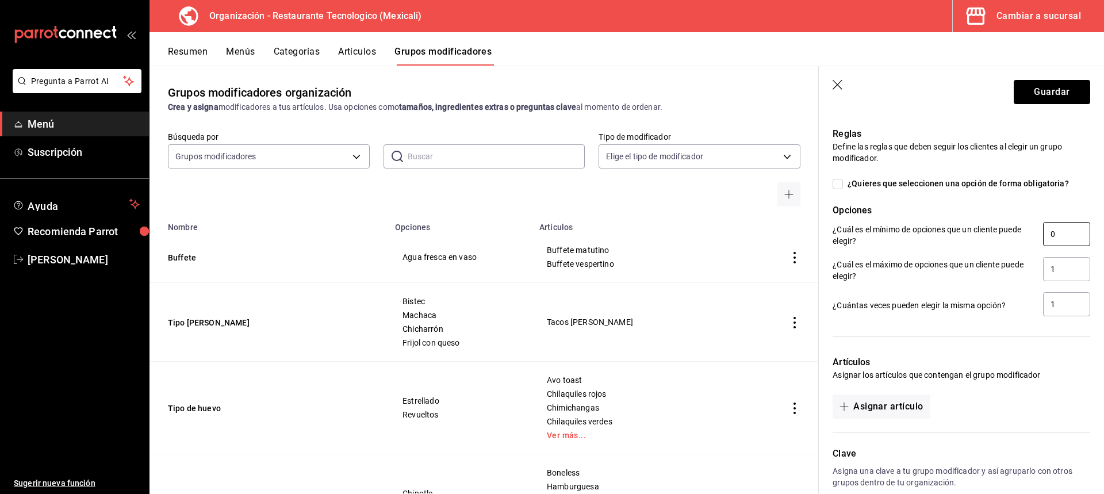
drag, startPoint x: 1069, startPoint y: 230, endPoint x: 1035, endPoint y: 229, distance: 33.4
click at [1043, 229] on input "0" at bounding box center [1066, 234] width 47 height 24
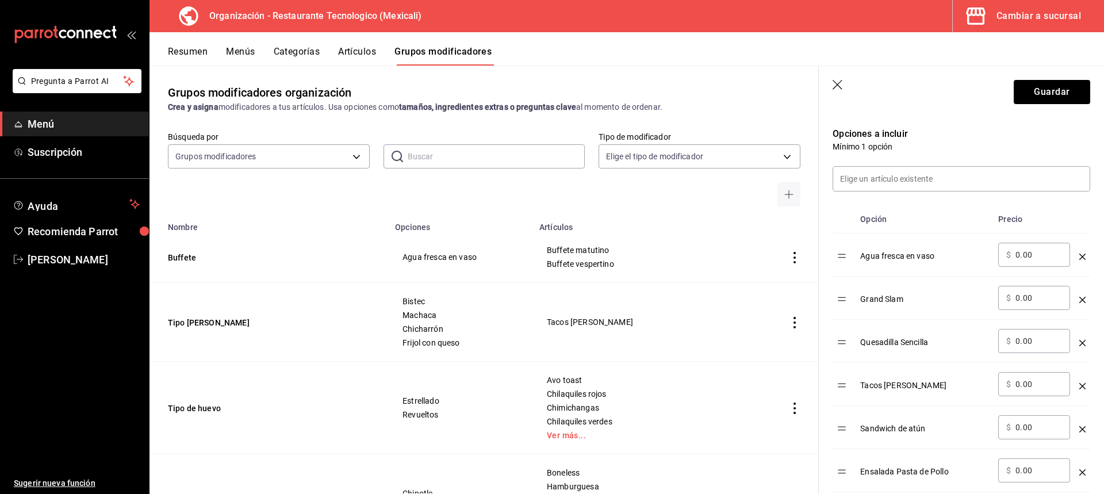
scroll to position [173, 0]
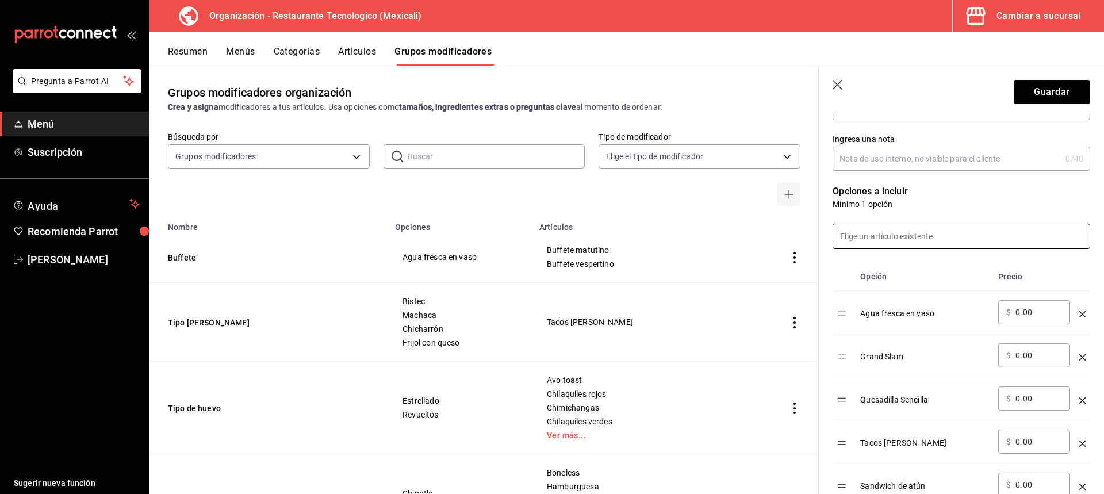
click at [936, 245] on input at bounding box center [961, 236] width 257 height 24
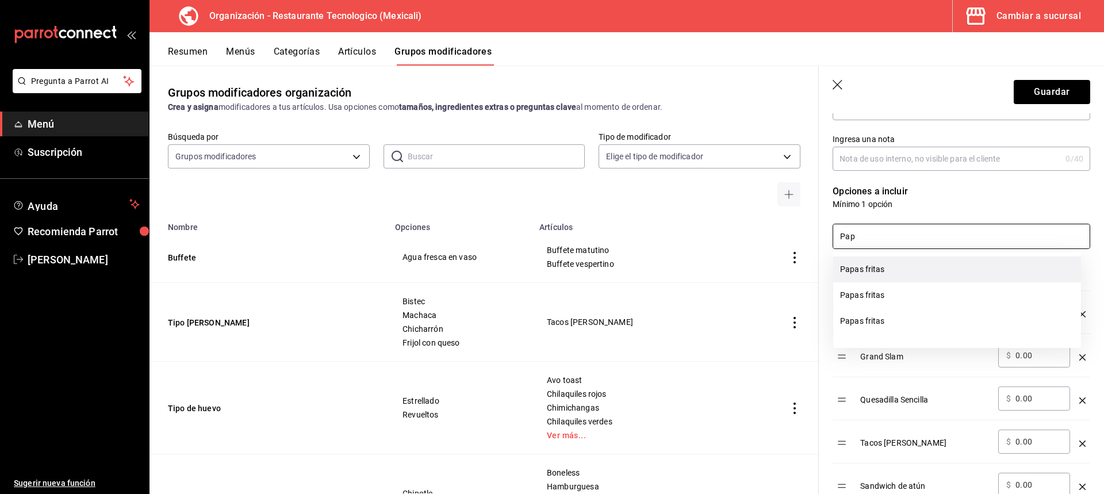
click at [934, 266] on li "Papas fritas" at bounding box center [957, 270] width 248 height 26
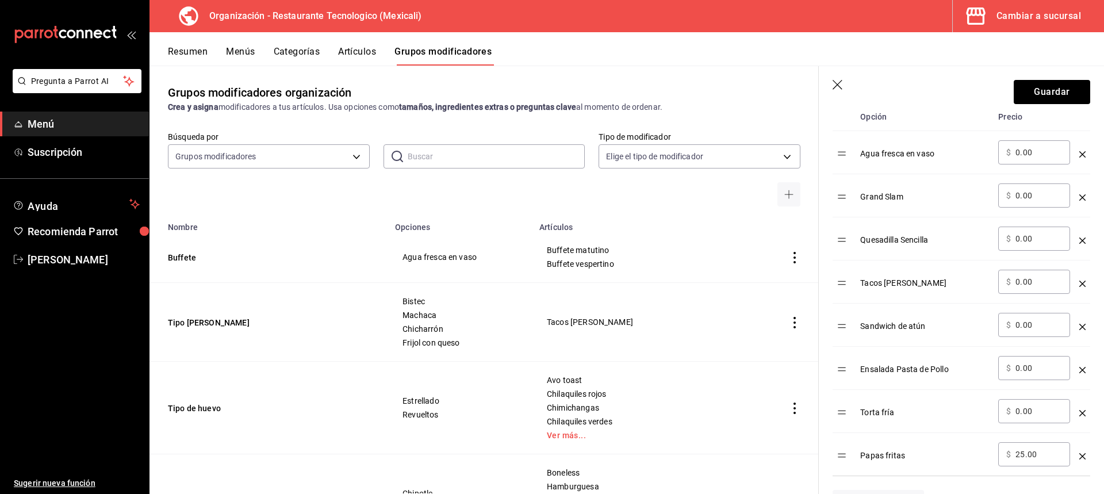
scroll to position [403, 0]
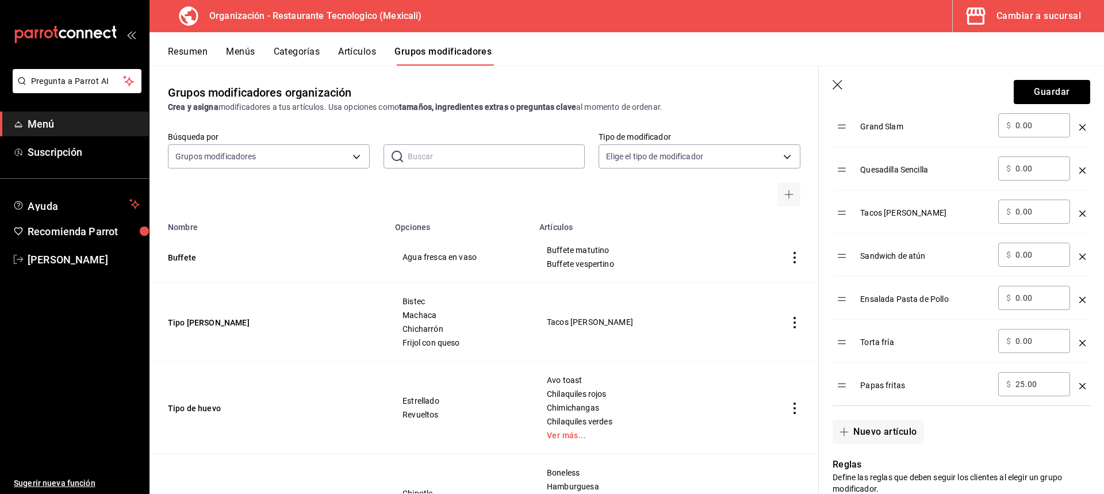
type input "Pap"
drag, startPoint x: 1023, startPoint y: 386, endPoint x: 1008, endPoint y: 384, distance: 15.1
click at [1008, 384] on div "​ $ 25.00 ​" at bounding box center [1034, 384] width 72 height 24
type input "0.00"
click at [1048, 414] on div "Nuevo artículo" at bounding box center [954, 425] width 271 height 38
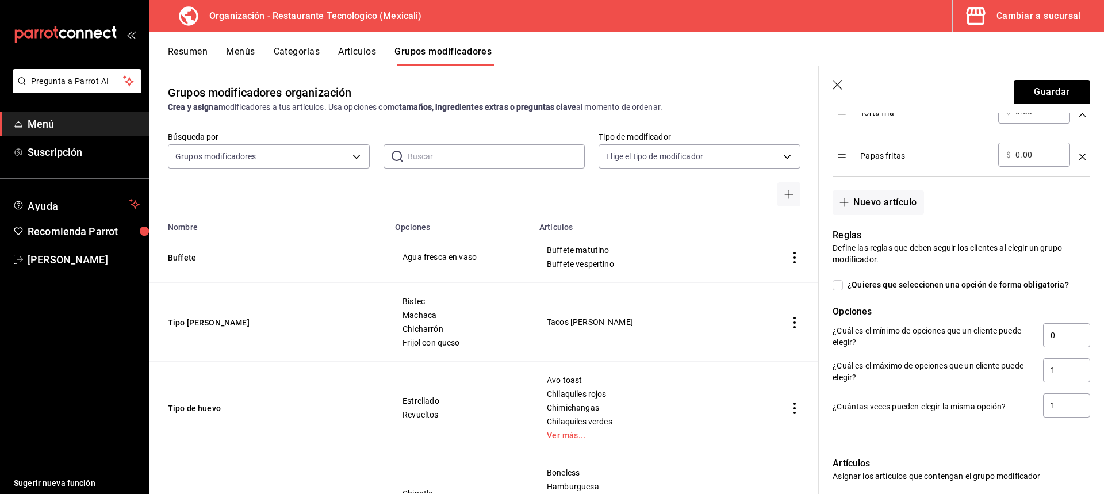
scroll to position [633, 0]
drag, startPoint x: 1054, startPoint y: 337, endPoint x: 1042, endPoint y: 335, distance: 12.8
click at [1043, 335] on input "0" at bounding box center [1066, 335] width 47 height 24
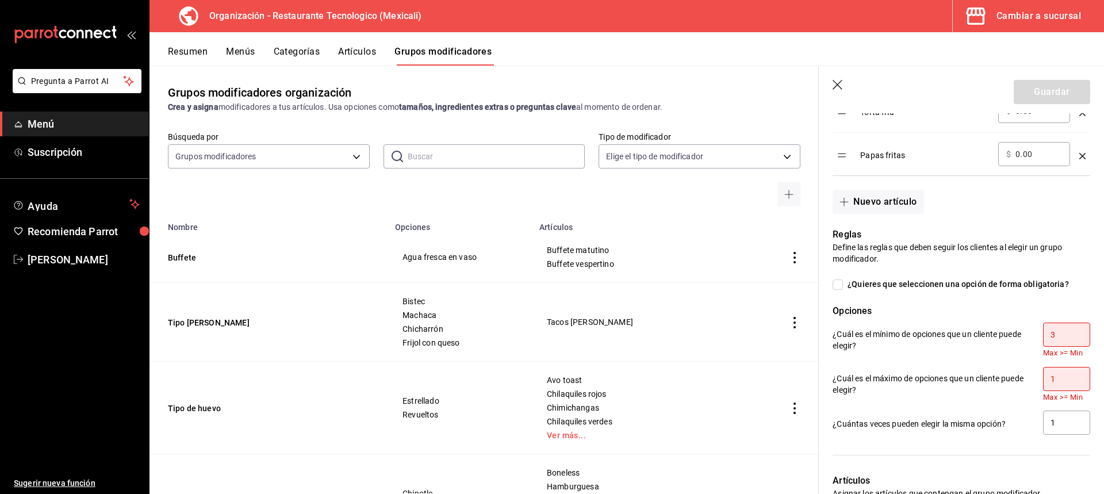
type input "3"
click at [989, 289] on span "¿Quieres que seleccionen una opción de forma obligatoria?" at bounding box center [956, 284] width 226 height 12
click at [843, 289] on input "¿Quieres que seleccionen una opción de forma obligatoria?" at bounding box center [838, 285] width 10 height 10
checkbox input "true"
type input "1"
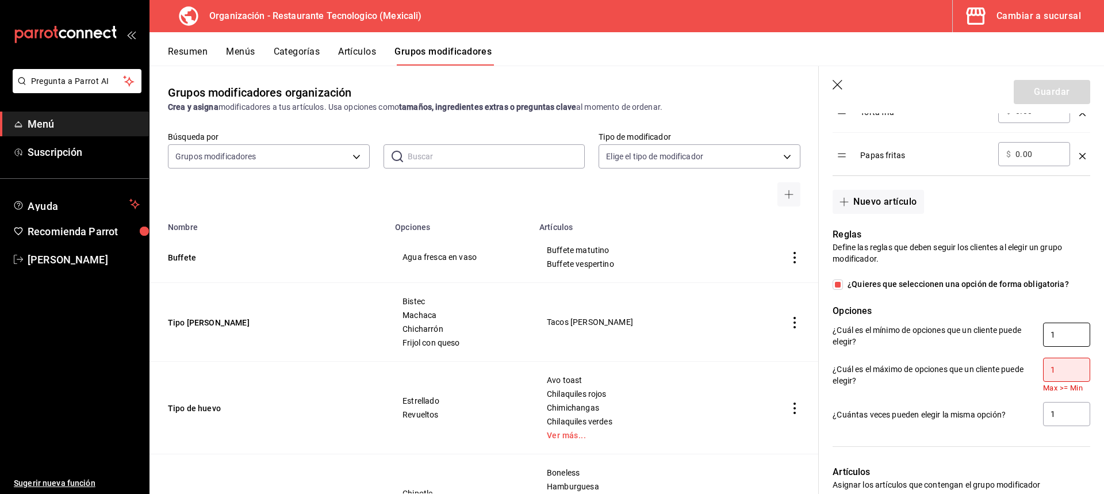
drag, startPoint x: 1062, startPoint y: 335, endPoint x: 1046, endPoint y: 331, distance: 16.0
click at [1046, 331] on input "1" at bounding box center [1066, 335] width 47 height 24
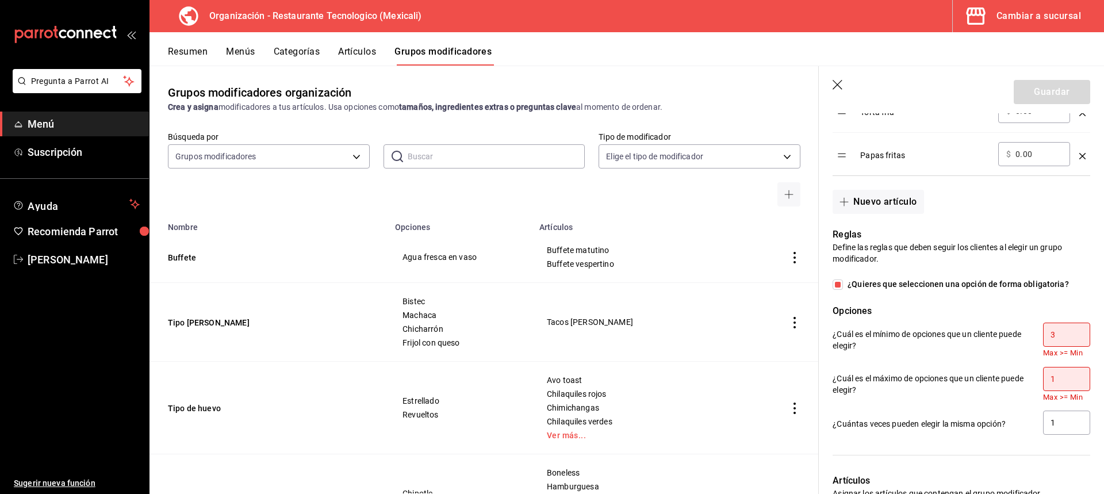
type input "3"
drag, startPoint x: 1049, startPoint y: 381, endPoint x: 1037, endPoint y: 376, distance: 12.9
click at [1043, 376] on input "1" at bounding box center [1066, 379] width 47 height 24
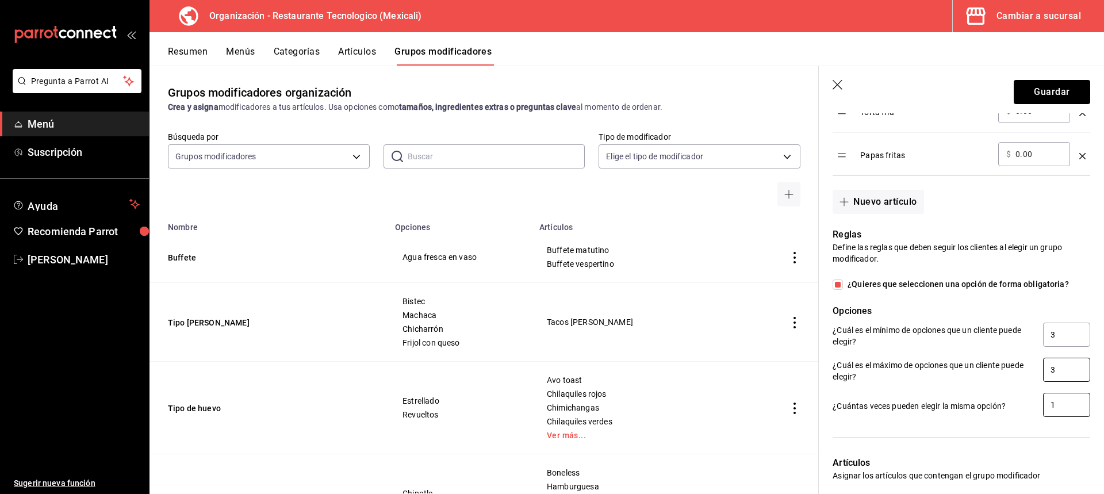
type input "3"
click at [1074, 412] on input "1" at bounding box center [1066, 405] width 47 height 24
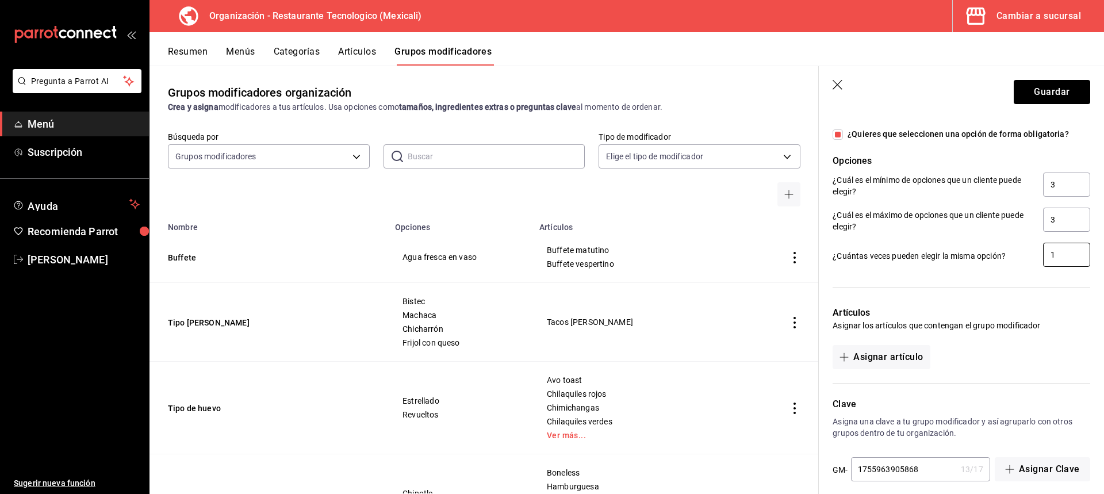
scroll to position [795, 0]
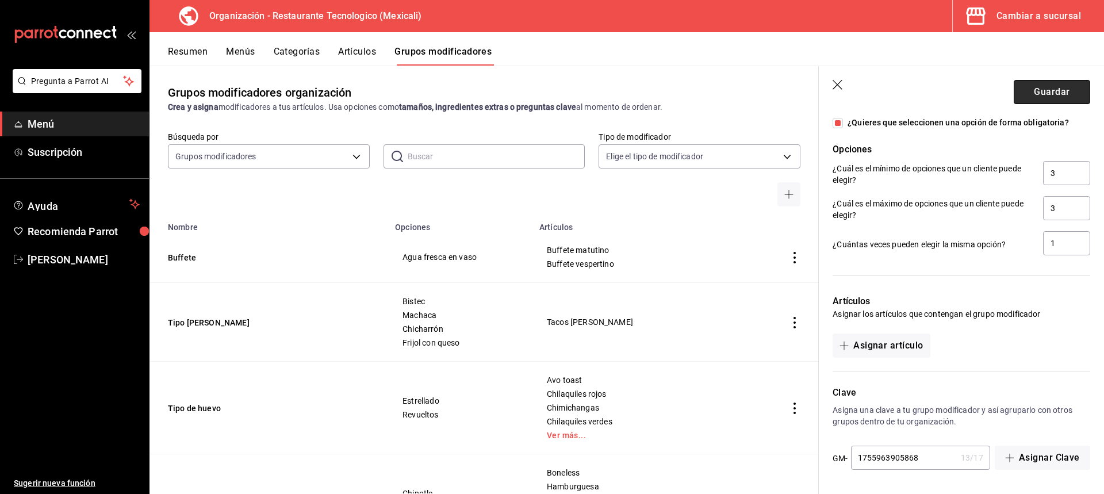
click at [1072, 97] on button "Guardar" at bounding box center [1052, 92] width 76 height 24
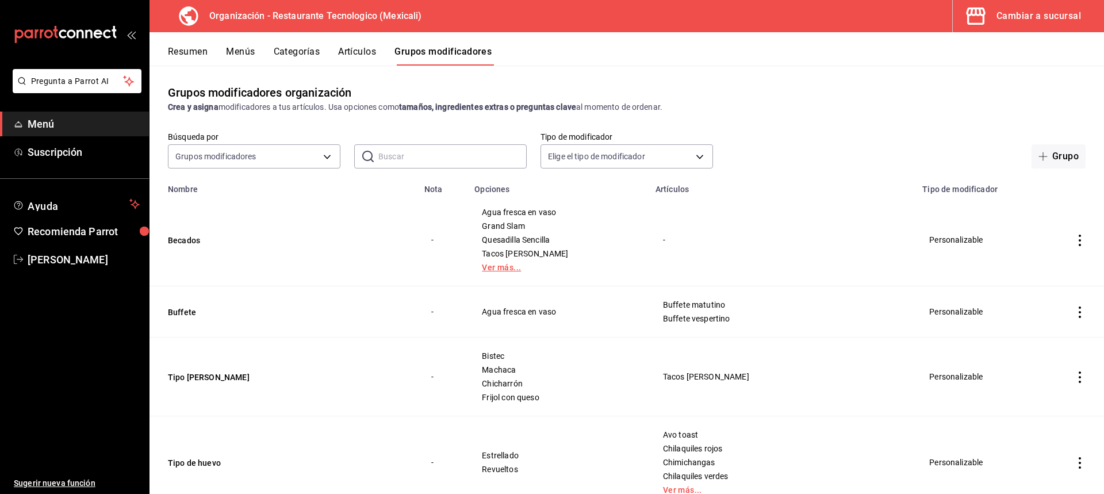
click at [551, 266] on link "Ver más..." at bounding box center [558, 267] width 152 height 8
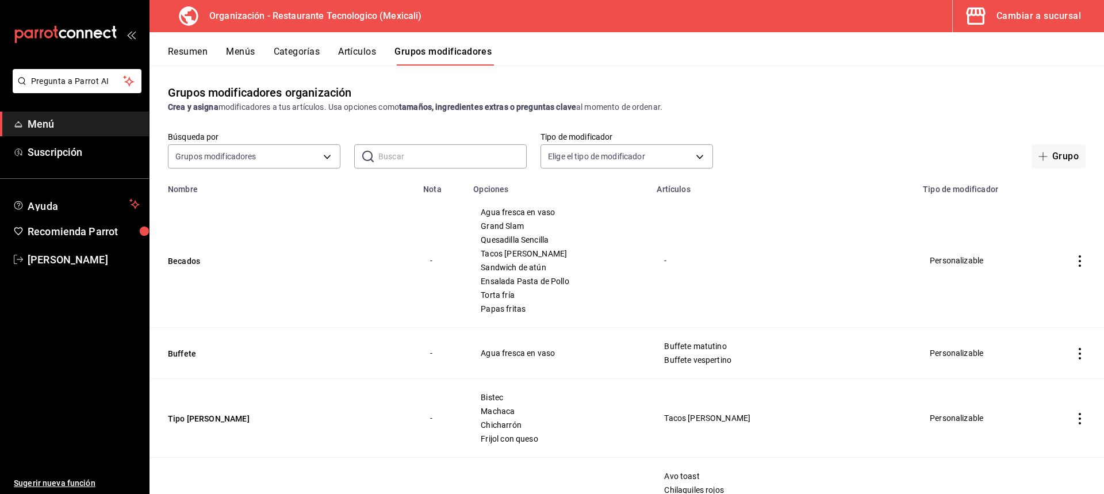
click at [345, 59] on button "Artículos" at bounding box center [357, 56] width 38 height 20
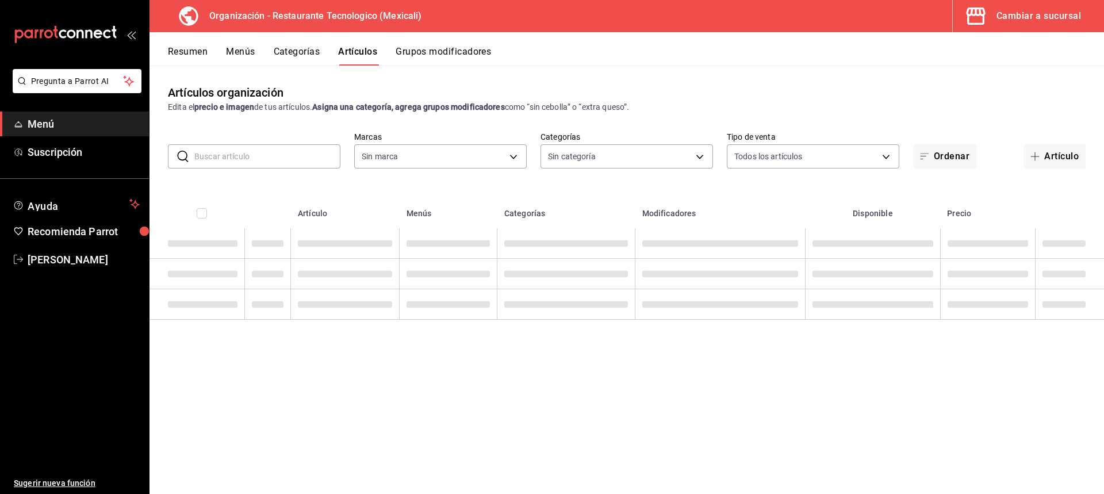
type input "781de6e5-5afb-4e7a-ac37-61d8477f1fc7"
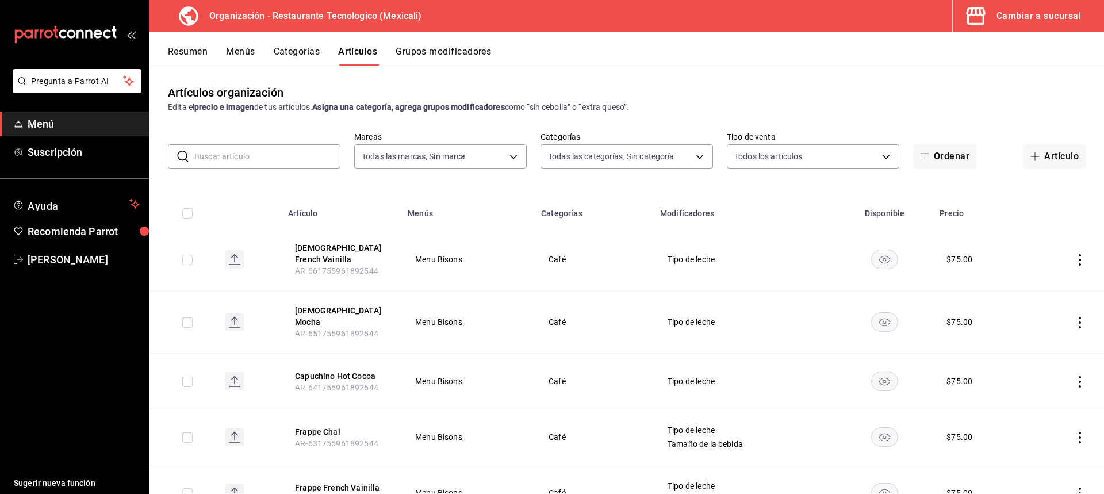
type input "d27bfef7-5a41-4a0a-8979-bed2b2b7709a,8c5700f1-b53d-4b98-9f9d-444e89469eba,63c57…"
click at [305, 59] on button "Categorías" at bounding box center [297, 56] width 47 height 20
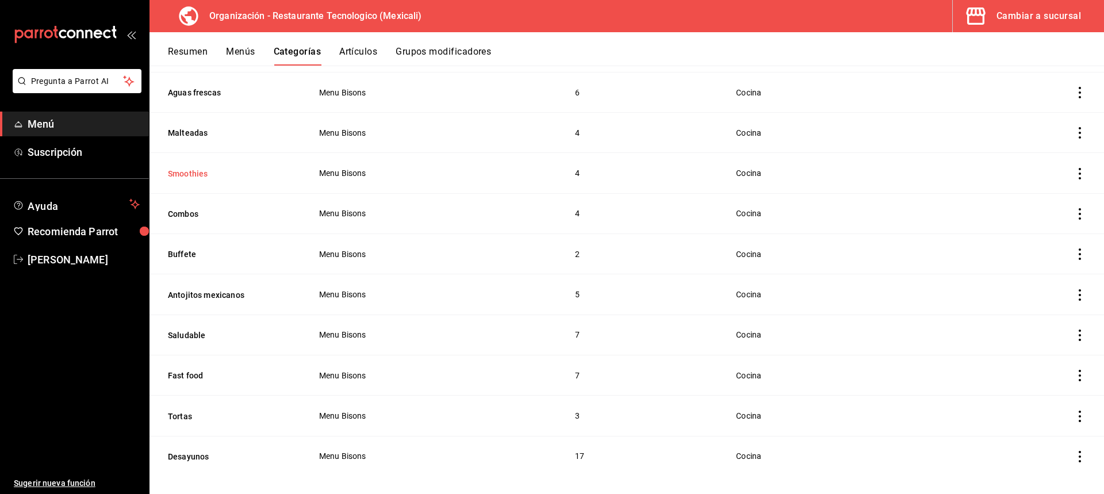
scroll to position [234, 0]
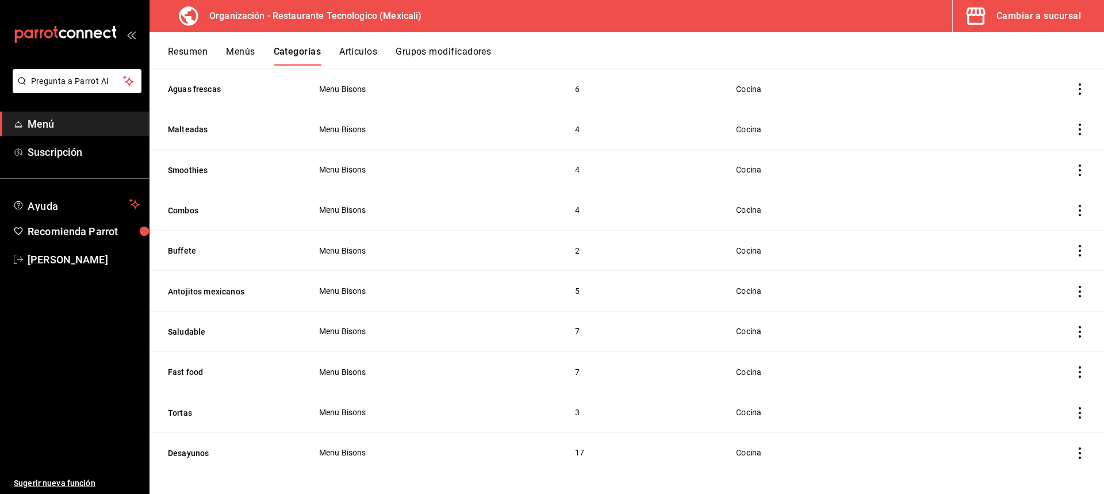
click at [1074, 207] on icon "actions" at bounding box center [1080, 211] width 12 height 12
click at [1026, 234] on span "Editar" at bounding box center [1037, 234] width 30 height 12
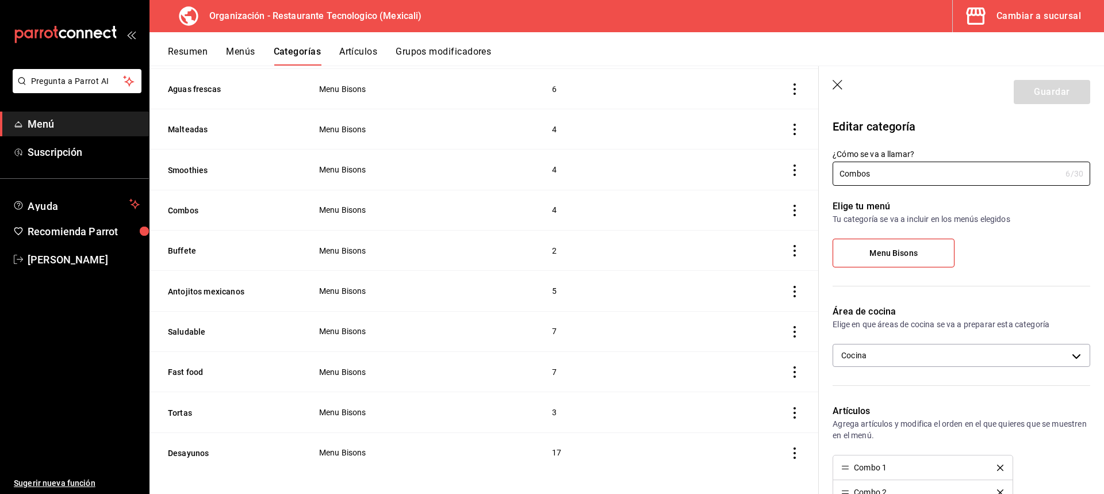
click at [837, 85] on icon "button" at bounding box center [839, 86] width 12 height 12
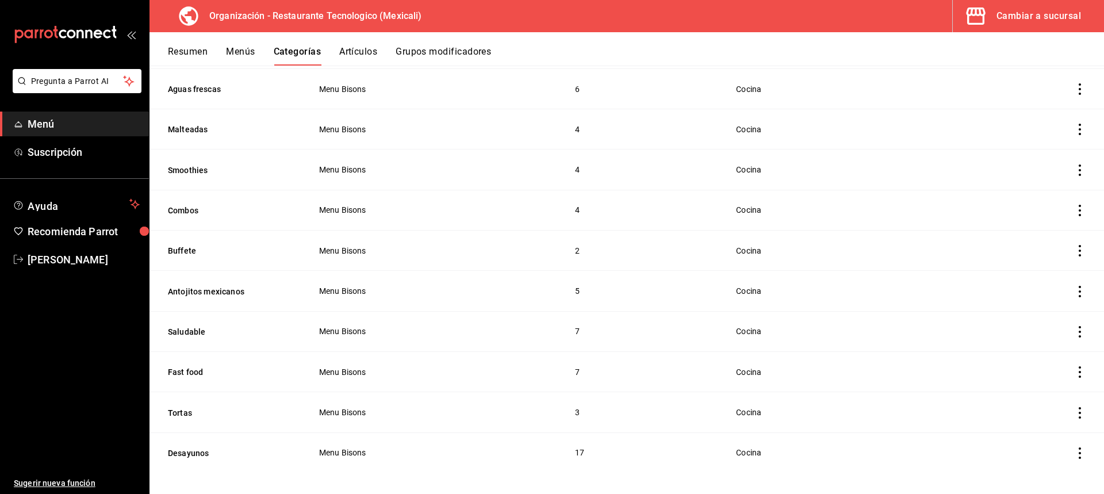
click at [465, 49] on button "Grupos modificadores" at bounding box center [443, 56] width 95 height 20
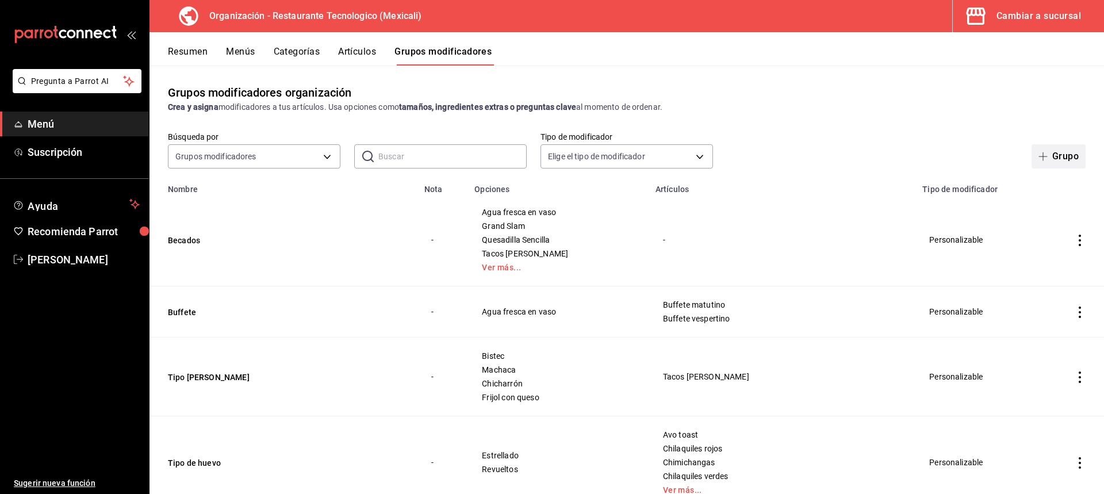
click at [1039, 164] on button "Grupo" at bounding box center [1059, 156] width 54 height 24
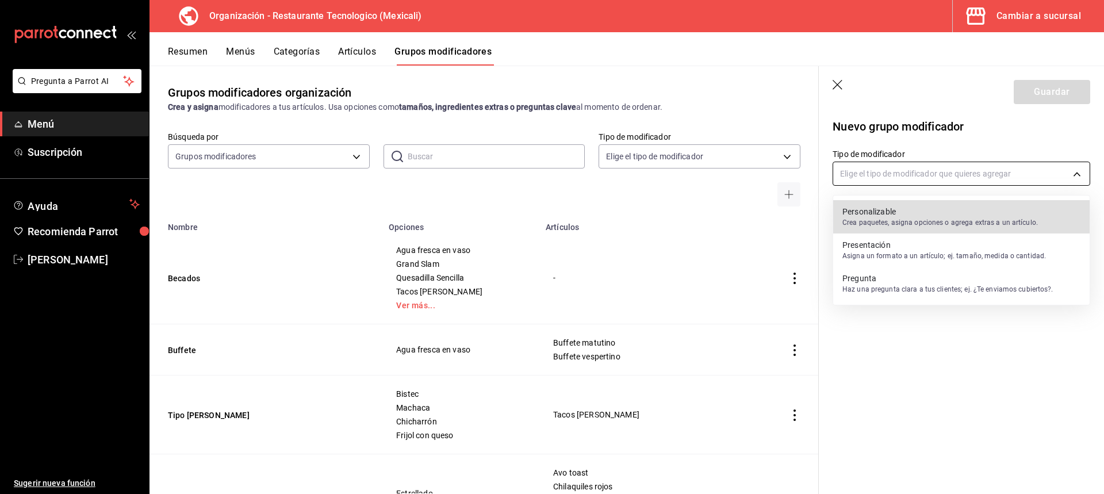
click at [970, 172] on body "Pregunta a Parrot AI Menú Suscripción Ayuda Recomienda Parrot [PERSON_NAME] Sug…" at bounding box center [552, 247] width 1104 height 494
click at [980, 225] on p "Crea paquetes, asigna opciones o agrega extras a un artículo." at bounding box center [941, 222] width 196 height 10
type input "CUSTOMIZABLE"
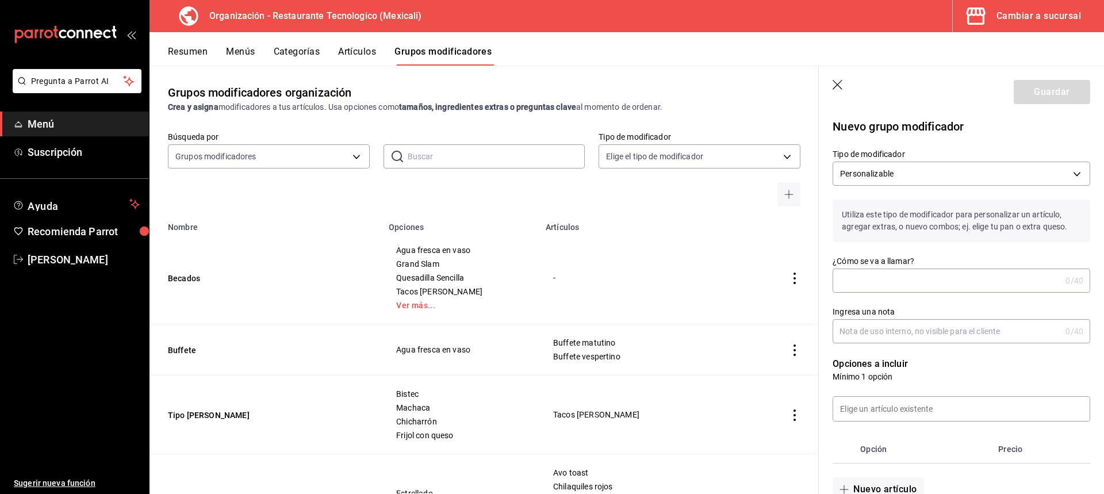
click at [911, 290] on input "¿Cómo se va a llamar?" at bounding box center [947, 280] width 228 height 23
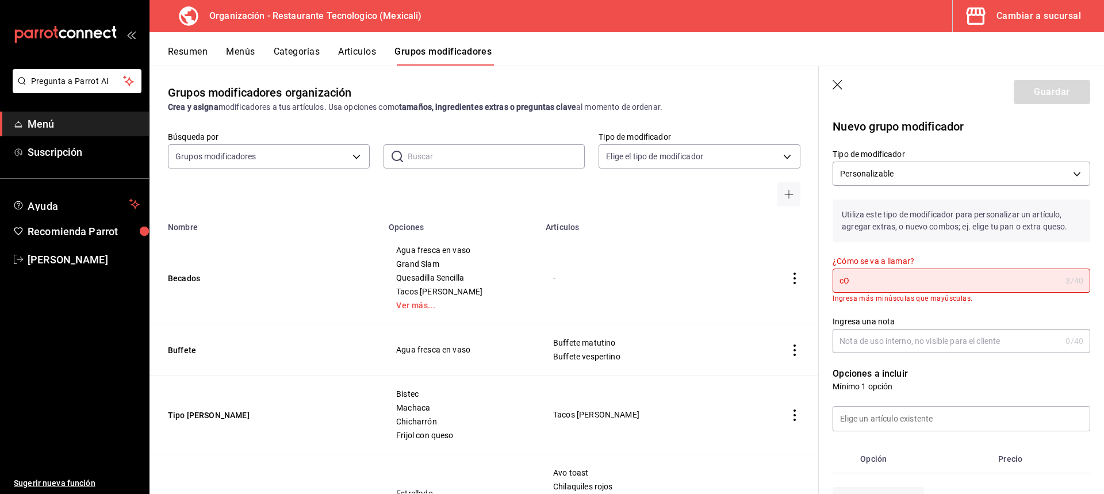
type input "c"
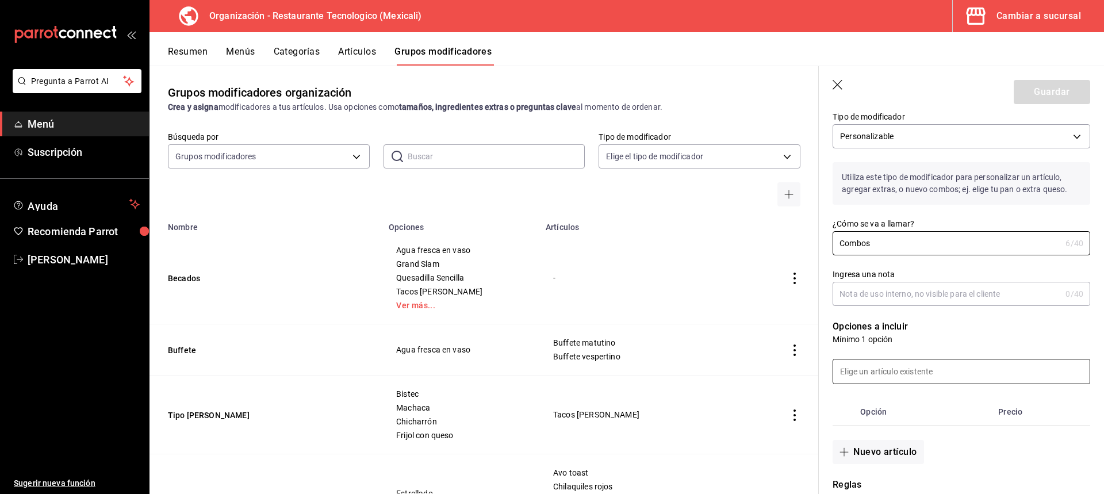
scroll to position [58, 0]
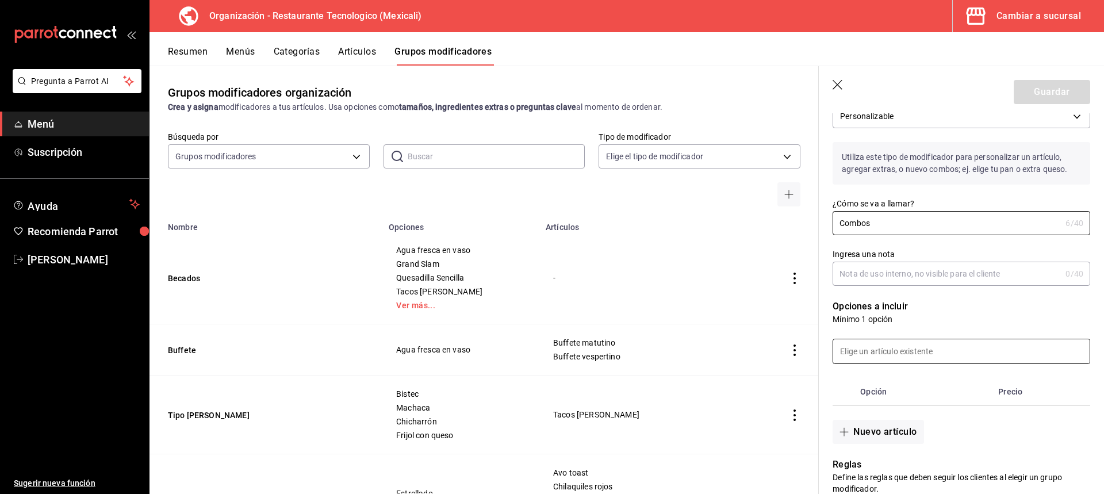
type input "Combos"
click at [957, 345] on input at bounding box center [961, 351] width 257 height 24
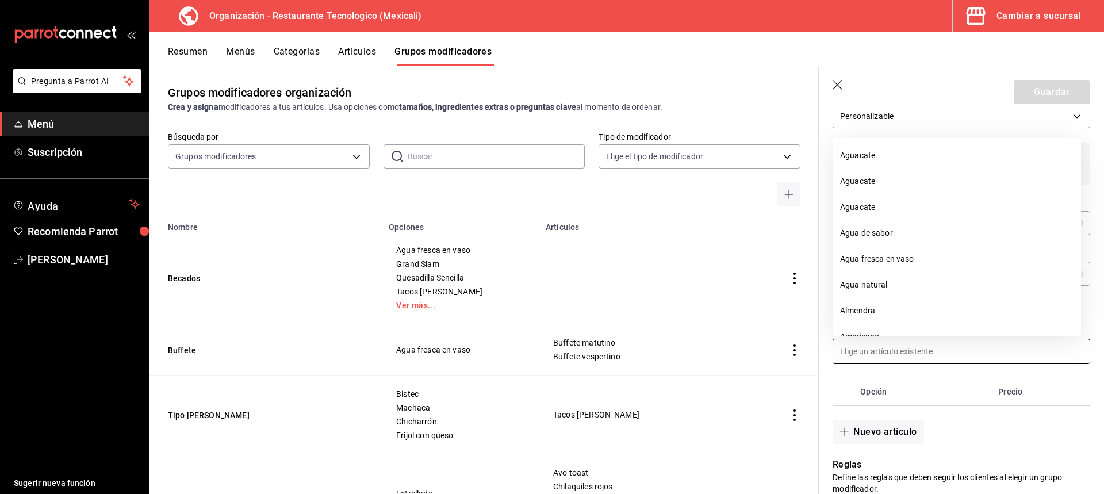
click at [957, 345] on input at bounding box center [961, 351] width 257 height 24
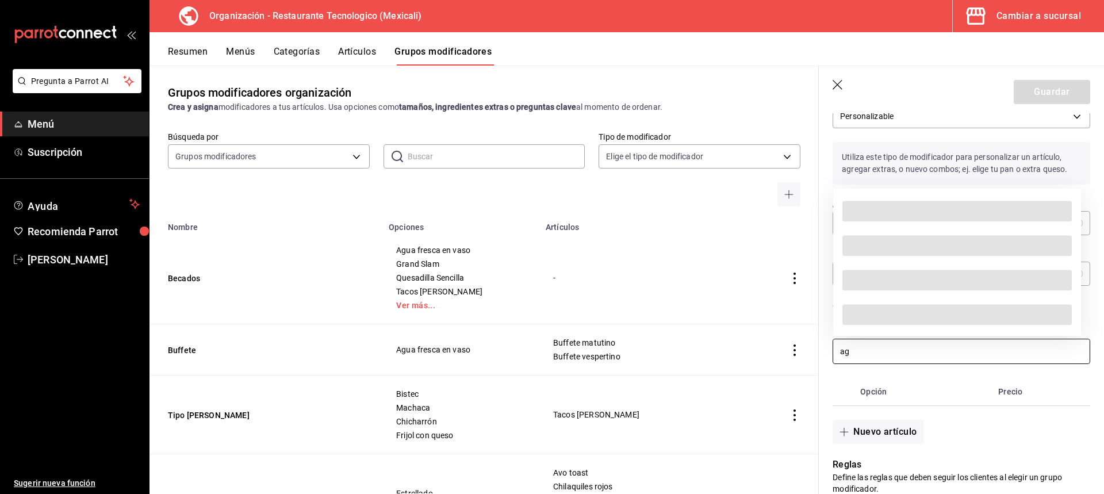
type input "a"
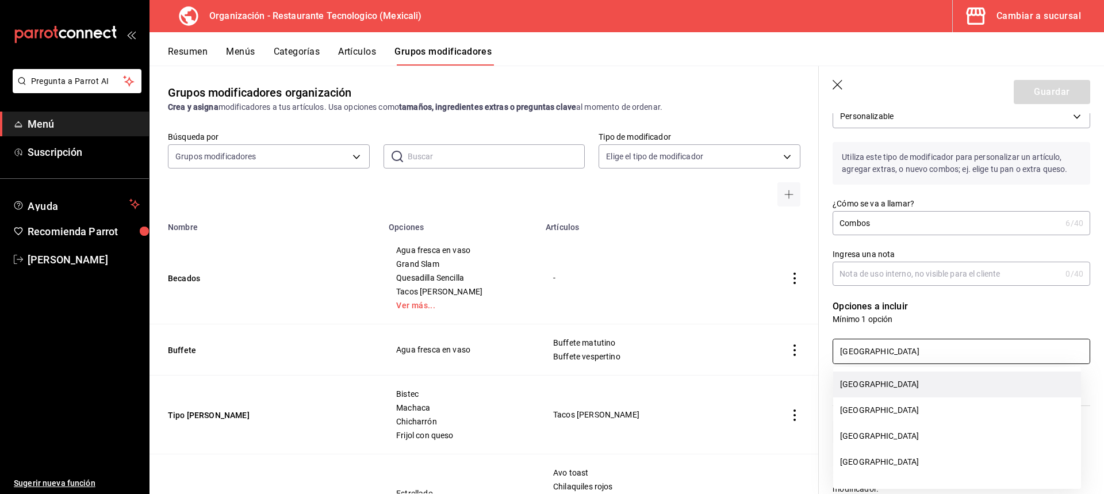
click at [882, 389] on li "[GEOGRAPHIC_DATA]" at bounding box center [957, 385] width 248 height 26
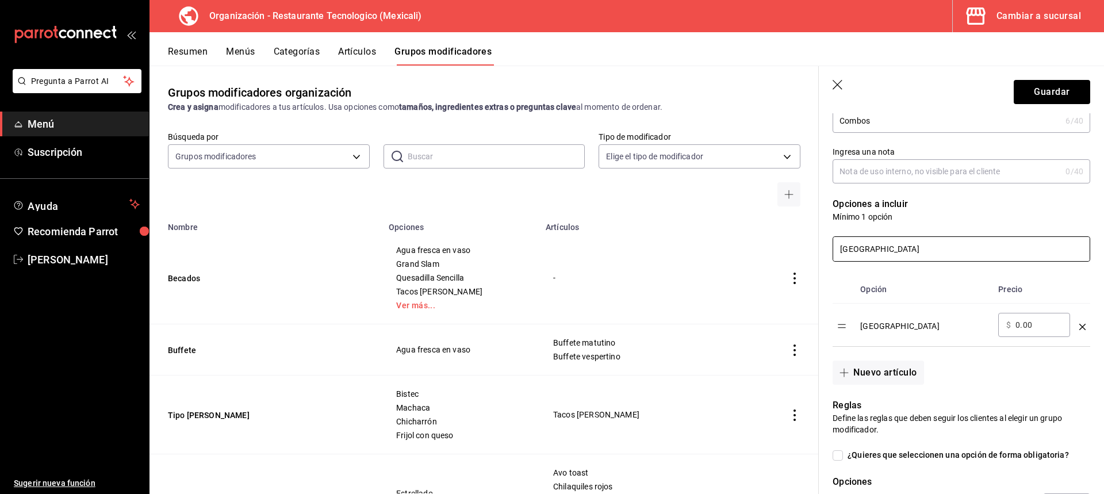
scroll to position [173, 0]
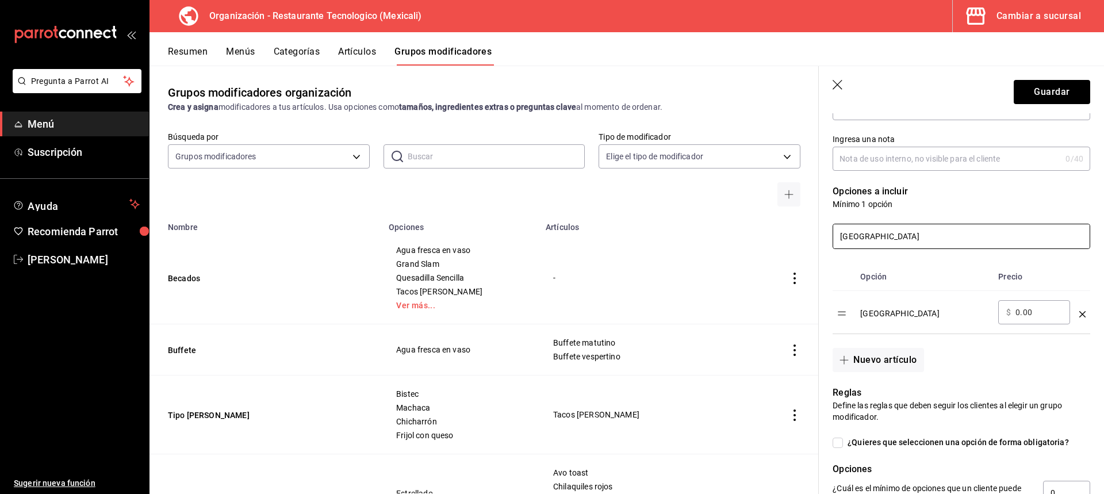
drag, startPoint x: 915, startPoint y: 238, endPoint x: 726, endPoint y: 259, distance: 189.9
click at [727, 259] on main "Grupos modificadores organización Crea y asigna modificadores a tus artículos. …" at bounding box center [627, 280] width 955 height 429
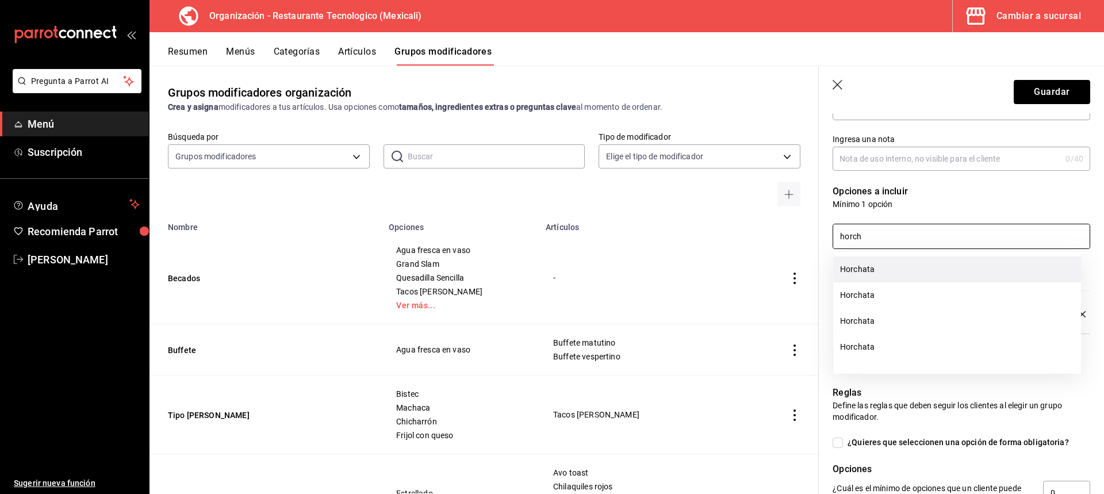
click at [867, 276] on li "Horchata" at bounding box center [957, 270] width 248 height 26
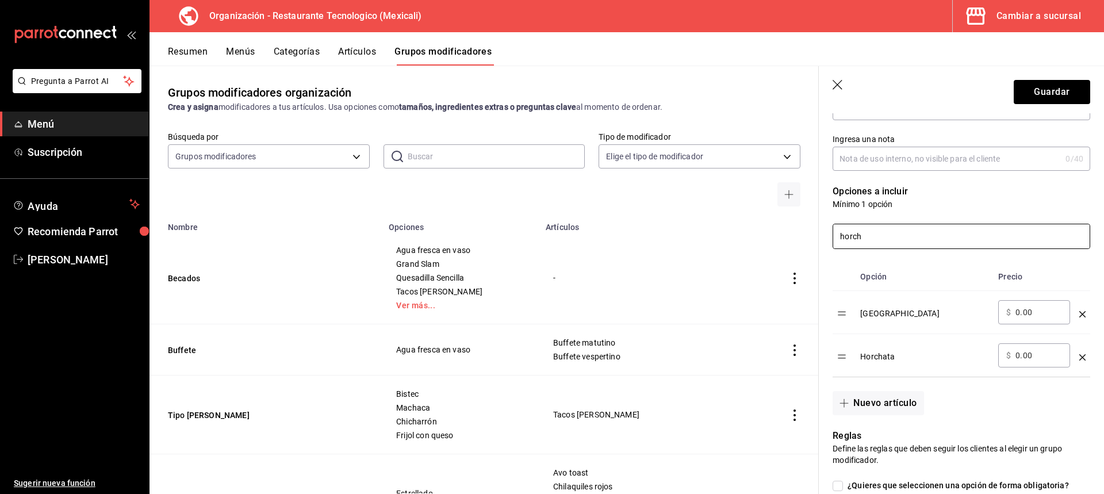
drag, startPoint x: 898, startPoint y: 236, endPoint x: 815, endPoint y: 240, distance: 82.9
click at [815, 240] on main "Grupos modificadores organización Crea y asigna modificadores a tus artículos. …" at bounding box center [627, 280] width 955 height 429
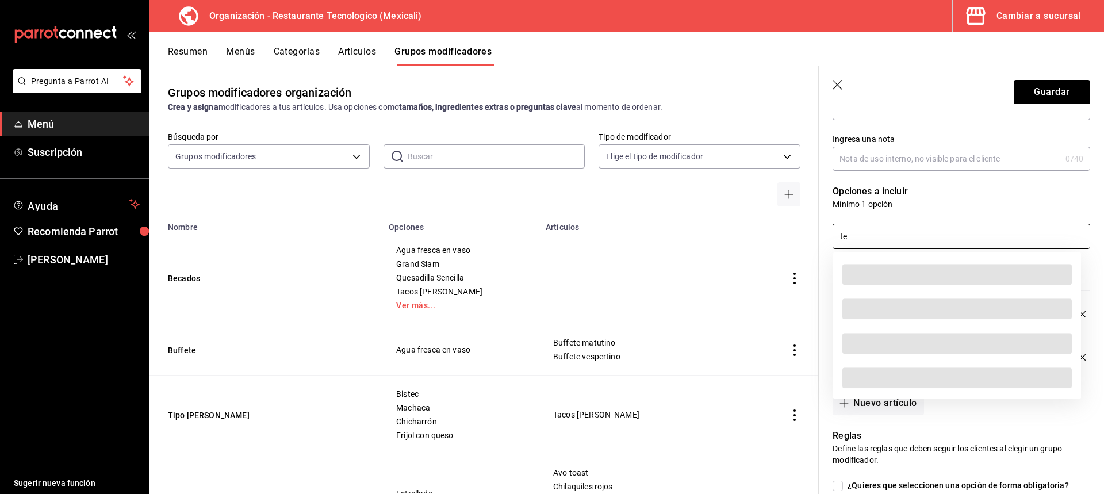
type input "t"
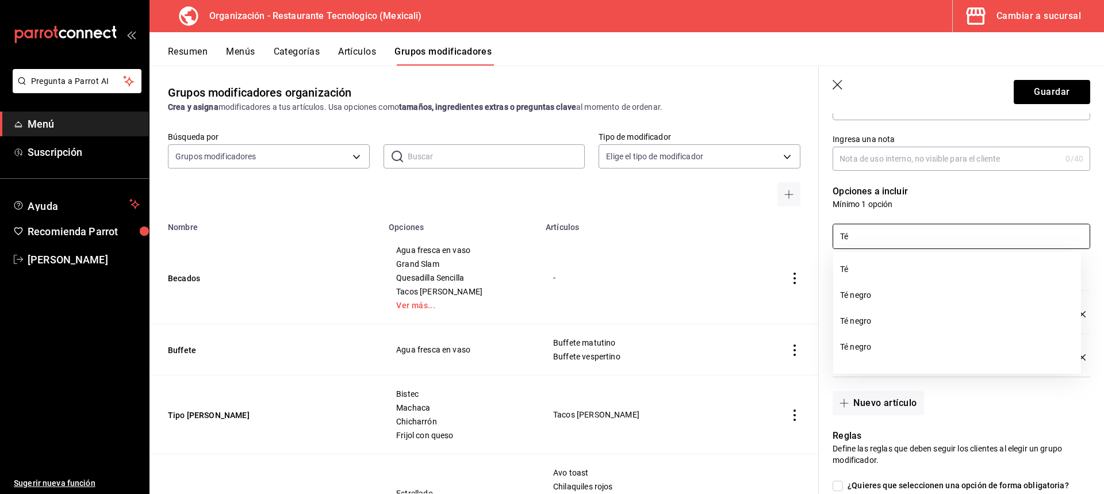
type input "Té"
click at [910, 278] on li "Té negro" at bounding box center [957, 270] width 248 height 26
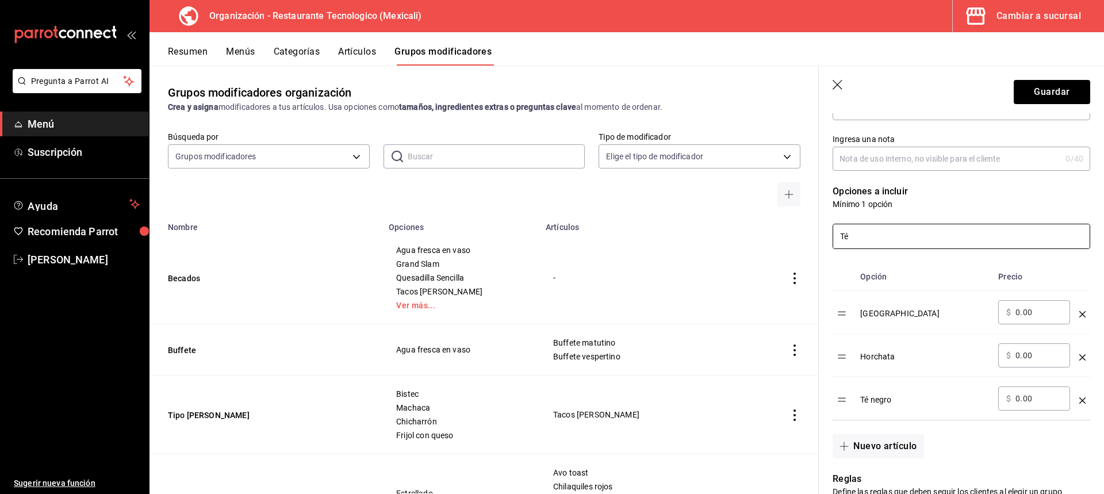
drag, startPoint x: 895, startPoint y: 237, endPoint x: 695, endPoint y: 205, distance: 202.6
click at [695, 206] on main "Grupos modificadores organización Crea y asigna modificadores a tus artículos. …" at bounding box center [627, 280] width 955 height 429
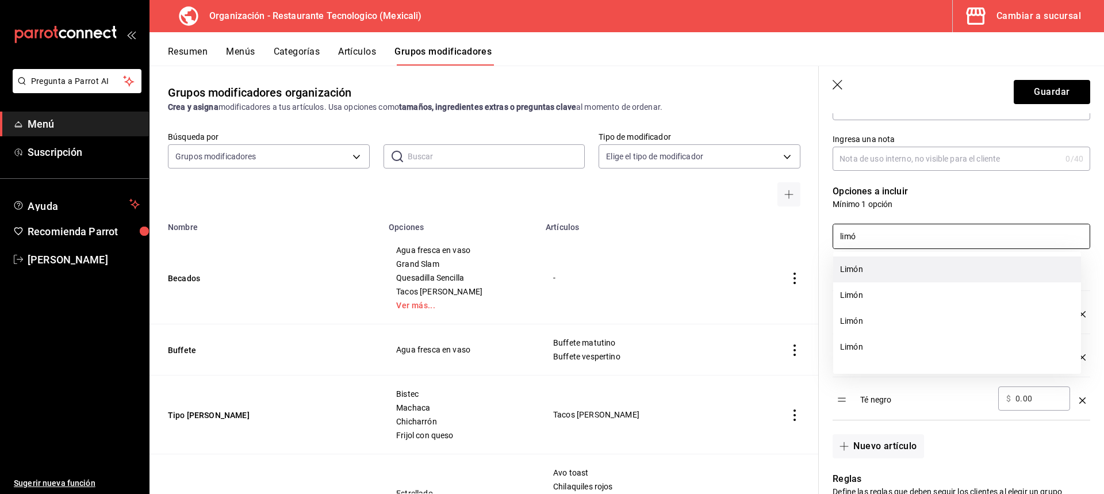
click at [897, 266] on li "Limón" at bounding box center [957, 270] width 248 height 26
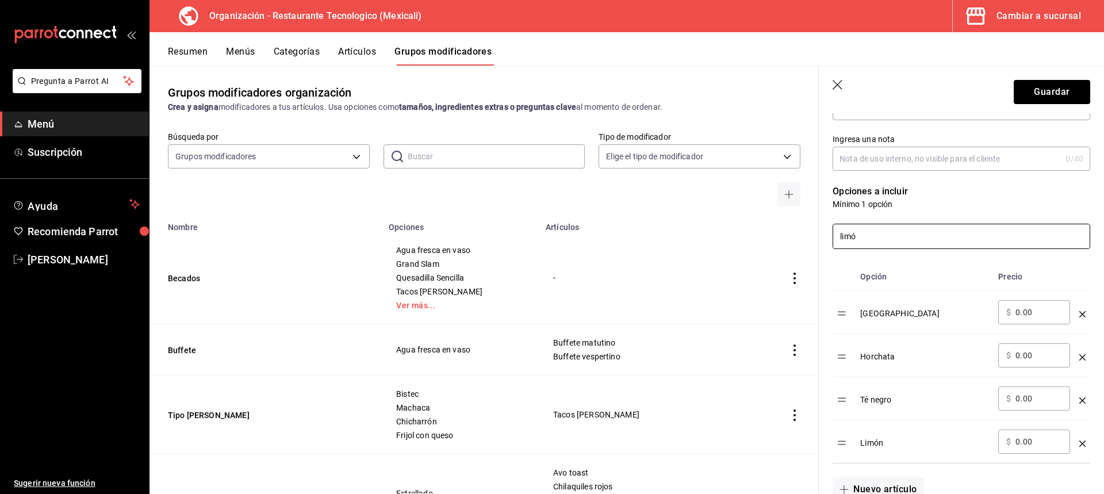
drag, startPoint x: 854, startPoint y: 225, endPoint x: 847, endPoint y: 229, distance: 8.5
click at [847, 229] on input "limó" at bounding box center [961, 236] width 257 height 24
click at [866, 238] on input "limó" at bounding box center [961, 236] width 257 height 24
drag, startPoint x: 886, startPoint y: 233, endPoint x: 816, endPoint y: 237, distance: 69.7
click at [816, 237] on main "Grupos modificadores organización Crea y asigna modificadores a tus artículos. …" at bounding box center [627, 280] width 955 height 429
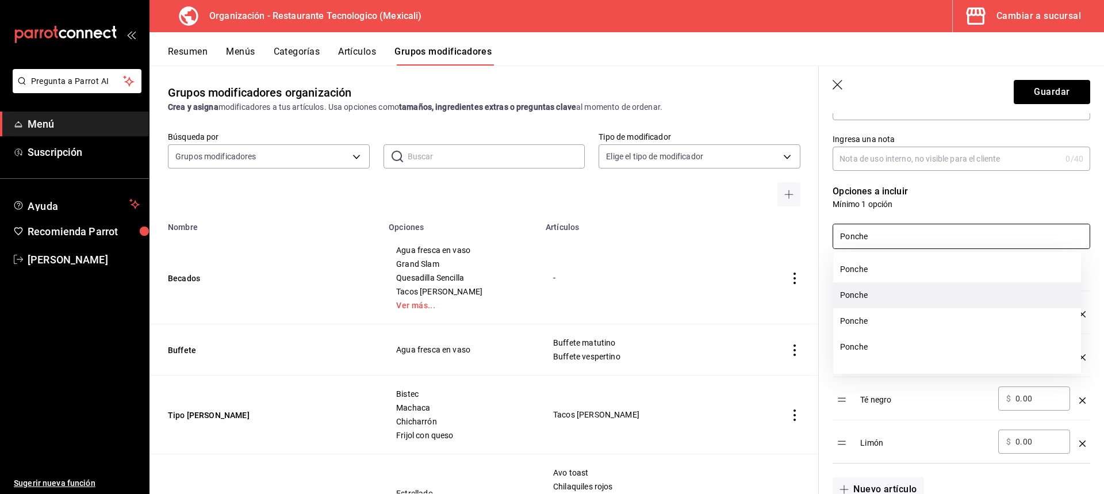
click at [911, 303] on li "Ponche" at bounding box center [957, 295] width 248 height 26
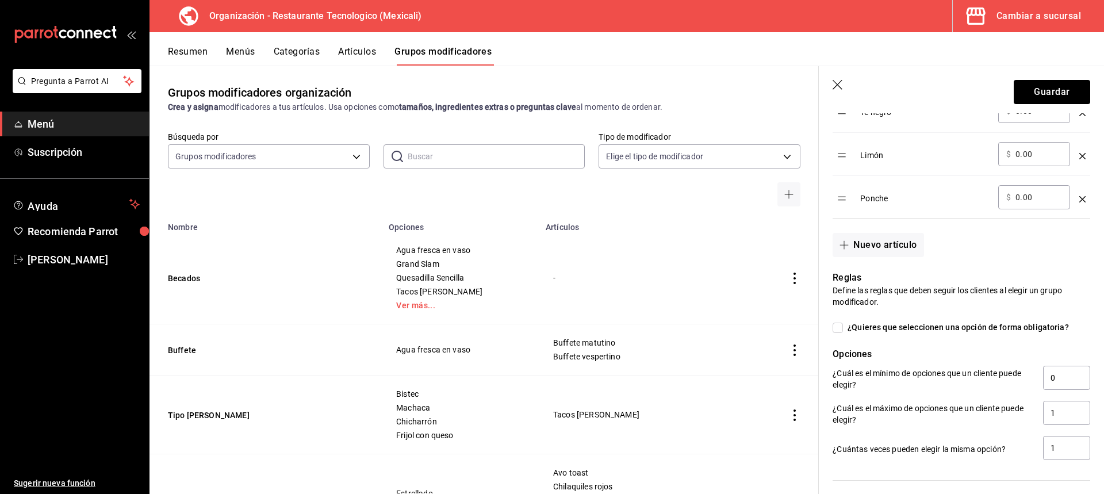
scroll to position [575, 0]
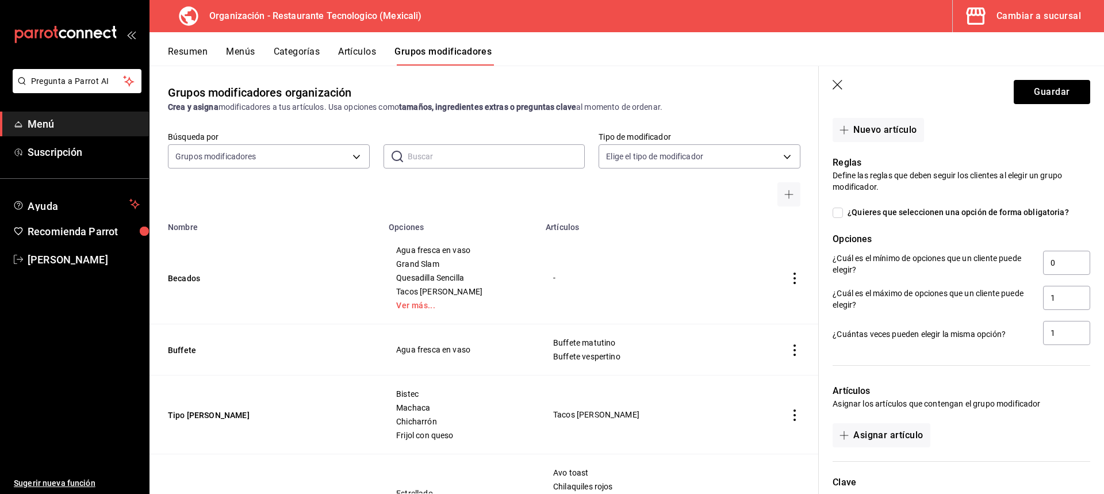
type input "Ponche"
click at [932, 217] on span "¿Quieres que seleccionen una opción de forma obligatoria?" at bounding box center [956, 212] width 226 height 12
click at [843, 217] on input "¿Quieres que seleccionen una opción de forma obligatoria?" at bounding box center [838, 213] width 10 height 10
checkbox input "true"
type input "1"
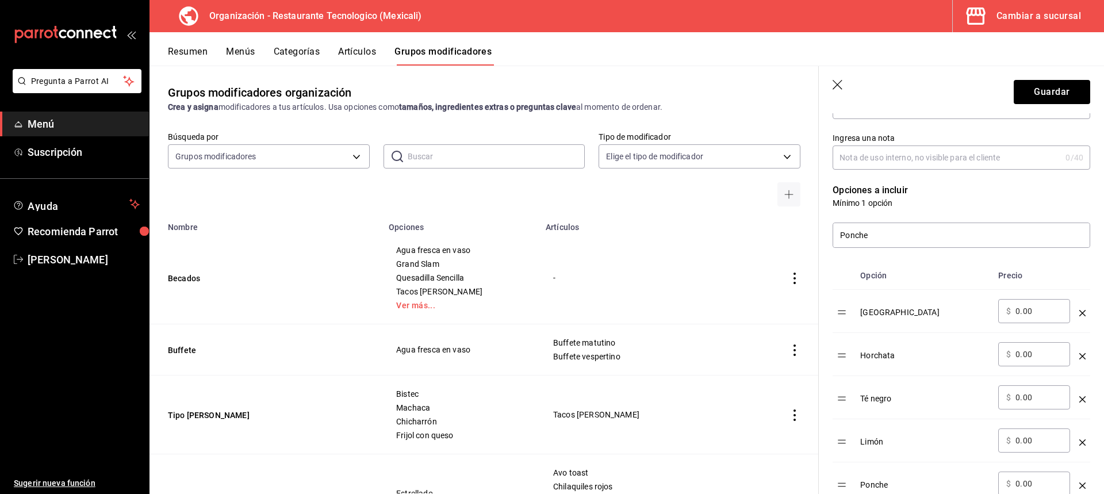
scroll to position [173, 0]
drag, startPoint x: 800, startPoint y: 257, endPoint x: 747, endPoint y: 249, distance: 53.5
click at [748, 250] on main "Grupos modificadores organización Crea y asigna modificadores a tus artículos. …" at bounding box center [627, 280] width 955 height 429
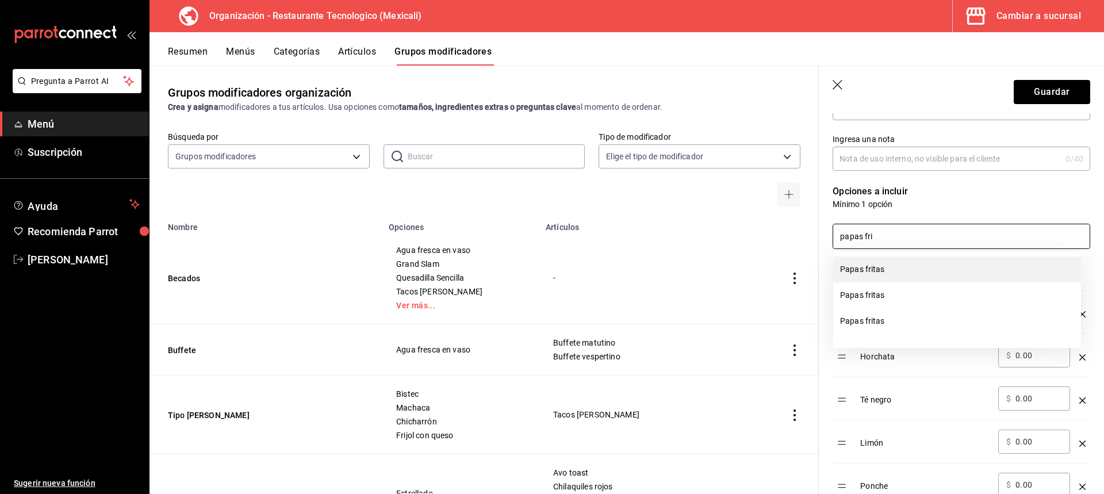
click at [873, 274] on li "Papas fritas" at bounding box center [957, 270] width 248 height 26
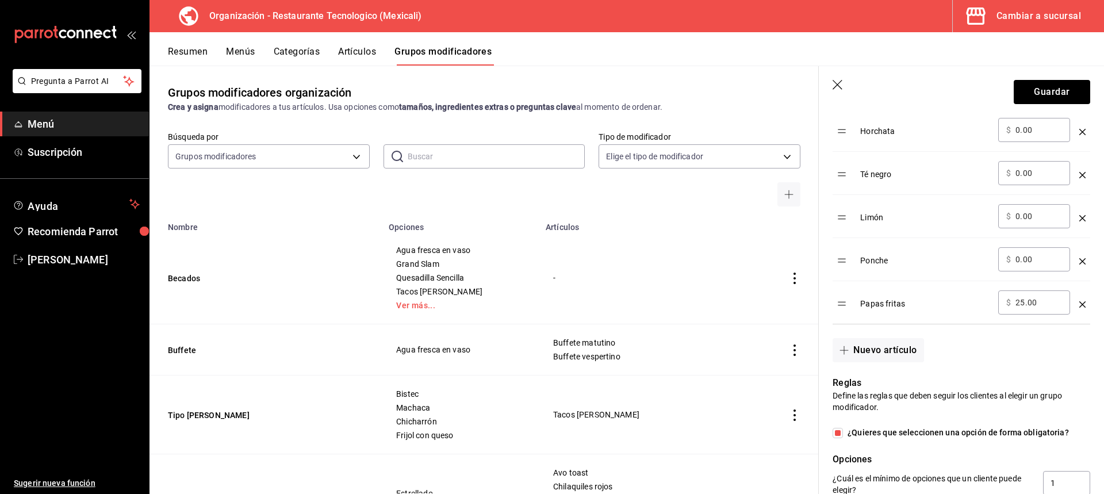
scroll to position [403, 0]
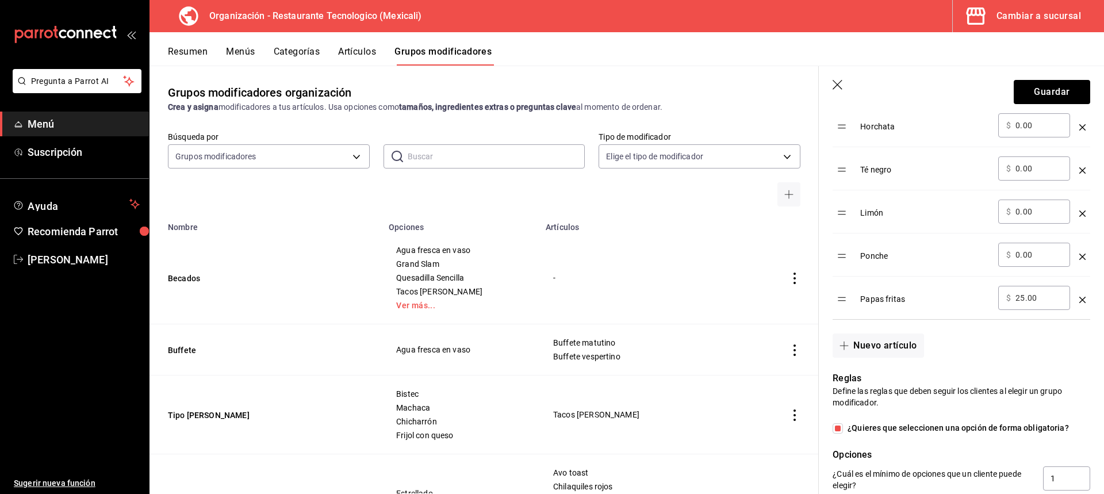
type input "papas fri"
drag, startPoint x: 1028, startPoint y: 302, endPoint x: 1015, endPoint y: 299, distance: 13.1
click at [1015, 299] on div "​ $ 25.00 ​" at bounding box center [1034, 298] width 72 height 24
type input "0.00"
click at [974, 336] on div "Nuevo artículo" at bounding box center [954, 339] width 271 height 38
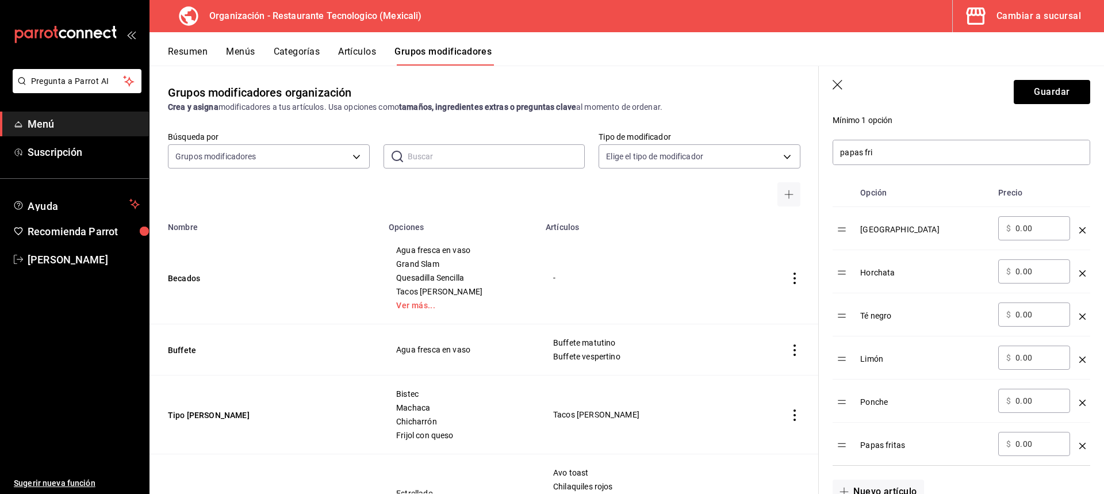
scroll to position [230, 0]
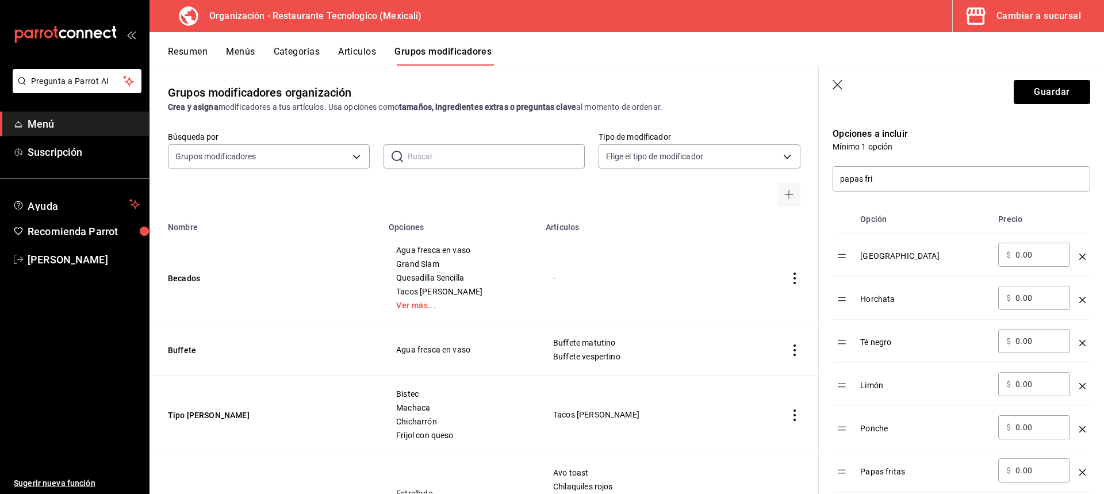
drag, startPoint x: 988, startPoint y: 183, endPoint x: 659, endPoint y: 173, distance: 329.2
click at [659, 173] on main "Grupos modificadores organización Crea y asigna modificadores a tus artículos. …" at bounding box center [627, 280] width 955 height 429
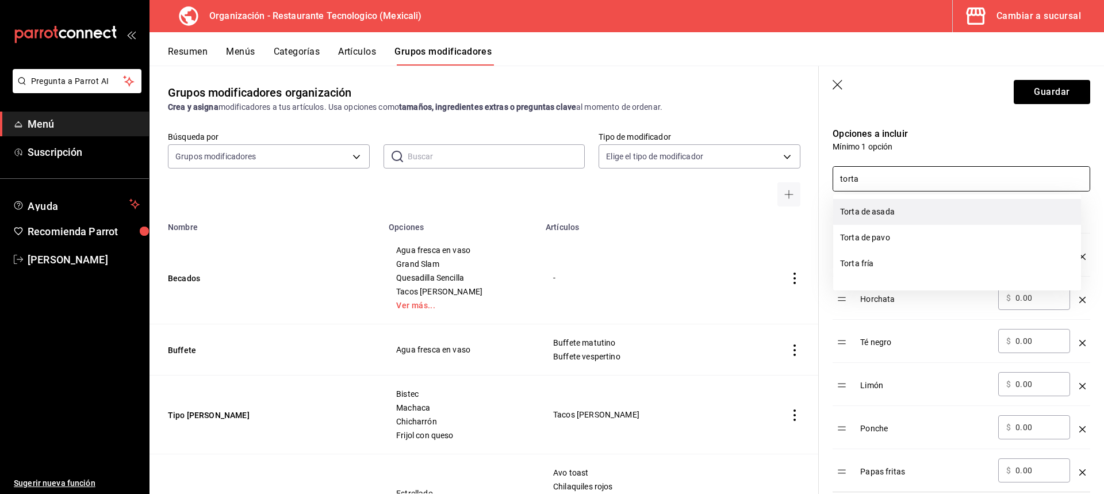
click at [909, 208] on li "Torta de asada" at bounding box center [957, 212] width 248 height 26
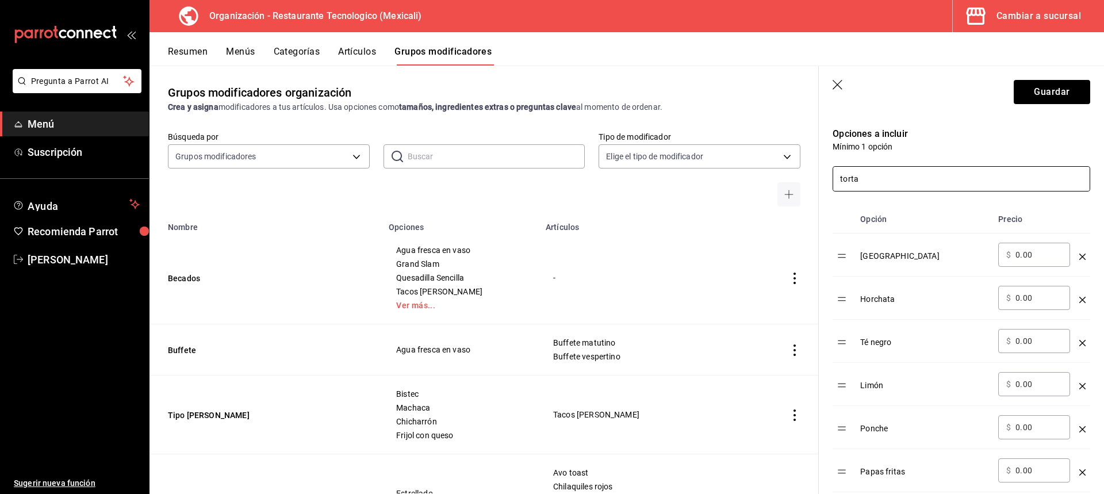
drag, startPoint x: 918, startPoint y: 187, endPoint x: 828, endPoint y: 173, distance: 90.9
click at [828, 173] on div "torta" at bounding box center [954, 171] width 271 height 39
type input "torta"
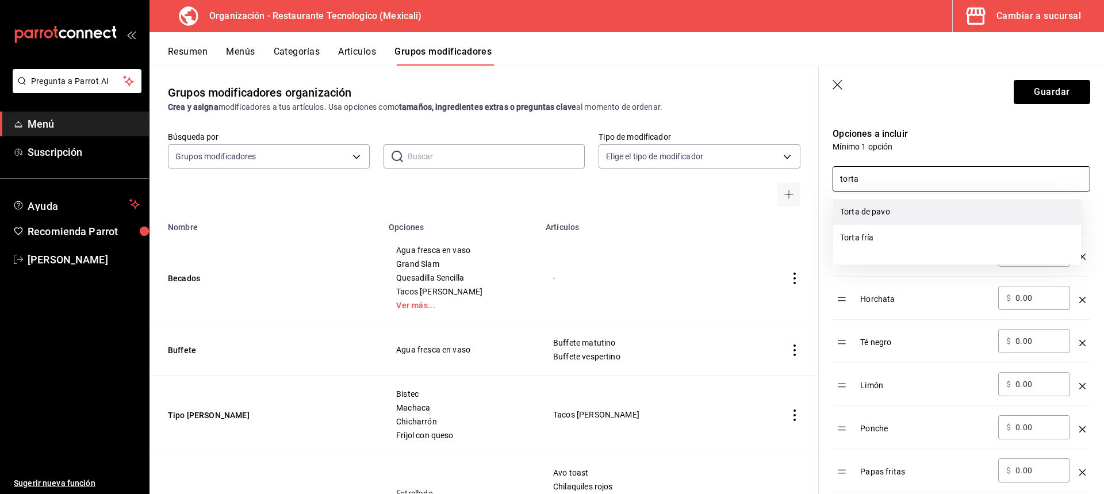
click at [898, 207] on li "Torta de pavo" at bounding box center [957, 212] width 248 height 26
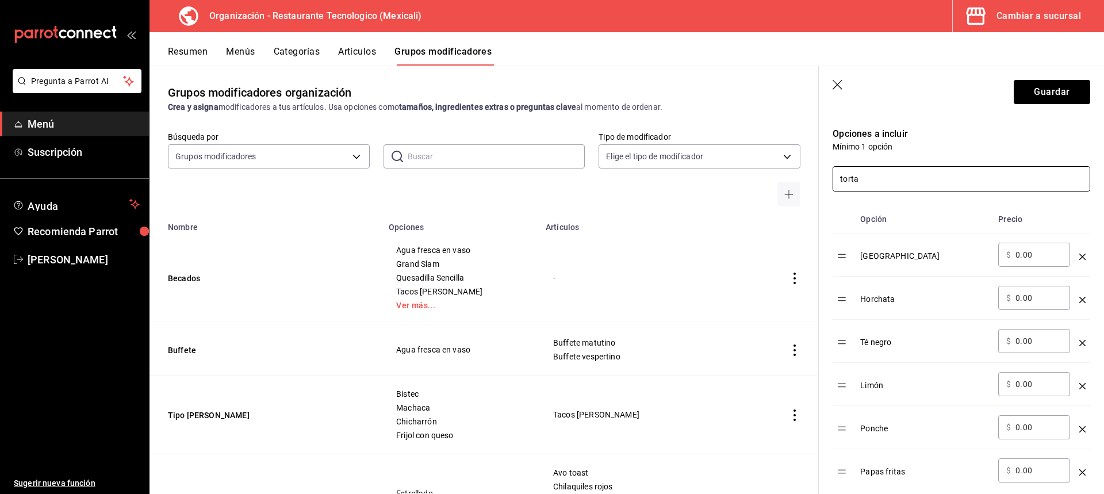
drag, startPoint x: 889, startPoint y: 183, endPoint x: 749, endPoint y: 178, distance: 139.3
click at [757, 179] on main "Grupos modificadores organización Crea y asigna modificadores a tus artículos. …" at bounding box center [627, 280] width 955 height 429
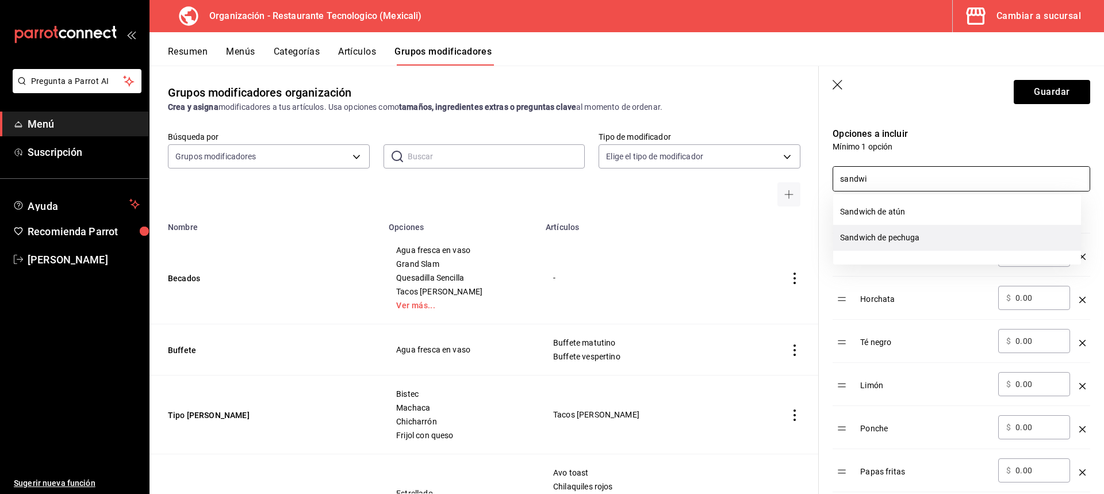
click at [935, 240] on li "Sandwich de pechuga" at bounding box center [957, 238] width 248 height 26
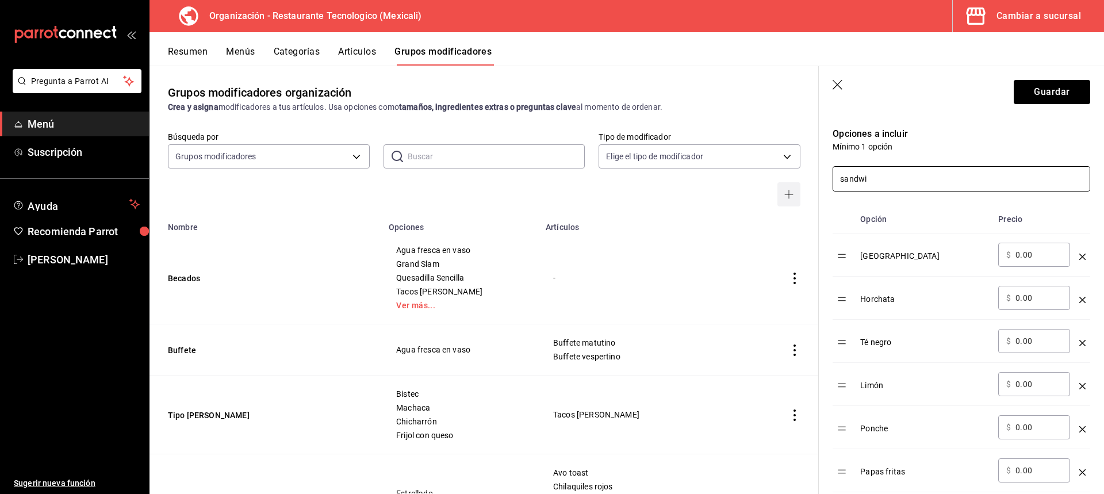
drag, startPoint x: 887, startPoint y: 174, endPoint x: 785, endPoint y: 186, distance: 103.2
click at [785, 186] on main "Grupos modificadores organización Crea y asigna modificadores a tus artículos. …" at bounding box center [627, 280] width 955 height 429
click at [947, 216] on li "Wrap" at bounding box center [957, 212] width 248 height 26
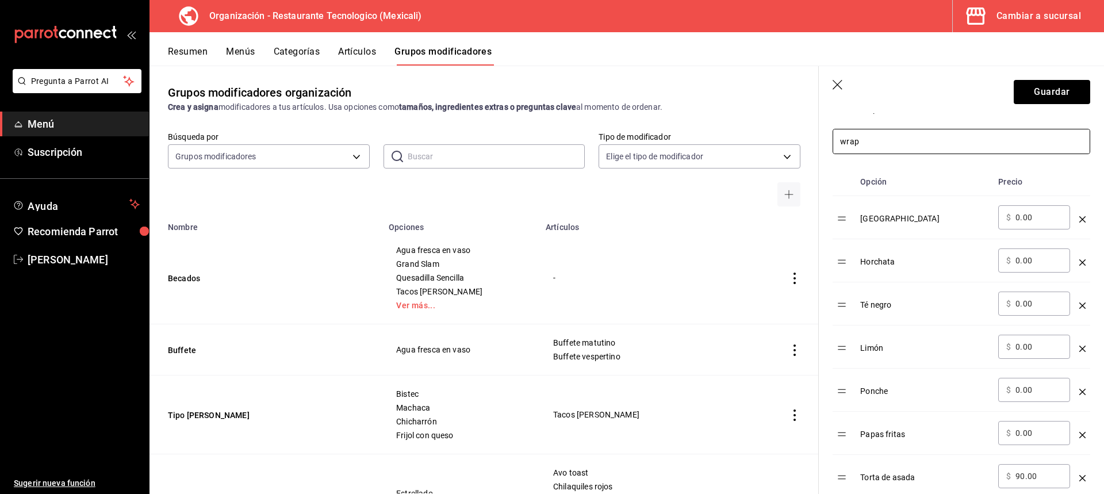
scroll to position [288, 0]
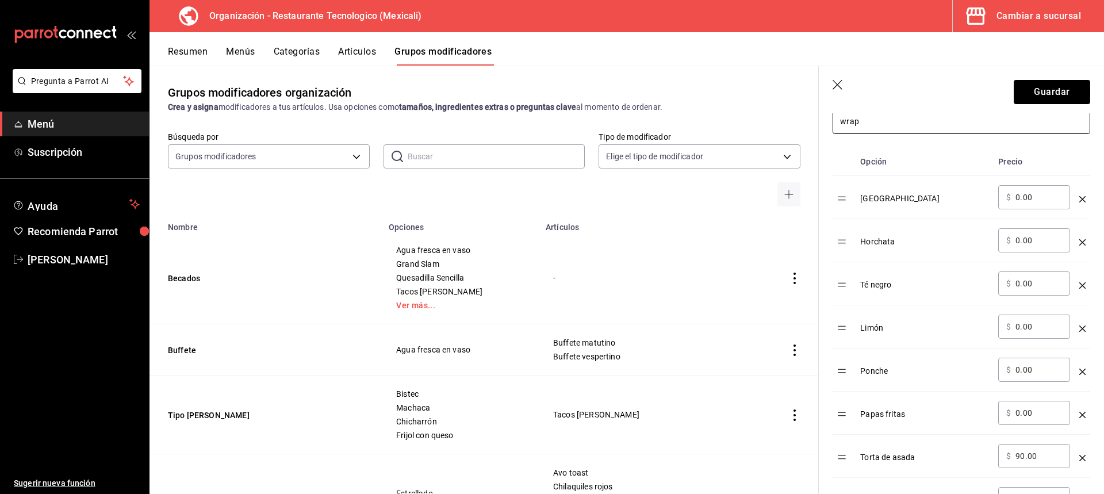
drag, startPoint x: 913, startPoint y: 125, endPoint x: 653, endPoint y: 102, distance: 260.4
click at [653, 102] on main "Grupos modificadores organización Crea y asigna modificadores a tus artículos. …" at bounding box center [627, 280] width 955 height 429
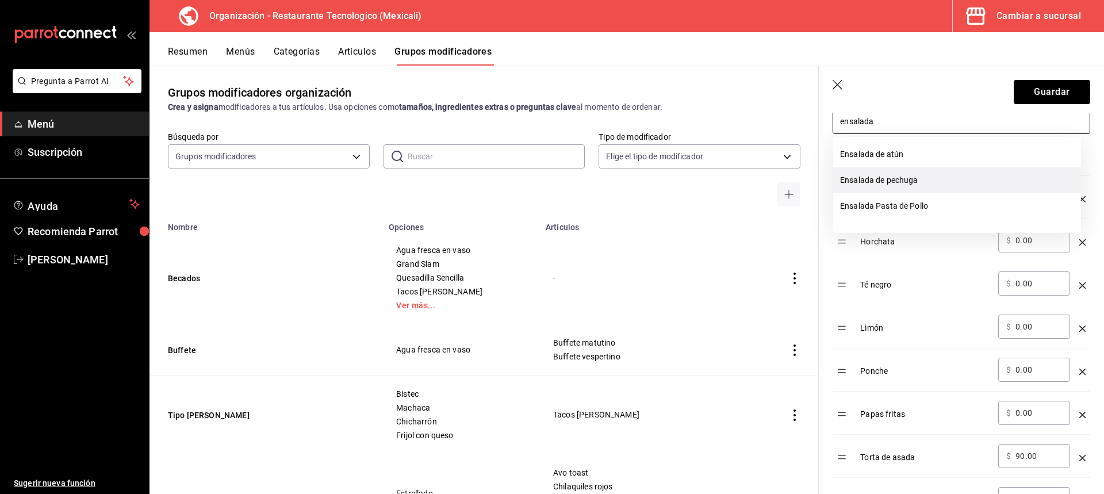
click at [965, 170] on li "Ensalada de pechuga" at bounding box center [957, 180] width 248 height 26
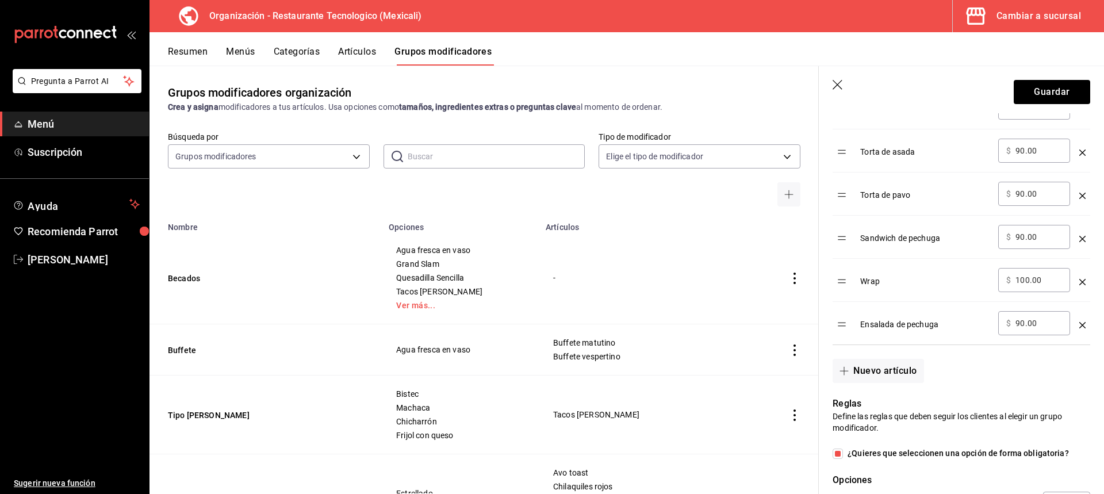
scroll to position [518, 0]
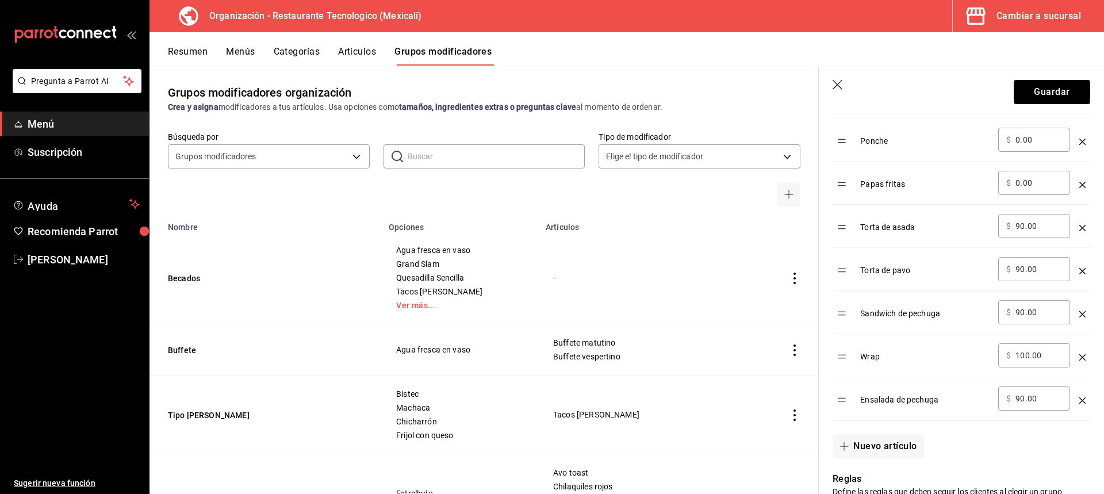
type input "ensalada"
click at [1020, 229] on input "90.00" at bounding box center [1039, 226] width 47 height 12
type input "0.00"
click at [1019, 265] on input "90.00" at bounding box center [1039, 269] width 47 height 12
type input "0.00"
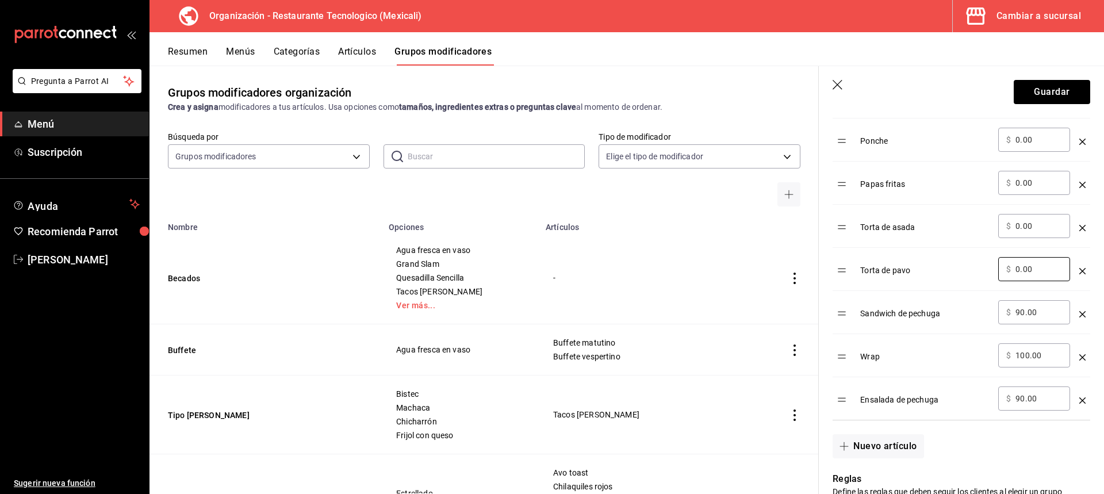
click at [1022, 311] on input "90.00" at bounding box center [1039, 313] width 47 height 12
type input "0.00"
click at [1025, 356] on input "100.00" at bounding box center [1039, 356] width 47 height 12
type input "0.00"
click at [1022, 399] on input "90.00" at bounding box center [1039, 399] width 47 height 12
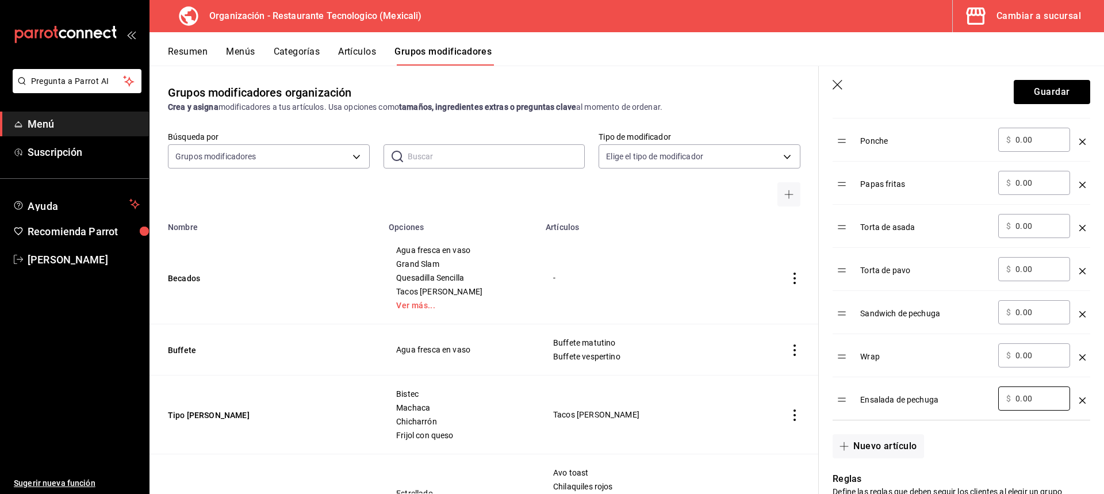
type input "0.00"
click at [1027, 362] on div "​ $ 0.00 ​" at bounding box center [1034, 355] width 72 height 24
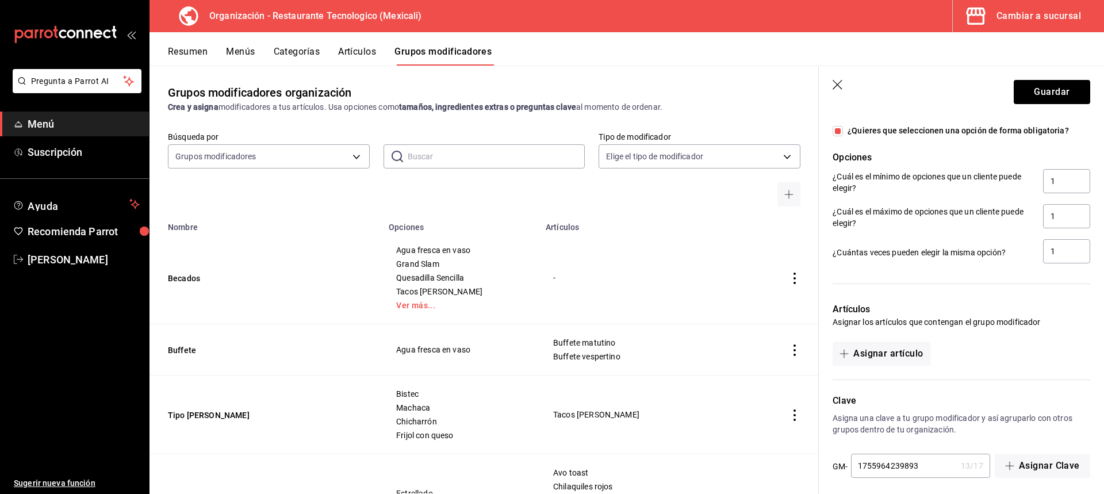
scroll to position [924, 0]
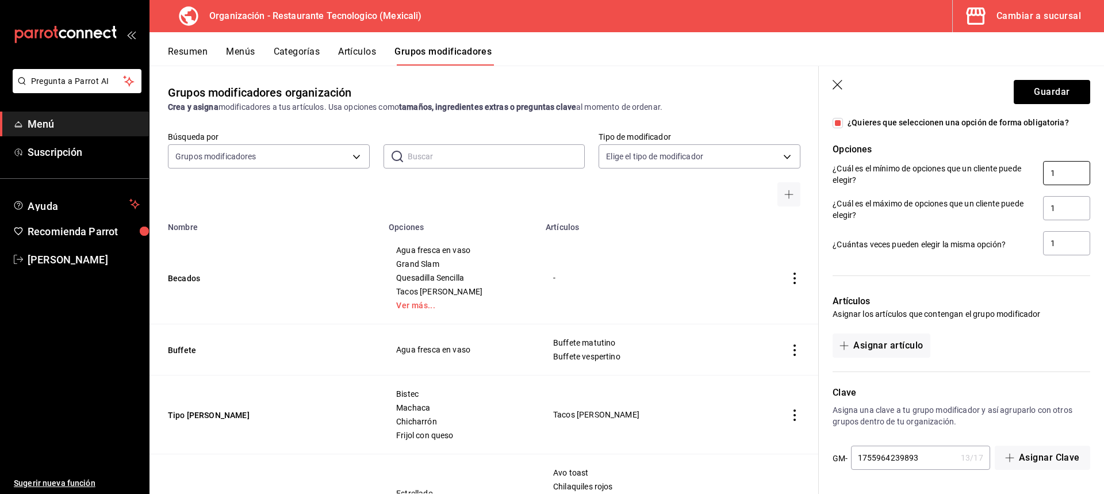
drag, startPoint x: 1060, startPoint y: 175, endPoint x: 1038, endPoint y: 175, distance: 22.4
click at [1043, 175] on input "1" at bounding box center [1066, 173] width 47 height 24
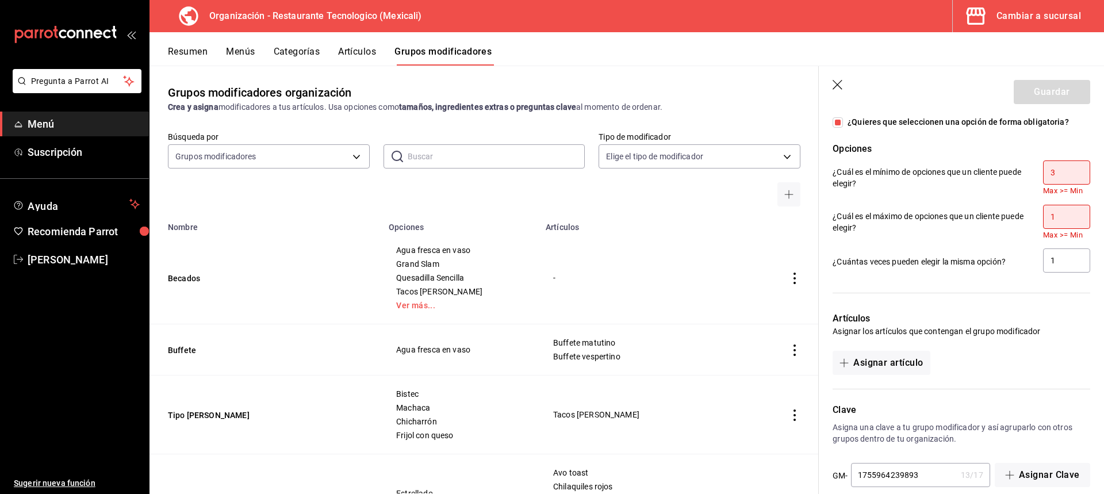
type input "3"
drag, startPoint x: 1055, startPoint y: 219, endPoint x: 1037, endPoint y: 216, distance: 18.2
click at [1043, 216] on input "1" at bounding box center [1066, 217] width 47 height 24
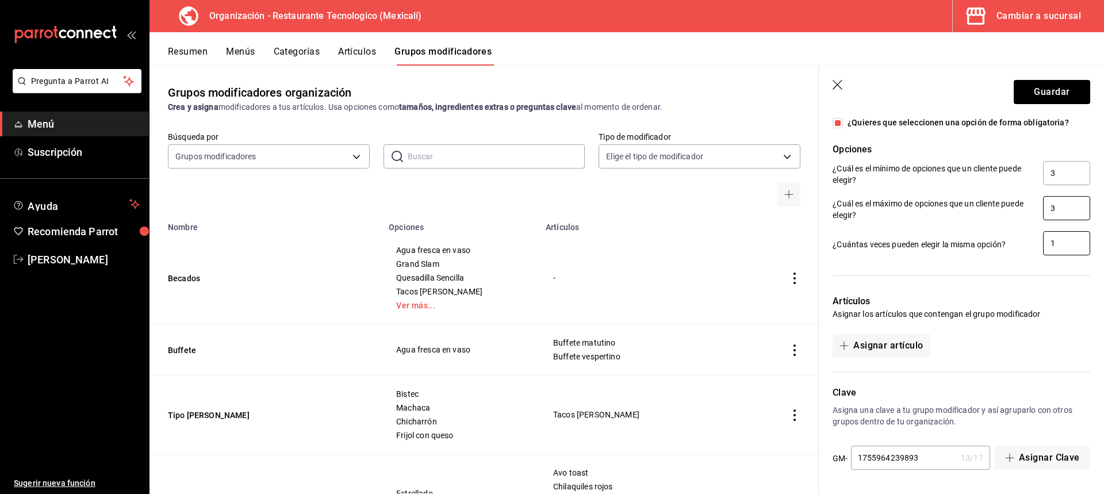
type input "3"
drag, startPoint x: 1056, startPoint y: 247, endPoint x: 1042, endPoint y: 246, distance: 14.4
click at [1043, 246] on input "1" at bounding box center [1066, 243] width 47 height 24
click at [1060, 284] on div "Artículos Asignar los artículos que contengan el grupo modificador Asignar artí…" at bounding box center [954, 319] width 271 height 77
click at [1039, 87] on button "Guardar" at bounding box center [1052, 92] width 76 height 24
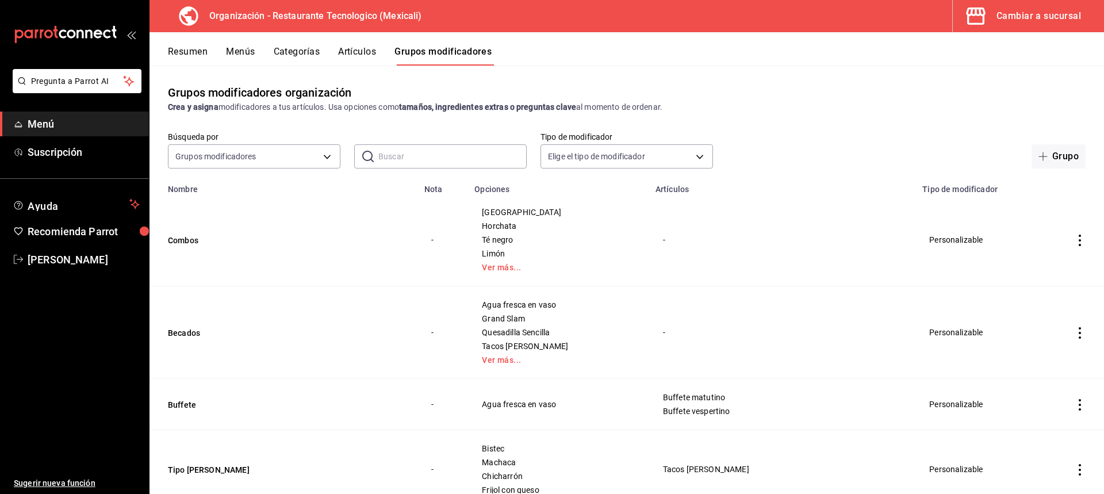
click at [244, 62] on button "Menús" at bounding box center [240, 56] width 29 height 20
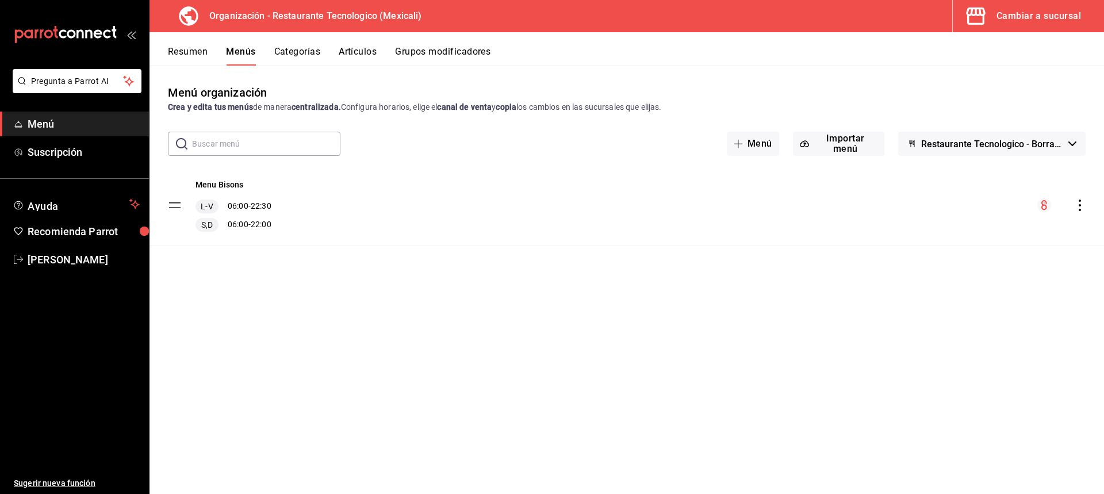
click at [292, 210] on div "Menu Bisons L-V 06:00 - 22:30 S,D 06:00 - 22:00" at bounding box center [627, 205] width 955 height 81
click at [309, 48] on button "Categorías" at bounding box center [297, 56] width 47 height 20
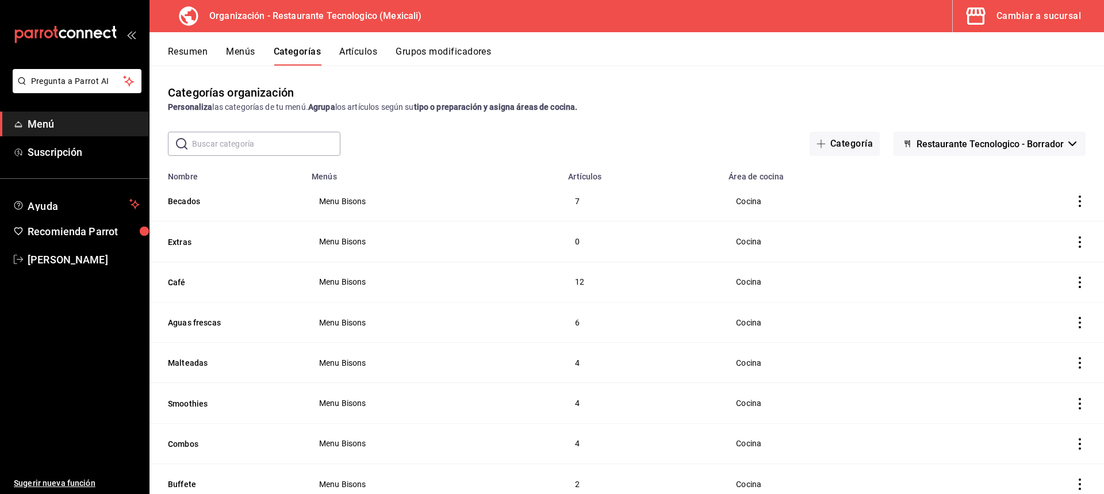
click at [1061, 200] on td "categoriesTable" at bounding box center [1030, 201] width 148 height 40
click at [1074, 199] on icon "actions" at bounding box center [1080, 202] width 12 height 12
click at [1040, 235] on li "Editar" at bounding box center [1026, 228] width 69 height 24
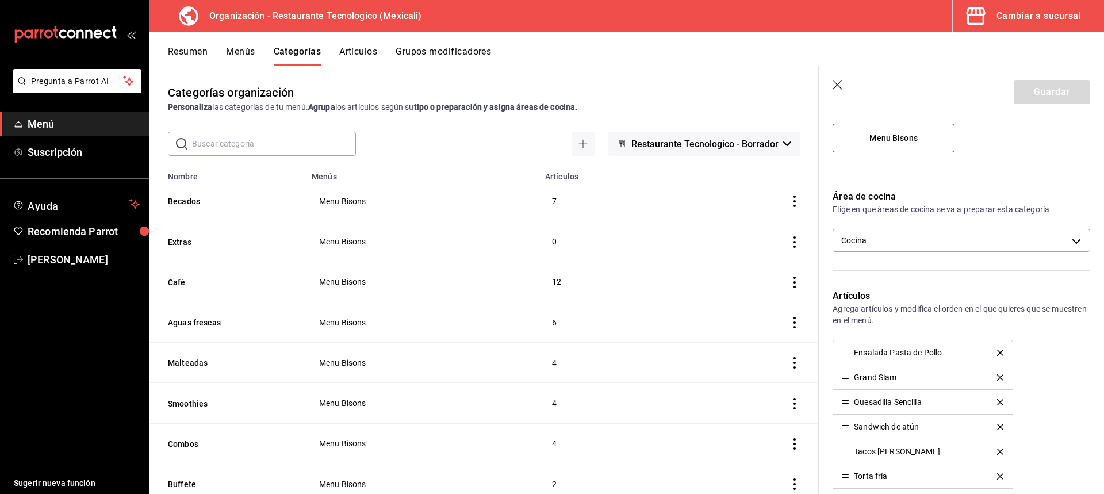
scroll to position [173, 0]
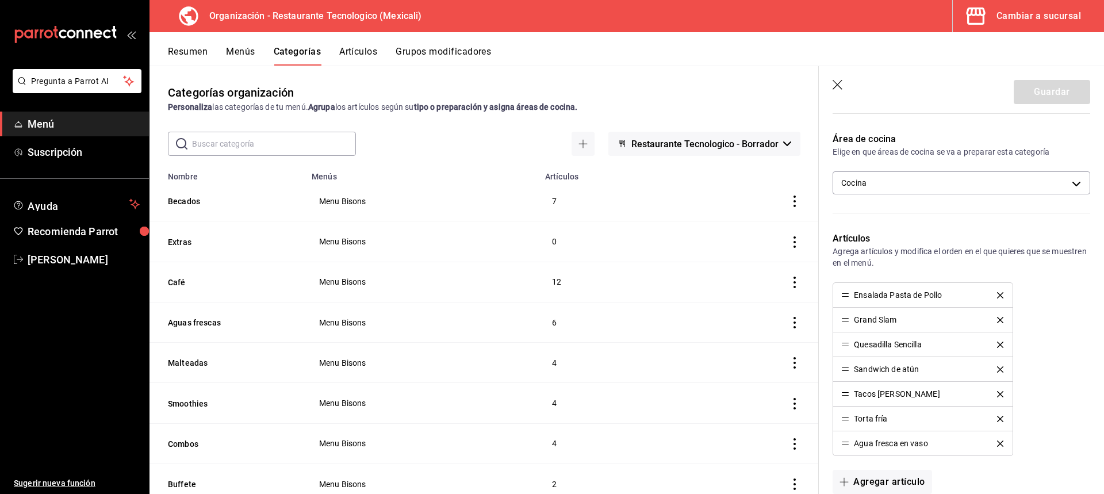
click at [997, 293] on icon "delete" at bounding box center [1000, 295] width 6 height 6
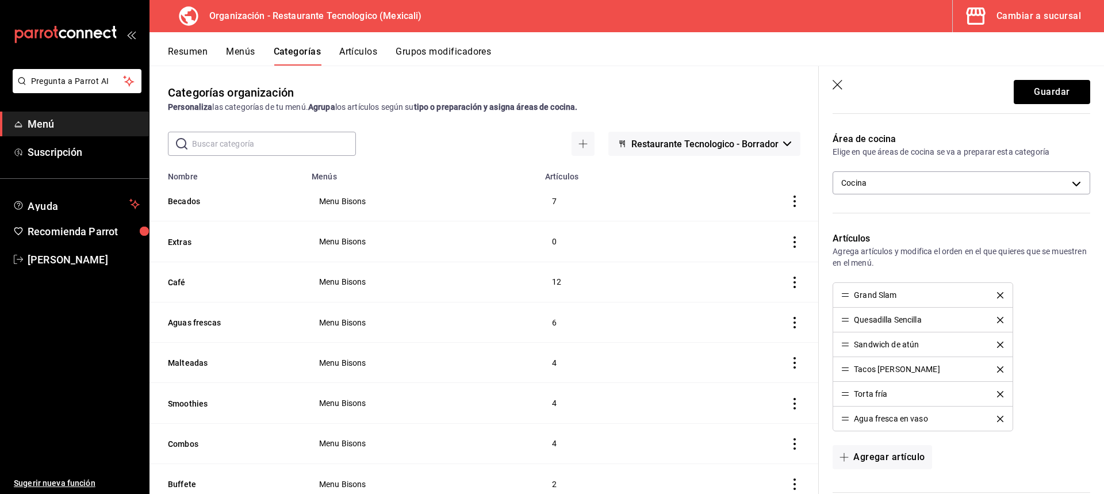
click at [997, 293] on icon "delete" at bounding box center [1000, 295] width 6 height 6
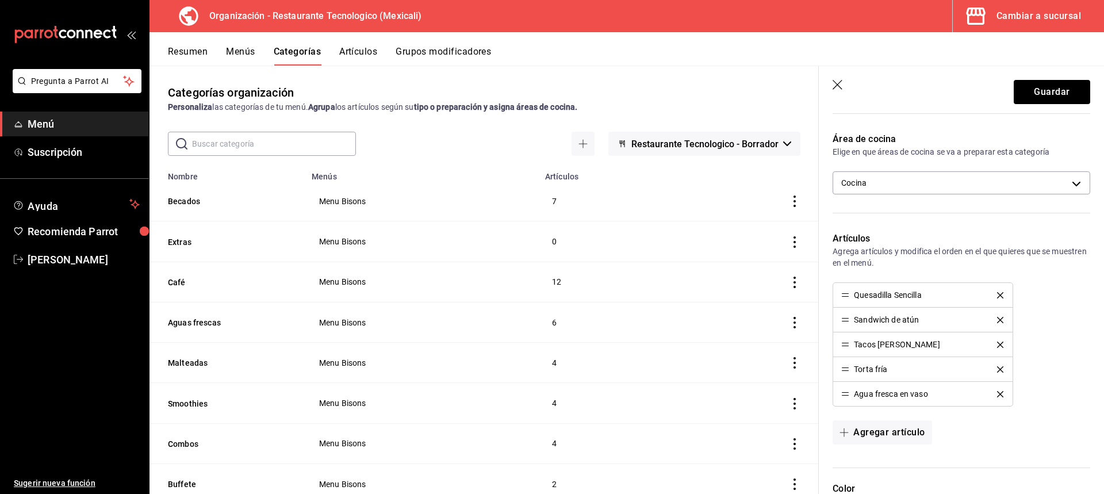
click at [997, 293] on icon "delete" at bounding box center [1000, 295] width 6 height 6
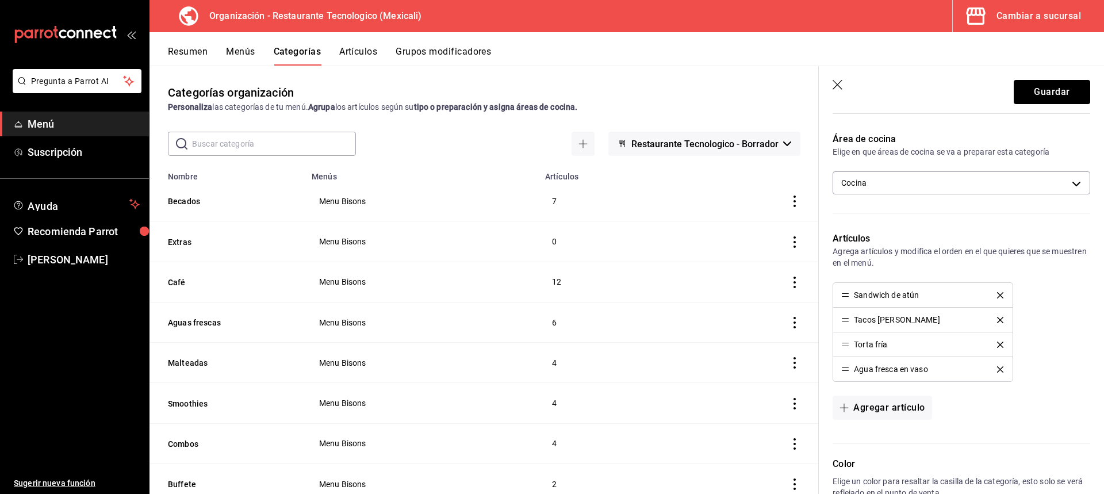
click at [997, 293] on icon "delete" at bounding box center [1000, 295] width 6 height 6
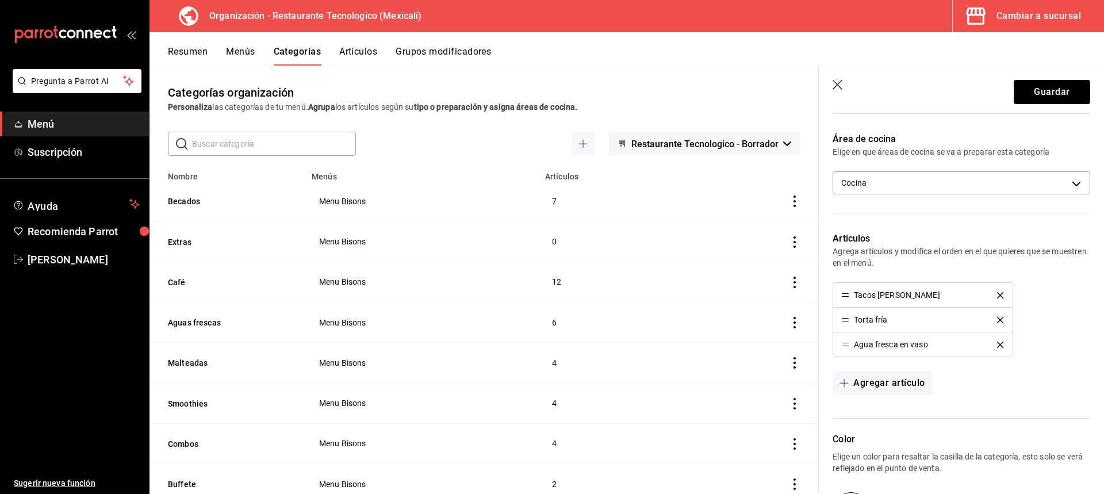
click at [997, 293] on icon "delete" at bounding box center [1000, 295] width 6 height 6
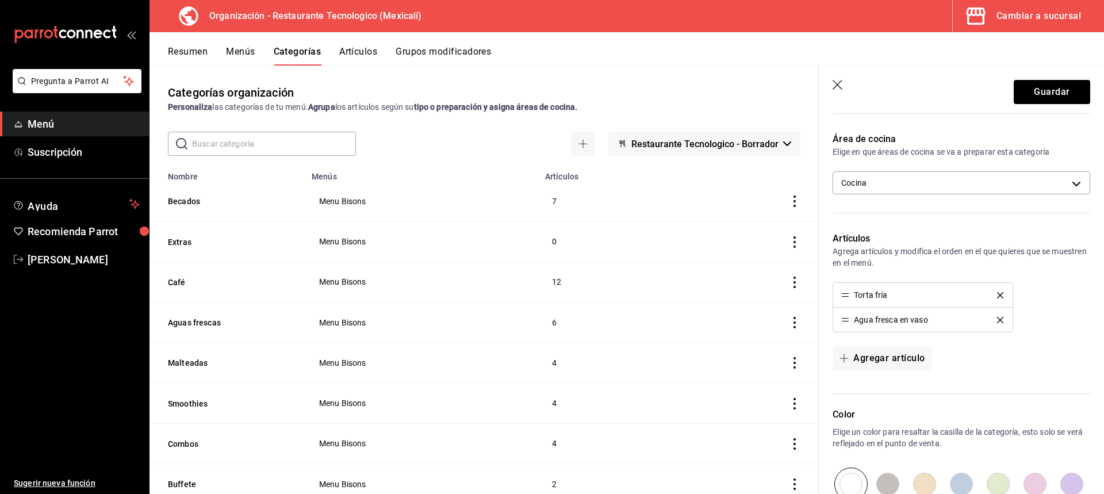
click at [997, 293] on icon "delete" at bounding box center [1000, 295] width 6 height 6
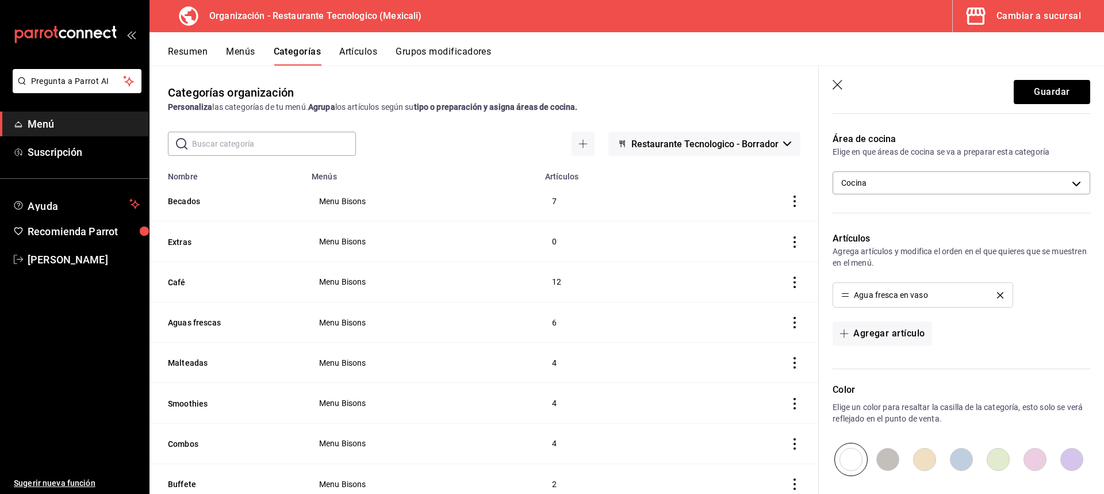
click at [997, 293] on icon "delete" at bounding box center [1000, 295] width 6 height 6
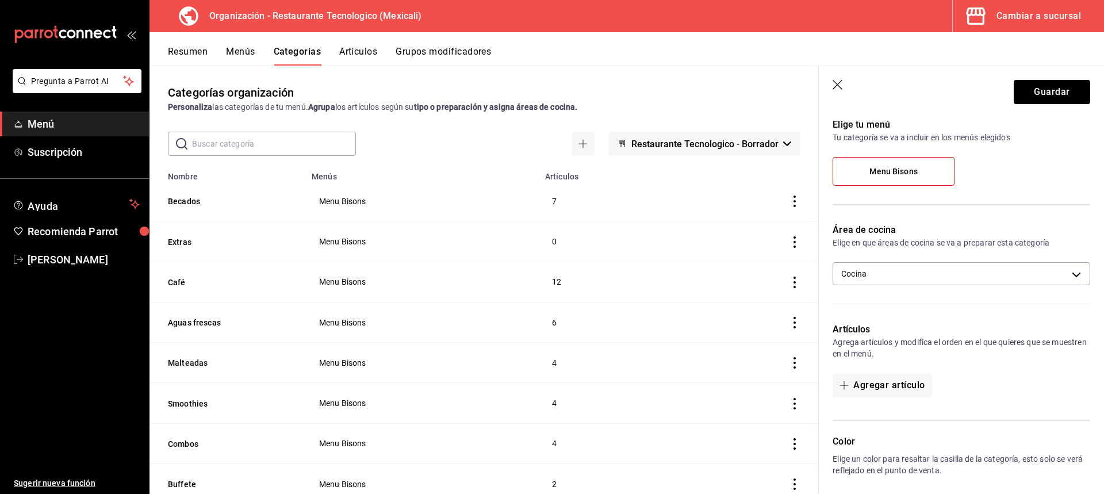
scroll to position [0, 0]
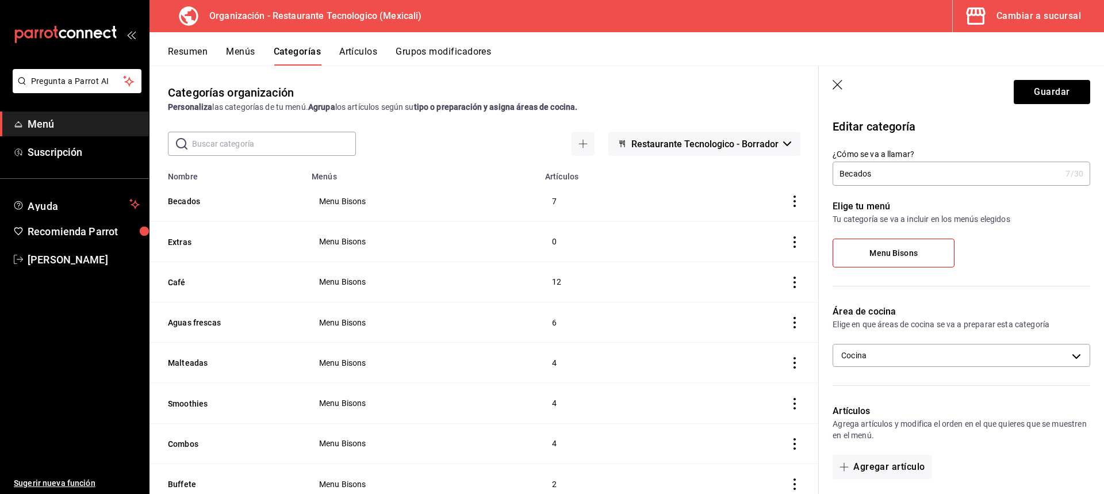
click at [1001, 251] on div "Menu Bisons" at bounding box center [962, 258] width 258 height 38
click at [1071, 87] on button "Guardar" at bounding box center [1052, 92] width 76 height 24
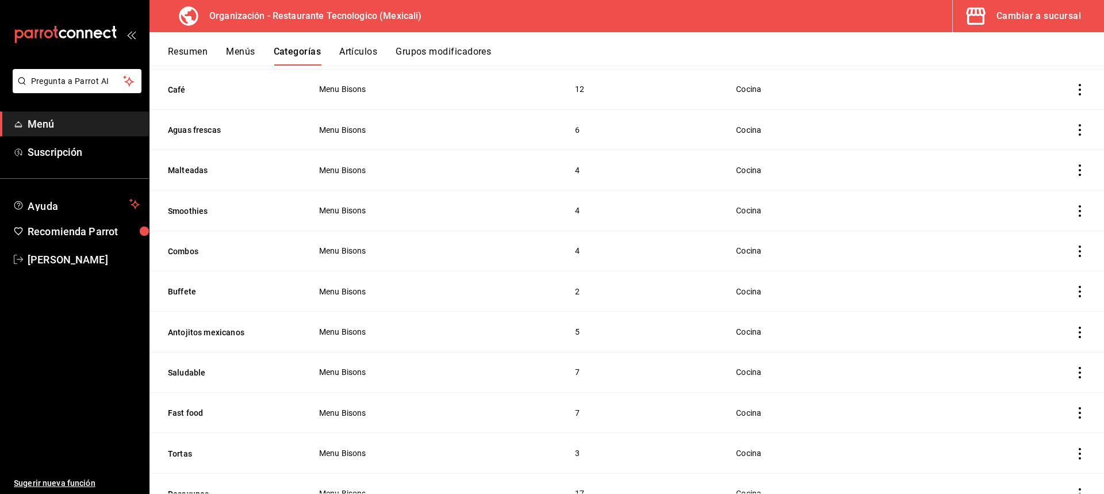
scroll to position [173, 0]
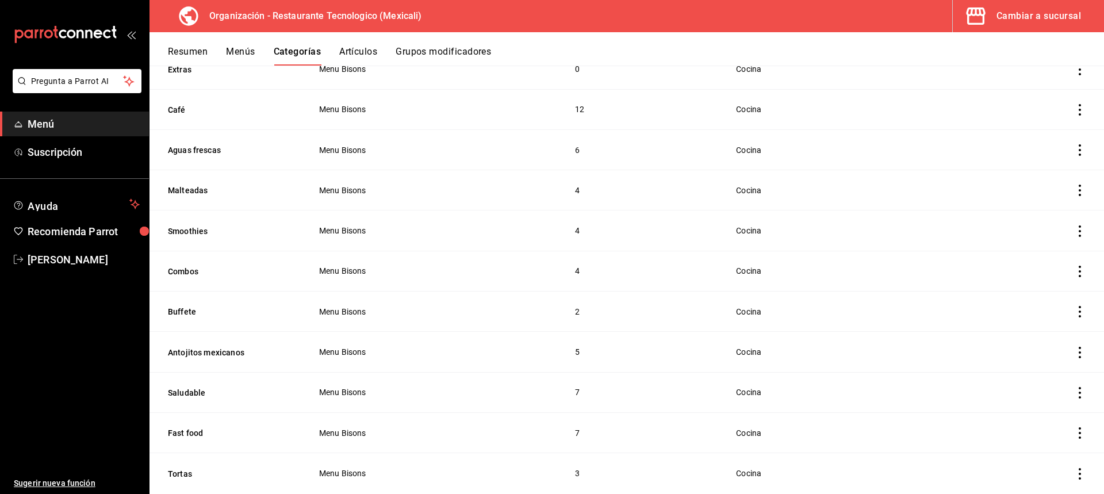
click at [1074, 266] on icon "actions" at bounding box center [1080, 272] width 12 height 12
click at [1036, 293] on span "Editar" at bounding box center [1037, 295] width 30 height 12
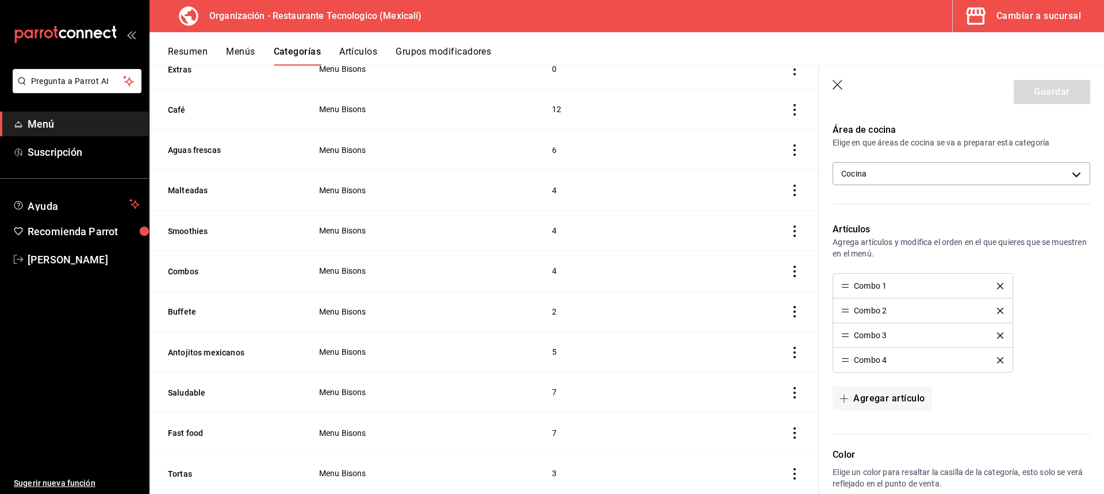
scroll to position [288, 0]
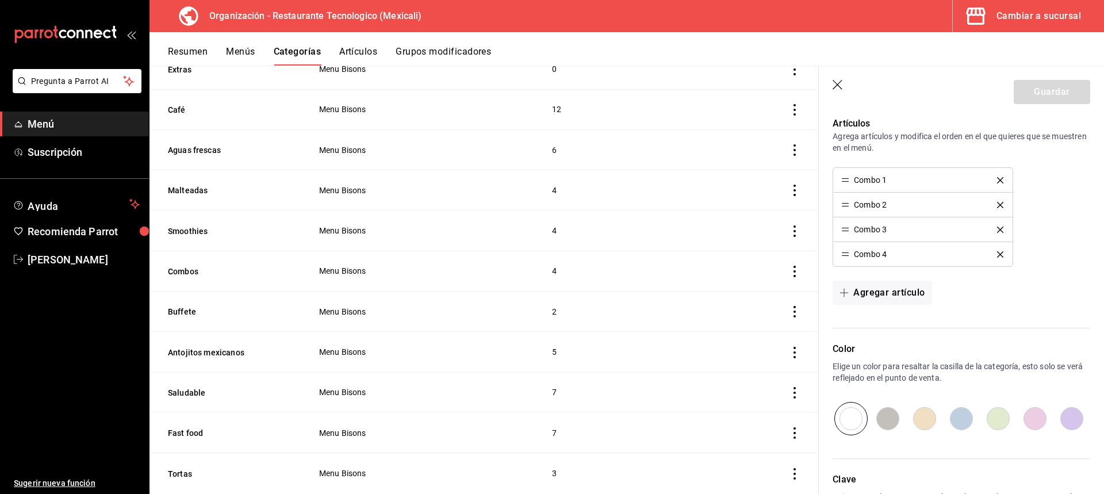
click at [833, 88] on icon "button" at bounding box center [839, 86] width 12 height 12
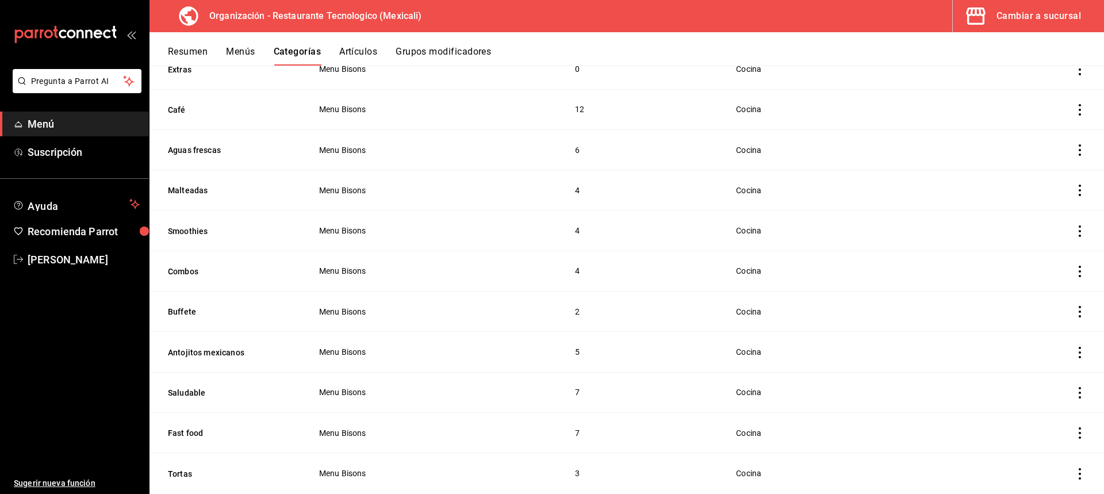
click at [1074, 267] on icon "actions" at bounding box center [1080, 272] width 12 height 12
click at [1054, 290] on li "Editar" at bounding box center [1026, 295] width 69 height 24
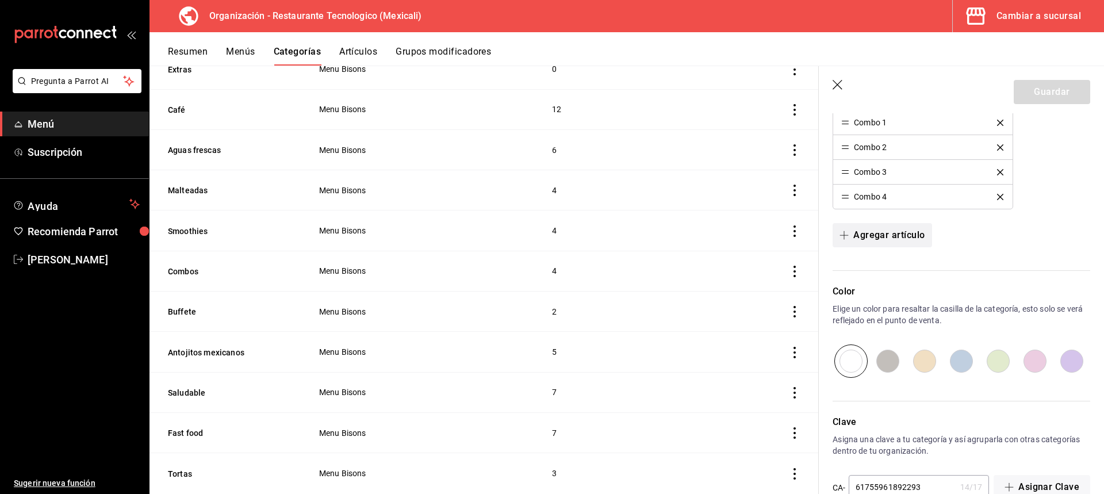
scroll to position [374, 0]
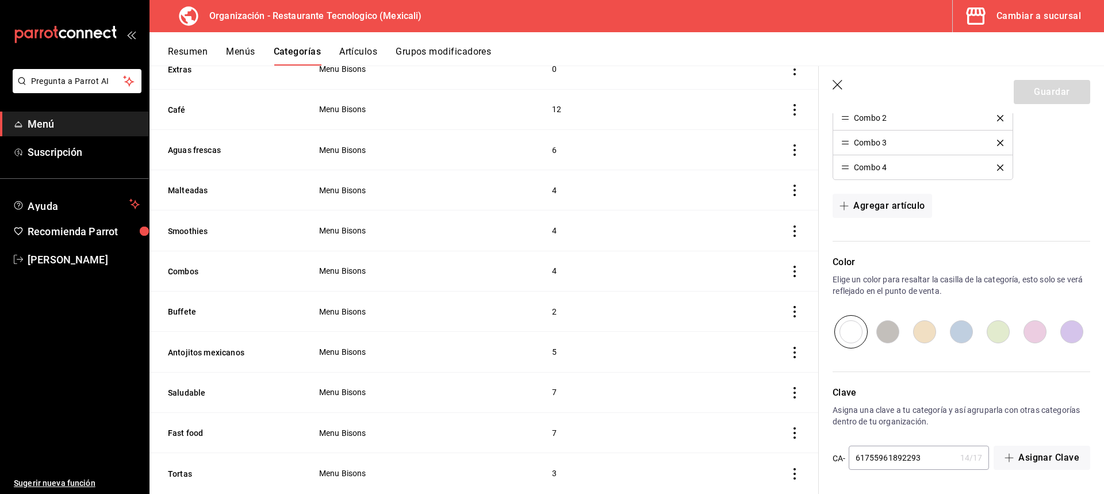
click at [847, 81] on header "Guardar" at bounding box center [961, 89] width 285 height 47
click at [839, 78] on header "Guardar" at bounding box center [961, 89] width 285 height 47
click at [846, 82] on header "Guardar" at bounding box center [961, 89] width 285 height 47
click at [840, 82] on icon "button" at bounding box center [839, 86] width 12 height 12
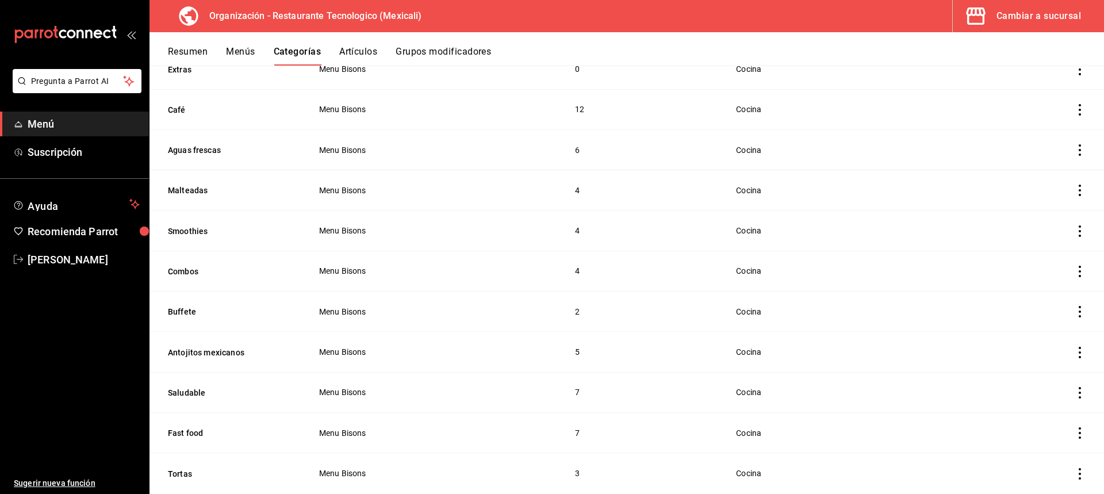
scroll to position [234, 0]
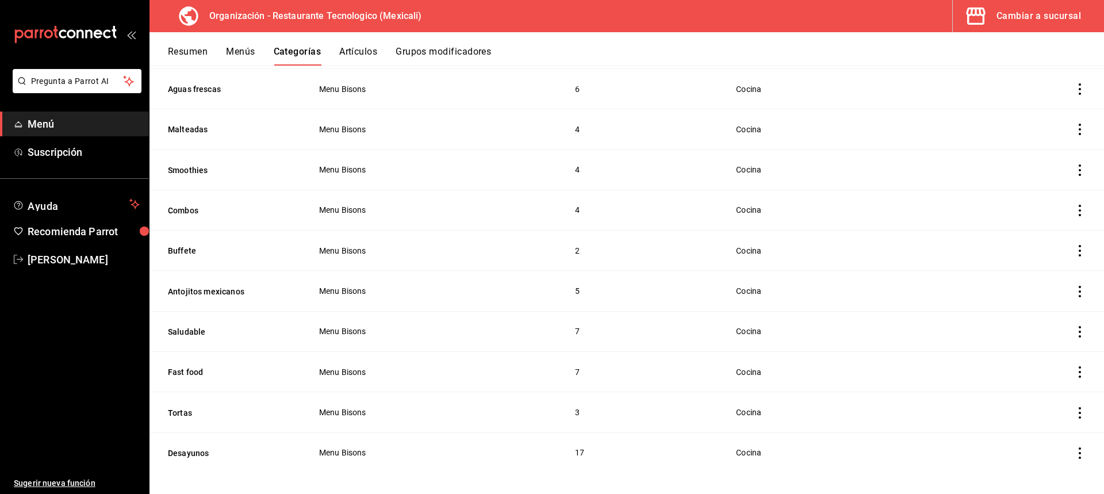
click at [1074, 246] on icon "actions" at bounding box center [1080, 251] width 12 height 12
click at [1054, 276] on li "Editar" at bounding box center [1026, 274] width 69 height 24
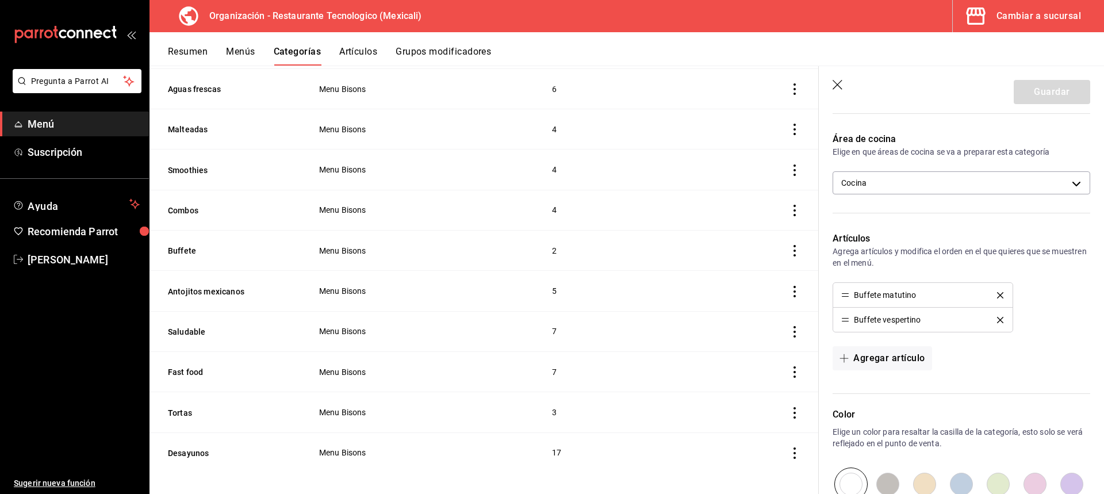
scroll to position [230, 0]
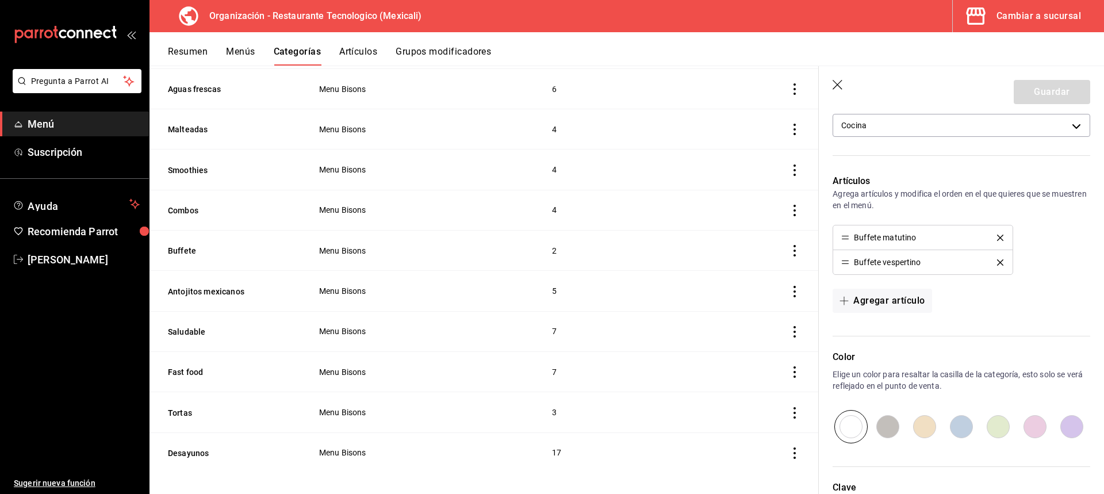
click at [839, 79] on header "Guardar" at bounding box center [961, 89] width 285 height 47
click at [833, 87] on icon "button" at bounding box center [839, 86] width 12 height 12
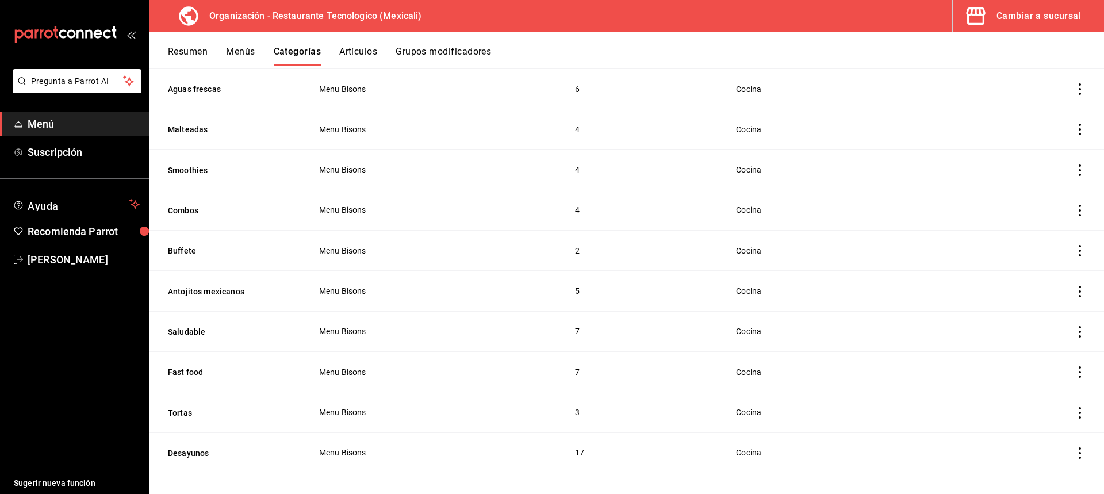
click at [364, 56] on button "Artículos" at bounding box center [358, 56] width 38 height 20
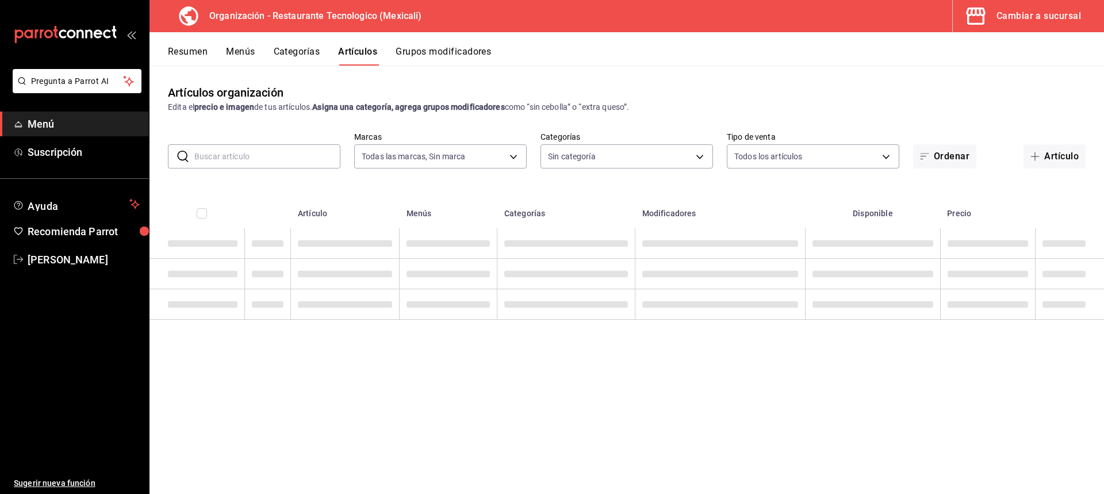
type input "781de6e5-5afb-4e7a-ac37-61d8477f1fc7"
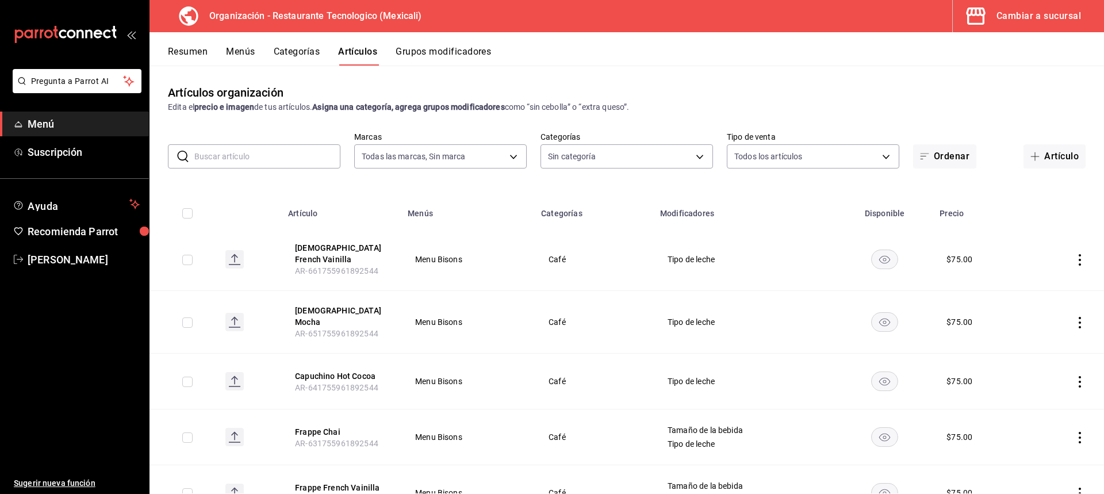
type input "d27bfef7-5a41-4a0a-8979-bed2b2b7709a,8c5700f1-b53d-4b98-9f9d-444e89469eba,63c57…"
click at [466, 57] on button "Grupos modificadores" at bounding box center [443, 56] width 95 height 20
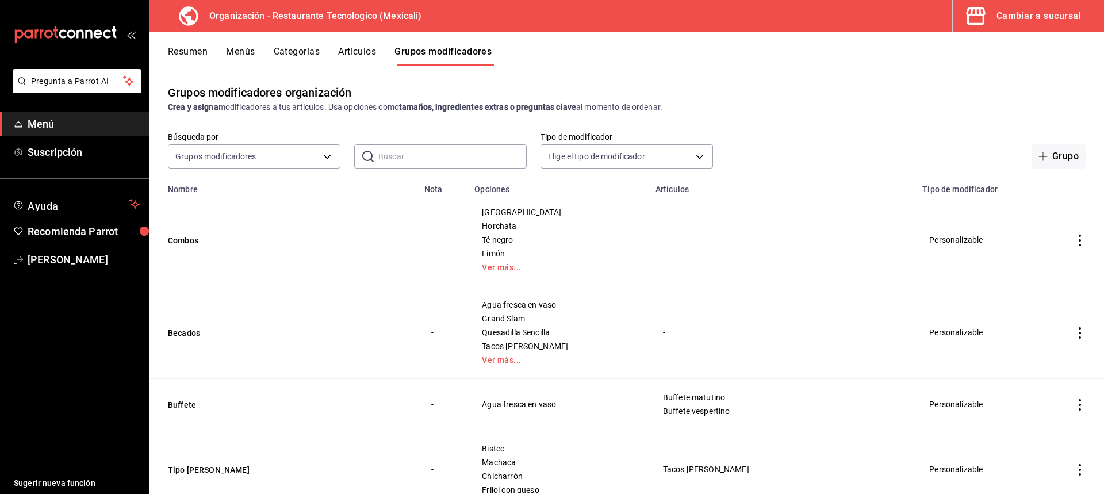
click at [1074, 333] on icon "actions" at bounding box center [1080, 333] width 12 height 12
click at [1049, 363] on span "Editar" at bounding box center [1037, 360] width 30 height 12
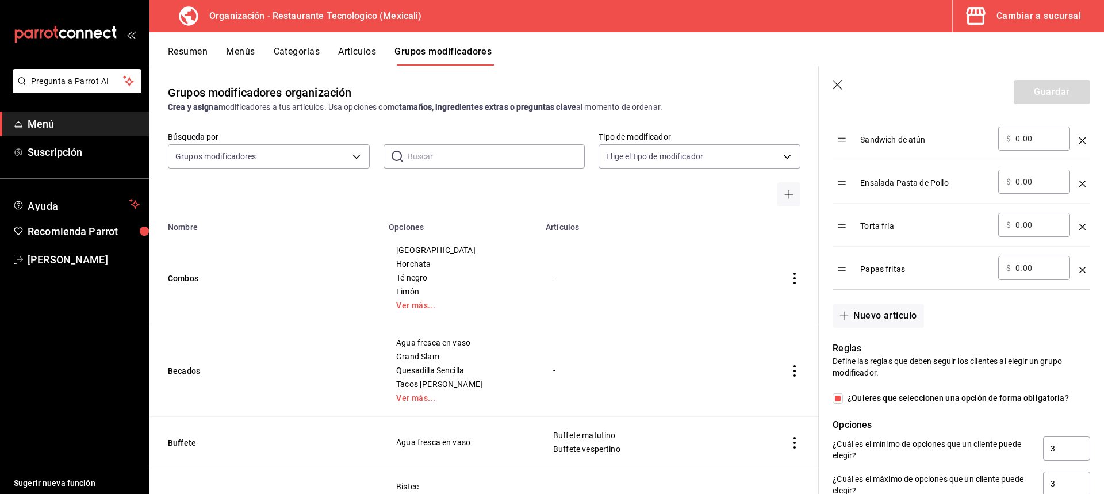
scroll to position [851, 0]
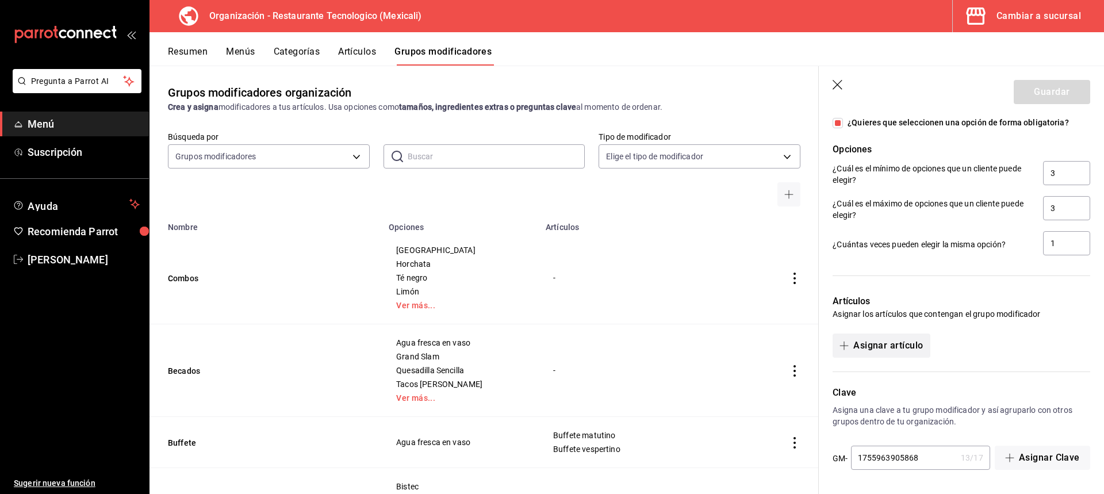
click at [890, 346] on button "Asignar artículo" at bounding box center [881, 346] width 97 height 24
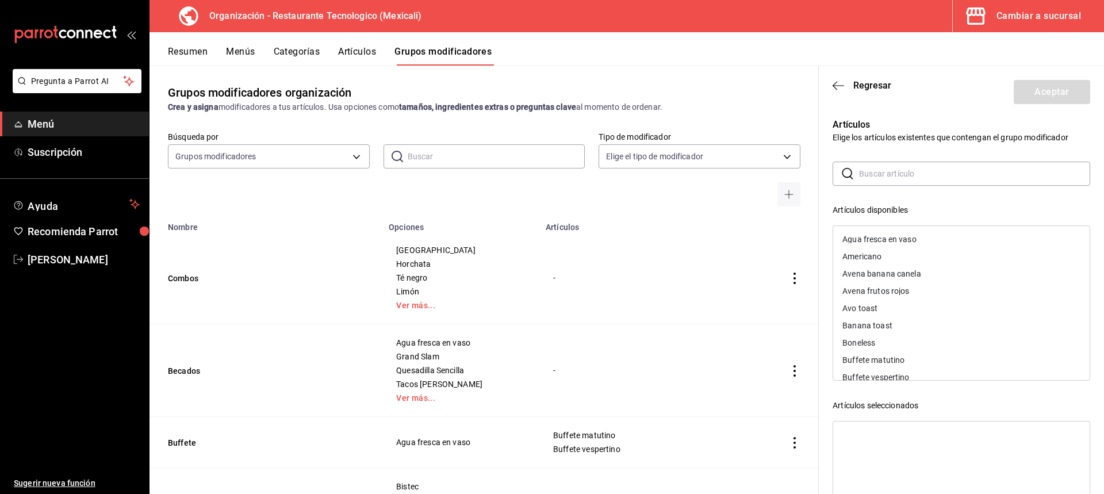
click at [952, 178] on input "text" at bounding box center [974, 173] width 231 height 23
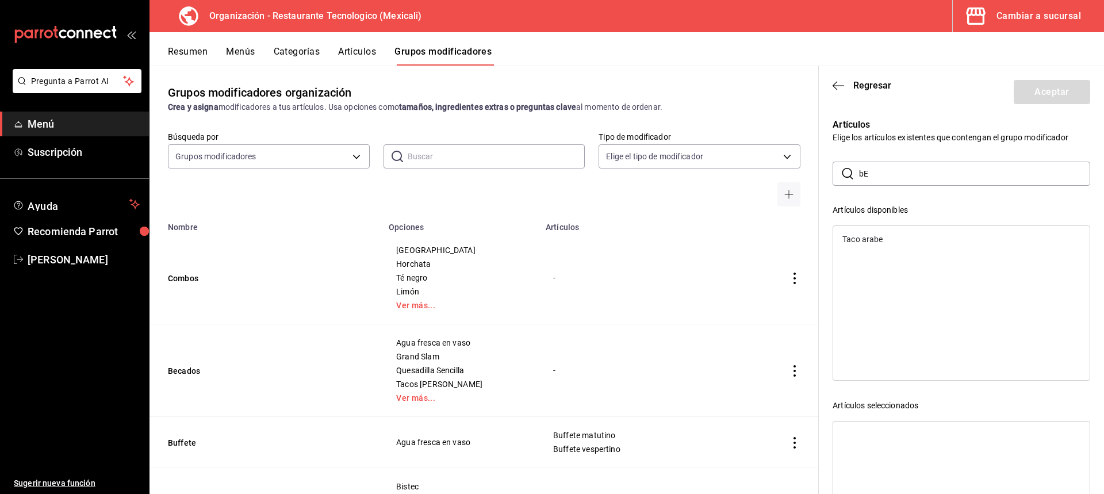
type input "b"
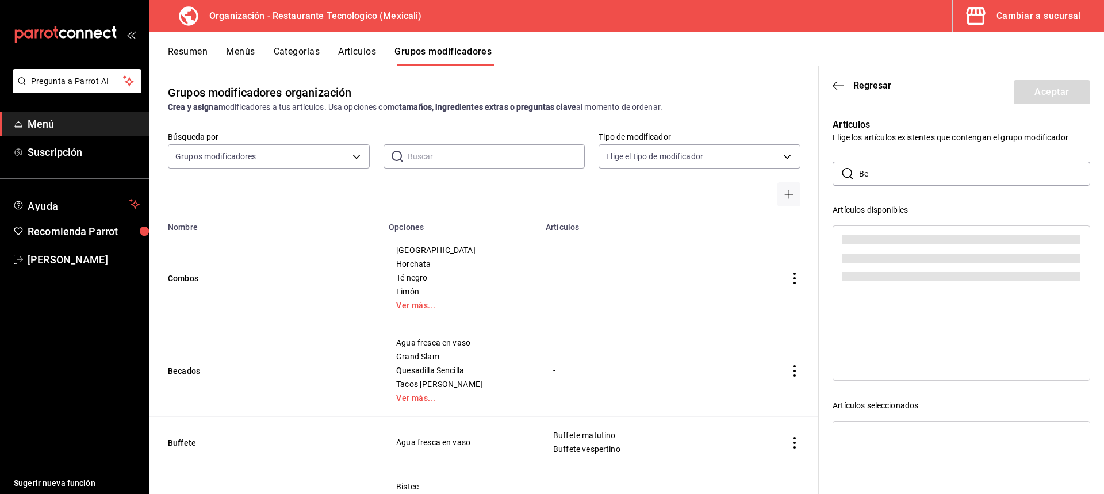
type input "B"
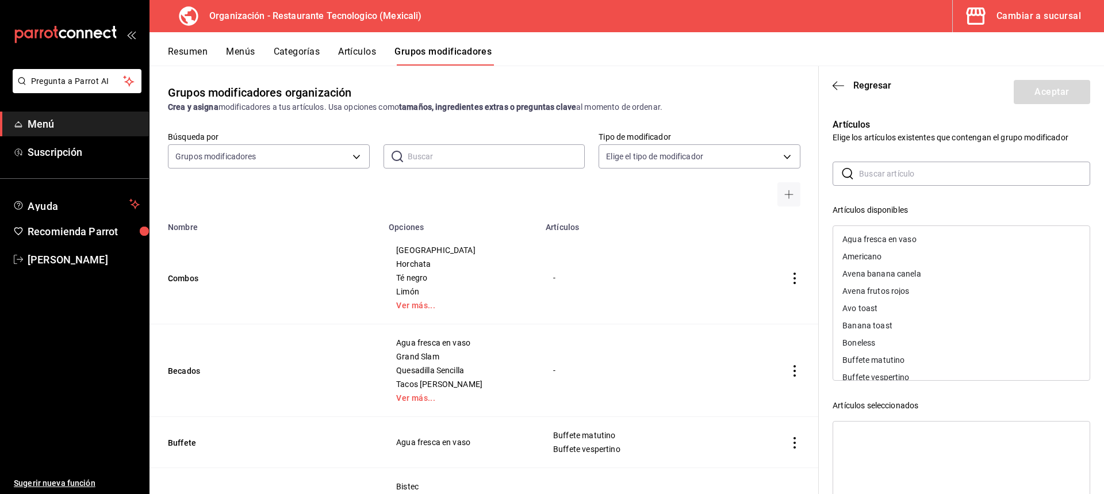
click at [850, 91] on header "Regresar Aceptar" at bounding box center [961, 89] width 285 height 47
click at [877, 79] on header "Regresar Aceptar" at bounding box center [961, 89] width 285 height 47
click at [878, 83] on span "Regresar" at bounding box center [873, 85] width 38 height 11
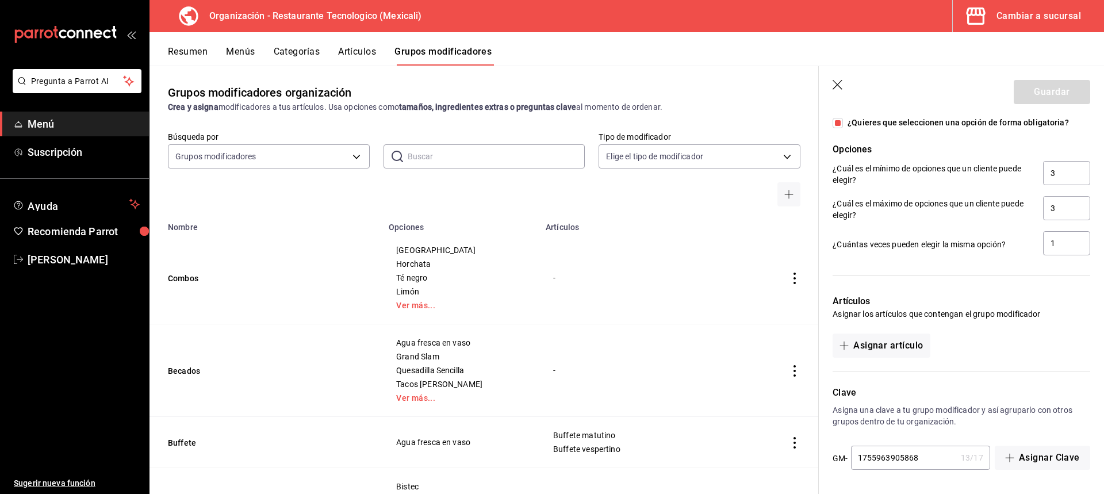
click at [835, 86] on icon "button" at bounding box center [839, 86] width 12 height 12
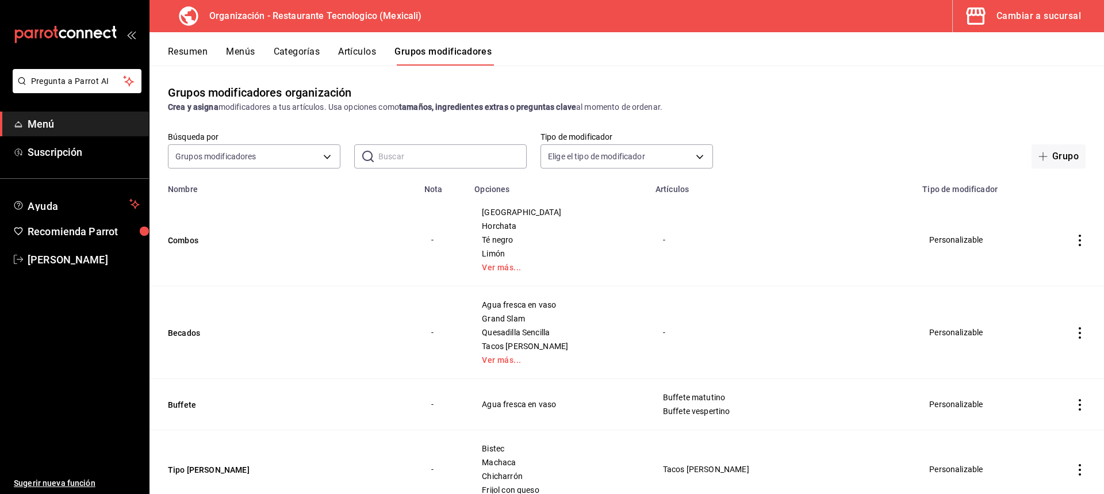
click at [303, 43] on div "Resumen Menús Categorías Artículos Grupos modificadores" at bounding box center [627, 48] width 955 height 33
click at [301, 55] on button "Categorías" at bounding box center [297, 56] width 47 height 20
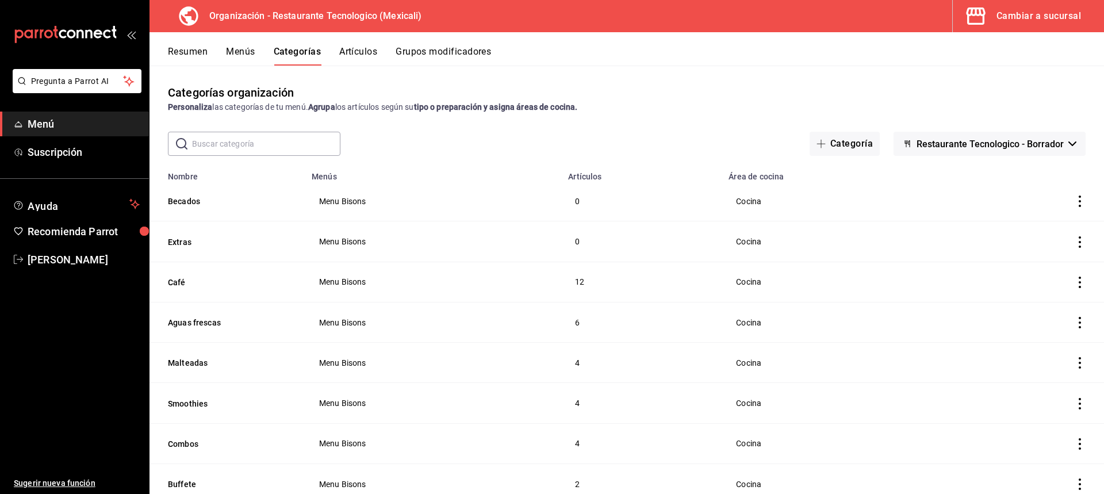
click at [347, 49] on button "Artículos" at bounding box center [358, 56] width 38 height 20
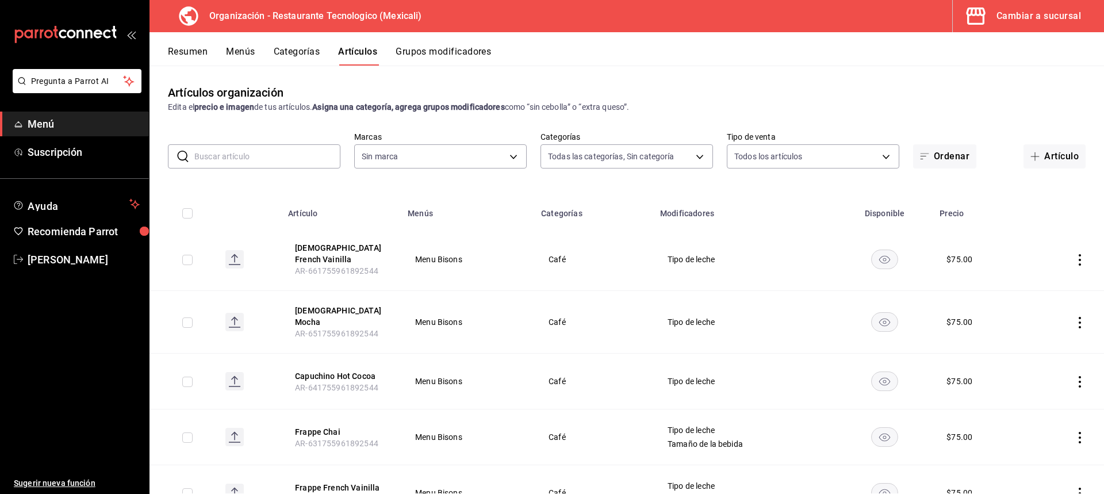
type input "d27bfef7-5a41-4a0a-8979-bed2b2b7709a,8c5700f1-b53d-4b98-9f9d-444e89469eba,63c57…"
type input "781de6e5-5afb-4e7a-ac37-61d8477f1fc7"
click at [1031, 154] on icon "button" at bounding box center [1035, 156] width 9 height 9
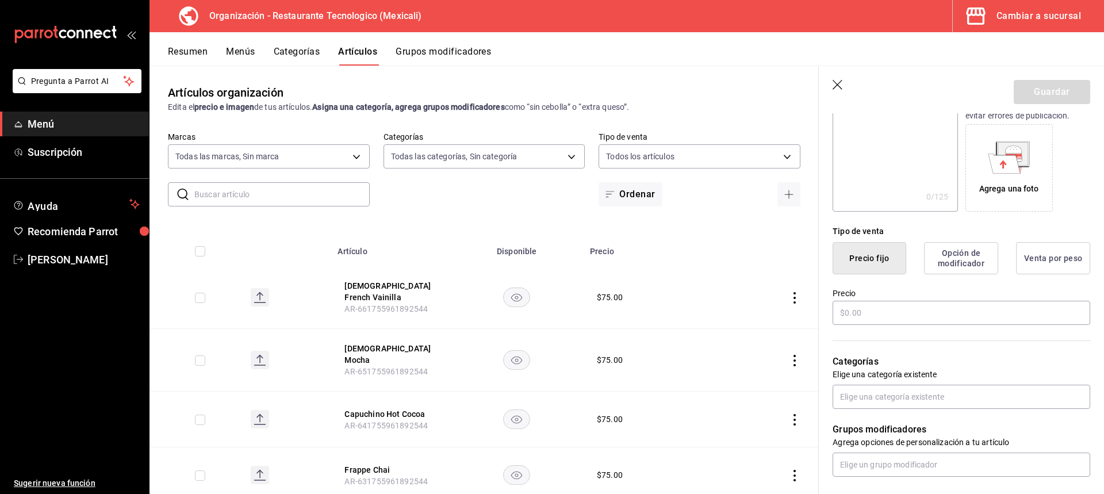
scroll to position [230, 0]
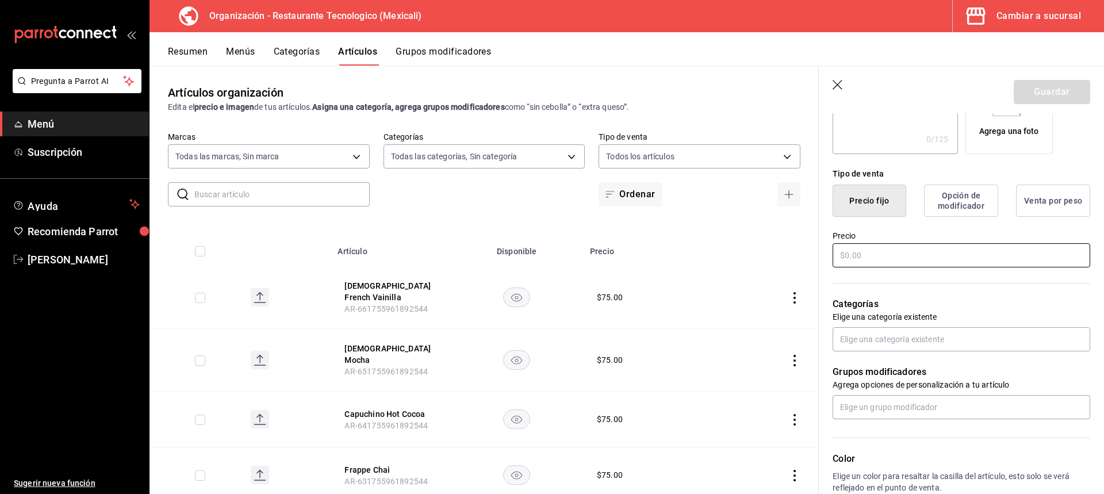
type input "Becados"
click at [881, 252] on input "text" at bounding box center [962, 255] width 258 height 24
type input "$0.00"
click at [925, 343] on input "text" at bounding box center [962, 339] width 258 height 24
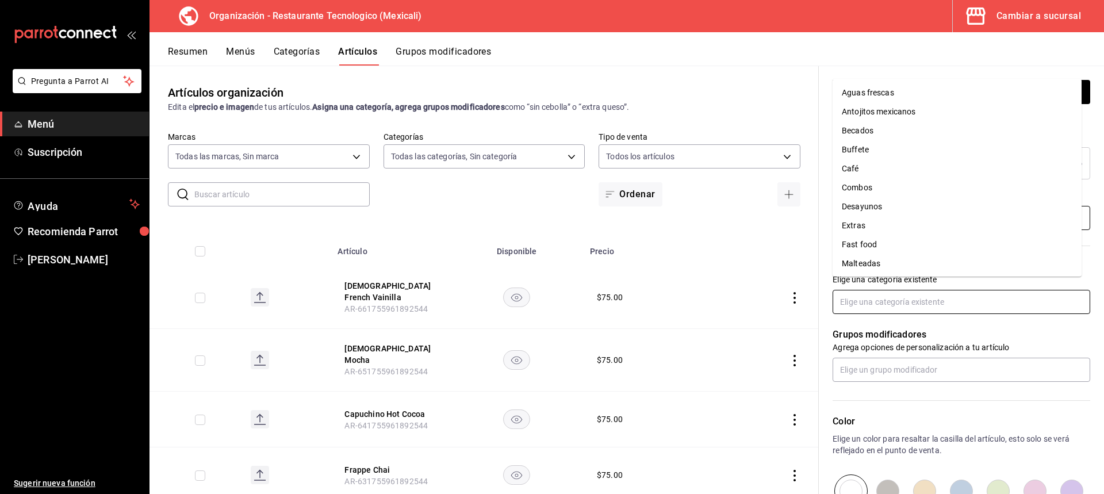
scroll to position [288, 0]
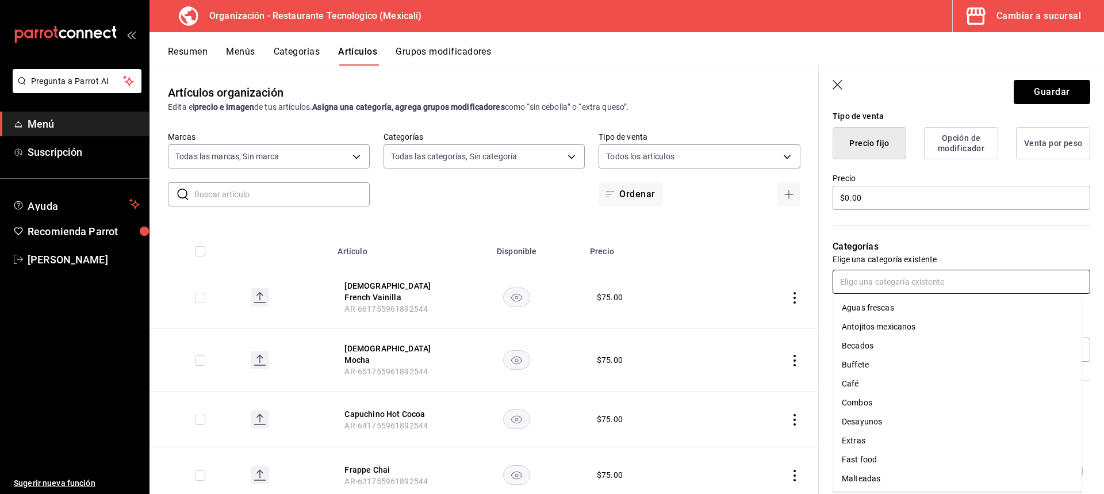
click at [915, 351] on li "Becados" at bounding box center [957, 345] width 249 height 19
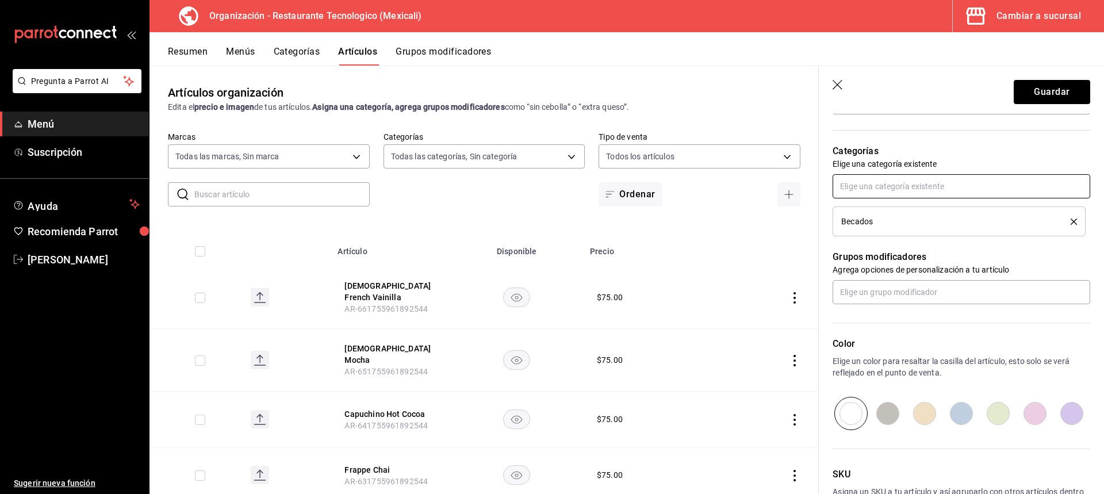
scroll to position [403, 0]
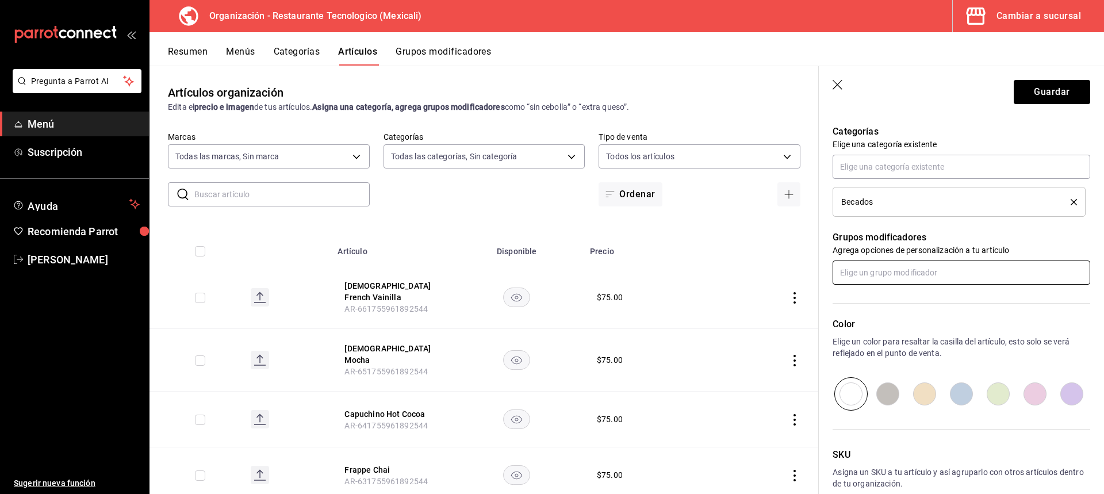
click at [928, 269] on input "text" at bounding box center [962, 273] width 258 height 24
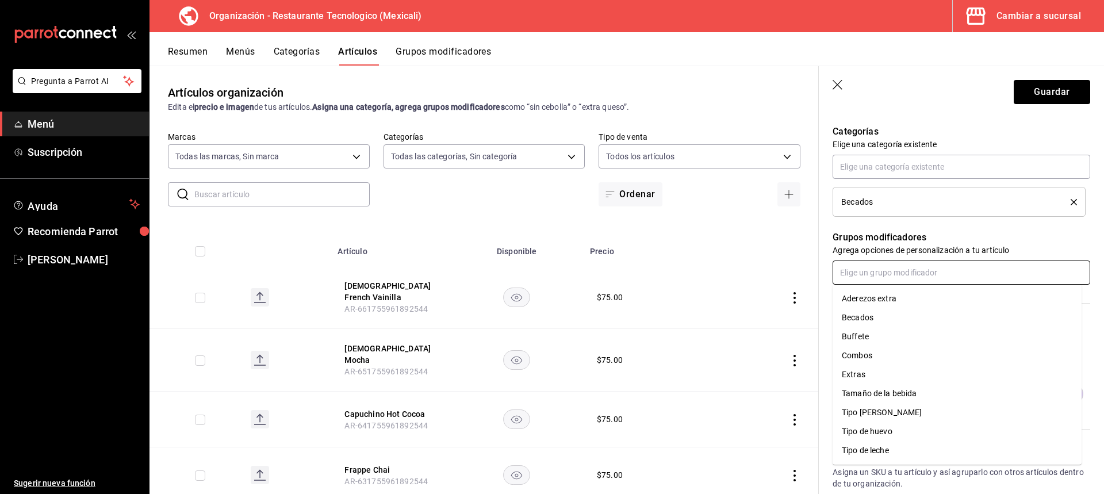
click at [913, 315] on li "Becados" at bounding box center [957, 317] width 249 height 19
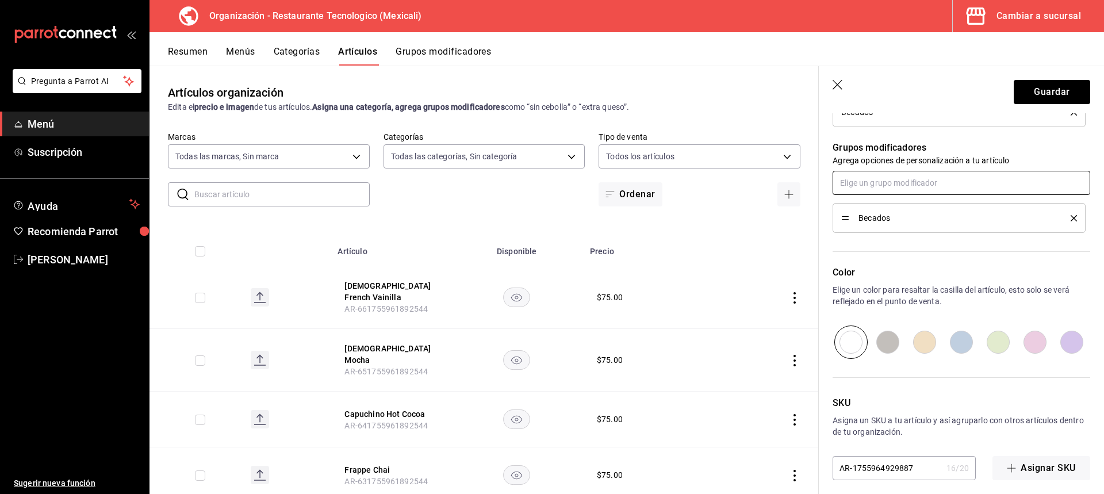
scroll to position [502, 0]
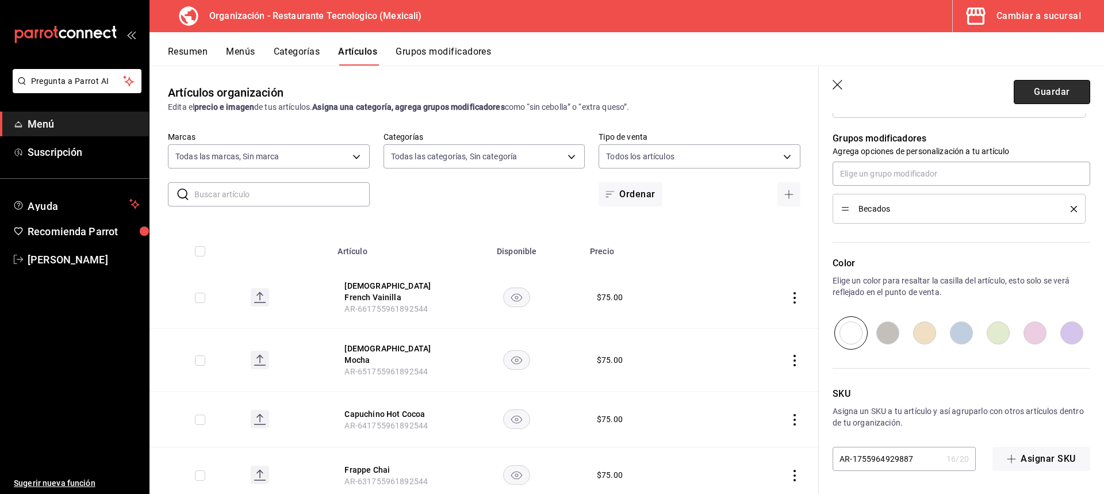
click at [1073, 88] on button "Guardar" at bounding box center [1052, 92] width 76 height 24
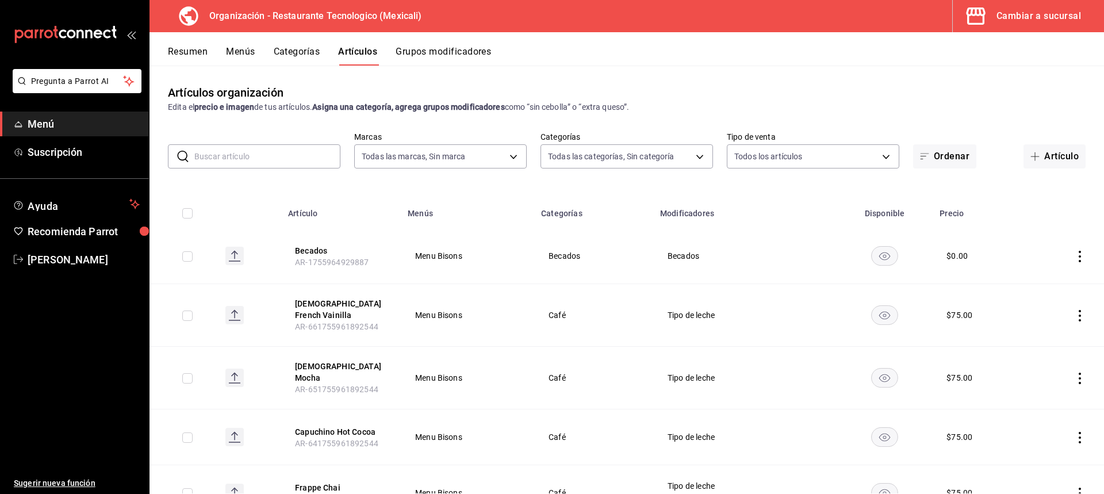
click at [1041, 179] on div "Artículos organización Edita el precio e imagen de tus artículos. Asigna una ca…" at bounding box center [627, 280] width 955 height 428
click at [1032, 160] on span "button" at bounding box center [1038, 156] width 14 height 9
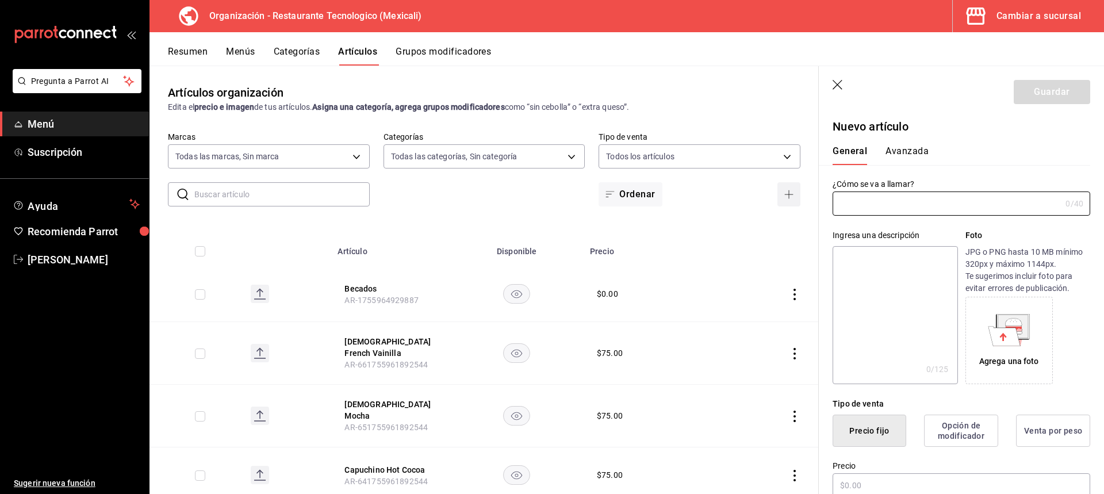
type input "AR-1755964971752"
type input "c"
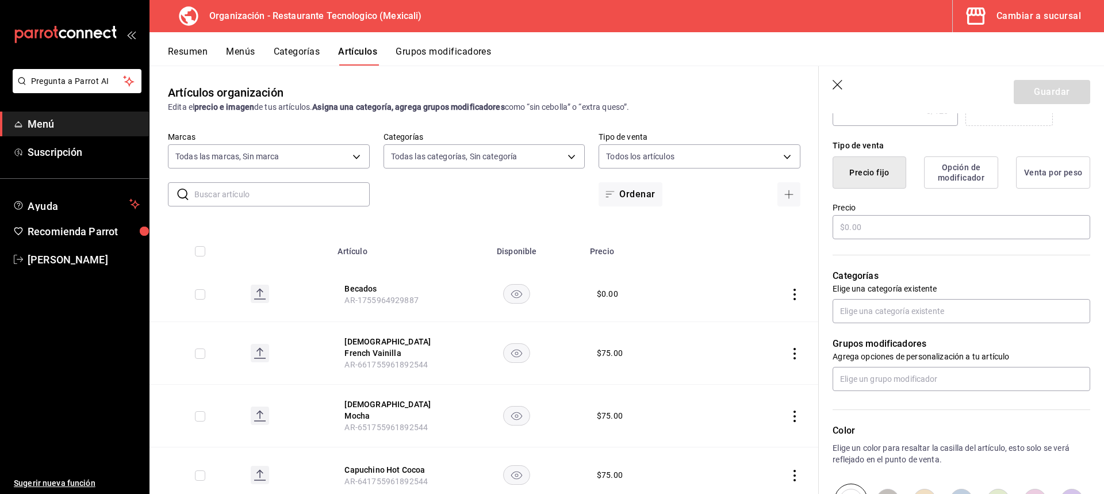
scroll to position [288, 0]
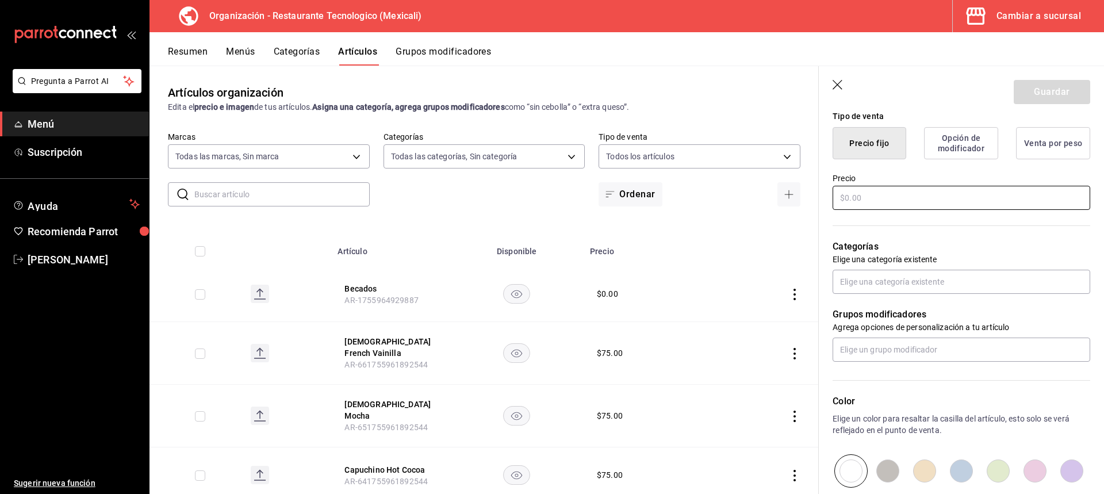
type input "Combo"
click at [905, 196] on input "text" at bounding box center [962, 198] width 258 height 24
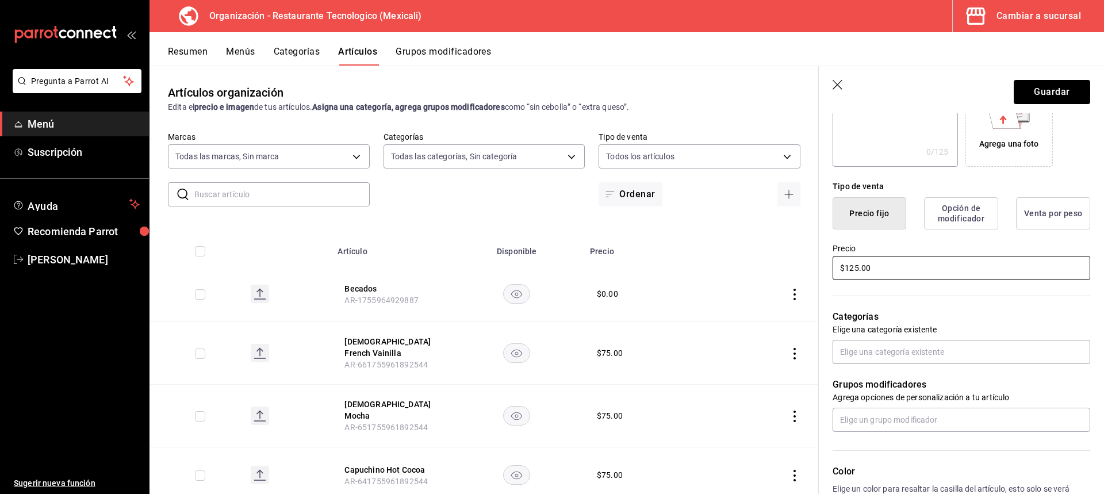
scroll to position [230, 0]
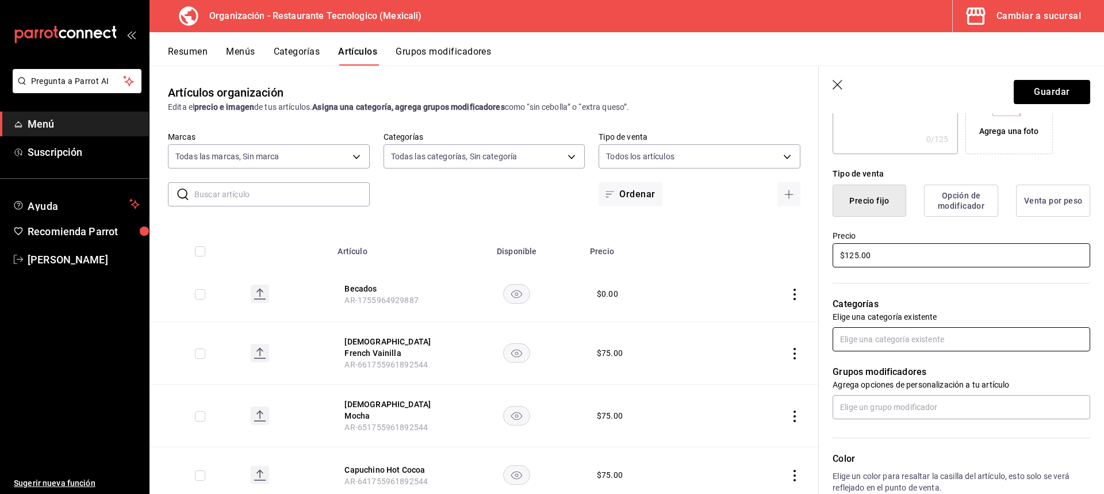
type input "$125.00"
click at [992, 335] on input "text" at bounding box center [962, 339] width 258 height 24
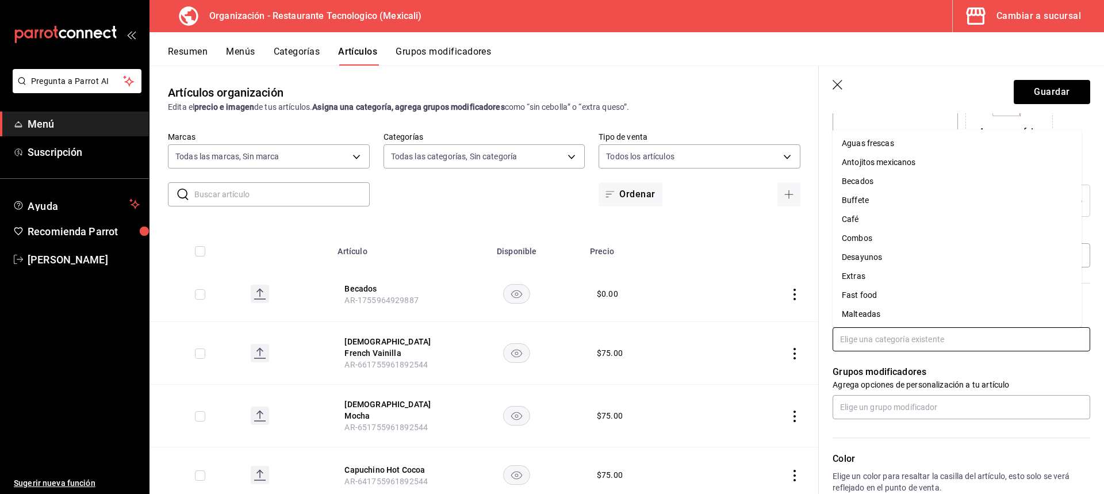
click at [952, 341] on input "text" at bounding box center [962, 339] width 258 height 24
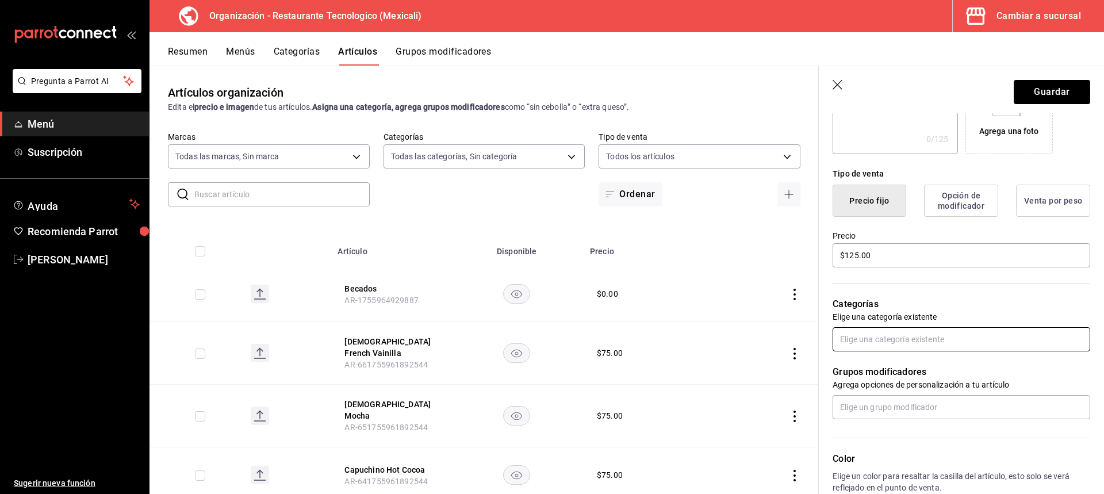
click at [945, 343] on input "text" at bounding box center [962, 339] width 258 height 24
click at [936, 344] on input "text" at bounding box center [962, 339] width 258 height 24
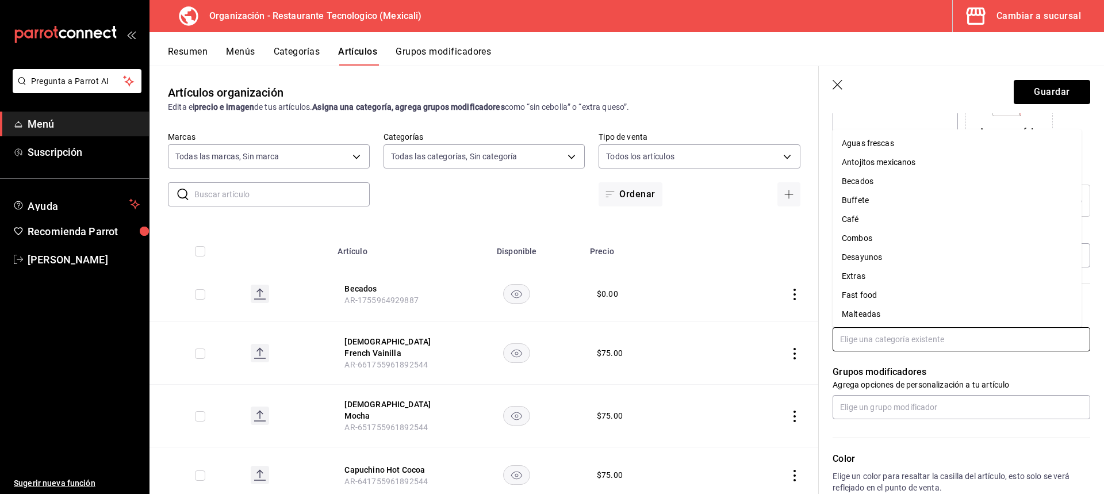
click at [936, 344] on input "text" at bounding box center [962, 339] width 258 height 24
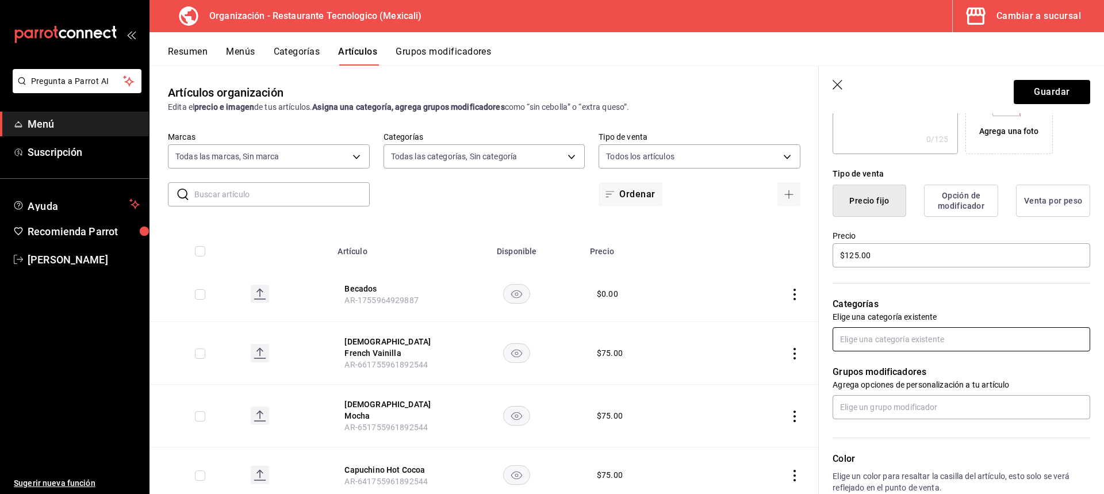
click at [980, 328] on input "text" at bounding box center [962, 339] width 258 height 24
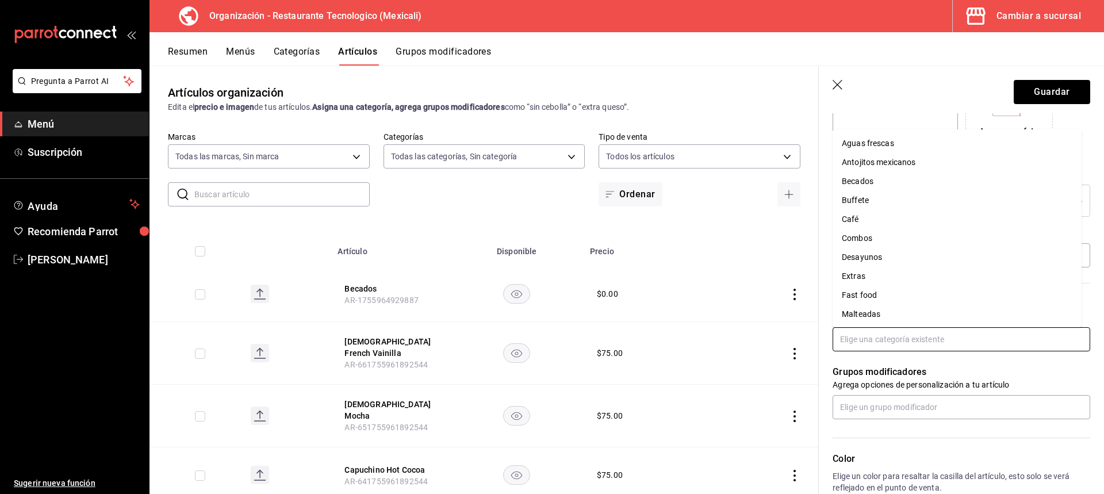
click at [980, 328] on input "text" at bounding box center [962, 339] width 258 height 24
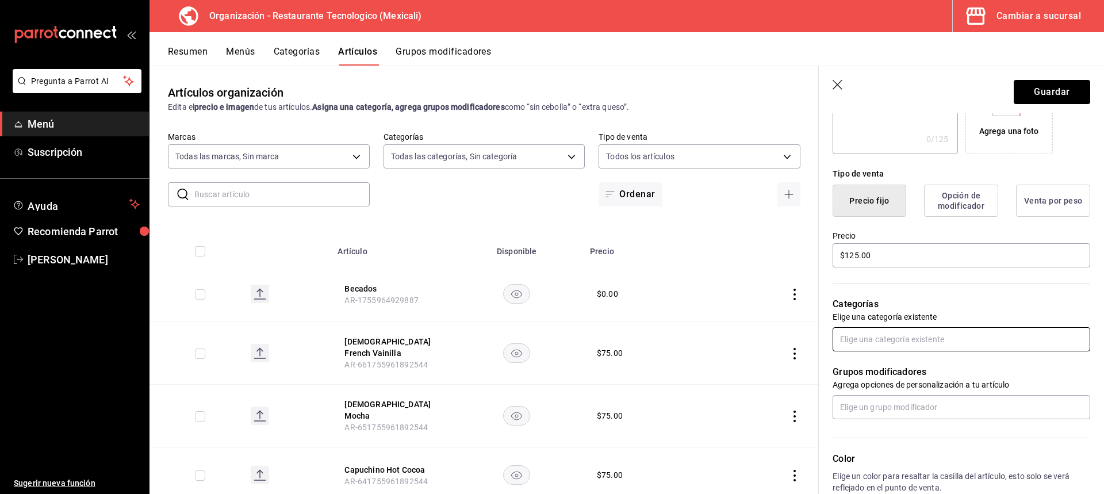
click at [980, 328] on input "text" at bounding box center [962, 339] width 258 height 24
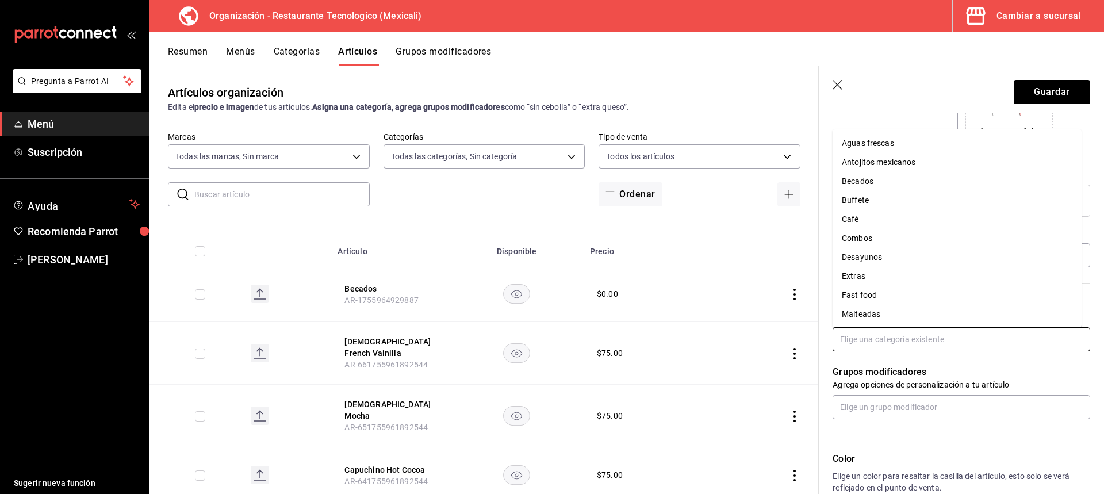
click at [980, 328] on input "text" at bounding box center [962, 339] width 258 height 24
click at [952, 180] on li "Combos" at bounding box center [957, 180] width 249 height 19
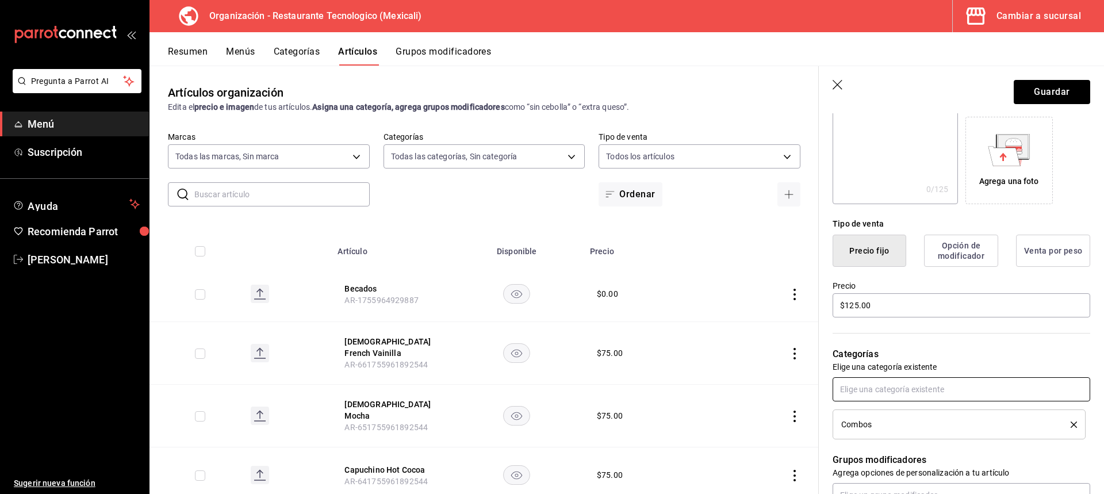
scroll to position [173, 0]
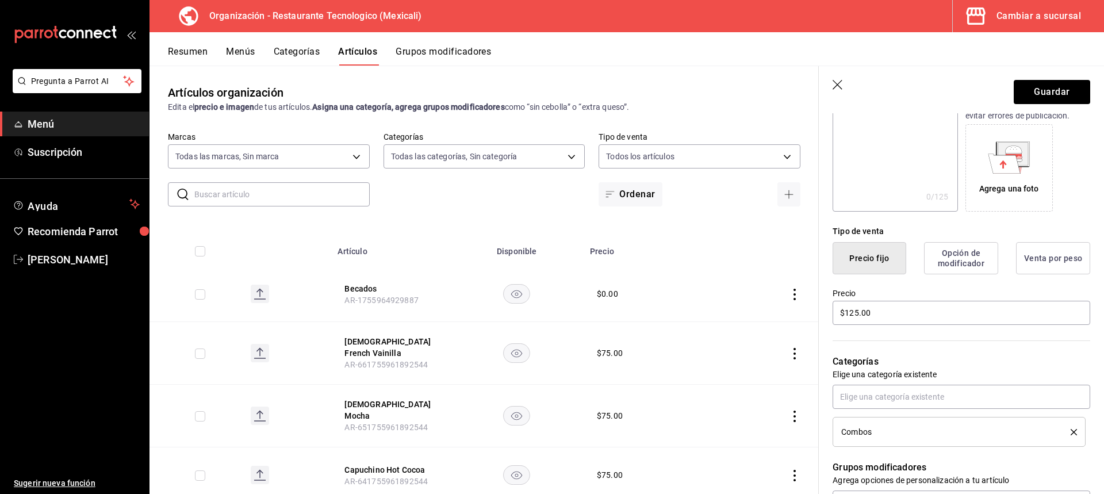
click at [843, 83] on icon "button" at bounding box center [839, 86] width 12 height 12
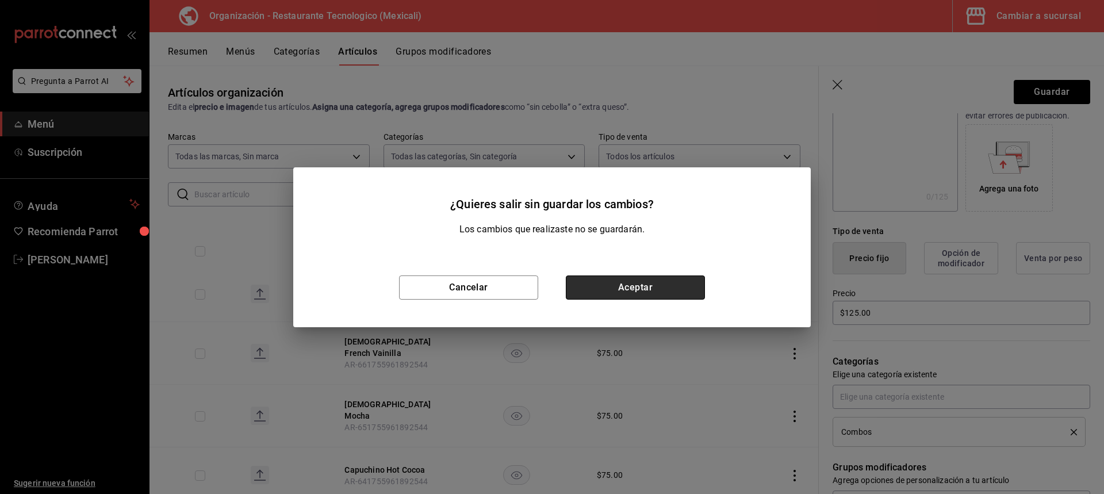
click at [599, 289] on button "Aceptar" at bounding box center [635, 288] width 139 height 24
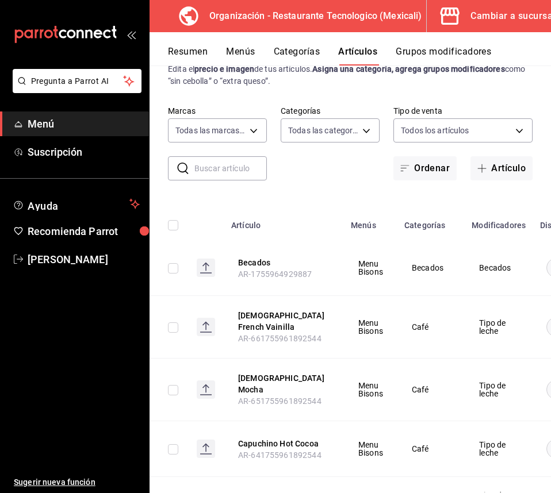
scroll to position [58, 0]
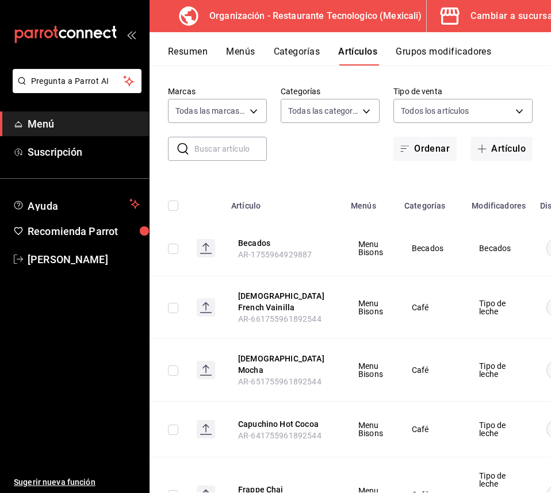
click at [439, 51] on button "Grupos modificadores" at bounding box center [443, 56] width 95 height 20
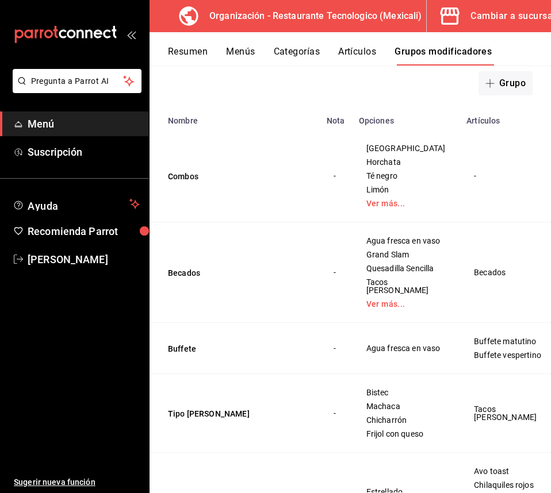
scroll to position [115, 0]
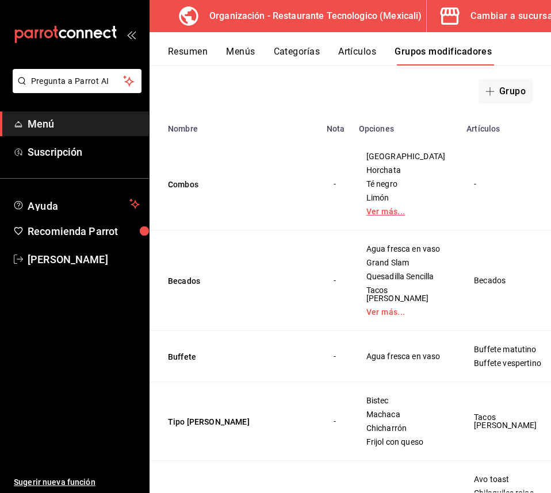
click at [399, 210] on link "Ver más..." at bounding box center [405, 212] width 79 height 8
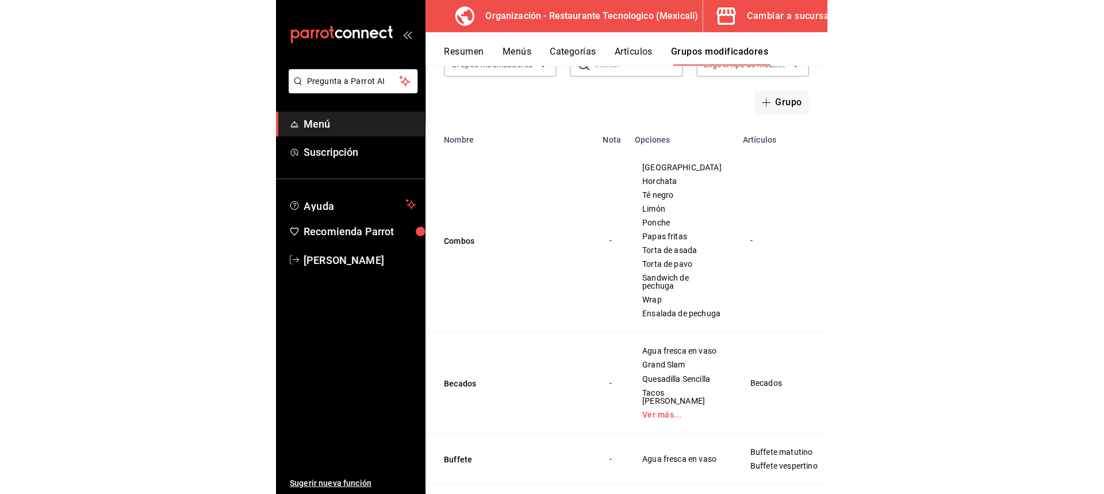
scroll to position [0, 0]
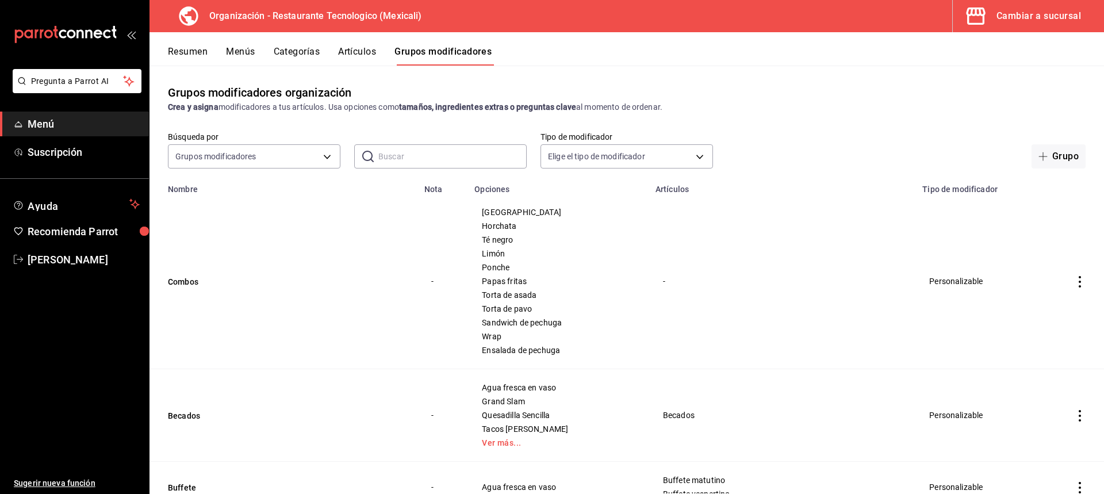
click at [1075, 276] on td "simple table" at bounding box center [1080, 281] width 48 height 175
click at [1065, 293] on td "simple table" at bounding box center [1080, 281] width 48 height 175
click at [1074, 286] on icon "actions" at bounding box center [1080, 282] width 12 height 12
click at [1058, 312] on li "Editar" at bounding box center [1026, 309] width 69 height 24
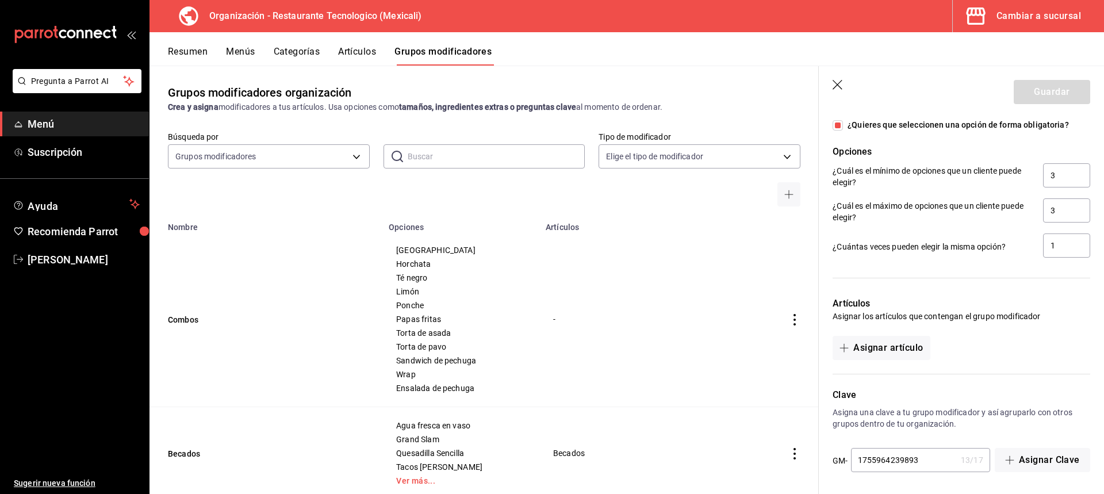
scroll to position [981, 0]
click at [924, 345] on button "Asignar artículo" at bounding box center [881, 346] width 97 height 24
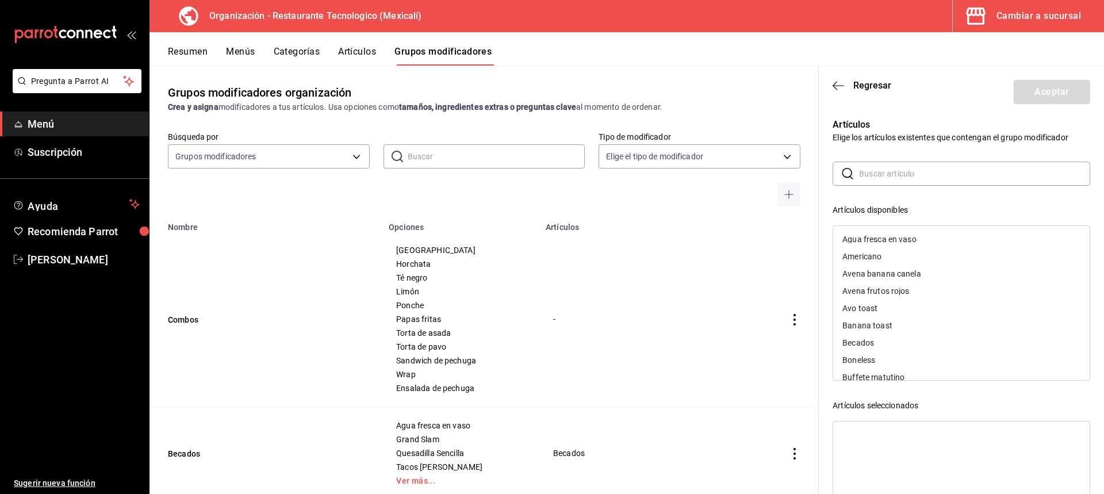
click at [935, 177] on input "text" at bounding box center [974, 173] width 231 height 23
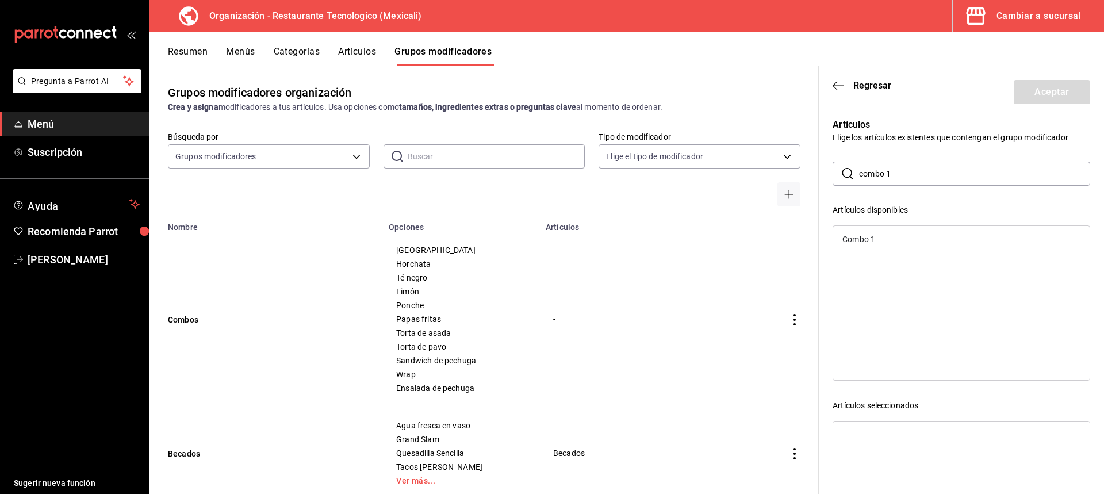
click at [909, 243] on div "Combo 1" at bounding box center [961, 239] width 257 height 17
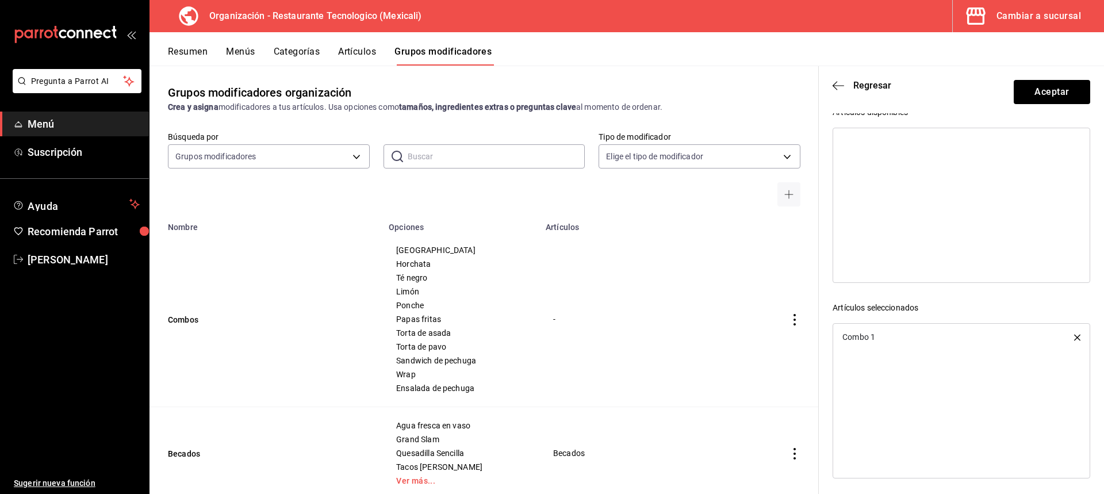
scroll to position [0, 0]
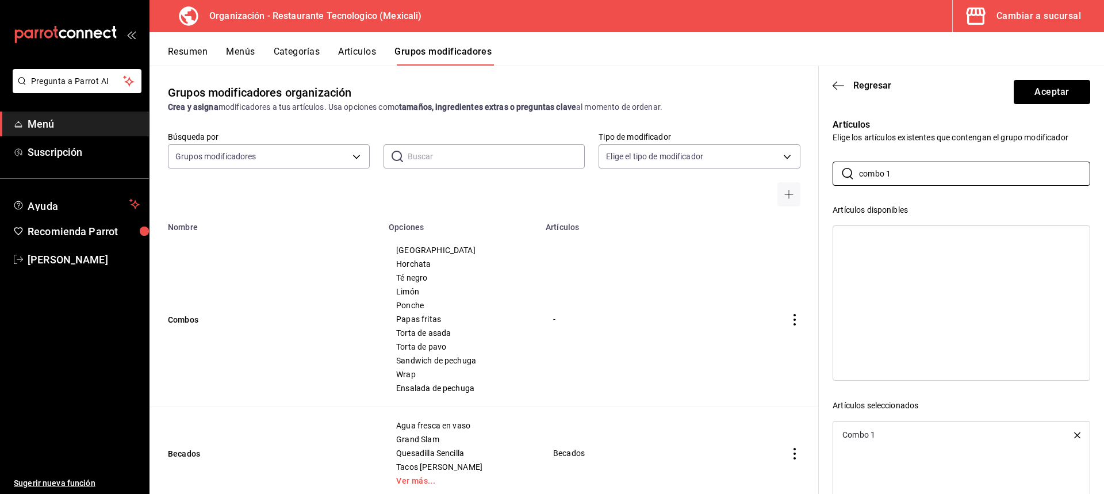
drag, startPoint x: 934, startPoint y: 179, endPoint x: 678, endPoint y: 181, distance: 255.4
click at [681, 181] on main "Grupos modificadores organización Crea y asigna modificadores a tus artículos. …" at bounding box center [627, 280] width 955 height 429
type input "combo"
click at [885, 238] on div "Combo 2" at bounding box center [961, 239] width 257 height 17
click at [894, 238] on div "Combo 3" at bounding box center [961, 239] width 257 height 17
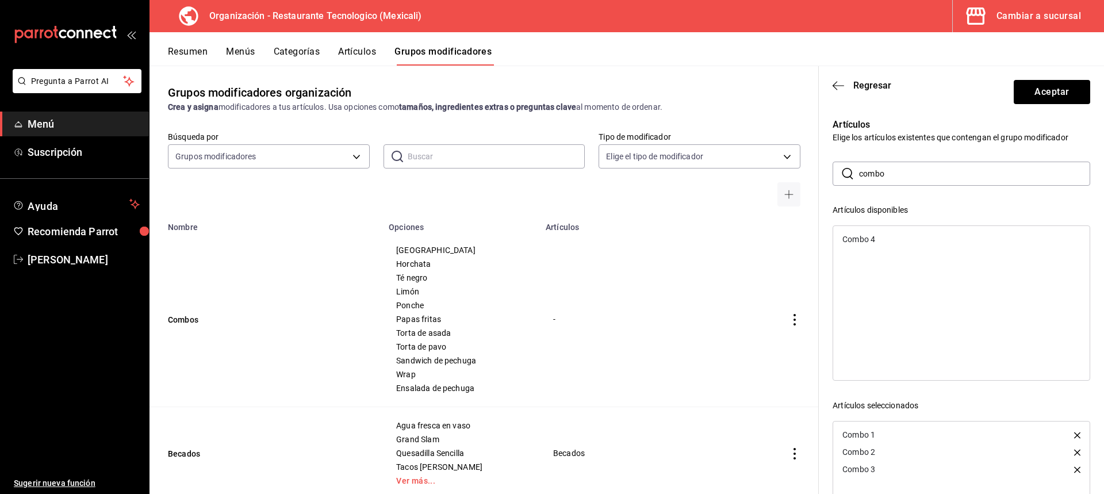
click at [893, 252] on ul "Combo 4" at bounding box center [961, 239] width 257 height 26
click at [905, 239] on div "Combo 4" at bounding box center [961, 239] width 257 height 17
click at [1057, 91] on button "Aceptar" at bounding box center [1052, 92] width 76 height 24
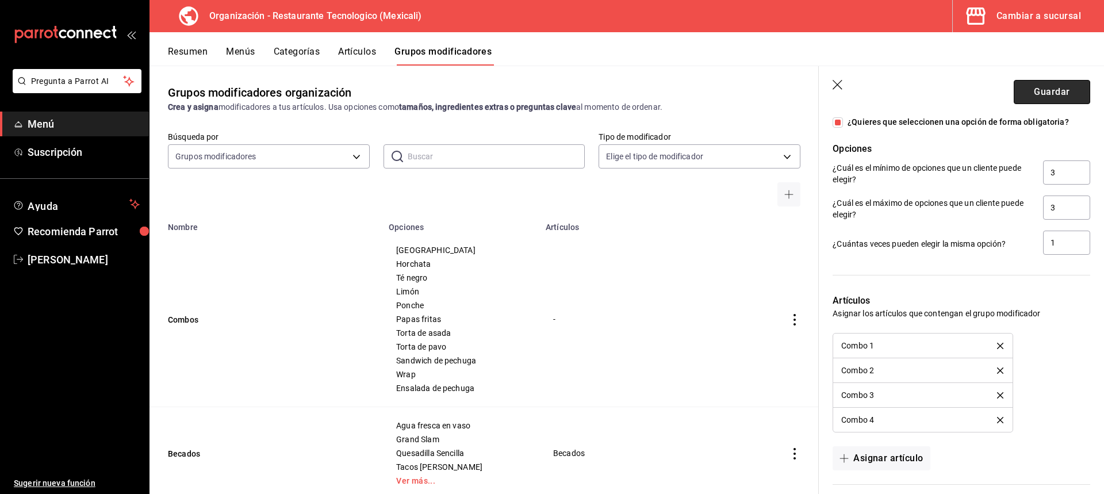
click at [1073, 90] on button "Guardar" at bounding box center [1052, 92] width 76 height 24
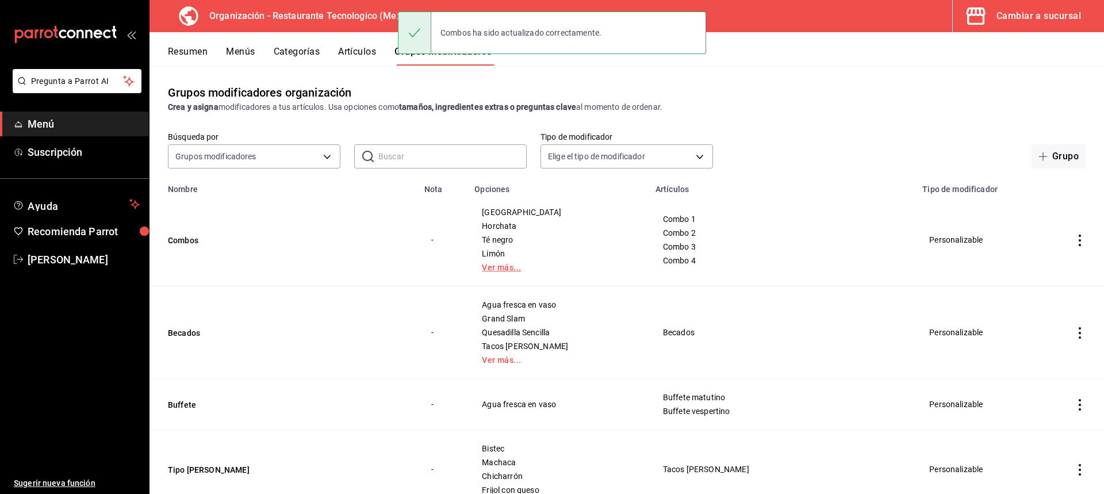
click at [549, 266] on link "Ver más..." at bounding box center [558, 267] width 152 height 8
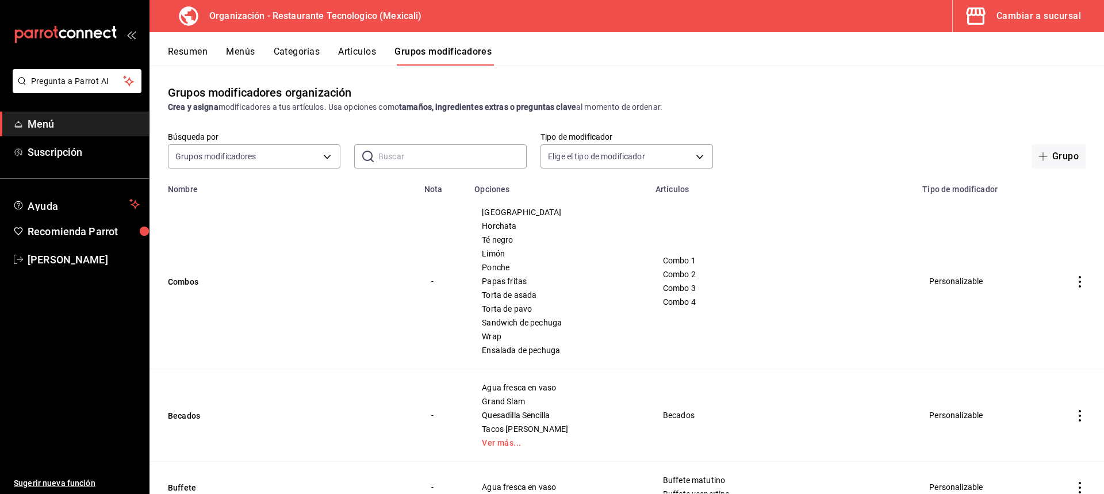
click at [1074, 279] on icon "actions" at bounding box center [1080, 282] width 12 height 12
click at [1012, 303] on icon at bounding box center [1008, 309] width 14 height 14
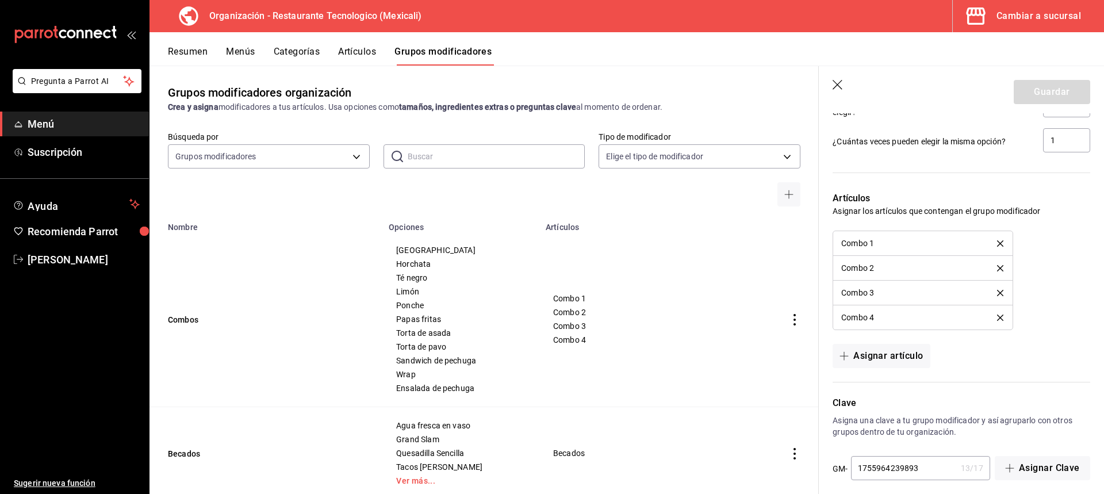
scroll to position [1093, 0]
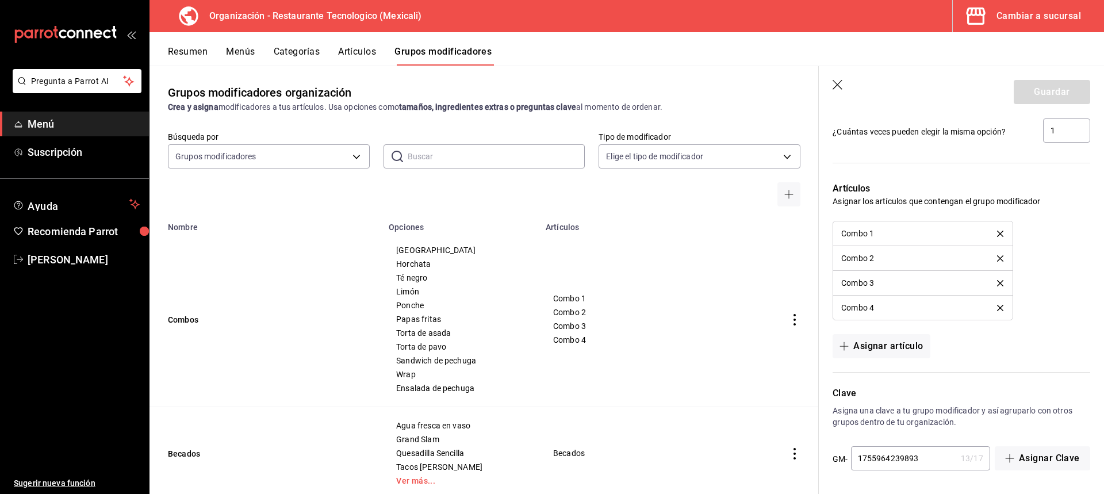
click at [841, 86] on icon "button" at bounding box center [839, 86] width 12 height 12
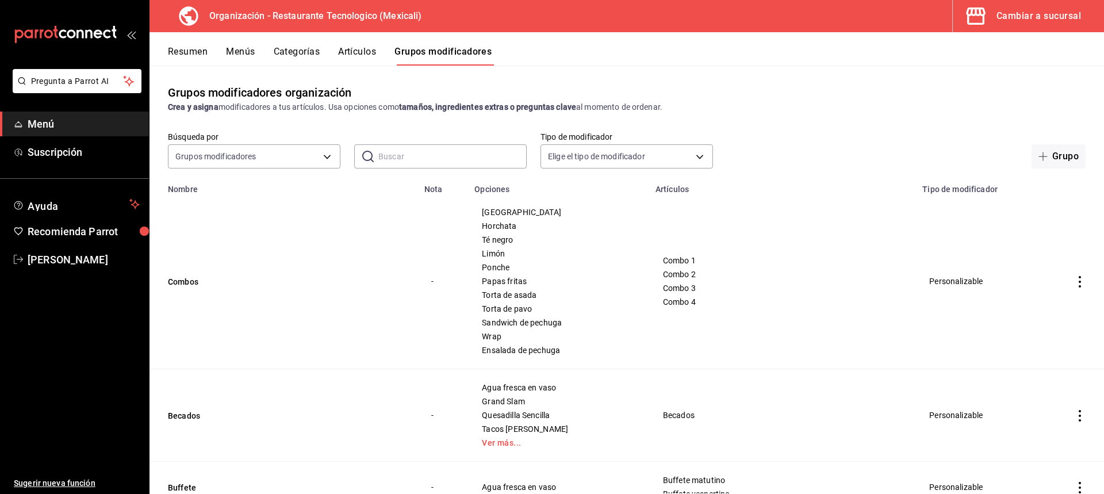
click at [1077, 287] on icon "actions" at bounding box center [1080, 282] width 12 height 12
click at [1076, 288] on div at bounding box center [552, 247] width 1104 height 494
click at [308, 47] on button "Categorías" at bounding box center [297, 56] width 47 height 20
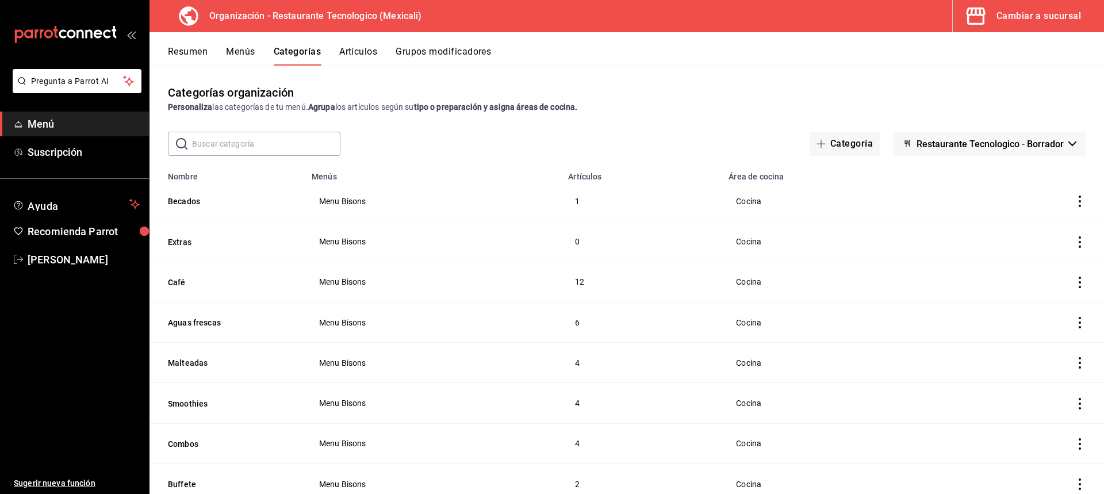
click at [250, 41] on div "Resumen Menús Categorías Artículos Grupos modificadores" at bounding box center [627, 48] width 955 height 33
click at [251, 49] on button "Menús" at bounding box center [240, 56] width 29 height 20
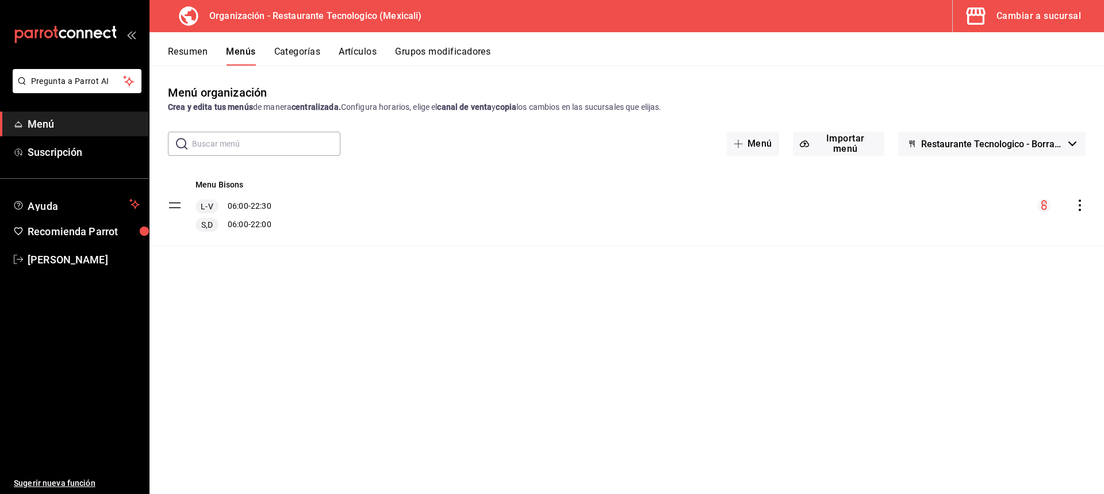
click at [1081, 207] on icon "actions" at bounding box center [1080, 206] width 12 height 12
click at [1038, 281] on span "Copiar en otra sucursal" at bounding box center [989, 279] width 140 height 12
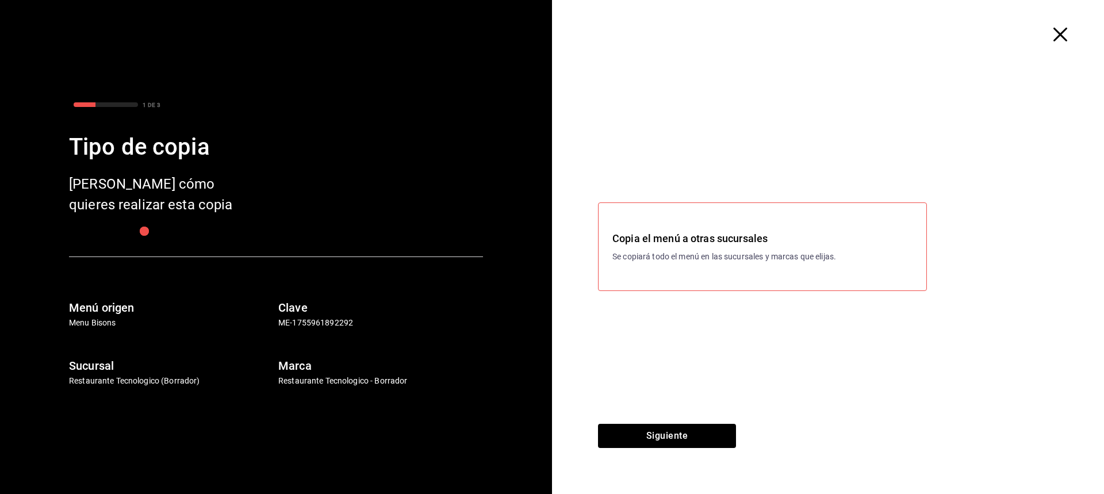
click at [770, 268] on div "Copia el menú a otras sucursales Se copiará todo el menú en las sucursales y ma…" at bounding box center [762, 246] width 329 height 89
click at [715, 429] on button "Siguiente" at bounding box center [667, 436] width 138 height 24
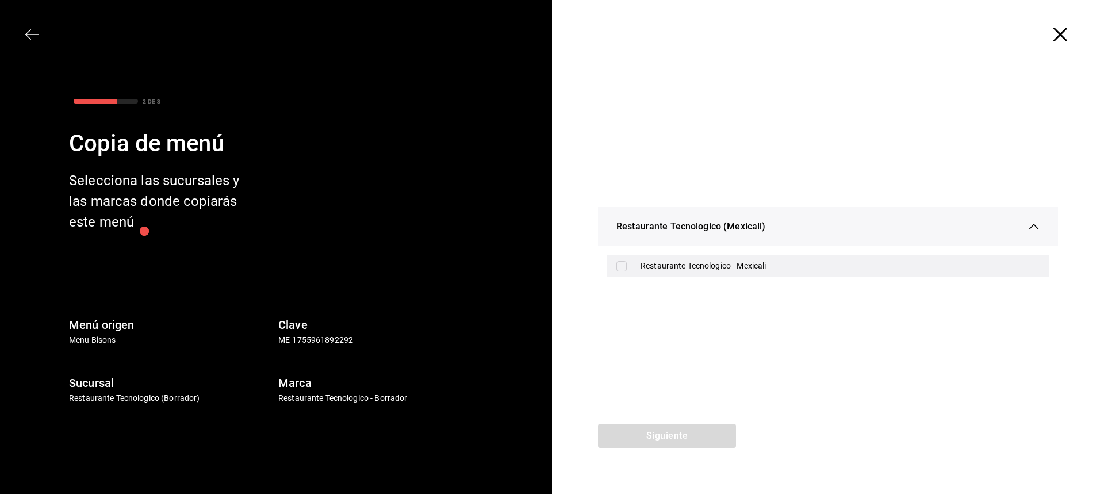
click at [741, 269] on div "Restaurante Tecnologico - Mexicali" at bounding box center [840, 266] width 399 height 12
checkbox input "true"
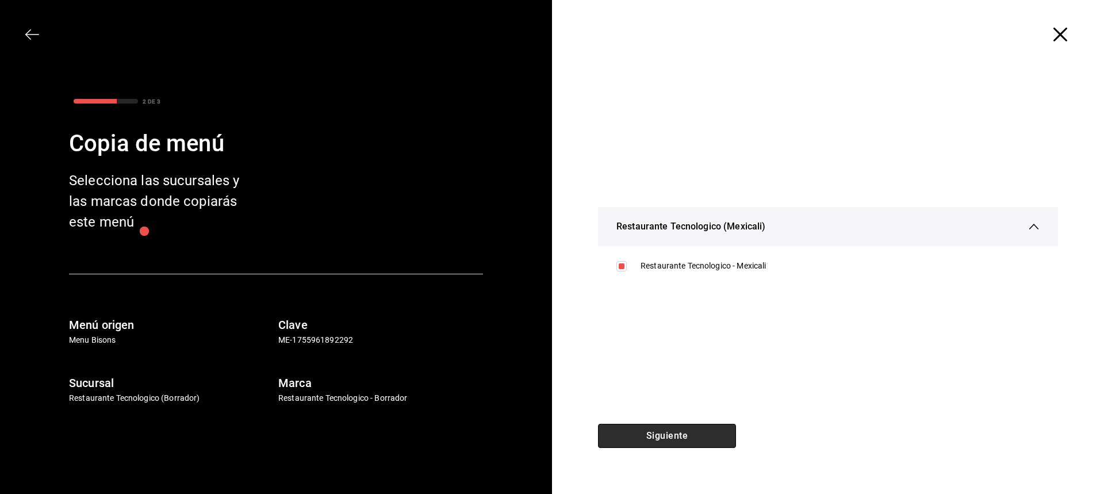
click at [710, 431] on button "Siguiente" at bounding box center [667, 436] width 138 height 24
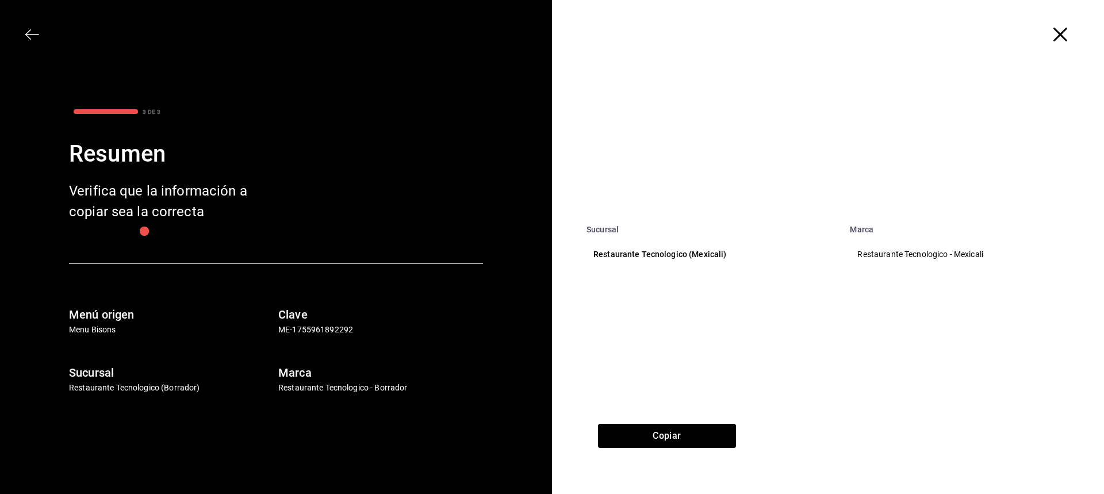
click at [936, 248] on div "Restaurante Tecnologico - Mexicali" at bounding box center [971, 254] width 229 height 13
click at [717, 419] on div "Sucursal Marca Restaurante Tecnologico (Mexicali) Restaurante Tecnologico - [GE…" at bounding box center [828, 246] width 552 height 355
click at [715, 432] on button "Copiar" at bounding box center [667, 436] width 138 height 24
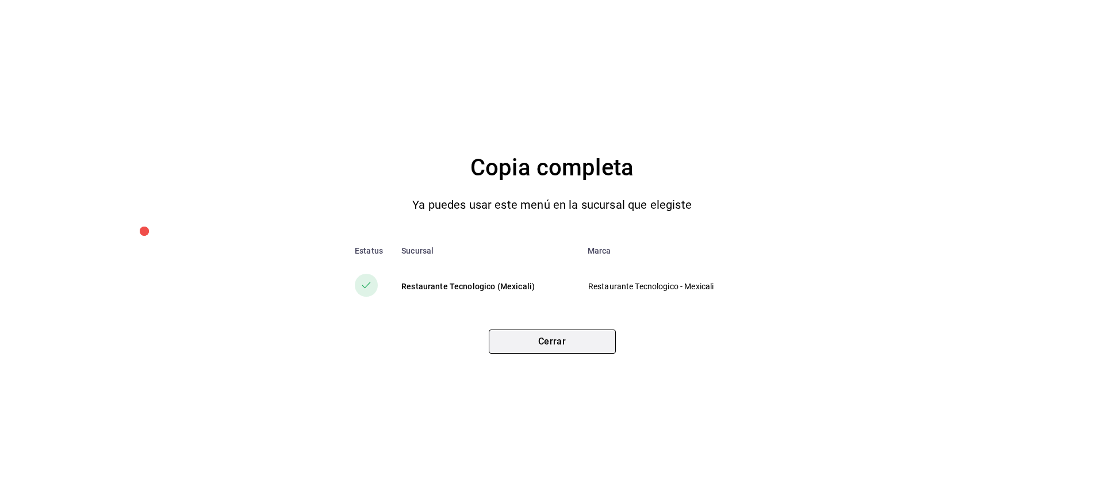
click at [609, 344] on button "Cerrar" at bounding box center [552, 342] width 127 height 24
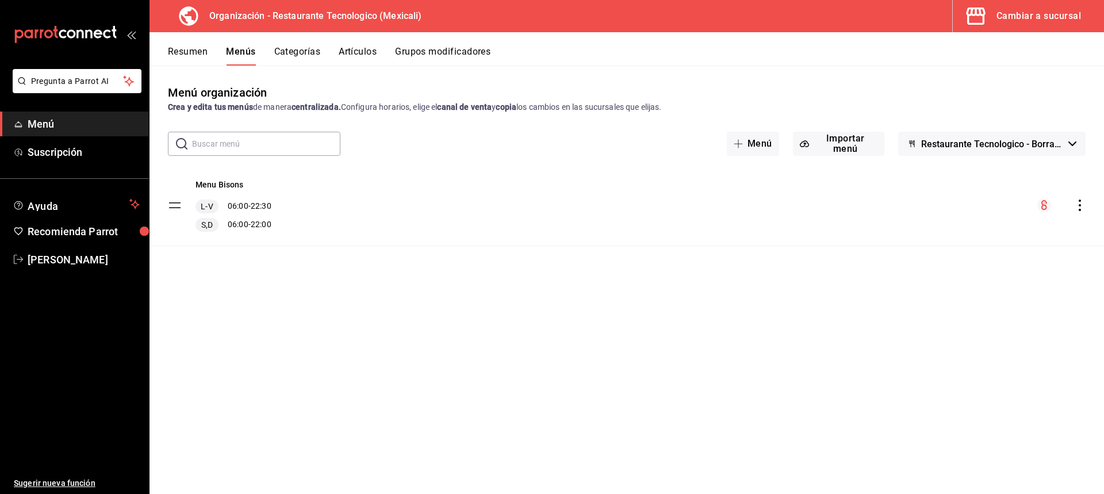
click at [1029, 11] on div "Cambiar a sucursal" at bounding box center [1039, 16] width 85 height 16
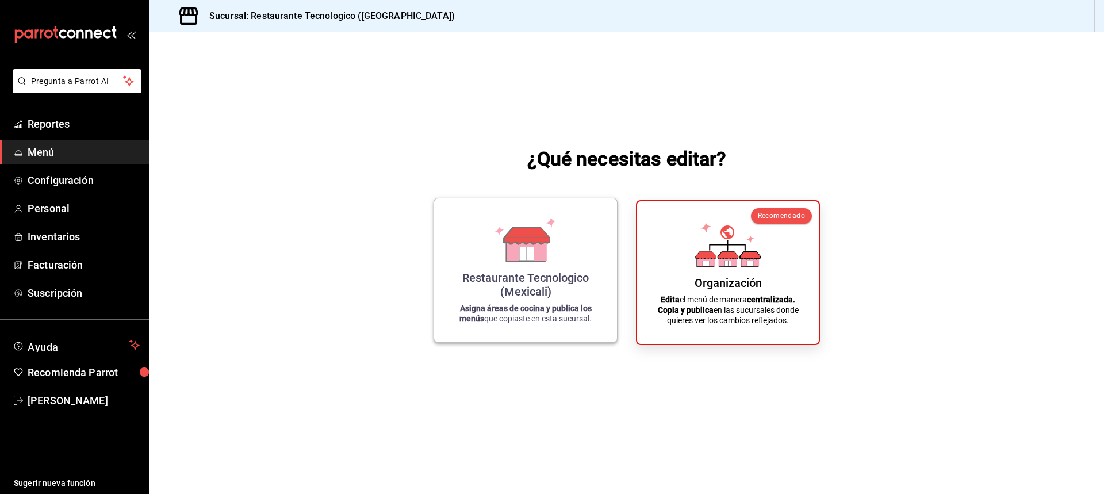
click at [577, 323] on p "Asigna áreas de cocina y publica los menús que copiaste en esta sucursal." at bounding box center [525, 313] width 155 height 21
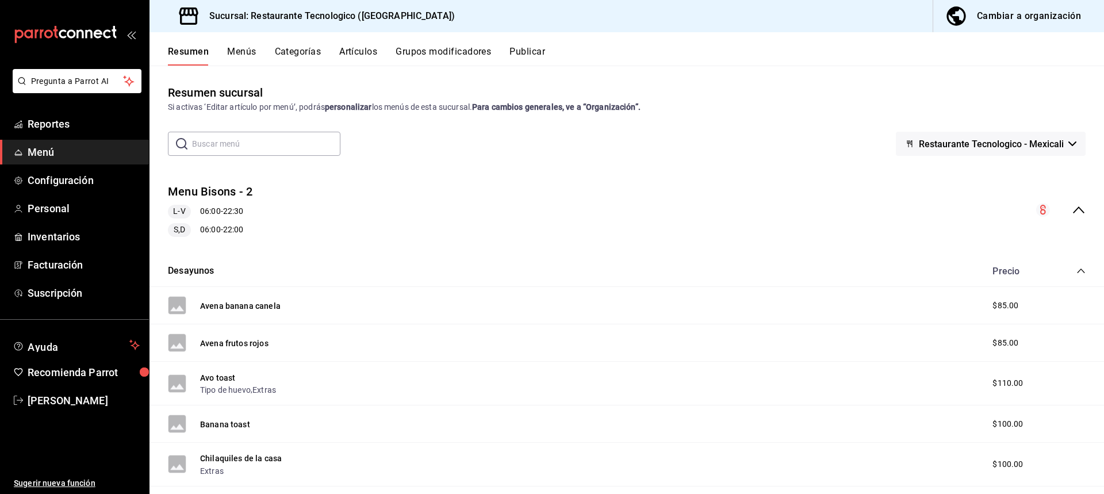
click at [1076, 212] on icon "collapse-menu-row" at bounding box center [1079, 209] width 12 height 7
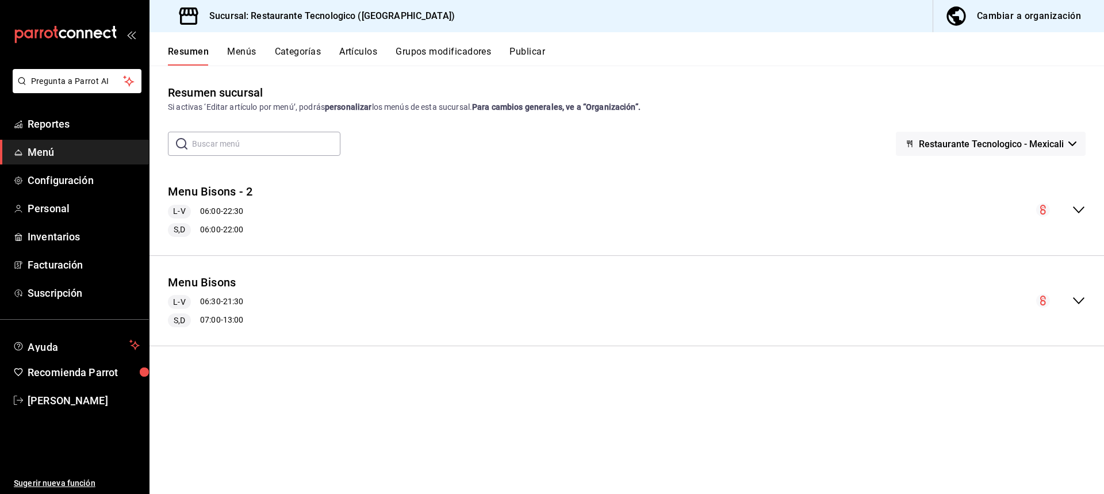
click at [692, 288] on div "Menu Bisons L-V 06:30 - 21:30 S,D 07:00 - 13:00" at bounding box center [627, 301] width 955 height 72
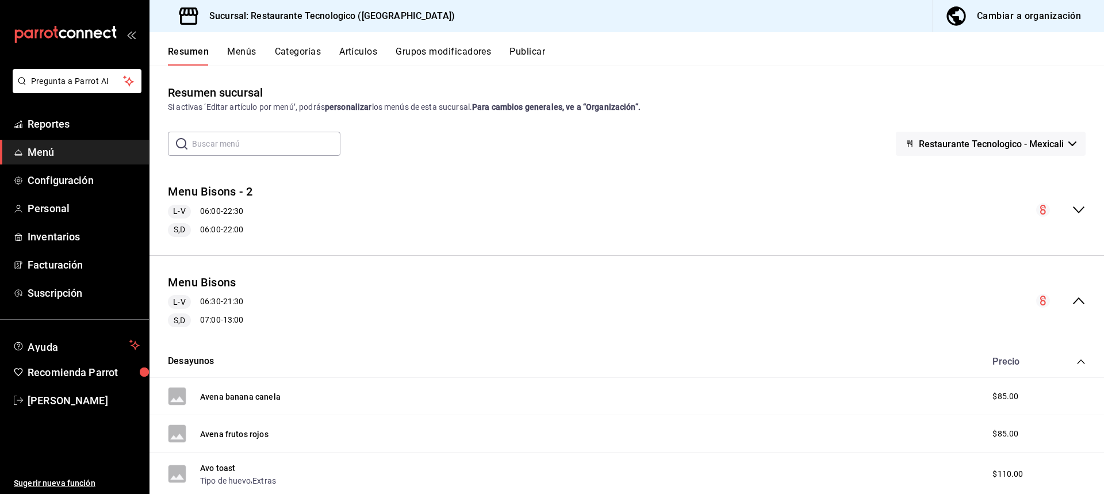
click at [1073, 299] on icon "collapse-menu-row" at bounding box center [1079, 300] width 12 height 7
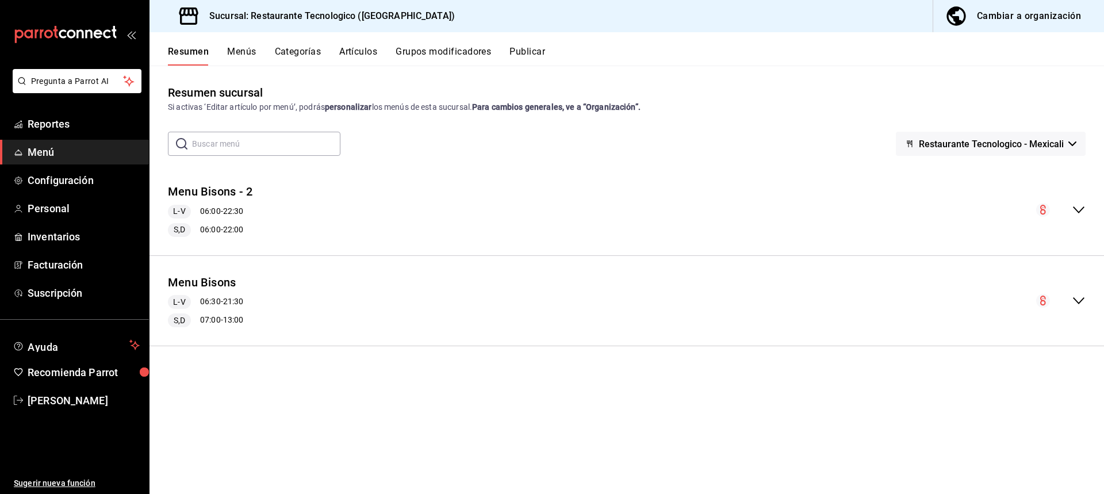
click at [328, 299] on div "Menu Bisons L-V 06:30 - 21:30 S,D 07:00 - 13:00" at bounding box center [627, 301] width 955 height 72
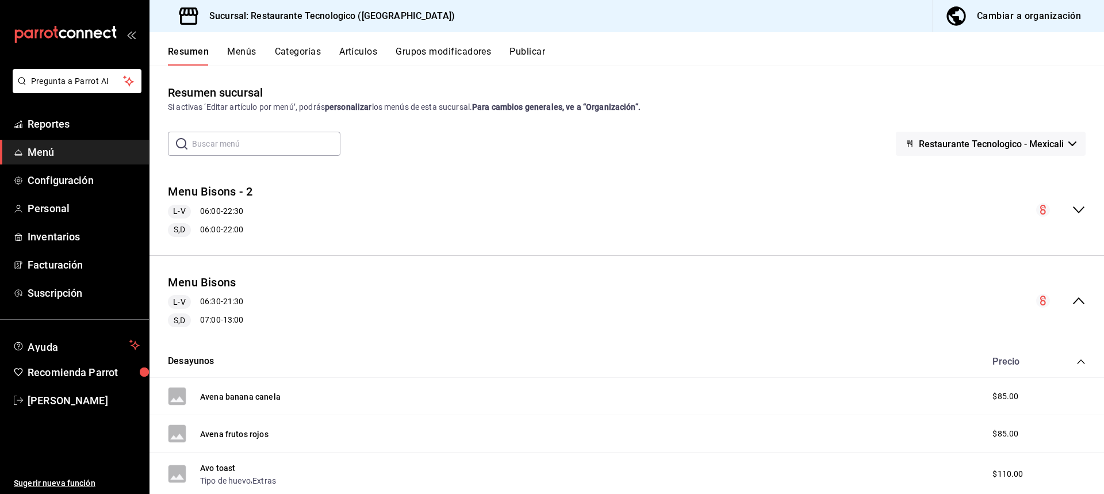
click at [1074, 303] on icon "collapse-menu-row" at bounding box center [1079, 301] width 14 height 14
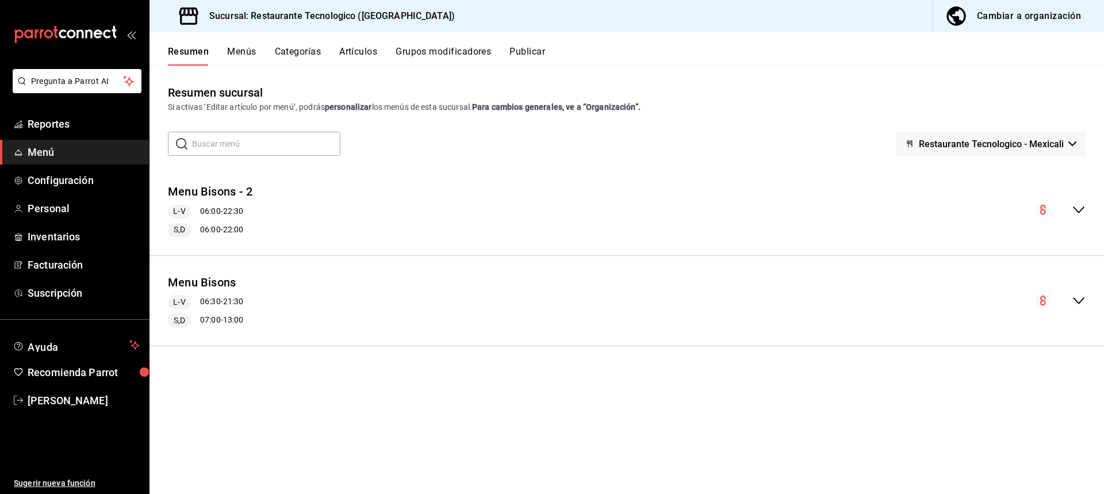
click at [248, 62] on button "Menús" at bounding box center [241, 56] width 29 height 20
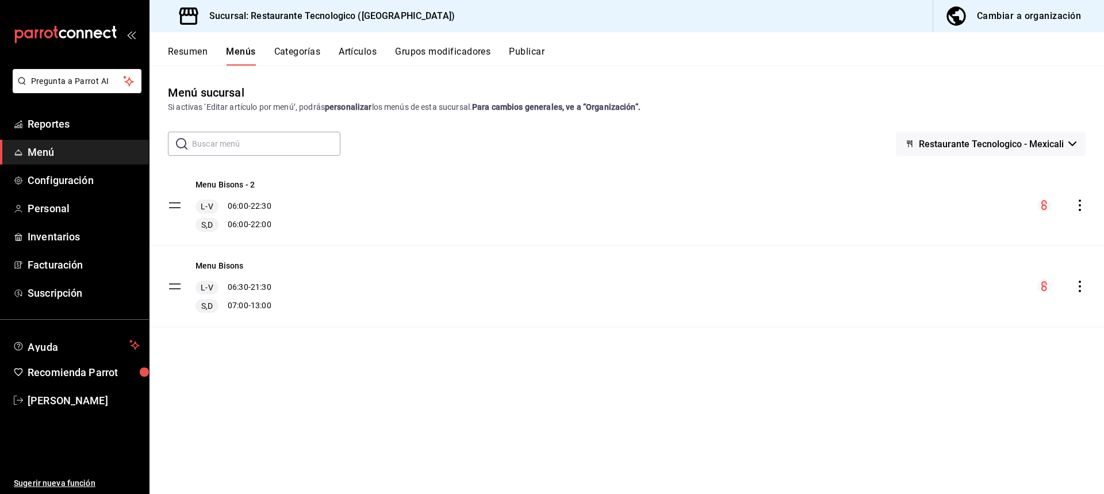
click at [1081, 290] on icon "actions" at bounding box center [1080, 287] width 12 height 12
click at [1026, 345] on li "Eliminar menú y contenido relacionado" at bounding box center [978, 337] width 179 height 24
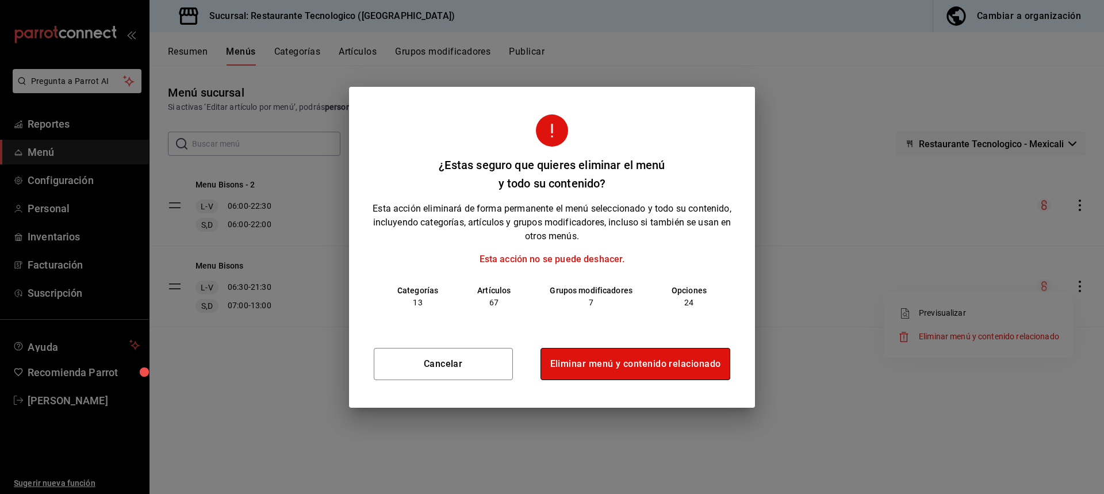
click at [610, 362] on button "Eliminar menú y contenido relacionado" at bounding box center [636, 364] width 190 height 32
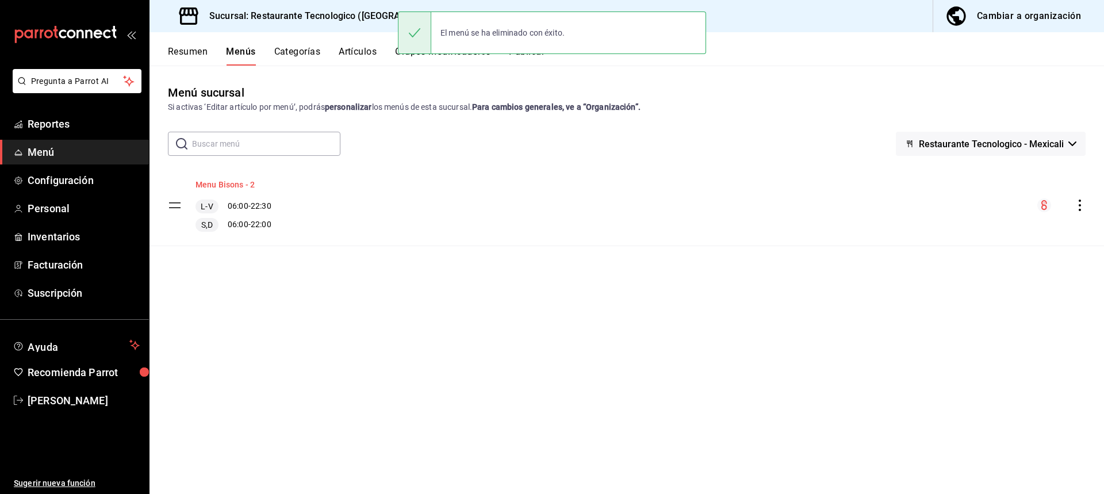
click at [251, 181] on button "Menu Bisons - 2" at bounding box center [225, 185] width 59 height 12
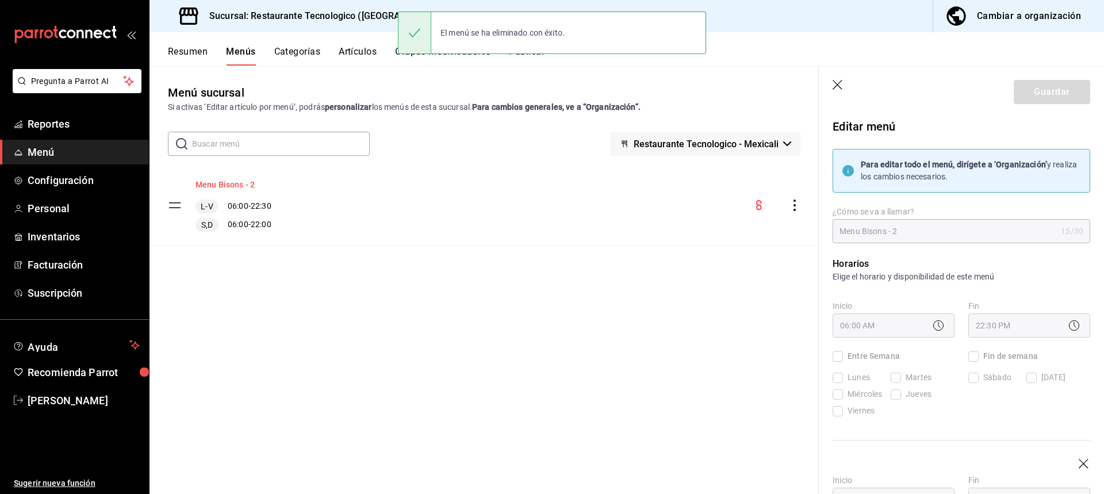
checkbox input "true"
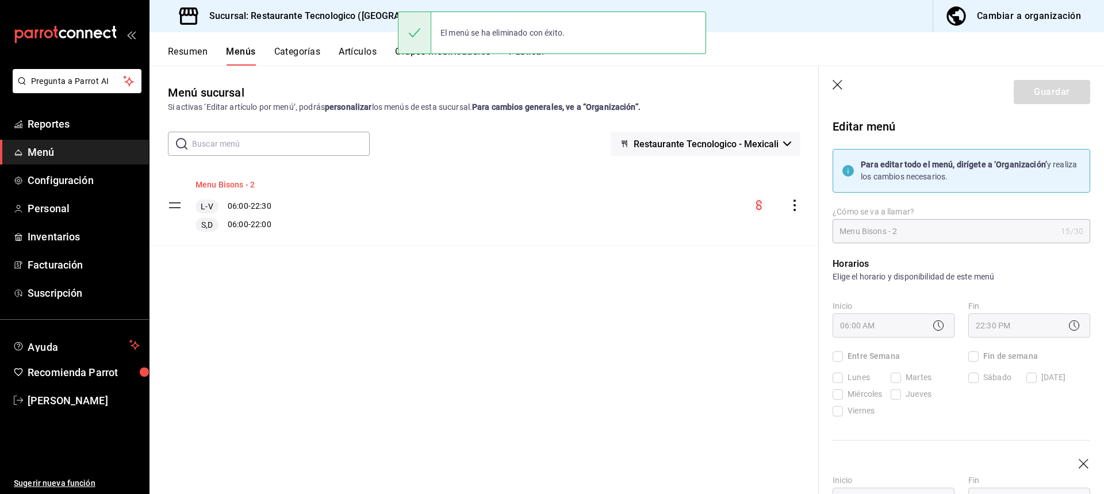
checkbox input "true"
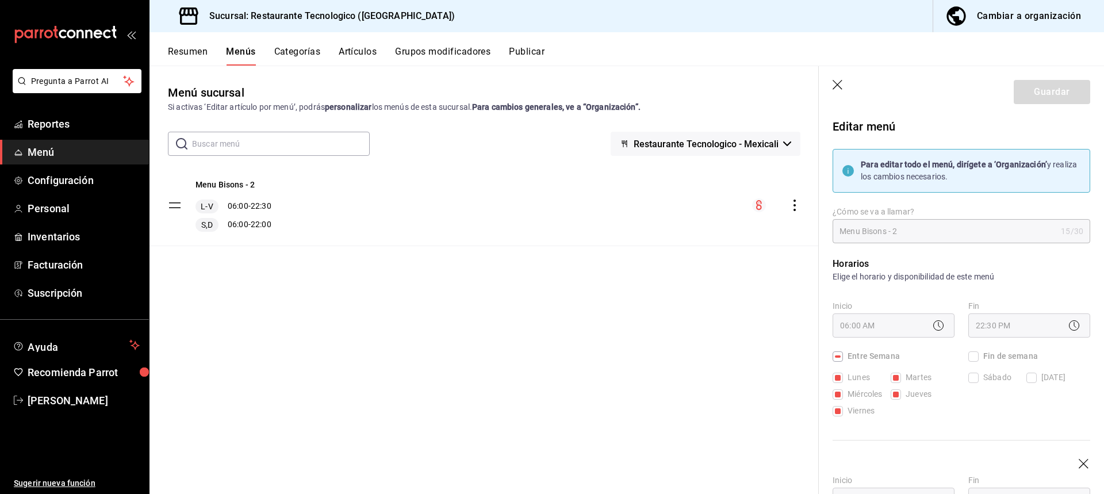
click at [833, 79] on header "Guardar" at bounding box center [961, 89] width 285 height 47
click at [840, 85] on icon "button" at bounding box center [839, 86] width 12 height 12
checkbox input "false"
type input "1755965358551"
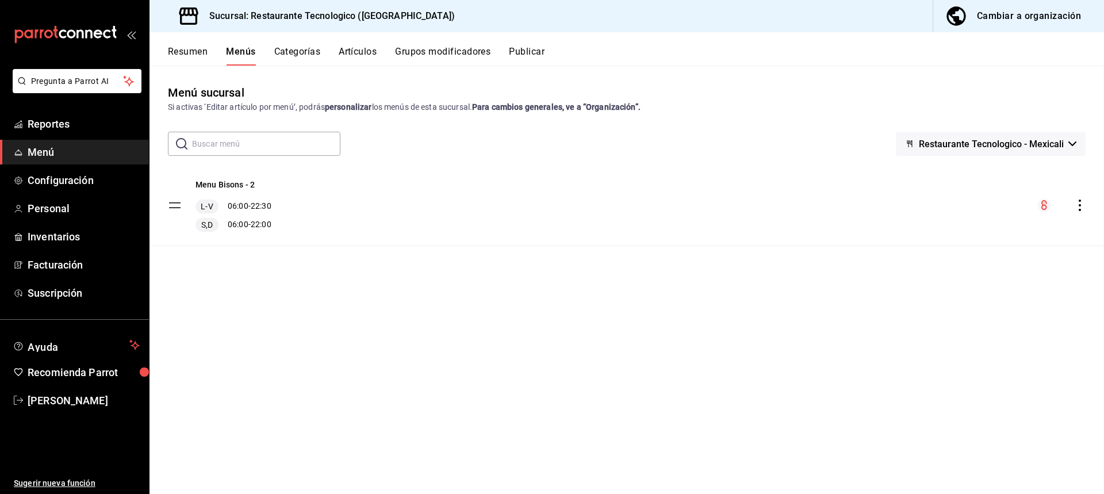
checkbox input "false"
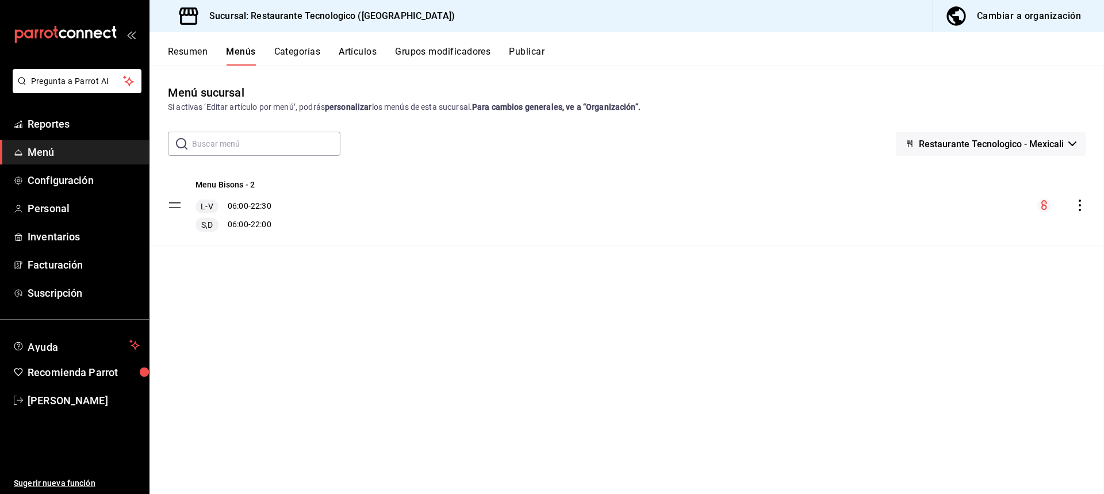
checkbox input "false"
click at [263, 133] on input "text" at bounding box center [266, 143] width 148 height 23
click at [406, 312] on div "Menú sucursal Si activas ‘Editar artículo por menú’, podrás personalizar los me…" at bounding box center [627, 289] width 955 height 410
click at [189, 55] on button "Resumen" at bounding box center [188, 56] width 40 height 20
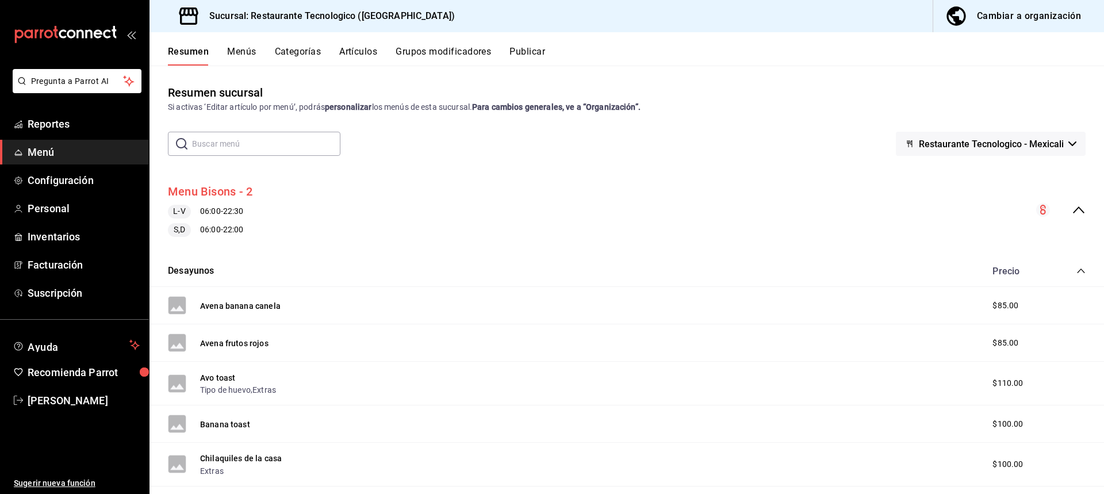
click at [239, 190] on button "Menu Bisons - 2" at bounding box center [210, 191] width 85 height 17
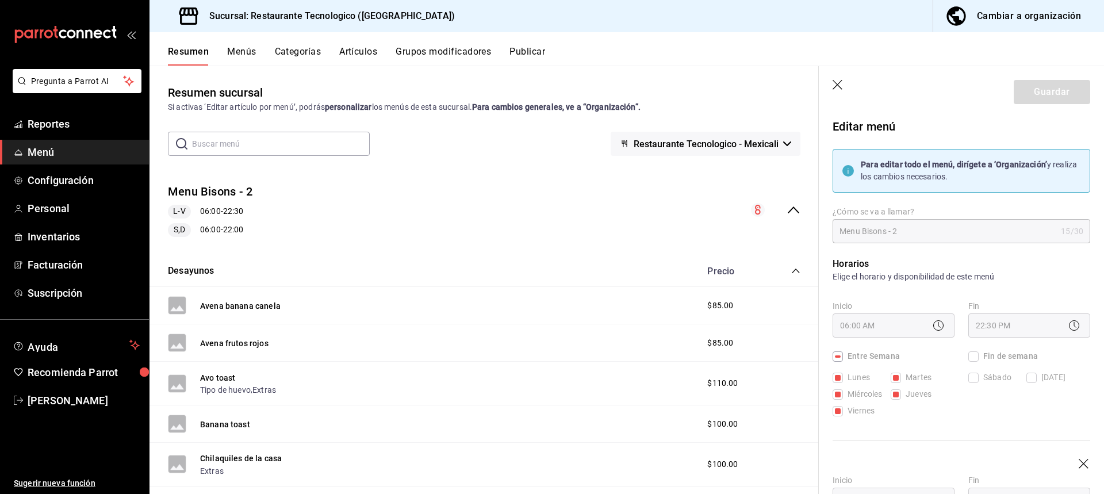
click at [883, 244] on div "Horarios Elige el horario y disponibilidad de este menú Inicio 06:00 AM 06:00 F…" at bounding box center [954, 448] width 271 height 410
click at [839, 87] on icon "button" at bounding box center [839, 86] width 12 height 12
checkbox input "false"
type input "1755965371600"
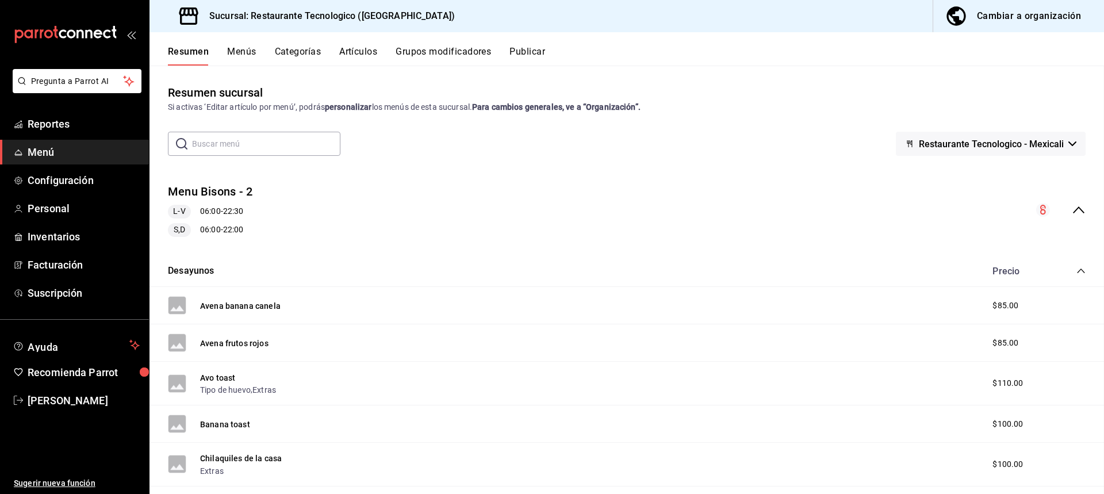
checkbox input "false"
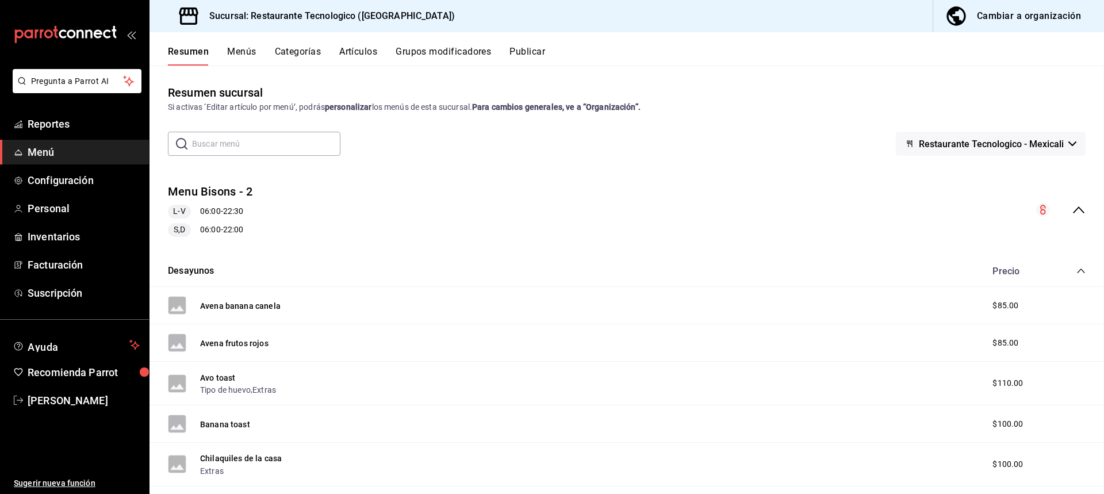
checkbox input "false"
click at [204, 269] on button "Desayunos" at bounding box center [191, 271] width 47 height 13
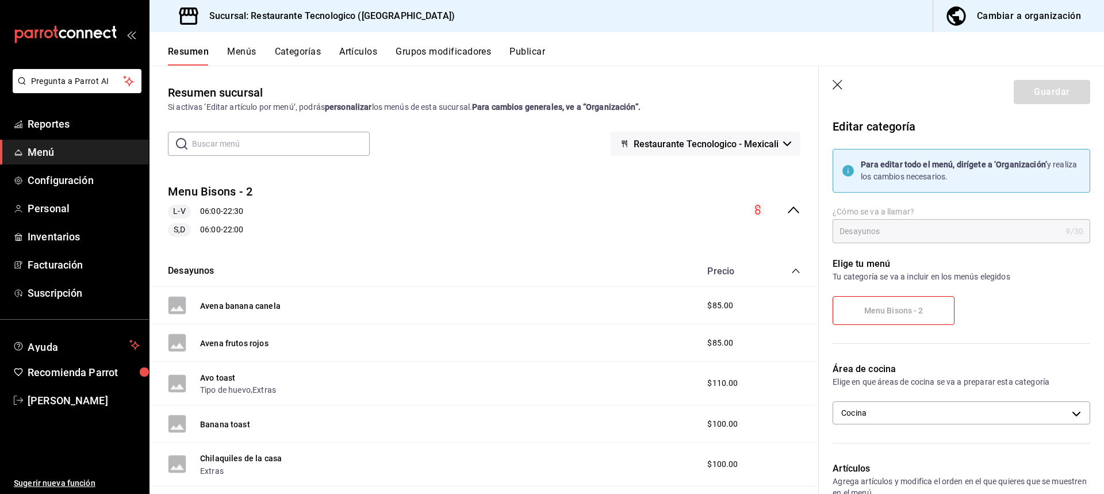
click at [294, 270] on div "Desayunos Precio" at bounding box center [484, 271] width 669 height 32
click at [785, 273] on div "Precio" at bounding box center [748, 271] width 105 height 11
click at [792, 273] on icon "collapse-category-row" at bounding box center [795, 271] width 7 height 5
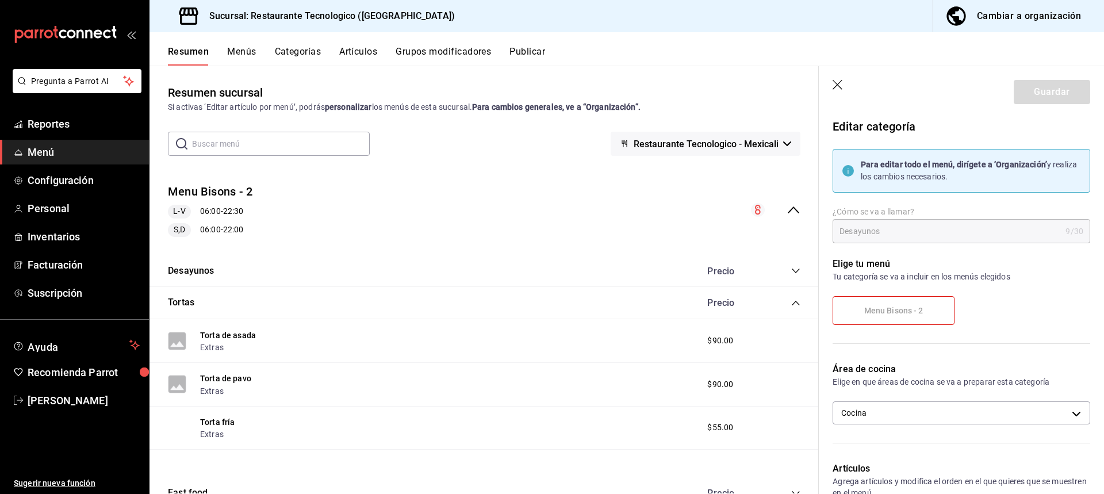
click at [680, 303] on div "Tortas Precio" at bounding box center [484, 303] width 669 height 32
click at [791, 305] on icon "collapse-category-row" at bounding box center [795, 303] width 9 height 9
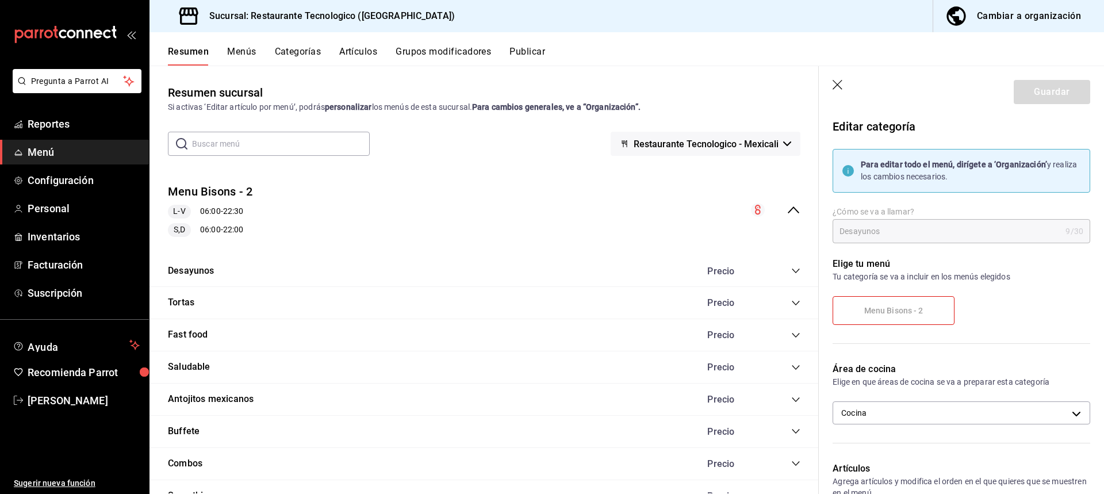
scroll to position [212, 0]
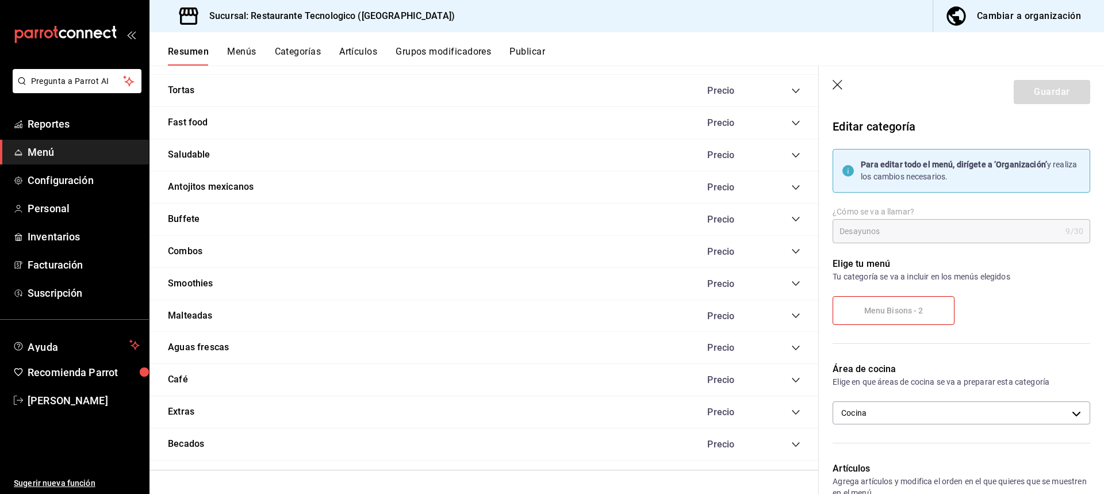
click at [839, 88] on icon "button" at bounding box center [839, 86] width 12 height 12
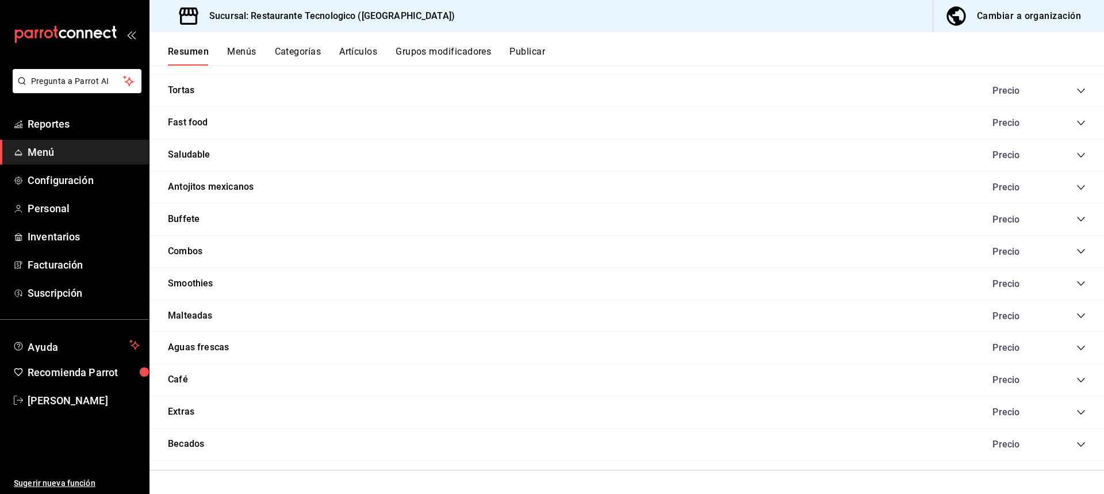
click at [1074, 322] on div "Malteadas Precio" at bounding box center [627, 316] width 955 height 32
click at [1077, 315] on icon "collapse-category-row" at bounding box center [1081, 315] width 9 height 9
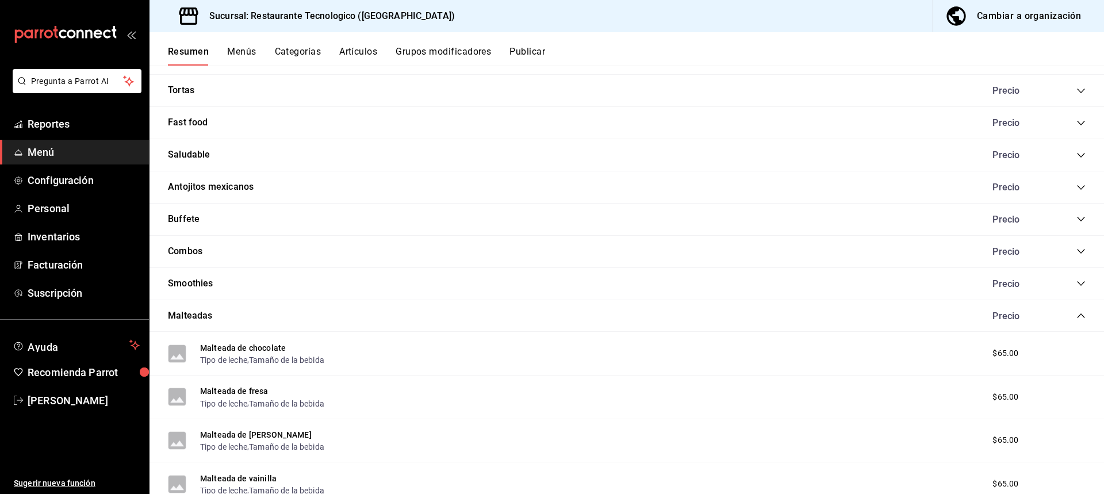
click at [1077, 313] on icon "collapse-category-row" at bounding box center [1081, 315] width 9 height 9
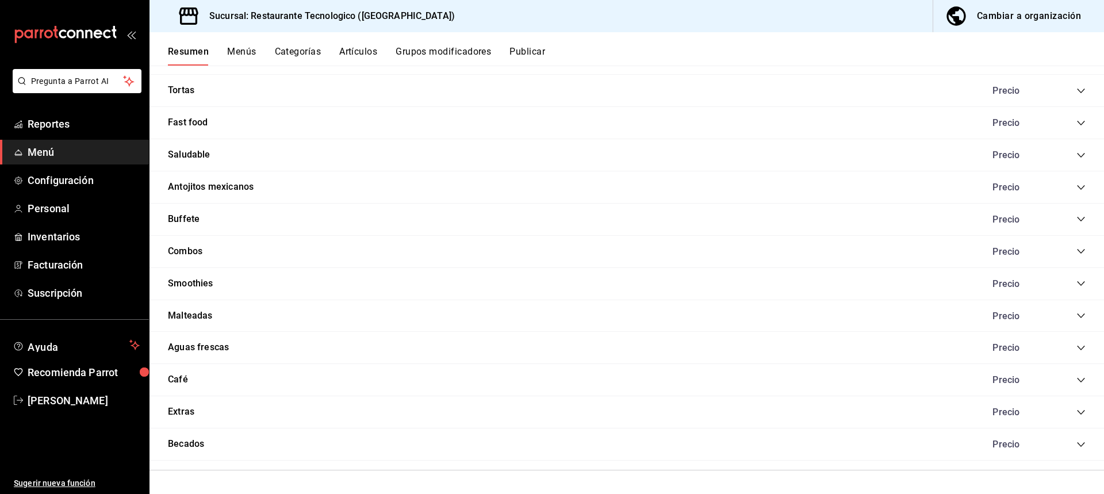
click at [1077, 351] on icon "collapse-category-row" at bounding box center [1081, 347] width 9 height 9
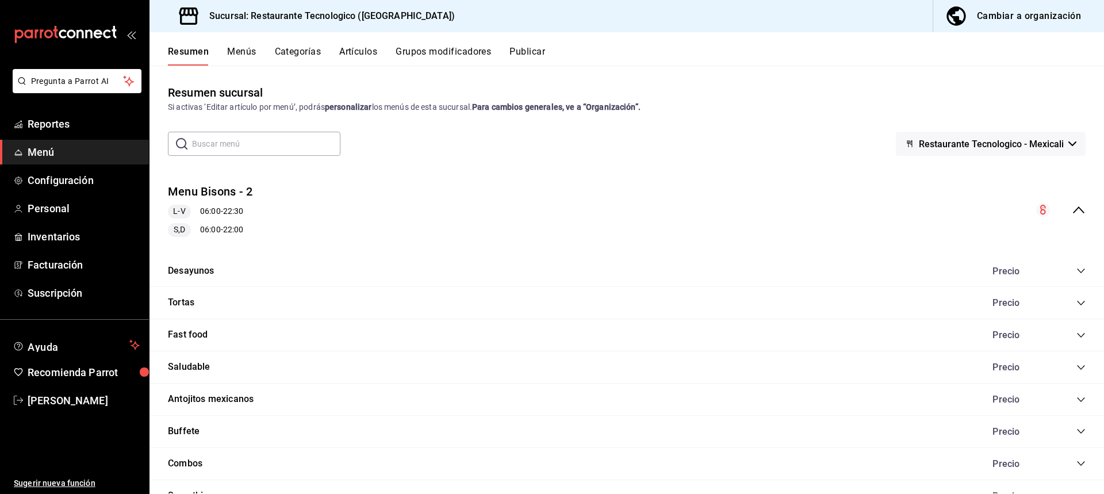
click at [989, 39] on div "Resumen Menús Categorías Artículos Grupos modificadores Publicar" at bounding box center [627, 48] width 955 height 33
click at [1008, 22] on div "Cambiar a organización" at bounding box center [1029, 16] width 104 height 16
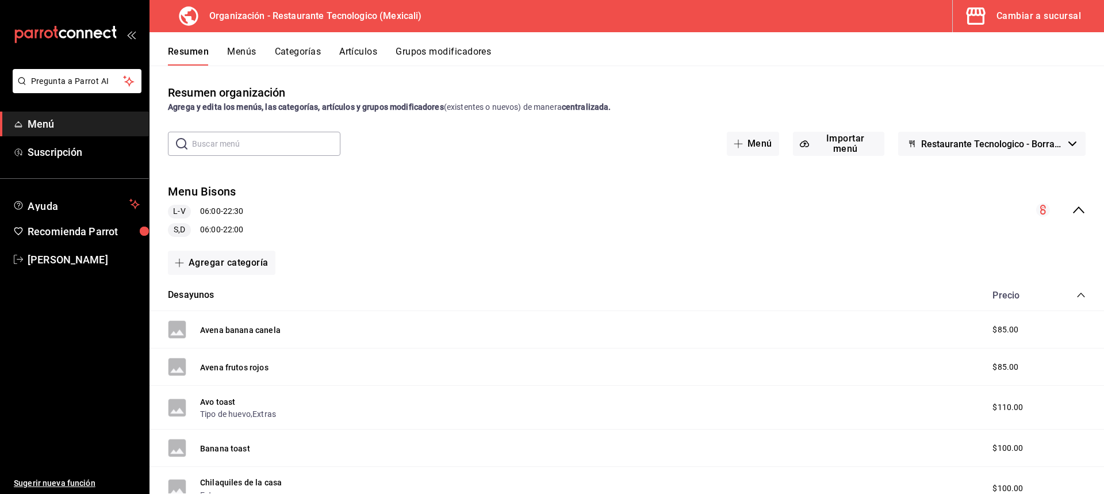
click at [1042, 17] on div "Cambiar a sucursal" at bounding box center [1039, 16] width 85 height 16
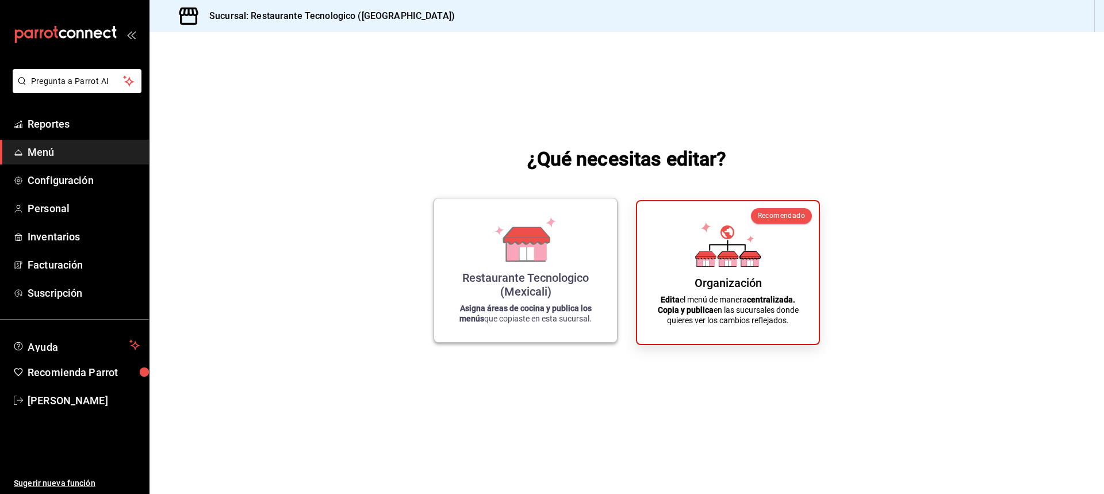
click at [500, 243] on icon at bounding box center [526, 239] width 66 height 45
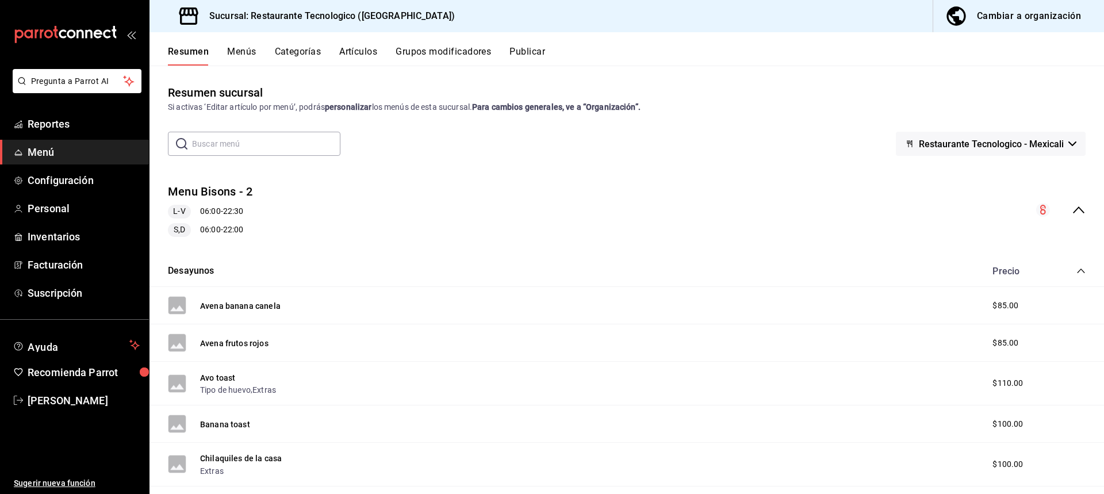
click at [1072, 212] on icon "collapse-menu-row" at bounding box center [1079, 210] width 14 height 14
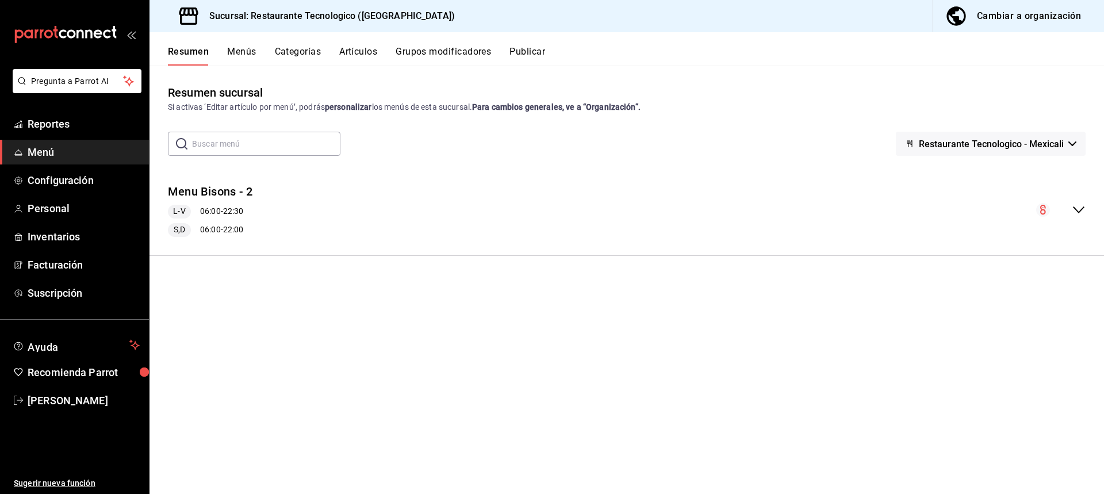
click at [238, 55] on button "Menús" at bounding box center [241, 56] width 29 height 20
click at [1076, 196] on div "Menu Bisons - 2 L-V 06:00 - 22:30 S,D 06:00 - 22:00" at bounding box center [627, 205] width 955 height 81
click at [1086, 208] on div "Menu Bisons - 2 L-V 06:00 - 22:30 S,D 06:00 - 22:00" at bounding box center [627, 205] width 955 height 81
click at [1078, 207] on icon "actions" at bounding box center [1080, 206] width 12 height 12
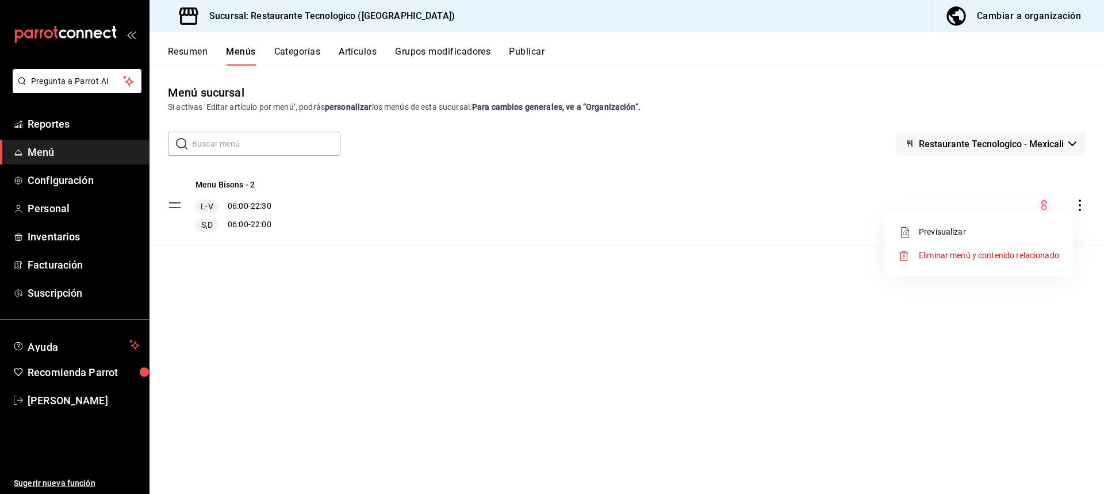
click at [1038, 250] on span "Eliminar menú y contenido relacionado" at bounding box center [989, 256] width 140 height 12
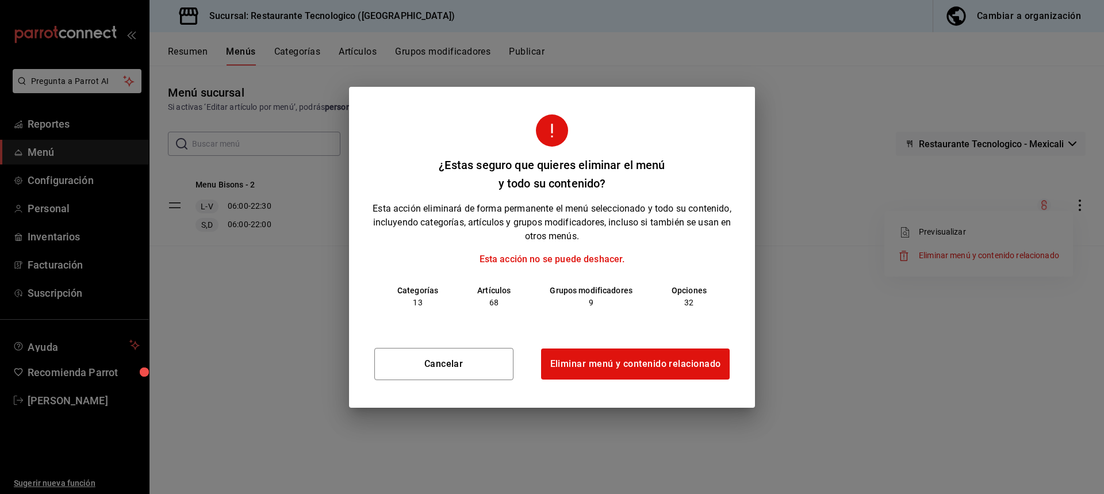
click at [625, 347] on div "Cancelar Eliminar menú y contenido relacionado" at bounding box center [552, 363] width 406 height 87
click at [617, 366] on button "Eliminar menú y contenido relacionado" at bounding box center [636, 364] width 190 height 32
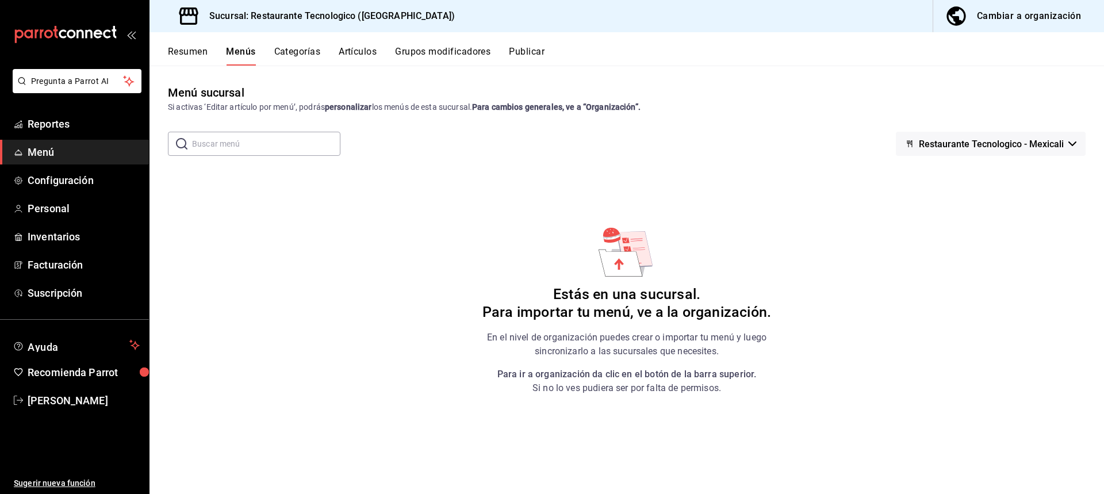
click at [1011, 32] on button "Cambiar a organización" at bounding box center [1015, 16] width 162 height 32
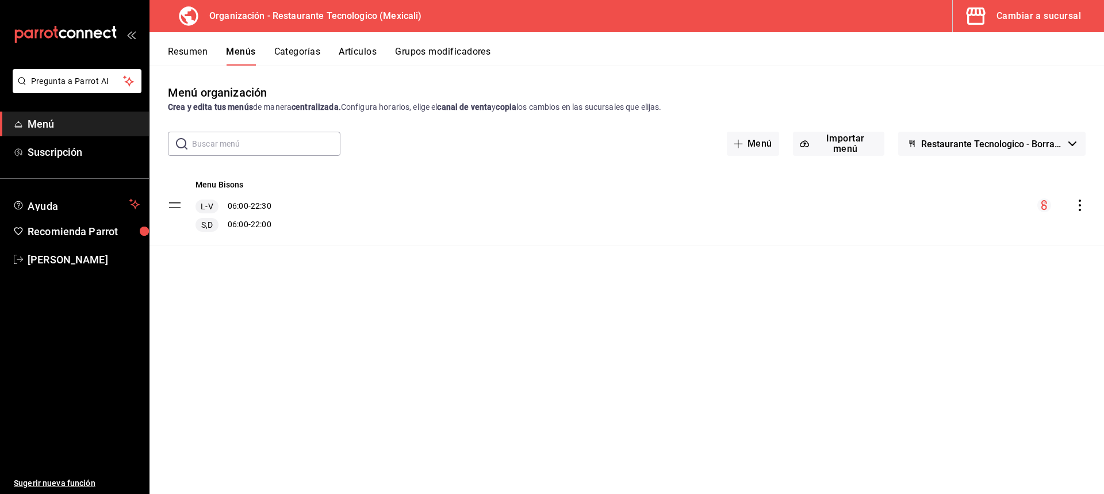
click at [1081, 201] on icon "actions" at bounding box center [1080, 206] width 2 height 12
click at [1011, 273] on li "Copiar en otra sucursal" at bounding box center [978, 279] width 179 height 24
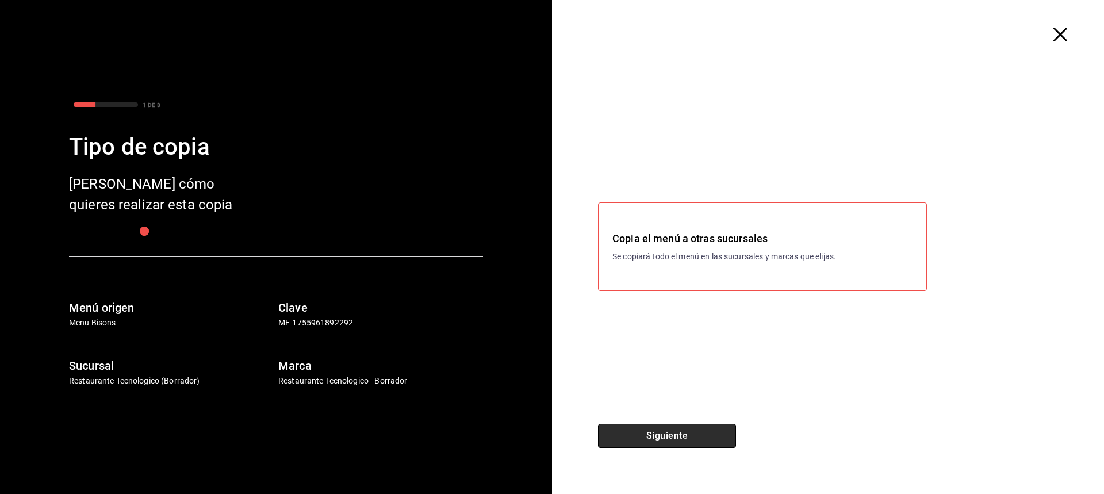
click at [712, 427] on button "Siguiente" at bounding box center [667, 436] width 138 height 24
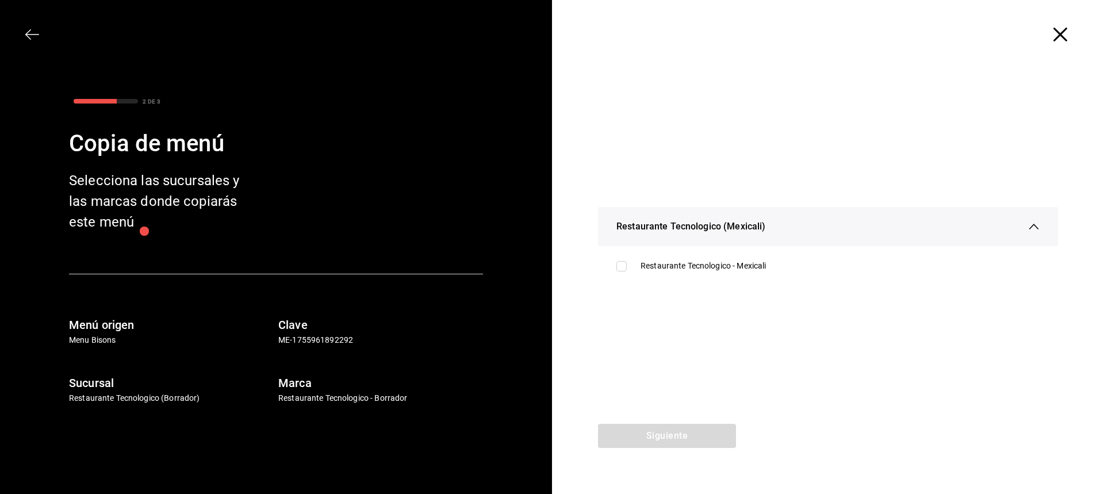
click at [745, 253] on li "Restaurante Tecnologico - Mexicali" at bounding box center [828, 266] width 460 height 30
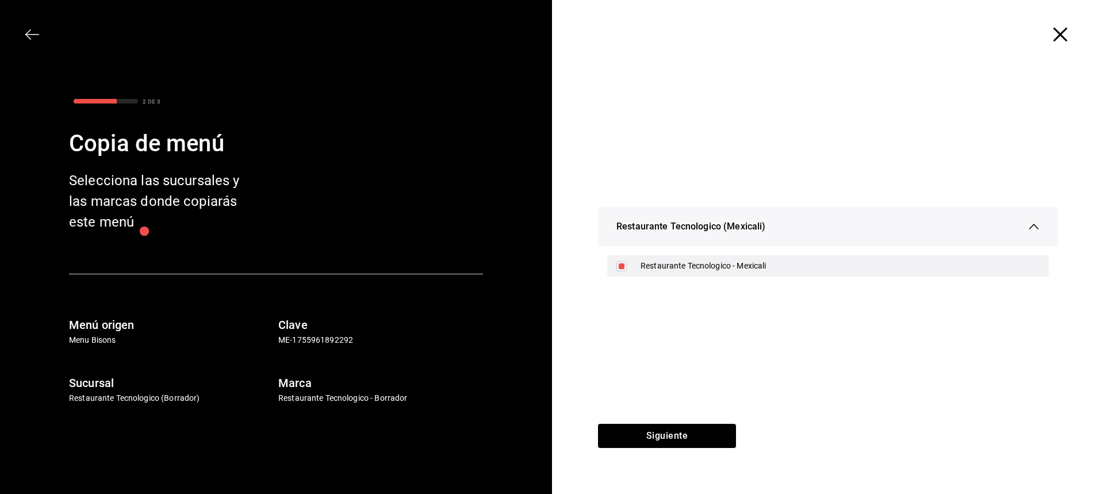
click at [748, 267] on div "Restaurante Tecnologico - Mexicali" at bounding box center [840, 266] width 399 height 12
click at [770, 269] on div "Restaurante Tecnologico - Mexicali" at bounding box center [840, 266] width 399 height 12
checkbox input "true"
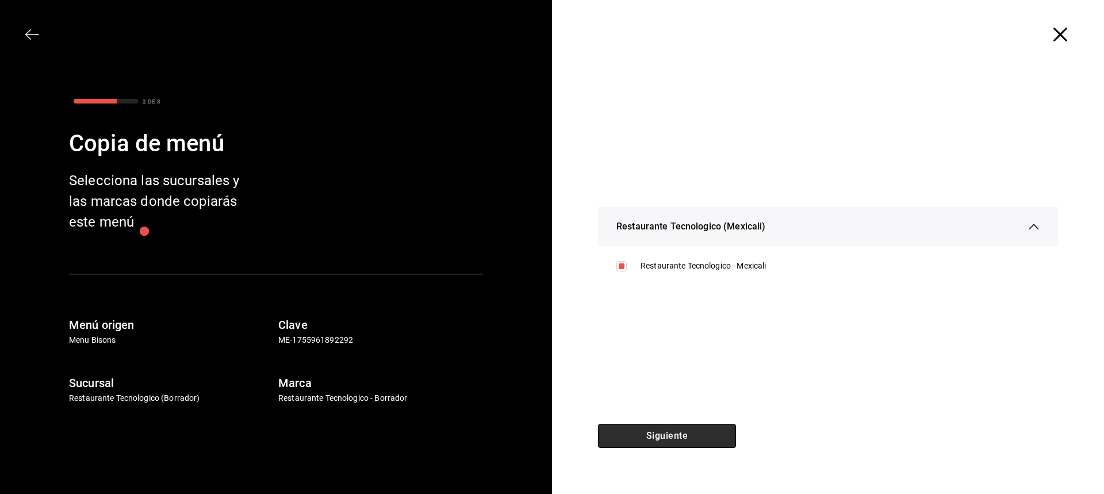
click at [725, 431] on button "Siguiente" at bounding box center [667, 436] width 138 height 24
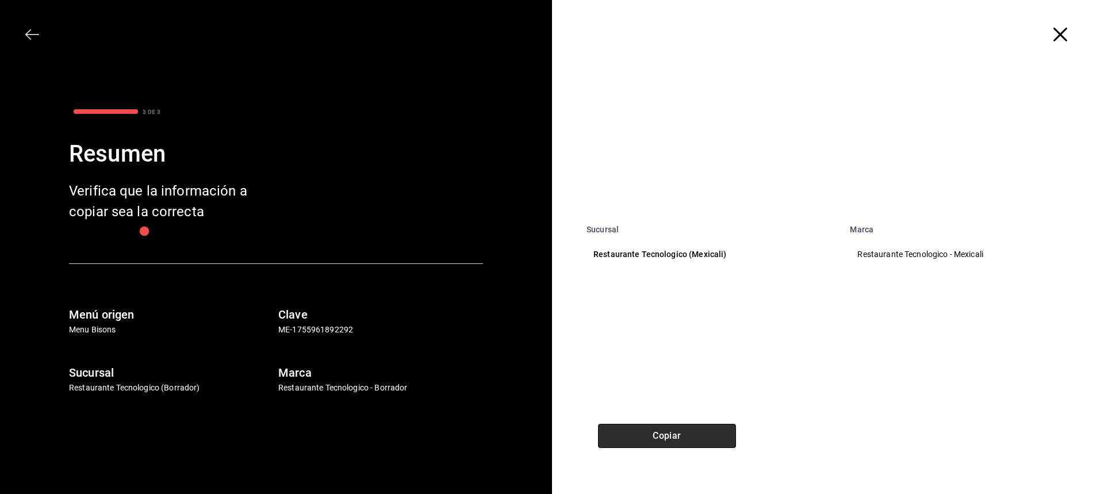
click at [718, 443] on button "Copiar" at bounding box center [667, 436] width 138 height 24
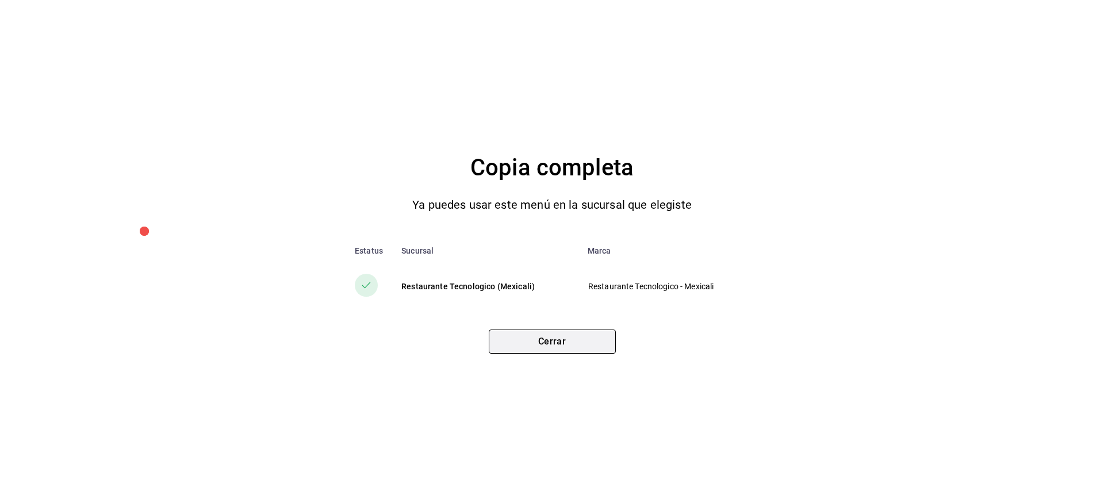
click at [593, 339] on button "Cerrar" at bounding box center [552, 342] width 127 height 24
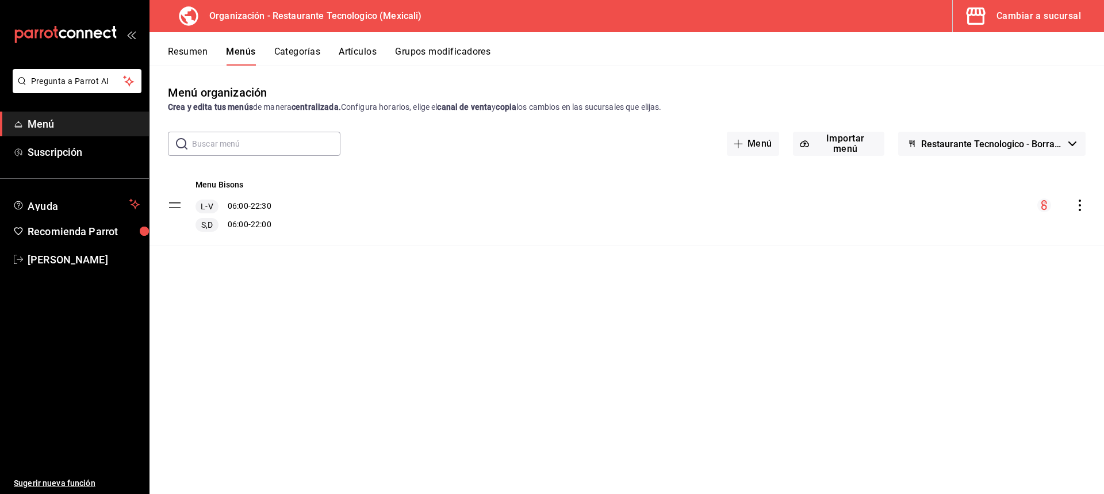
click at [299, 55] on button "Categorías" at bounding box center [297, 56] width 47 height 20
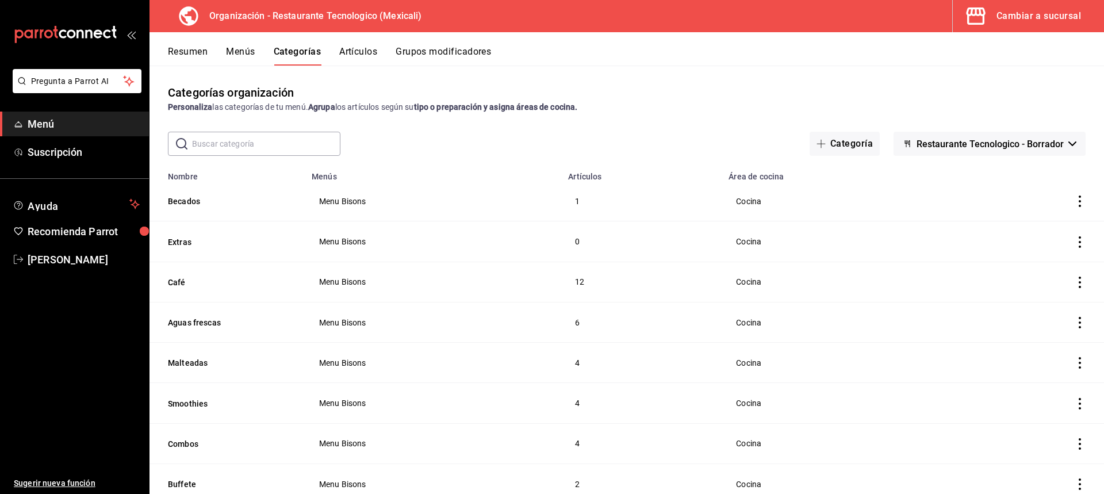
click at [1044, 18] on div "Cambiar a sucursal" at bounding box center [1039, 16] width 85 height 16
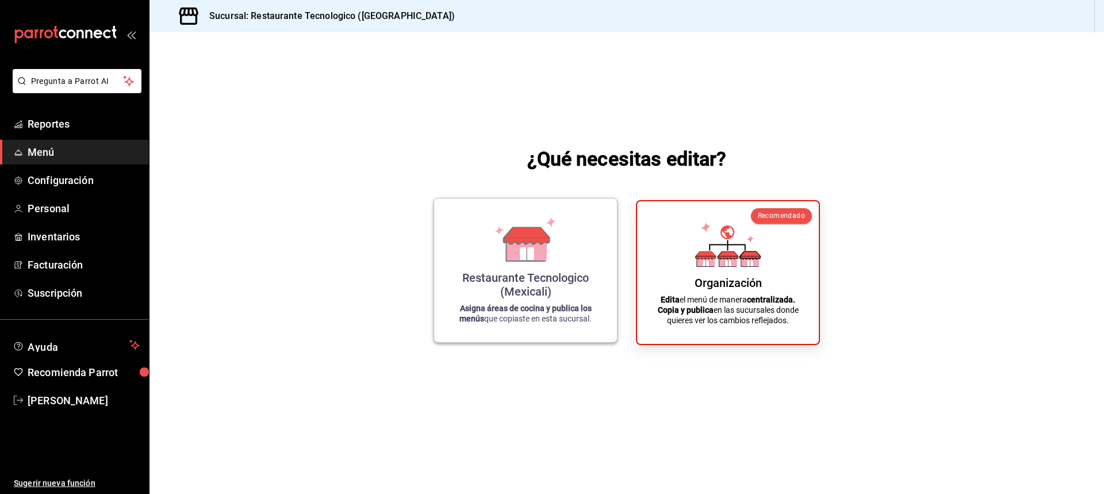
click at [544, 247] on icon at bounding box center [527, 248] width 40 height 25
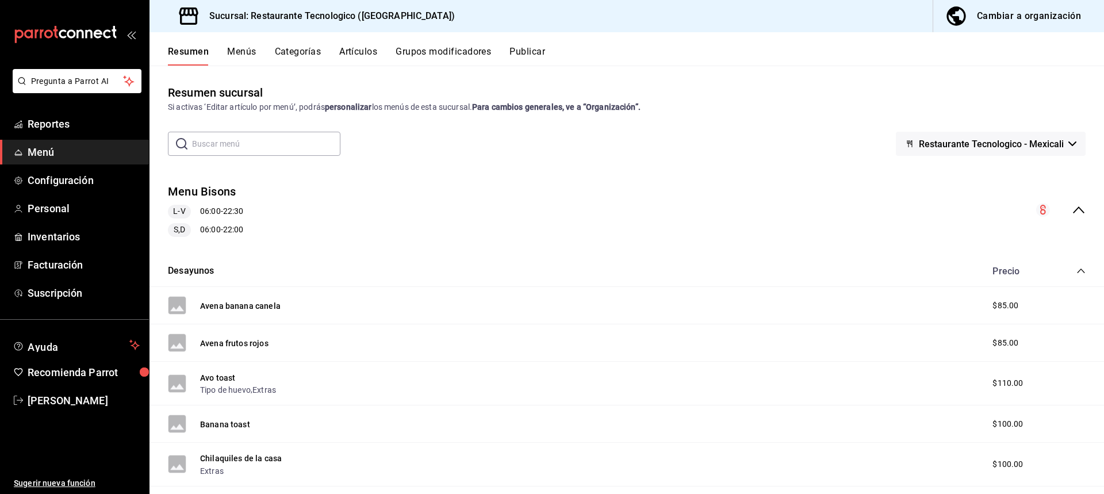
click at [240, 52] on button "Menús" at bounding box center [241, 56] width 29 height 20
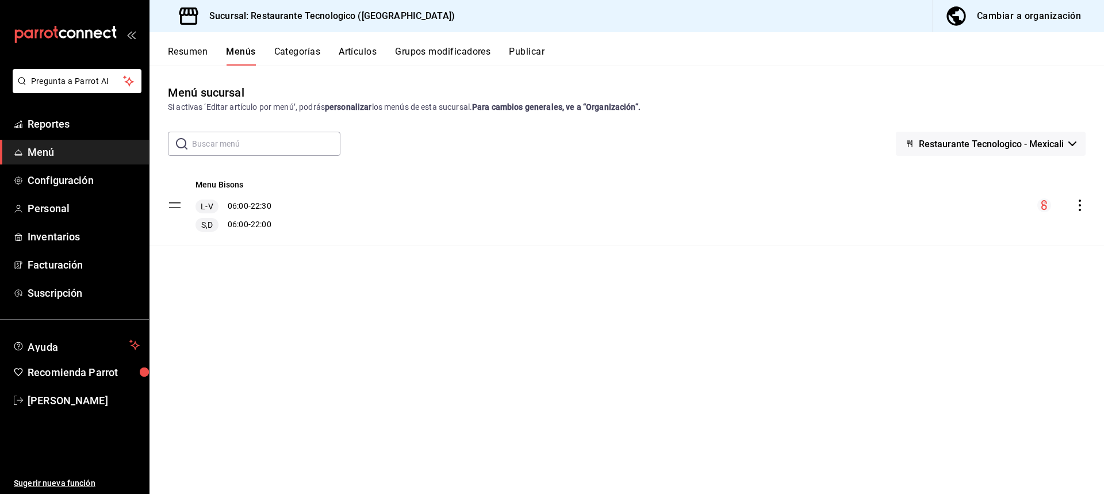
click at [310, 50] on button "Categorías" at bounding box center [297, 56] width 47 height 20
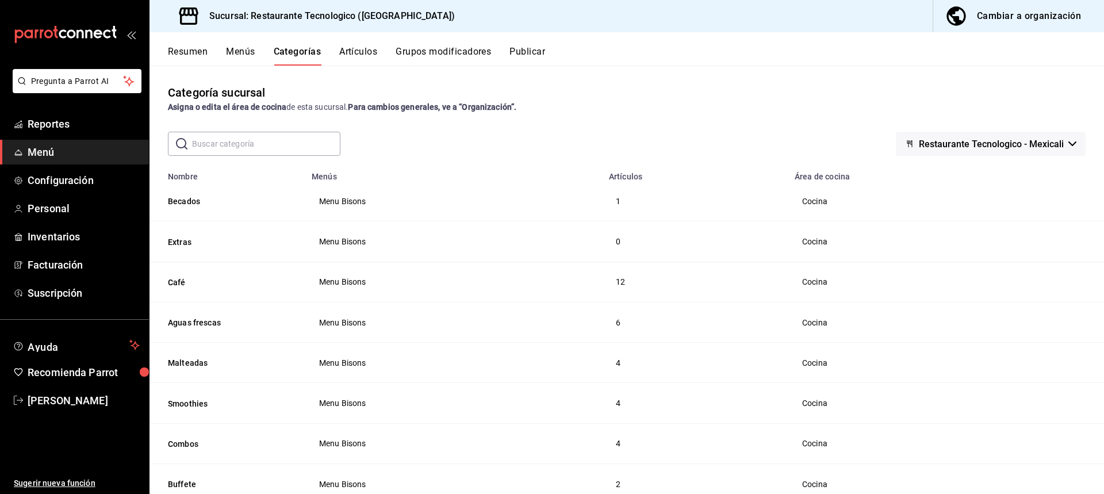
click at [365, 69] on div "Categoría sucursal Asigna o edita el área de cocina de esta sucursal. Para camb…" at bounding box center [627, 280] width 955 height 428
click at [371, 58] on button "Artículos" at bounding box center [358, 56] width 38 height 20
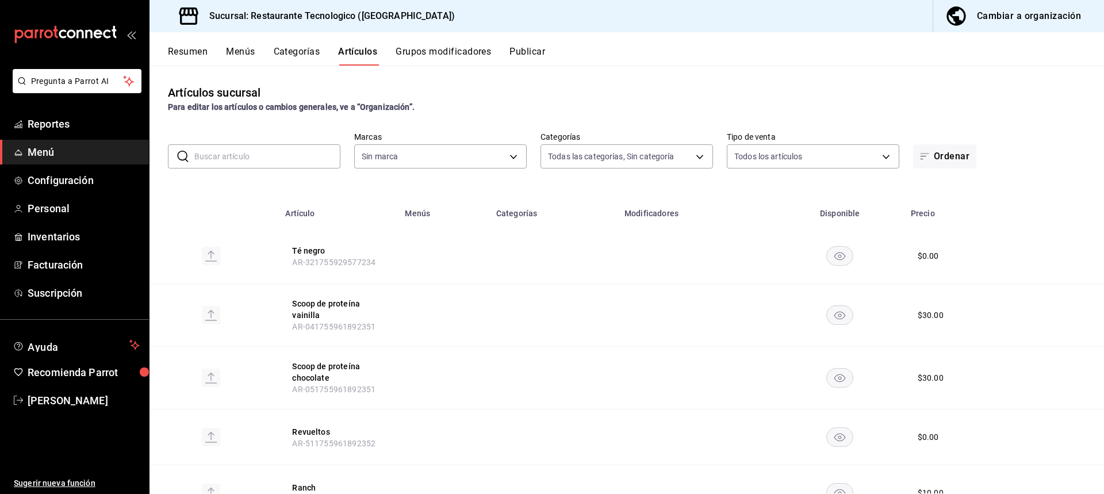
type input "14798876-d1d8-4f4c-b60e-31621b5ee224,8cd2a2ae-9efb-45a0-957f-0814a9094bd9,951b8…"
type input "d54f783b-64c6-4104-8304-6ede054a47b1"
click at [1057, 24] on button "Cambiar a organización" at bounding box center [1015, 16] width 162 height 32
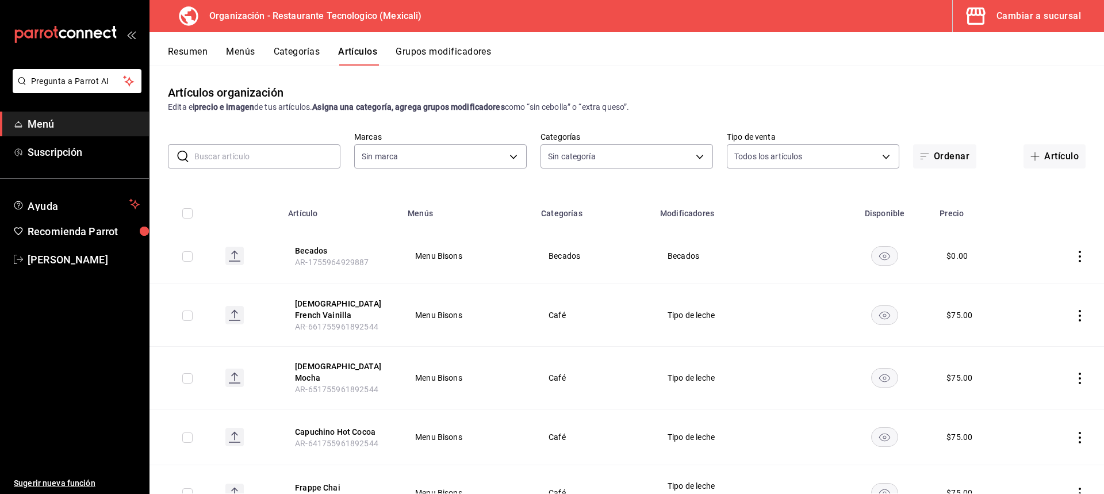
type input "781de6e5-5afb-4e7a-ac37-61d8477f1fc7"
type input "d27bfef7-5a41-4a0a-8979-bed2b2b7709a,8c5700f1-b53d-4b98-9f9d-444e89469eba,63c57…"
click at [236, 50] on button "Menús" at bounding box center [240, 56] width 29 height 20
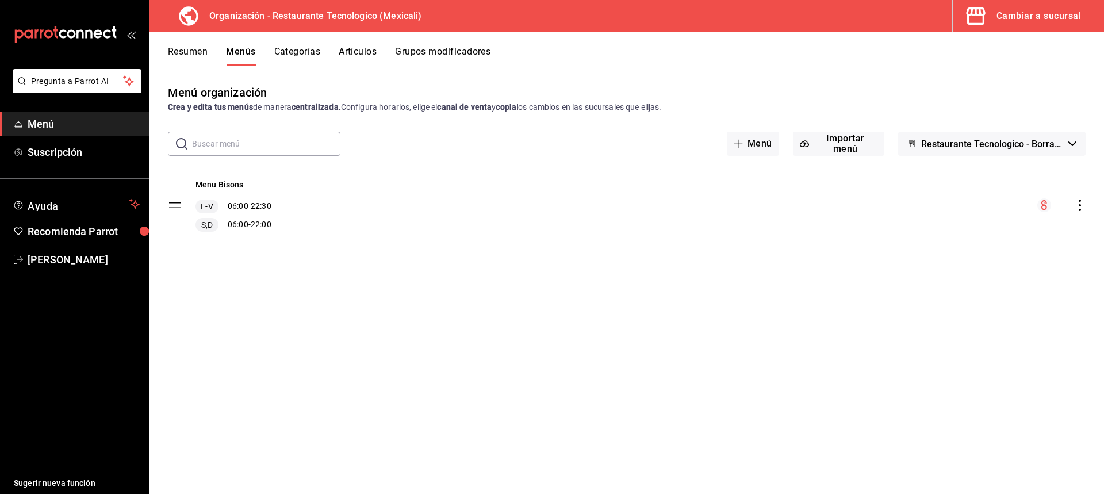
click at [304, 219] on div "Menu Bisons L-V 06:00 - 22:30 S,D 06:00 - 22:00" at bounding box center [627, 205] width 955 height 81
click at [1088, 203] on div "Menu Bisons L-V 06:00 - 22:30 S,D 06:00 - 22:00" at bounding box center [627, 205] width 955 height 81
click at [1078, 204] on icon "actions" at bounding box center [1080, 206] width 12 height 12
click at [1014, 230] on span "Editar" at bounding box center [989, 232] width 140 height 12
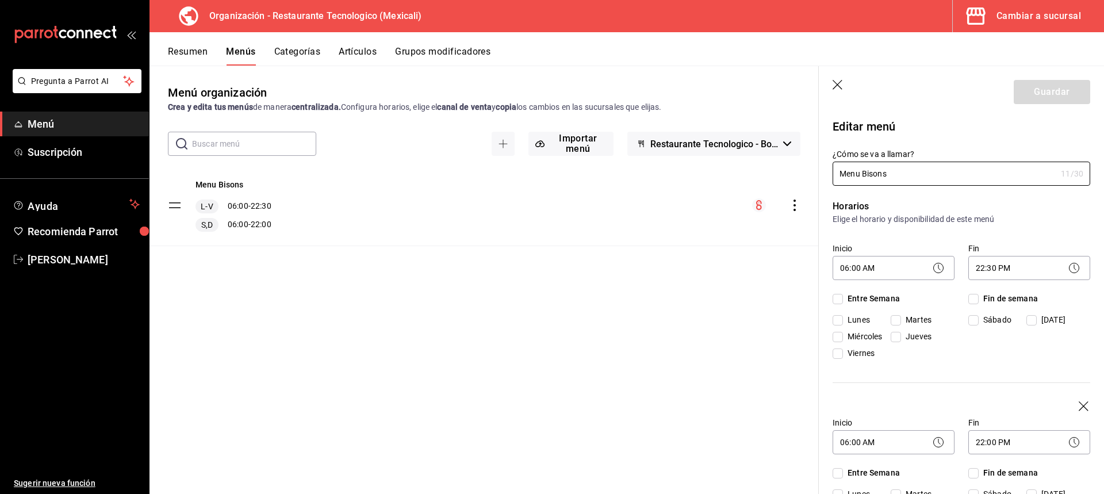
checkbox input "true"
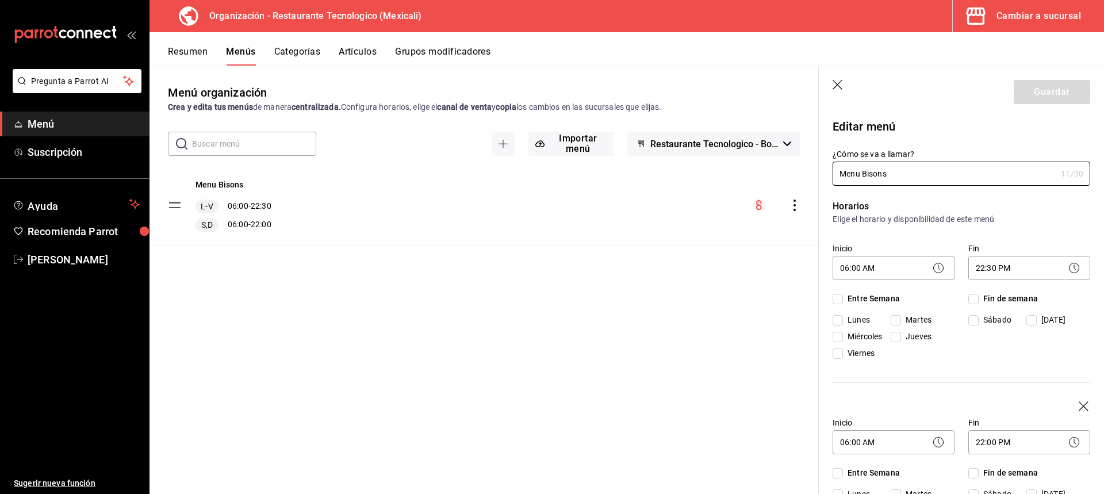
checkbox input "true"
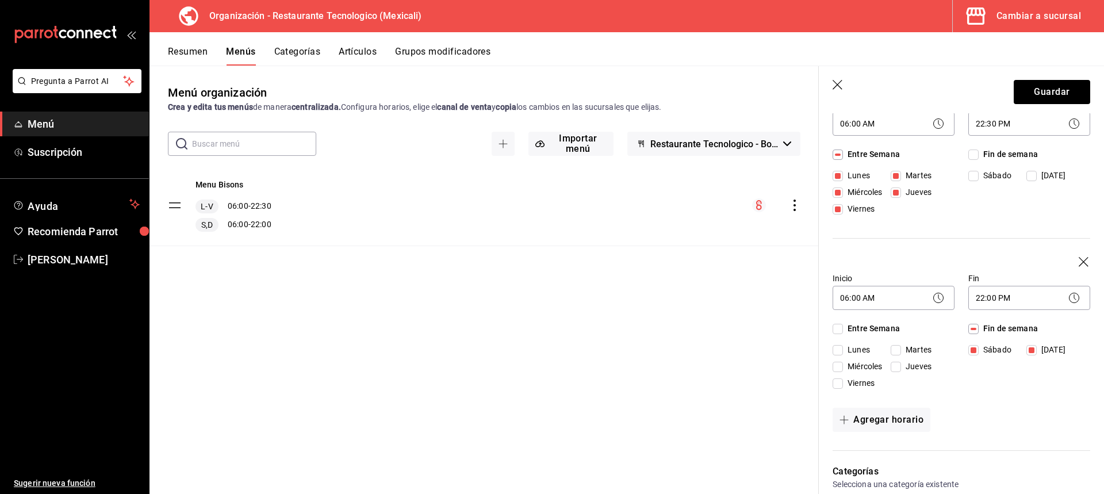
scroll to position [173, 0]
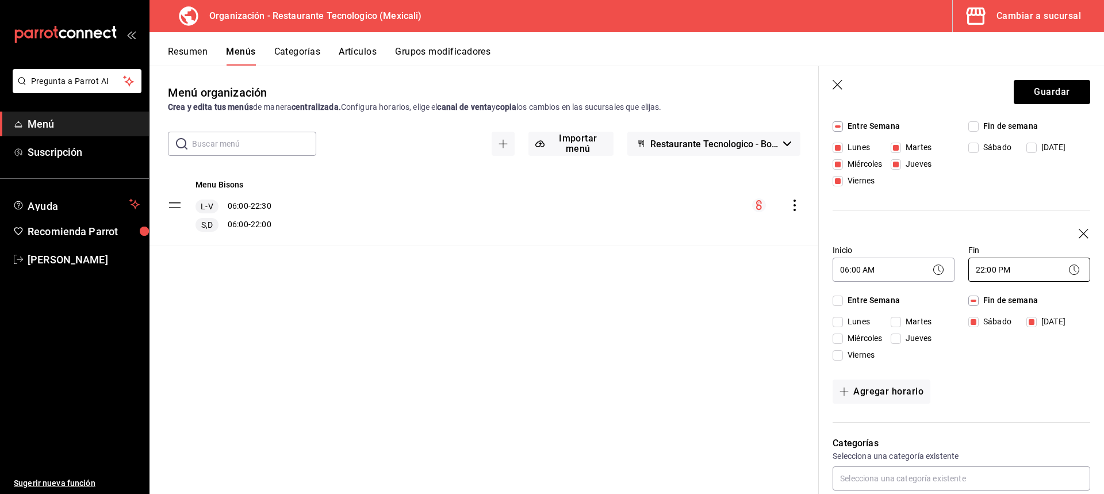
click at [989, 261] on body "Pregunta a Parrot AI Menú Suscripción Ayuda Recomienda Parrot KAROLINA BALLARDO…" at bounding box center [552, 247] width 1104 height 494
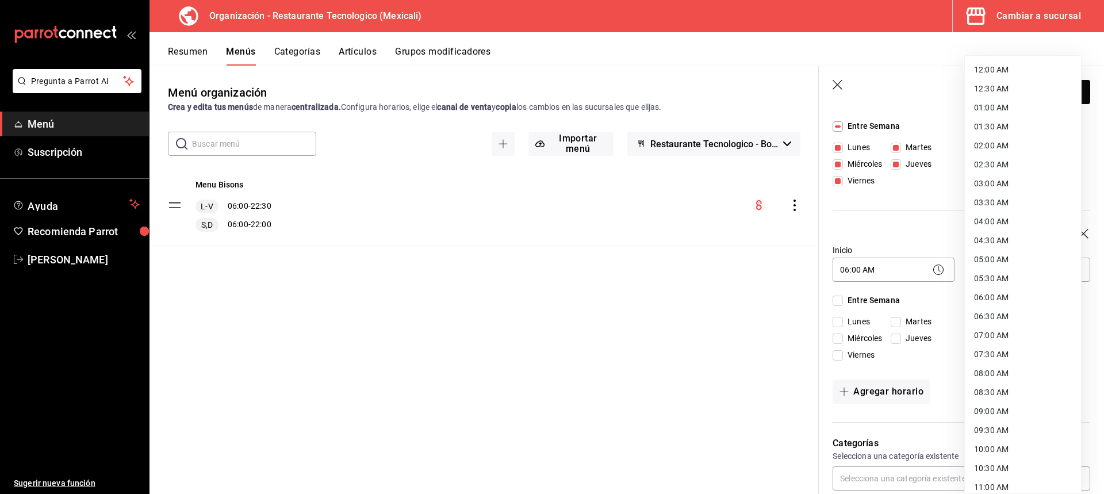
scroll to position [502, 0]
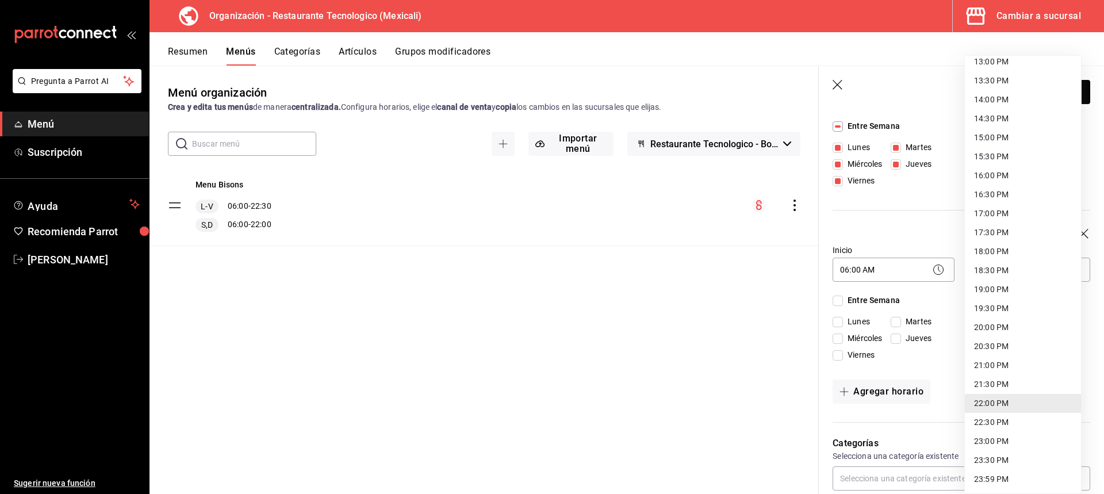
click at [1034, 101] on li "14:00 PM" at bounding box center [1023, 99] width 116 height 19
type input "14:00"
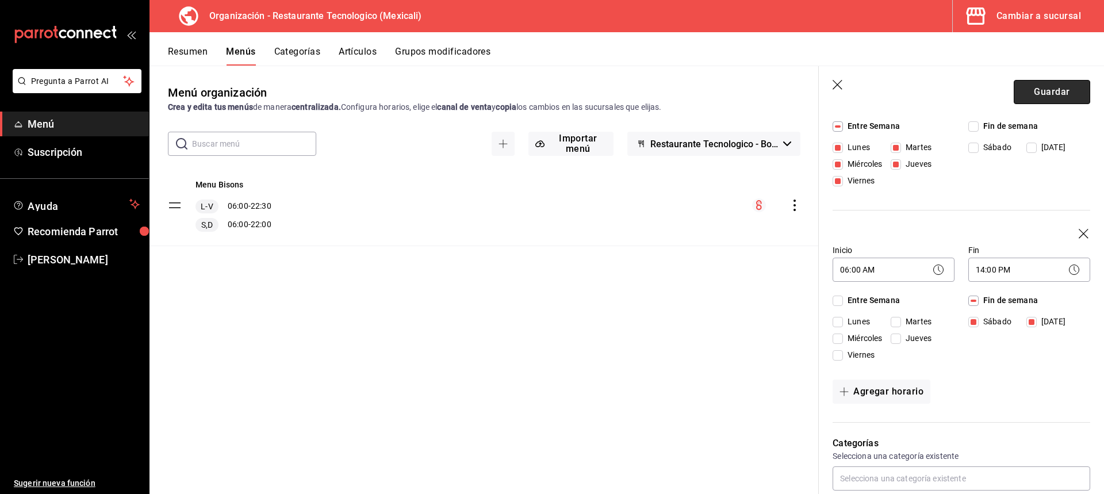
click at [1073, 87] on button "Guardar" at bounding box center [1052, 92] width 76 height 24
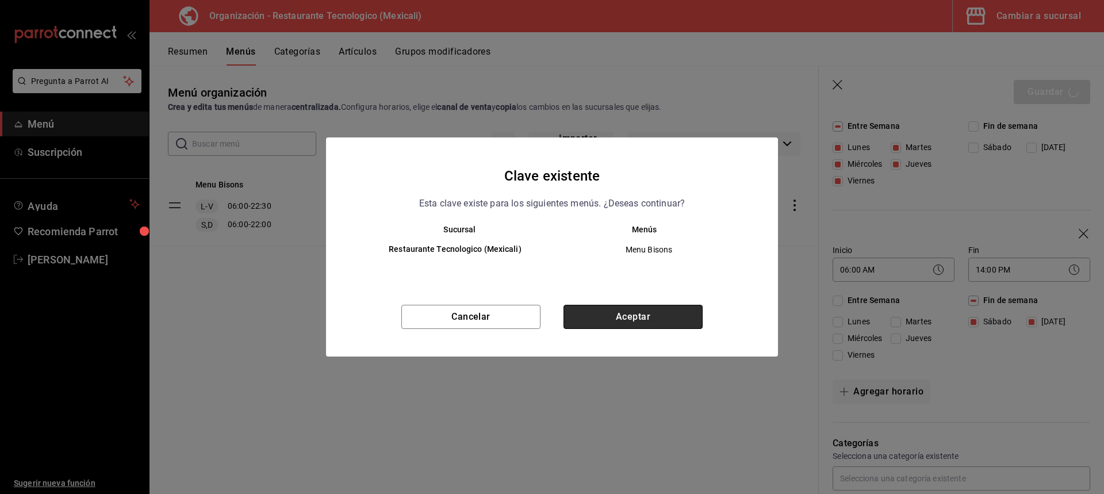
click at [654, 324] on button "Aceptar" at bounding box center [633, 317] width 139 height 24
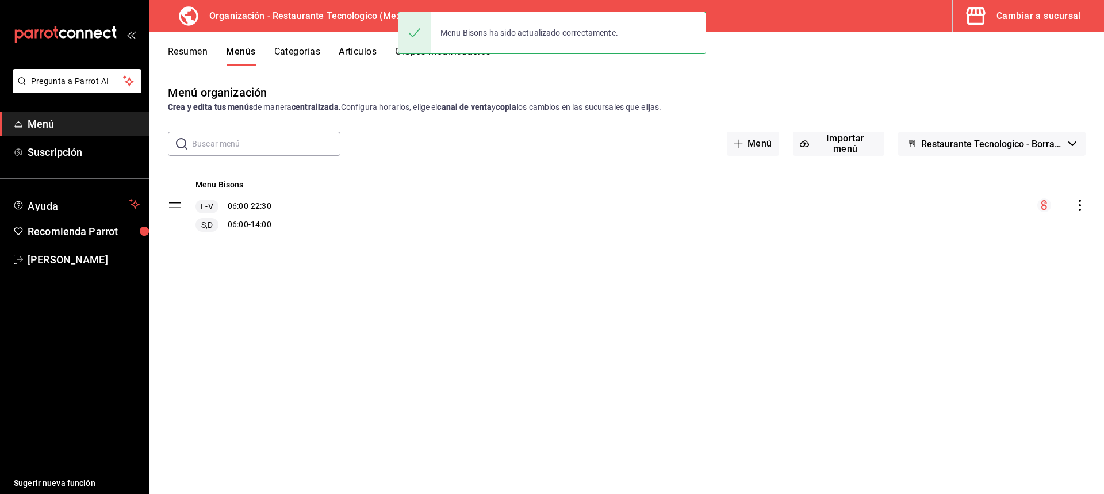
click at [1066, 11] on div "Cambiar a sucursal" at bounding box center [1039, 16] width 85 height 16
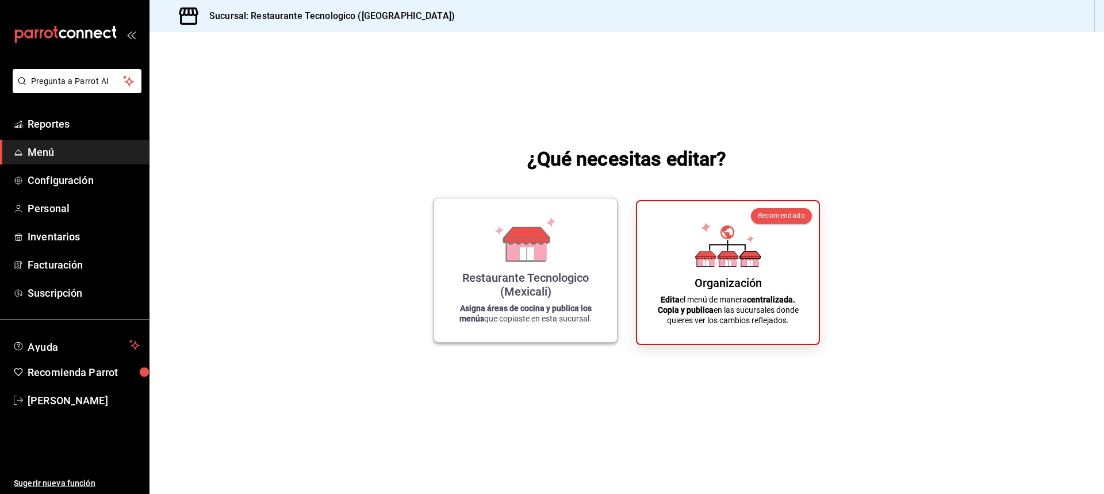
click at [554, 258] on icon at bounding box center [526, 239] width 66 height 45
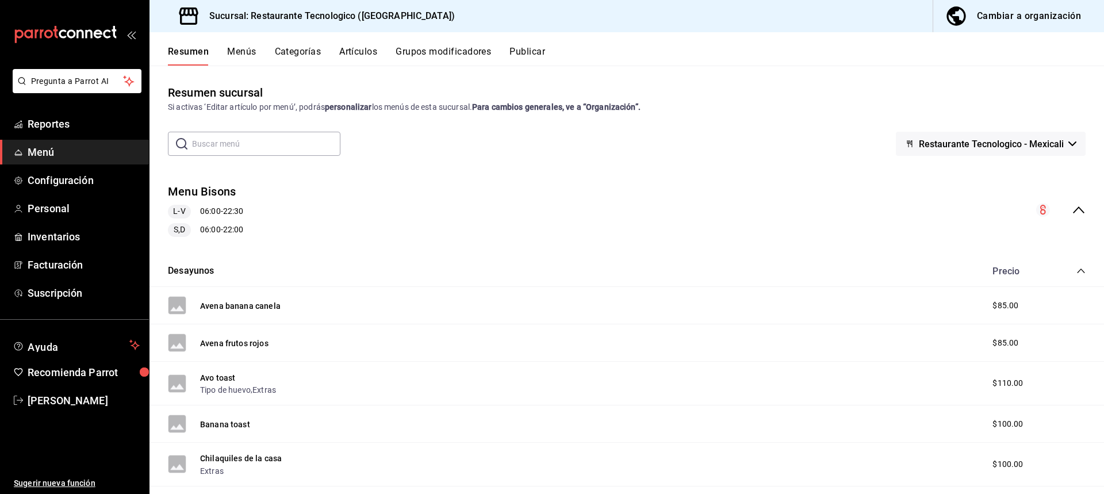
click at [1072, 215] on icon "collapse-menu-row" at bounding box center [1079, 210] width 14 height 14
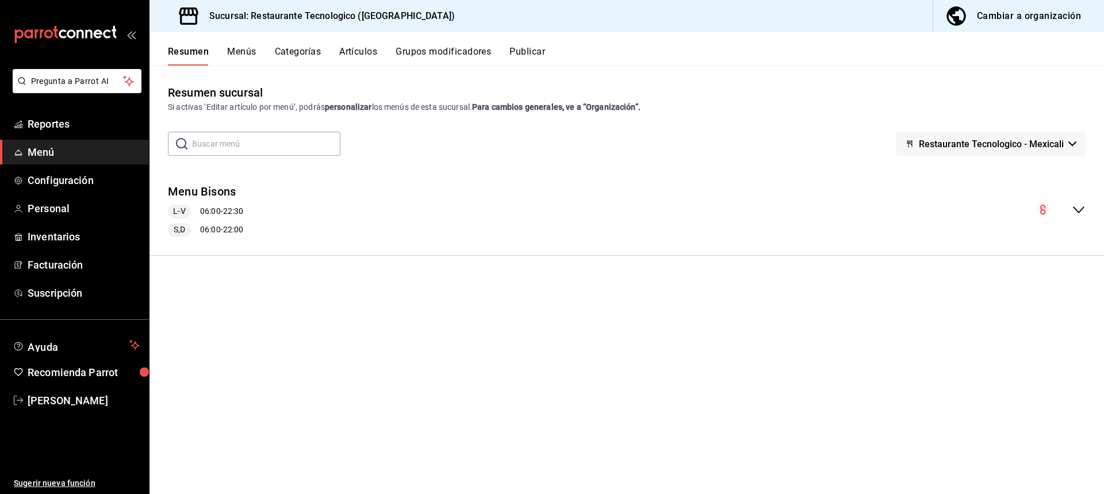
click at [257, 52] on div "Resumen Menús Categorías Artículos Grupos modificadores Publicar" at bounding box center [636, 56] width 936 height 20
click at [251, 51] on button "Menús" at bounding box center [241, 56] width 29 height 20
click at [1074, 145] on icon "button" at bounding box center [1073, 143] width 8 height 5
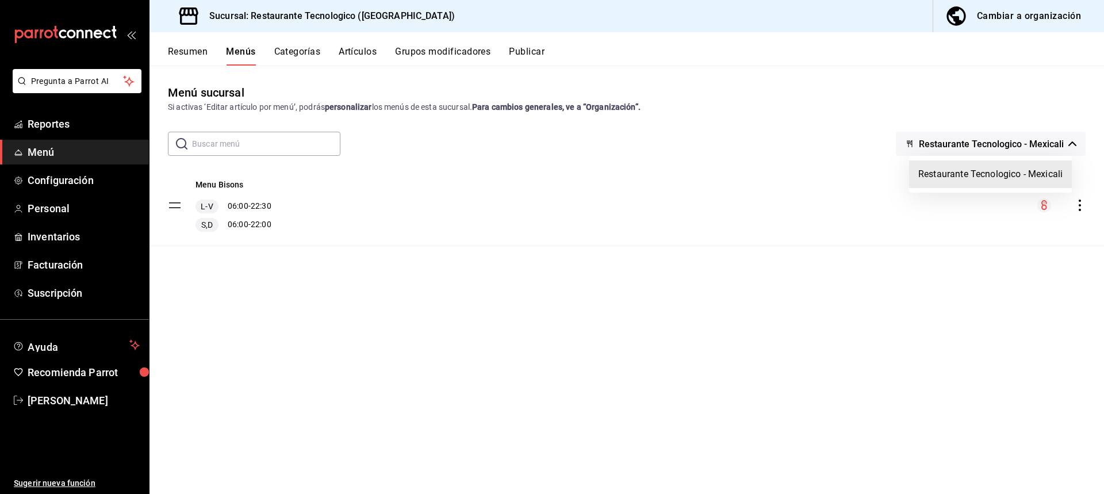
click at [1074, 145] on div at bounding box center [552, 247] width 1104 height 494
click at [1081, 211] on icon "actions" at bounding box center [1080, 206] width 2 height 12
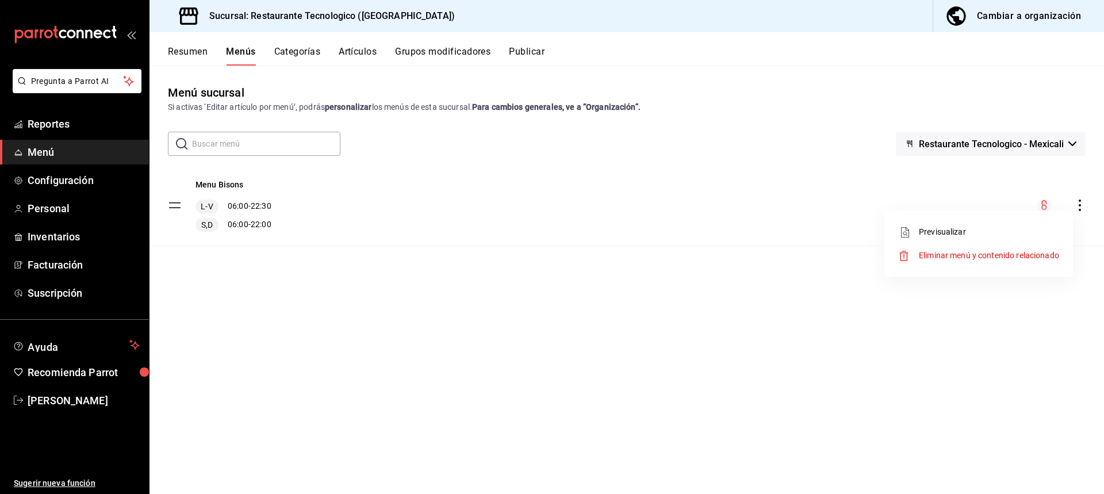
click at [1054, 257] on span "Eliminar menú y contenido relacionado" at bounding box center [989, 255] width 140 height 9
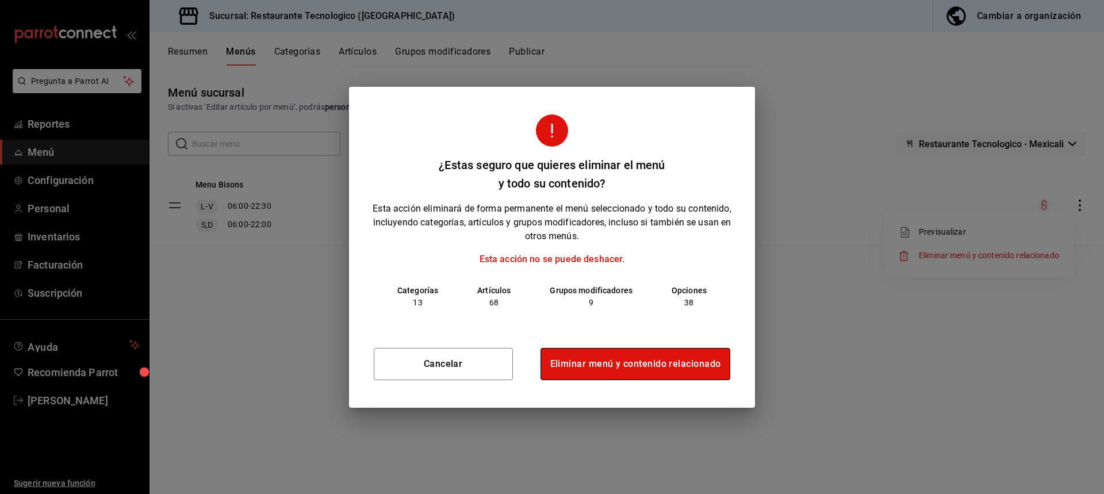
click at [674, 366] on button "Eliminar menú y contenido relacionado" at bounding box center [636, 364] width 190 height 32
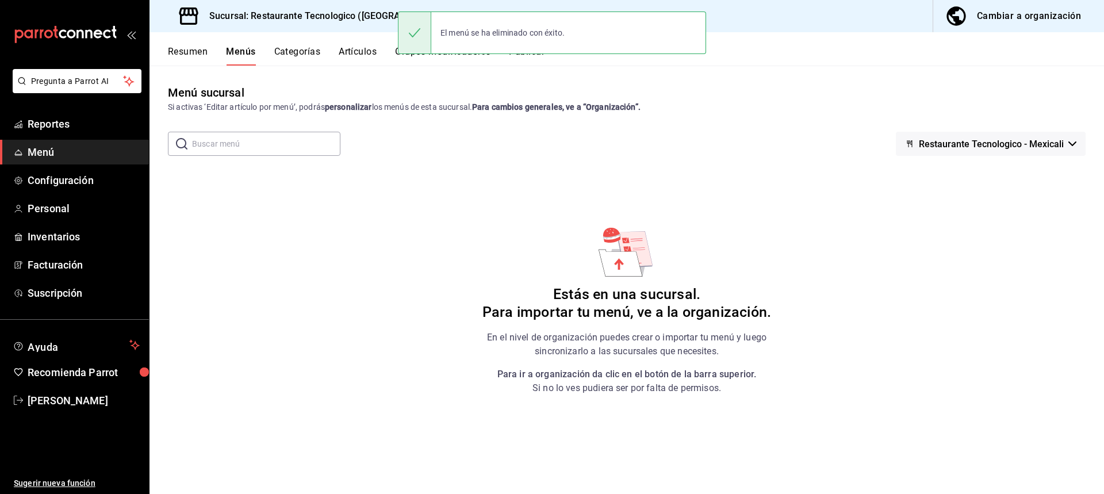
click at [1062, 20] on div "Cambiar a organización" at bounding box center [1029, 16] width 104 height 16
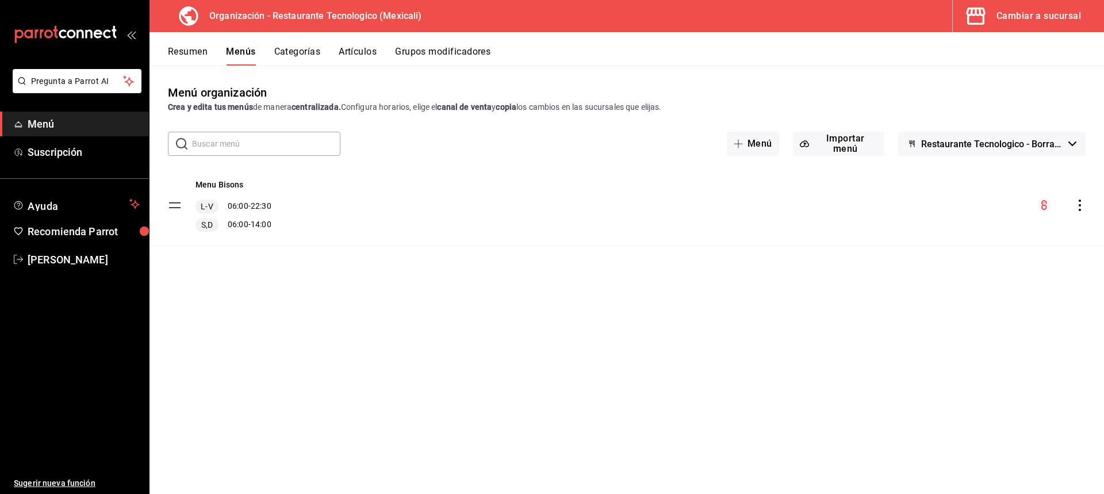
click at [1077, 205] on icon "actions" at bounding box center [1080, 206] width 12 height 12
click at [1021, 282] on span "Copiar en otra sucursal" at bounding box center [989, 279] width 140 height 12
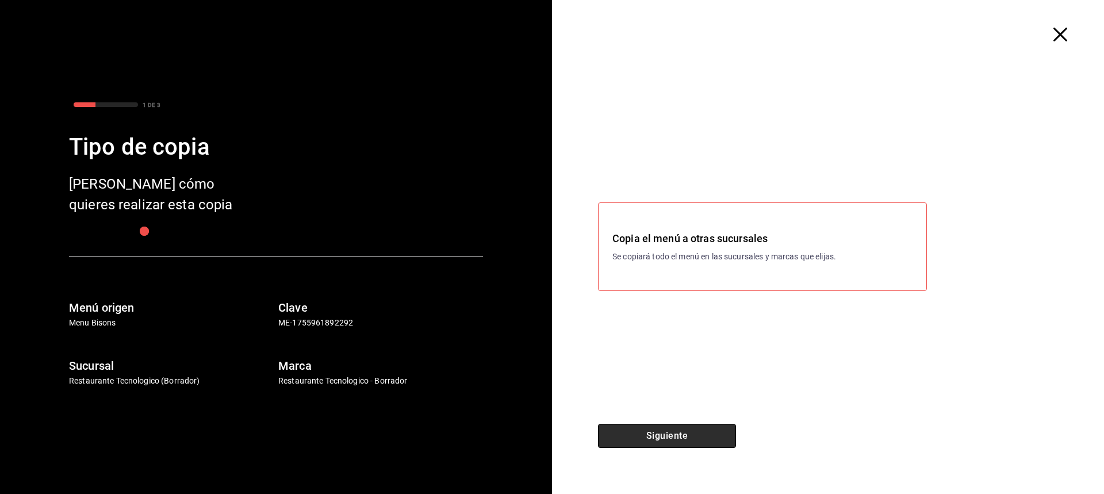
click at [721, 432] on button "Siguiente" at bounding box center [667, 436] width 138 height 24
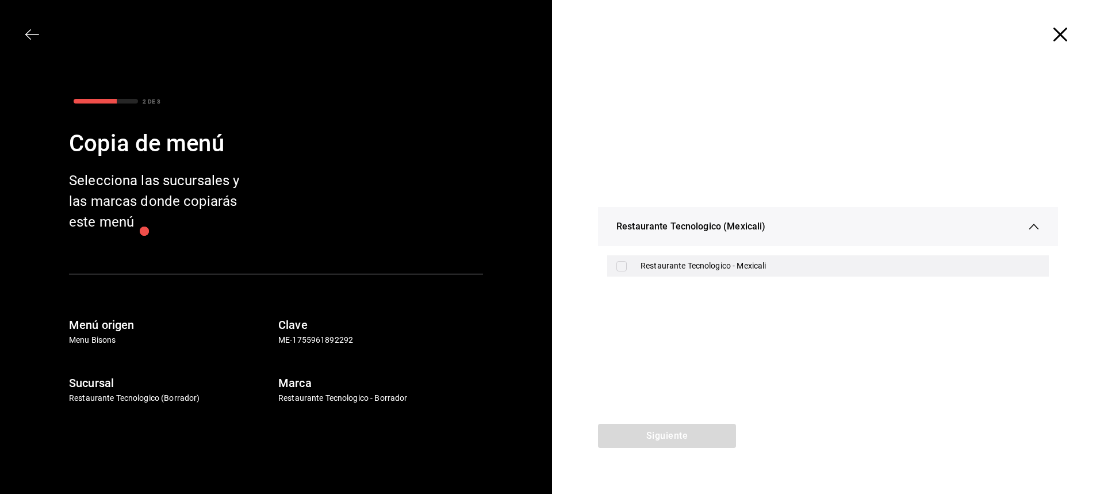
click at [771, 269] on div "Restaurante Tecnologico - Mexicali" at bounding box center [840, 266] width 399 height 12
checkbox input "true"
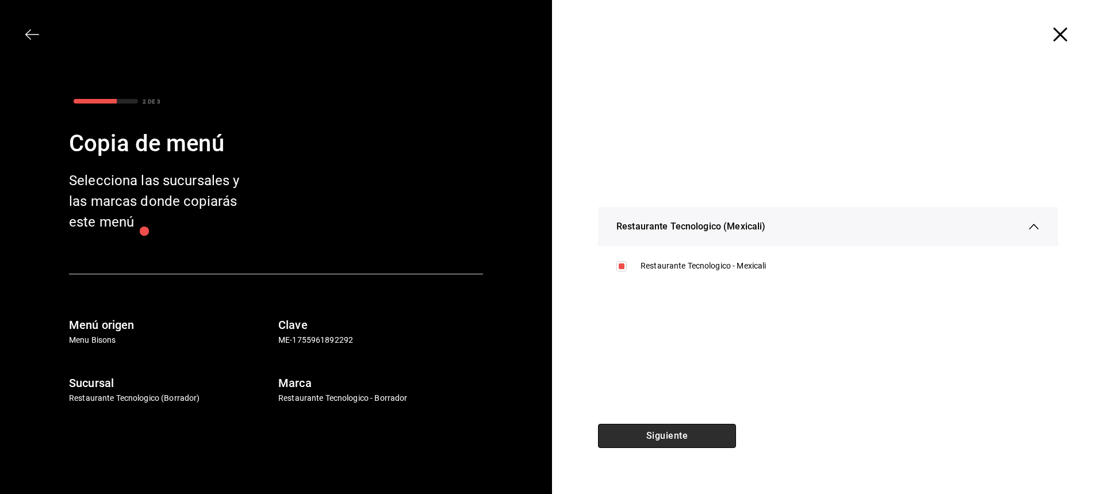
click at [727, 428] on button "Siguiente" at bounding box center [667, 436] width 138 height 24
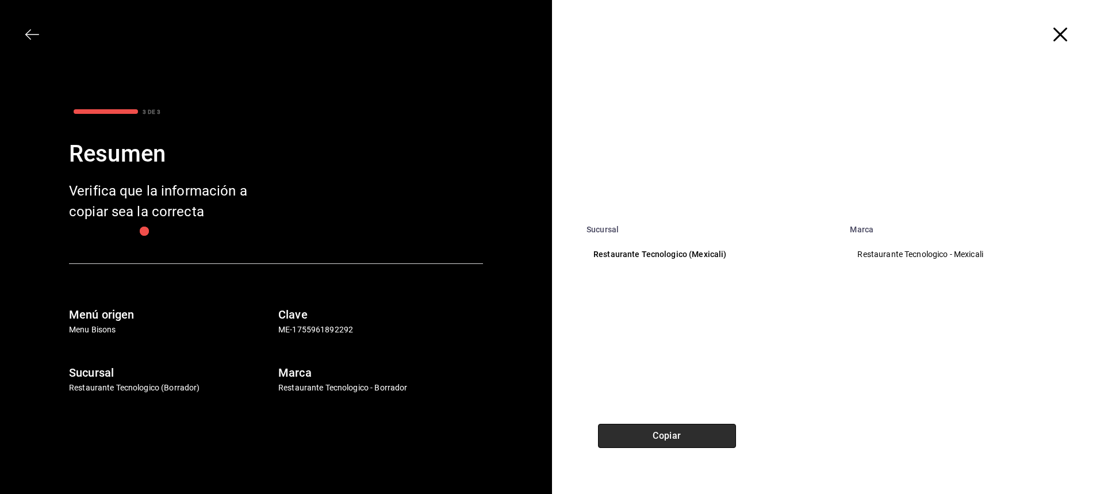
click at [710, 433] on button "Copiar" at bounding box center [667, 436] width 138 height 24
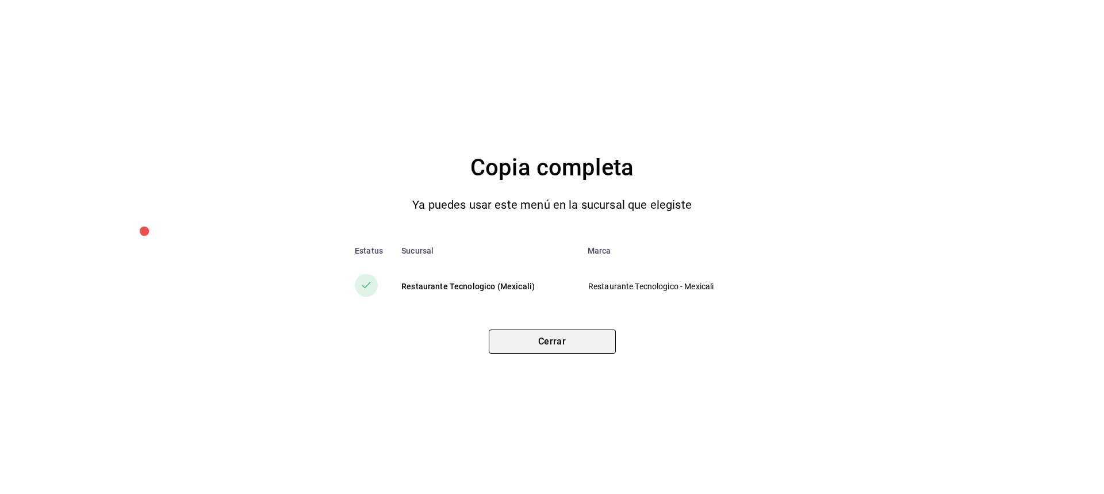
click at [591, 343] on button "Cerrar" at bounding box center [552, 342] width 127 height 24
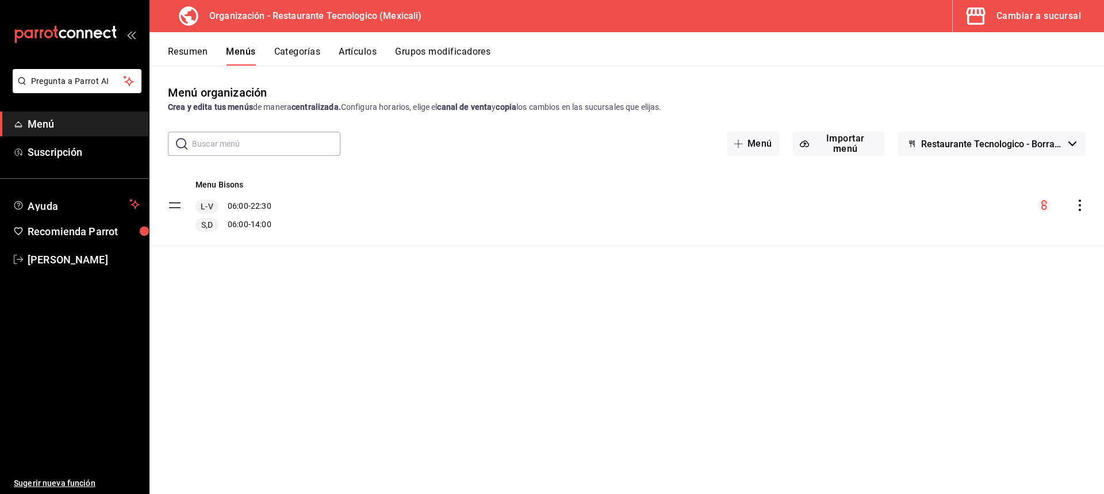
click at [1003, 18] on div "Cambiar a sucursal" at bounding box center [1039, 16] width 85 height 16
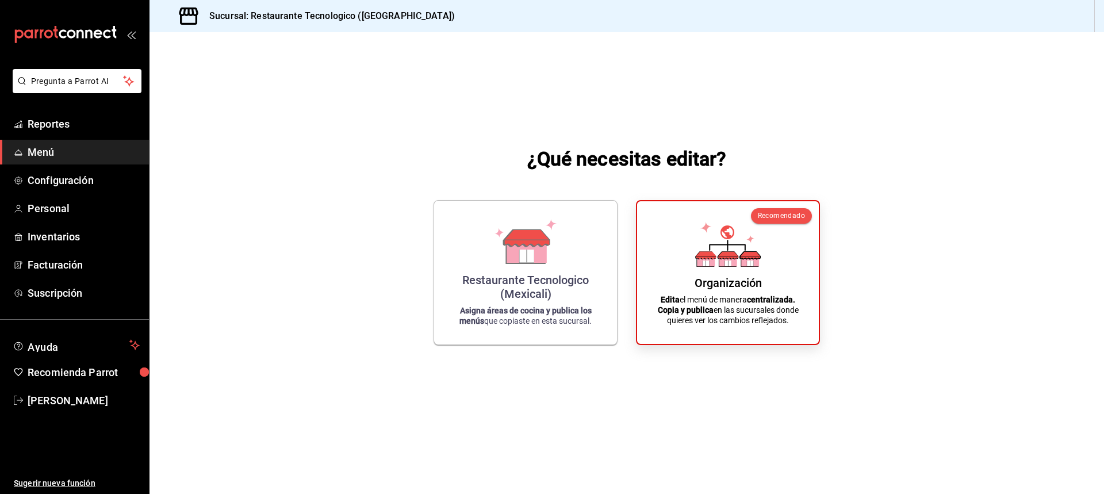
click at [622, 271] on div "Restaurante Tecnologico (Mexicali) Asigna áreas de cocina y publica los menús q…" at bounding box center [627, 272] width 387 height 145
click at [574, 270] on div "Restaurante Tecnologico (Mexicali) Asigna áreas de cocina y publica los menús q…" at bounding box center [525, 270] width 155 height 125
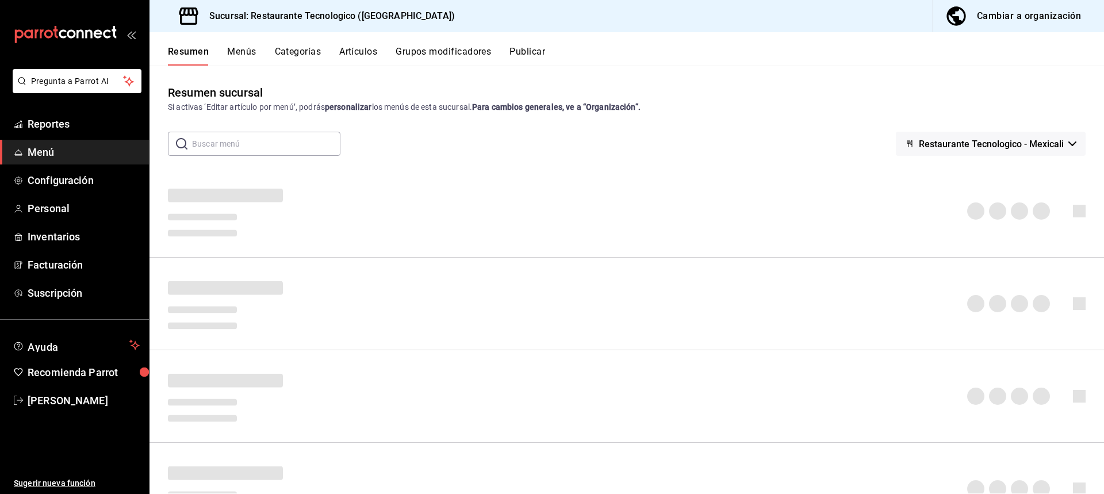
click at [573, 255] on div at bounding box center [627, 211] width 955 height 93
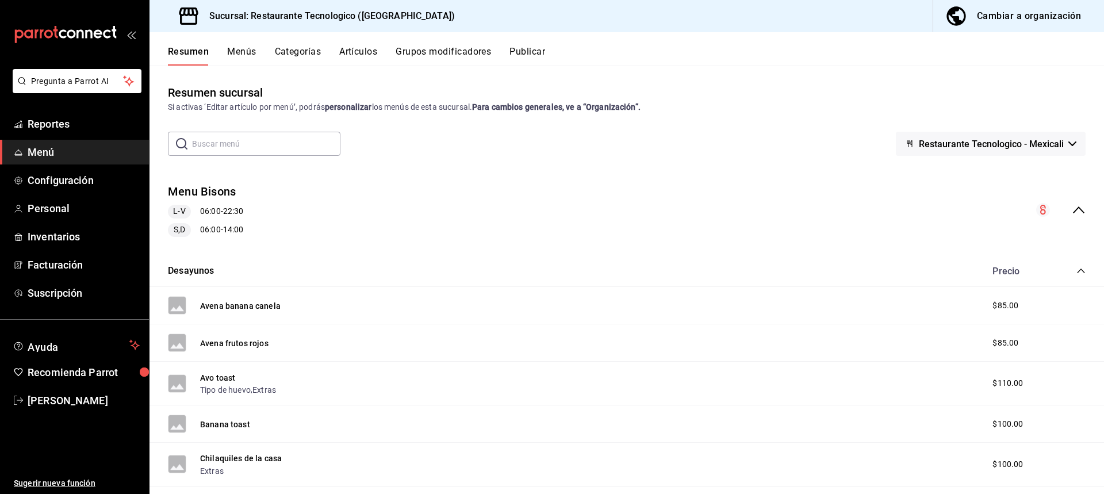
click at [422, 54] on button "Grupos modificadores" at bounding box center [443, 56] width 95 height 20
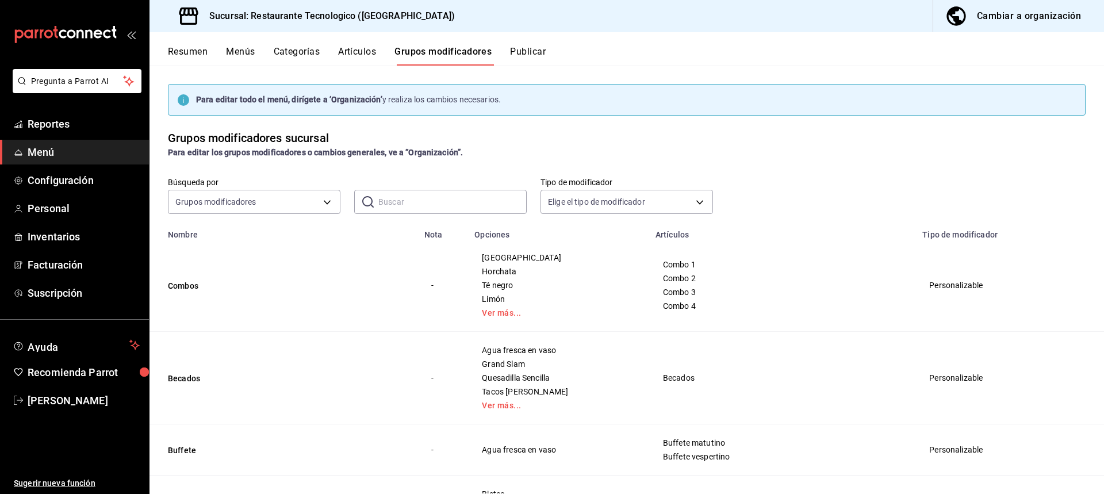
click at [355, 55] on button "Artículos" at bounding box center [357, 56] width 38 height 20
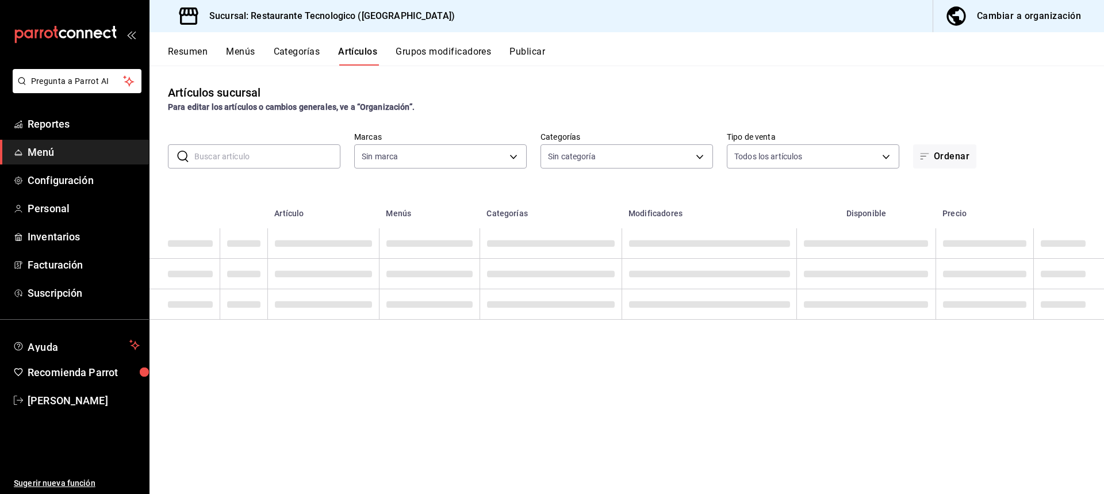
click at [544, 53] on button "Publicar" at bounding box center [528, 56] width 36 height 20
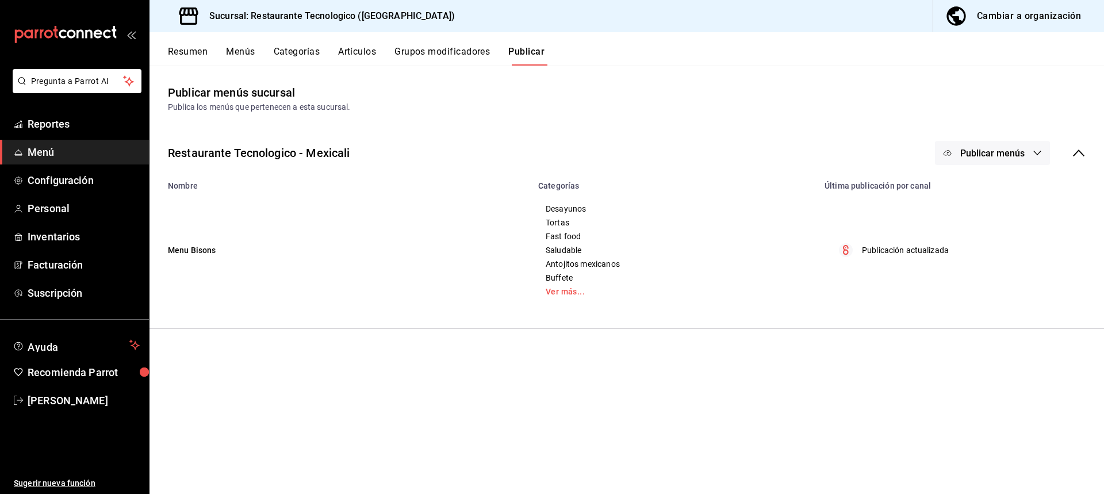
click at [1038, 147] on button "Publicar menús" at bounding box center [992, 153] width 115 height 24
click at [1036, 155] on div at bounding box center [552, 247] width 1104 height 494
click at [1006, 151] on span "Publicar menús" at bounding box center [993, 153] width 64 height 11
click at [992, 198] on li "Punto de venta" at bounding box center [993, 190] width 106 height 32
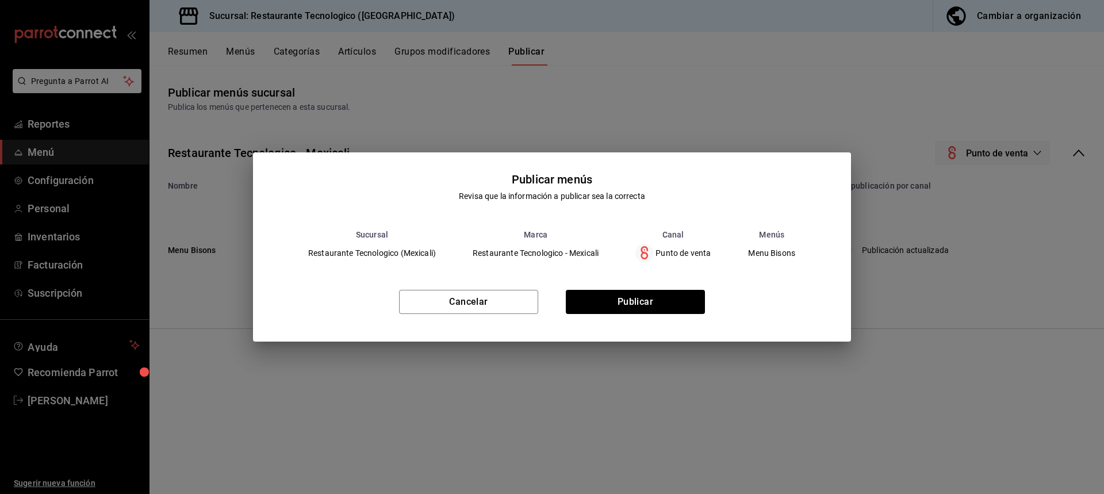
click at [675, 289] on div "Cancelar Publicar" at bounding box center [552, 306] width 598 height 70
click at [675, 301] on button "Publicar" at bounding box center [635, 302] width 139 height 24
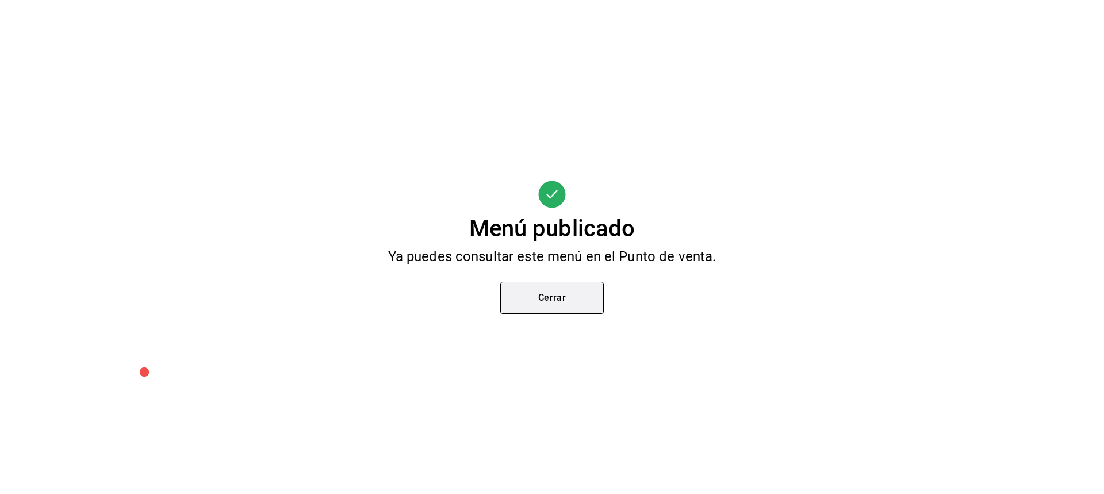
click at [552, 290] on button "Cerrar" at bounding box center [552, 298] width 104 height 32
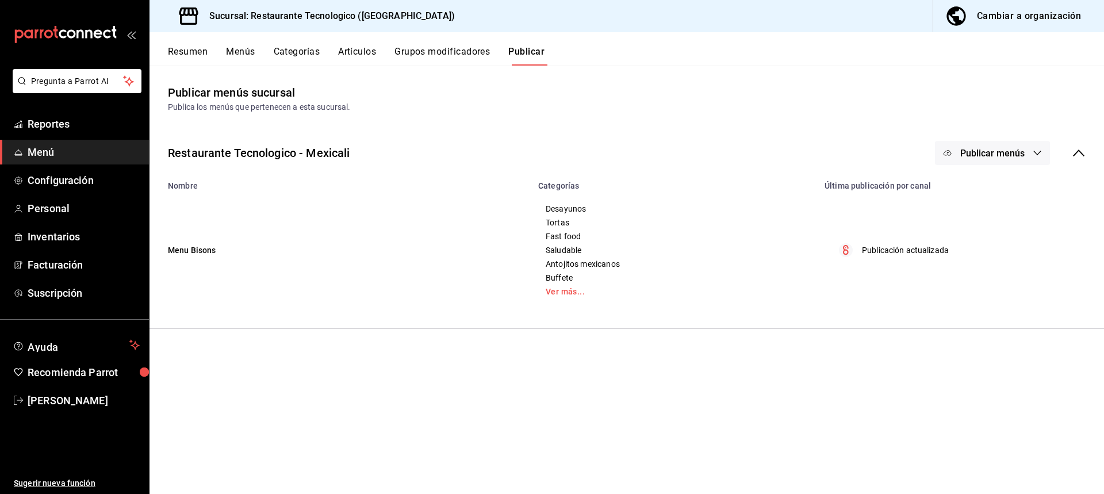
drag, startPoint x: 83, startPoint y: 155, endPoint x: 105, endPoint y: 157, distance: 22.5
click at [83, 155] on span "Menú" at bounding box center [84, 152] width 112 height 16
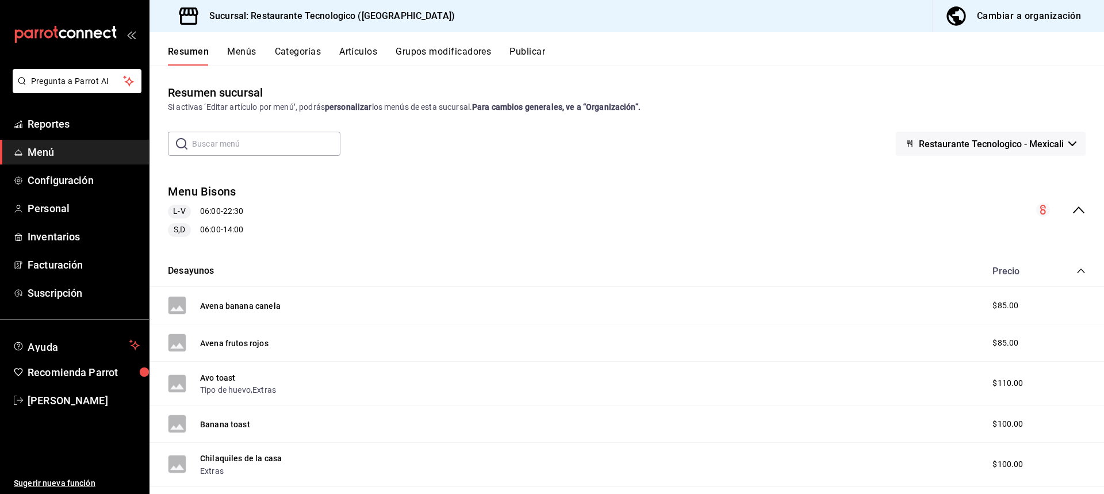
click at [1056, 7] on button "Cambiar a organización" at bounding box center [1015, 16] width 162 height 32
